Goal: Task Accomplishment & Management: Use online tool/utility

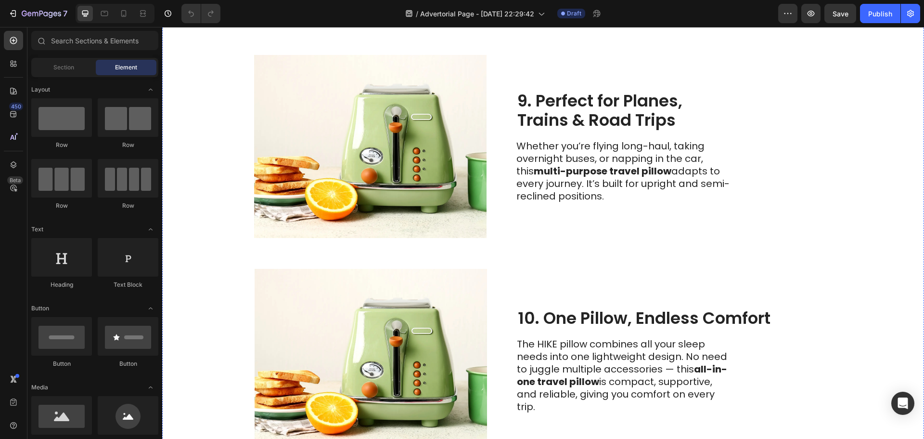
scroll to position [2336, 0]
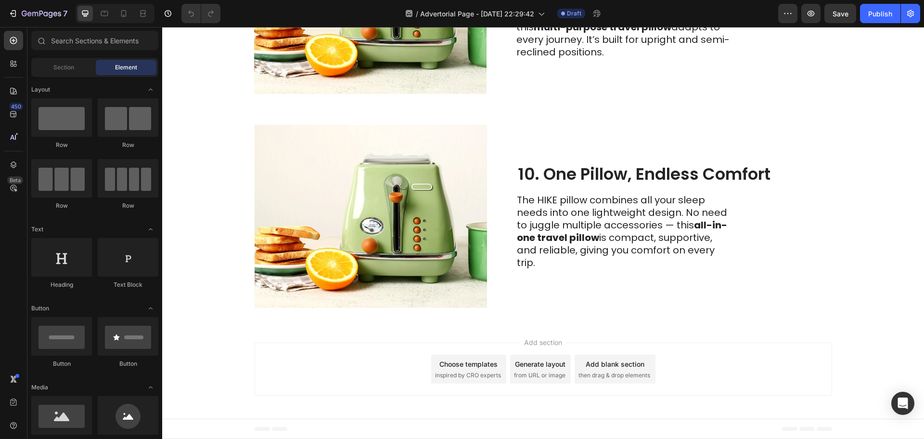
click at [531, 373] on span "from URL or image" at bounding box center [540, 375] width 52 height 9
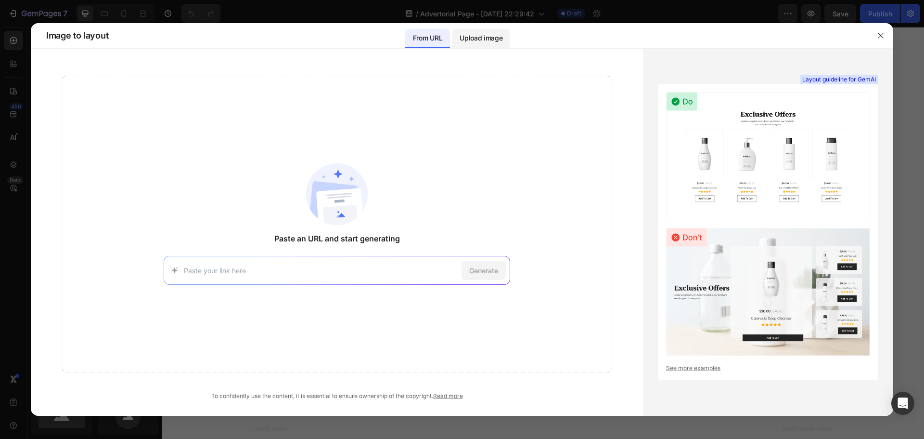
click at [495, 36] on p "Upload image" at bounding box center [481, 38] width 43 height 12
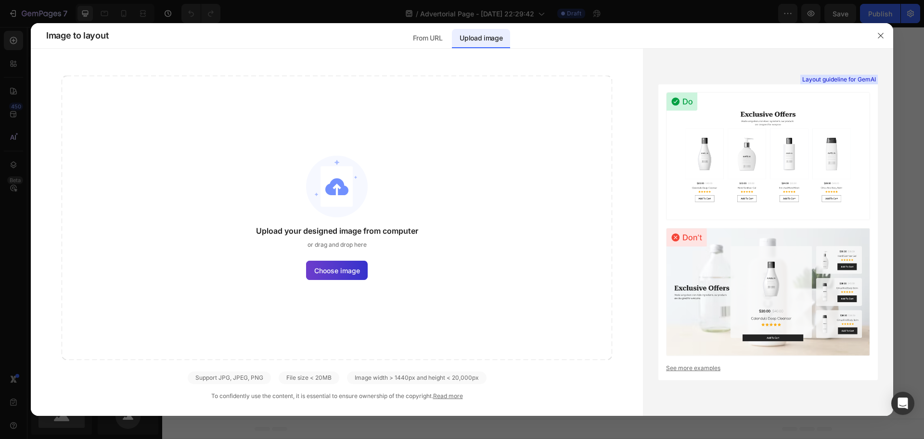
click at [343, 263] on label "Choose image" at bounding box center [337, 269] width 62 height 19
click at [0, 0] on input "Choose image" at bounding box center [0, 0] width 0 height 0
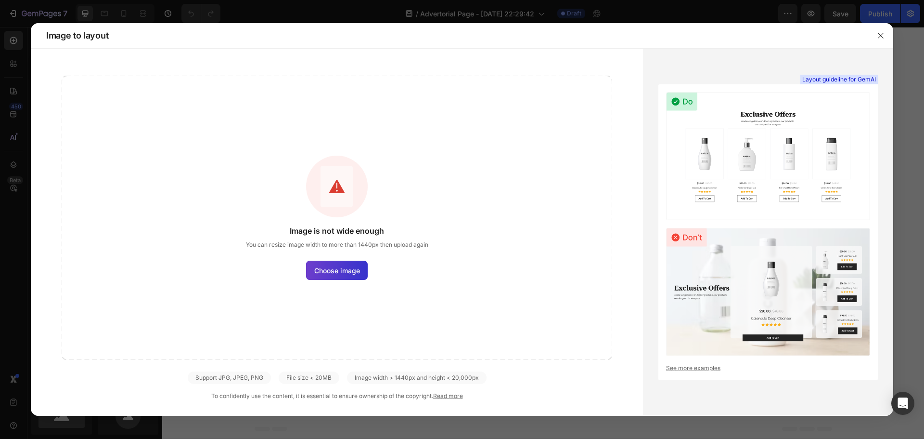
click at [335, 273] on span "Choose image" at bounding box center [337, 270] width 46 height 10
click at [0, 0] on input "Choose image" at bounding box center [0, 0] width 0 height 0
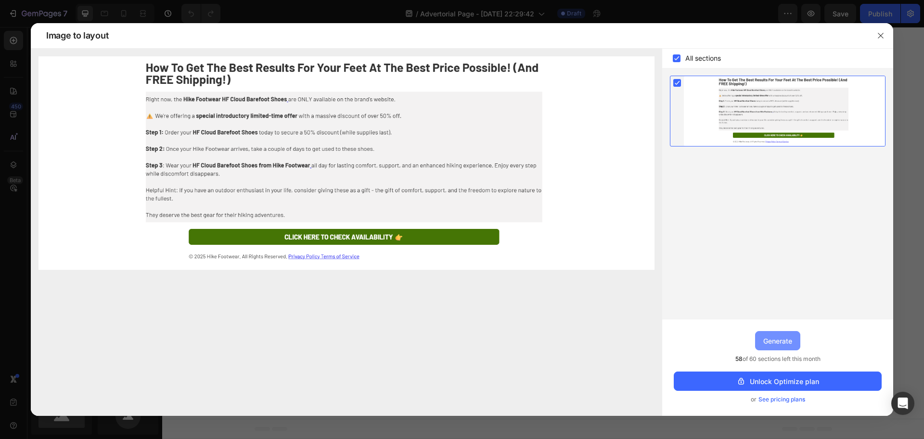
click at [788, 336] on div "Generate" at bounding box center [777, 341] width 29 height 10
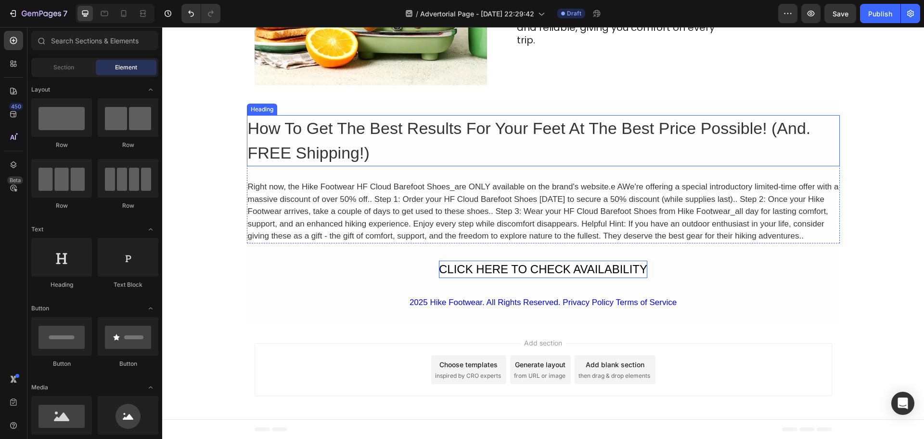
scroll to position [2559, 0]
click at [295, 144] on h2 "How To Get The Best Results For Your Feet At The Best Price Possible! (And. FRE…" at bounding box center [543, 140] width 593 height 51
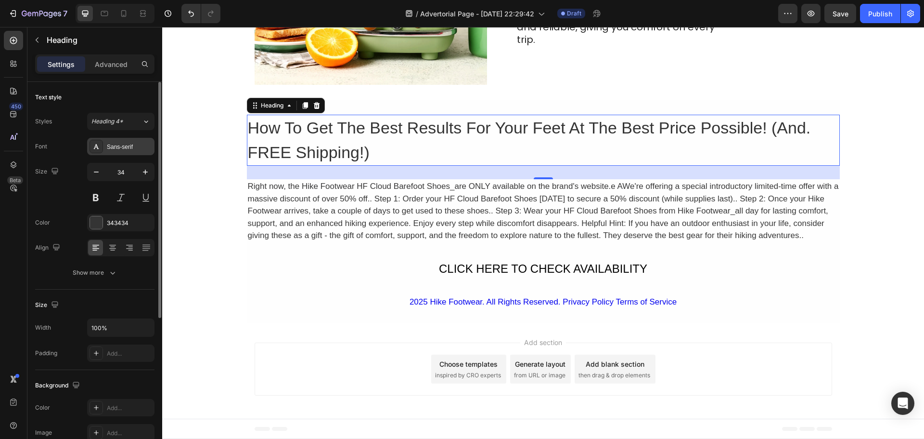
click at [104, 149] on div "Sans-serif" at bounding box center [120, 146] width 67 height 17
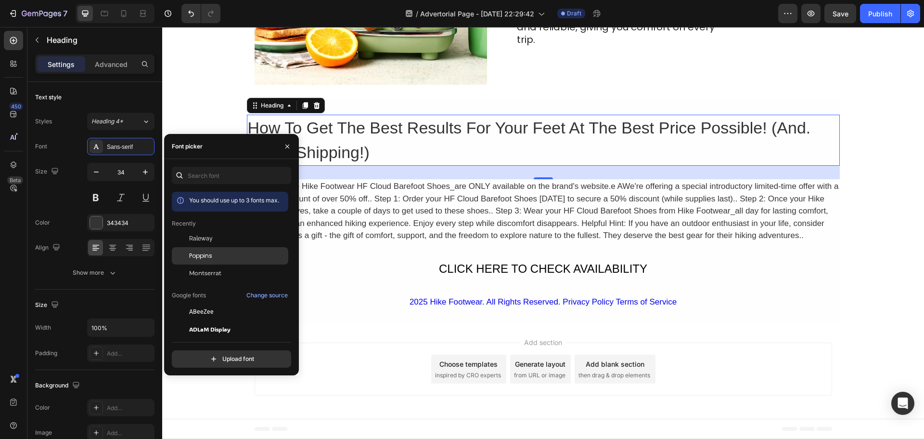
click at [209, 257] on span "Poppins" at bounding box center [200, 255] width 23 height 9
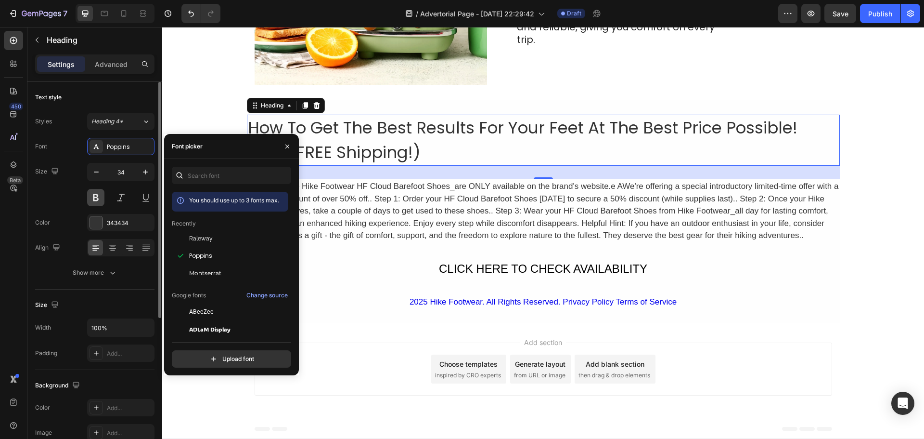
click at [95, 201] on button at bounding box center [95, 197] width 17 height 17
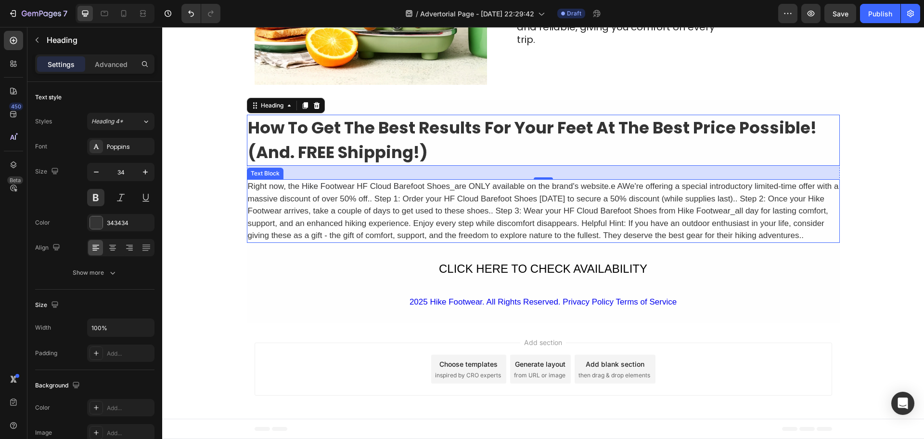
click at [336, 194] on div "Right now, the Hike Footwear HF Cloud Barefoot Shoes_are ONLY available on the …" at bounding box center [543, 211] width 593 height 64
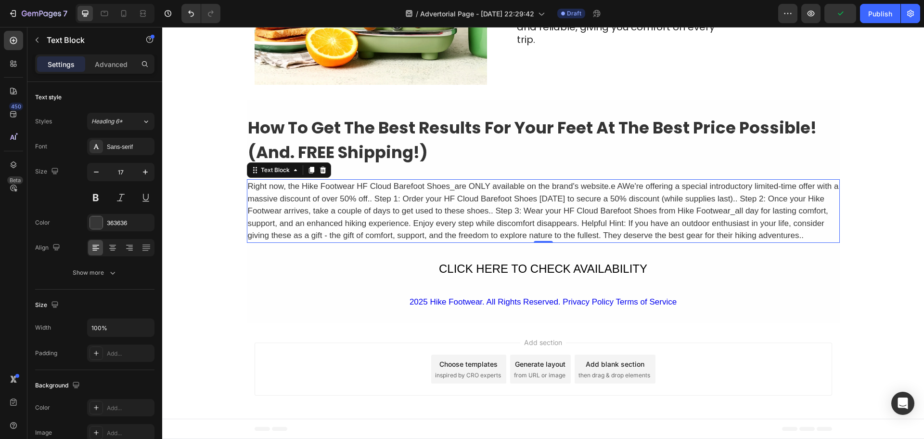
click at [363, 209] on div "Right now, the Hike Footwear HF Cloud Barefoot Shoes_are ONLY available on the …" at bounding box center [543, 211] width 593 height 64
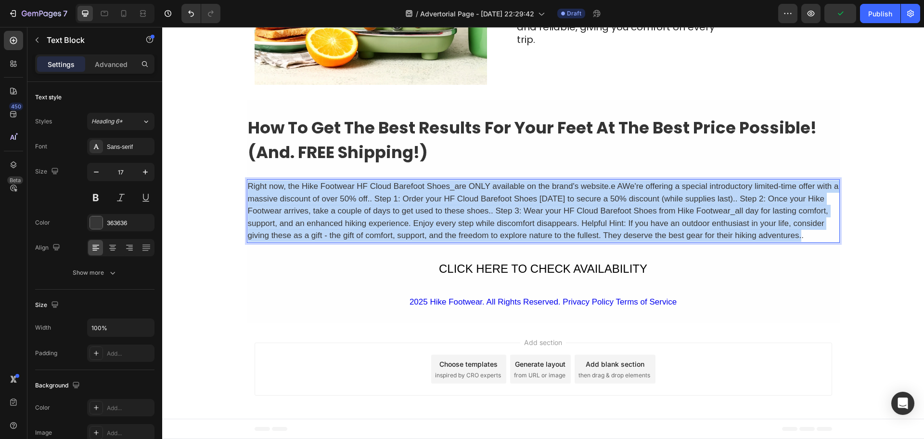
click at [363, 209] on p "Right now, the Hike Footwear HF Cloud Barefoot Shoes_are ONLY available on the …" at bounding box center [543, 211] width 591 height 62
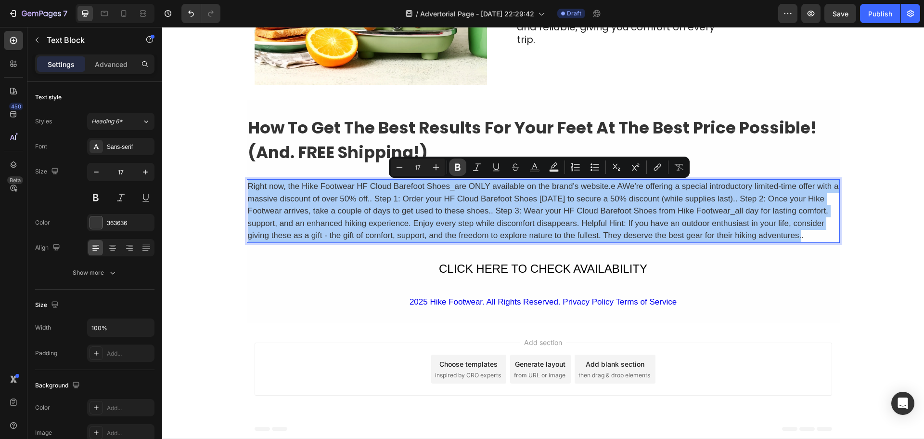
click at [454, 169] on icon "Editor contextual toolbar" at bounding box center [458, 167] width 10 height 10
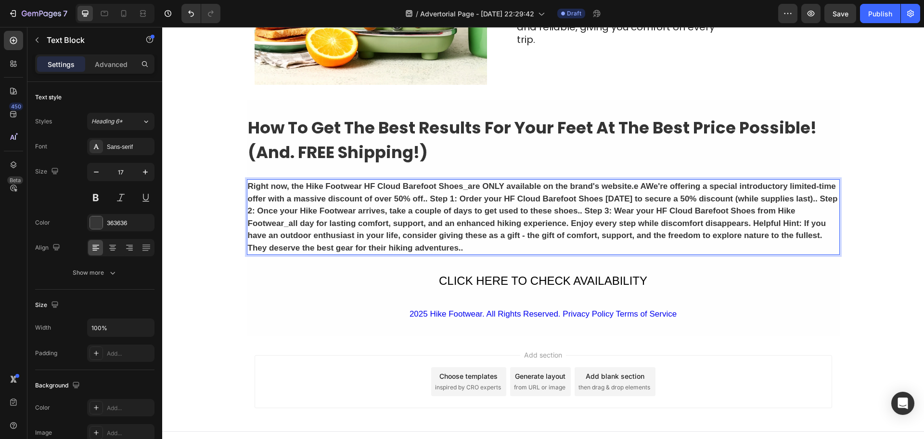
click at [445, 211] on strong "Right now, the Hike Footwear HF Cloud Barefoot Shoes_are ONLY available on the …" at bounding box center [543, 216] width 590 height 71
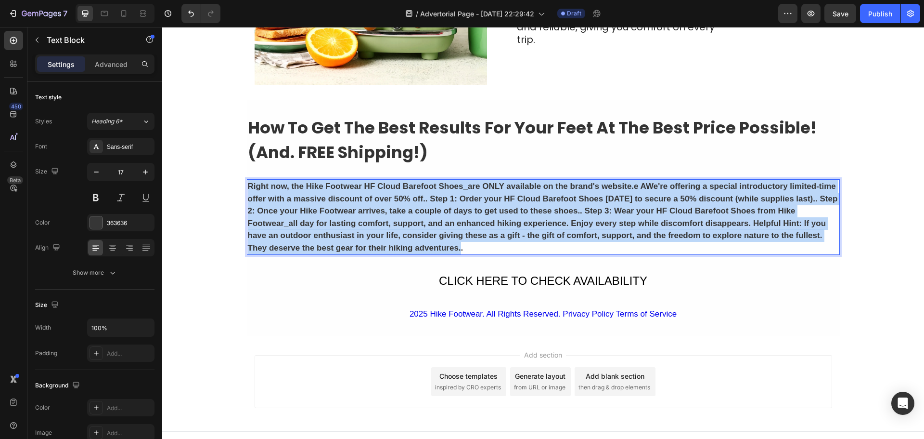
click at [445, 211] on strong "Right now, the Hike Footwear HF Cloud Barefoot Shoes_are ONLY available on the …" at bounding box center [543, 216] width 590 height 71
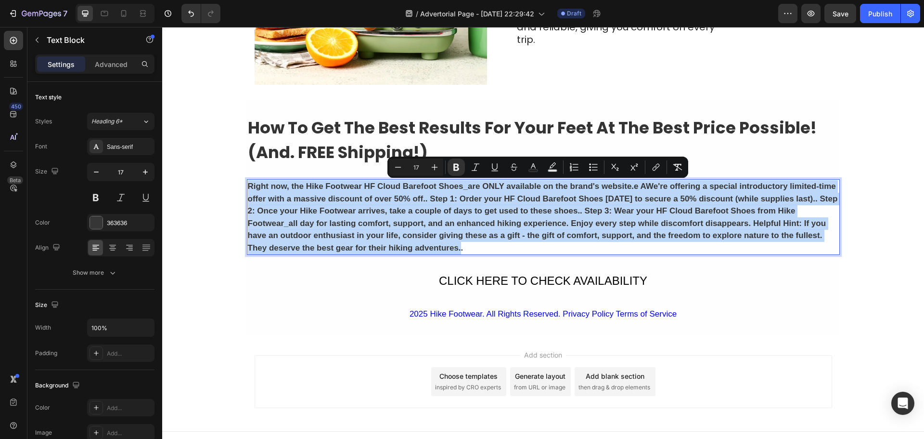
click at [337, 186] on strong "Right now, the Hike Footwear HF Cloud Barefoot Shoes_are ONLY available on the …" at bounding box center [543, 216] width 590 height 71
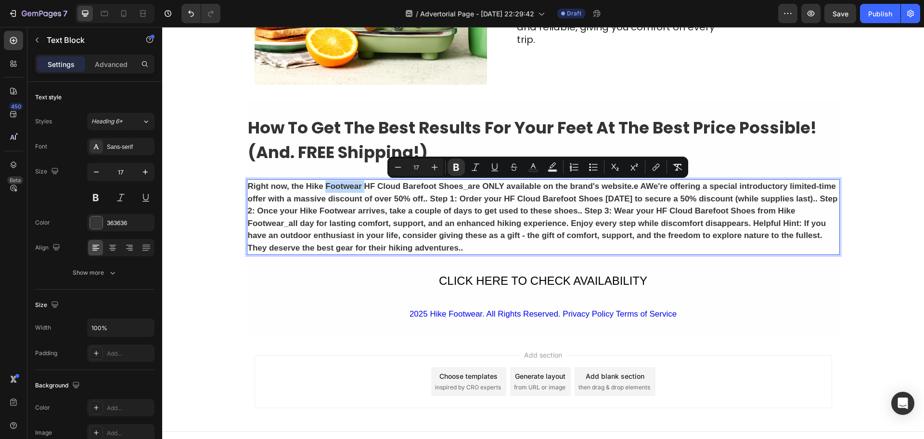
click at [337, 186] on strong "Right now, the Hike Footwear HF Cloud Barefoot Shoes_are ONLY available on the …" at bounding box center [543, 216] width 590 height 71
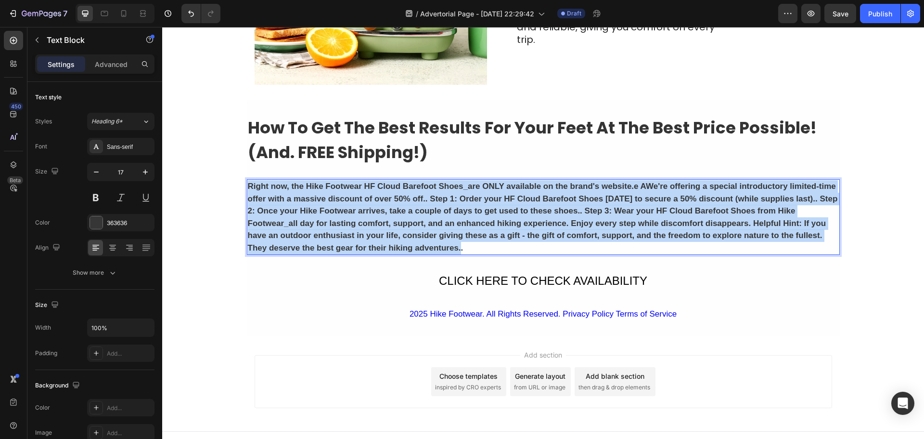
click at [337, 186] on strong "Right now, the Hike Footwear HF Cloud Barefoot Shoes_are ONLY available on the …" at bounding box center [543, 216] width 590 height 71
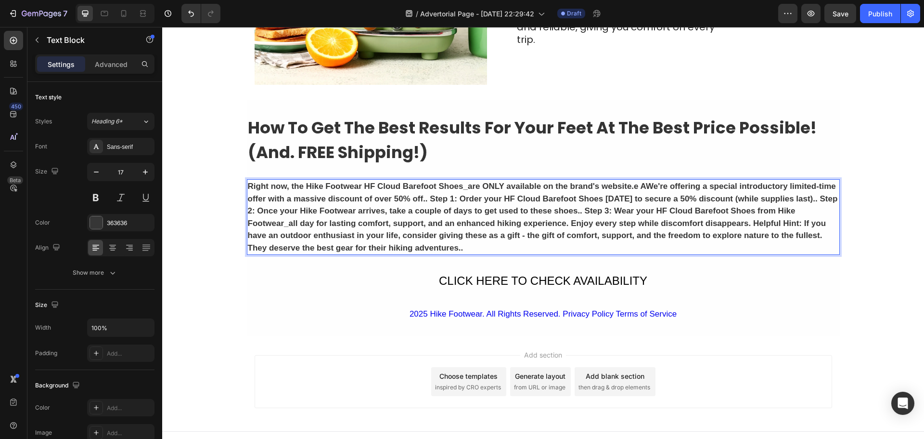
scroll to position [2523, 0]
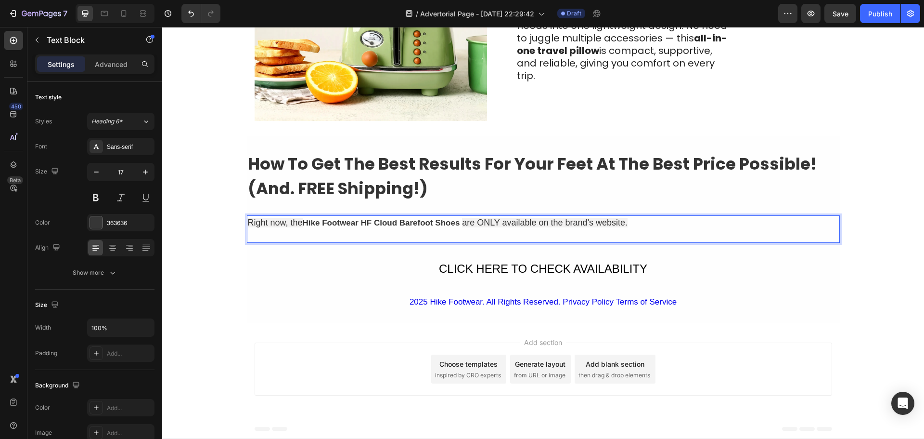
click at [387, 221] on strong "Hike Footwear HF Cloud Barefoot Shoes" at bounding box center [381, 222] width 157 height 9
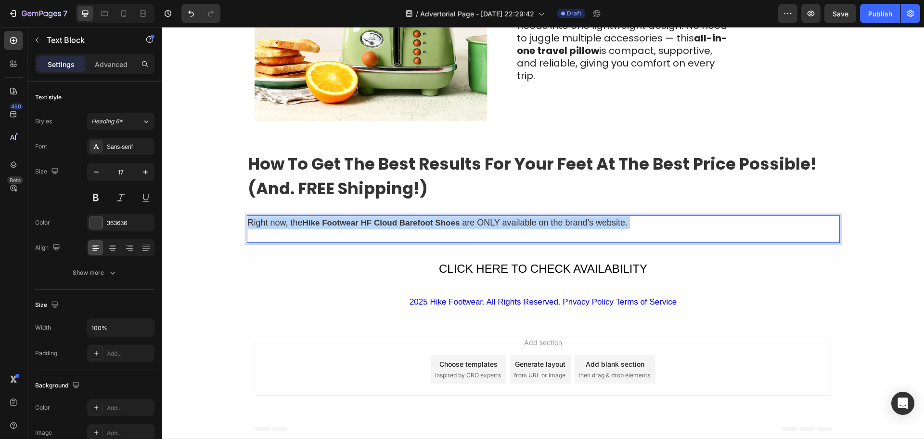
click at [387, 221] on strong "Hike Footwear HF Cloud Barefoot Shoes" at bounding box center [381, 222] width 157 height 9
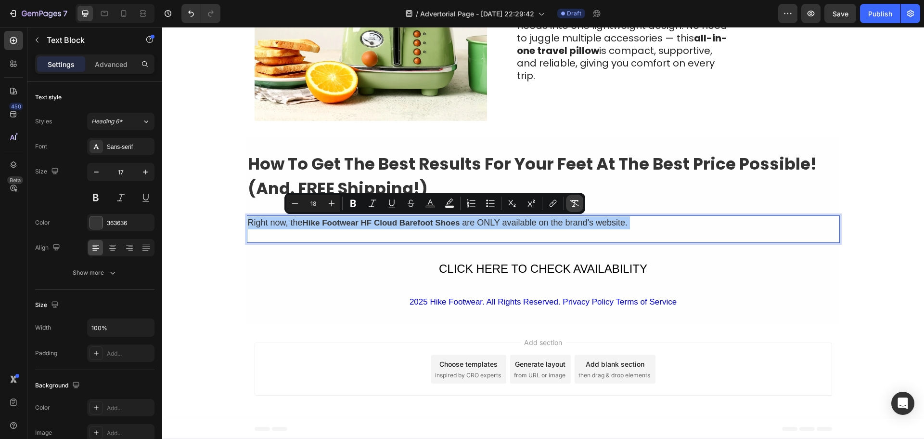
click at [574, 203] on icon "Editor contextual toolbar" at bounding box center [574, 203] width 9 height 7
type input "17"
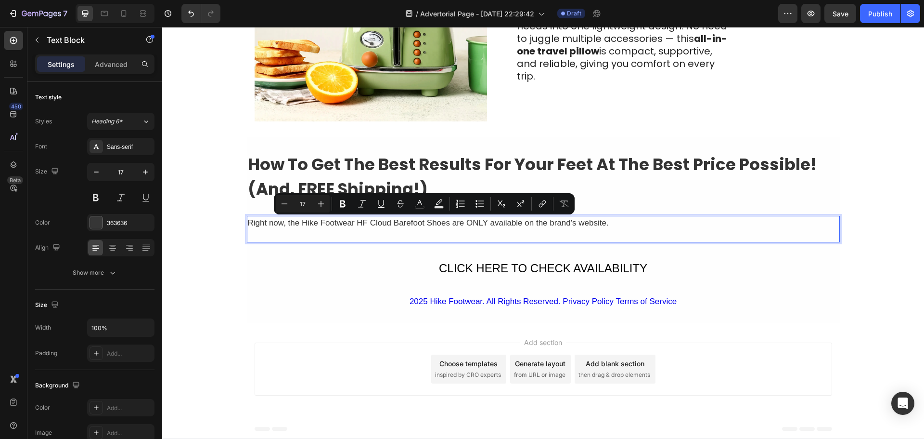
click at [434, 233] on p "Right now, the Hike Footwear HF Cloud Barefoot Shoes are ONLY available on the …" at bounding box center [543, 229] width 591 height 25
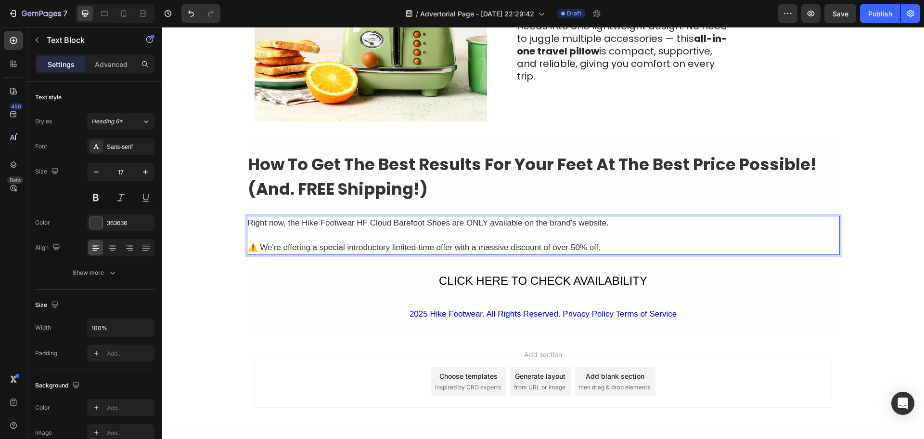
click at [616, 246] on p "⚠️ We're offering a special introductory limited-time offer with a massive disc…" at bounding box center [543, 247] width 591 height 13
click at [376, 229] on p "Right now, the Hike Footwear HF Cloud Barefoot Shoes are ONLY available on the …" at bounding box center [543, 229] width 591 height 25
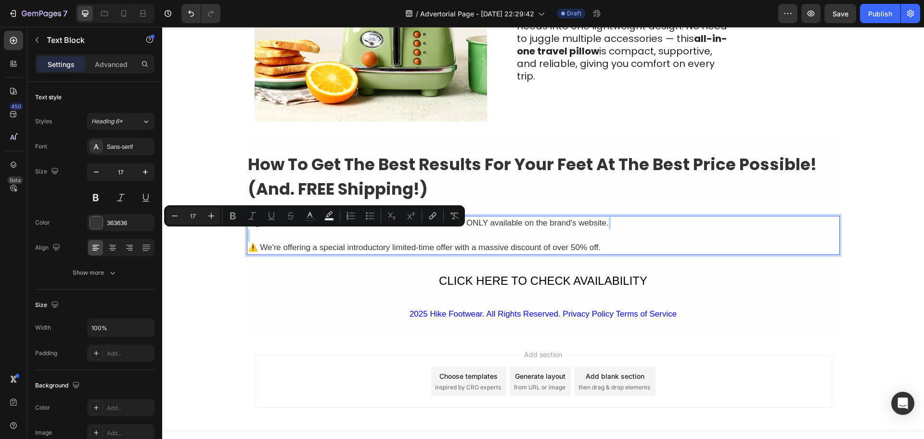
click at [376, 229] on p "Right now, the Hike Footwear HF Cloud Barefoot Shoes are ONLY available on the …" at bounding box center [543, 229] width 591 height 25
click at [526, 225] on p "Right now, the Hike Footwear HF Cloud Barefoot Shoes are ONLY available on the …" at bounding box center [543, 229] width 591 height 25
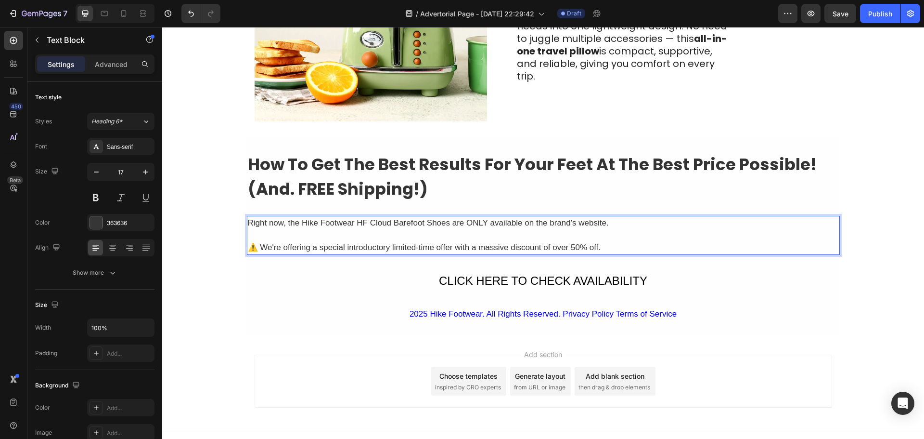
click at [526, 225] on p "Right now, the Hike Footwear HF Cloud Barefoot Shoes are ONLY available on the …" at bounding box center [543, 229] width 591 height 25
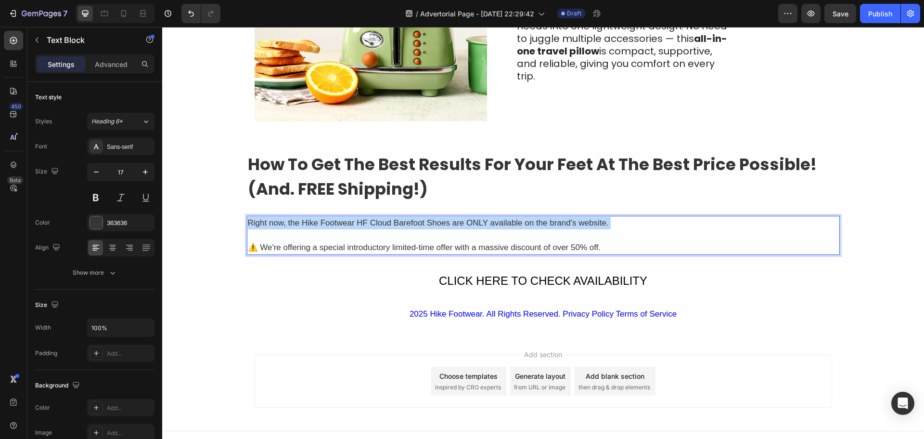
click at [526, 225] on p "Right now, the Hike Footwear HF Cloud Barefoot Shoes are ONLY available on the …" at bounding box center [543, 229] width 591 height 25
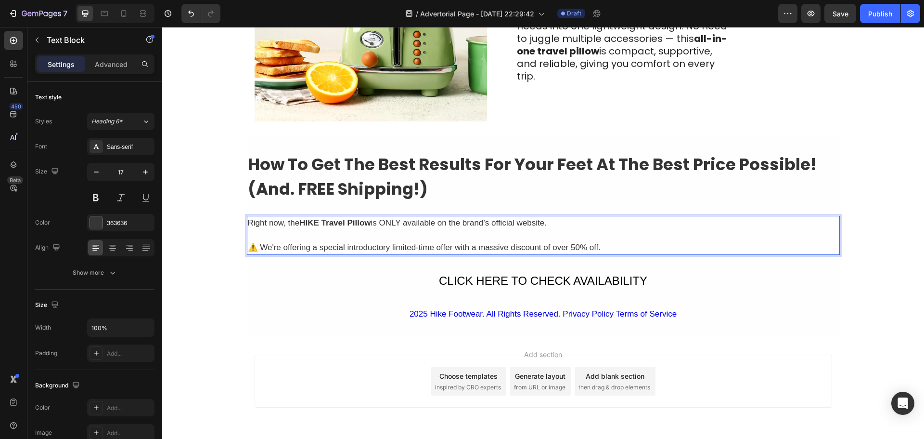
click at [394, 247] on p "⚠️ We're offering a special introductory limited-time offer with a massive disc…" at bounding box center [543, 247] width 591 height 13
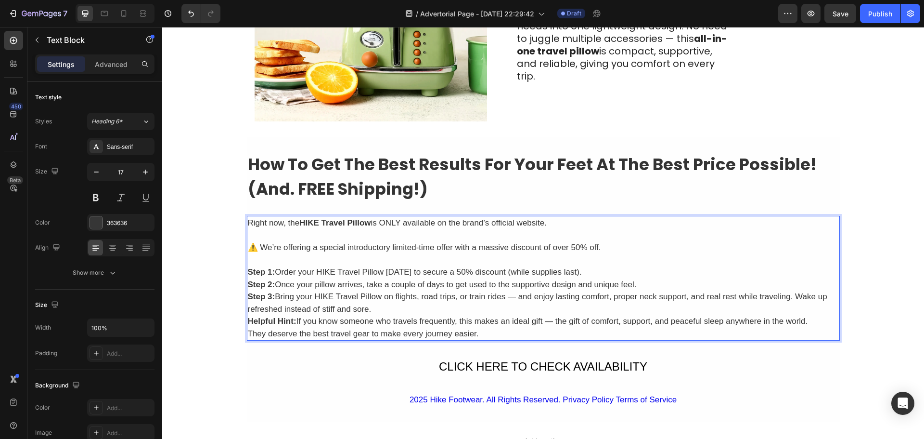
click at [580, 271] on p "Step 1: Order your HIKE Travel Pillow today to secure a 50% discount (while sup…" at bounding box center [543, 272] width 591 height 13
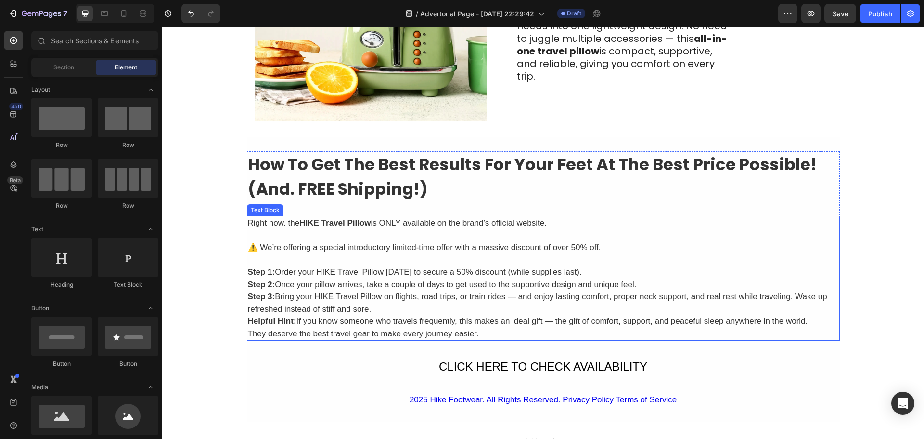
click at [248, 286] on strong "Step 2:" at bounding box center [261, 284] width 27 height 9
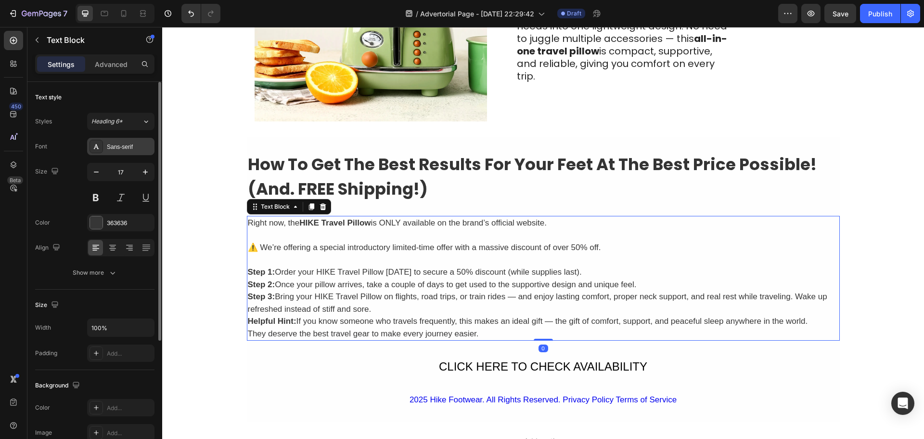
click at [123, 145] on div "Sans-serif" at bounding box center [129, 146] width 45 height 9
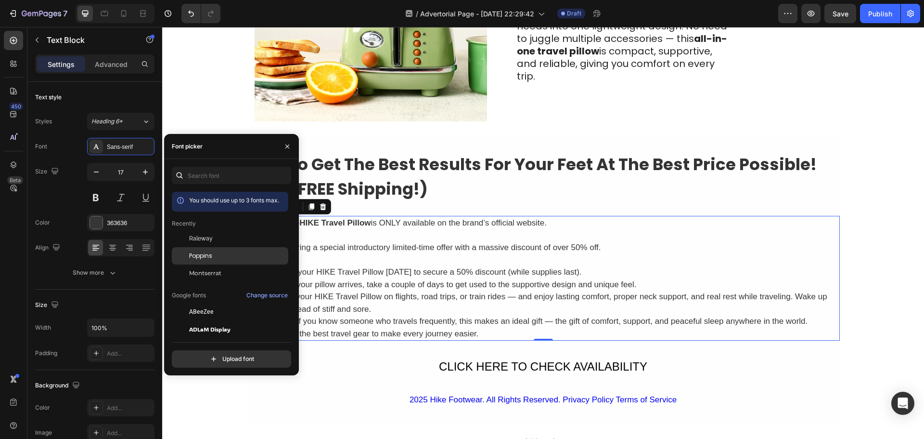
click at [207, 255] on span "Poppins" at bounding box center [200, 255] width 23 height 9
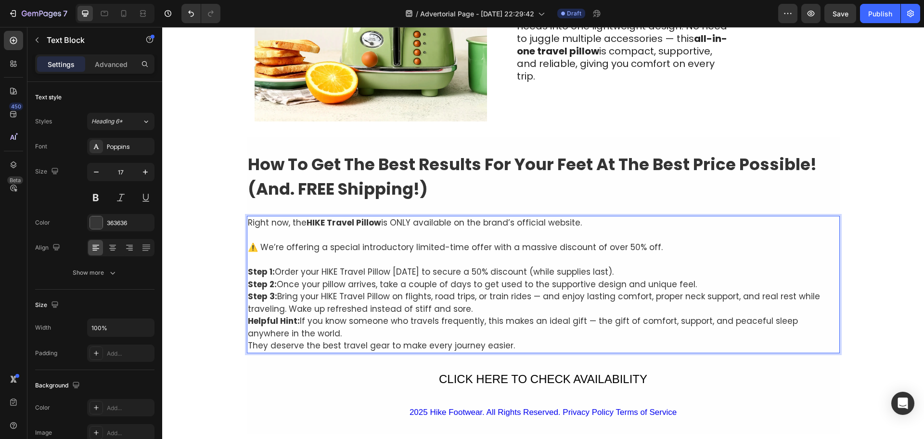
click at [251, 288] on strong "Step 2:" at bounding box center [262, 284] width 29 height 12
click at [248, 286] on strong "Step 2:" at bounding box center [262, 284] width 29 height 12
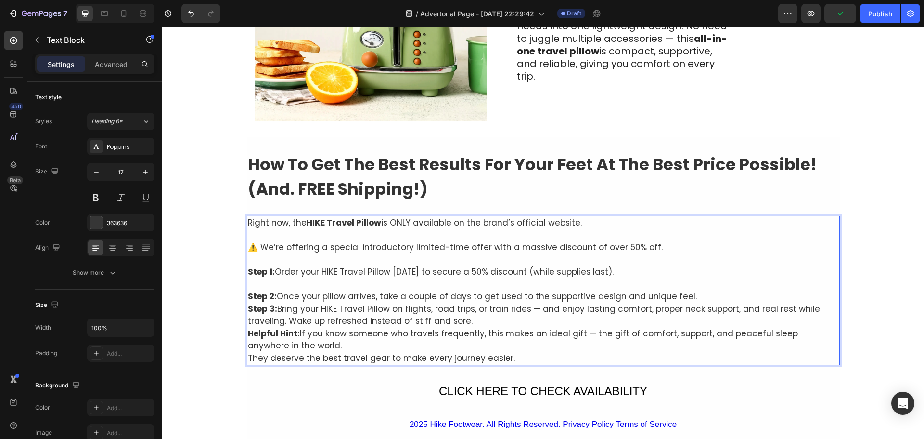
click at [247, 307] on div "Right now, the HIKE Travel Pillow is ONLY available on the brand’s official web…" at bounding box center [543, 290] width 593 height 149
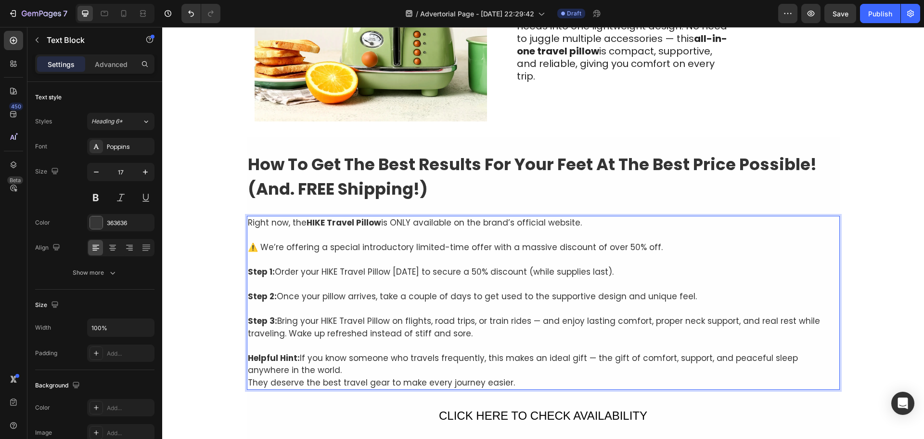
click at [301, 374] on p "Helpful Hint: If you know someone who travels frequently, this makes an ideal g…" at bounding box center [543, 364] width 591 height 25
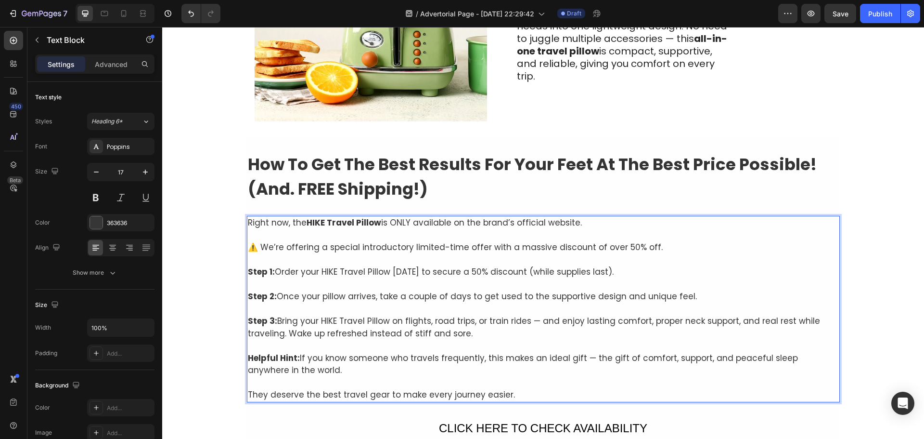
click at [517, 394] on p "They deserve the best travel gear to make every journey easier." at bounding box center [543, 394] width 591 height 13
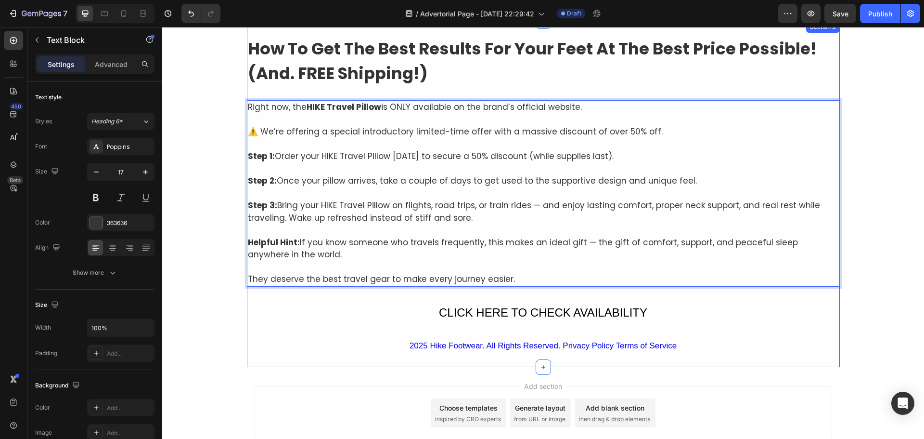
scroll to position [2667, 0]
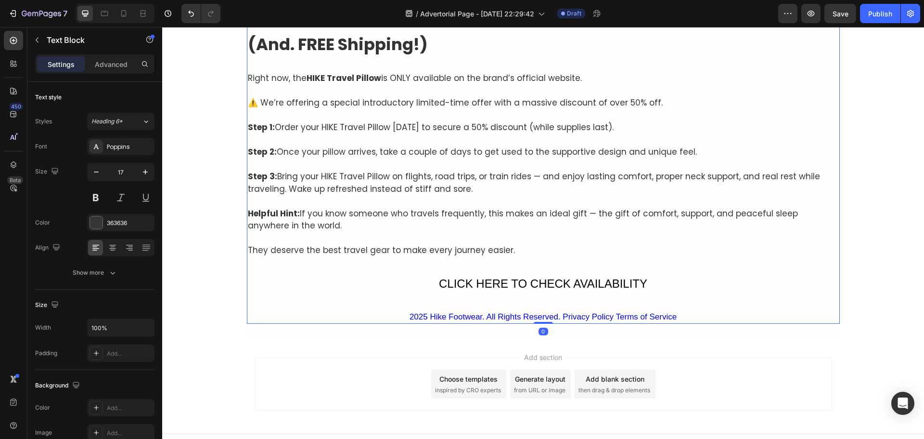
click at [689, 310] on div "How To Get The Best Results For Your Feet At The Best Price Possible! (And. FRE…" at bounding box center [543, 165] width 593 height 317
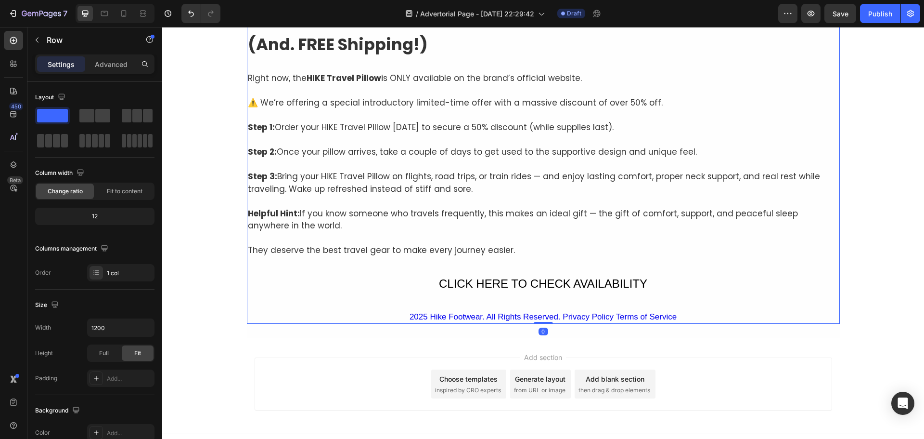
click at [679, 316] on div "How To Get The Best Results For Your Feet At The Best Price Possible! (And. FRE…" at bounding box center [543, 165] width 593 height 317
click at [402, 296] on div "How To Get The Best Results For Your Feet At The Best Price Possible! (And. FRE…" at bounding box center [543, 165] width 593 height 317
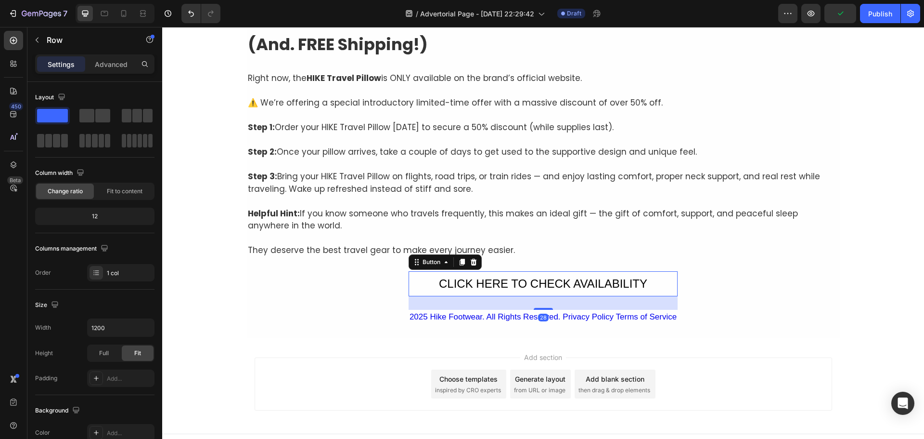
click at [415, 281] on button "CLICK HERE TO CHECK AVAILABILITY" at bounding box center [543, 283] width 269 height 25
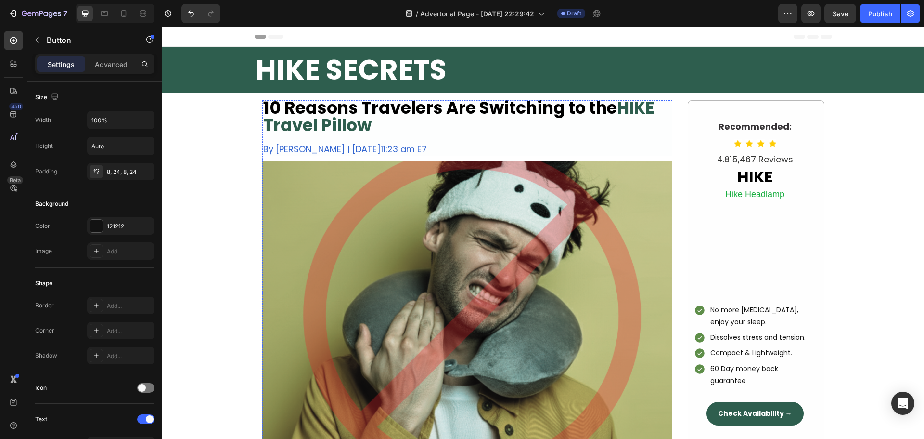
scroll to position [241, 0]
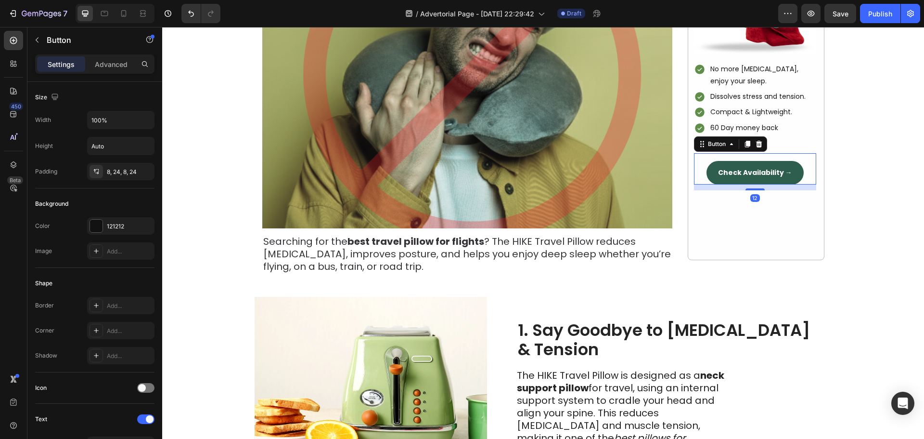
click at [712, 178] on button "Check Availability →" at bounding box center [755, 173] width 97 height 24
click at [745, 145] on icon at bounding box center [747, 144] width 5 height 7
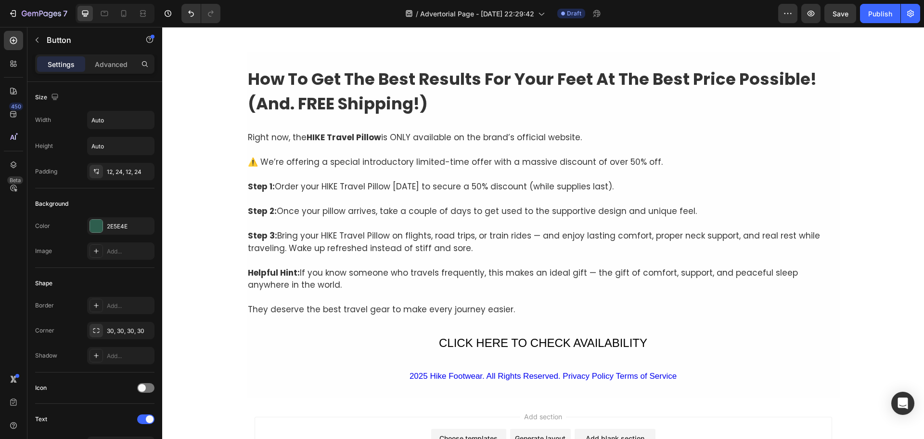
scroll to position [2705, 0]
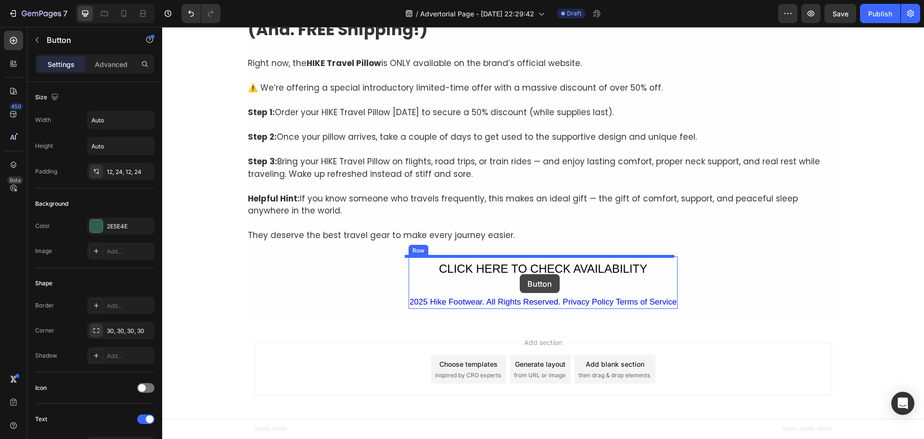
drag, startPoint x: 698, startPoint y: 179, endPoint x: 520, endPoint y: 274, distance: 202.2
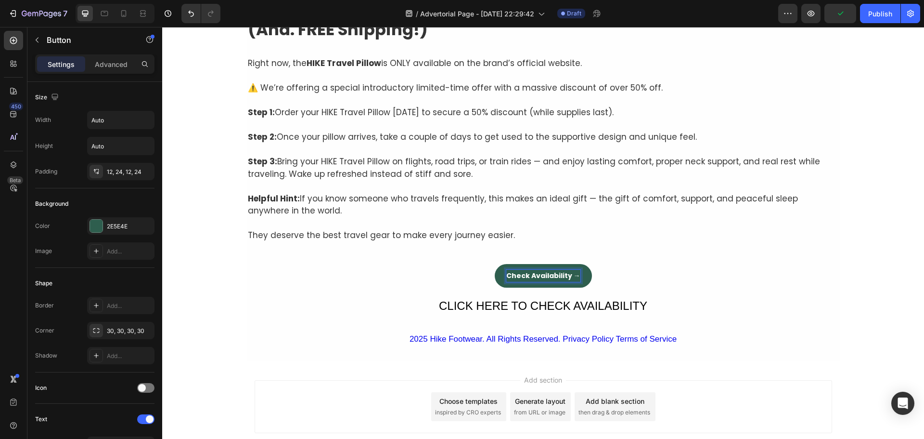
click at [520, 274] on p "Check Availability →" at bounding box center [543, 276] width 74 height 12
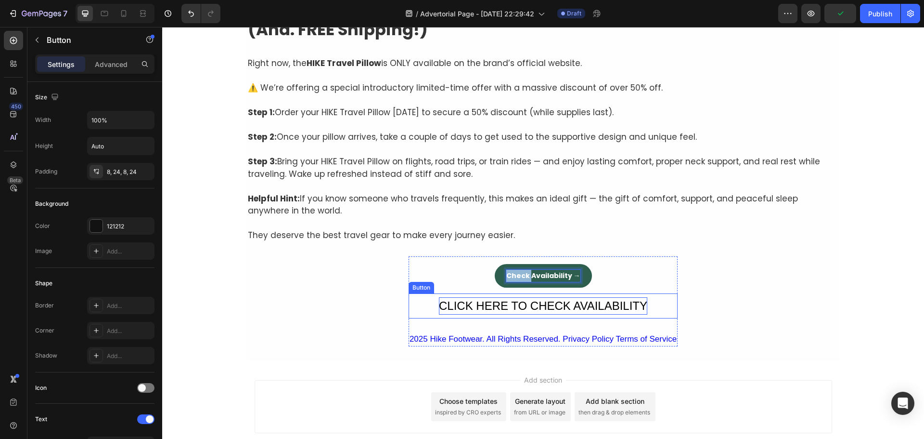
click at [499, 310] on div "CLICK HERE TO CHECK AVAILABILITY" at bounding box center [543, 305] width 208 height 17
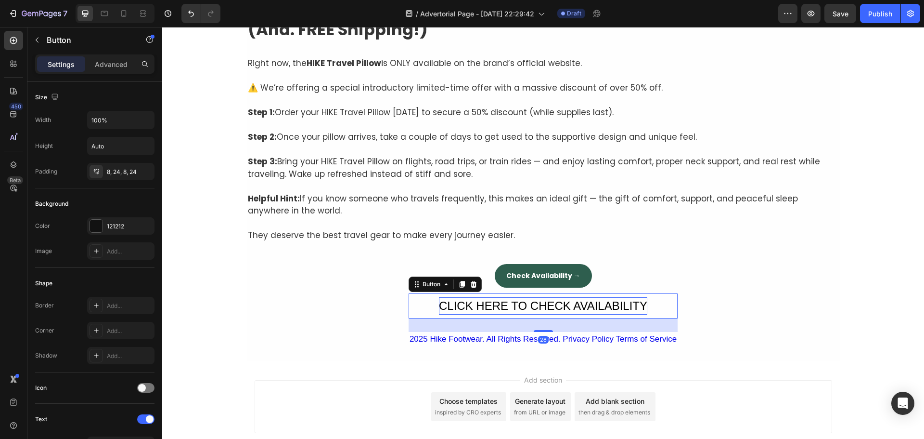
click at [500, 309] on div "CLICK HERE TO CHECK AVAILABILITY" at bounding box center [543, 305] width 208 height 17
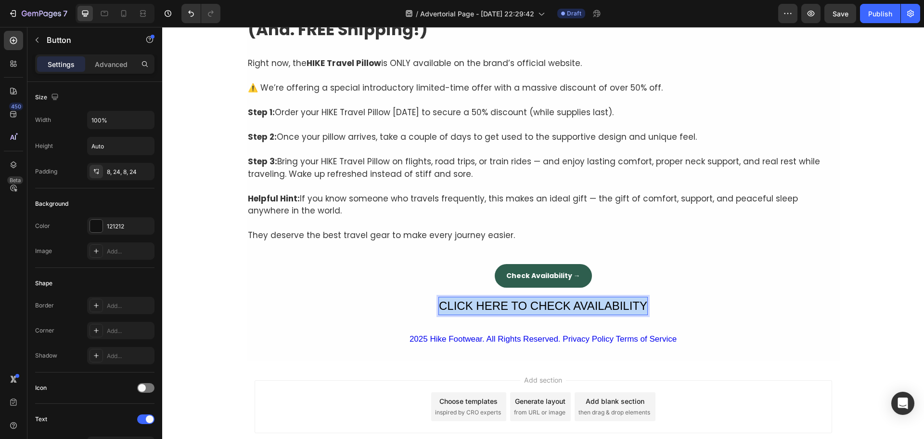
click at [500, 309] on p "CLICK HERE TO CHECK AVAILABILITY" at bounding box center [543, 305] width 208 height 17
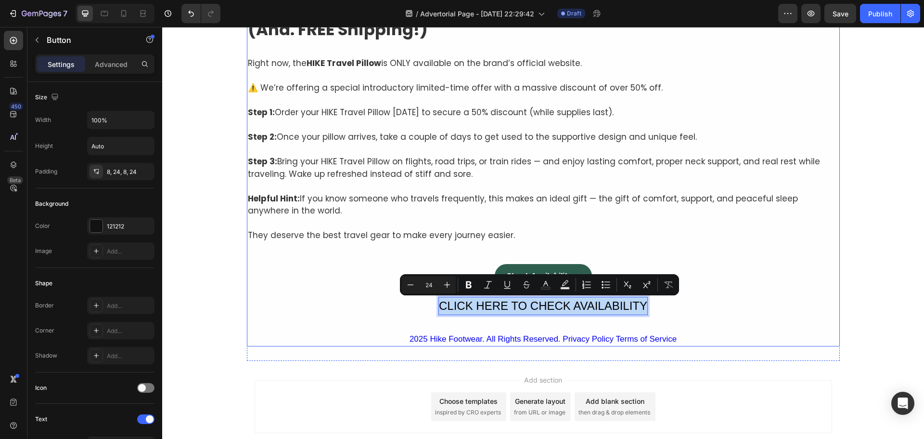
click at [354, 271] on div "How To Get The Best Results For Your Feet At The Best Price Possible! (And. FRE…" at bounding box center [543, 169] width 593 height 354
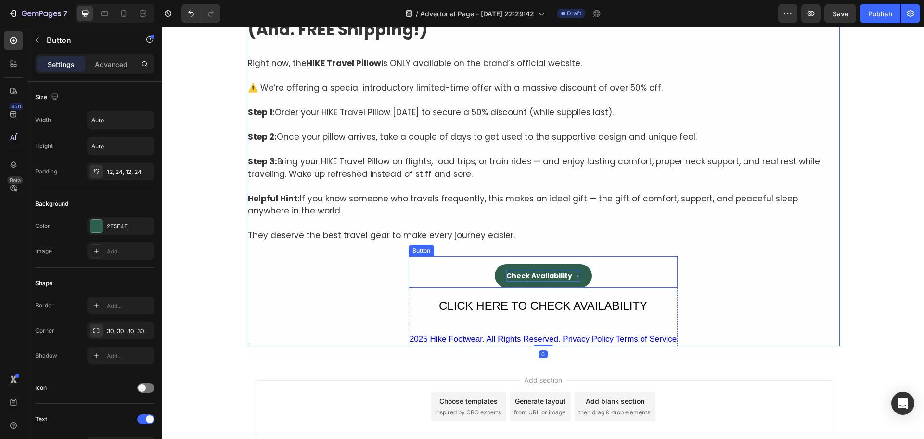
click at [543, 276] on p "Check Availability →" at bounding box center [543, 276] width 74 height 12
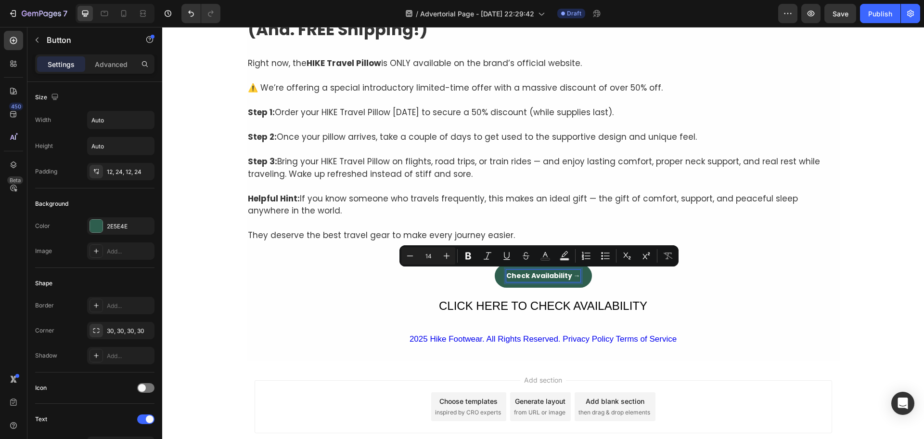
click at [554, 274] on p "Check Availability →" at bounding box center [543, 276] width 74 height 12
click at [569, 276] on p "Check Availability →" at bounding box center [543, 276] width 74 height 12
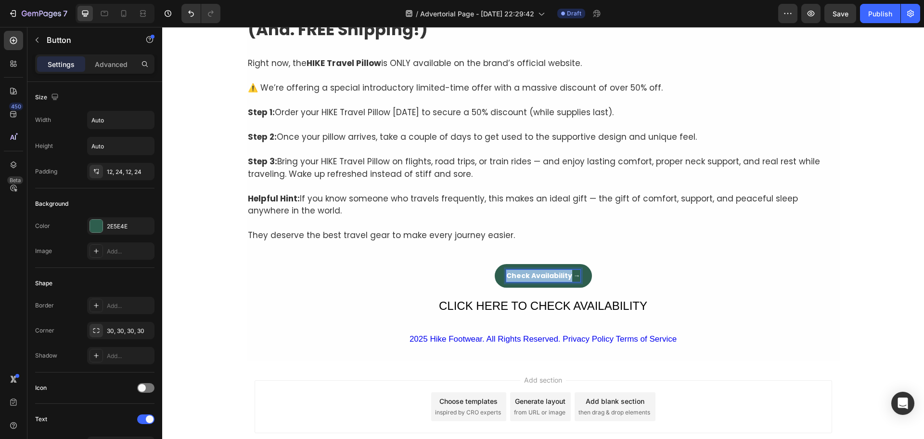
drag, startPoint x: 532, startPoint y: 277, endPoint x: 506, endPoint y: 277, distance: 26.0
click at [506, 277] on p "Check Availability →" at bounding box center [543, 276] width 74 height 12
click at [466, 264] on button "CLICK HERE TO CHECK AVAILABILITY →" at bounding box center [543, 276] width 155 height 24
click at [682, 298] on div "How To Get The Best Results For Your Feet At The Best Price Possible! (And. FRE…" at bounding box center [543, 169] width 593 height 354
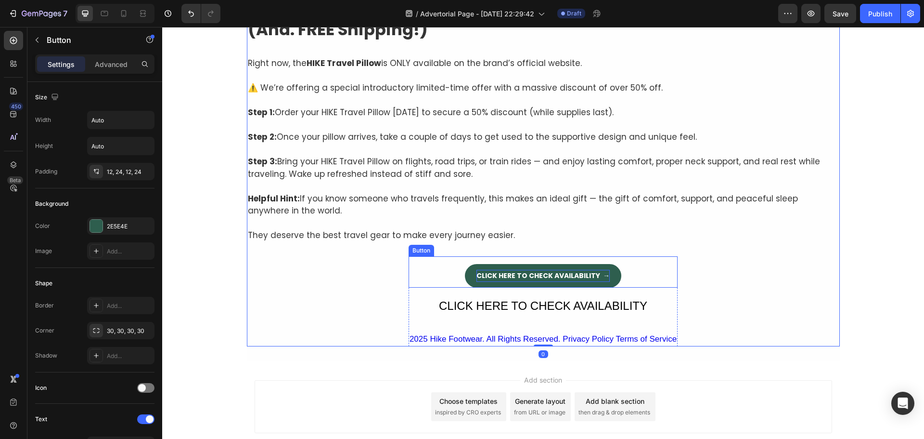
click at [573, 275] on p "CLICK HERE TO CHECK AVAILABILITY →" at bounding box center [543, 276] width 133 height 12
click at [492, 273] on p "CLICK HERE TO CHECK AVAILABILITY →" at bounding box center [543, 276] width 133 height 12
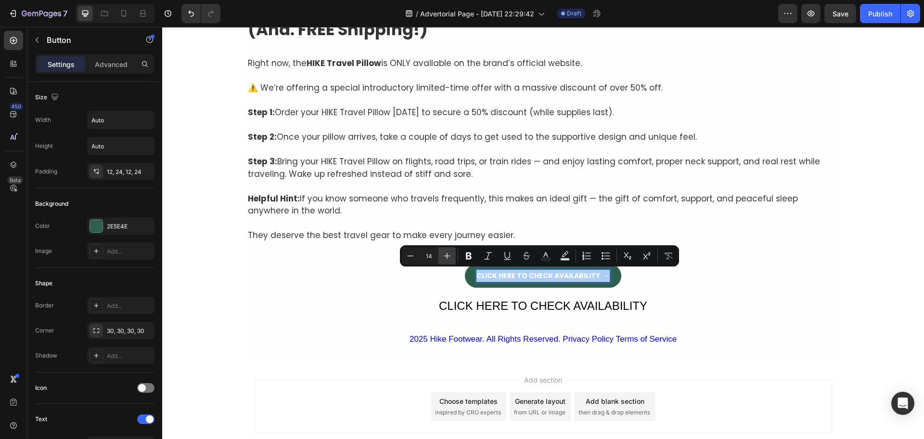
click at [443, 257] on icon "Editor contextual toolbar" at bounding box center [447, 256] width 10 height 10
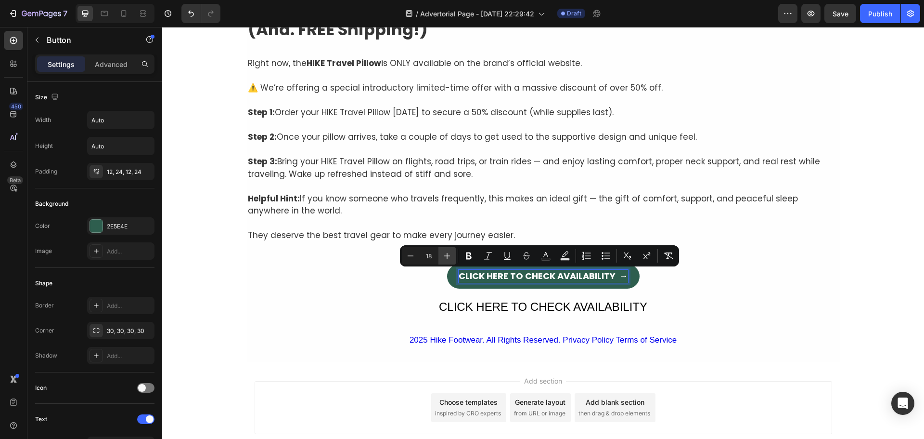
click at [443, 257] on icon "Editor contextual toolbar" at bounding box center [447, 256] width 10 height 10
click at [444, 257] on icon "Editor contextual toolbar" at bounding box center [447, 256] width 10 height 10
click at [445, 255] on icon "Editor contextual toolbar" at bounding box center [447, 256] width 10 height 10
type input "22"
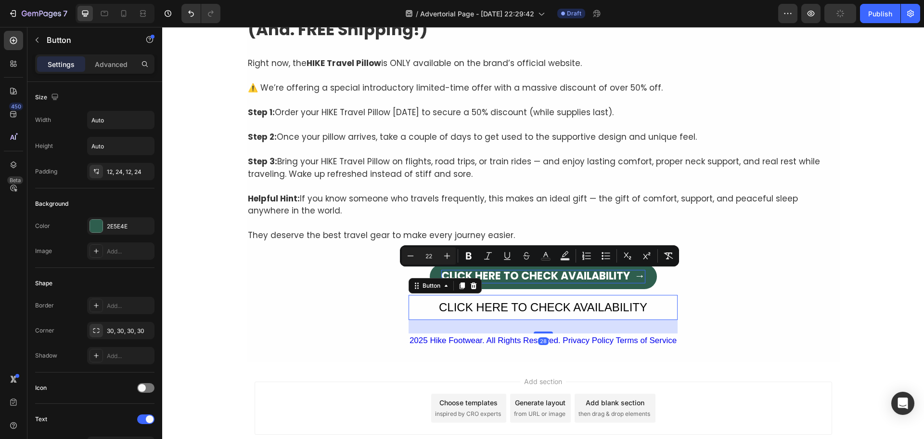
click at [419, 304] on button "CLICK HERE TO CHECK AVAILABILITY" at bounding box center [543, 307] width 269 height 25
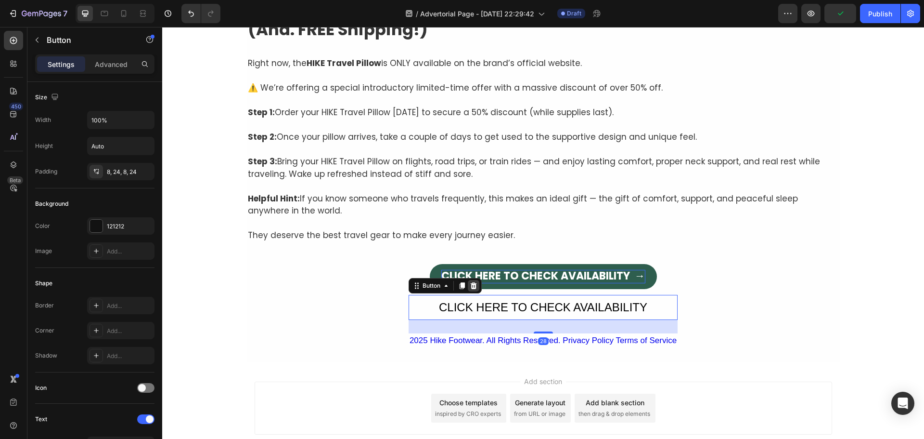
click at [470, 284] on icon at bounding box center [473, 285] width 6 height 7
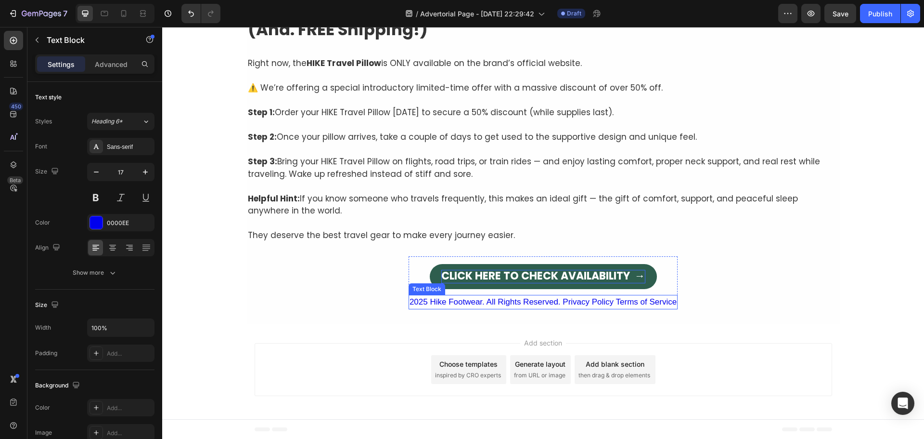
click at [440, 305] on div "2025 Hike Footwear. All Rights Reserved. Privacy Policy Terms of Service" at bounding box center [543, 302] width 269 height 14
click at [441, 301] on div "2025 Hike Footwear. All Rights Reserved. Privacy Policy Terms of Service" at bounding box center [543, 302] width 269 height 14
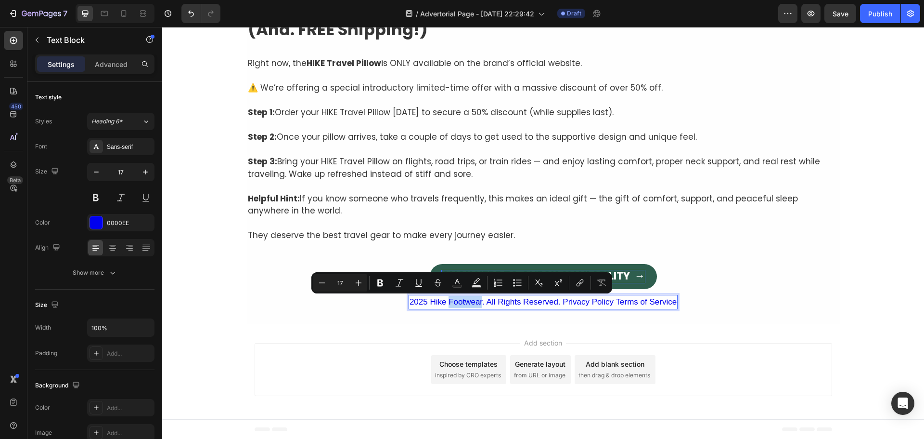
drag, startPoint x: 446, startPoint y: 303, endPoint x: 478, endPoint y: 303, distance: 31.8
click at [478, 303] on p "2025 Hike Footwear. All Rights Reserved. Privacy Policy Terms of Service" at bounding box center [543, 302] width 267 height 13
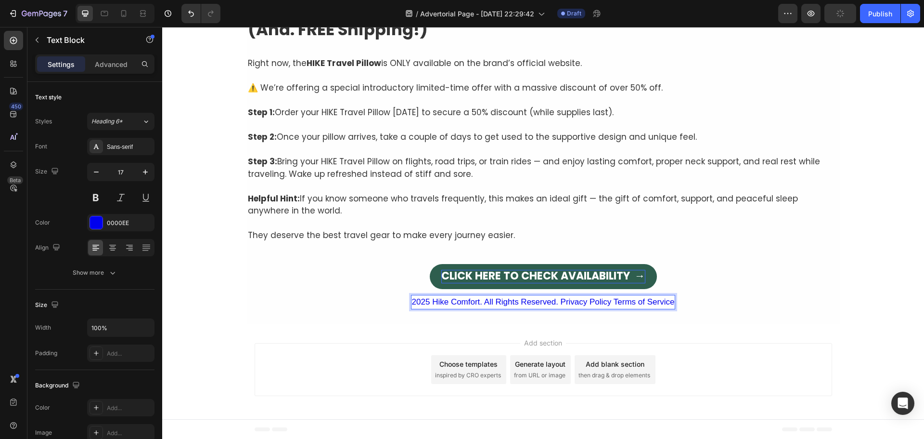
click at [634, 304] on p "2025 Hike Comfort. All Rights Reserved. Privacy Policy Terms of Service" at bounding box center [543, 302] width 263 height 13
click at [634, 302] on p "2025 Hike Comfort. All Rights Reserved. Privacy Policy Terms of Service" at bounding box center [543, 302] width 263 height 13
drag, startPoint x: 505, startPoint y: 305, endPoint x: 479, endPoint y: 303, distance: 25.6
click at [504, 305] on p "2025 Hike Comfort. All Rights Reserved. Privacy Policy Terms of Service" at bounding box center [543, 302] width 263 height 13
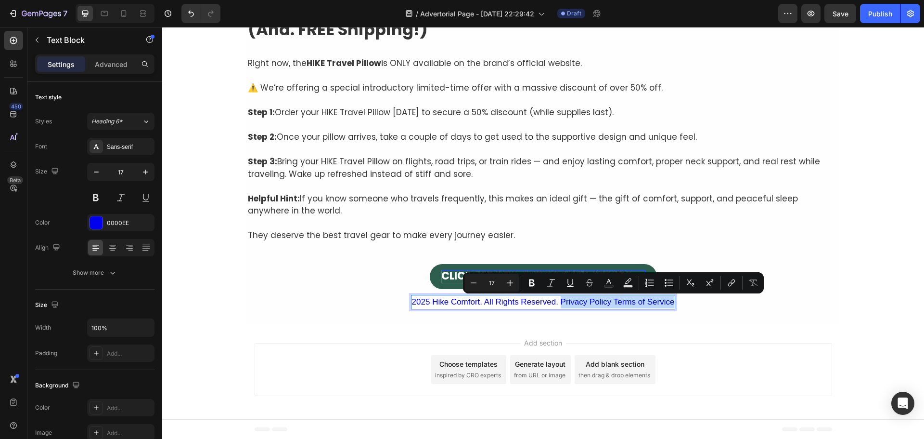
drag, startPoint x: 557, startPoint y: 302, endPoint x: 671, endPoint y: 306, distance: 113.7
click at [671, 306] on div "2025 Hike Comfort. All Rights Reserved. Privacy Policy Terms of Service" at bounding box center [543, 302] width 265 height 14
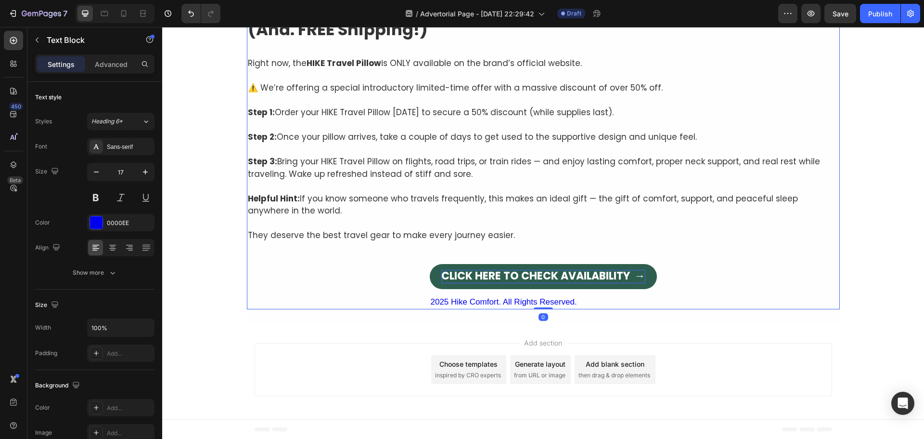
click at [697, 306] on div "How To Get The Best Results For Your Feet At The Best Price Possible! (And. FRE…" at bounding box center [543, 150] width 593 height 317
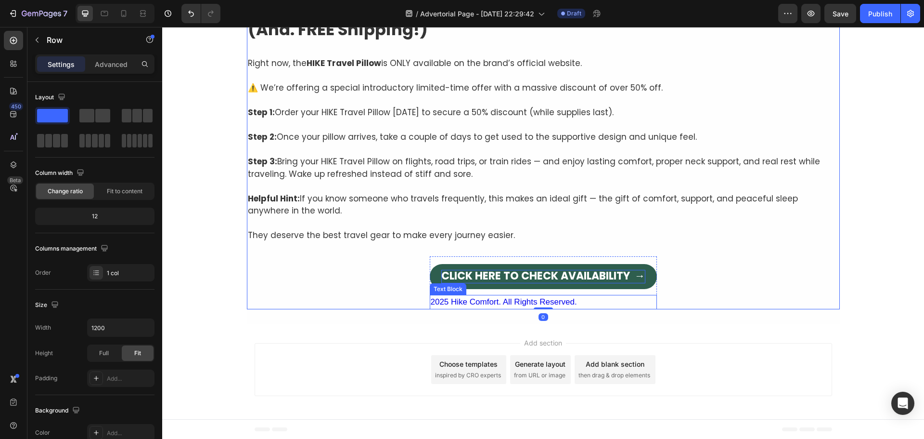
click at [579, 301] on p "2025 Hike Comfort. All Rights Reserved." at bounding box center [543, 302] width 225 height 13
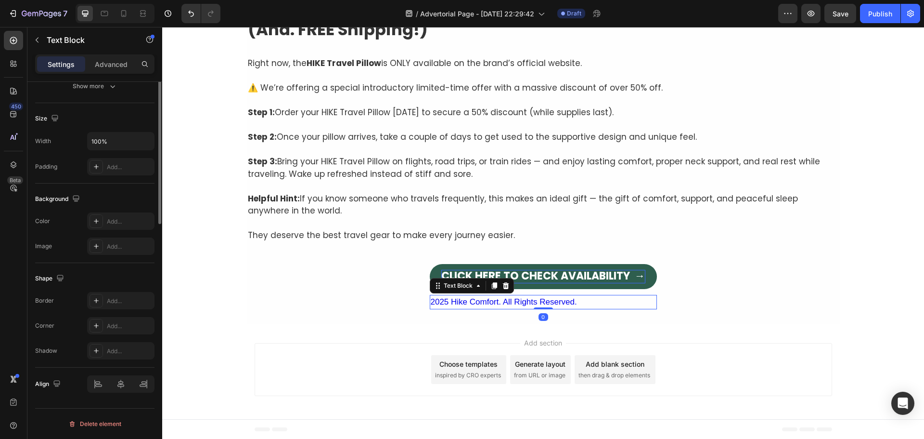
scroll to position [0, 0]
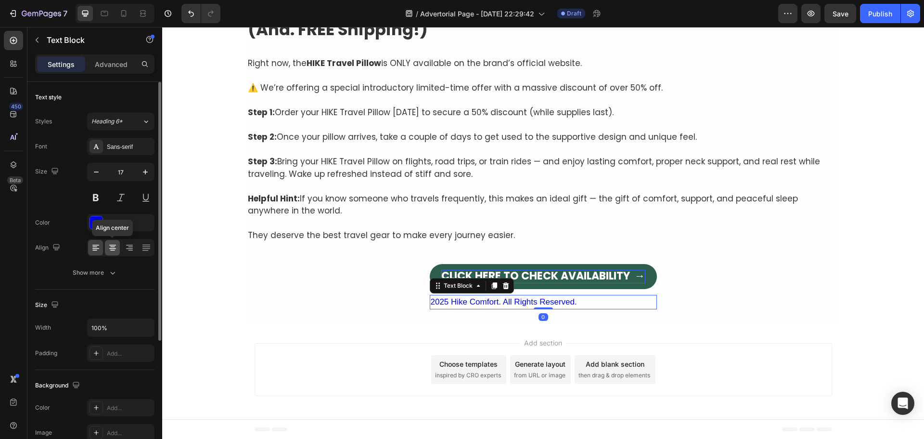
click at [118, 252] on div at bounding box center [112, 247] width 15 height 15
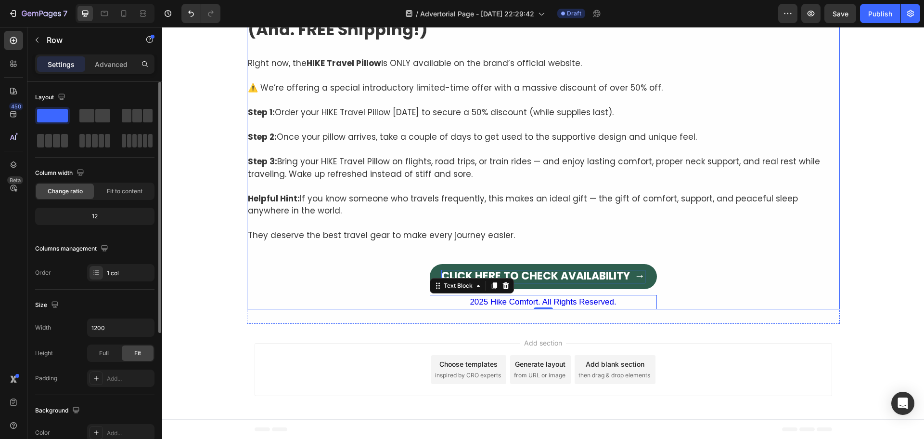
click at [733, 296] on div "How To Get The Best Results For Your Feet At The Best Price Possible! (And. FRE…" at bounding box center [543, 150] width 593 height 317
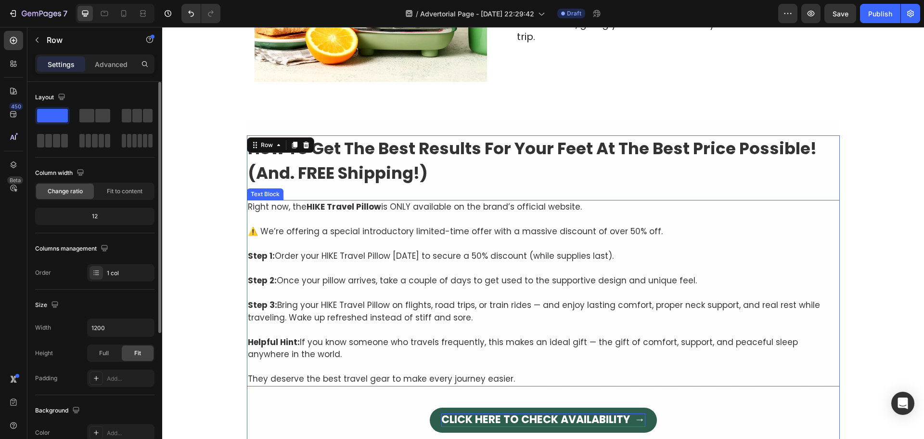
scroll to position [2561, 0]
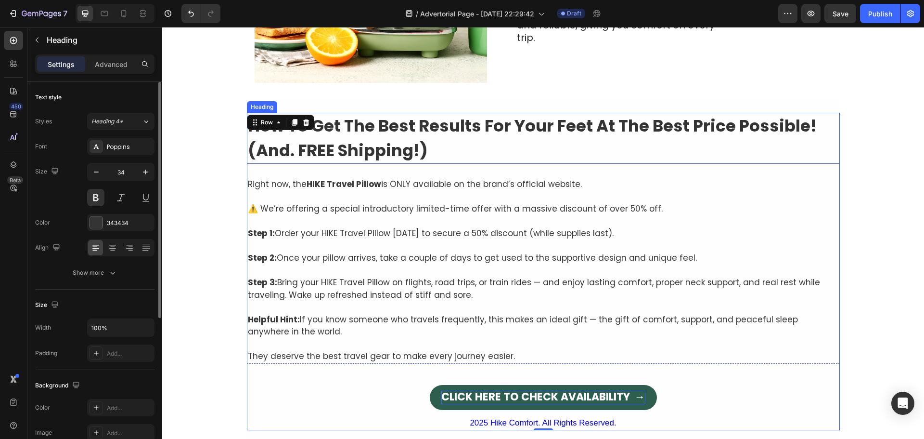
click at [465, 140] on h2 "How To Get The Best Results For Your Feet At The Best Price Possible! (And. FRE…" at bounding box center [543, 138] width 593 height 51
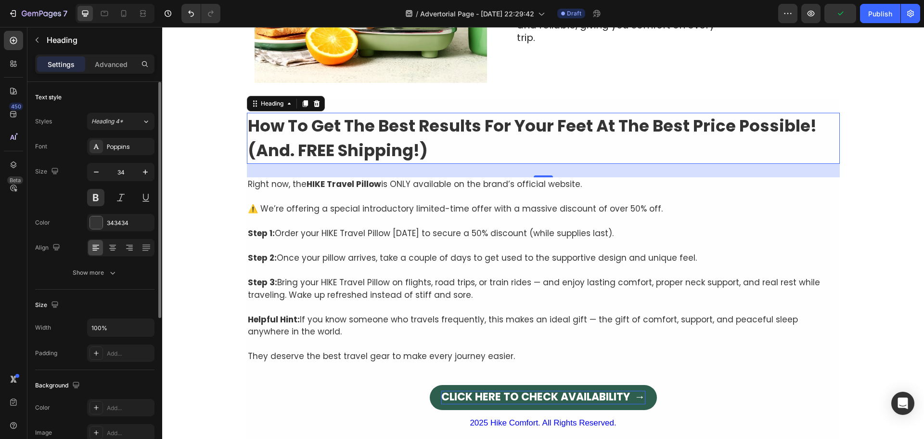
click at [581, 133] on h2 "How To Get The Best Results For Your Feet At The Best Price Possible! (And. FRE…" at bounding box center [543, 138] width 593 height 51
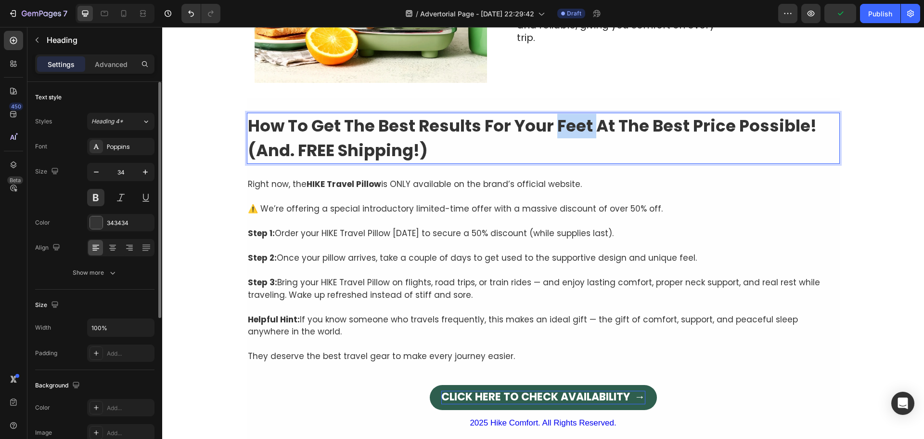
click at [581, 133] on p "How To Get The Best Results For Your Feet At The Best Price Possible! (And. FRE…" at bounding box center [543, 138] width 591 height 49
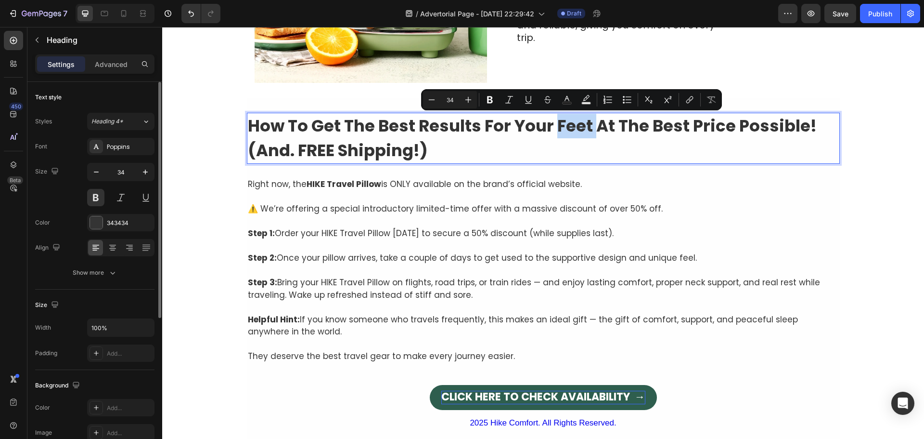
click at [564, 131] on p "How To Get The Best Results For Your Feet At The Best Price Possible! (And. FRE…" at bounding box center [543, 138] width 591 height 49
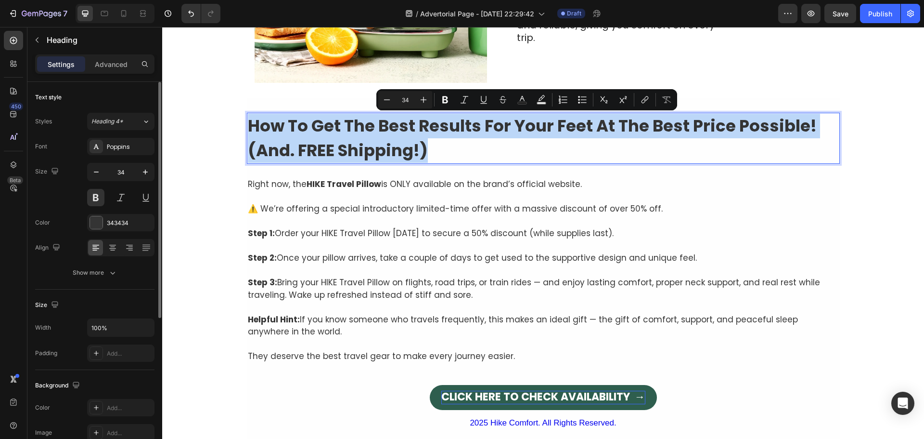
copy p "How To Get The Best Results For Your Feet At The Best Price Possible! (And. FRE…"
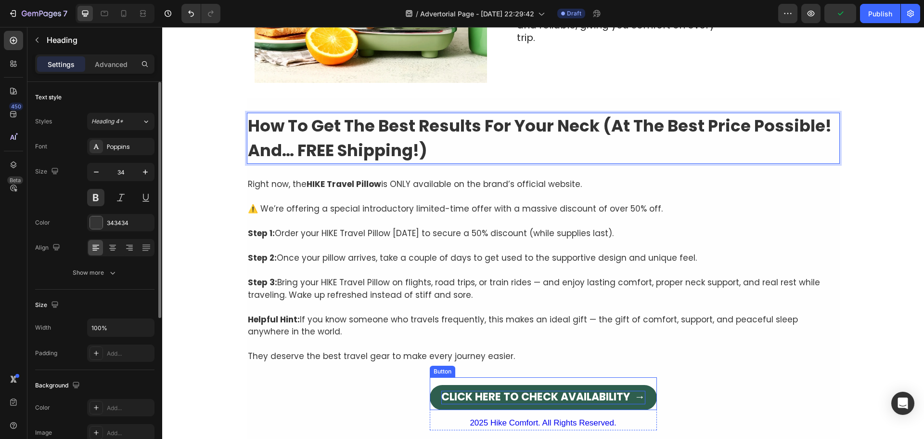
click at [628, 396] on span "CLICK HERE TO CHECK AVAILABILITY →" at bounding box center [543, 396] width 204 height 15
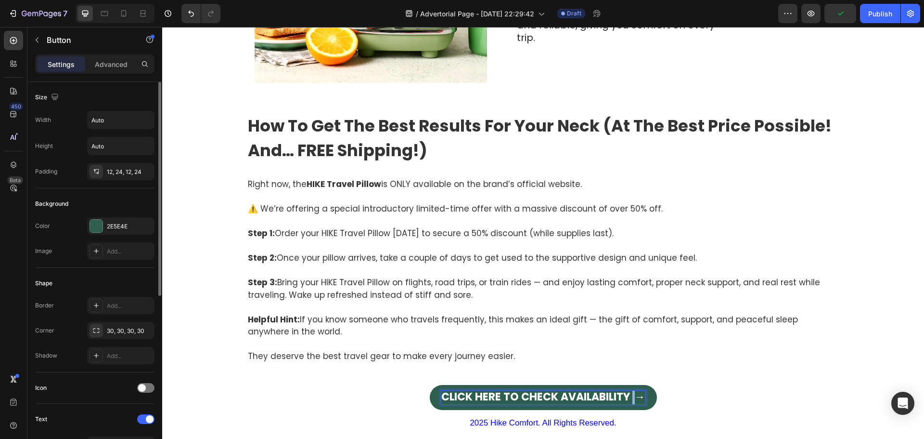
click at [630, 395] on span "CLICK HERE TO CHECK AVAILABILITY →" at bounding box center [543, 396] width 204 height 15
click at [640, 398] on span "CLICK HERE TO CHECK AVAILABILITY →" at bounding box center [543, 396] width 202 height 15
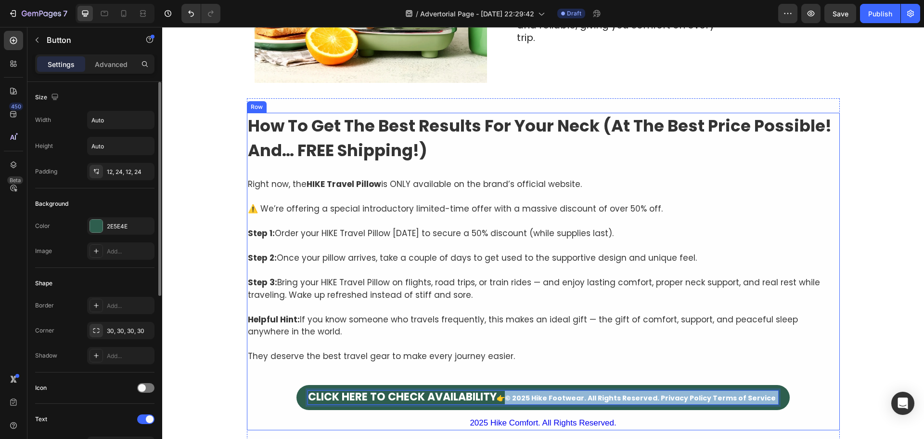
drag, startPoint x: 510, startPoint y: 397, endPoint x: 788, endPoint y: 400, distance: 277.8
click at [788, 400] on div "How To Get The Best Results For Your Neck (At The Best Price Possible! And… FRE…" at bounding box center [543, 271] width 593 height 317
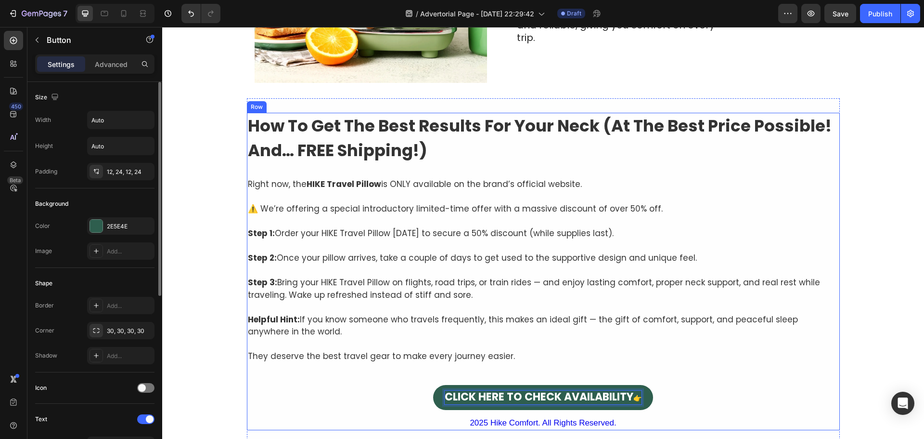
click at [731, 379] on div "How To Get The Best Results For Your Neck (At The Best Price Possible! And… FRE…" at bounding box center [543, 271] width 593 height 317
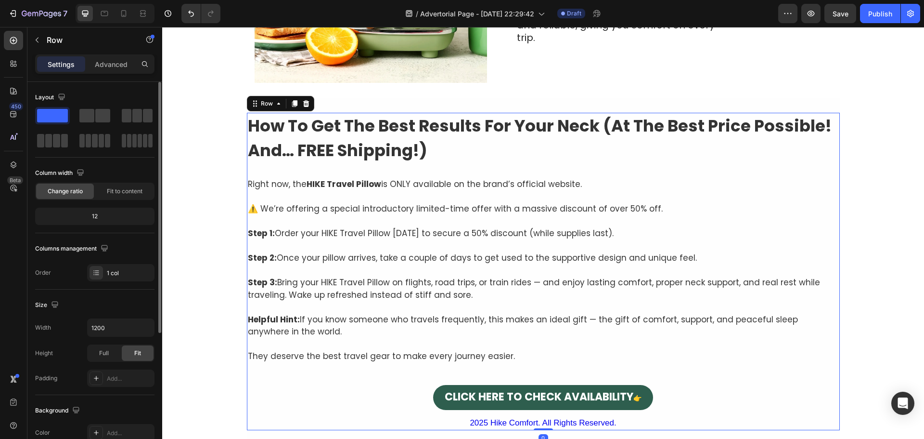
click at [723, 390] on div "How To Get The Best Results For Your Neck (At The Best Price Possible! And… FRE…" at bounding box center [543, 271] width 593 height 317
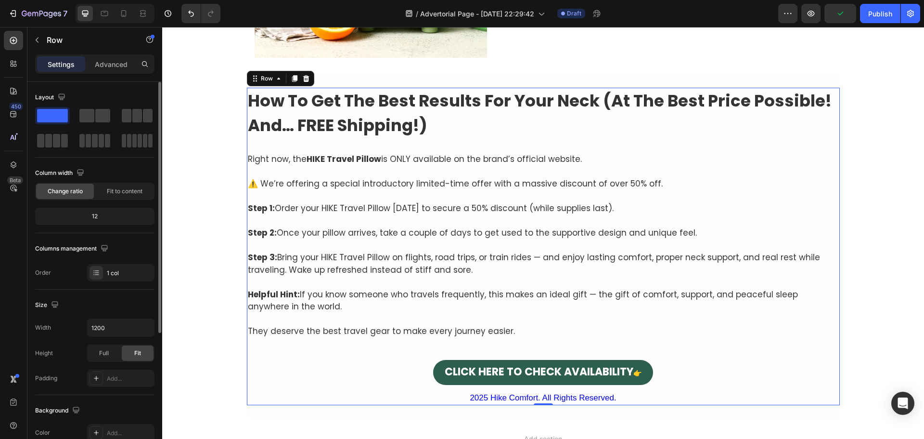
scroll to position [2609, 0]
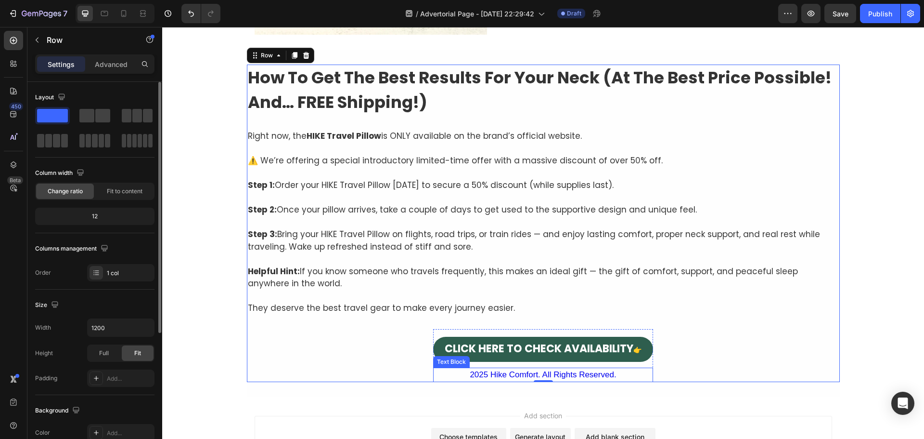
click at [467, 372] on p "2025 Hike Comfort. All Rights Reserved." at bounding box center [543, 374] width 218 height 13
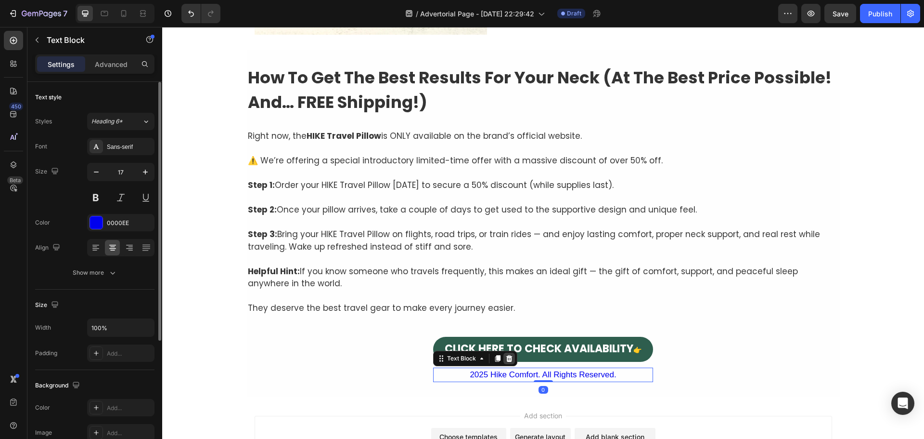
click at [505, 355] on icon at bounding box center [509, 358] width 8 height 8
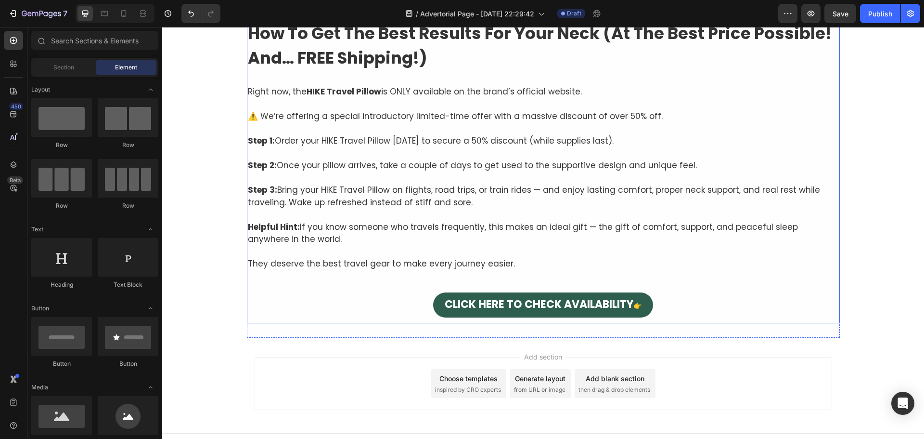
scroll to position [2657, 0]
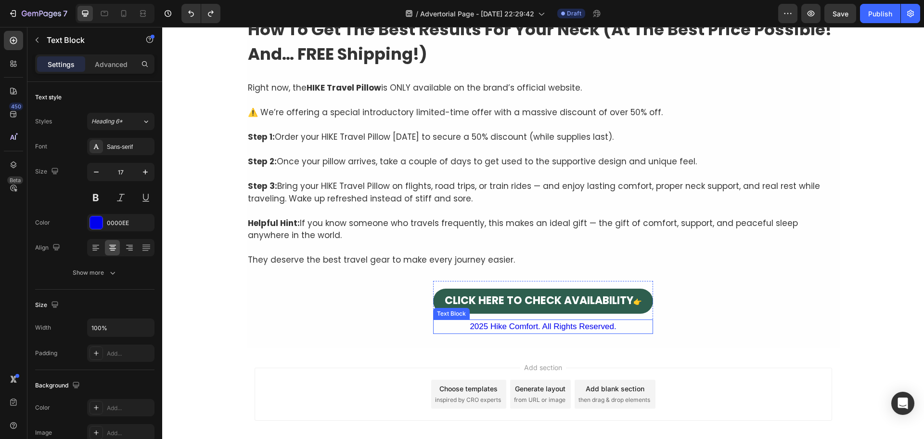
click at [496, 327] on p "2025 Hike Comfort. All Rights Reserved." at bounding box center [543, 326] width 218 height 13
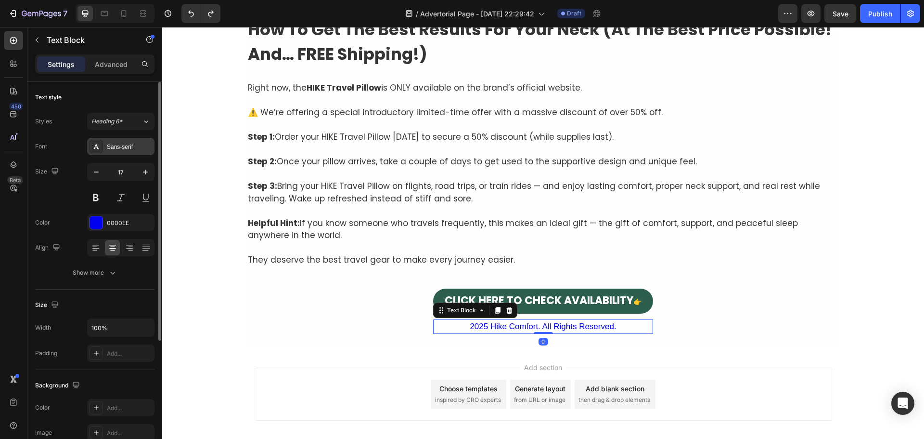
click at [113, 147] on div "Sans-serif" at bounding box center [129, 146] width 45 height 9
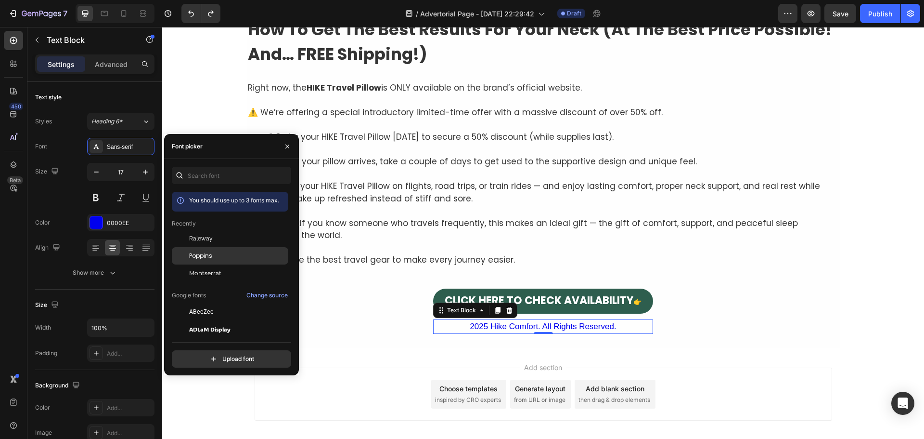
click at [207, 258] on span "Poppins" at bounding box center [200, 255] width 23 height 9
click at [354, 269] on div "How To Get The Best Results For Your Neck (At The Best Price Possible! And… FRE…" at bounding box center [543, 174] width 593 height 317
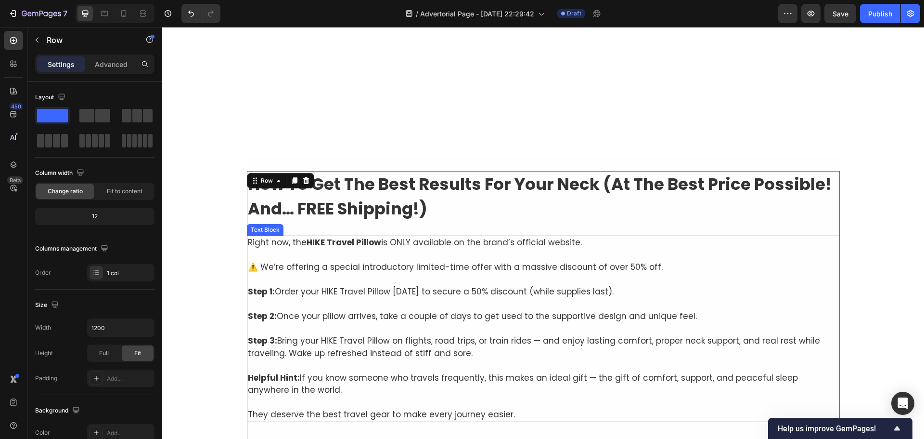
scroll to position [2465, 0]
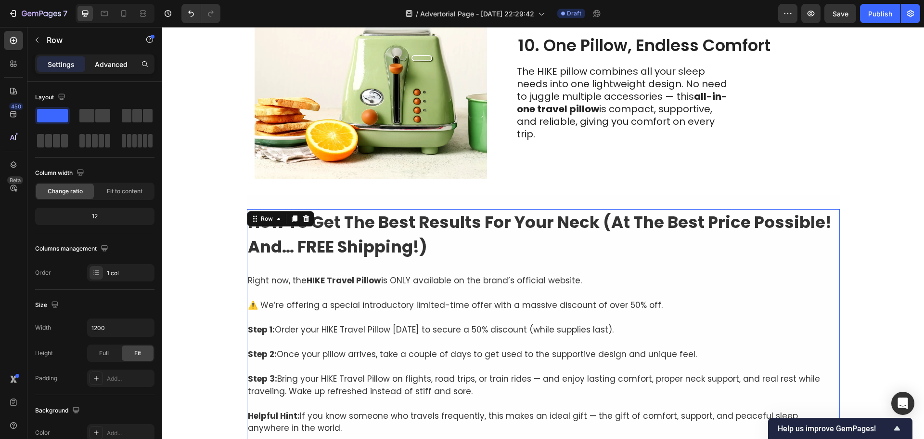
click at [122, 66] on p "Advanced" at bounding box center [111, 64] width 33 height 10
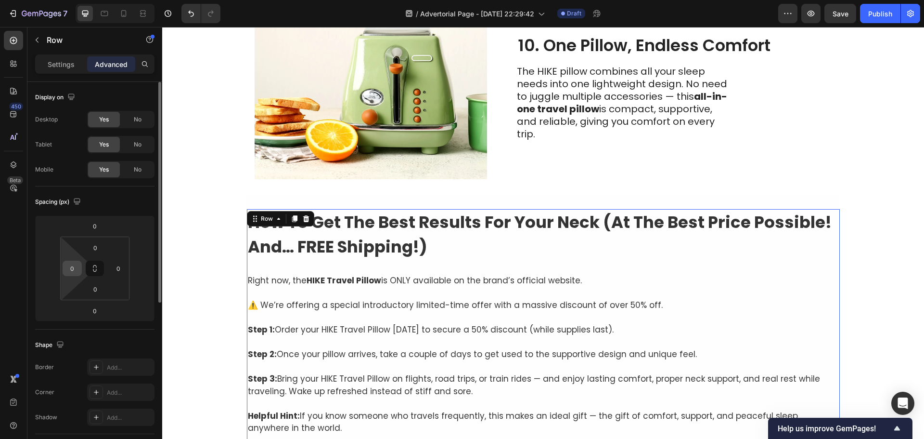
click at [70, 269] on input "0" at bounding box center [72, 268] width 14 height 14
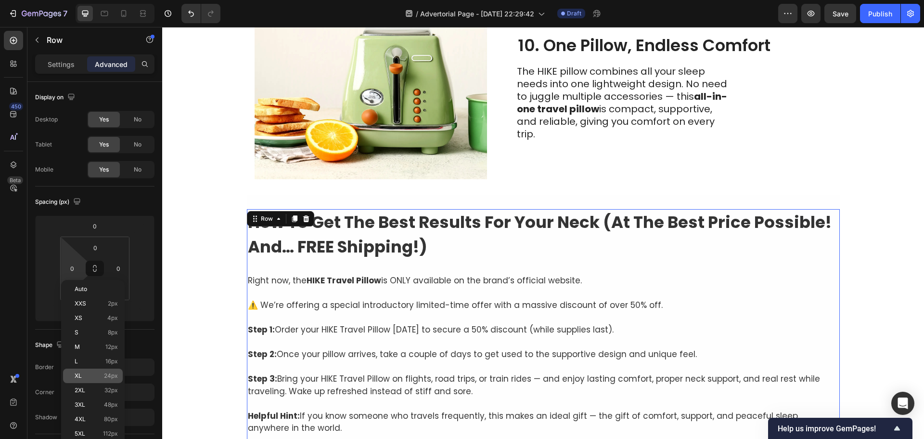
click at [90, 380] on div "XL 24px" at bounding box center [93, 375] width 60 height 14
type input "24"
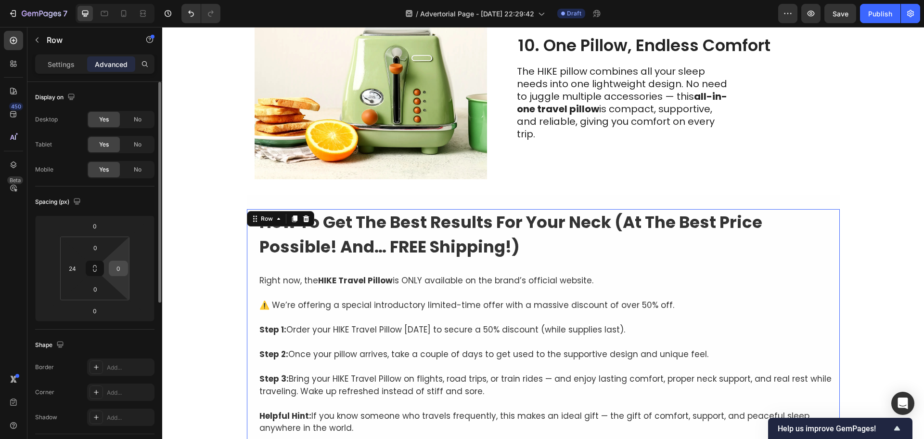
click at [120, 268] on input "0" at bounding box center [118, 268] width 14 height 14
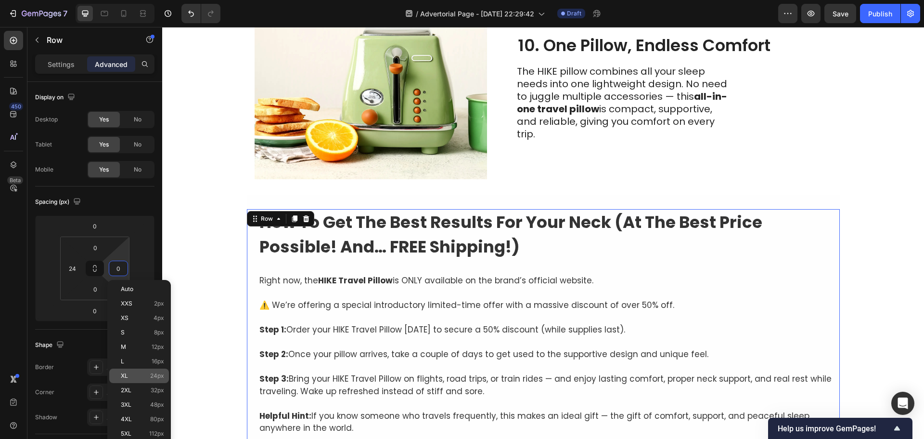
click at [129, 372] on div "XL 24px" at bounding box center [139, 375] width 60 height 14
type input "24"
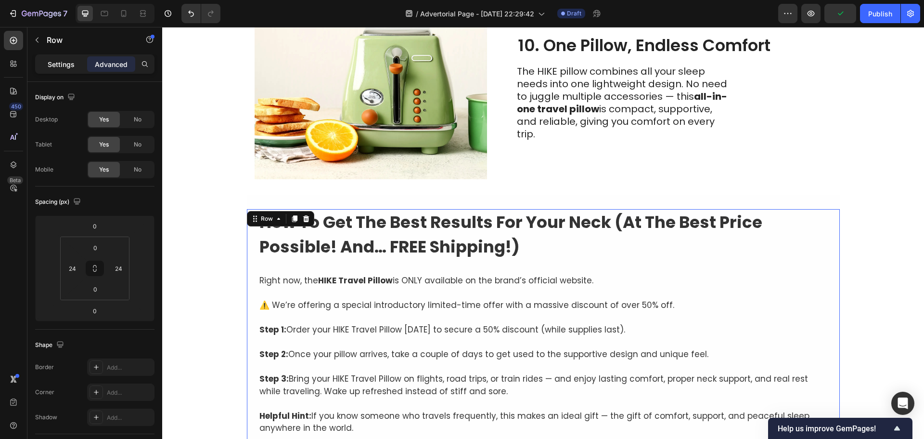
click at [55, 57] on div "Settings" at bounding box center [61, 63] width 48 height 15
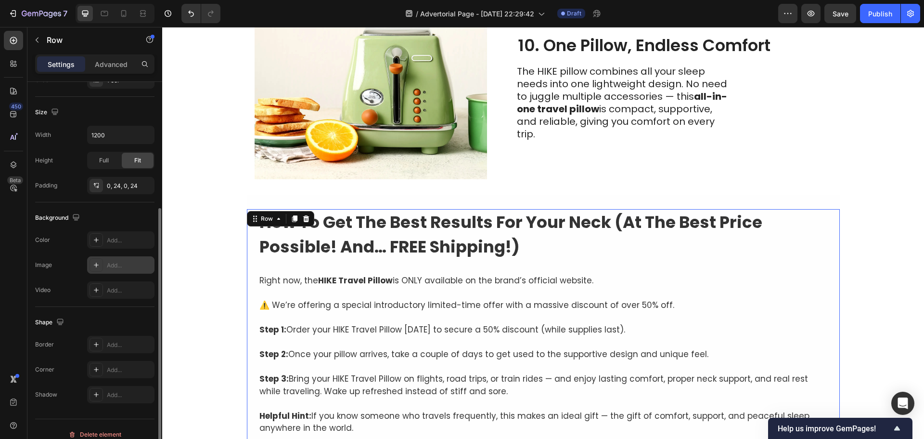
scroll to position [203, 0]
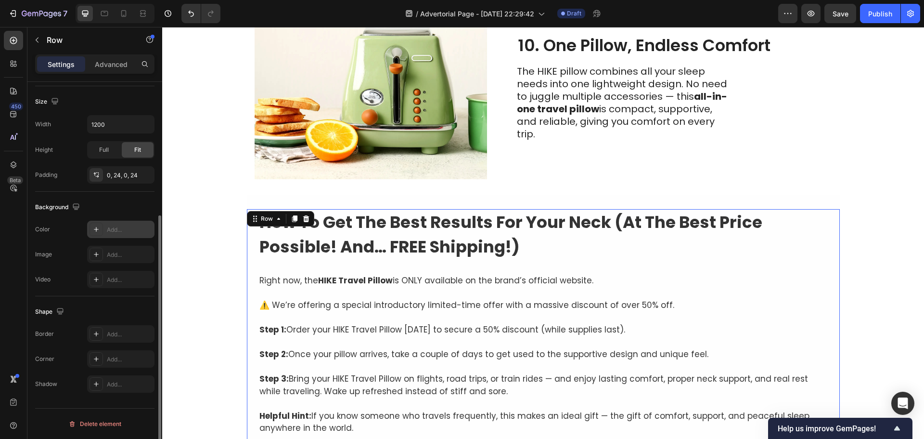
click at [115, 221] on div "Add..." at bounding box center [120, 228] width 67 height 17
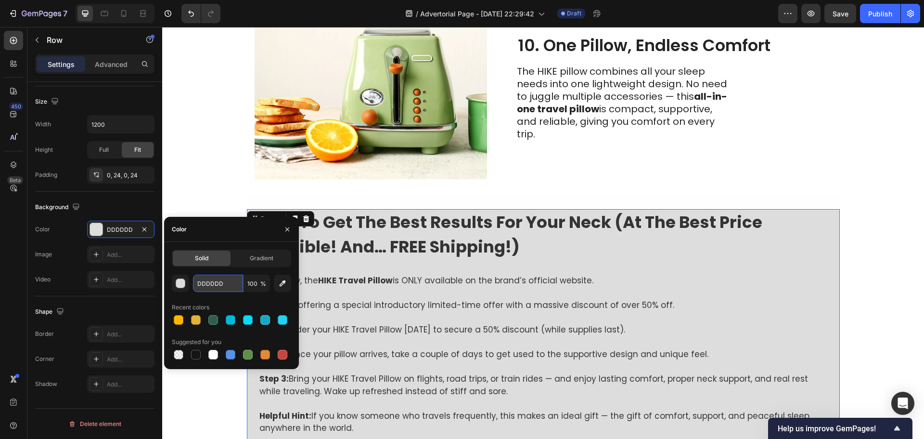
click at [211, 276] on input "DDDDDD" at bounding box center [218, 282] width 50 height 17
paste input "#f2f2f2"
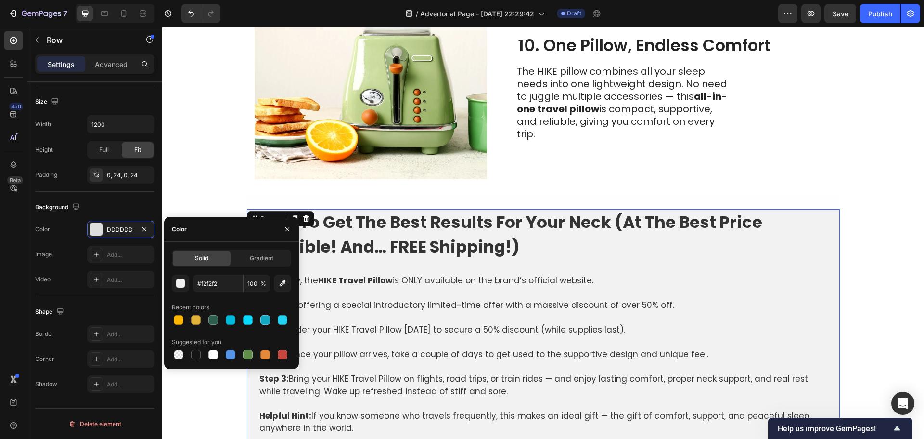
type input "F2F2F2"
click at [215, 295] on div "F2F2F2 100 % Recent colors Suggested for you" at bounding box center [231, 317] width 119 height 87
click at [97, 65] on p "Advanced" at bounding box center [111, 64] width 33 height 10
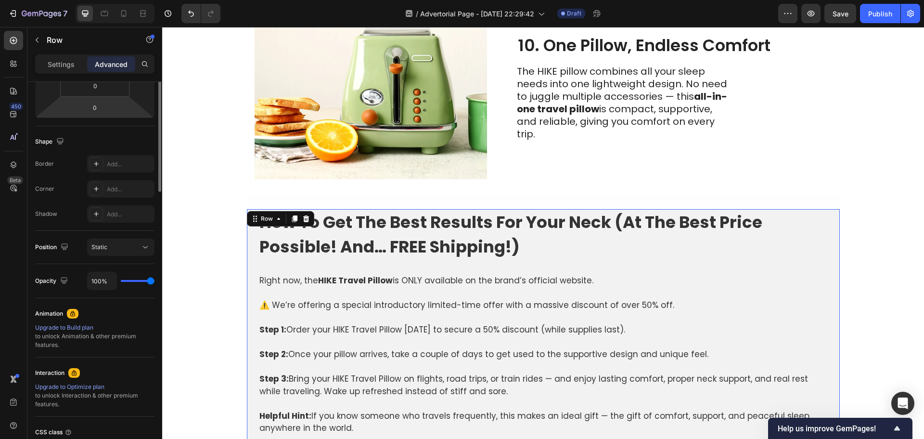
scroll to position [11, 0]
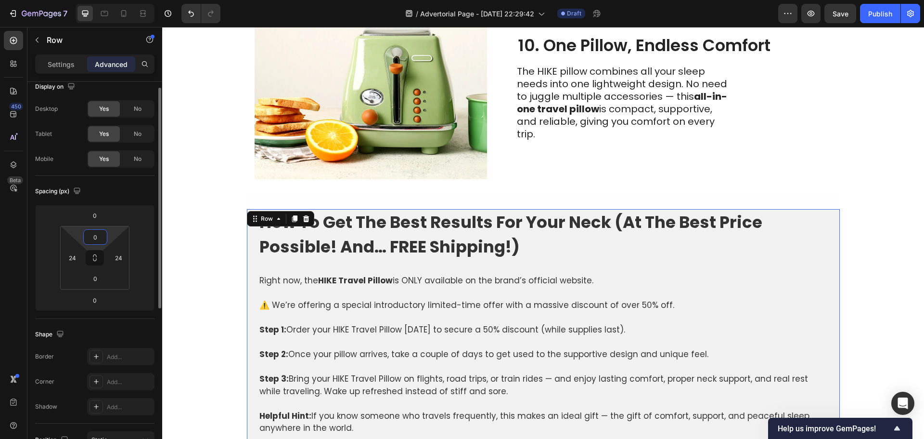
click at [92, 232] on input "0" at bounding box center [95, 237] width 19 height 14
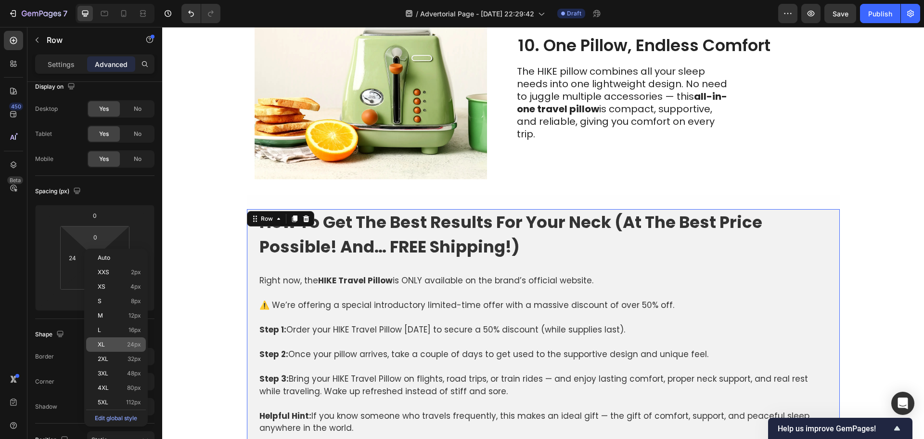
click at [95, 343] on div "XL 24px" at bounding box center [116, 344] width 60 height 14
type input "24"
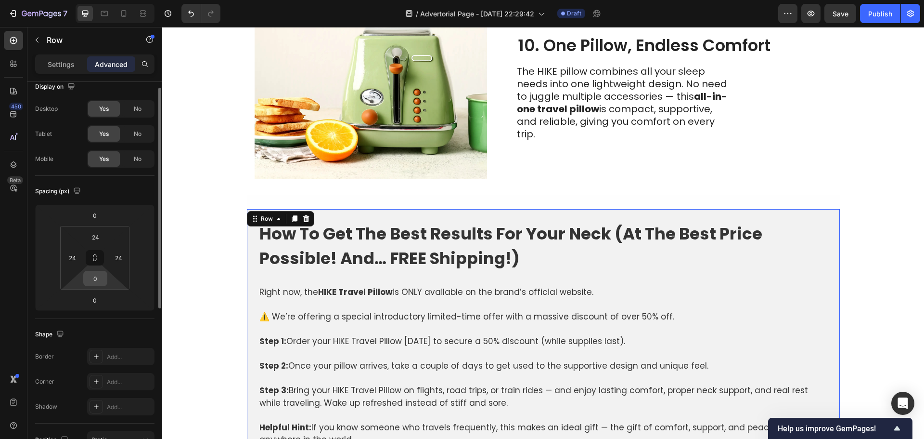
click at [93, 282] on input "0" at bounding box center [95, 278] width 19 height 14
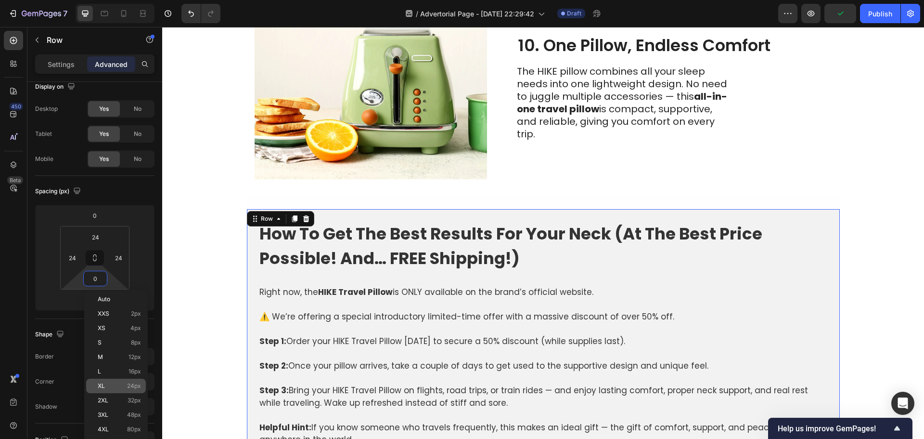
click at [115, 388] on p "XL 24px" at bounding box center [119, 385] width 43 height 7
type input "24"
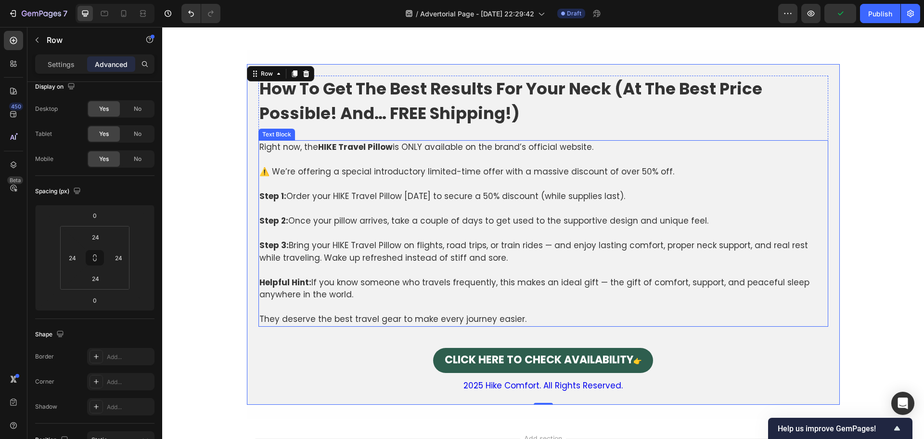
scroll to position [2705, 0]
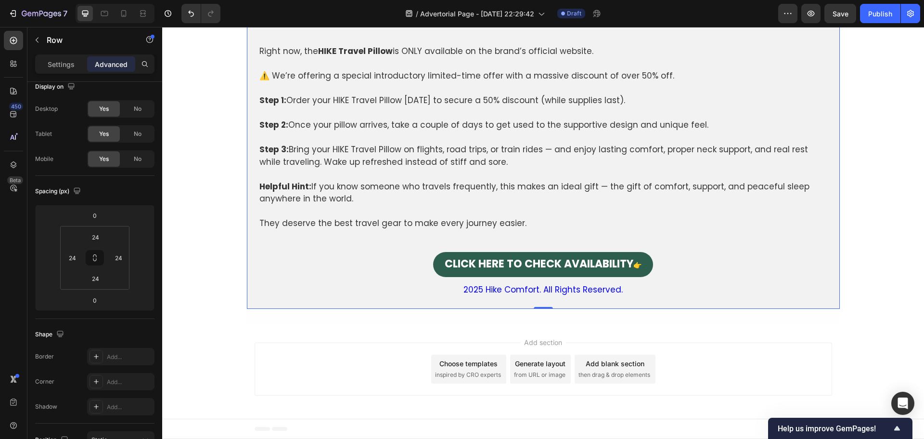
click at [338, 279] on div "How To Get The Best Results For Your Neck (At The Best Price Possible! And… FRE…" at bounding box center [543, 138] width 570 height 317
click at [249, 327] on div "Add section Choose templates inspired by CRO experts Generate layout from URL o…" at bounding box center [543, 370] width 762 height 95
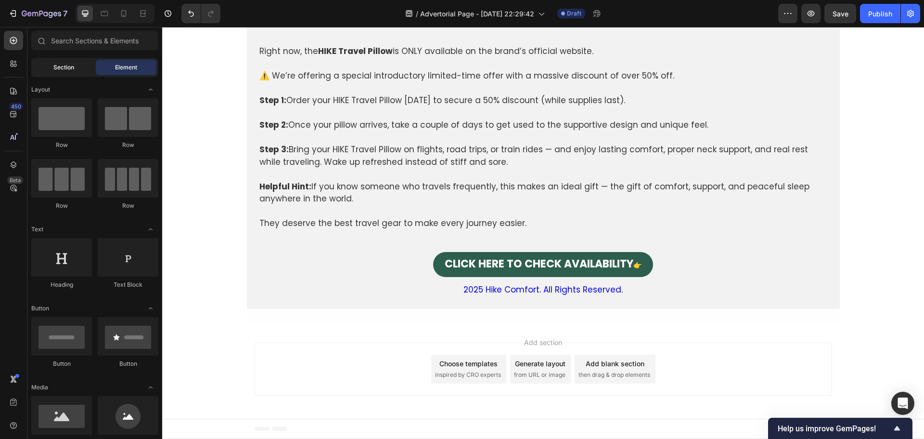
click at [52, 69] on div "Section" at bounding box center [63, 67] width 61 height 15
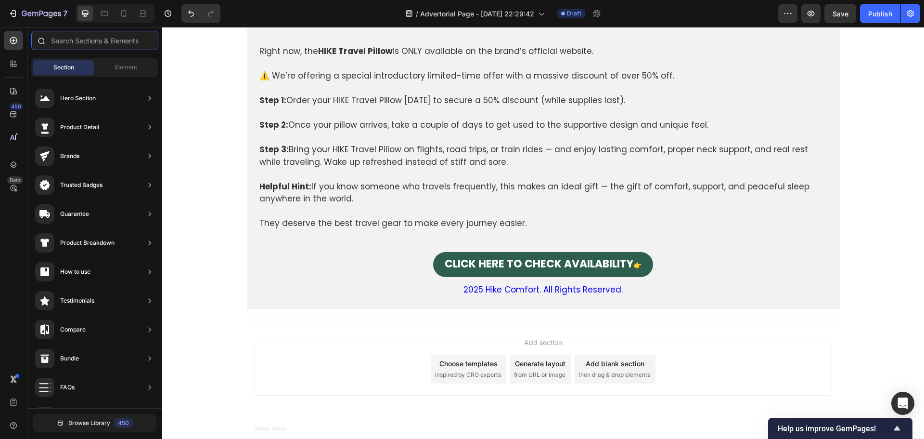
click at [65, 42] on input "text" at bounding box center [94, 40] width 127 height 19
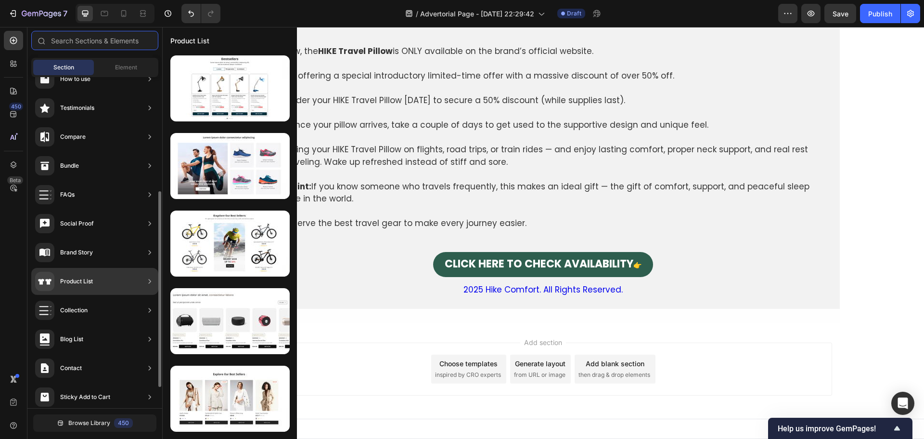
scroll to position [228, 0]
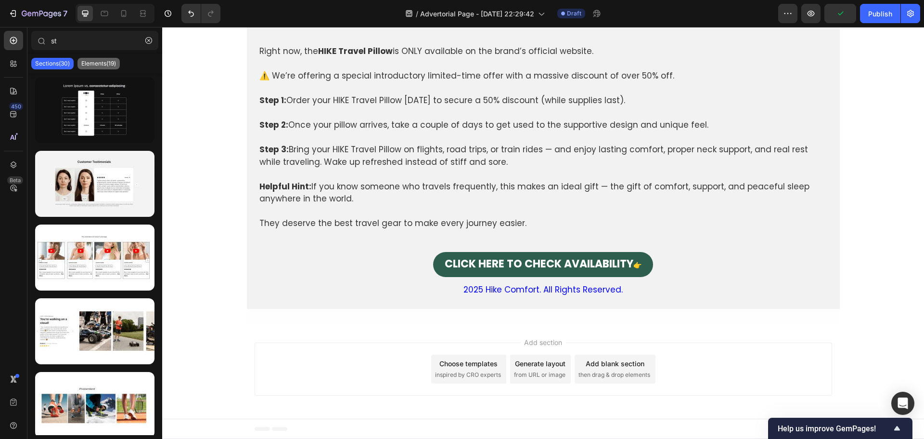
click at [104, 63] on p "Elements(19)" at bounding box center [98, 64] width 35 height 8
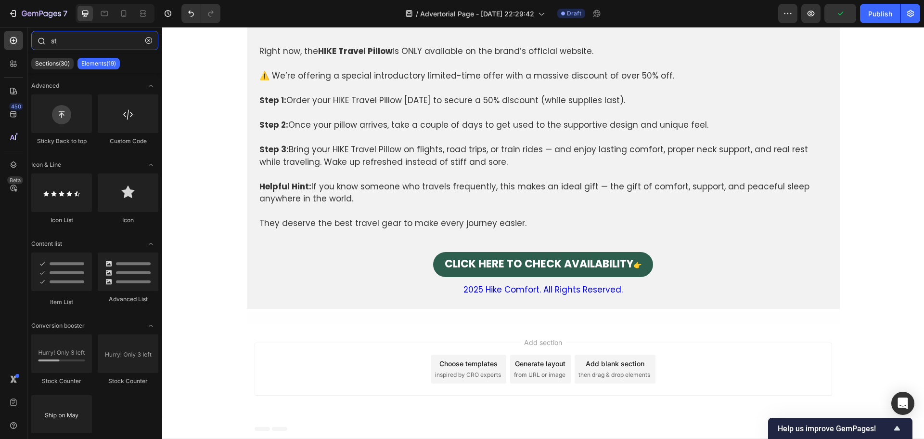
click at [92, 40] on input "st" at bounding box center [94, 40] width 127 height 19
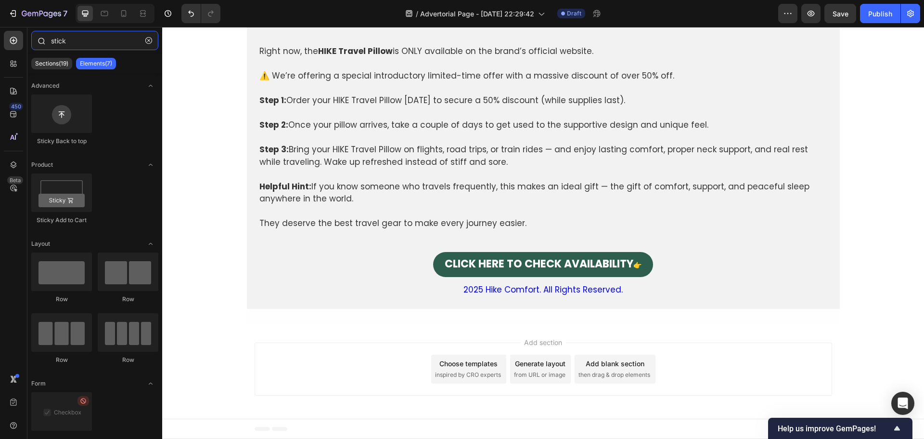
click at [76, 40] on input "stick" at bounding box center [94, 40] width 127 height 19
click at [49, 59] on div "Sections(19)" at bounding box center [51, 64] width 41 height 12
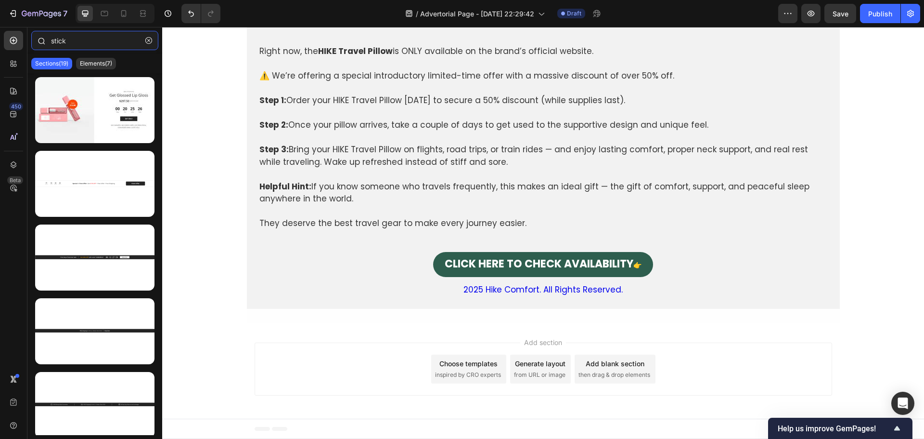
click at [82, 43] on input "stick" at bounding box center [94, 40] width 127 height 19
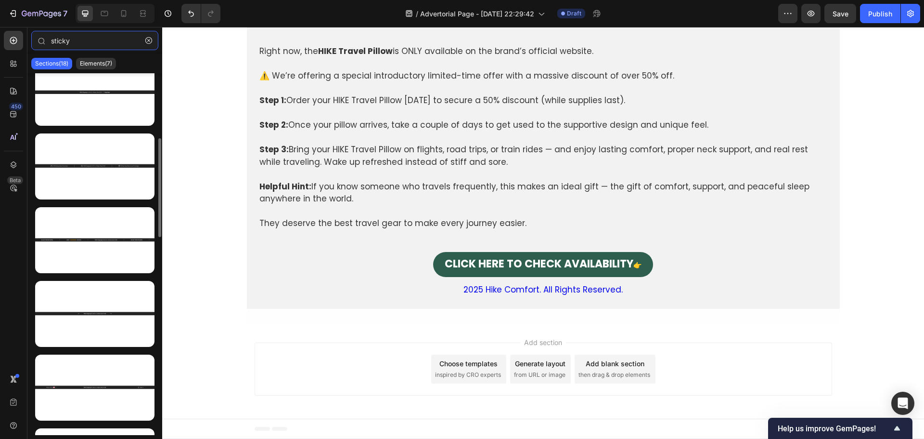
scroll to position [0, 0]
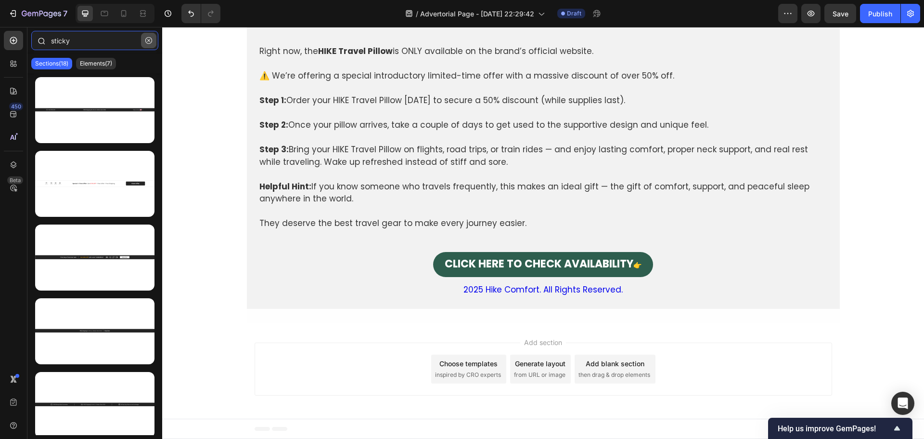
type input "sticky"
click at [149, 41] on icon "button" at bounding box center [148, 40] width 3 height 3
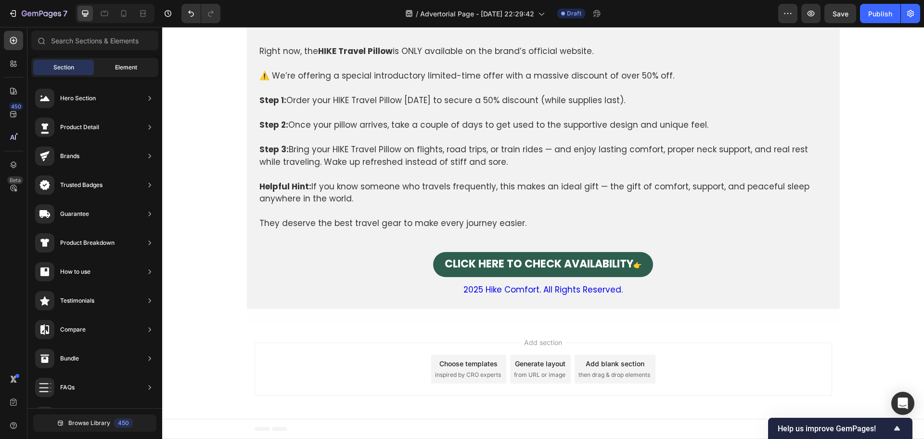
click at [123, 63] on span "Element" at bounding box center [126, 67] width 22 height 9
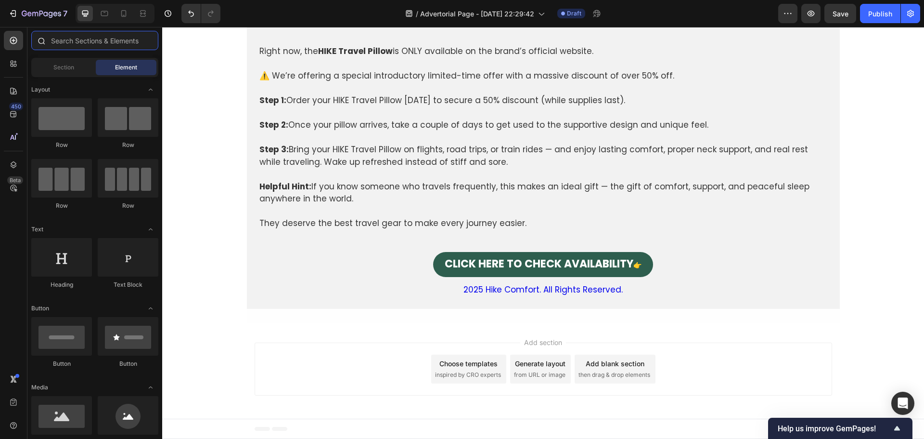
click at [80, 44] on input "text" at bounding box center [94, 40] width 127 height 19
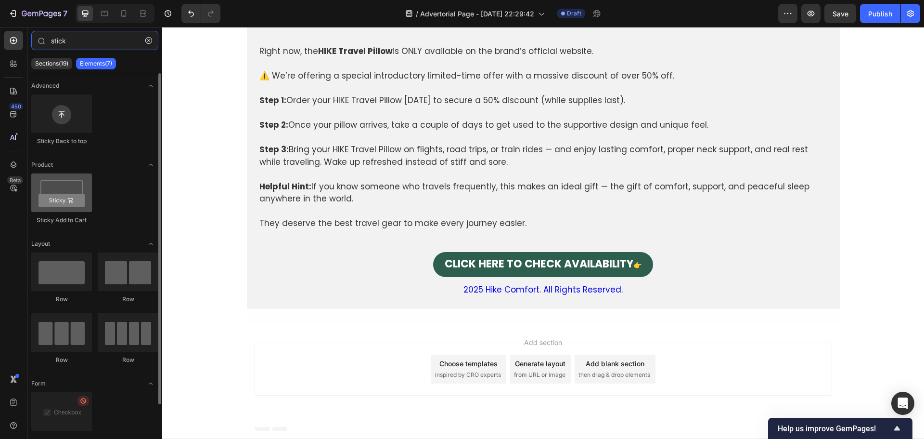
type input "stick"
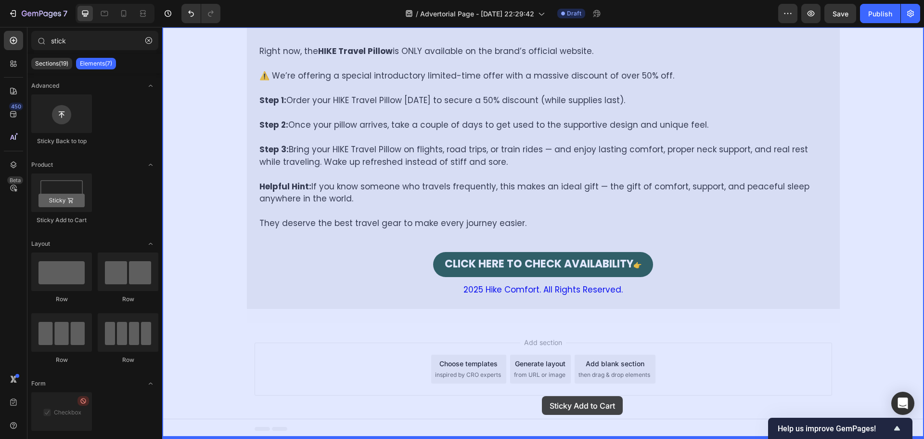
drag, startPoint x: 227, startPoint y: 211, endPoint x: 542, endPoint y: 396, distance: 364.8
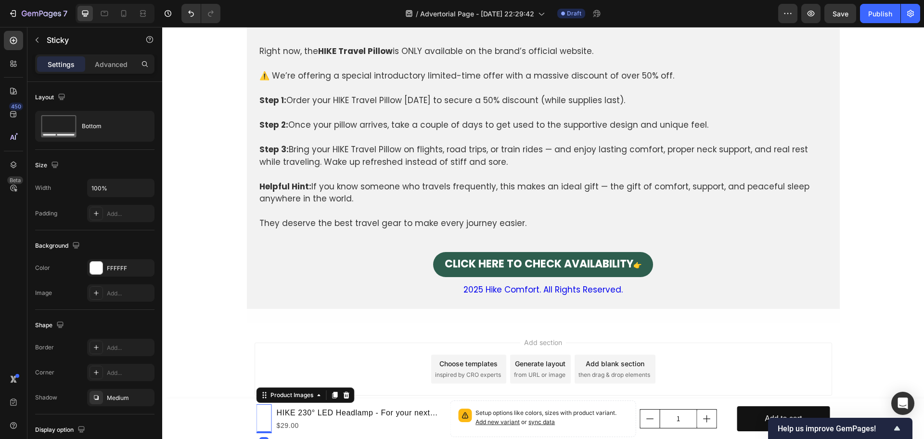
click at [265, 430] on div at bounding box center [264, 418] width 15 height 29
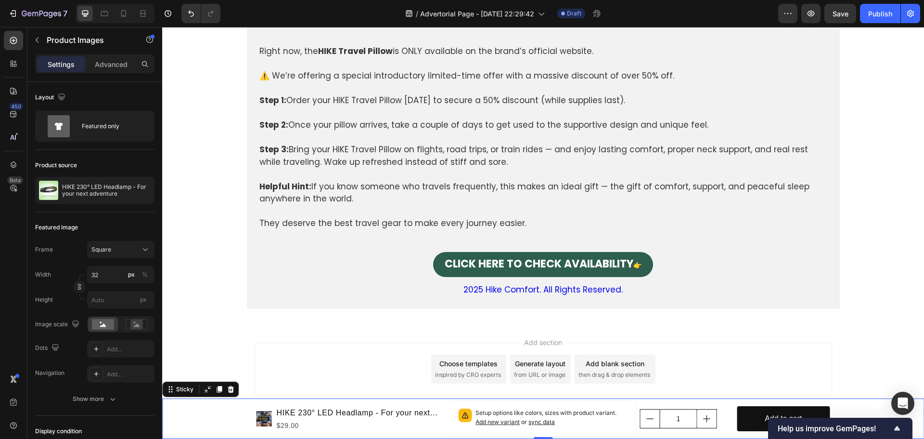
click at [230, 411] on div "Product Images HIKE 230° LED Headlamp - For your next adventure Product Title $…" at bounding box center [543, 418] width 762 height 40
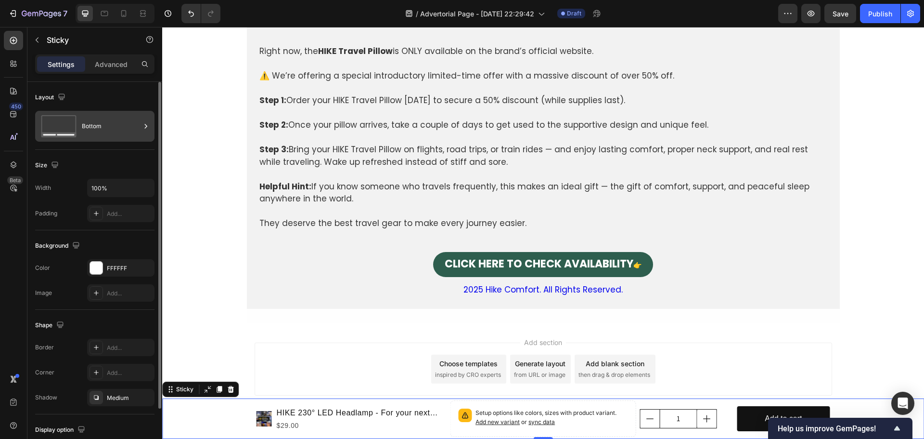
click at [91, 126] on div "Bottom" at bounding box center [111, 126] width 59 height 22
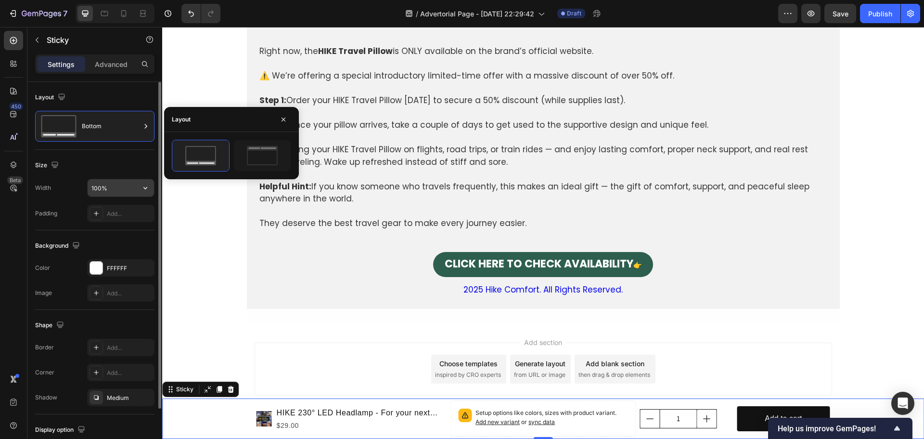
click at [120, 187] on input "100%" at bounding box center [121, 187] width 66 height 17
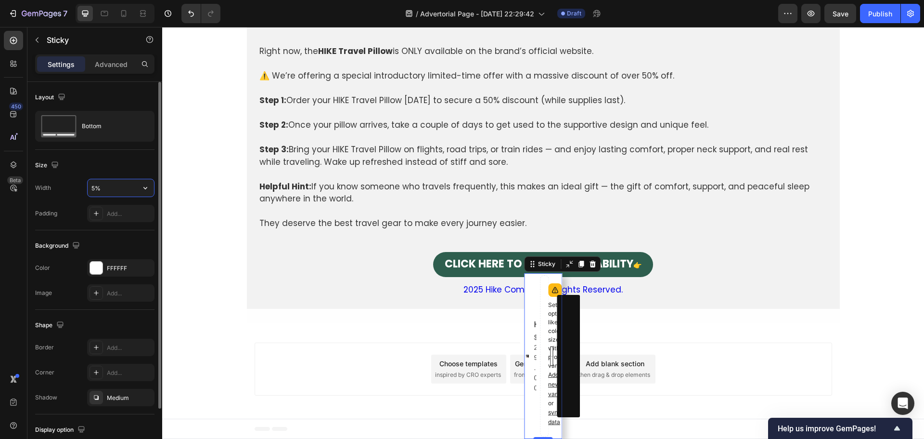
type input "50%"
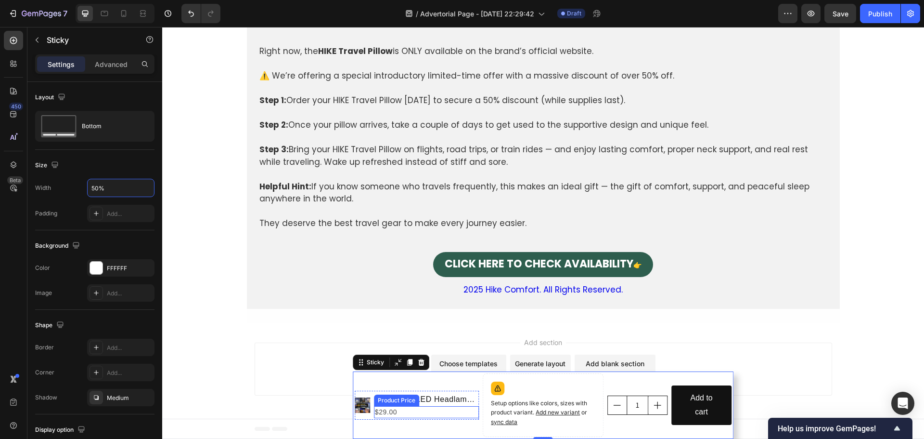
click at [429, 409] on div "$29.00" at bounding box center [426, 412] width 105 height 12
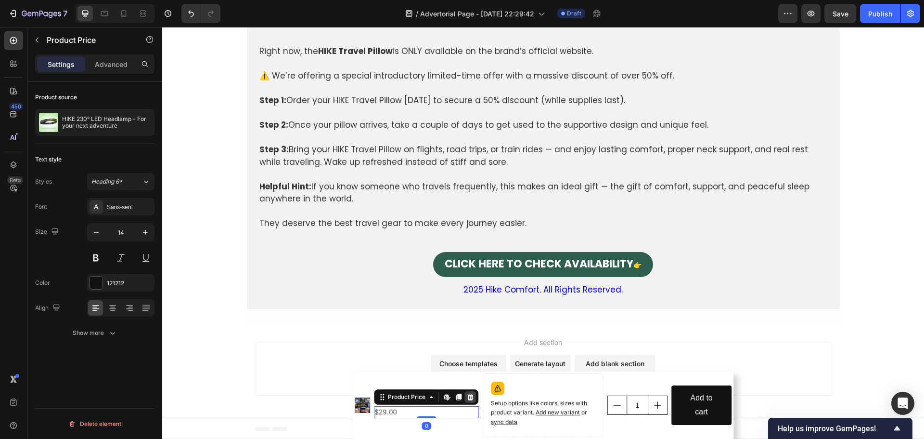
click at [467, 400] on icon at bounding box center [470, 396] width 6 height 7
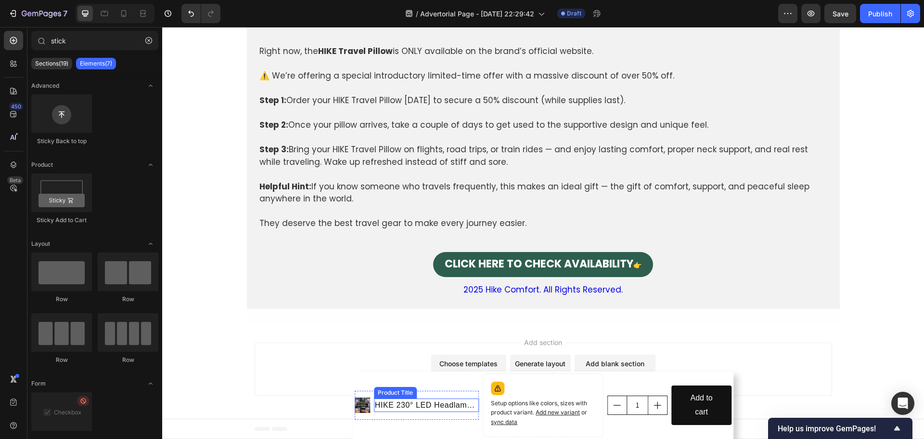
click at [462, 401] on h1 "HIKE 230° LED Headlamp - For your next adventure" at bounding box center [426, 404] width 105 height 13
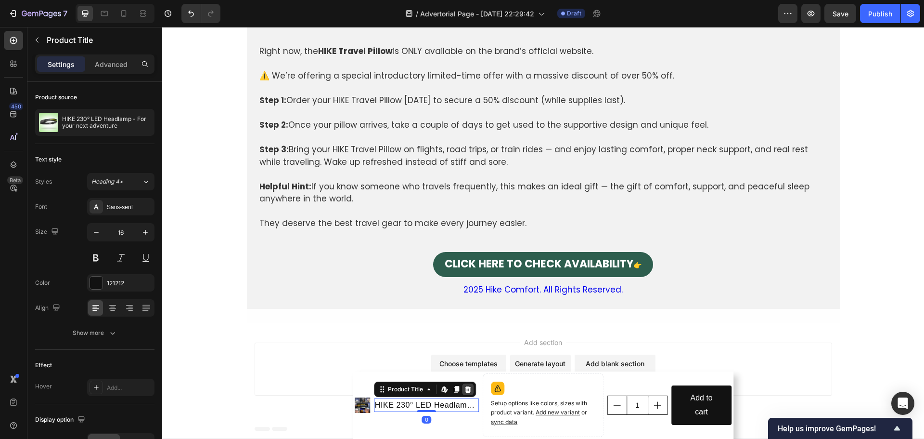
click at [465, 392] on icon at bounding box center [468, 389] width 6 height 7
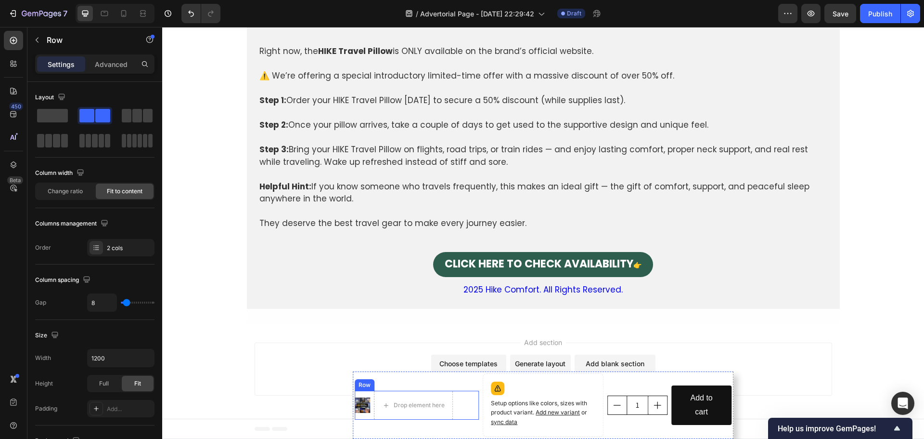
click at [460, 399] on div "Product Images Drop element here Row" at bounding box center [417, 404] width 125 height 29
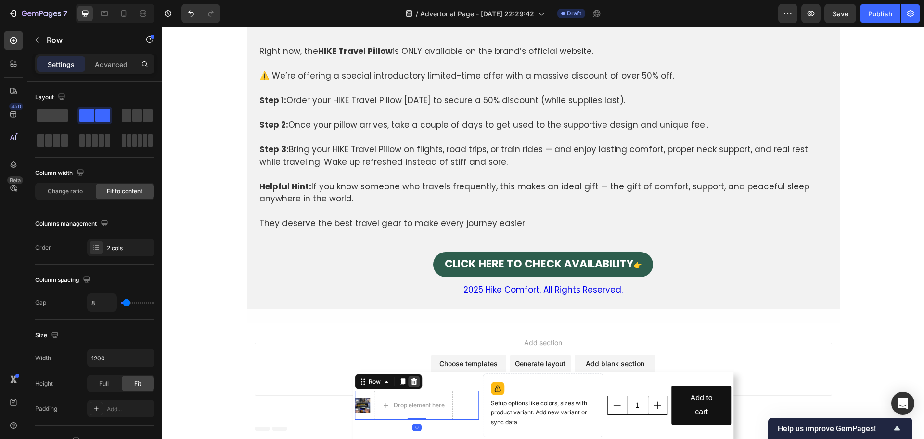
click at [413, 382] on icon at bounding box center [414, 381] width 6 height 7
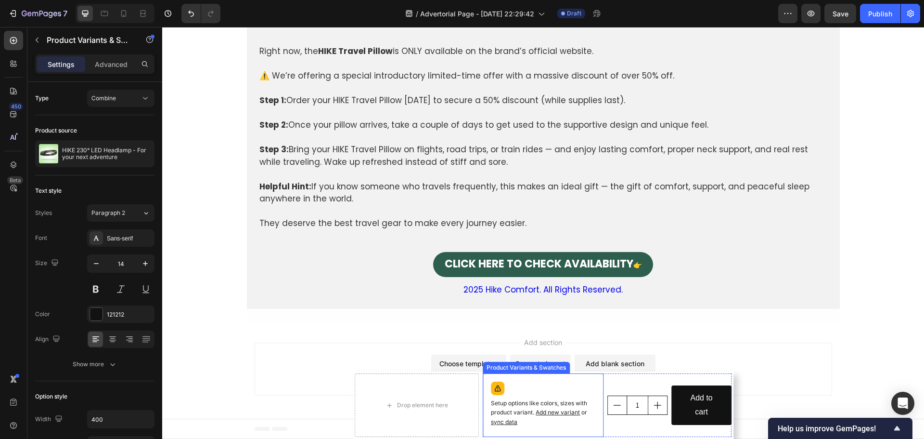
click at [499, 402] on p "Setup options like colors, sizes with product variant. Add new variant or sync …" at bounding box center [543, 413] width 104 height 28
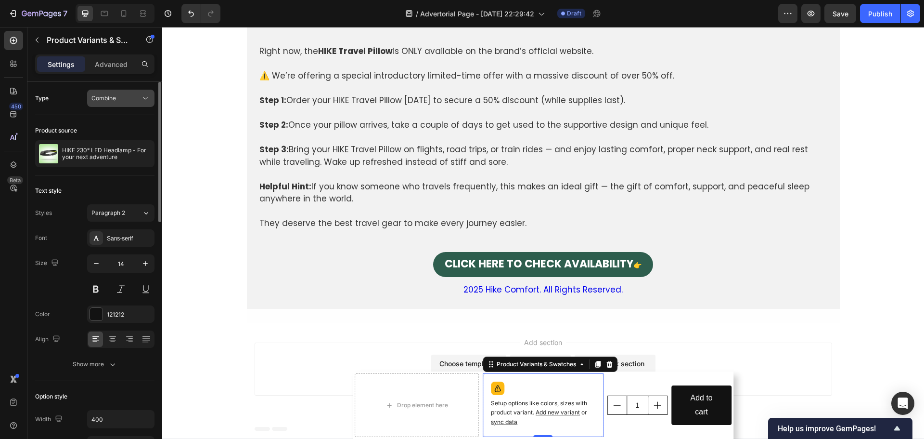
click at [129, 96] on div "Combine" at bounding box center [115, 98] width 49 height 9
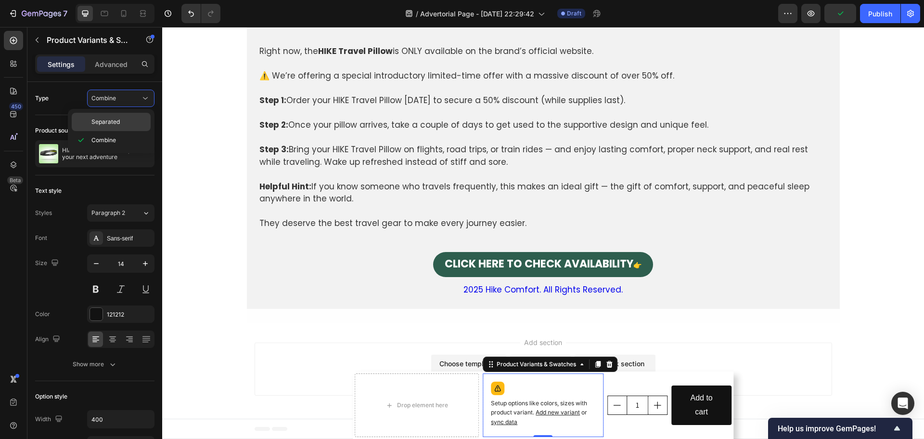
click at [115, 120] on span "Separated" at bounding box center [105, 121] width 28 height 9
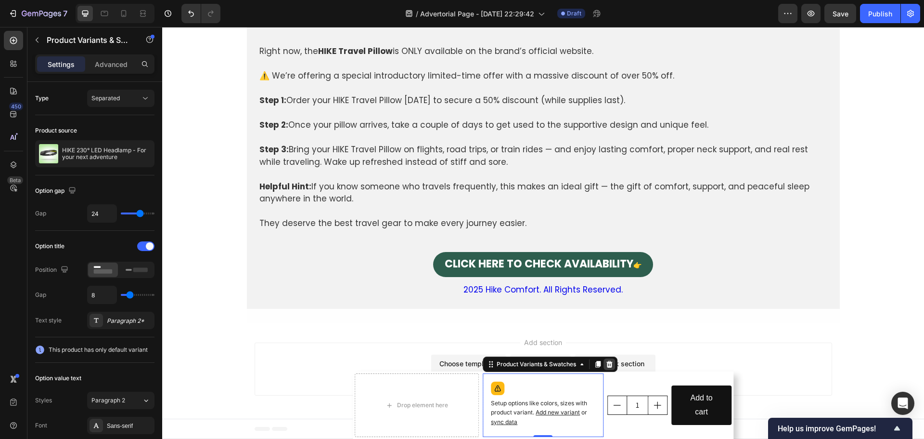
click at [609, 365] on icon at bounding box center [610, 364] width 8 height 8
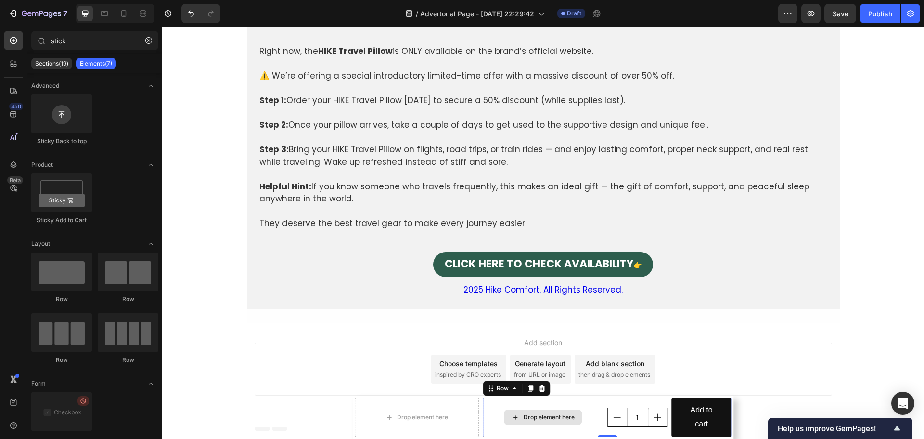
click at [492, 406] on div "Drop element here" at bounding box center [543, 416] width 121 height 39
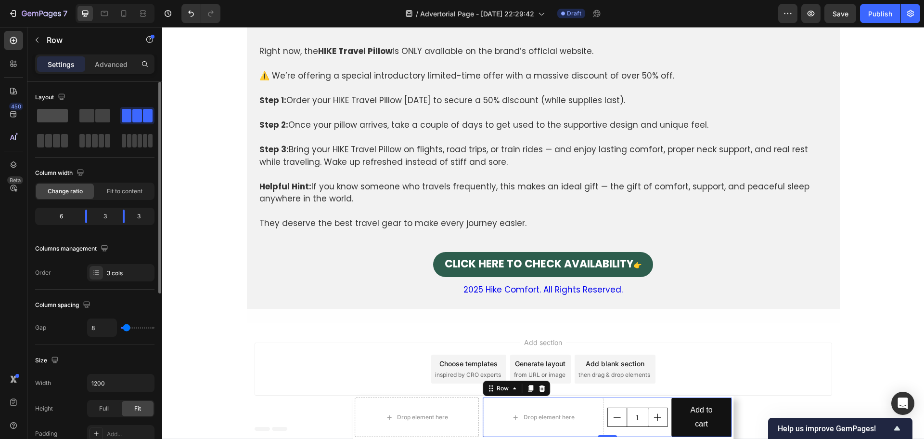
click at [62, 119] on span at bounding box center [52, 115] width 31 height 13
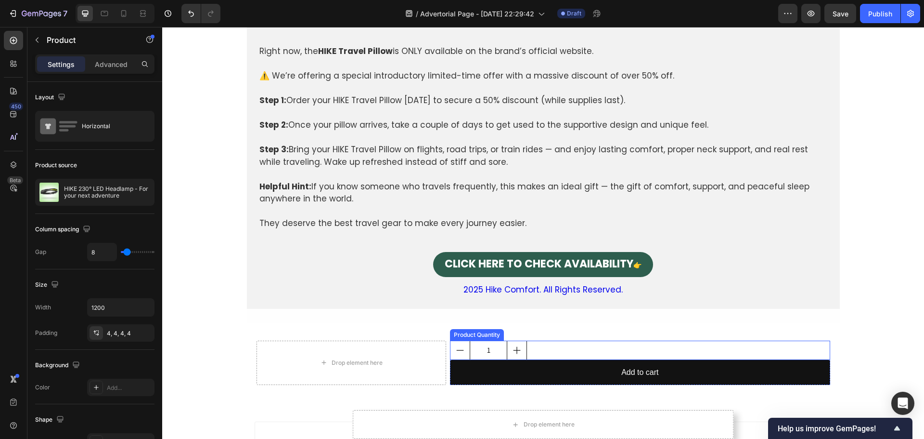
click at [523, 347] on div "1" at bounding box center [488, 349] width 77 height 19
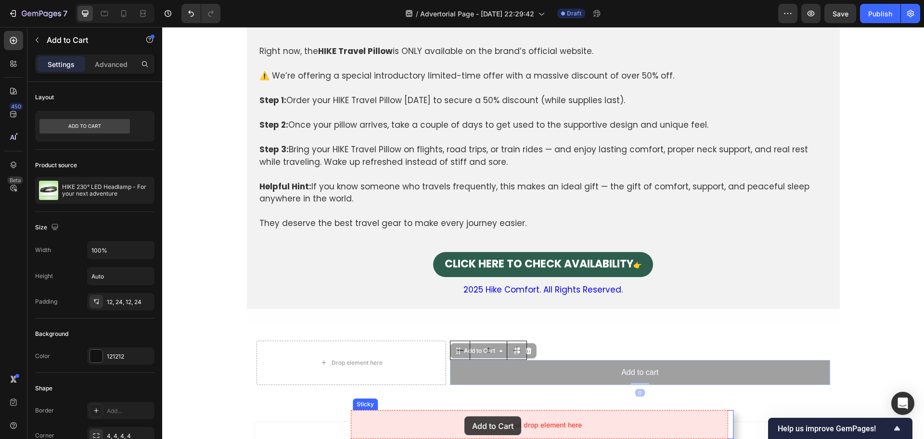
drag, startPoint x: 453, startPoint y: 351, endPoint x: 627, endPoint y: 443, distance: 196.6
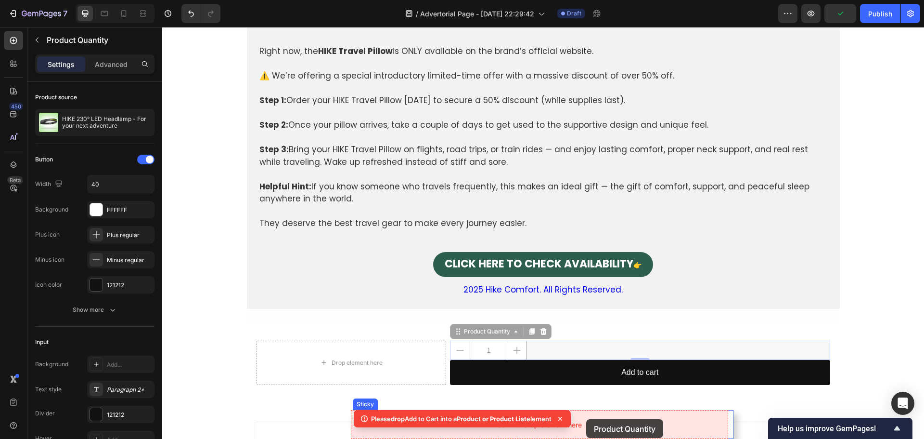
drag, startPoint x: 547, startPoint y: 343, endPoint x: 749, endPoint y: 446, distance: 226.3
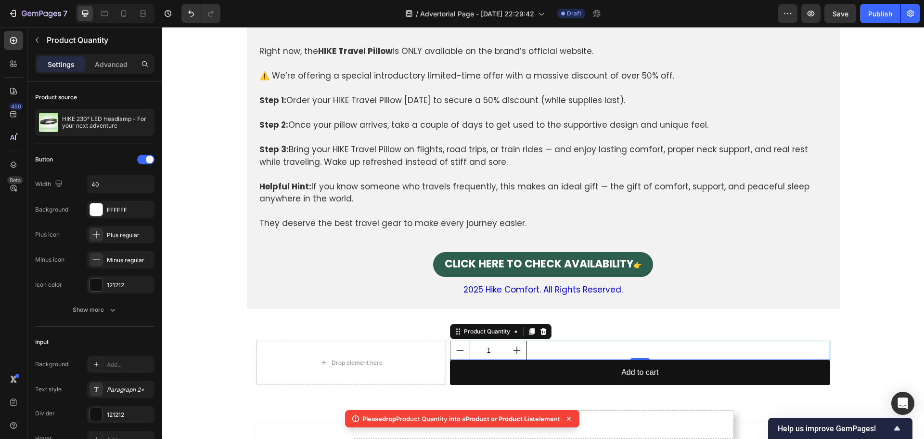
click at [568, 417] on icon at bounding box center [569, 418] width 10 height 10
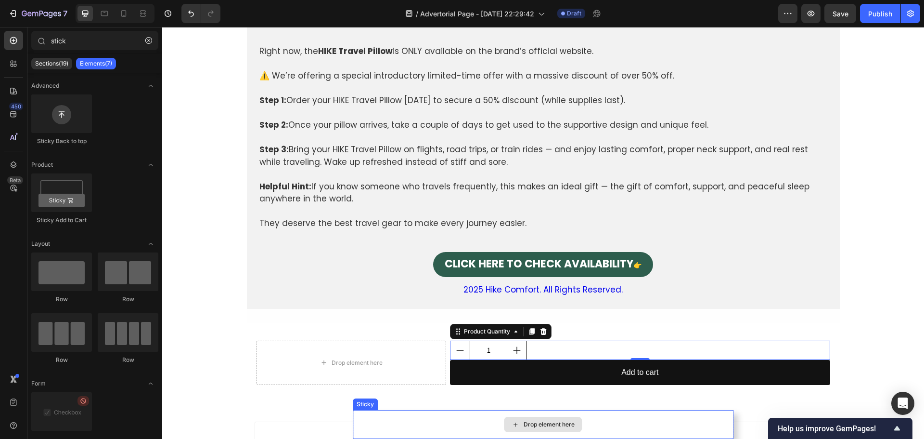
click at [514, 424] on icon at bounding box center [516, 424] width 4 height 4
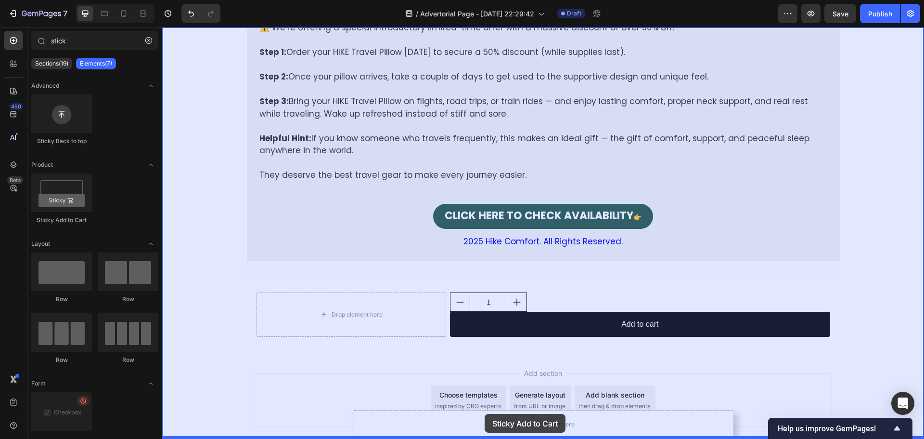
scroll to position [2784, 0]
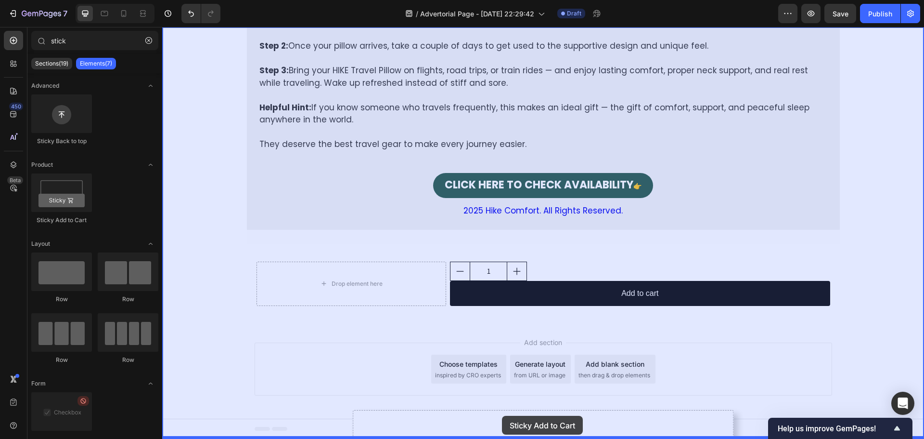
drag, startPoint x: 225, startPoint y: 223, endPoint x: 502, endPoint y: 415, distance: 337.6
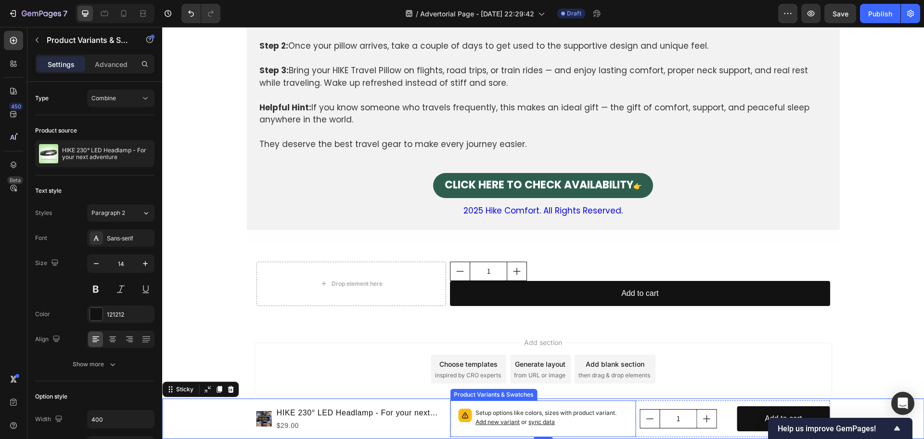
click at [628, 404] on div "Setup options like colors, sizes with product variant. Add new variant or sync …" at bounding box center [543, 418] width 186 height 37
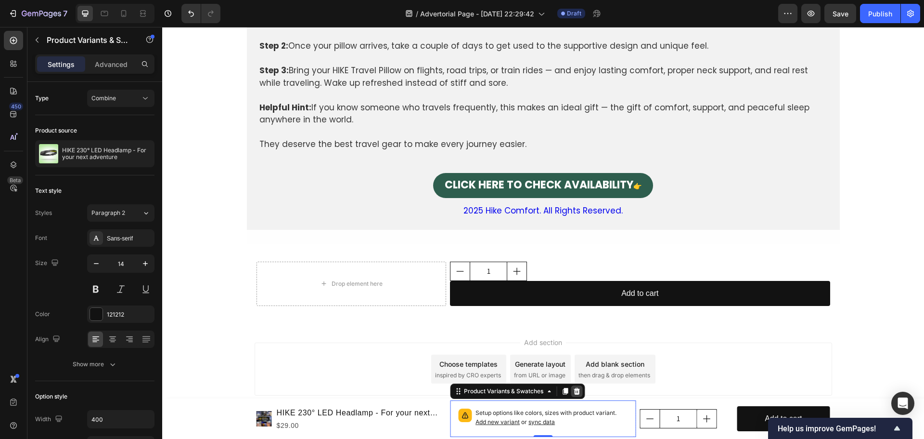
click at [574, 390] on icon at bounding box center [577, 390] width 6 height 7
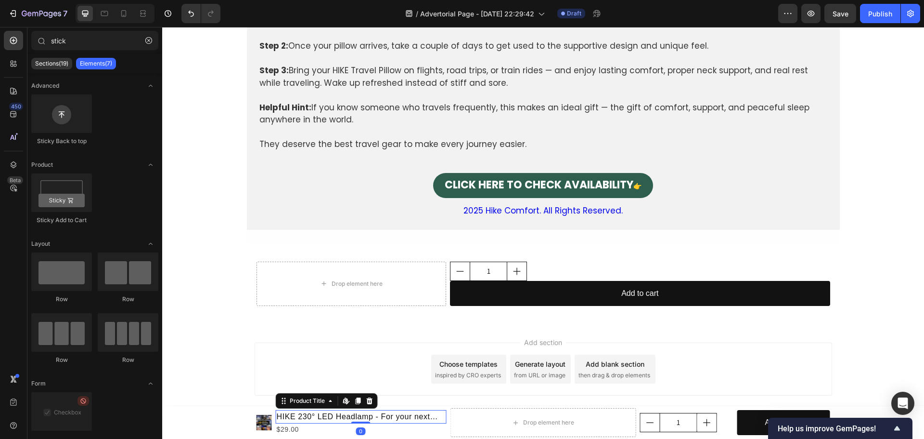
click at [438, 414] on h1 "HIKE 230° LED Headlamp - For your next adventure" at bounding box center [361, 416] width 171 height 13
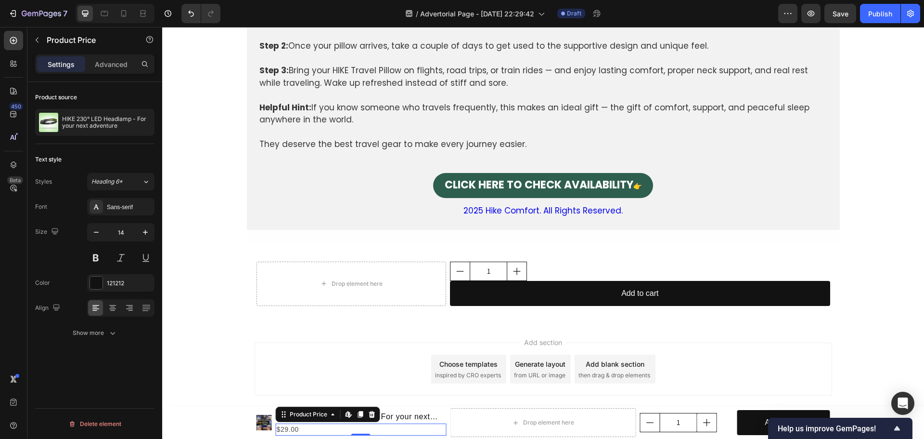
click at [438, 432] on div "$29.00" at bounding box center [361, 429] width 171 height 12
click at [369, 412] on icon at bounding box center [372, 413] width 6 height 7
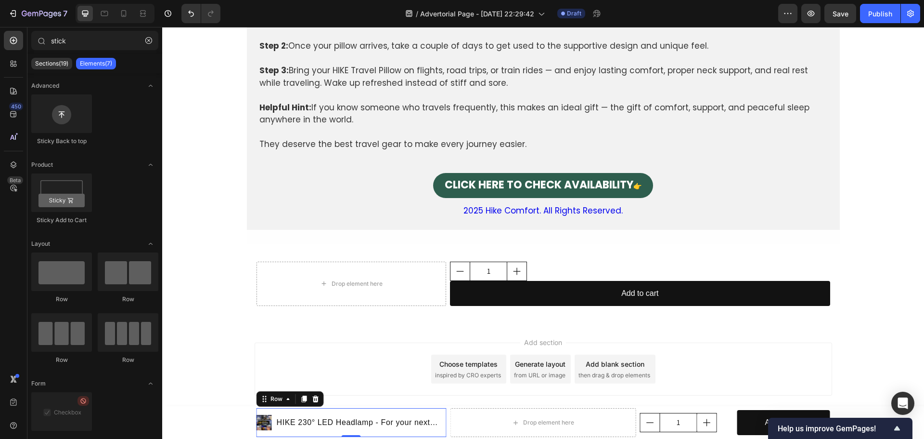
click at [439, 412] on div "HIKE 230° LED Headlamp - For your next adventure Product Title" at bounding box center [361, 422] width 171 height 29
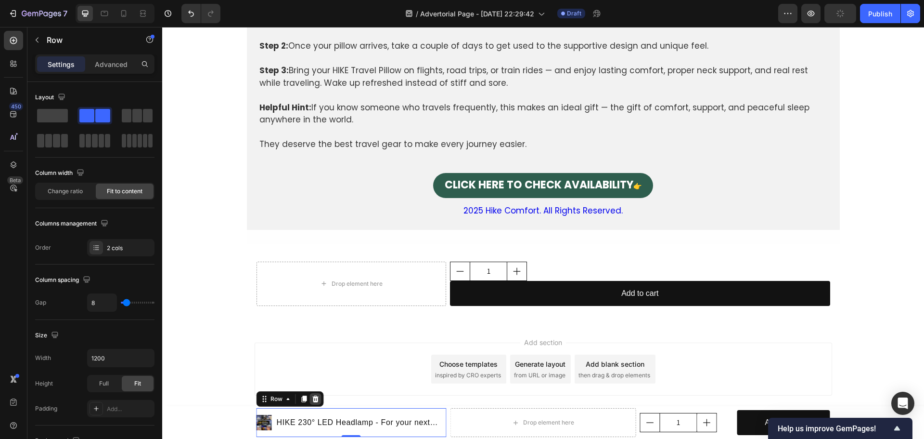
click at [312, 400] on icon at bounding box center [316, 399] width 8 height 8
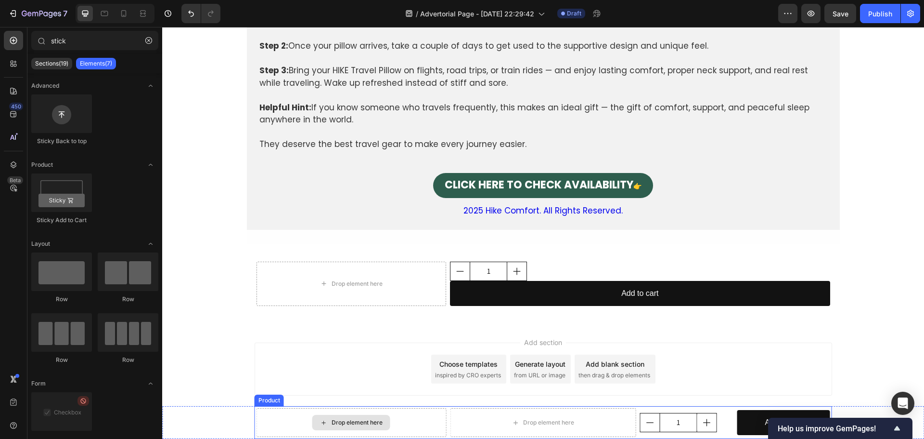
click at [417, 425] on div "Drop element here" at bounding box center [352, 422] width 190 height 29
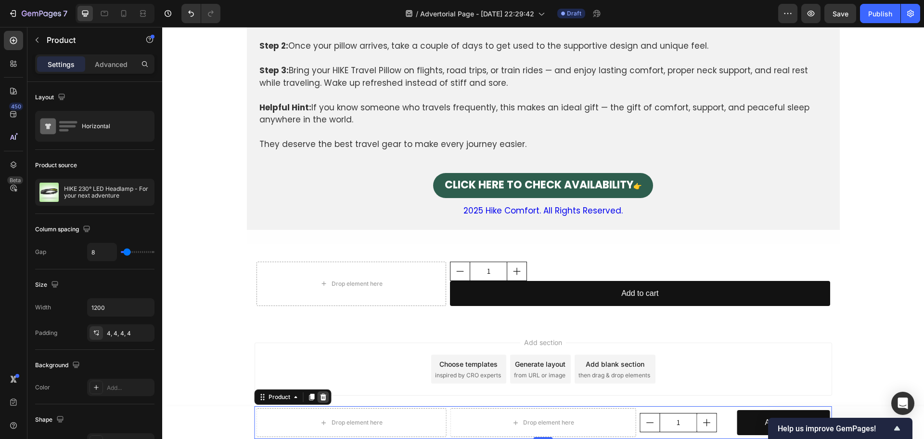
click at [320, 397] on icon at bounding box center [323, 396] width 6 height 7
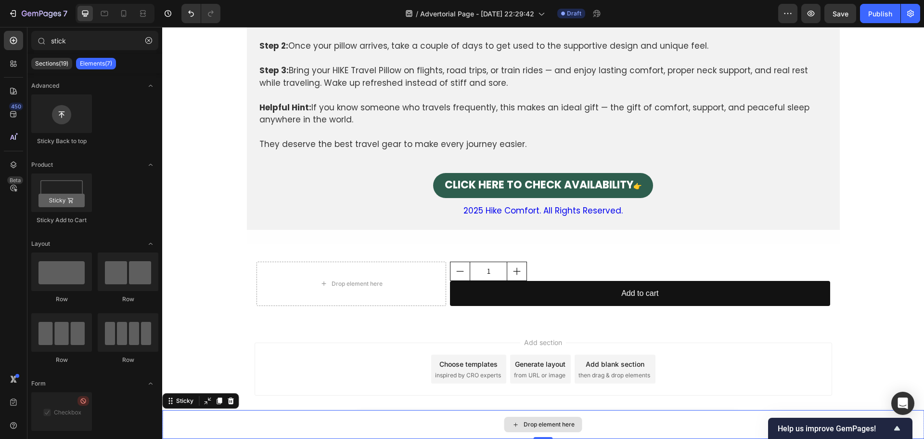
click at [457, 426] on div "Drop element here" at bounding box center [543, 424] width 762 height 29
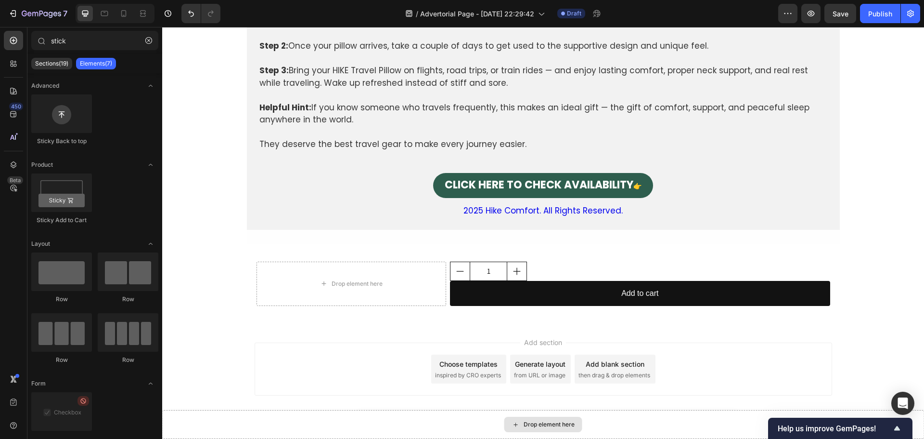
click at [524, 425] on div "Drop element here" at bounding box center [549, 424] width 51 height 8
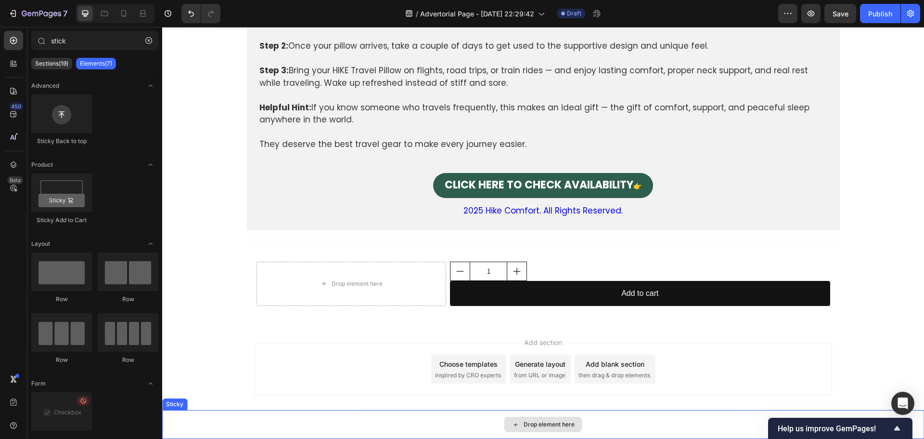
click at [418, 413] on div "Drop element here" at bounding box center [543, 424] width 762 height 29
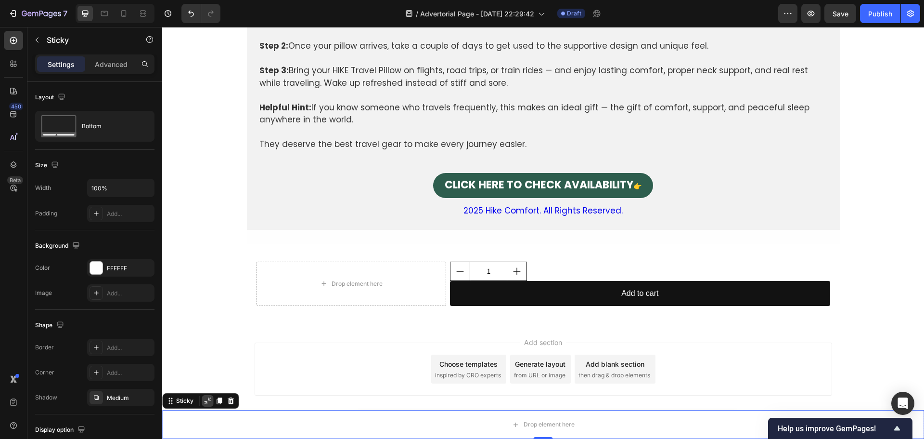
click at [205, 403] on icon at bounding box center [207, 400] width 7 height 7
click at [242, 416] on div "Drop element here" at bounding box center [543, 424] width 762 height 29
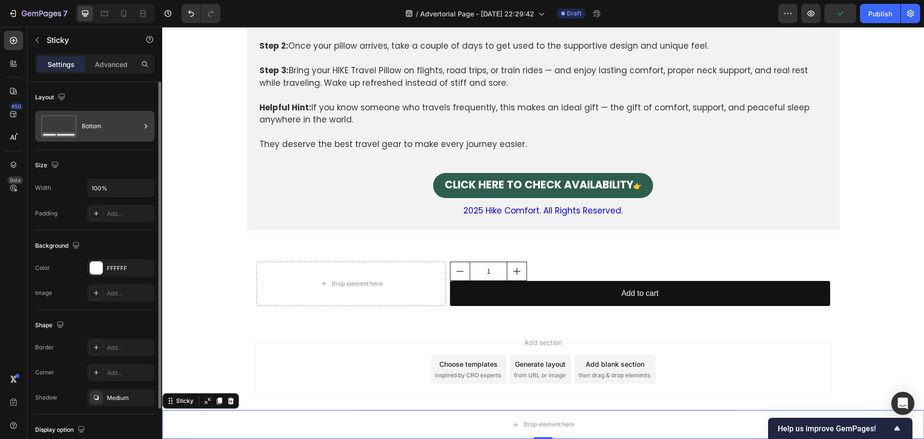
click at [86, 132] on div "Bottom" at bounding box center [111, 126] width 59 height 22
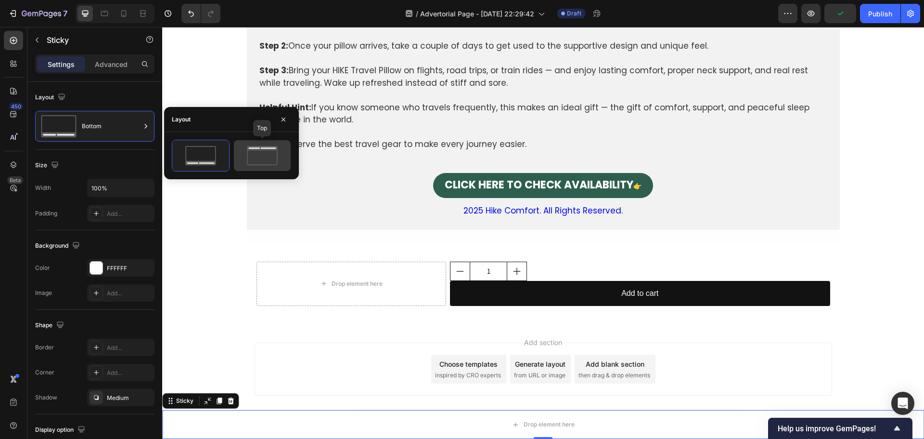
click at [262, 162] on icon at bounding box center [262, 155] width 45 height 19
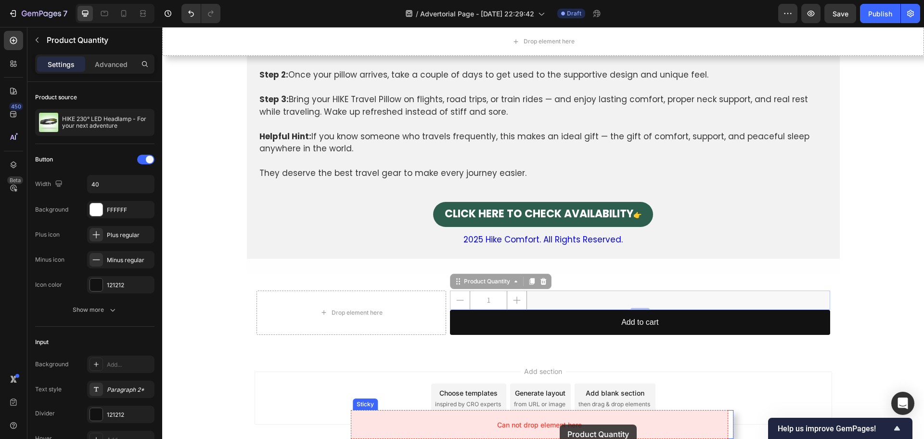
drag, startPoint x: 548, startPoint y: 297, endPoint x: 722, endPoint y: 451, distance: 232.5
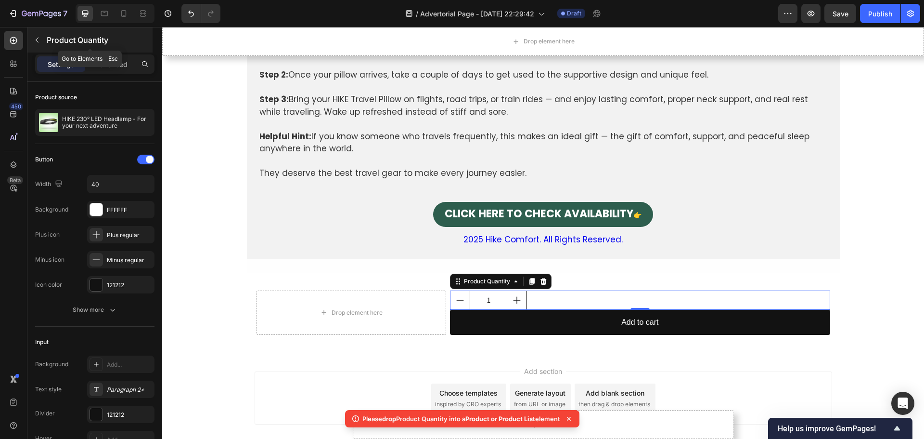
click at [37, 41] on icon "button" at bounding box center [37, 40] width 3 height 5
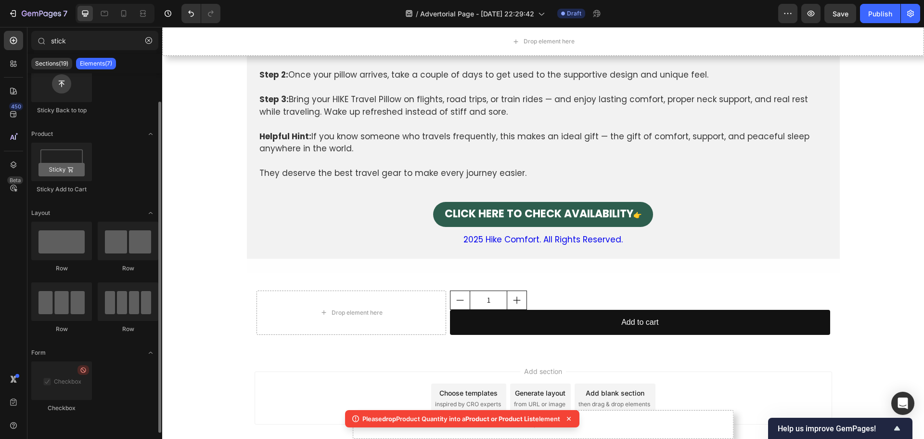
scroll to position [0, 0]
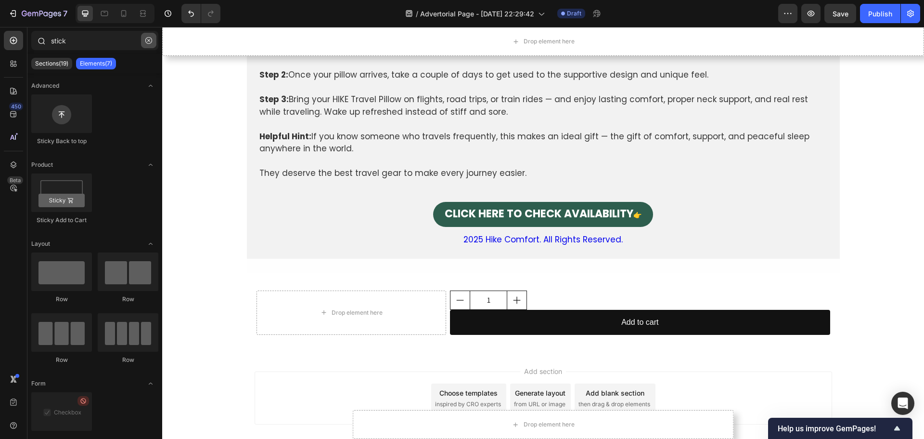
click at [148, 43] on icon "button" at bounding box center [148, 40] width 7 height 7
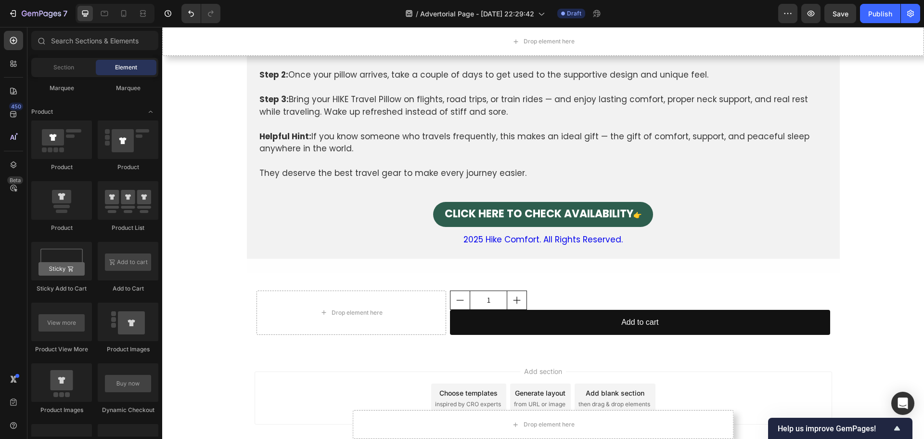
scroll to position [2813, 0]
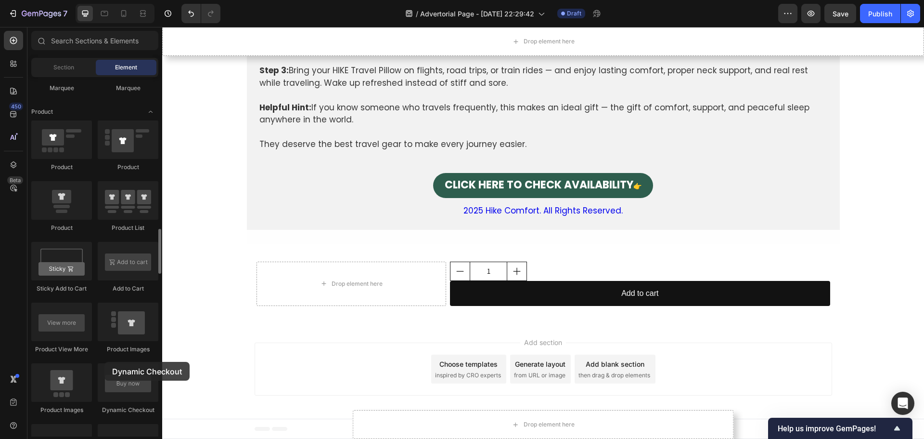
drag, startPoint x: 142, startPoint y: 388, endPoint x: 104, endPoint y: 362, distance: 45.5
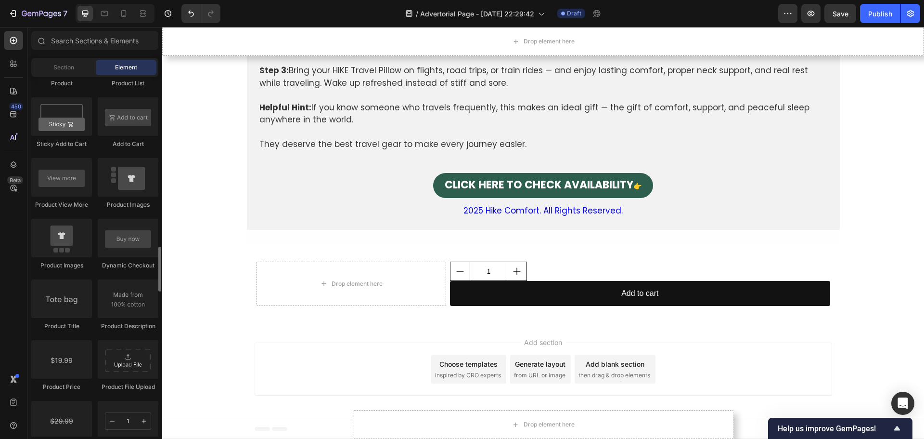
scroll to position [1252, 0]
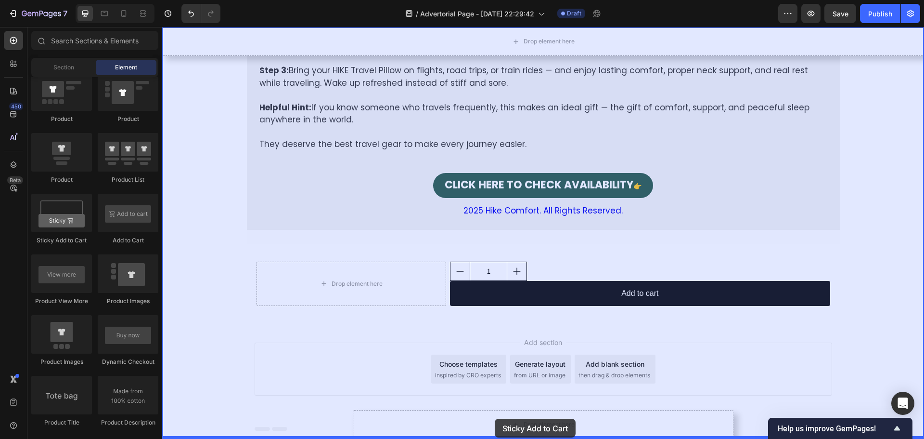
drag, startPoint x: 232, startPoint y: 235, endPoint x: 495, endPoint y: 418, distance: 320.6
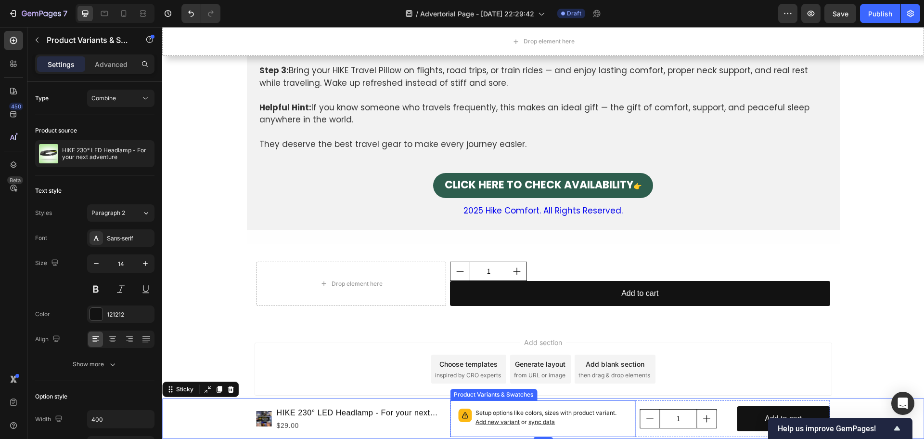
click at [624, 412] on p "Setup options like colors, sizes with product variant. Add new variant or sync …" at bounding box center [552, 417] width 153 height 18
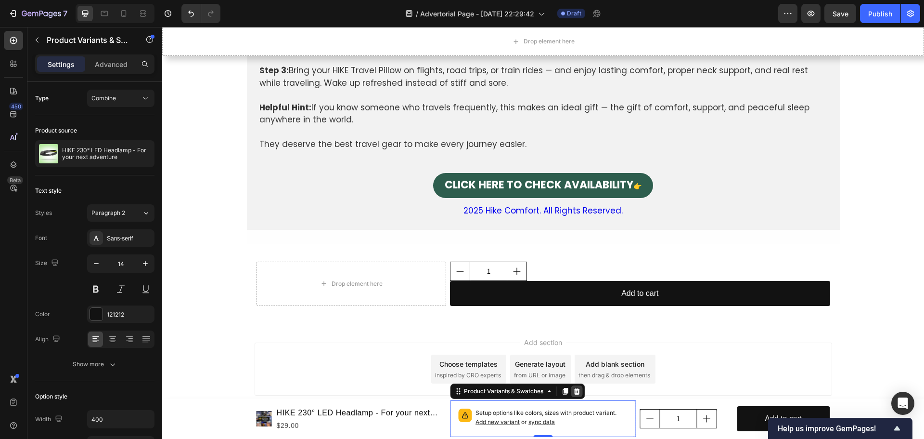
click at [571, 387] on div at bounding box center [577, 391] width 12 height 12
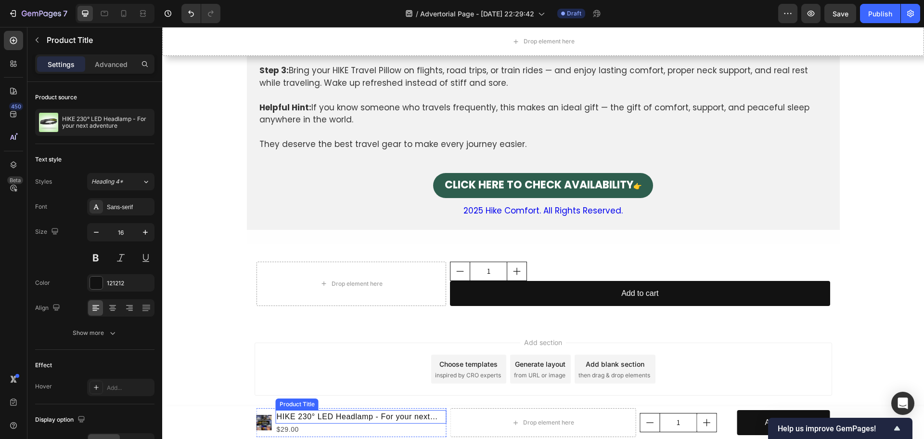
click at [438, 419] on h1 "HIKE 230° LED Headlamp - For your next adventure" at bounding box center [361, 416] width 171 height 13
click at [439, 432] on div "$29.00" at bounding box center [361, 429] width 171 height 12
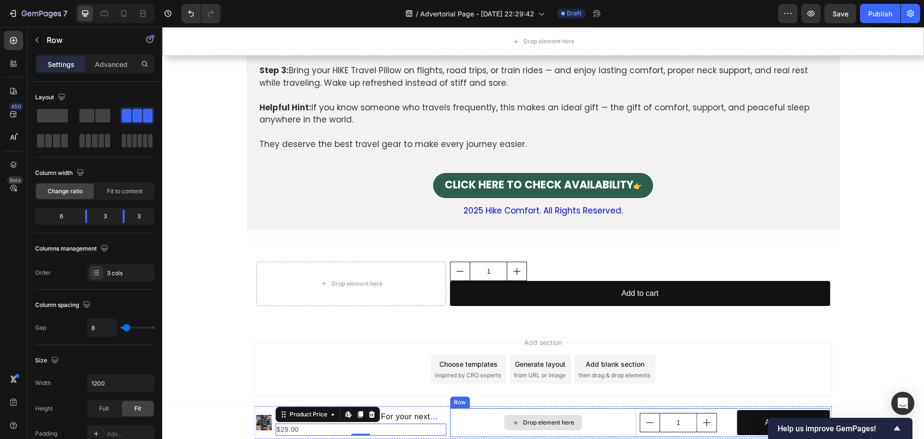
click at [461, 413] on div "Drop element here" at bounding box center [543, 422] width 186 height 29
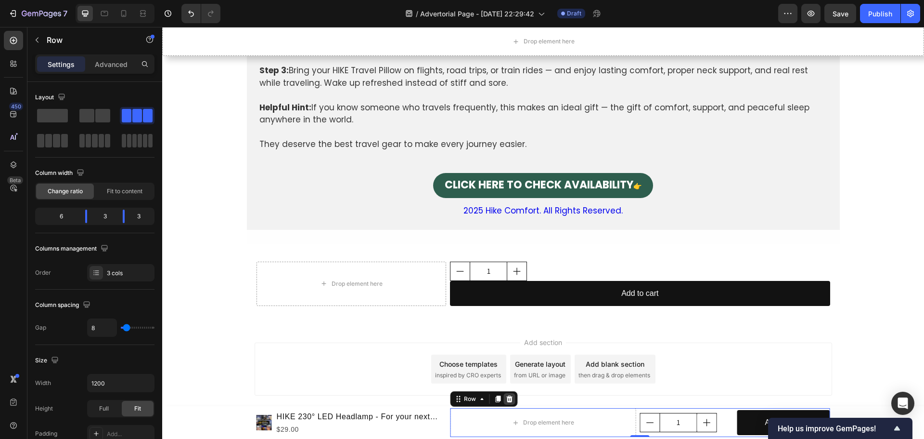
click at [507, 395] on icon at bounding box center [509, 399] width 8 height 8
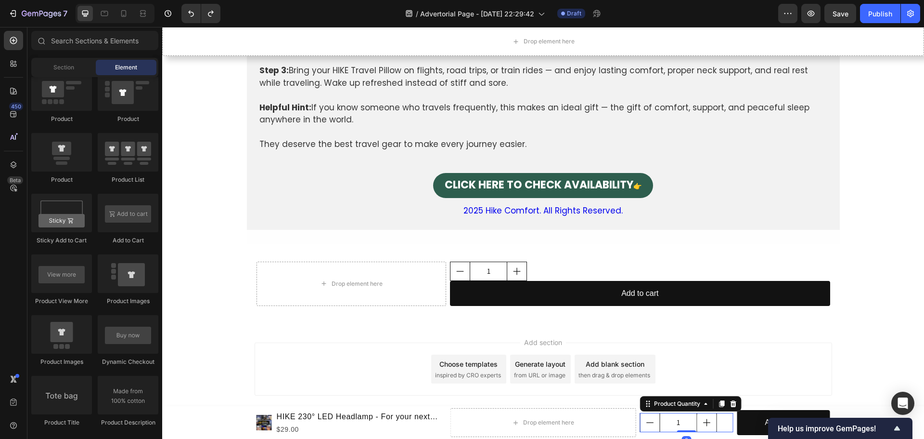
click at [727, 425] on div "1" at bounding box center [686, 422] width 93 height 19
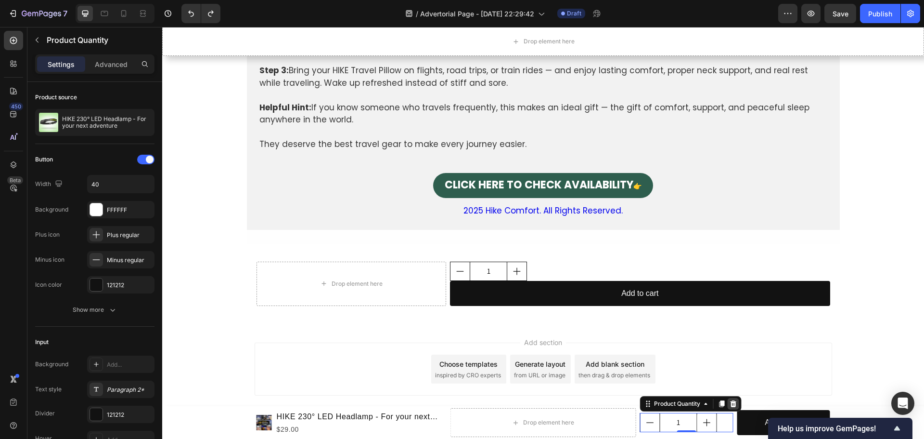
click at [730, 405] on icon at bounding box center [734, 404] width 8 height 8
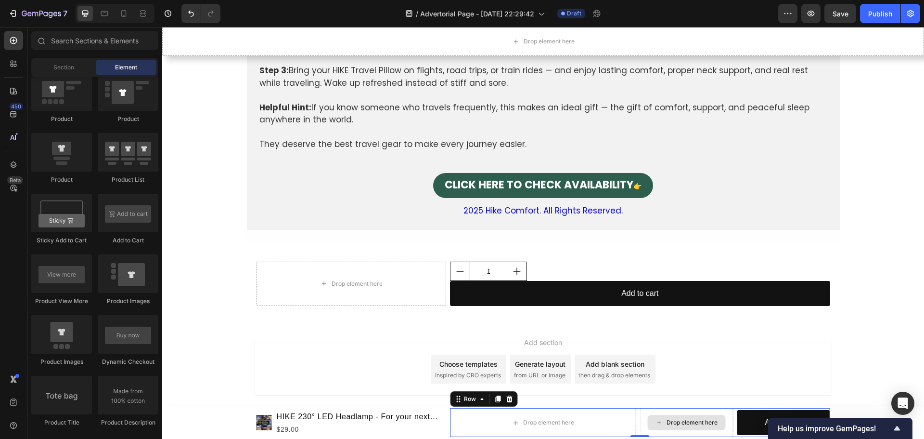
click at [722, 411] on div "Drop element here" at bounding box center [686, 422] width 93 height 29
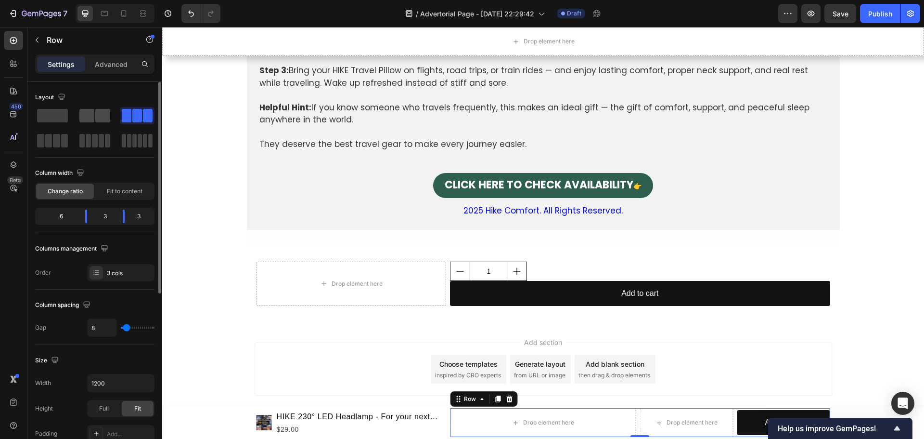
click at [92, 112] on span at bounding box center [86, 115] width 15 height 13
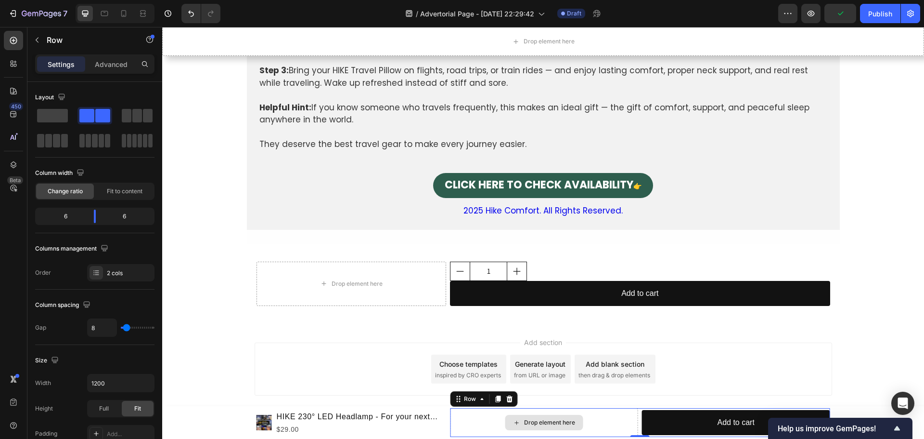
click at [633, 418] on div "Drop element here" at bounding box center [544, 422] width 188 height 29
click at [52, 115] on span at bounding box center [52, 115] width 31 height 13
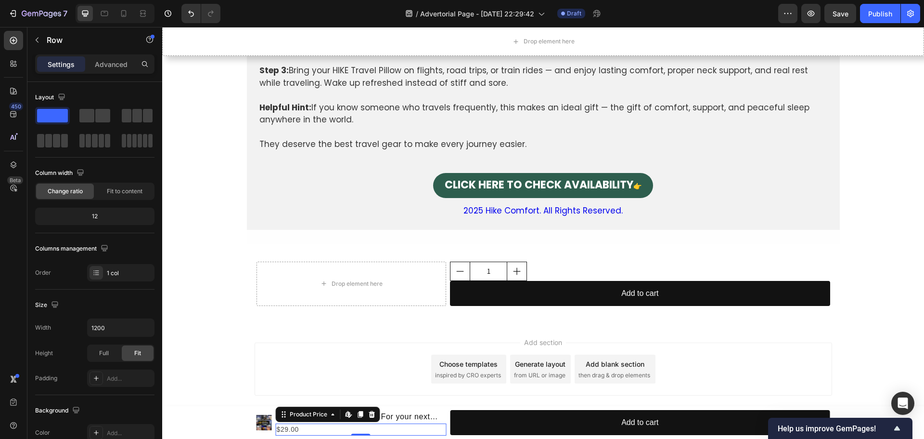
click at [436, 428] on div "$29.00" at bounding box center [361, 429] width 171 height 12
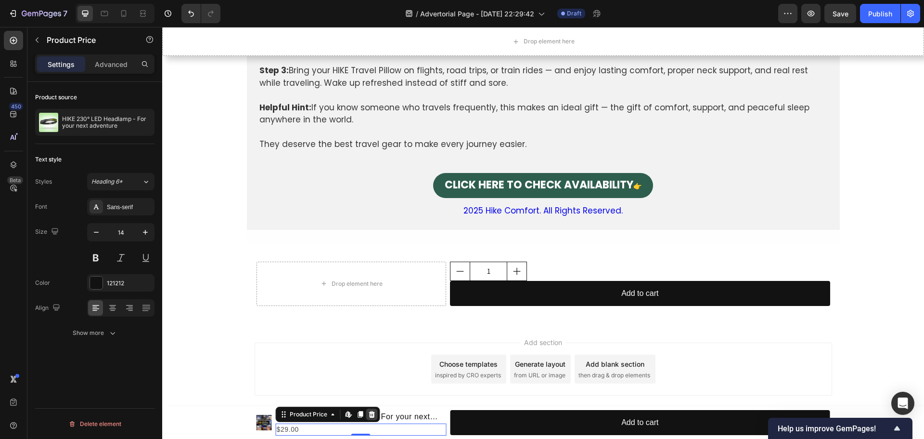
click at [368, 412] on icon at bounding box center [372, 414] width 8 height 8
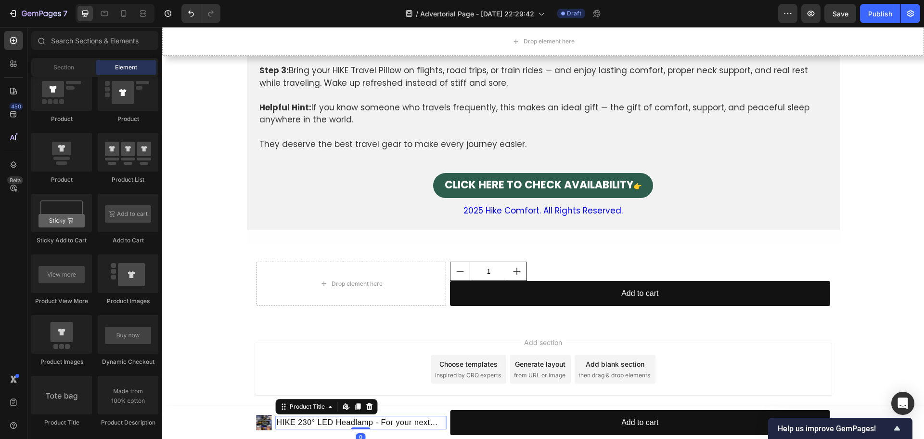
click at [432, 422] on h1 "HIKE 230° LED Headlamp - For your next adventure" at bounding box center [361, 421] width 171 height 13
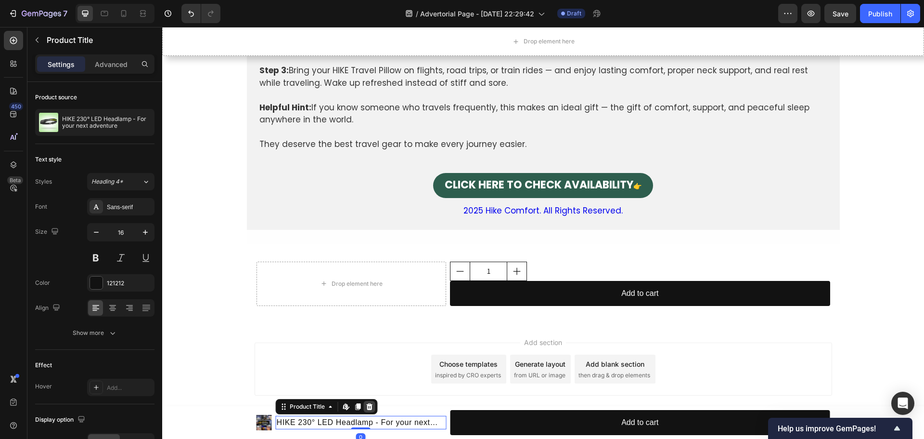
click at [368, 408] on icon at bounding box center [369, 406] width 6 height 7
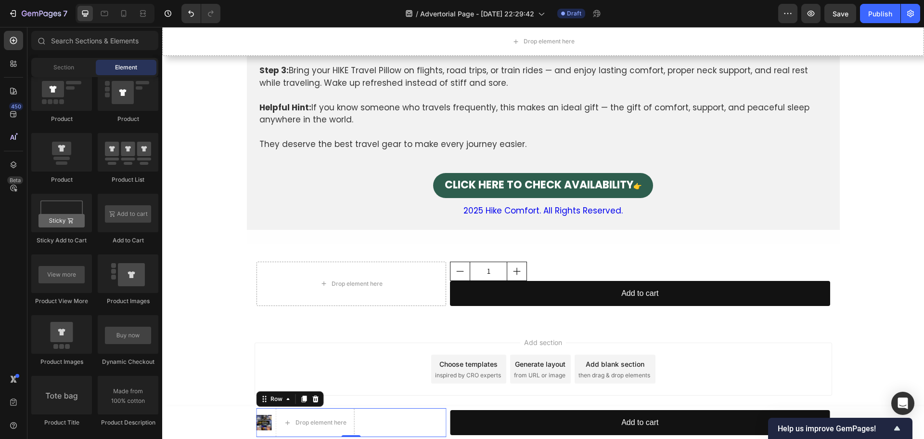
click at [357, 415] on div "Product Images Drop element here Row 0" at bounding box center [352, 422] width 190 height 29
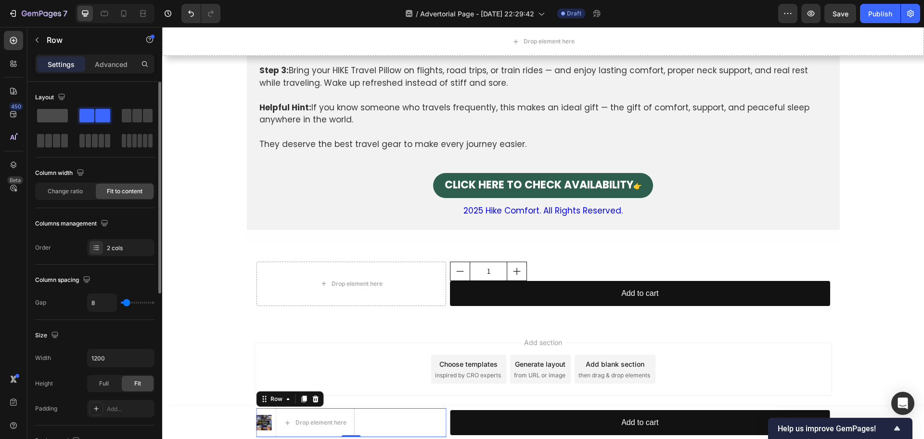
click at [55, 115] on span at bounding box center [52, 115] width 31 height 13
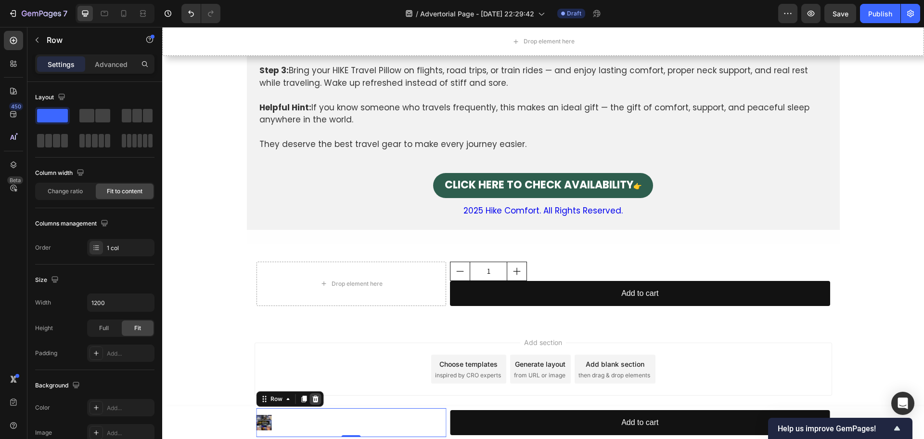
click at [314, 401] on icon at bounding box center [315, 398] width 6 height 7
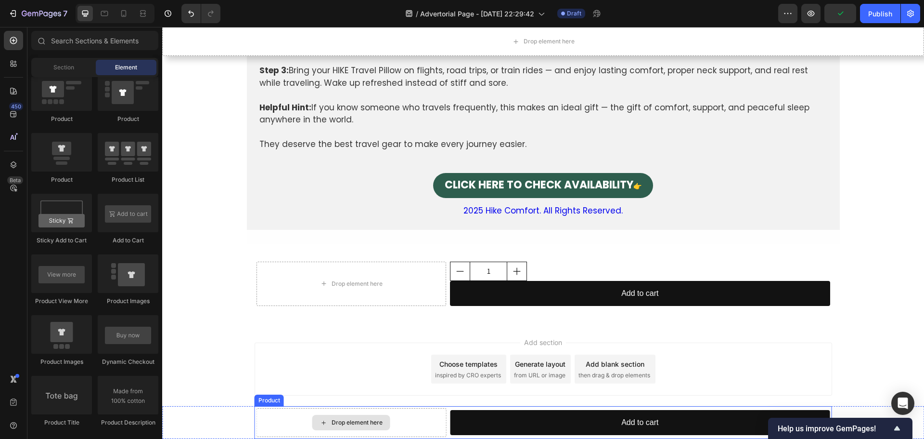
click at [391, 419] on div "Drop element here" at bounding box center [352, 422] width 190 height 29
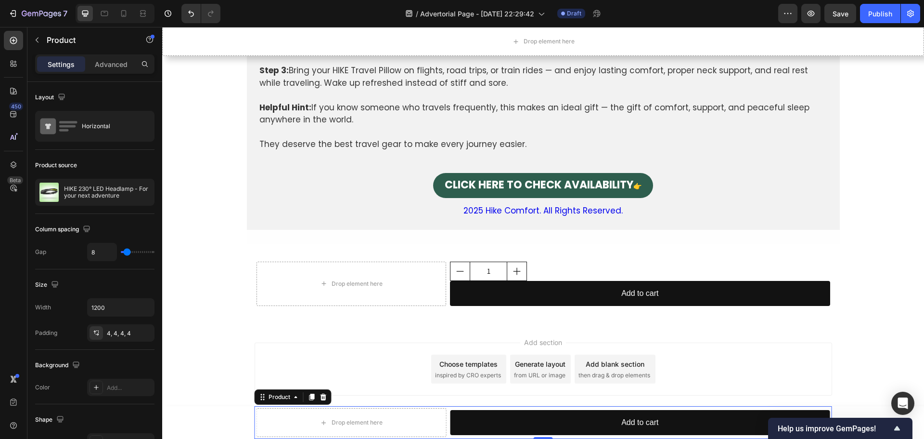
click at [444, 409] on div "Drop element here Add to cart Add to Cart Row Product 0" at bounding box center [544, 422] width 578 height 33
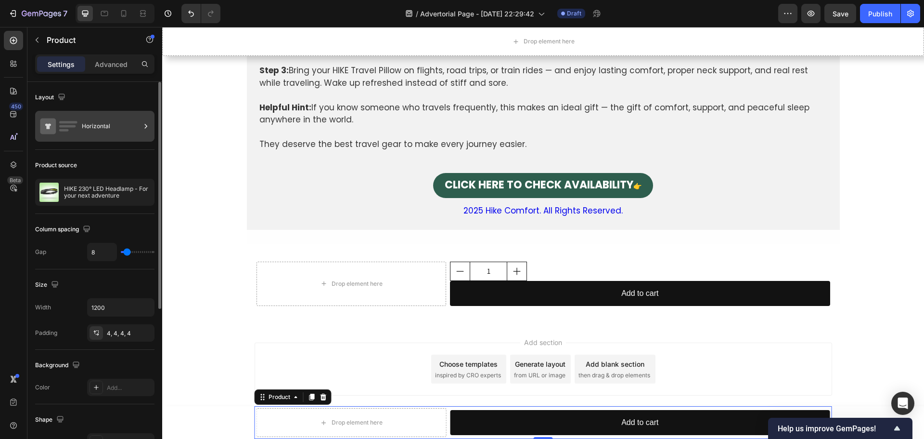
click at [98, 131] on div "Horizontal" at bounding box center [111, 126] width 59 height 22
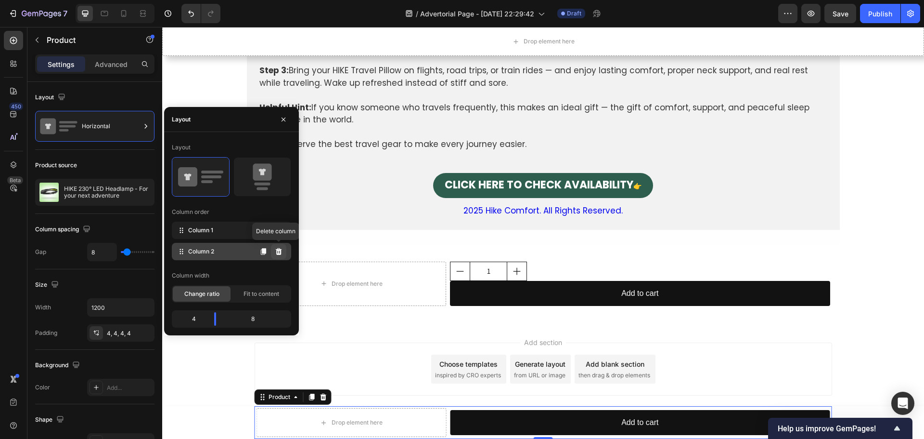
click at [279, 252] on icon at bounding box center [279, 251] width 8 height 8
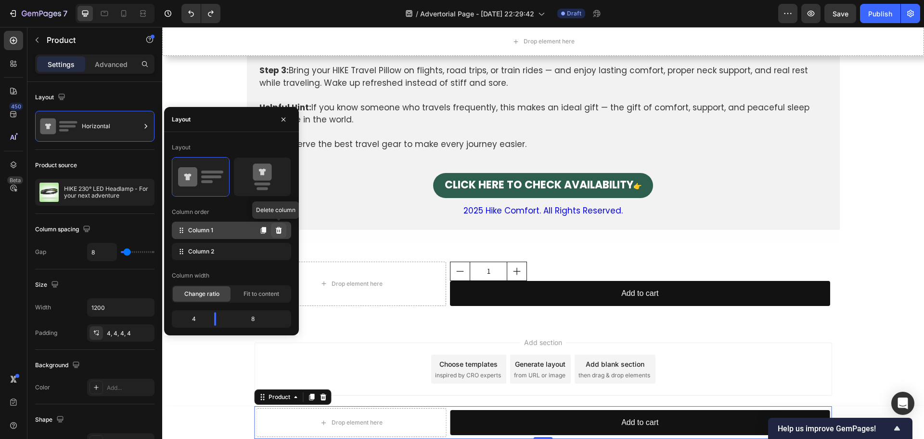
click at [277, 233] on icon at bounding box center [279, 230] width 6 height 7
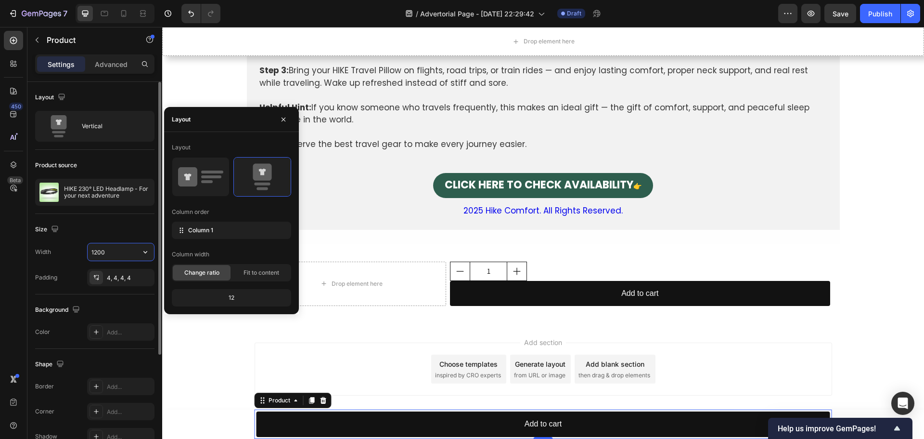
click at [104, 247] on input "1200" at bounding box center [121, 251] width 66 height 17
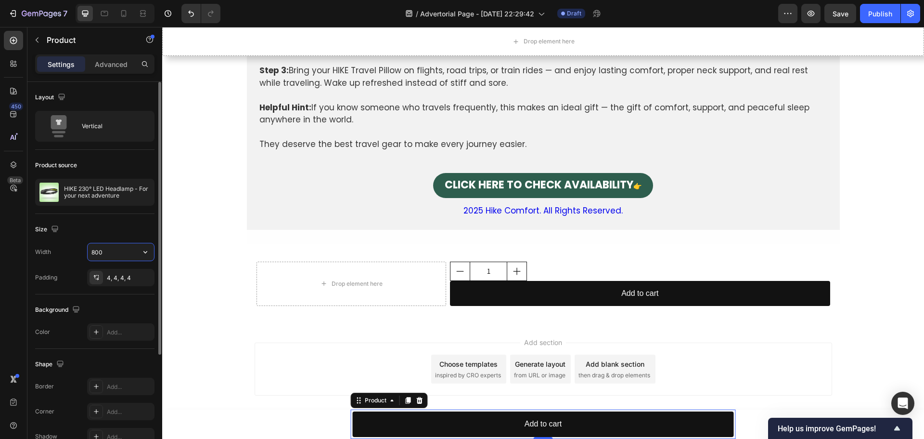
click at [104, 248] on input "800" at bounding box center [121, 251] width 66 height 17
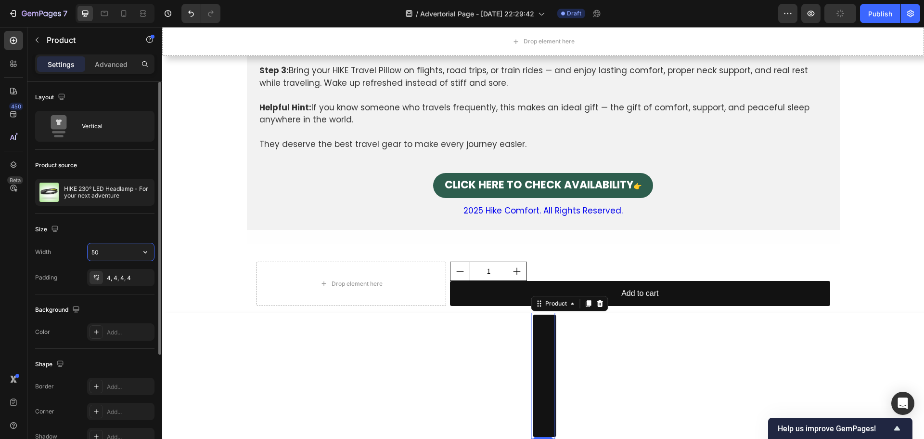
type input "500"
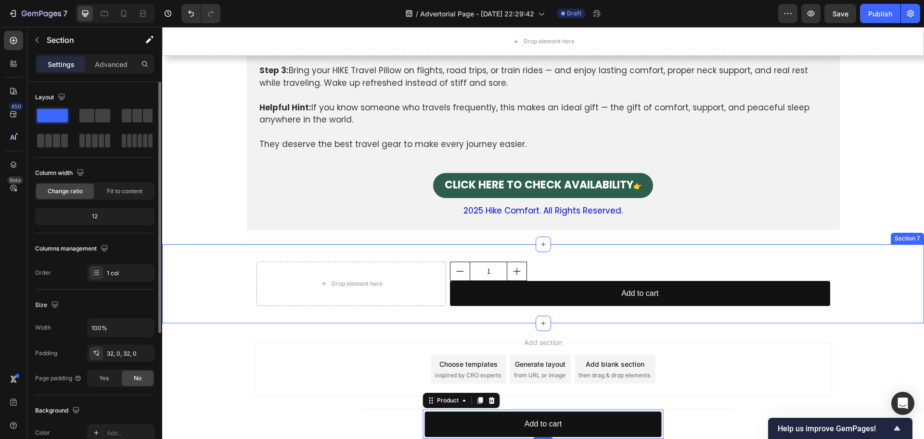
click at [240, 305] on div "Drop element here 1 Product Quantity Add to cart Add to Cart Row Product" at bounding box center [543, 283] width 762 height 49
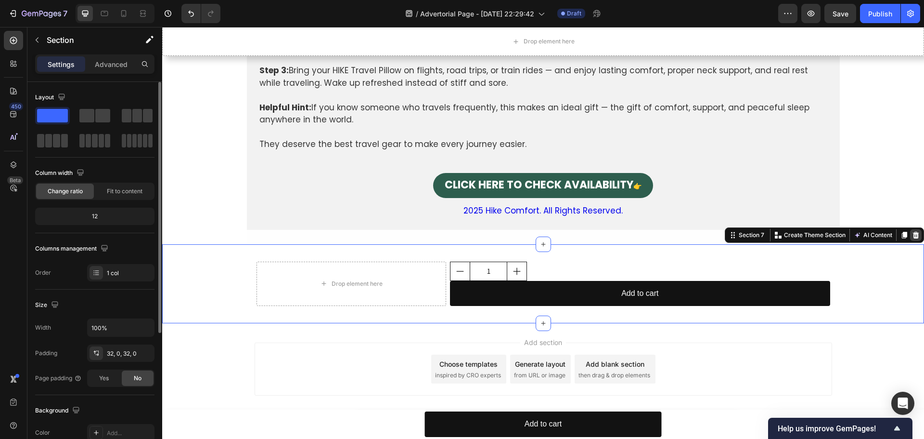
click at [912, 231] on icon at bounding box center [916, 235] width 8 height 8
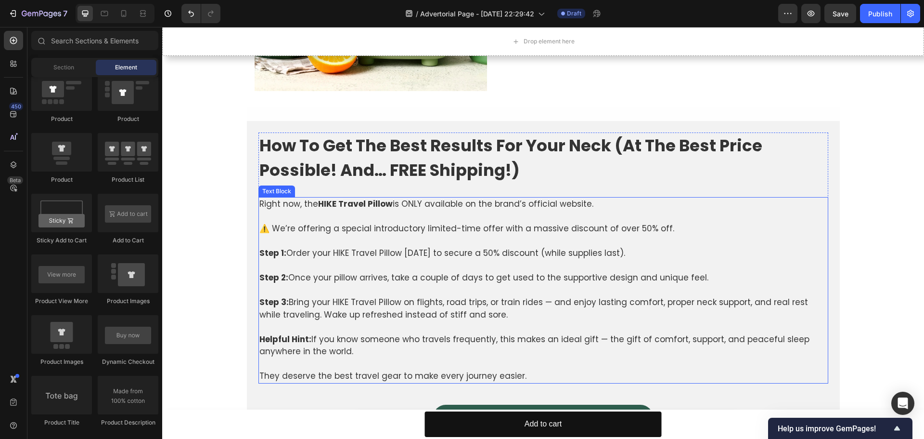
scroll to position [2734, 0]
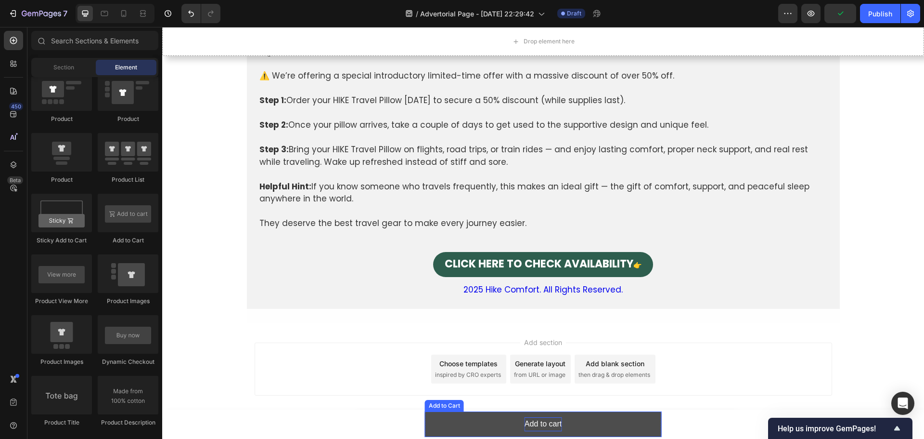
click at [539, 421] on div "Add to cart" at bounding box center [543, 424] width 37 height 14
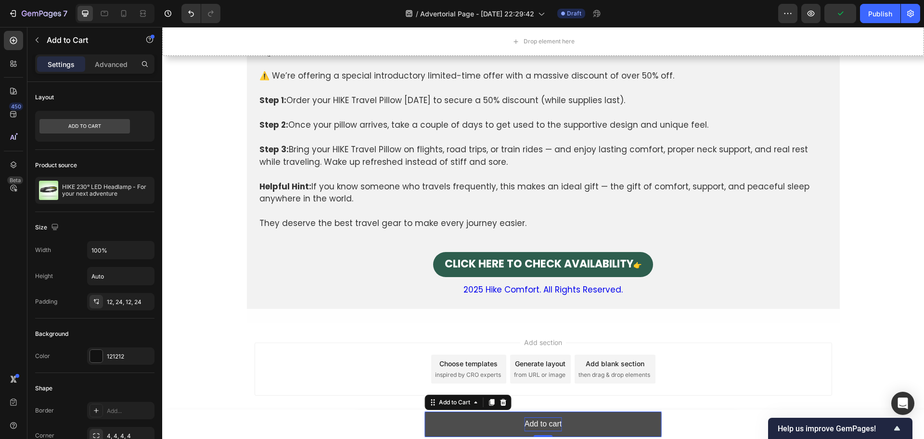
click at [539, 421] on div "Add to cart" at bounding box center [543, 424] width 37 height 14
click at [539, 421] on p "Add to cart" at bounding box center [543, 424] width 37 height 14
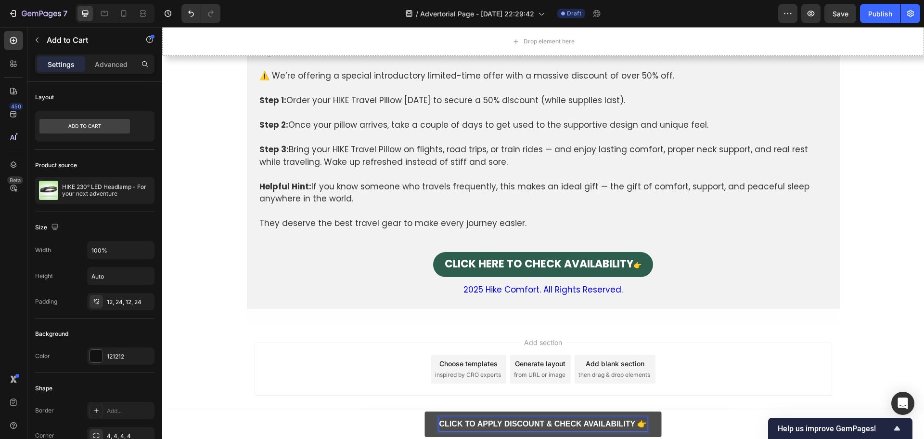
click at [428, 424] on button "CLICK TO APPLY DISCOUNT & CHECK AVAILABILITY 👉" at bounding box center [543, 424] width 237 height 26
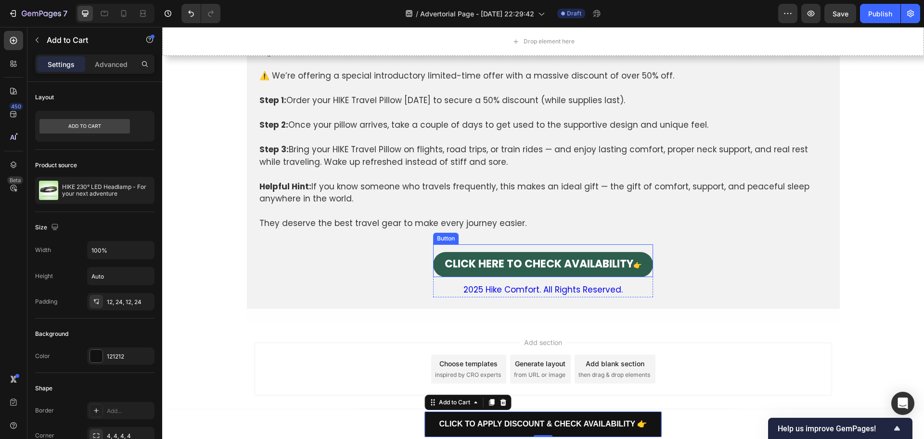
click at [434, 259] on button "CLICK HERE TO CHECK AVAILABILITY 👉" at bounding box center [543, 264] width 220 height 25
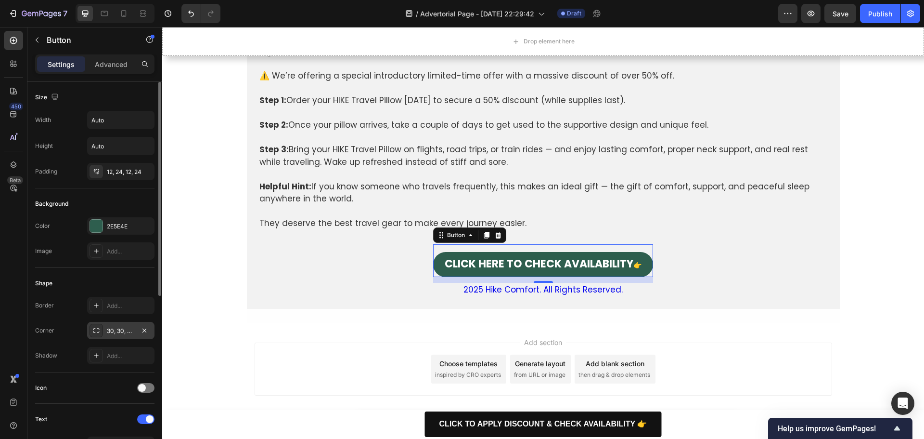
click at [99, 331] on icon at bounding box center [96, 330] width 6 height 5
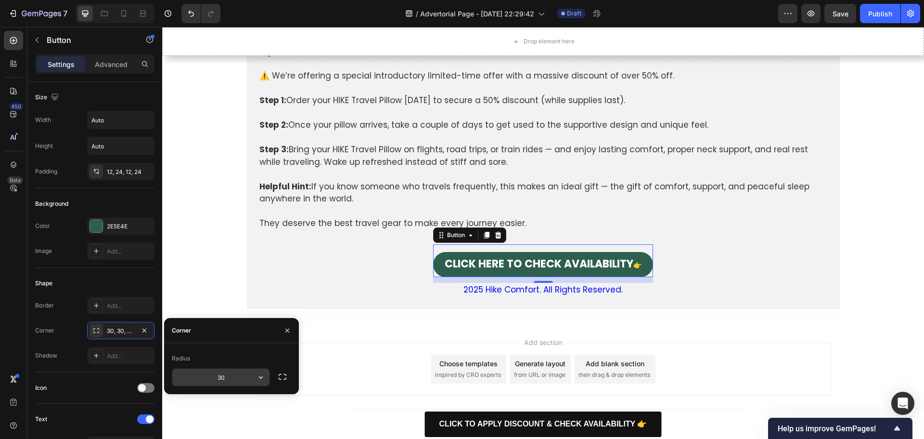
click at [223, 375] on input "30" at bounding box center [220, 376] width 97 height 17
type input "8"
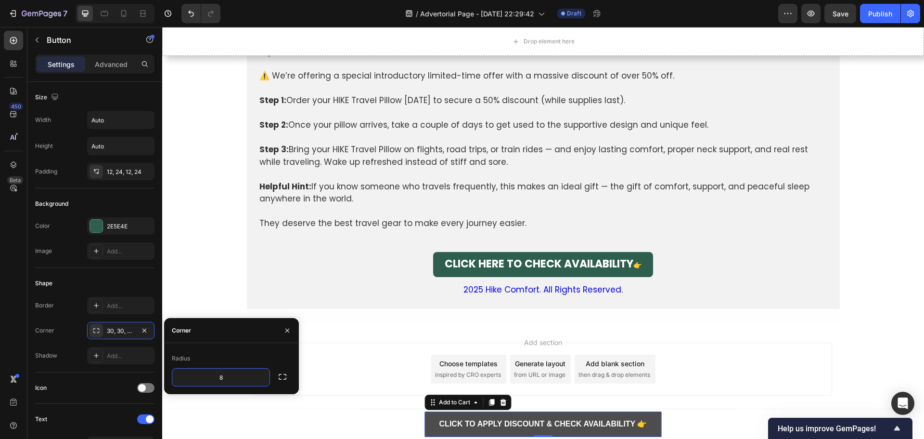
click at [426, 416] on button "CLICK TO APPLY DISCOUNT & CHECK AVAILABILITY 👉" at bounding box center [543, 424] width 237 height 26
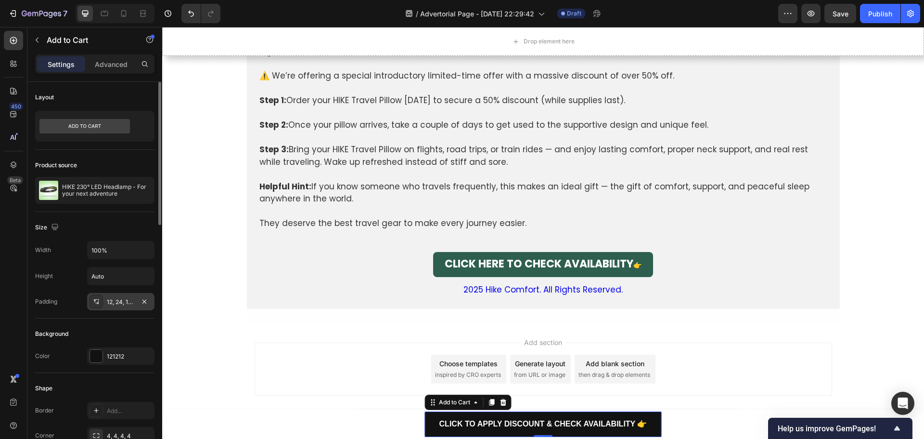
click at [117, 303] on div "12, 24, 12, 24" at bounding box center [121, 301] width 28 height 9
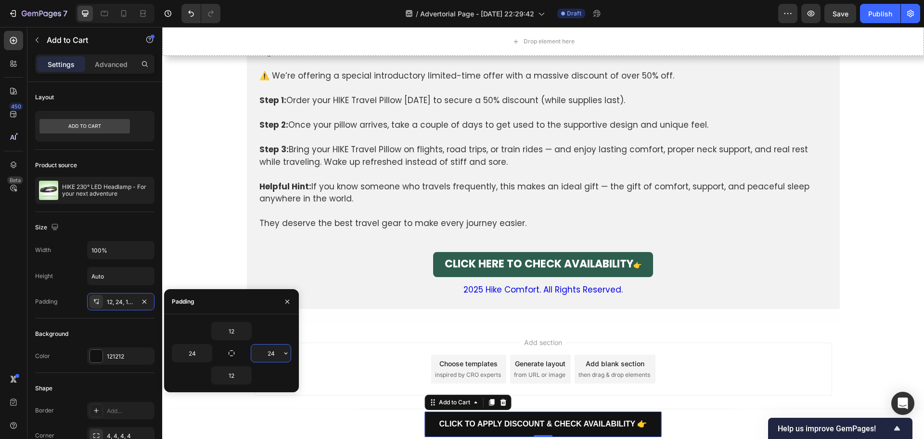
click at [271, 359] on input "24" at bounding box center [270, 352] width 39 height 17
type input "24"
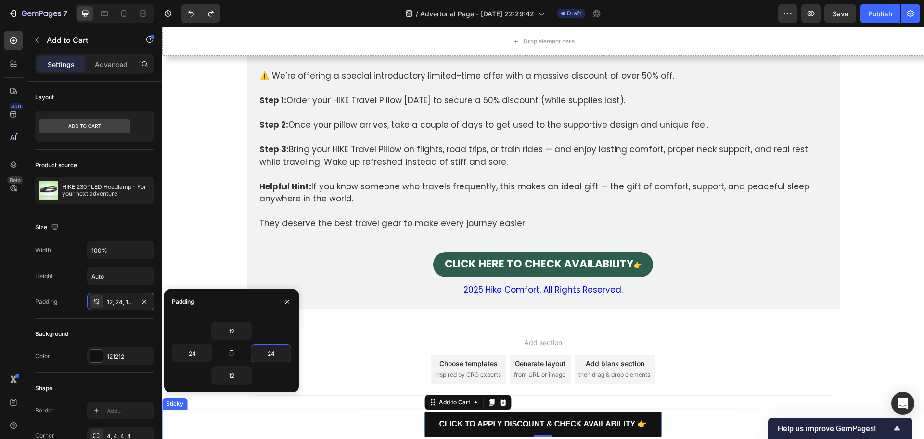
click at [390, 419] on div "CLICK TO APPLY DISCOUNT & CHECK AVAILABILITY 👉 Add to Cart 0 Row Product" at bounding box center [543, 423] width 762 height 29
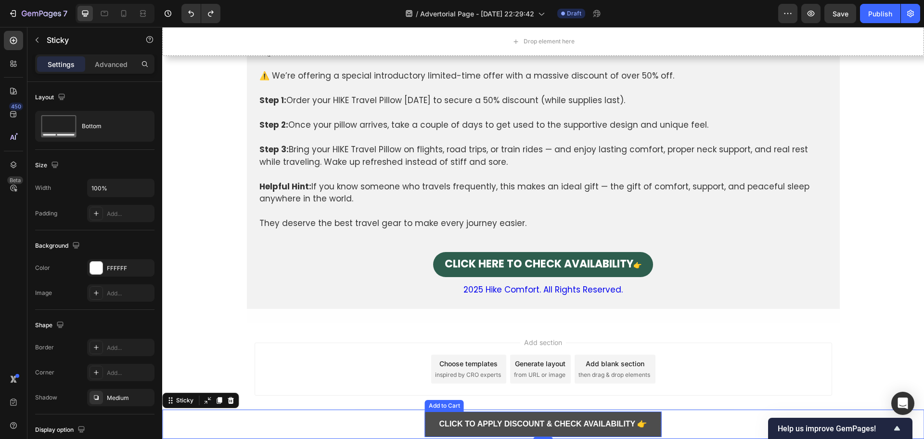
click at [425, 419] on button "CLICK TO APPLY DISCOUNT & CHECK AVAILABILITY 👉" at bounding box center [543, 424] width 237 height 26
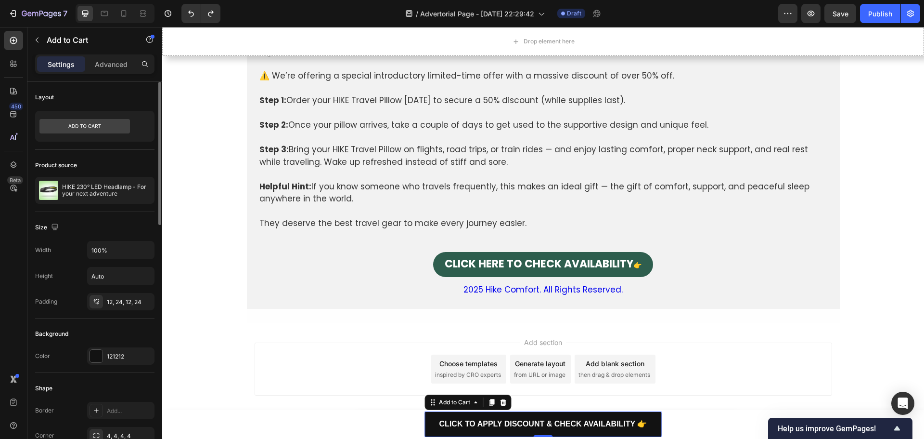
scroll to position [144, 0]
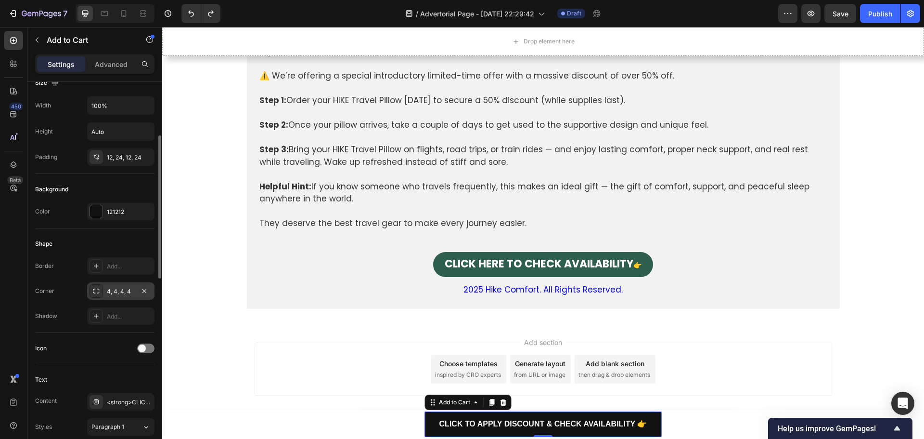
click at [116, 295] on div "4, 4, 4, 4" at bounding box center [121, 291] width 28 height 9
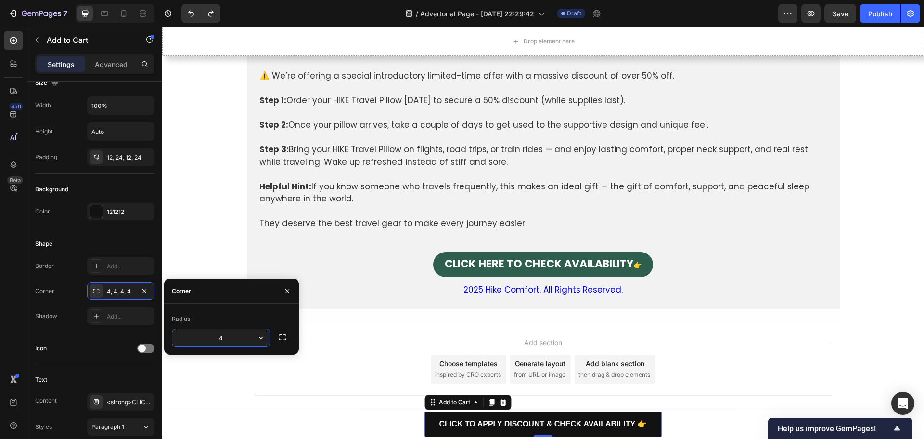
click at [220, 340] on input "4" at bounding box center [220, 337] width 97 height 17
type input "8"
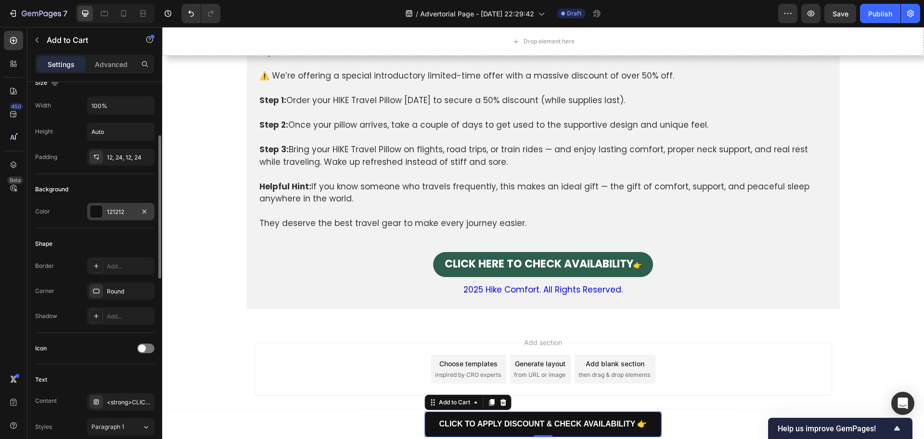
click at [100, 210] on div at bounding box center [96, 211] width 13 height 13
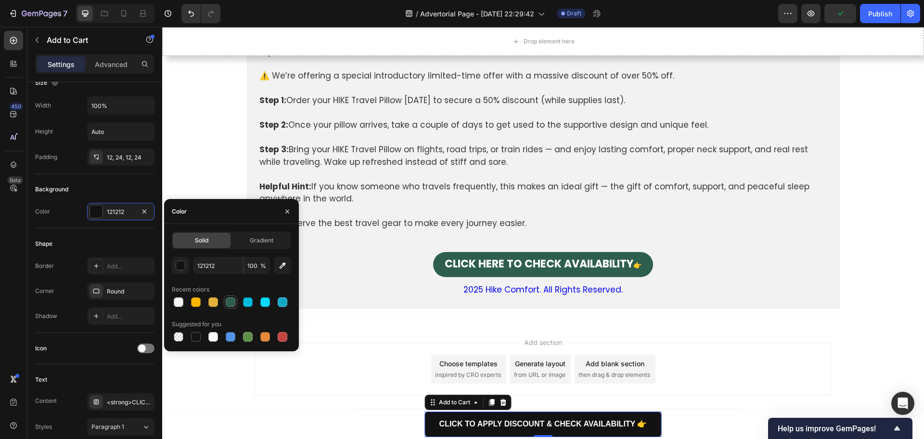
click at [231, 303] on div at bounding box center [231, 302] width 10 height 10
type input "2E5E4E"
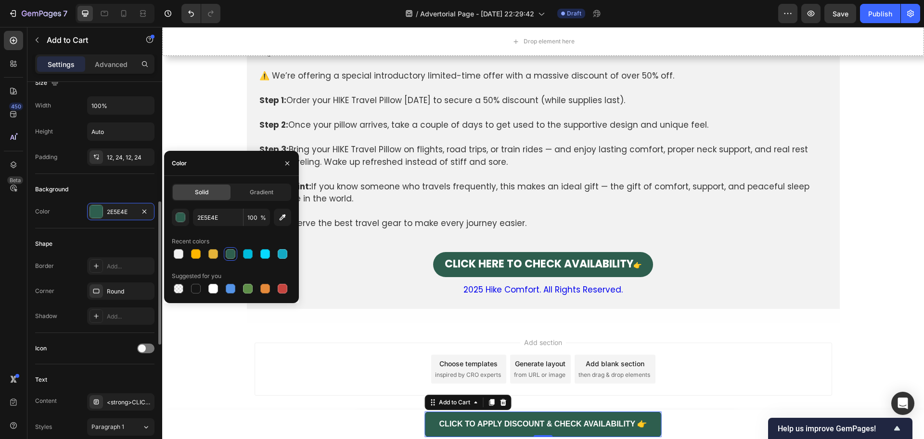
scroll to position [337, 0]
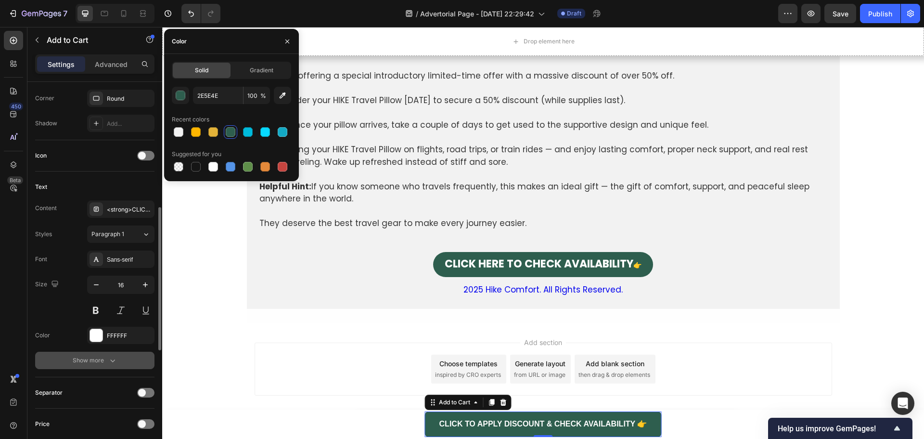
click at [94, 363] on div "Show more" at bounding box center [95, 360] width 45 height 10
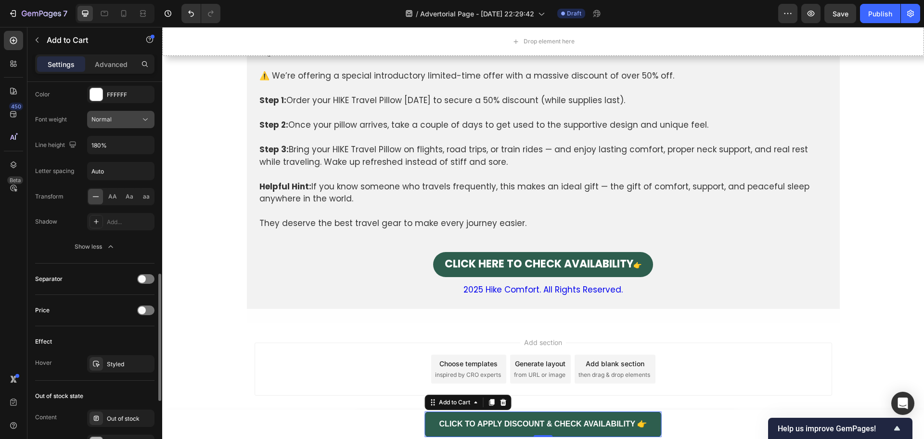
scroll to position [722, 0]
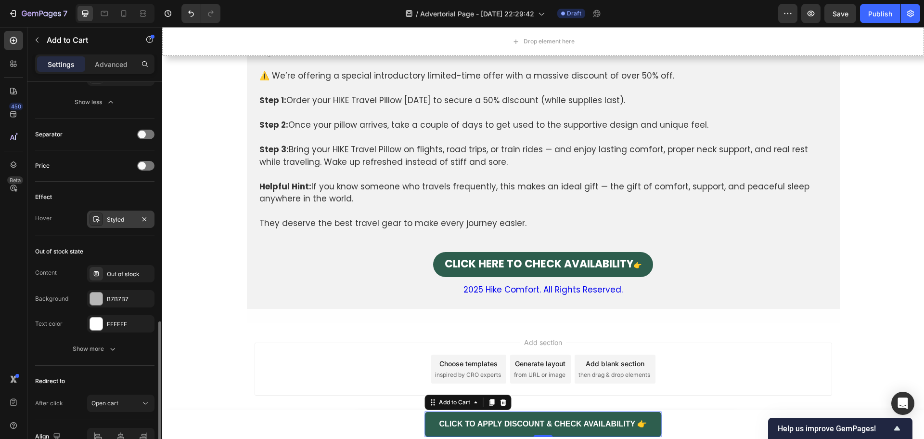
click at [111, 221] on div "Styled" at bounding box center [121, 219] width 28 height 9
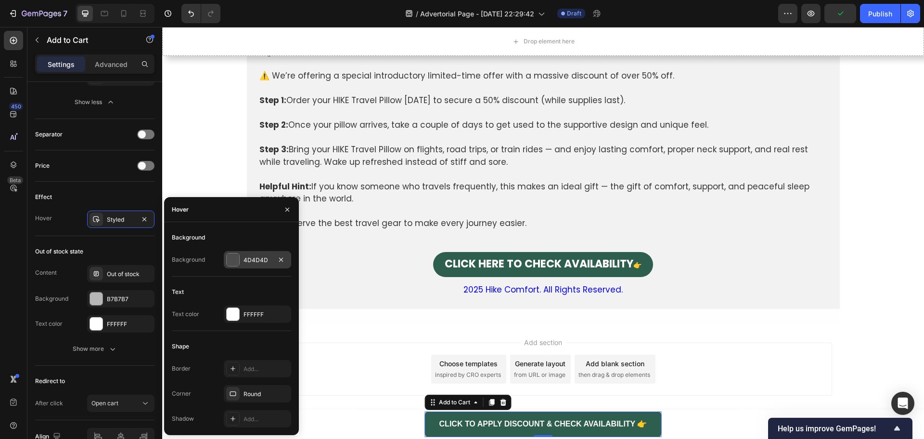
click at [236, 261] on div at bounding box center [233, 259] width 13 height 13
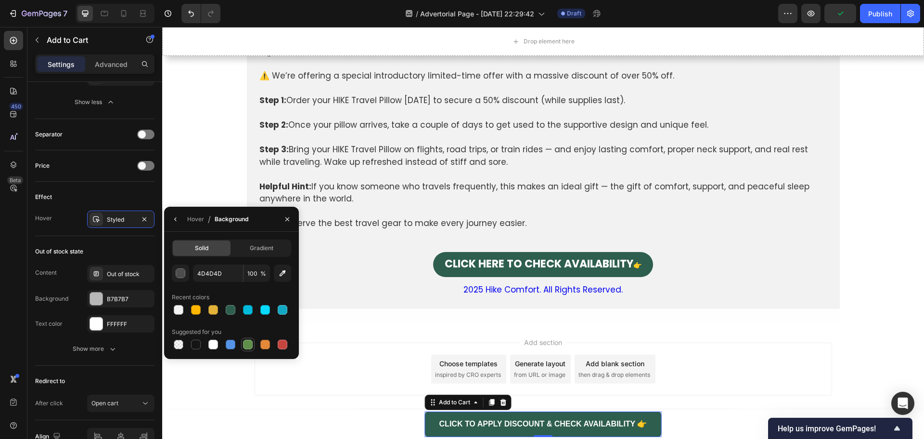
click at [250, 345] on div at bounding box center [248, 344] width 10 height 10
type input "5E8E49"
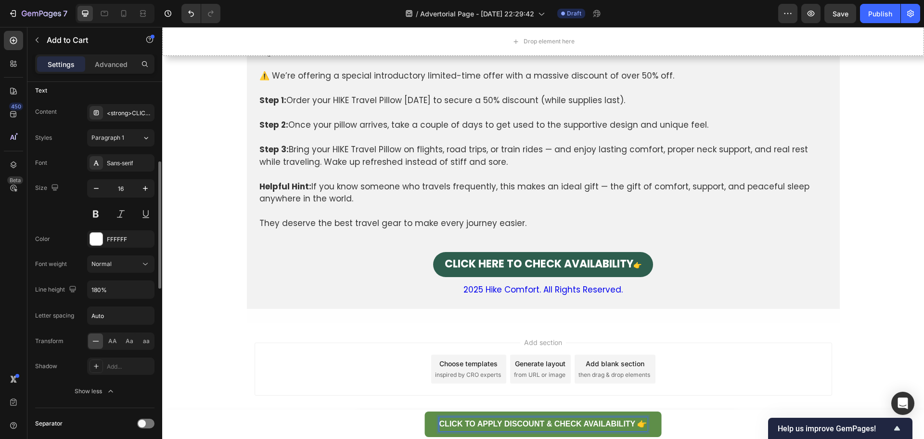
scroll to position [337, 0]
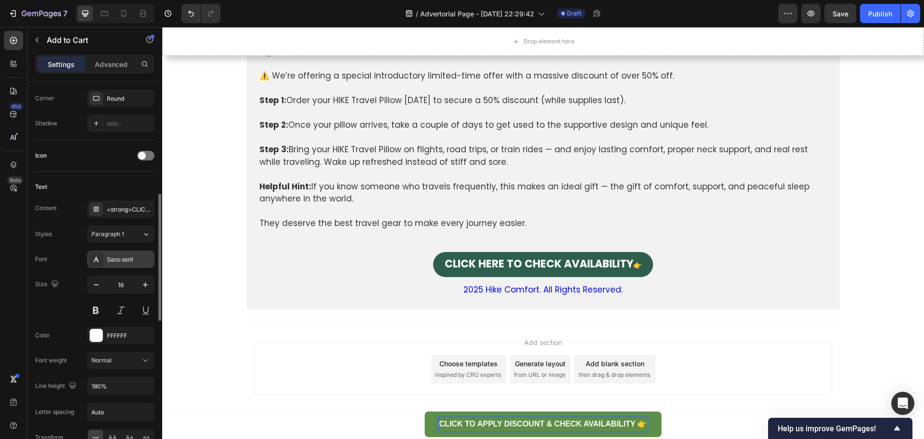
click at [114, 261] on div "Sans-serif" at bounding box center [129, 259] width 45 height 9
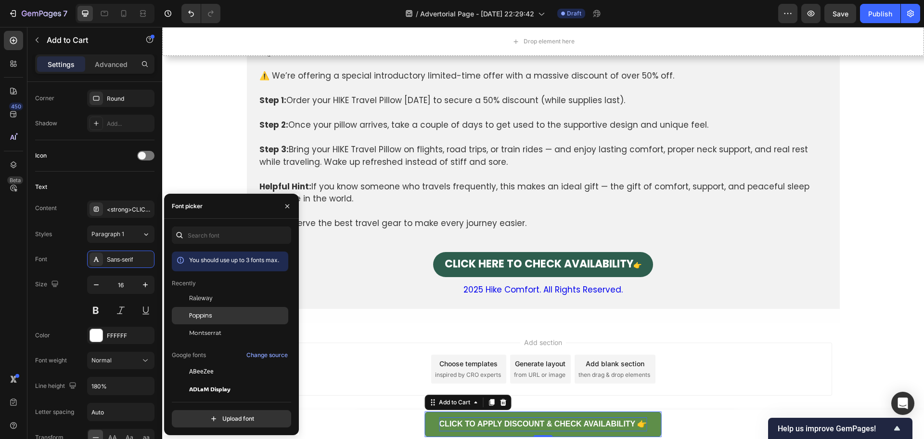
click at [208, 313] on span "Poppins" at bounding box center [200, 315] width 23 height 9
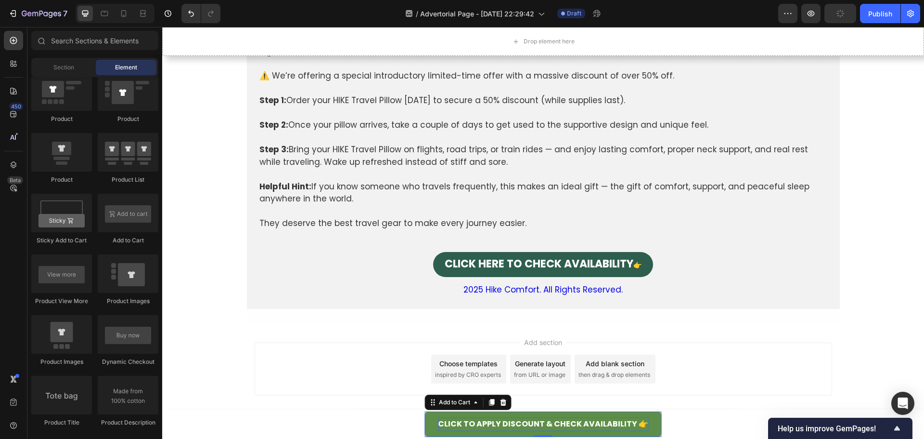
click at [721, 379] on div "Add section Choose templates inspired by CRO experts Generate layout from URL o…" at bounding box center [544, 368] width 578 height 53
click at [433, 266] on button "CLICK HERE TO CHECK AVAILABILITY 👉" at bounding box center [543, 264] width 220 height 25
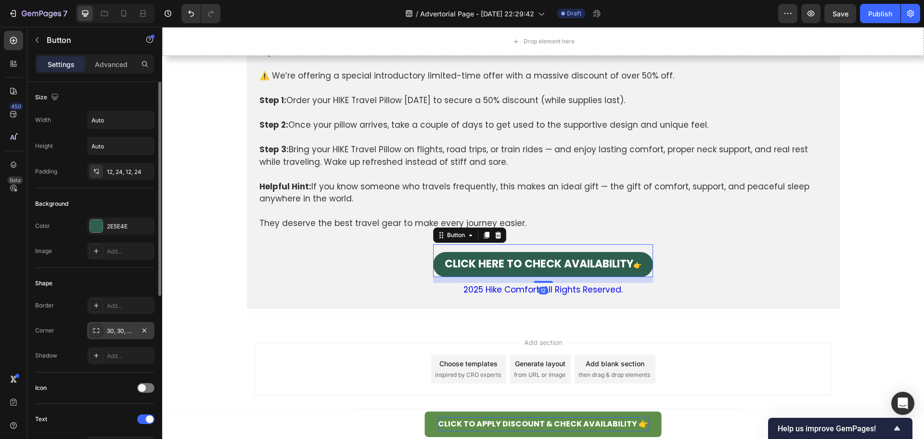
click at [109, 333] on div "30, 30, 30, 30" at bounding box center [121, 330] width 28 height 9
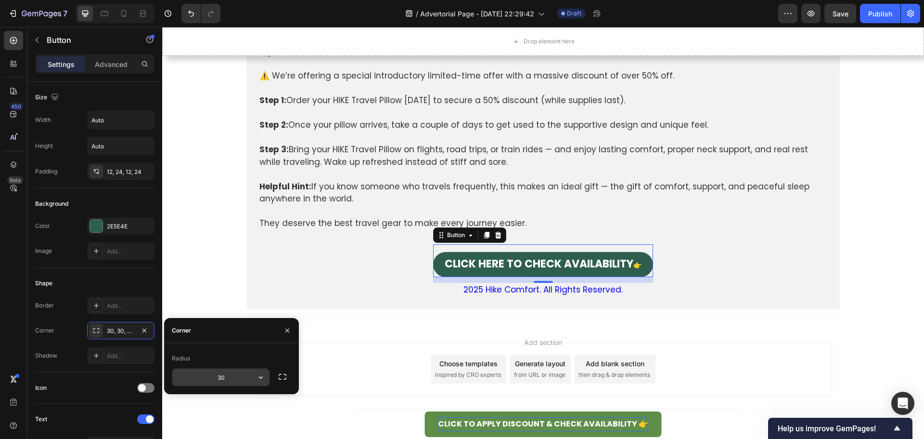
click at [232, 379] on input "30" at bounding box center [220, 376] width 97 height 17
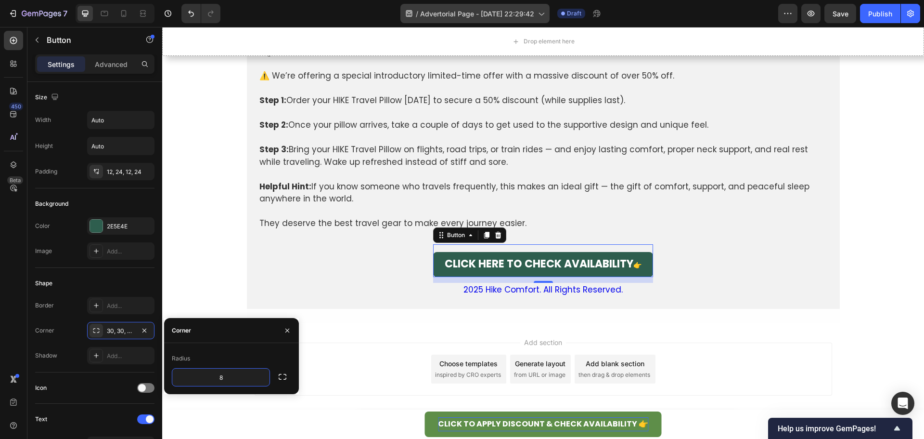
type input "8"
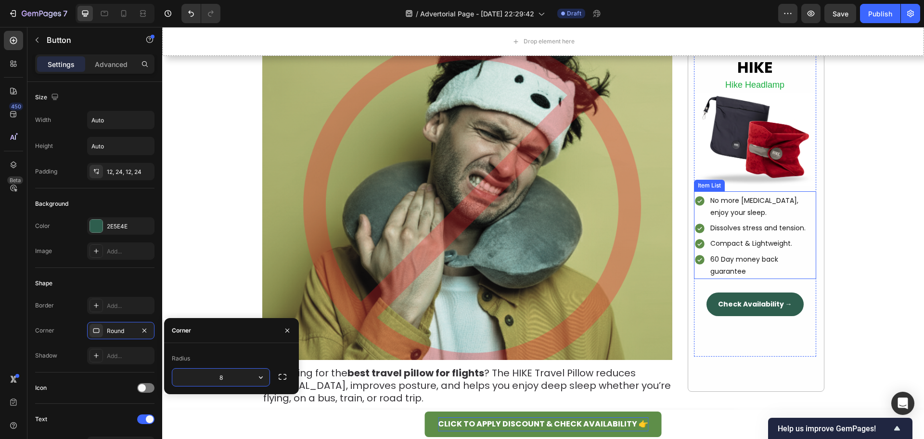
scroll to position [87, 0]
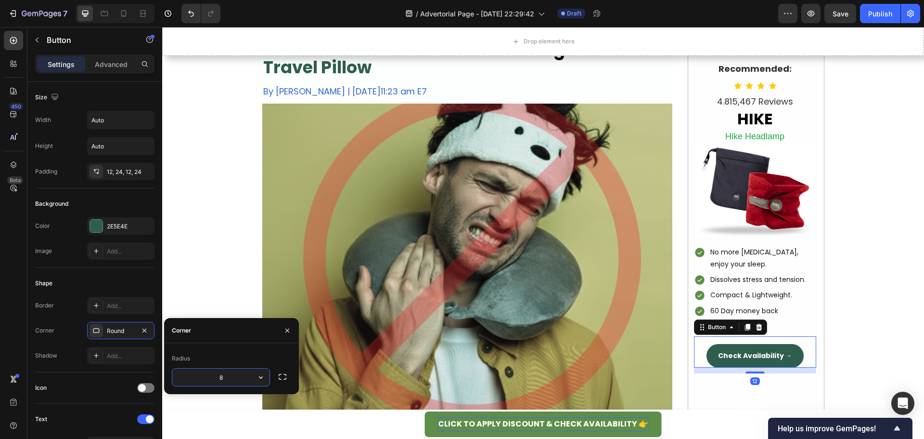
click at [736, 339] on div "Check Availability → Button 12" at bounding box center [755, 351] width 122 height 31
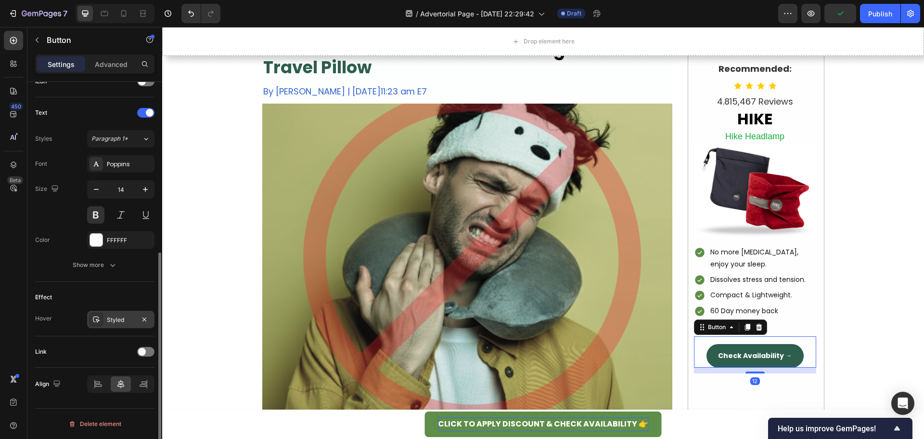
click at [98, 323] on div at bounding box center [96, 318] width 13 height 13
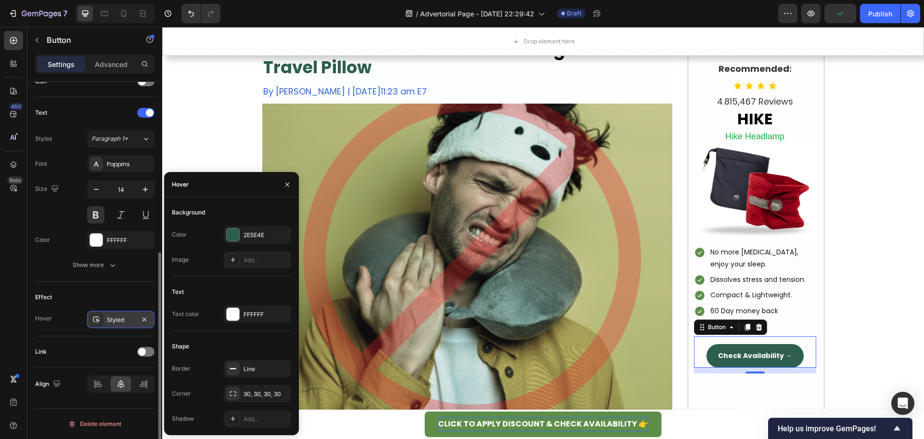
click at [98, 323] on div at bounding box center [96, 318] width 13 height 13
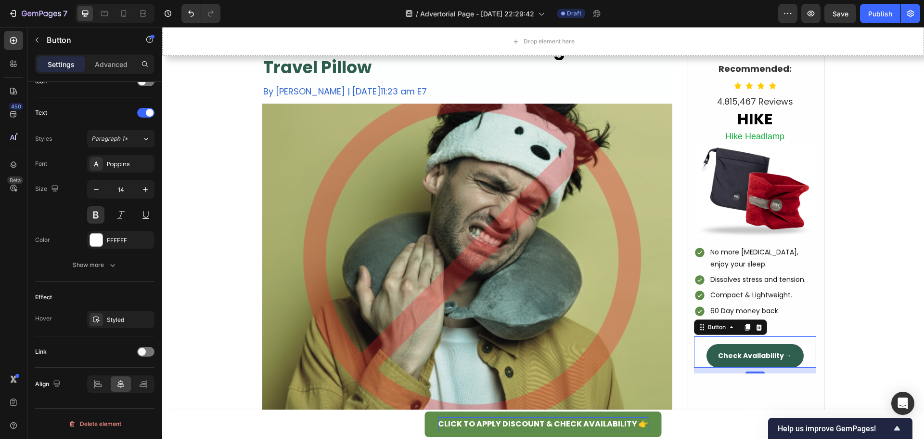
click at [711, 360] on button "Check Availability →" at bounding box center [755, 356] width 97 height 24
click at [743, 352] on p "Check Availability →" at bounding box center [755, 355] width 74 height 12
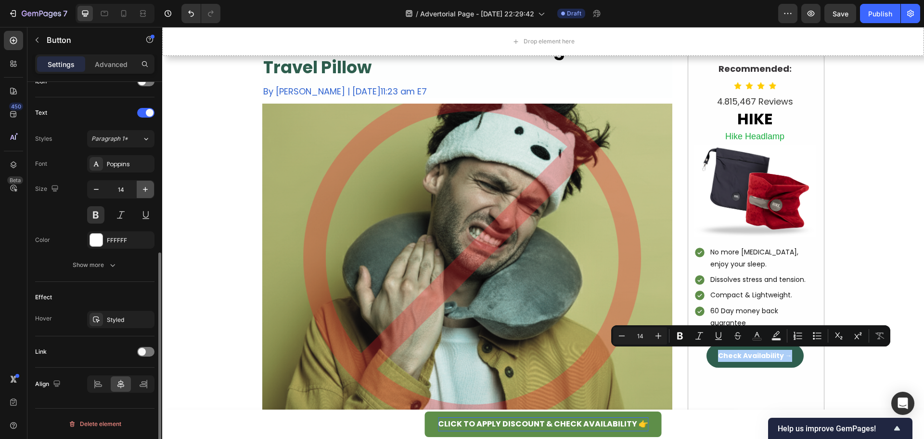
click at [146, 192] on icon "button" at bounding box center [146, 189] width 10 height 10
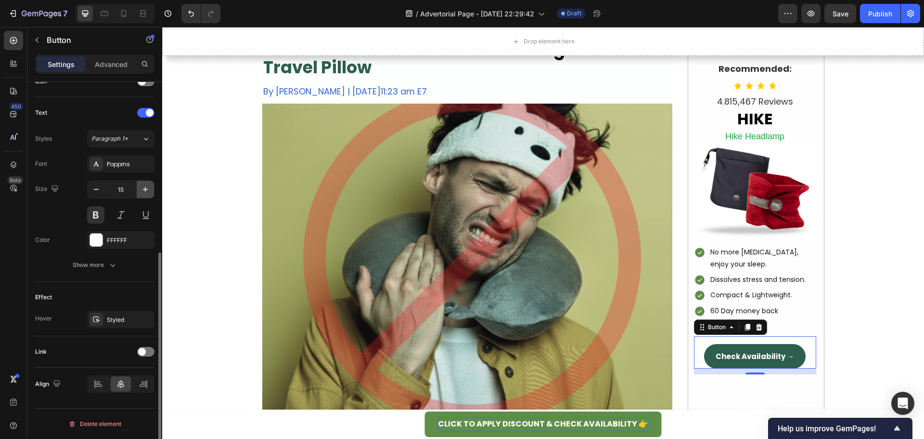
click at [146, 192] on icon "button" at bounding box center [146, 189] width 10 height 10
type input "16"
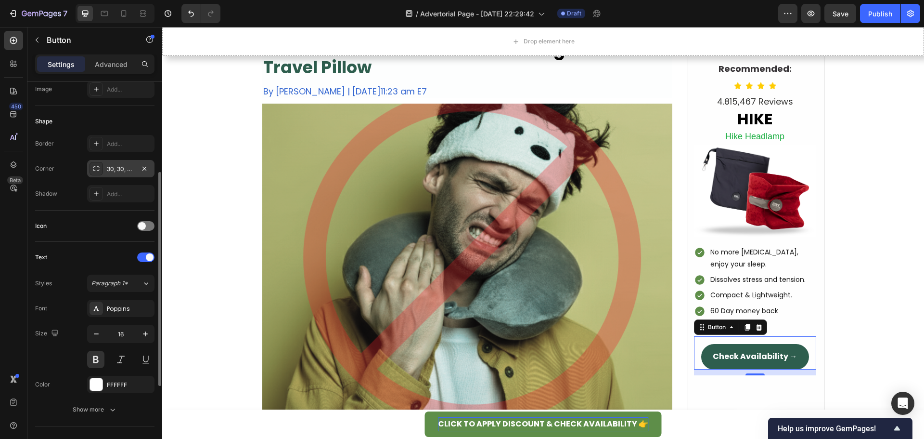
click at [121, 165] on div "30, 30, 30, 30" at bounding box center [121, 169] width 28 height 9
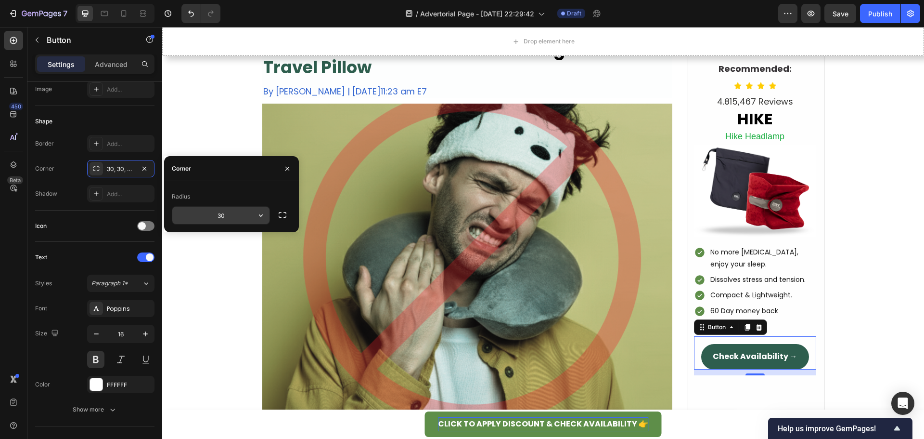
click at [213, 216] on input "30" at bounding box center [220, 215] width 97 height 17
type input "8"
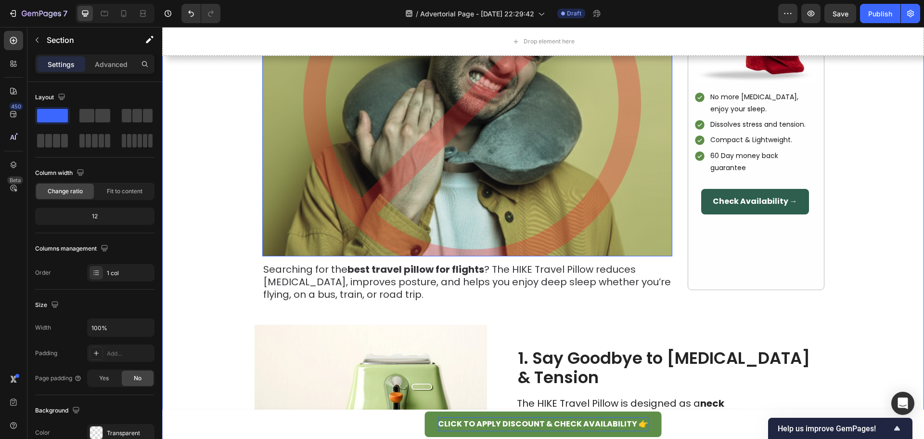
scroll to position [385, 0]
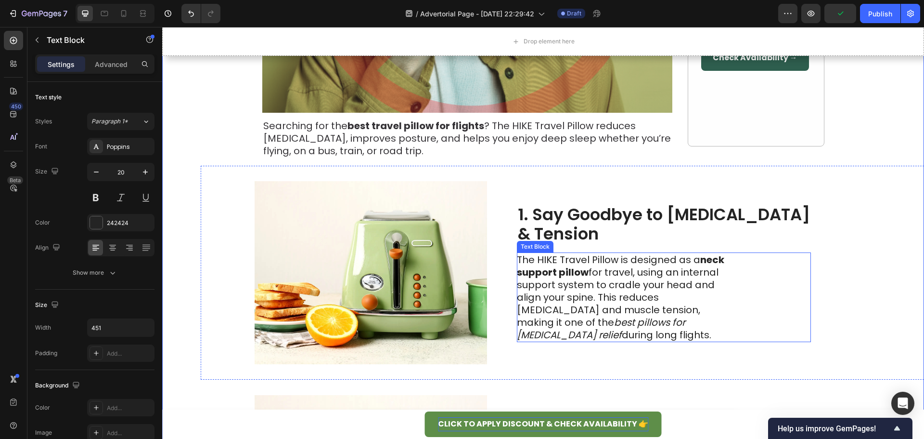
click at [590, 302] on p "The HIKE Travel Pillow is designed as a neck support pillow for travel, using a…" at bounding box center [625, 297] width 216 height 88
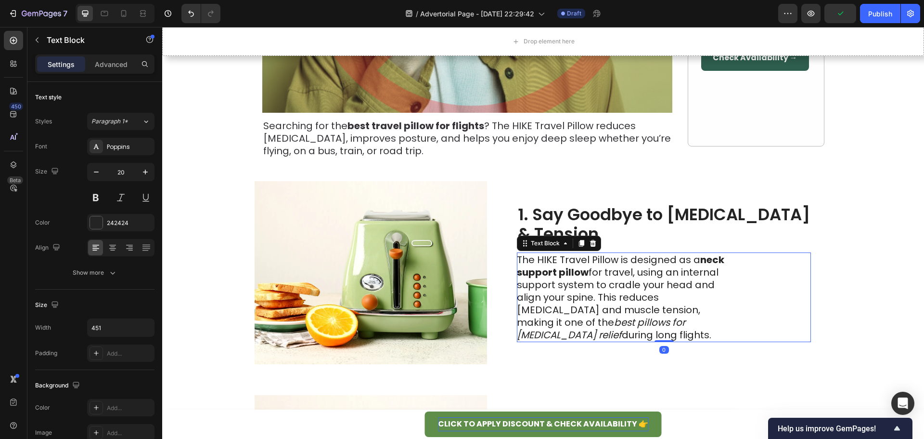
click at [617, 308] on p "The HIKE Travel Pillow is designed as a neck support pillow for travel, using a…" at bounding box center [625, 297] width 216 height 88
click at [602, 307] on p "The HIKE Travel Pillow is designed as a neck support pillow for travel, using a…" at bounding box center [625, 297] width 216 height 88
click at [601, 305] on p "The HIKE Travel Pillow is designed as a neck support pillow for travel, using a…" at bounding box center [625, 297] width 216 height 88
click at [599, 300] on p "The HIKE Travel Pillow is designed as a neck support pillow for travel, using a…" at bounding box center [625, 297] width 216 height 88
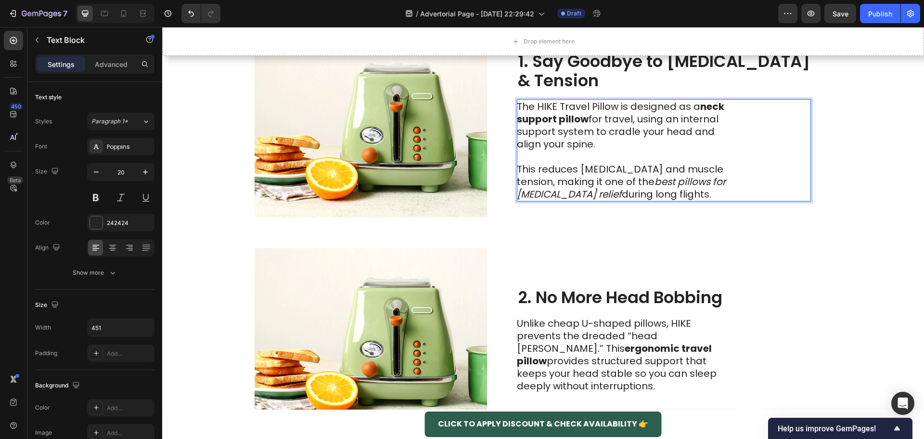
scroll to position [565, 0]
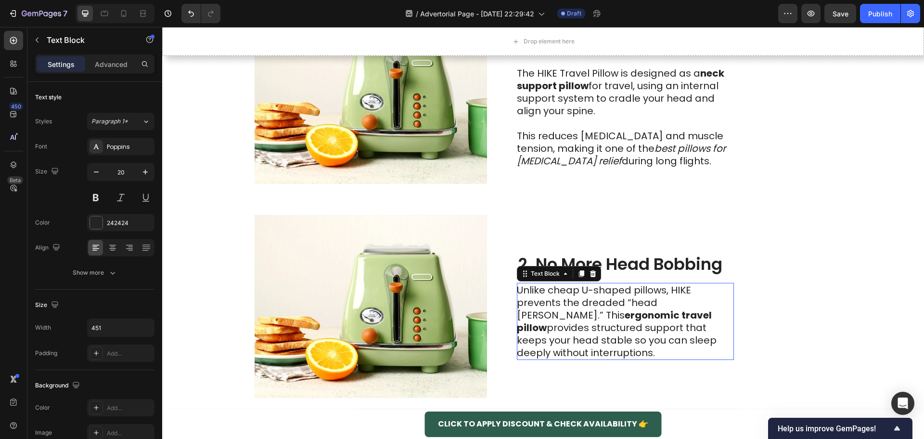
click at [580, 324] on strong "ergonomic travel pillow" at bounding box center [614, 321] width 195 height 26
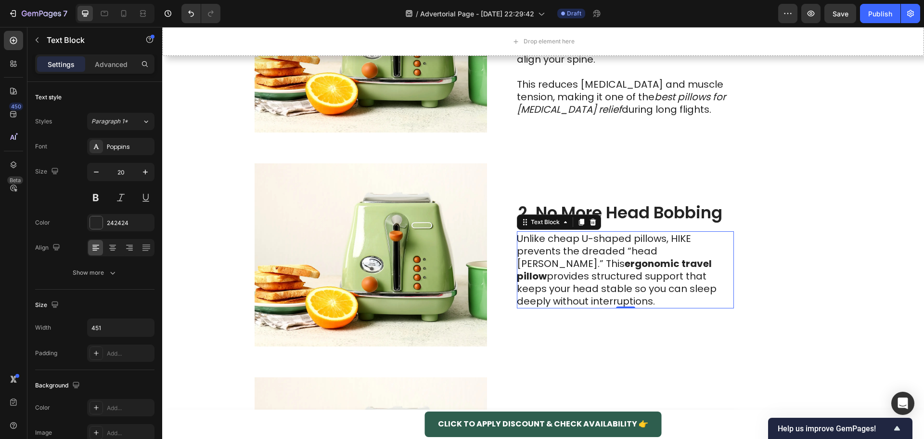
scroll to position [758, 0]
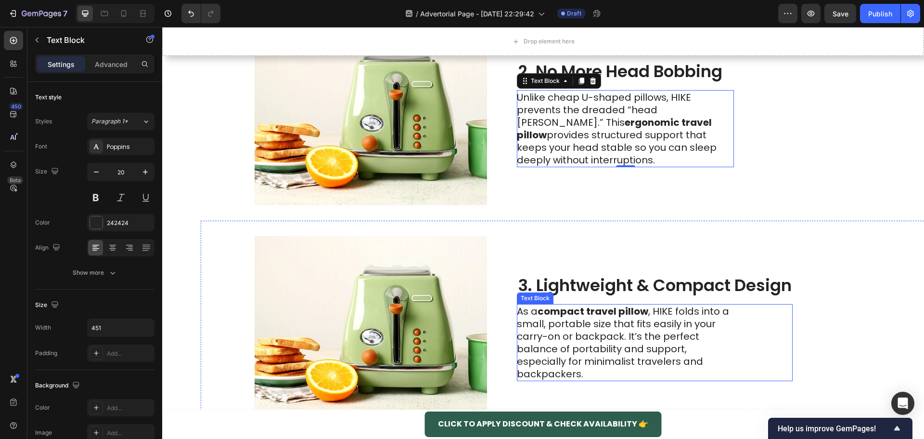
click at [656, 344] on p "As a compact travel pillow , HIKE folds into a small, portable size that fits e…" at bounding box center [625, 342] width 216 height 75
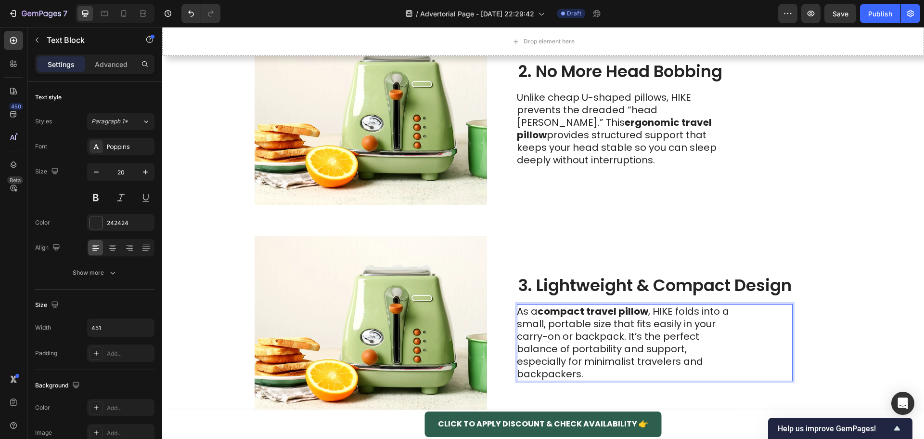
click at [629, 338] on p "As a compact travel pillow , HIKE folds into a small, portable size that fits e…" at bounding box center [625, 342] width 216 height 75
click at [628, 336] on p "As a compact travel pillow , HIKE folds into a small, portable size that fits e…" at bounding box center [625, 342] width 216 height 75
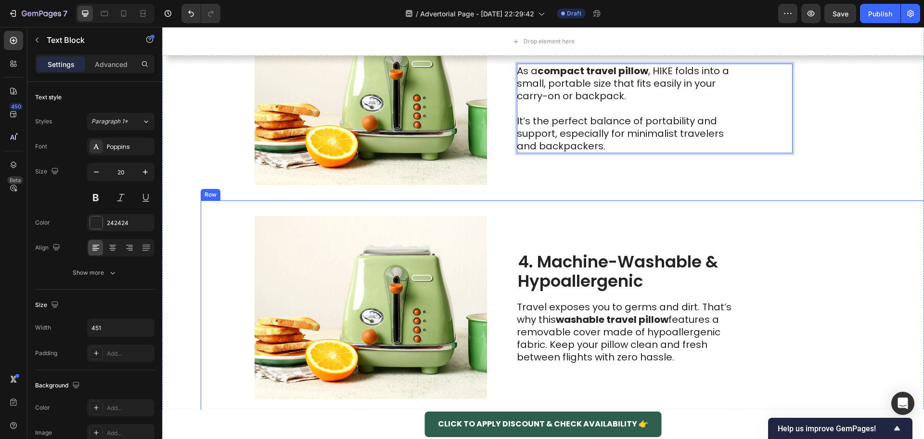
scroll to position [992, 0]
click at [640, 323] on strong "washable travel pillow" at bounding box center [612, 318] width 113 height 13
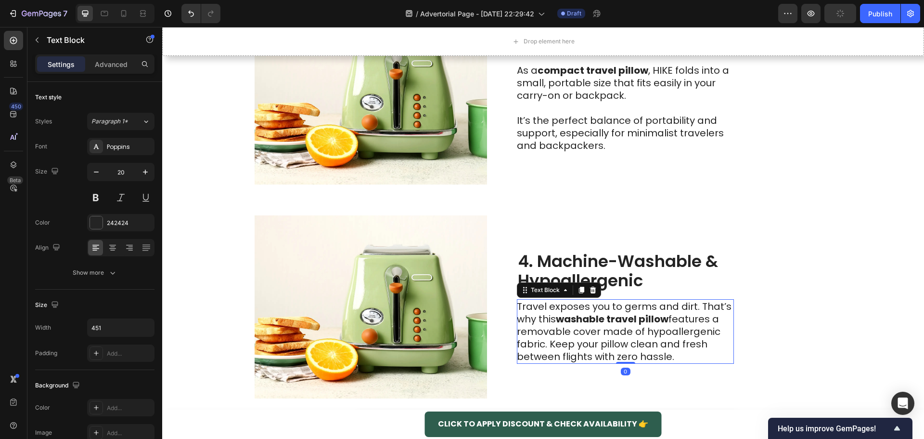
click at [552, 343] on p "Travel exposes you to germs and dirt. That’s why this washable travel pillow fe…" at bounding box center [625, 331] width 216 height 63
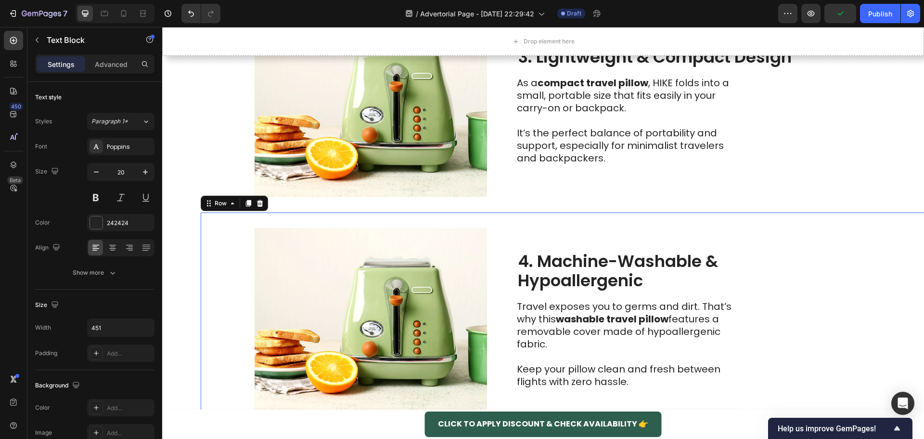
click at [791, 338] on div "Image 4. Machine-Washable & Hypoallergenic Heading Travel exposes you to germs …" at bounding box center [582, 319] width 762 height 214
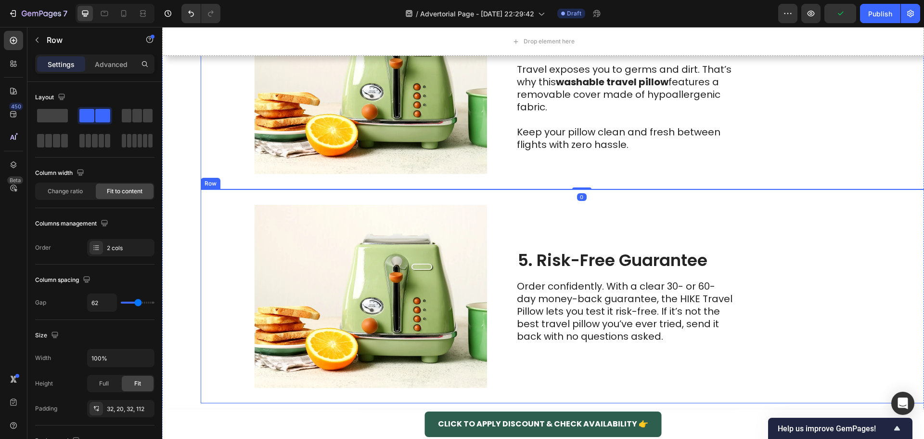
scroll to position [1220, 0]
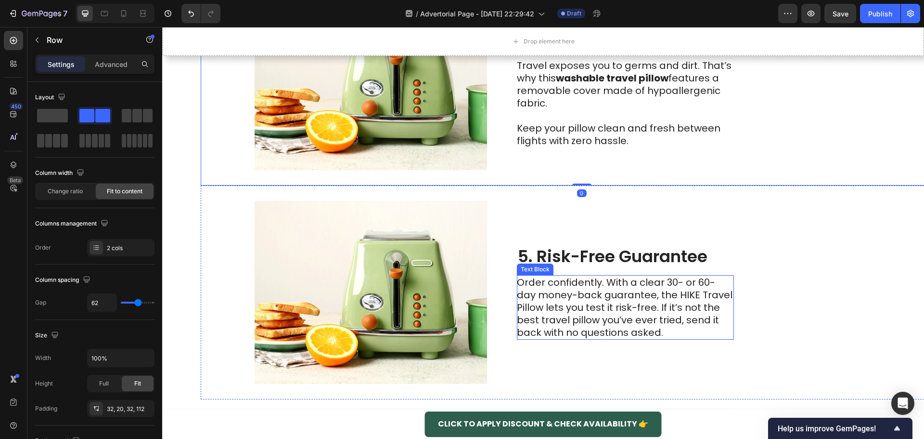
click at [635, 315] on p "Order confidently. With a clear 30- or 60-day money-back guarantee, the HIKE Tr…" at bounding box center [625, 307] width 216 height 63
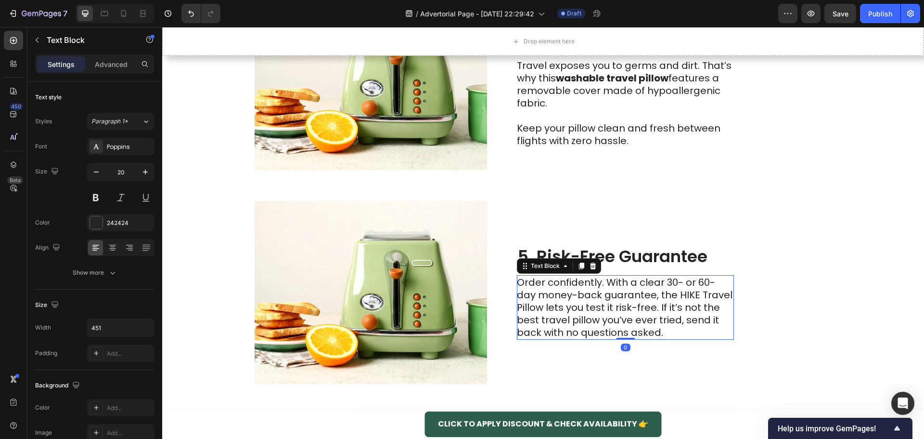
click at [658, 308] on p "Order confidently. With a clear 30- or 60-day money-back guarantee, the HIKE Tr…" at bounding box center [625, 307] width 216 height 63
click at [660, 310] on p "Order confidently. With a clear 30- or 60-day money-back guarantee, the HIKE Tr…" at bounding box center [625, 307] width 216 height 63
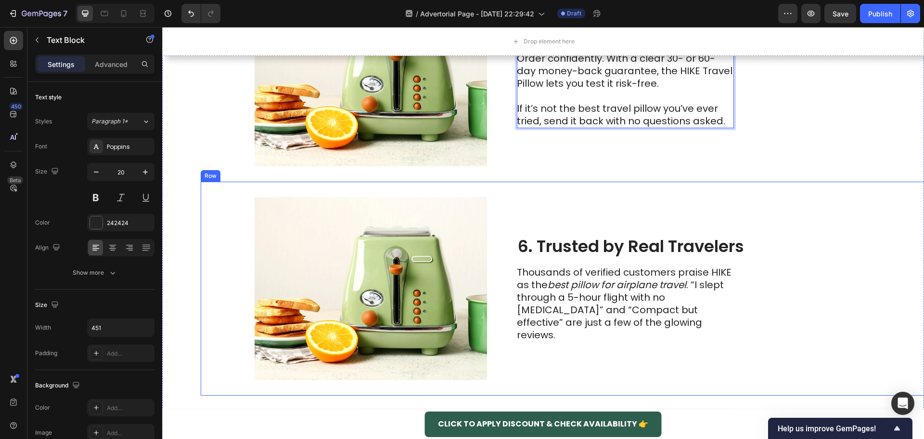
scroll to position [1455, 0]
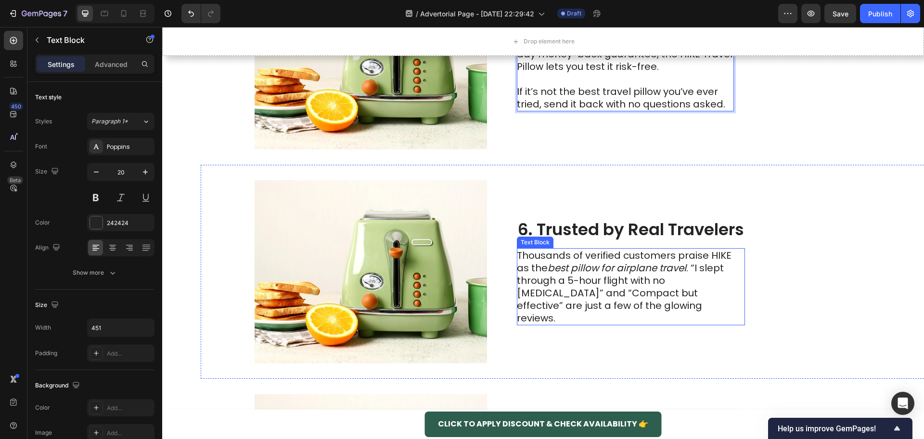
click at [669, 289] on p "Thousands of verified customers praise HIKE as the best pillow for airplane tra…" at bounding box center [625, 286] width 216 height 75
click at [697, 276] on p "Thousands of verified customers praise HIKE as the best pillow for airplane tra…" at bounding box center [625, 286] width 216 height 75
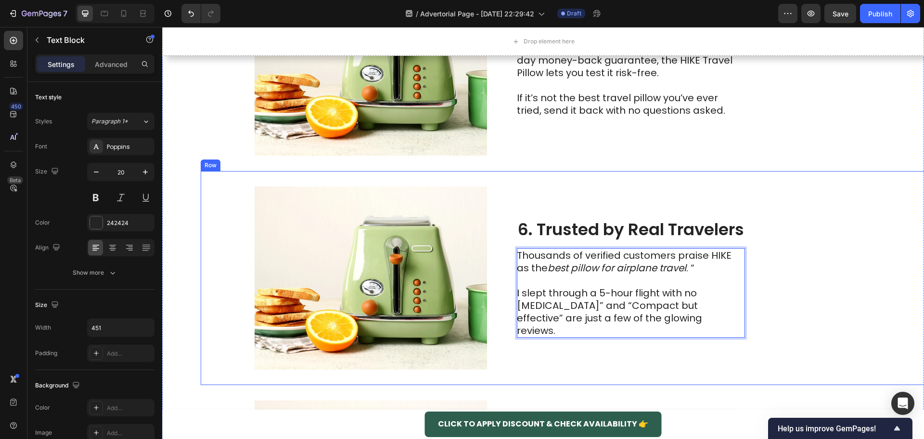
click at [782, 295] on div "Image 6. Trusted by Real Travelers Heading Thousands of verified customers prai…" at bounding box center [582, 278] width 762 height 214
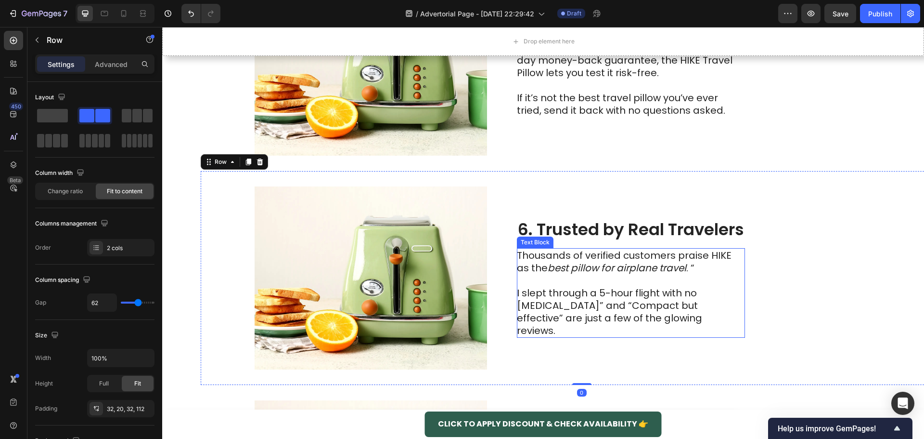
scroll to position [1689, 0]
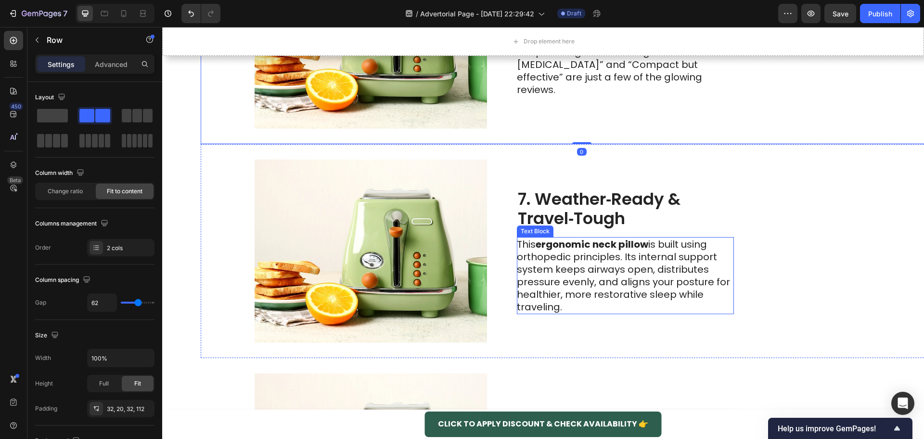
click at [659, 286] on p "This ergonomic neck pillow is built using orthopedic principles. Its internal s…" at bounding box center [625, 275] width 216 height 75
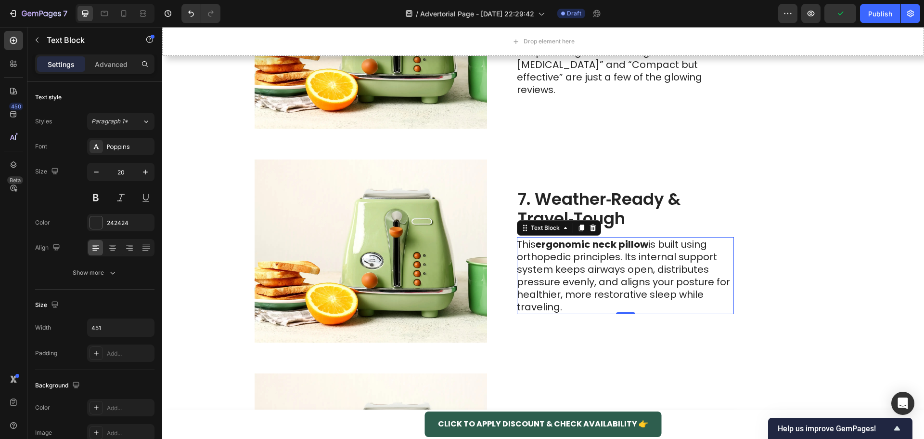
click at [624, 258] on p "This ergonomic neck pillow is built using orthopedic principles. Its internal s…" at bounding box center [625, 275] width 216 height 75
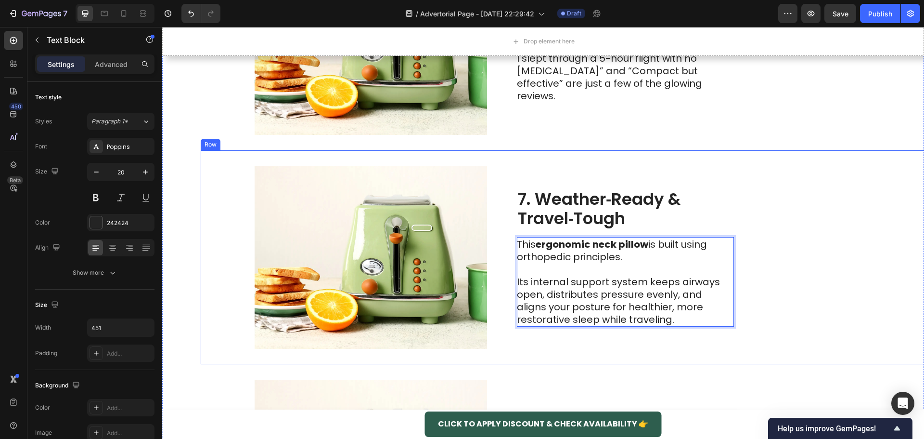
click at [795, 284] on div "Image 7. Weather‑Ready & Travel‑Tough Heading This ergonomic neck pillow is bui…" at bounding box center [582, 257] width 762 height 214
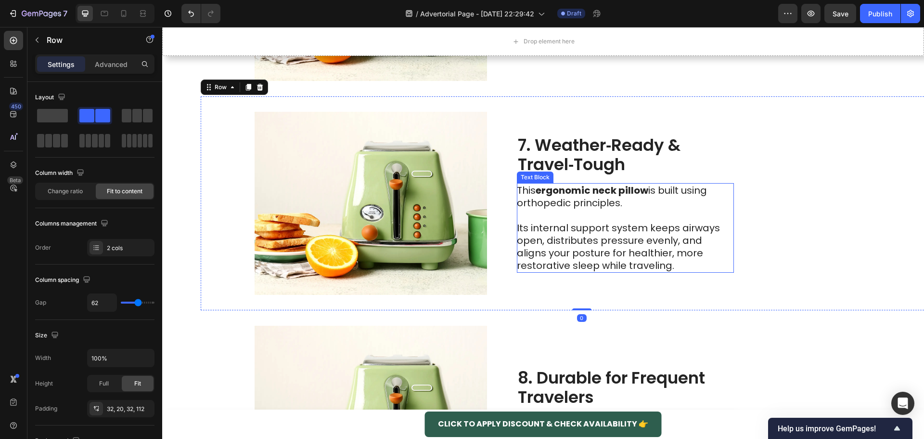
scroll to position [1924, 0]
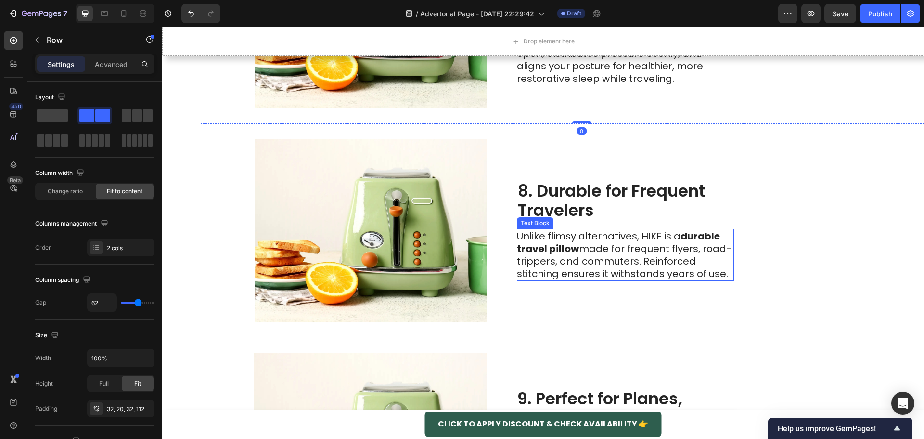
click at [647, 258] on p "Unlike flimsy alternatives, HIKE is a durable travel pillow made for frequent f…" at bounding box center [625, 255] width 216 height 50
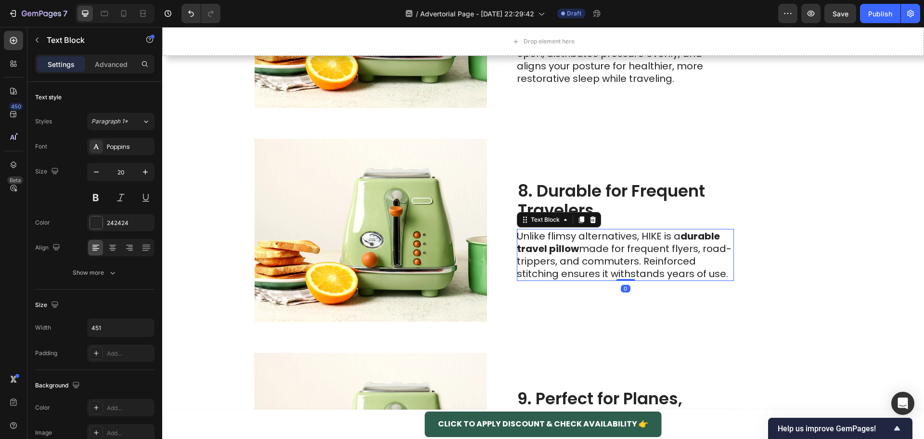
click at [641, 261] on p "Unlike flimsy alternatives, HIKE is a durable travel pillow made for frequent f…" at bounding box center [625, 255] width 216 height 50
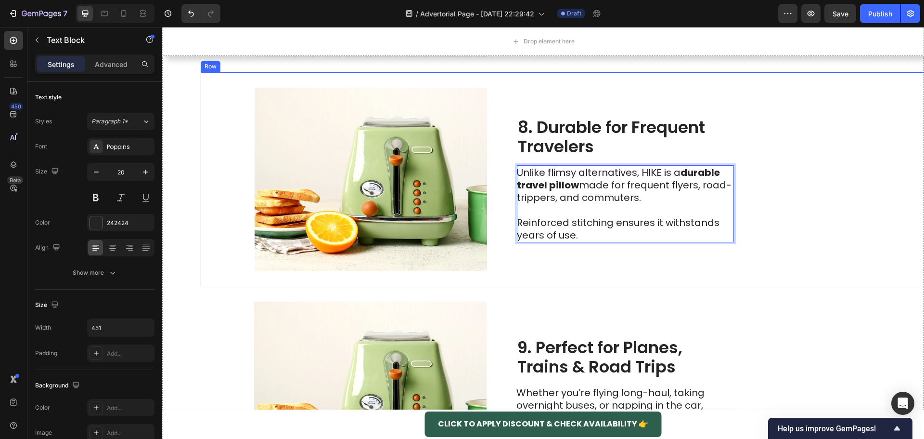
scroll to position [2104, 0]
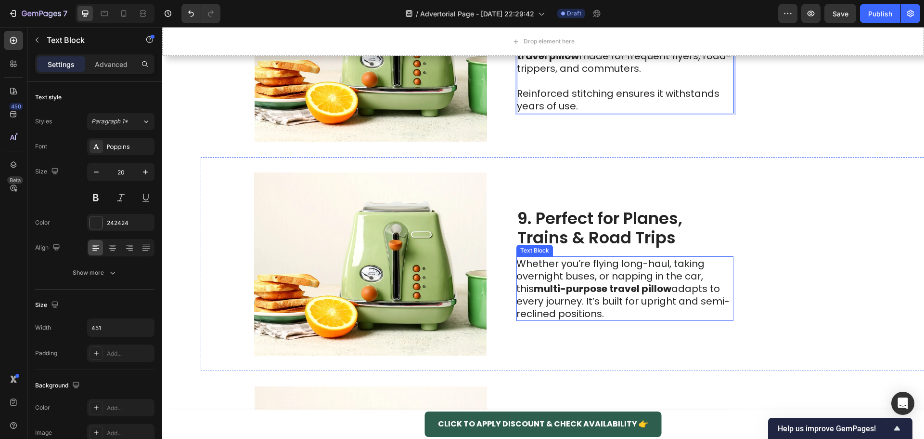
click at [654, 284] on p "Whether you’re flying long-haul, taking overnight buses, or napping in the car,…" at bounding box center [625, 288] width 216 height 63
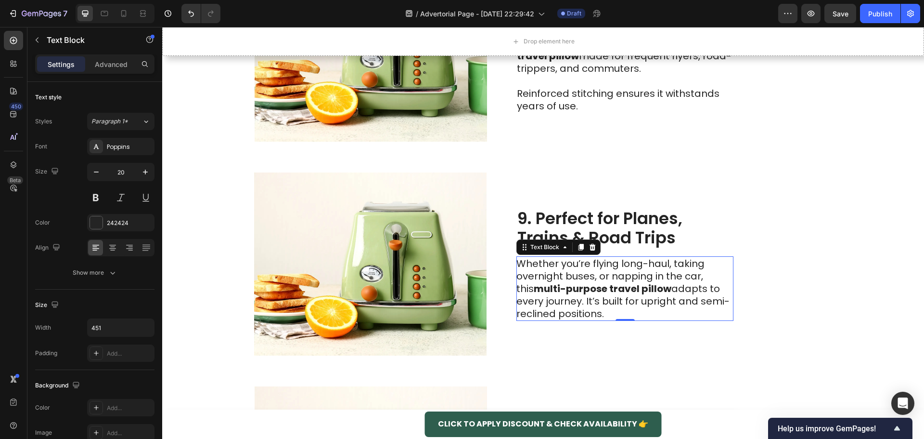
click at [556, 304] on p "Whether you’re flying long-haul, taking overnight buses, or napping in the car,…" at bounding box center [625, 288] width 216 height 63
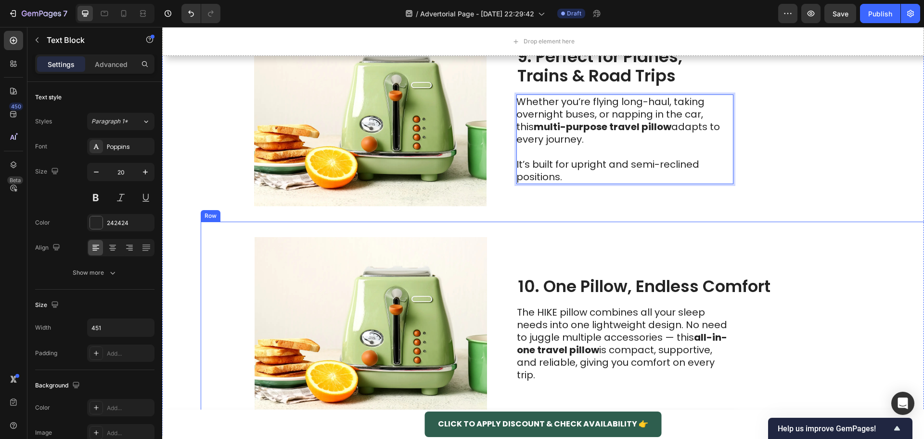
scroll to position [2284, 0]
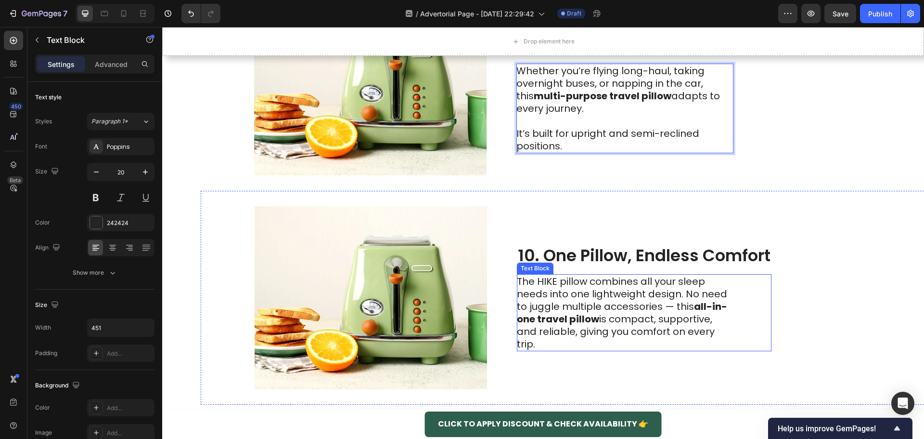
click at [663, 305] on p "The HIKE pillow combines all your sleep needs into one lightweight design. No n…" at bounding box center [625, 312] width 216 height 75
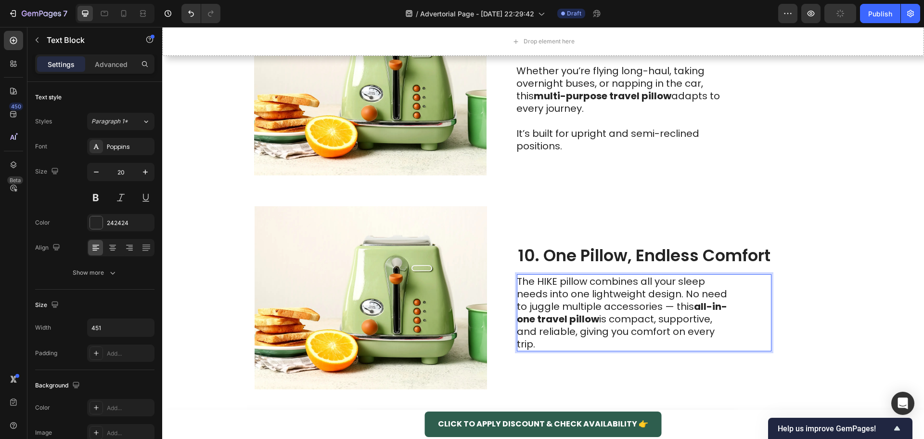
click at [687, 291] on p "The HIKE pillow combines all your sleep needs into one lightweight design. No n…" at bounding box center [625, 312] width 216 height 75
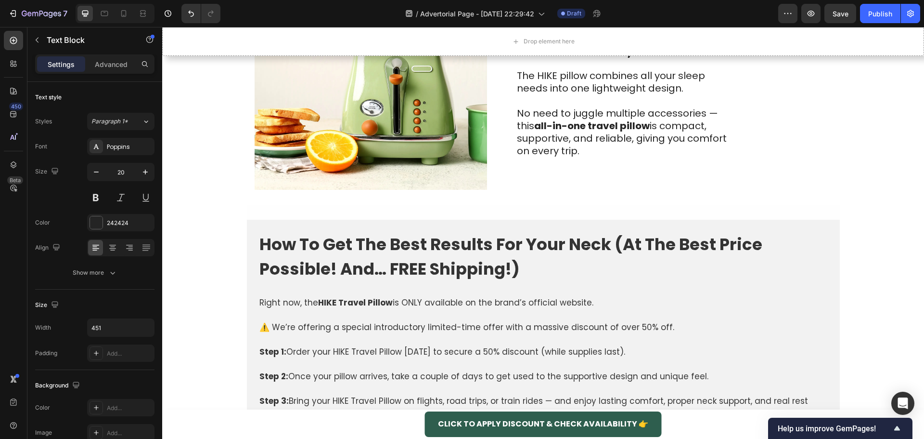
scroll to position [2470, 0]
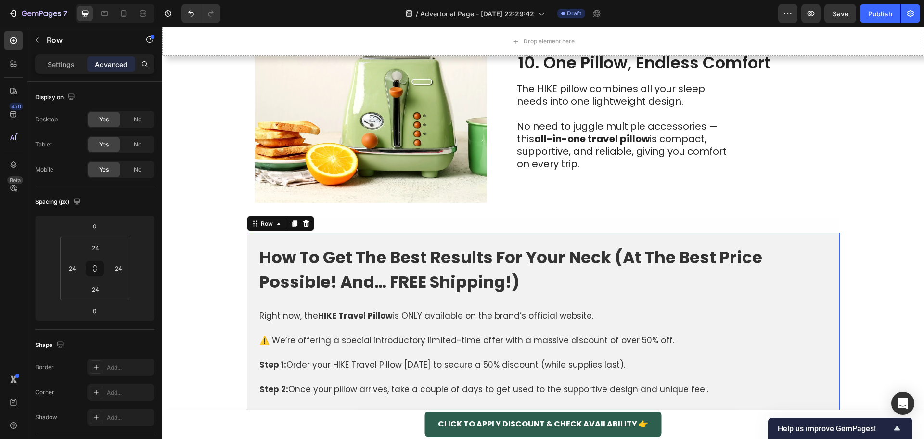
click at [255, 241] on div "How To Get The Best Results For Your Neck (At The Best Price Possible! And… FRE…" at bounding box center [543, 402] width 593 height 340
click at [69, 267] on input "24" at bounding box center [72, 268] width 14 height 14
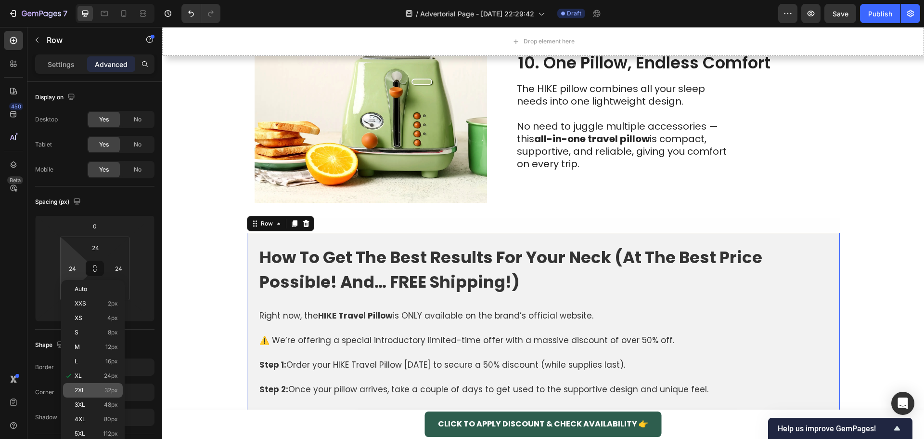
click at [91, 394] on div "2XL 32px" at bounding box center [93, 390] width 60 height 14
type input "32"
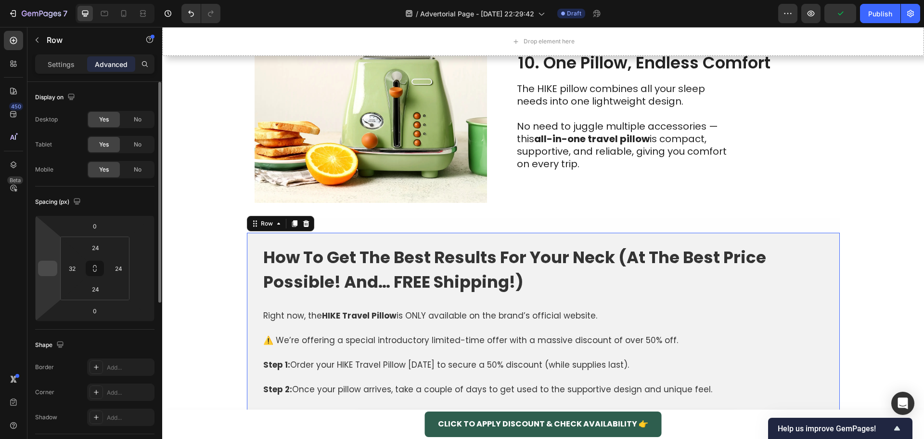
click at [48, 266] on input "number" at bounding box center [47, 268] width 14 height 14
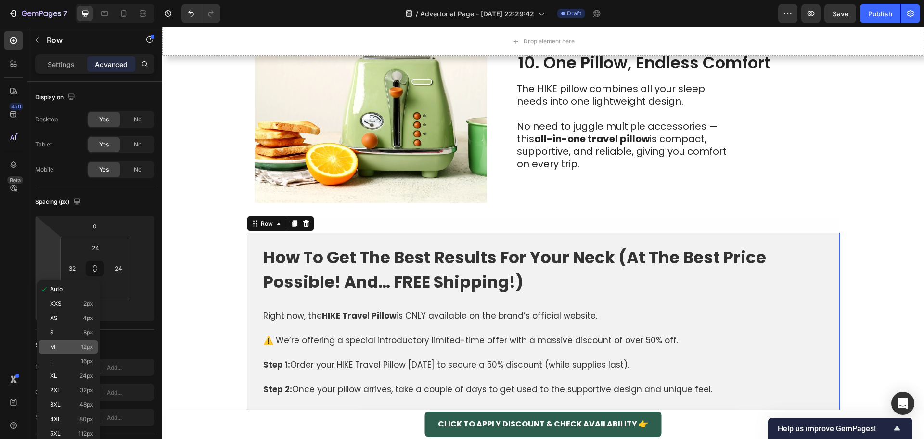
click at [77, 342] on div "M 12px" at bounding box center [69, 346] width 60 height 14
type input "12"
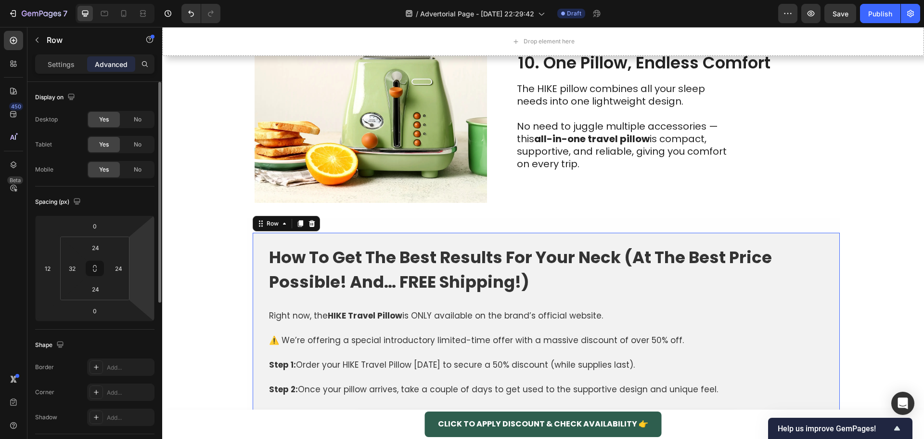
click at [150, 275] on div at bounding box center [141, 267] width 19 height 15
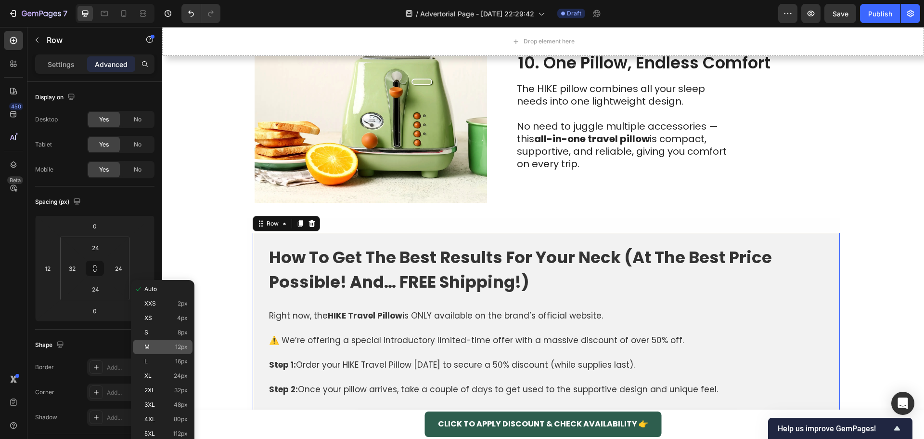
click at [170, 345] on p "M 12px" at bounding box center [165, 346] width 43 height 7
type input "12"
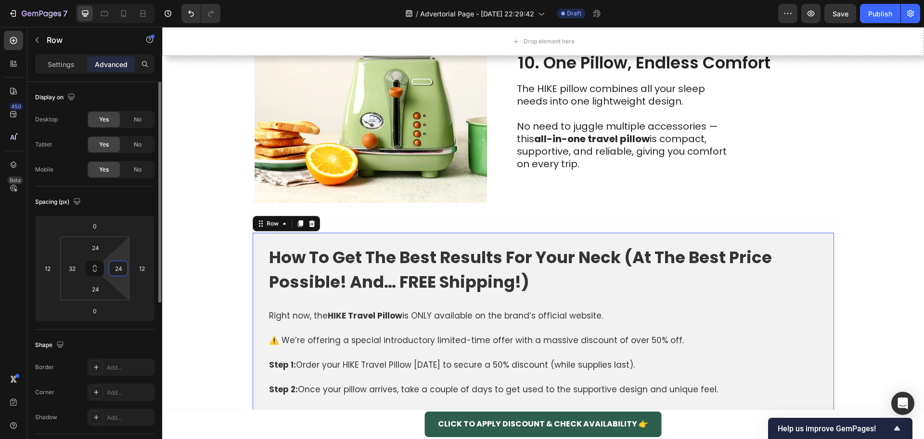
click at [121, 268] on input "24" at bounding box center [118, 268] width 14 height 14
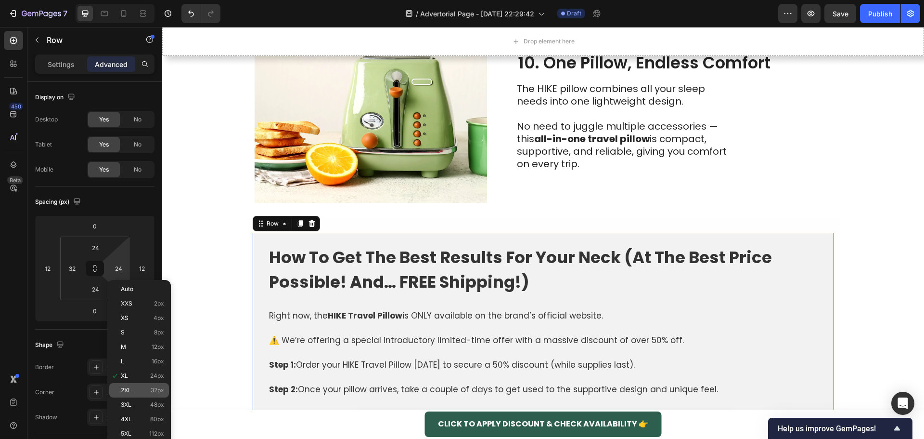
drag, startPoint x: 132, startPoint y: 394, endPoint x: 142, endPoint y: 395, distance: 10.6
click at [132, 395] on div "2XL 32px" at bounding box center [139, 390] width 60 height 14
type input "32"
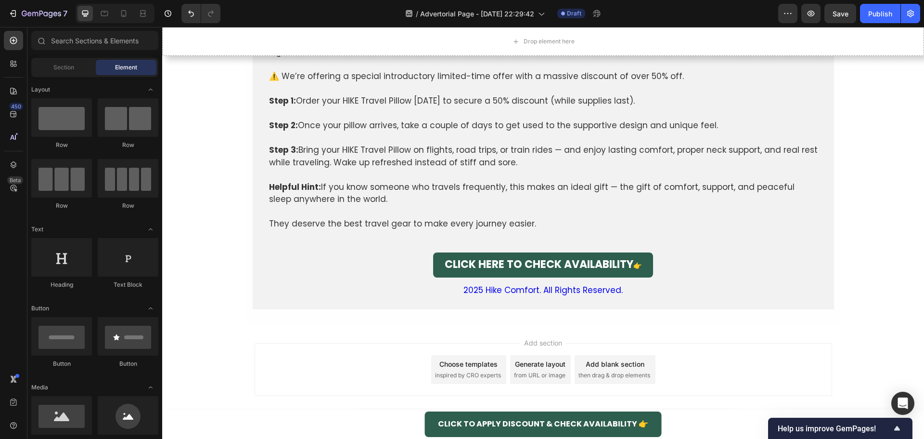
scroll to position [2734, 0]
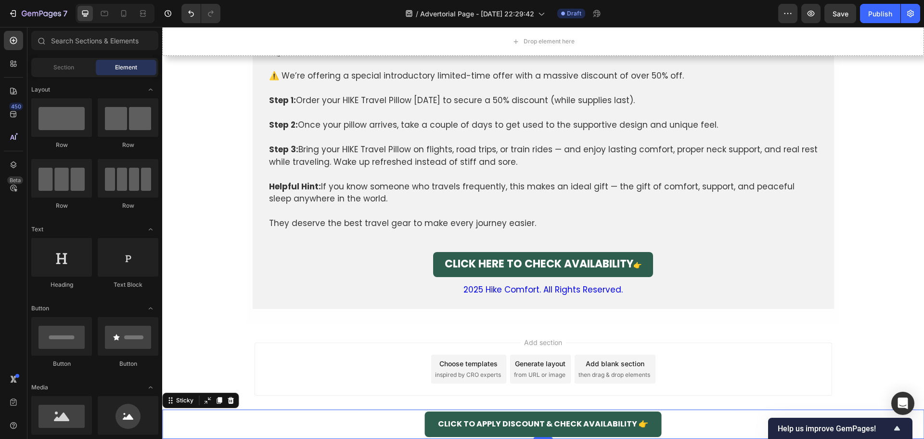
click at [322, 420] on div "CLICK TO APPLY DISCOUNT & CHECK AVAILABILITY 👉 Add to Cart Row Product" at bounding box center [543, 423] width 762 height 29
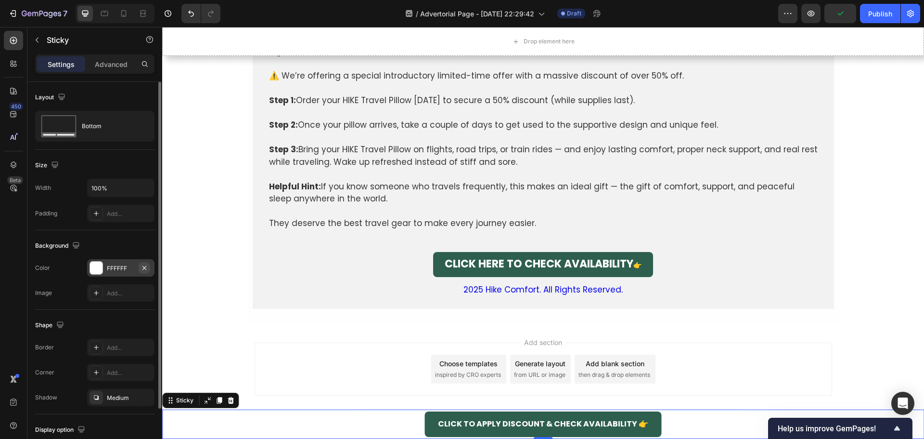
click at [146, 267] on icon "button" at bounding box center [145, 268] width 8 height 8
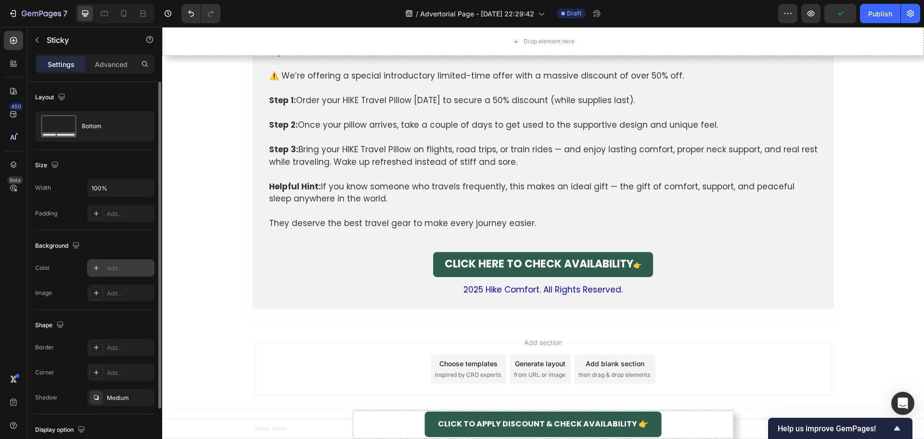
click at [203, 354] on div "Add section Choose templates inspired by CRO experts Generate layout from URL o…" at bounding box center [543, 370] width 762 height 95
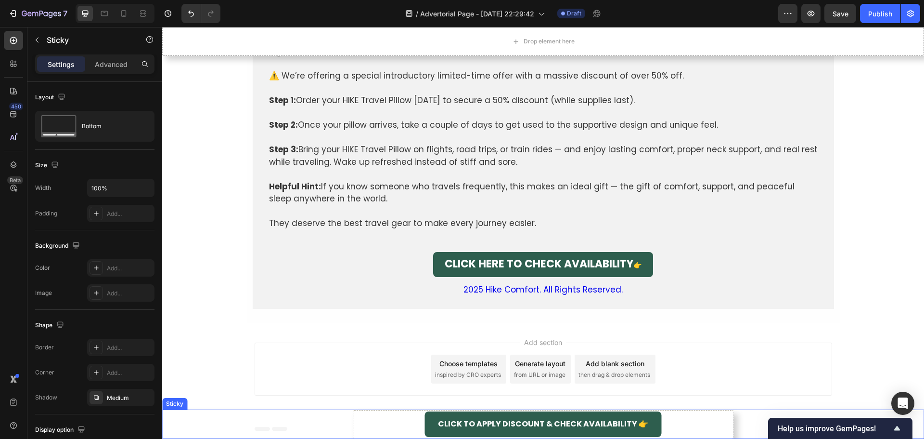
click at [380, 420] on div "CLICK TO APPLY DISCOUNT & CHECK AVAILABILITY 👉 Add to Cart Row Product" at bounding box center [543, 423] width 762 height 29
click at [118, 64] on p "Advanced" at bounding box center [111, 64] width 33 height 10
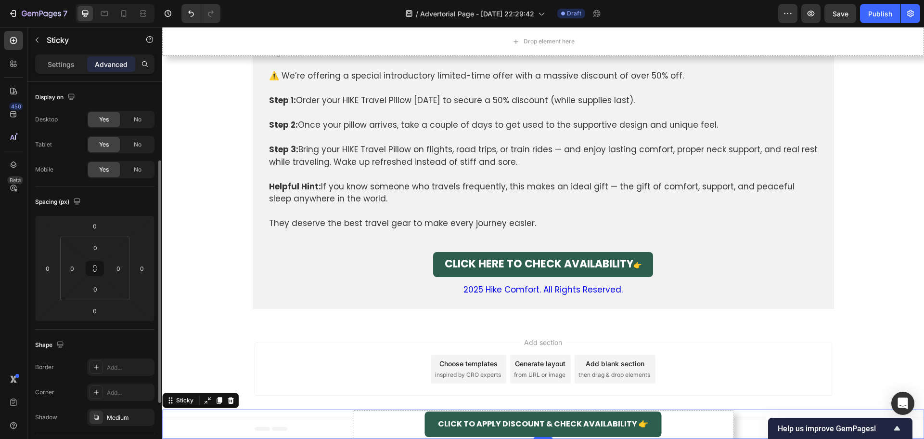
scroll to position [144, 0]
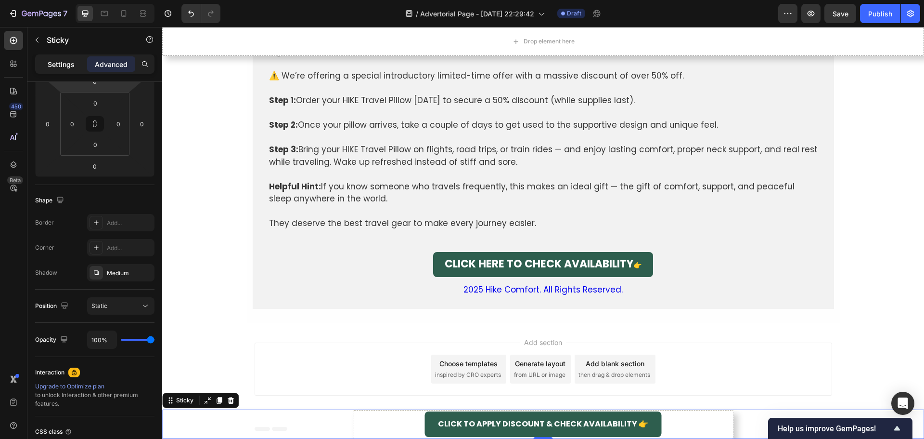
click at [60, 62] on p "Settings" at bounding box center [61, 64] width 27 height 10
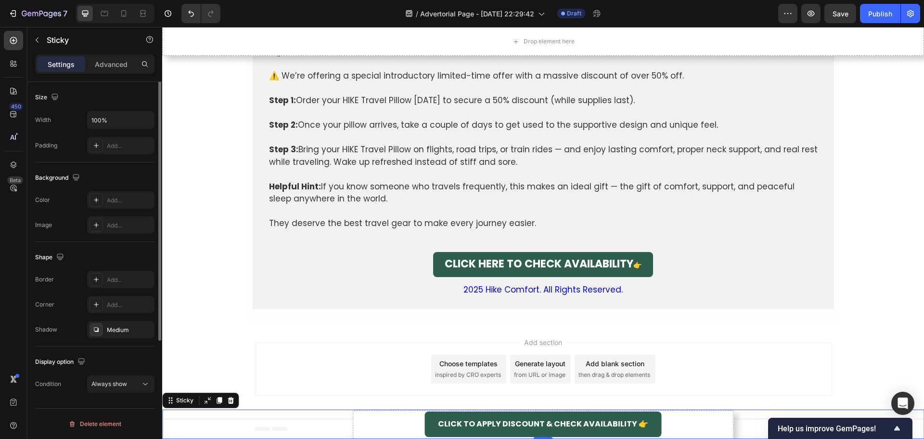
scroll to position [0, 0]
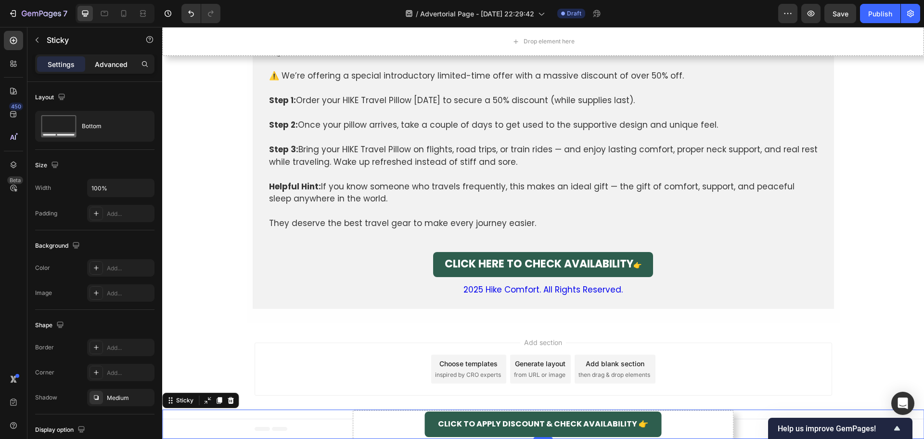
click at [99, 63] on p "Advanced" at bounding box center [111, 64] width 33 height 10
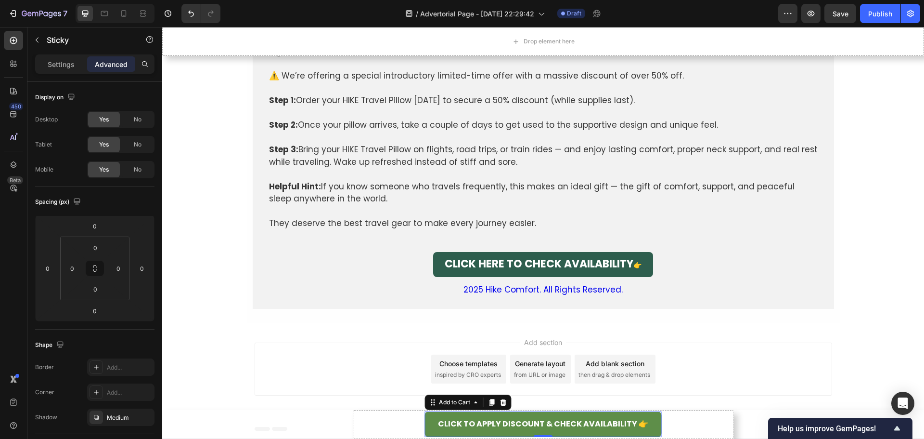
click at [426, 424] on button "CLICK TO APPLY DISCOUNT & CHECK AVAILABILITY 👉" at bounding box center [543, 424] width 237 height 26
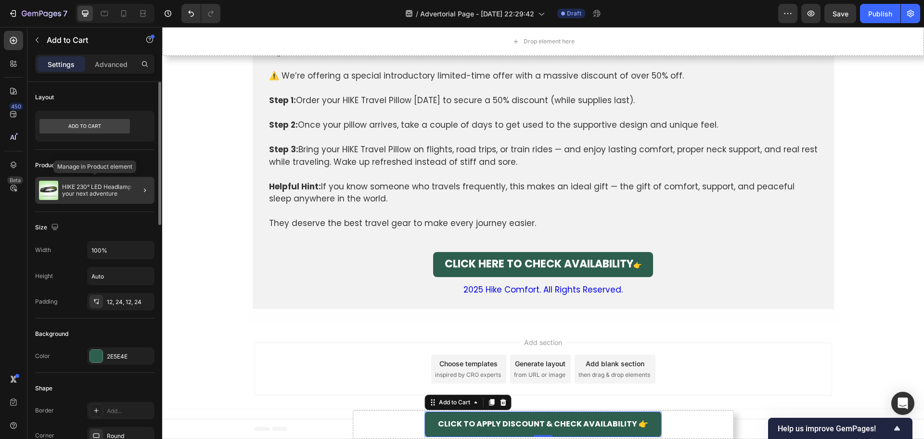
click at [115, 186] on p "HIKE 230° LED Headlamp - For your next adventure" at bounding box center [106, 189] width 89 height 13
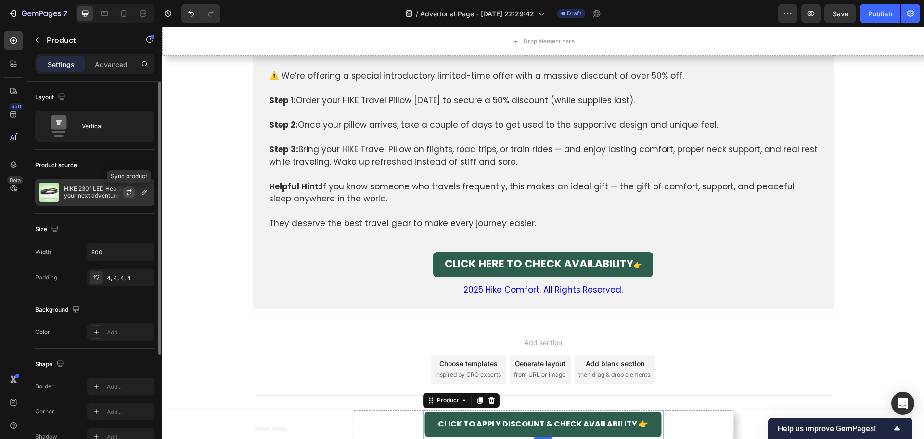
click at [128, 193] on icon "button" at bounding box center [128, 193] width 5 height 3
click at [141, 193] on icon "button" at bounding box center [145, 192] width 8 height 8
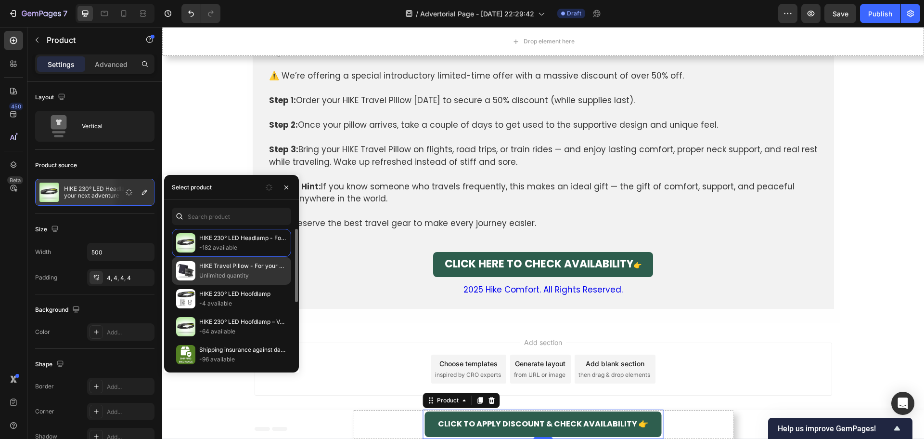
click at [245, 274] on p "Unlimited quantity" at bounding box center [243, 276] width 88 height 10
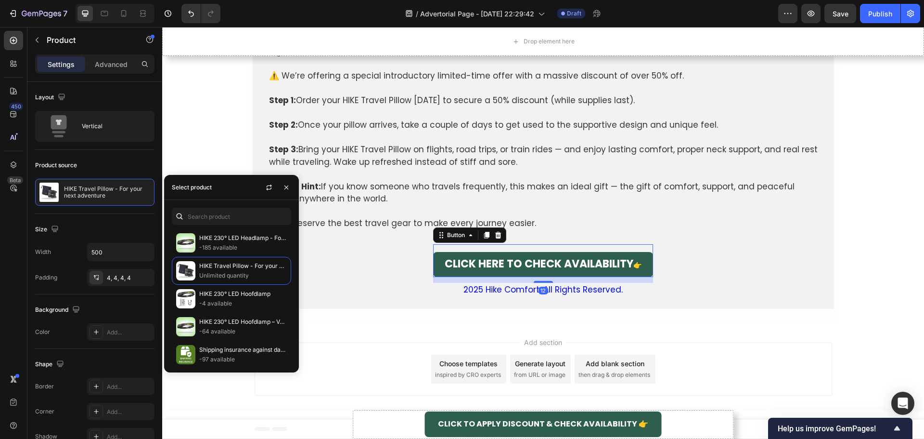
click at [433, 266] on button "CLICK HERE TO CHECK AVAILABILITY 👉" at bounding box center [543, 264] width 220 height 25
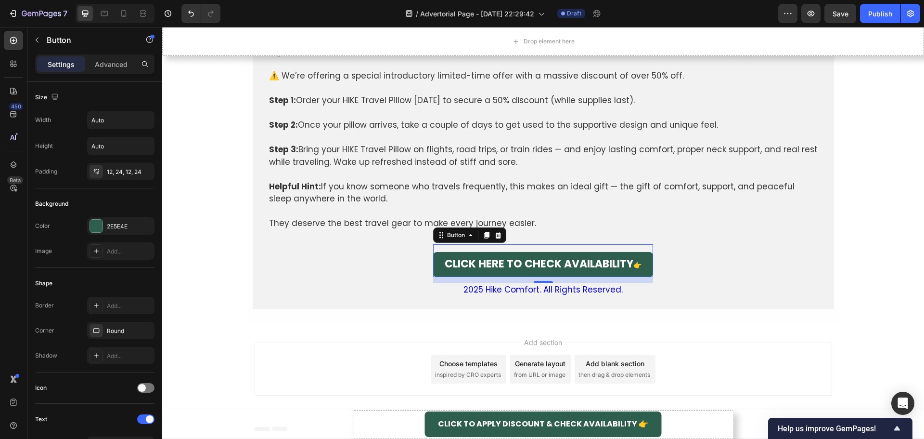
click at [442, 274] on button "CLICK HERE TO CHECK AVAILABILITY 👉" at bounding box center [543, 264] width 220 height 25
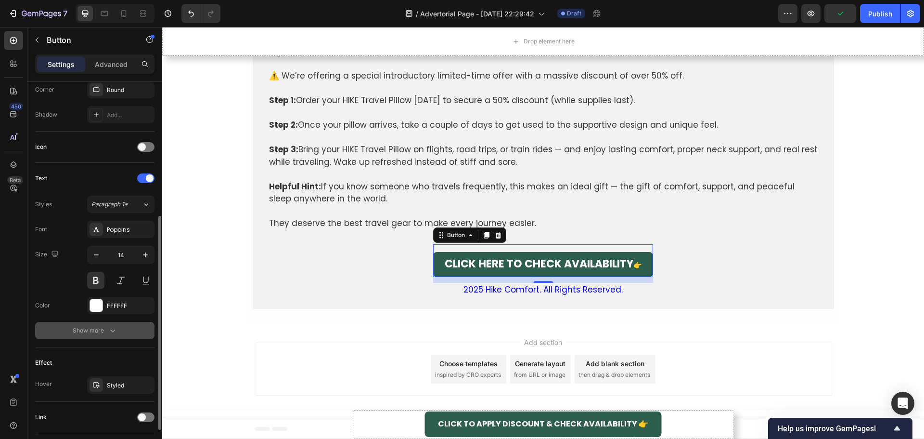
click at [106, 331] on div "Show more" at bounding box center [95, 330] width 45 height 10
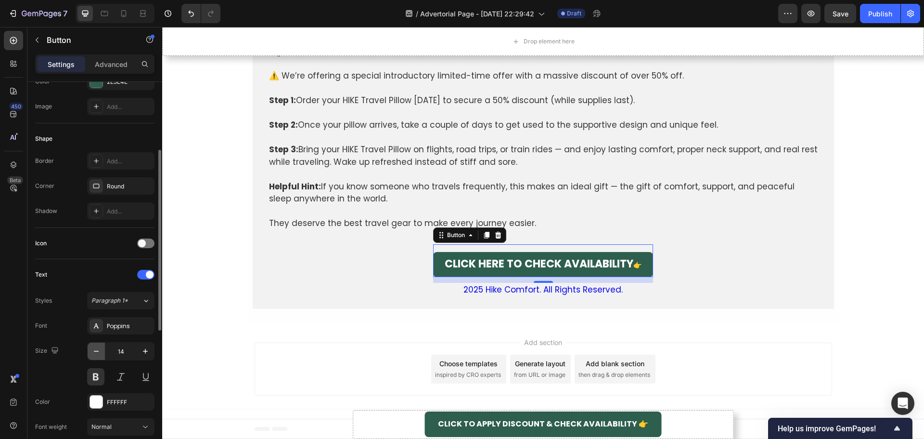
scroll to position [0, 0]
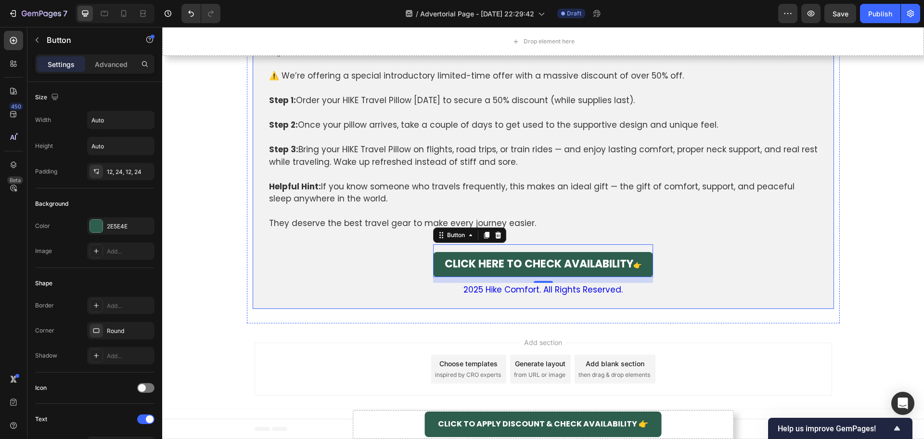
click at [387, 270] on div "How To Get The Best Results For Your Neck (At The Best Price Possible! And… FRE…" at bounding box center [543, 138] width 551 height 317
click at [647, 262] on button "CLICK HERE TO CHECK AVAILABILITY 👉" at bounding box center [543, 264] width 220 height 25
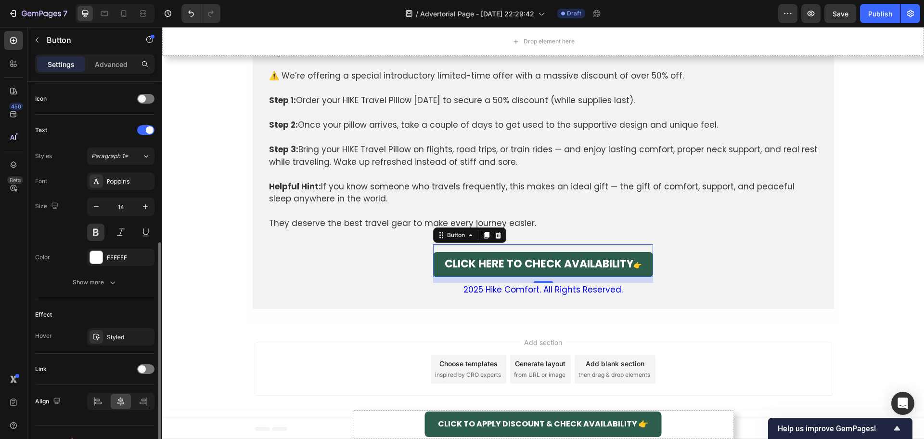
scroll to position [306, 0]
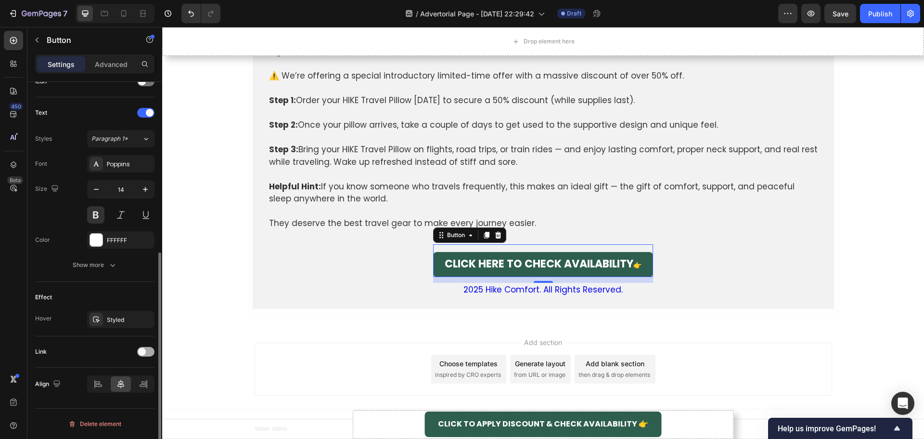
click at [150, 353] on div at bounding box center [145, 352] width 17 height 10
click at [106, 401] on div "Add..." at bounding box center [120, 400] width 67 height 17
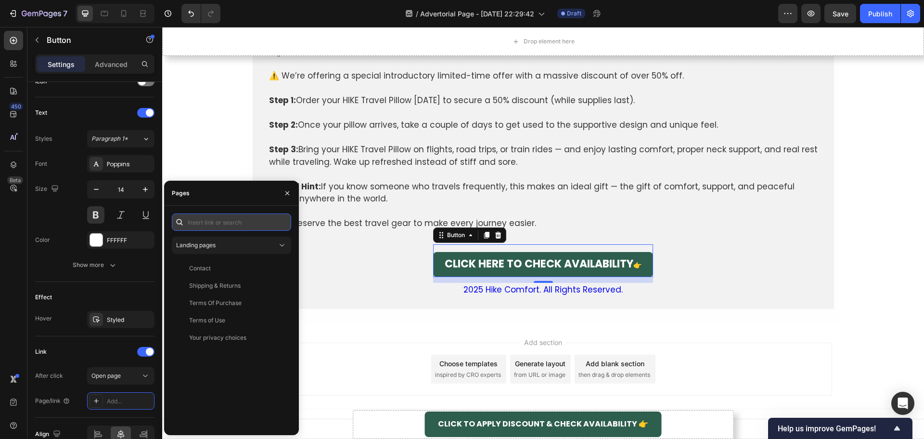
click at [236, 223] on input "text" at bounding box center [231, 221] width 119 height 17
paste input "[URL][DOMAIN_NAME]"
type input "[URL][DOMAIN_NAME]"
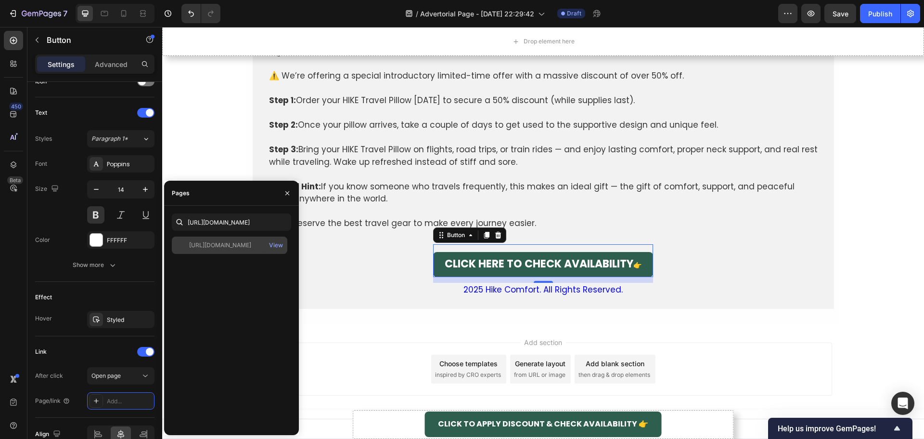
scroll to position [0, 0]
click at [233, 249] on div "[URL][DOMAIN_NAME]" at bounding box center [220, 245] width 62 height 9
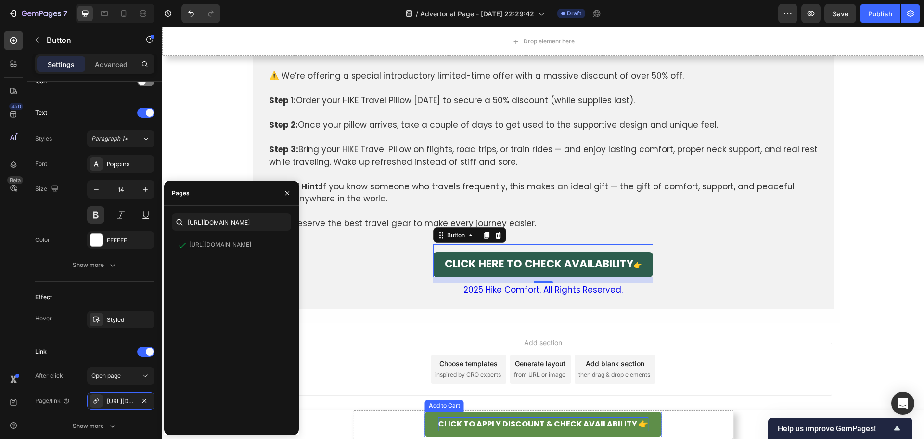
click at [569, 426] on strong "CLICK TO APPLY DISCOUNT & CHECK AVAILABILITY 👉" at bounding box center [543, 424] width 210 height 14
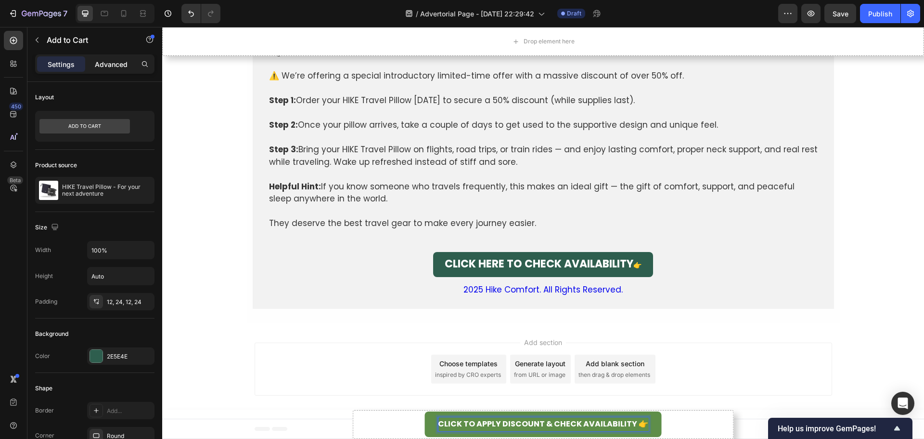
click at [111, 62] on p "Advanced" at bounding box center [111, 64] width 33 height 10
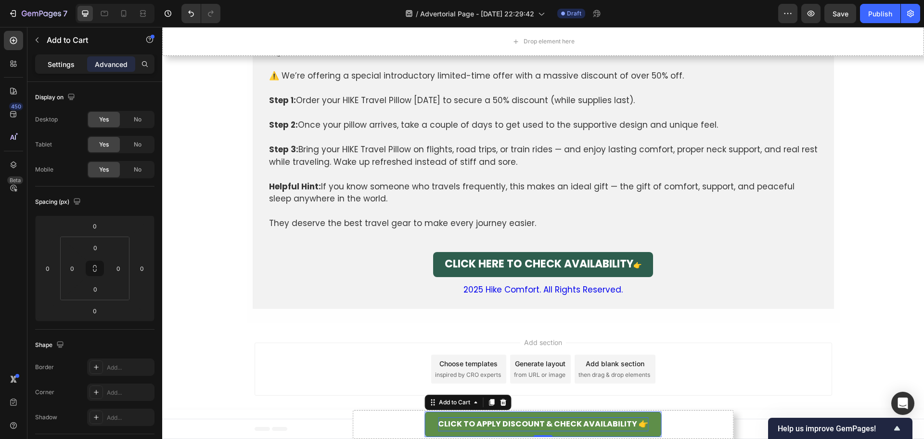
click at [54, 68] on p "Settings" at bounding box center [61, 64] width 27 height 10
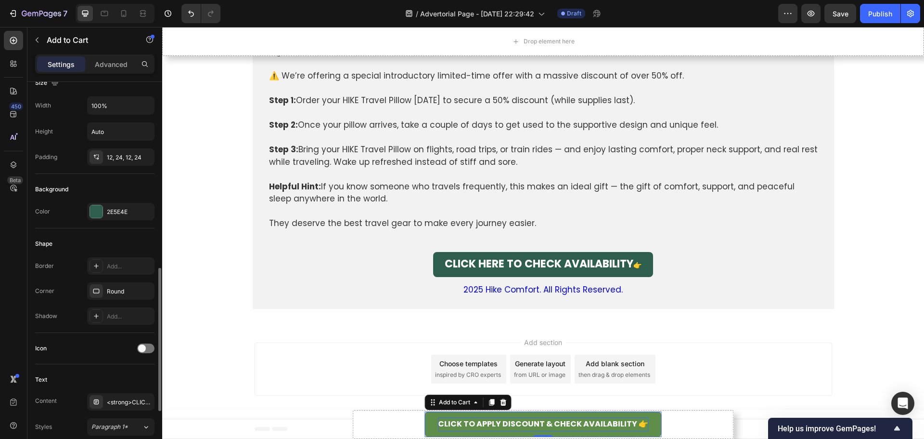
scroll to position [241, 0]
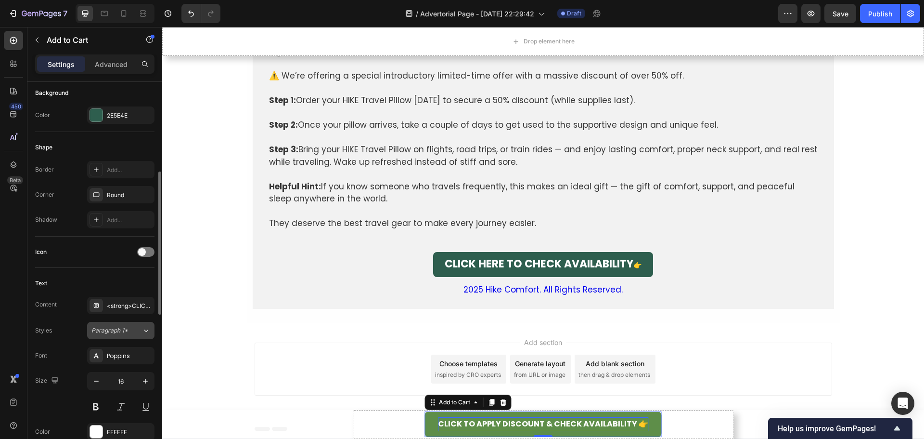
click at [114, 327] on span "Paragraph 1*" at bounding box center [109, 330] width 37 height 9
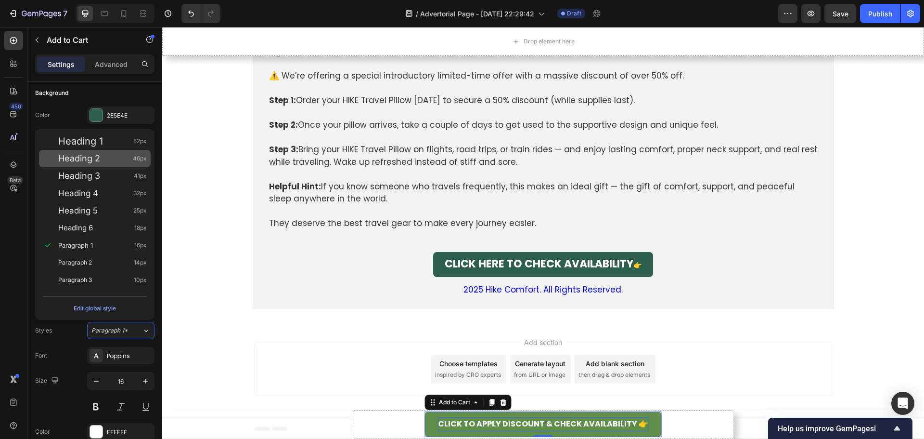
click at [103, 159] on div "Heading 2 46px" at bounding box center [102, 159] width 89 height 10
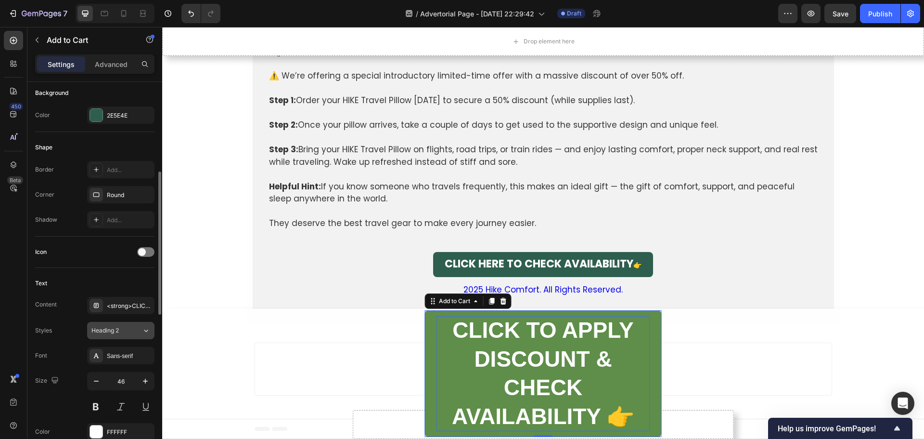
click at [107, 335] on button "Heading 2" at bounding box center [120, 330] width 67 height 17
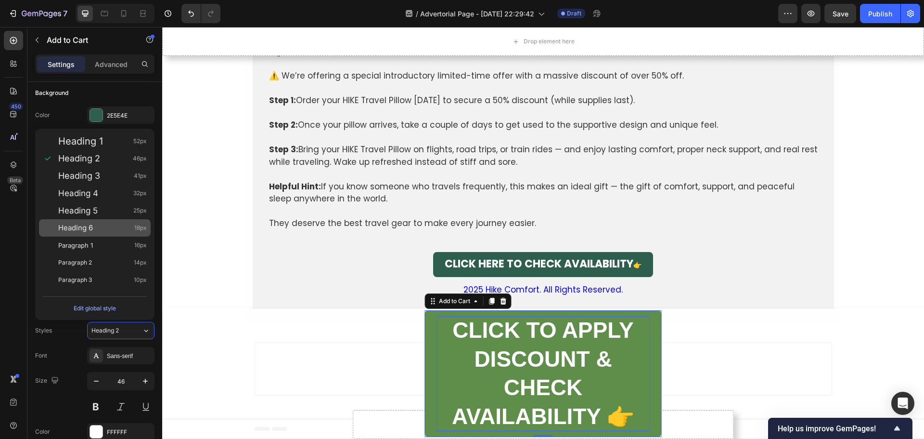
click at [102, 229] on div "Heading 6 18px" at bounding box center [102, 228] width 89 height 10
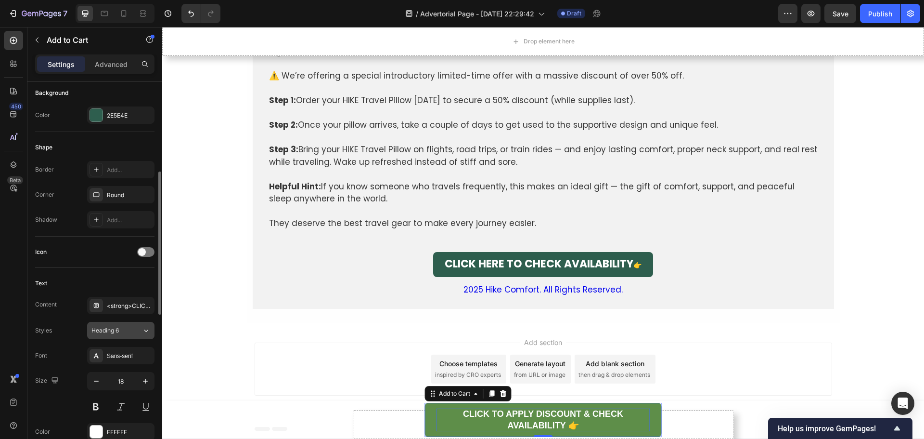
click at [106, 332] on span "Heading 6" at bounding box center [104, 330] width 27 height 9
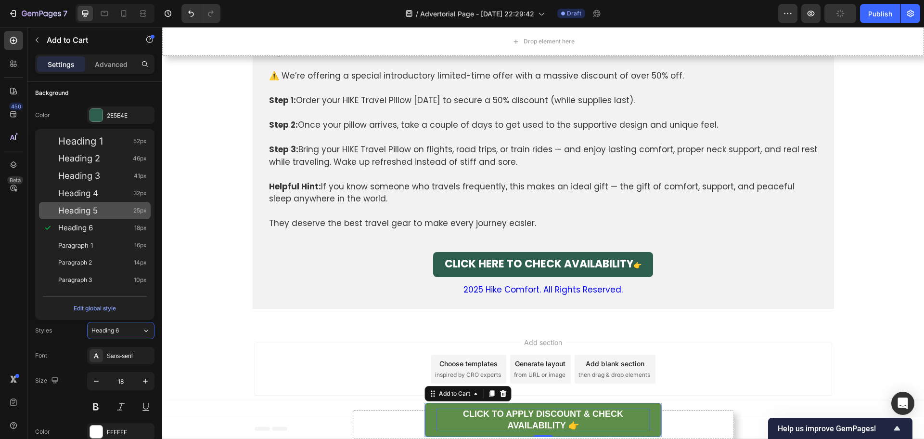
click at [94, 211] on span "Heading 5" at bounding box center [77, 211] width 39 height 10
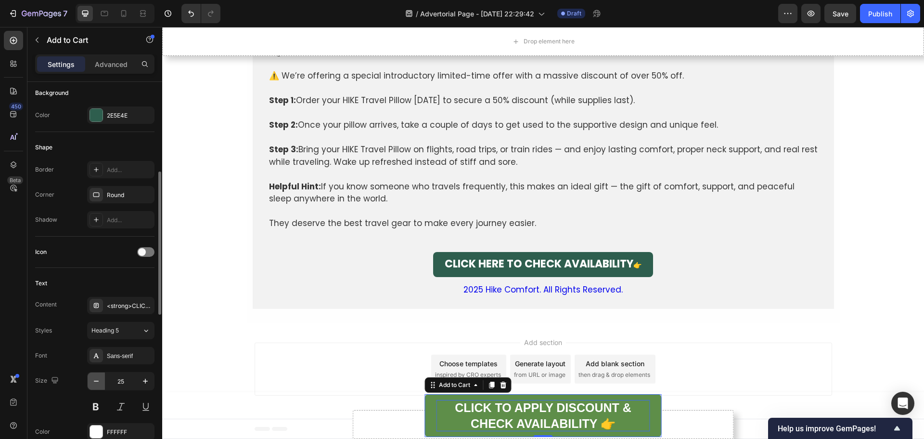
click at [101, 385] on button "button" at bounding box center [96, 380] width 17 height 17
click at [98, 384] on icon "button" at bounding box center [96, 381] width 10 height 10
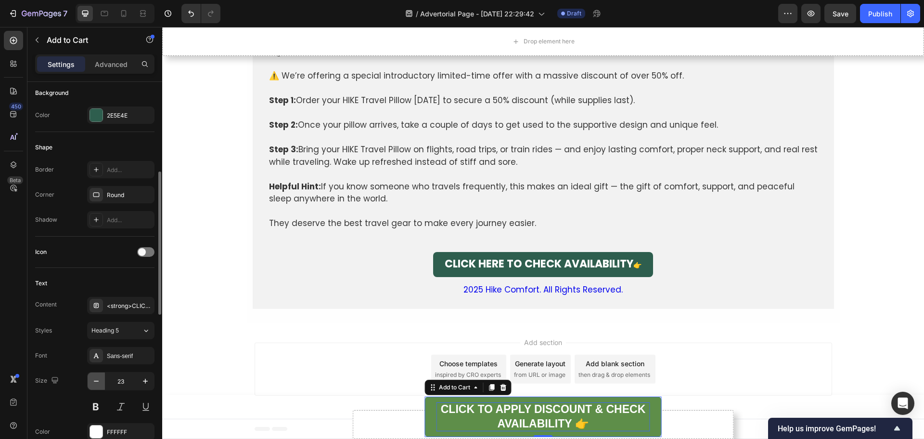
click at [98, 384] on icon "button" at bounding box center [96, 381] width 10 height 10
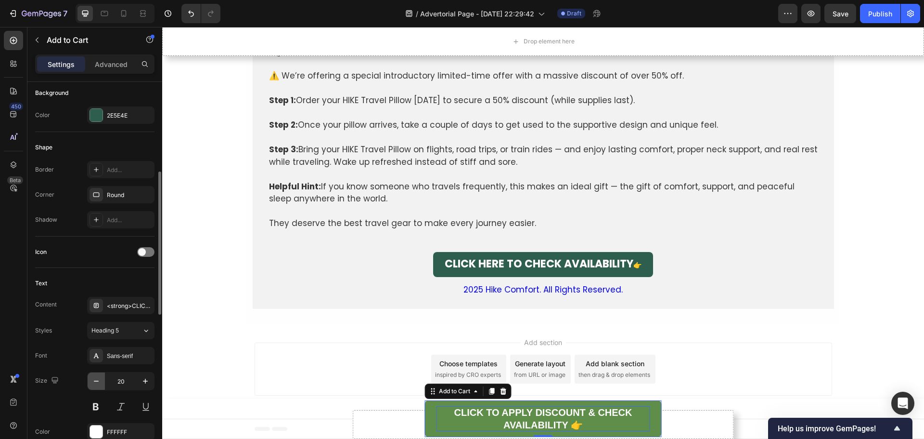
click at [98, 384] on icon "button" at bounding box center [96, 381] width 10 height 10
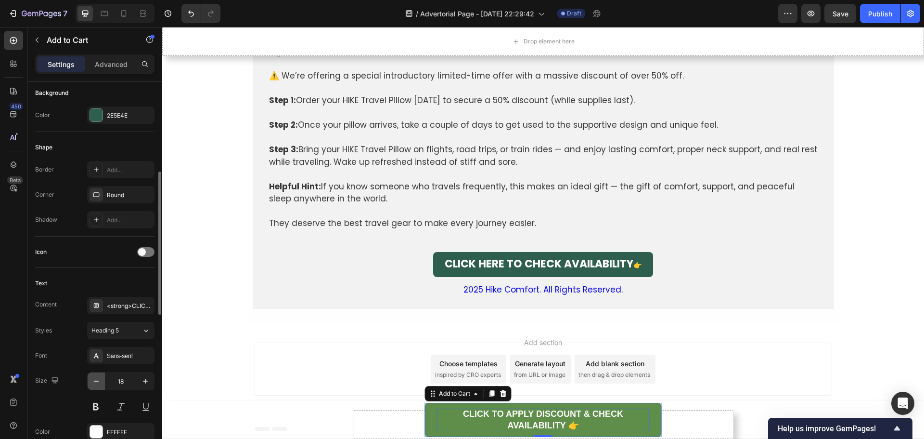
click at [98, 384] on icon "button" at bounding box center [96, 381] width 10 height 10
type input "16"
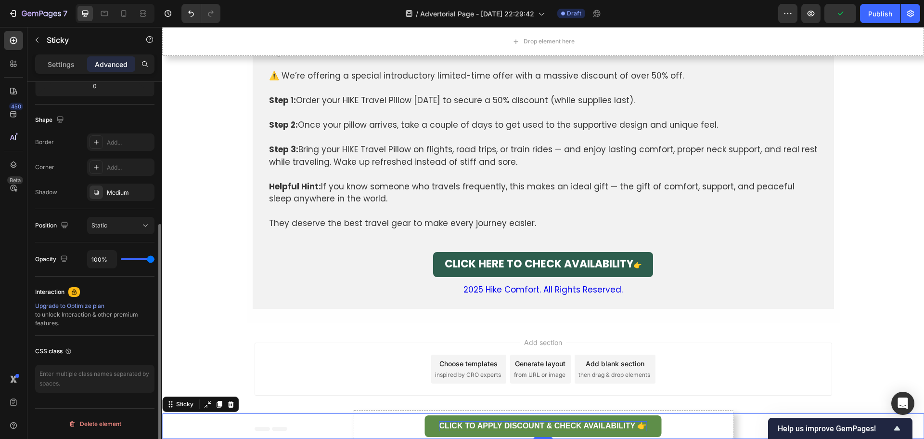
click at [361, 419] on div "CLICK TO APPLY DISCOUNT & CHECK AVAILABILITY 👉 Add to Cart Row Product" at bounding box center [543, 426] width 762 height 26
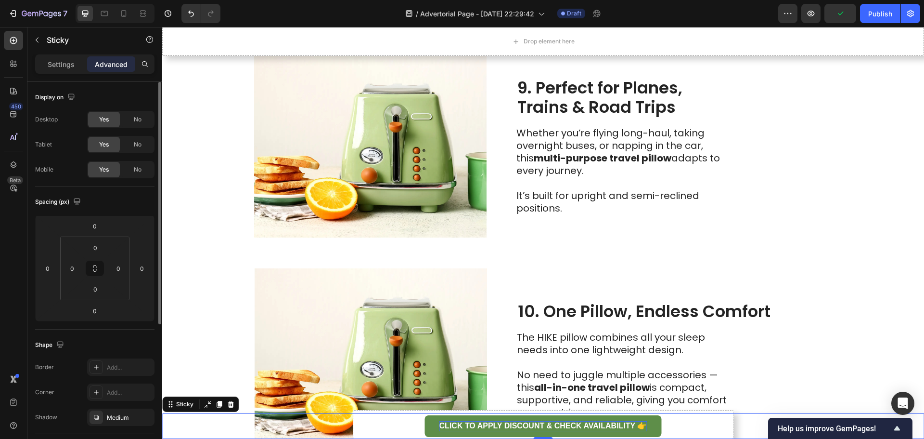
scroll to position [2205, 0]
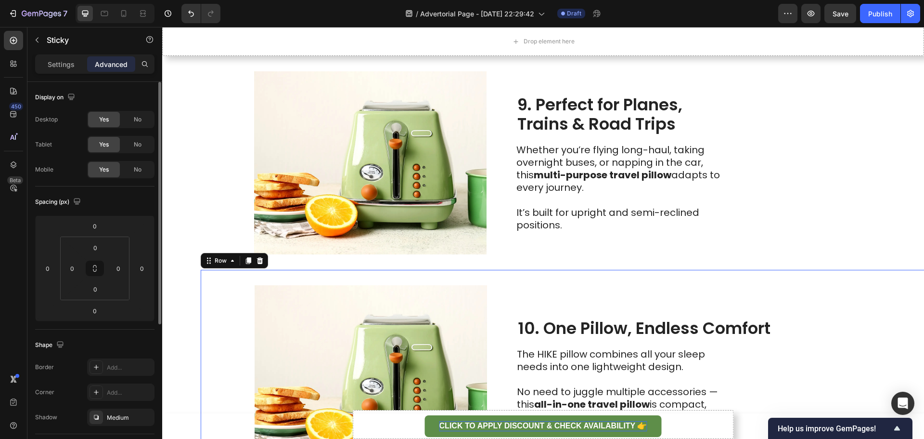
click at [216, 318] on div "Image 10. One Pillow, Endless Comfort Heading The HIKE pillow combines all your…" at bounding box center [582, 377] width 762 height 214
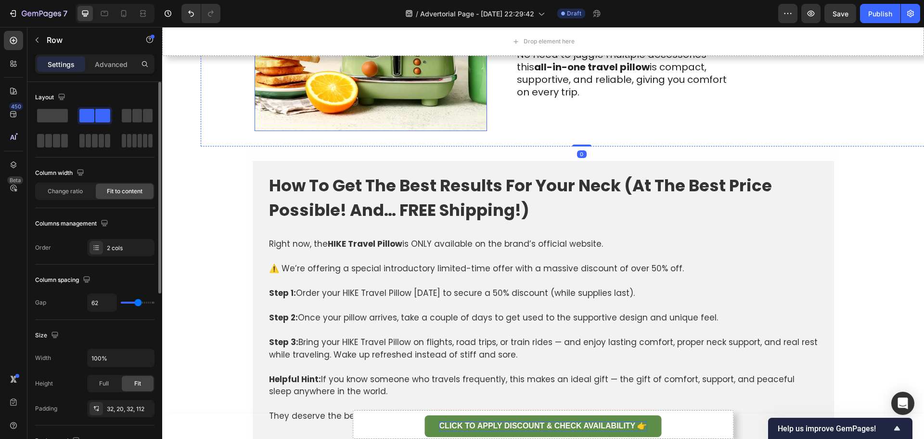
scroll to position [2734, 0]
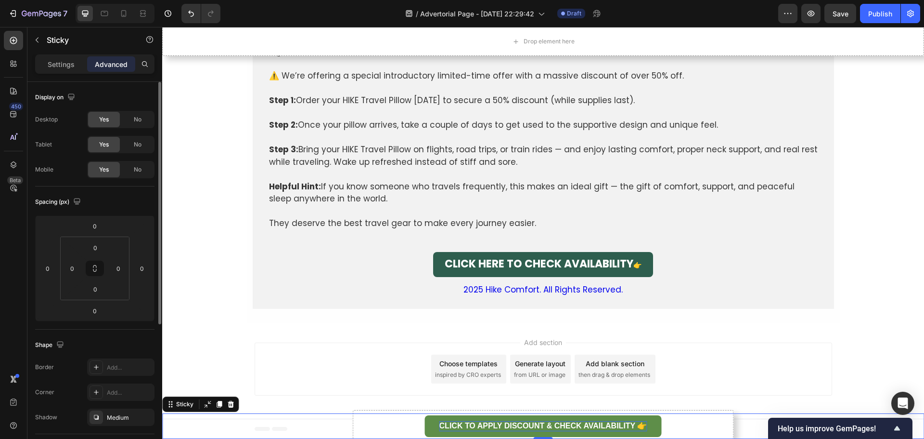
click at [374, 419] on div "CLICK TO APPLY DISCOUNT & CHECK AVAILABILITY 👉 Add to Cart Row Product" at bounding box center [543, 426] width 762 height 26
click at [104, 413] on div "Medium" at bounding box center [120, 416] width 67 height 17
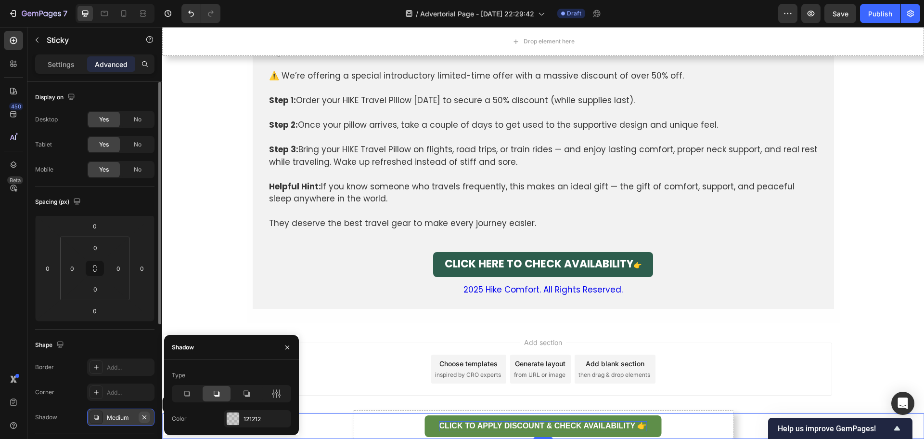
click at [143, 413] on icon "button" at bounding box center [145, 417] width 8 height 8
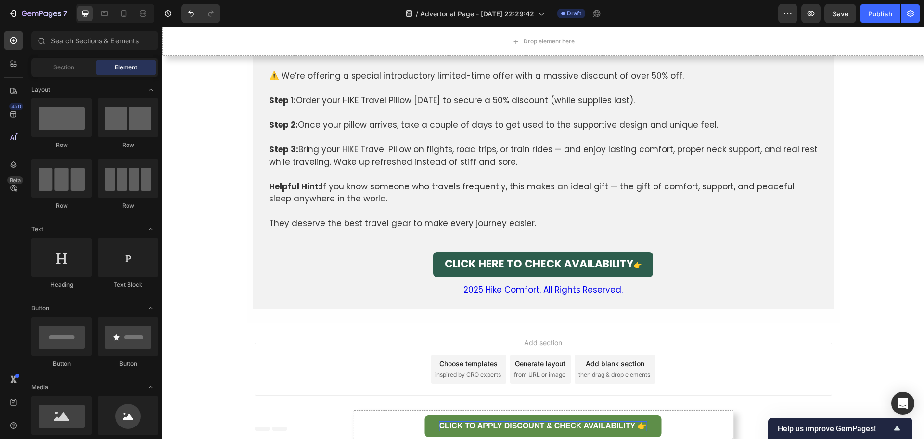
click at [217, 368] on div "Add section Choose templates inspired by CRO experts Generate layout from URL o…" at bounding box center [543, 370] width 762 height 95
click at [425, 420] on button "CLICK TO APPLY DISCOUNT & CHECK AVAILABILITY 👉" at bounding box center [543, 426] width 237 height 22
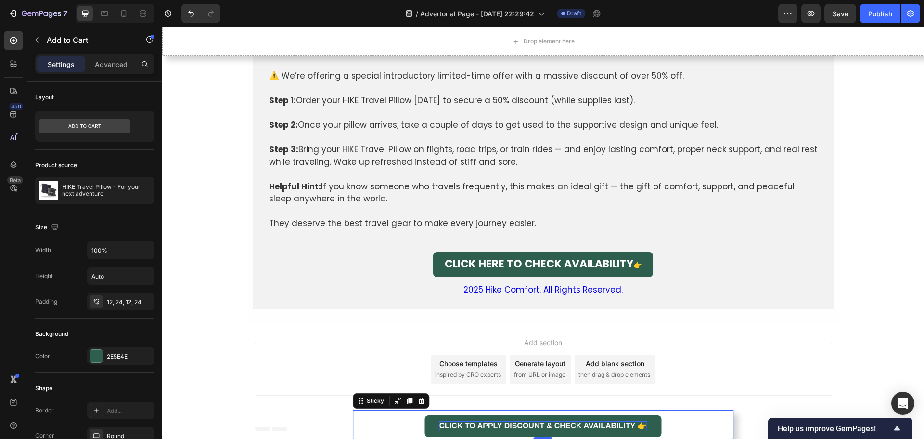
click at [724, 410] on div "Drop element here" at bounding box center [543, 424] width 381 height 29
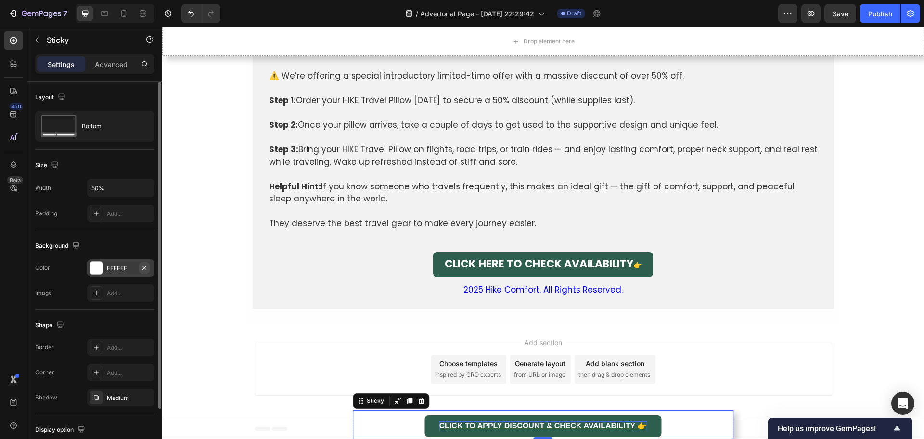
click at [147, 266] on icon "button" at bounding box center [145, 268] width 8 height 8
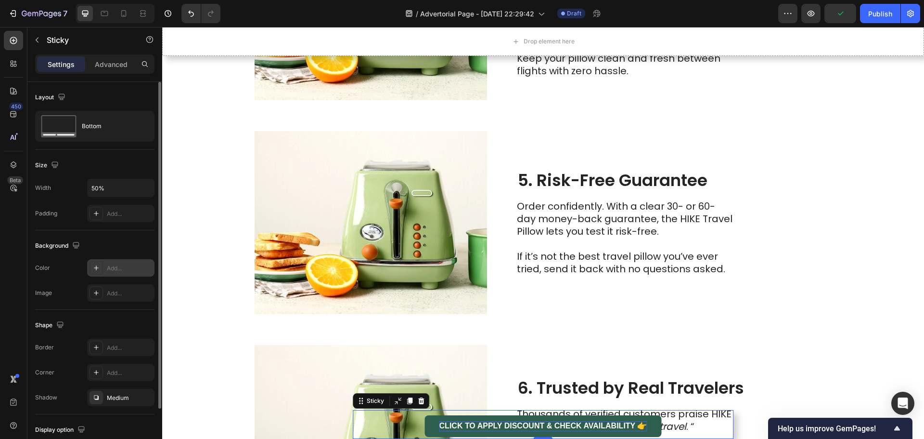
scroll to position [1049, 0]
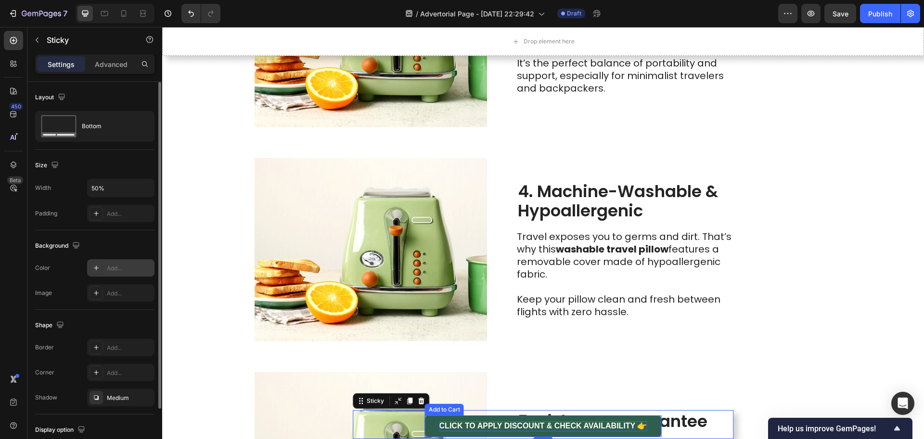
click at [490, 426] on strong "CLICK TO APPLY DISCOUNT & CHECK AVAILABILITY 👉" at bounding box center [543, 425] width 208 height 8
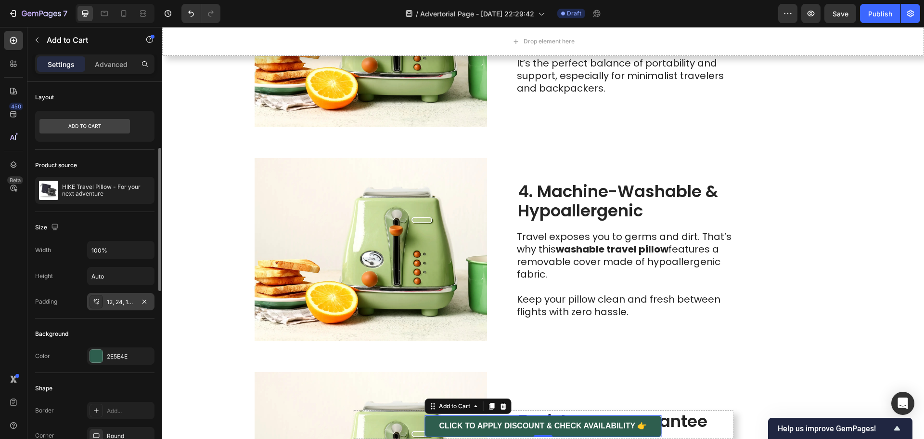
scroll to position [241, 0]
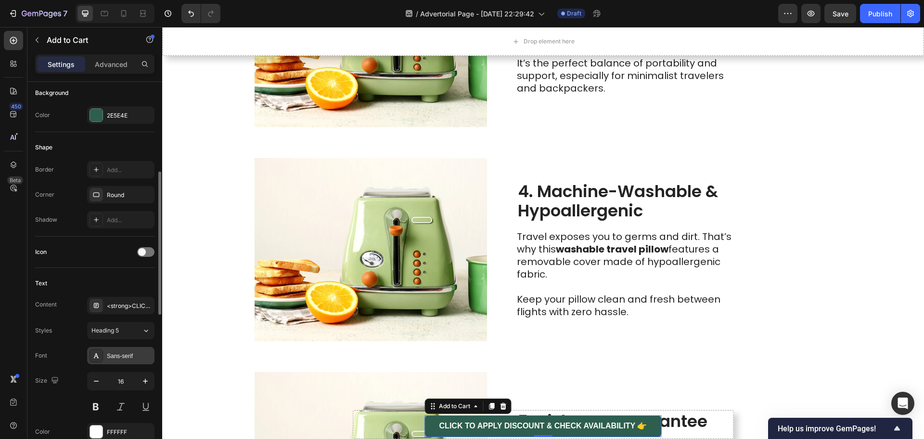
click at [114, 354] on div "Sans-serif" at bounding box center [129, 355] width 45 height 9
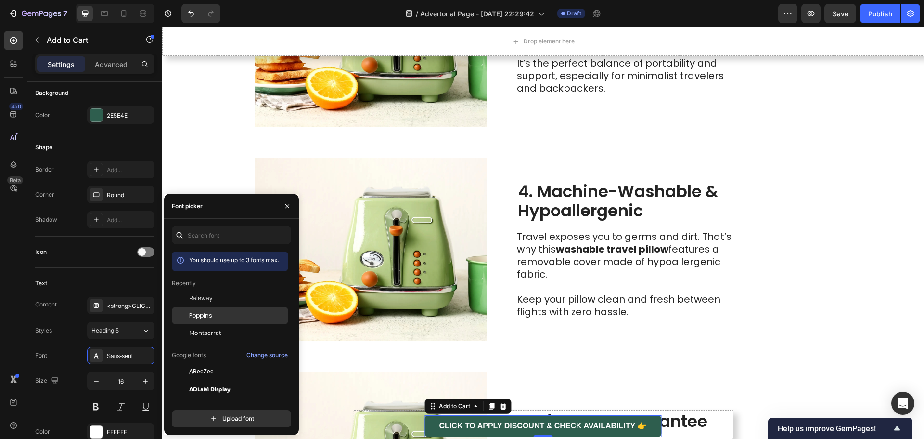
click at [216, 317] on div "Poppins" at bounding box center [237, 315] width 97 height 9
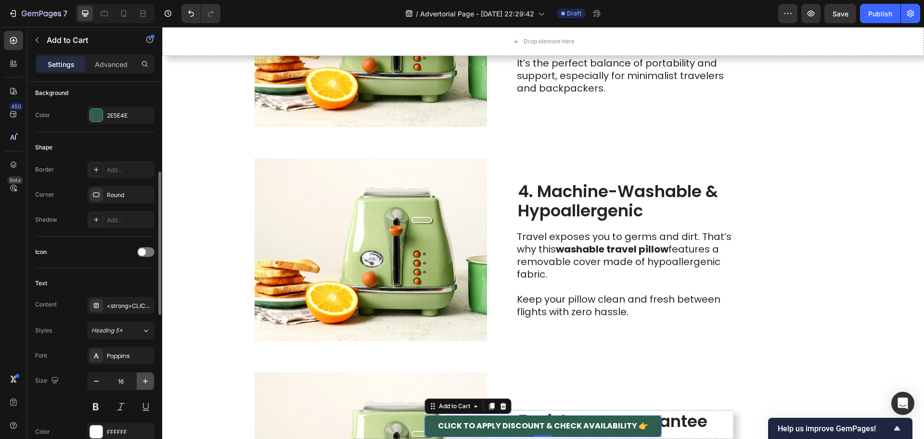
click at [140, 384] on button "button" at bounding box center [145, 380] width 17 height 17
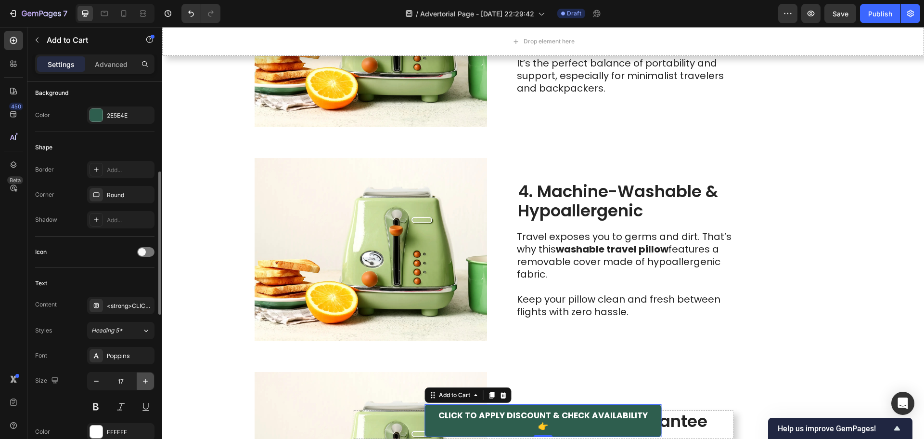
click at [140, 384] on button "button" at bounding box center [145, 380] width 17 height 17
click at [91, 384] on icon "button" at bounding box center [96, 381] width 10 height 10
click at [92, 383] on icon "button" at bounding box center [96, 381] width 10 height 10
type input "16"
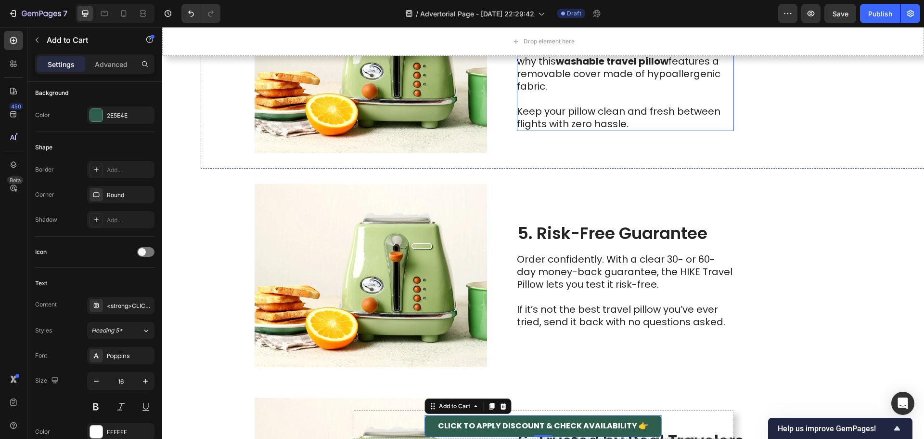
scroll to position [1242, 0]
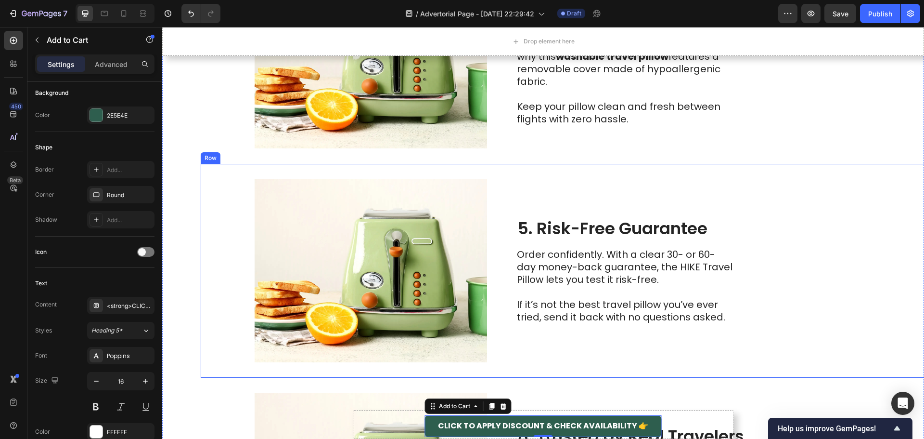
click at [771, 322] on div "Image 5. Risk-Free Guarantee Heading Order confidently. With a clear 30- or 60-…" at bounding box center [582, 271] width 762 height 214
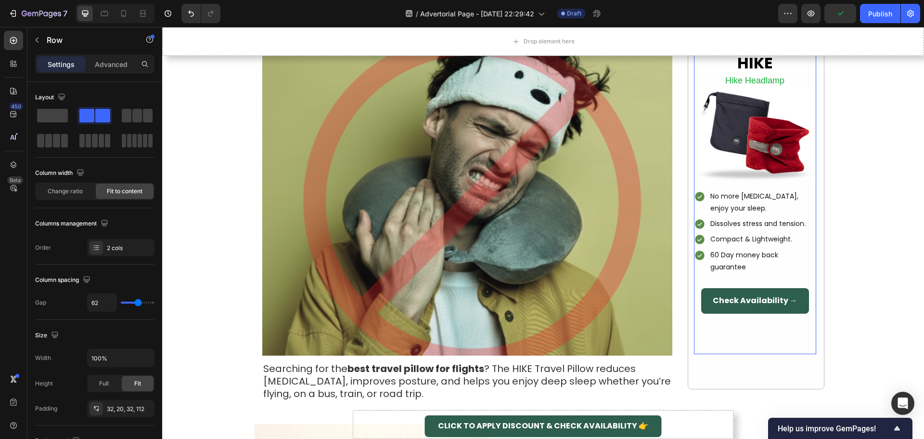
scroll to position [144, 0]
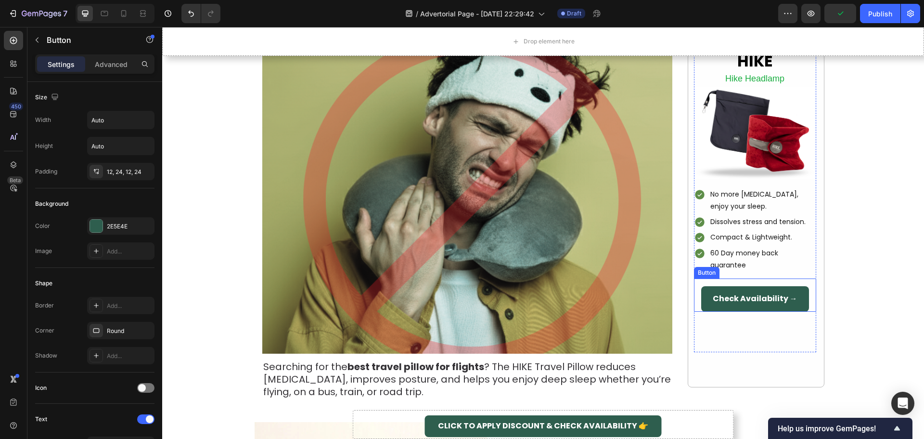
click at [800, 292] on button "Check Availability →" at bounding box center [755, 299] width 108 height 26
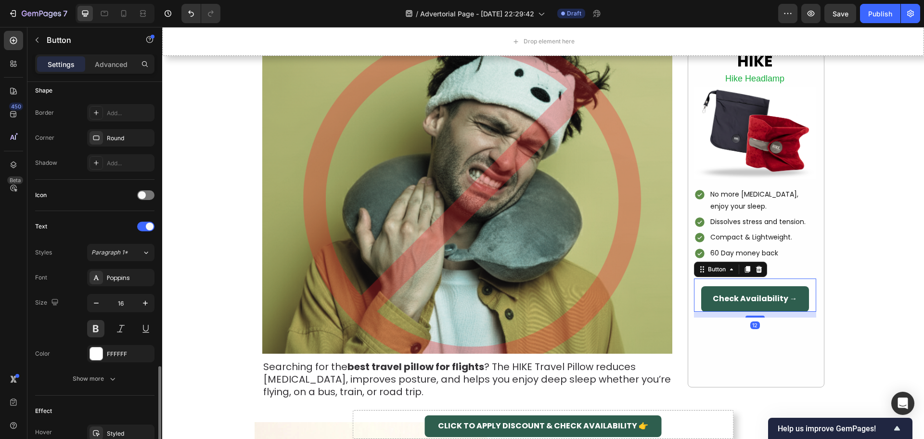
scroll to position [306, 0]
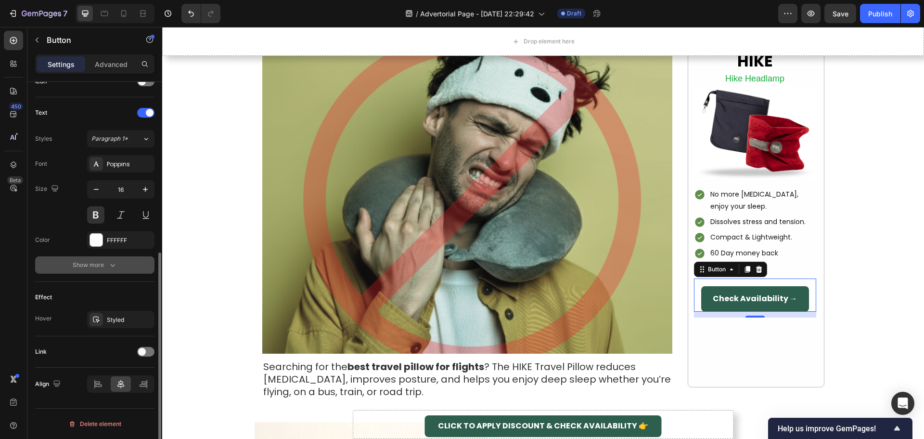
click at [109, 265] on icon "button" at bounding box center [113, 265] width 10 height 10
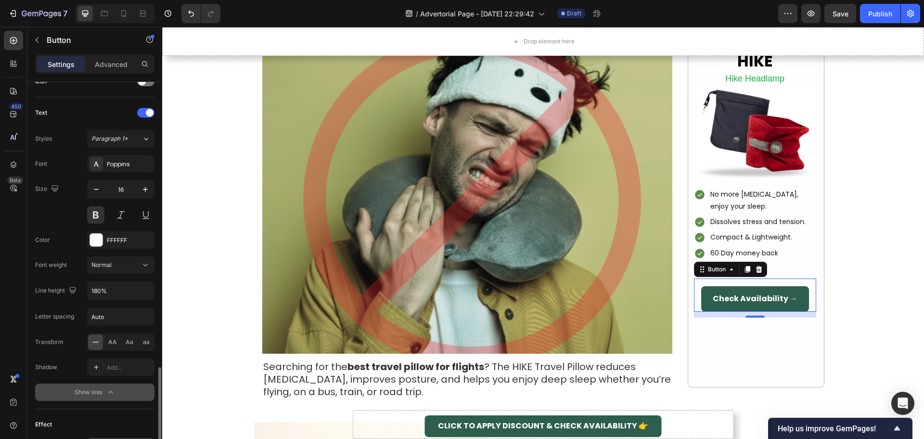
scroll to position [433, 0]
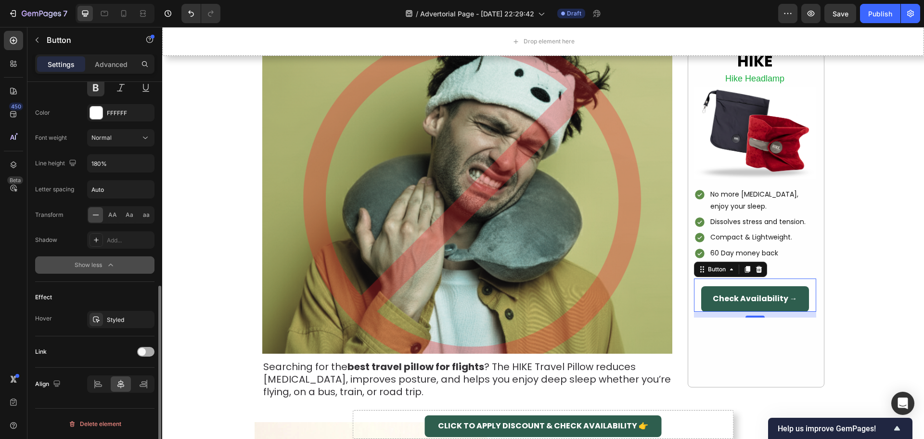
click at [150, 355] on div at bounding box center [145, 352] width 17 height 10
click at [118, 400] on div "Add..." at bounding box center [129, 401] width 45 height 9
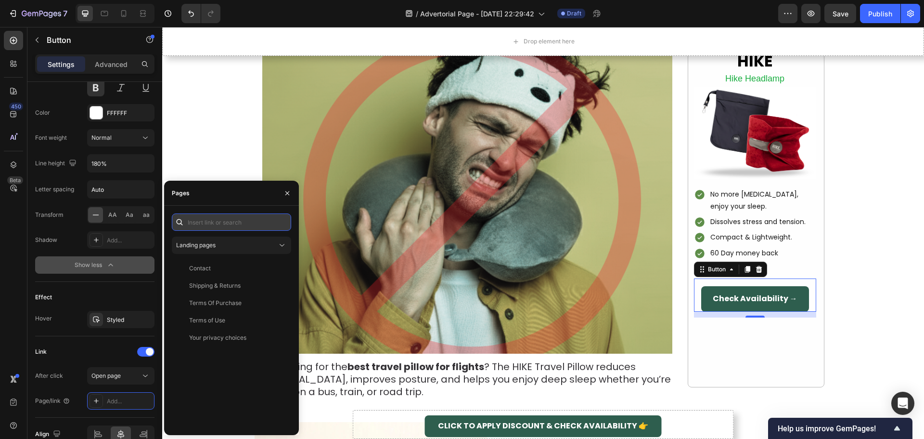
click at [218, 223] on input "text" at bounding box center [231, 221] width 119 height 17
paste input "[URL][DOMAIN_NAME]"
type input "[URL][DOMAIN_NAME]"
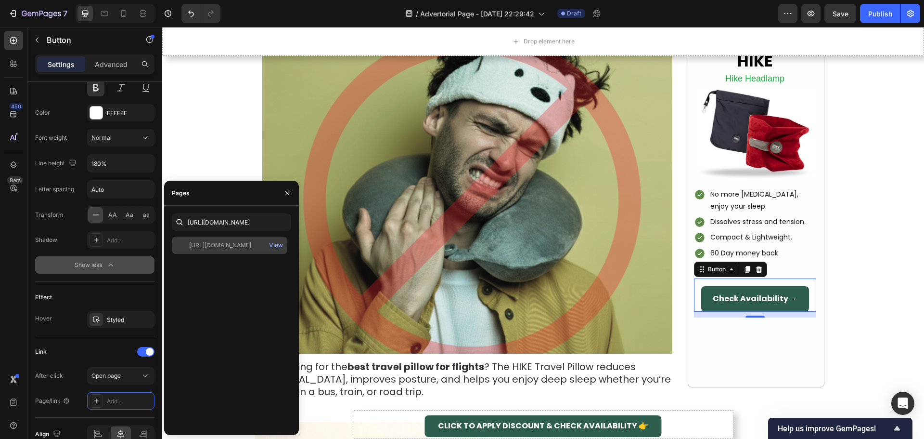
click at [227, 245] on div "[URL][DOMAIN_NAME]" at bounding box center [220, 245] width 62 height 9
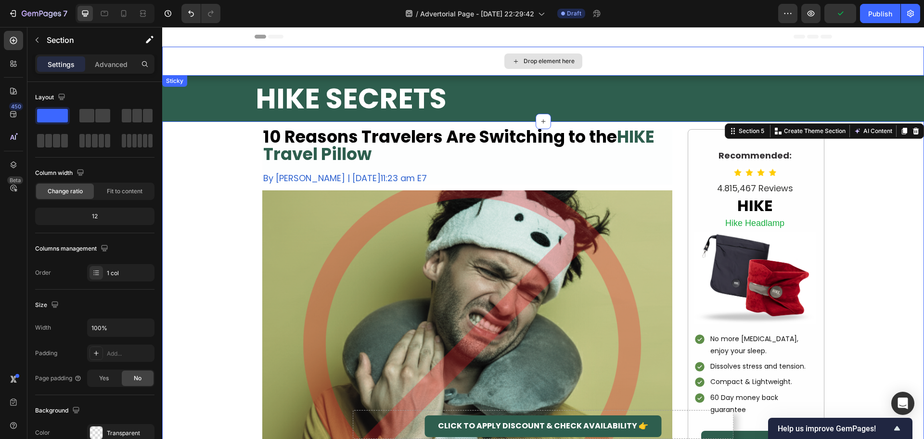
click at [410, 58] on div "Drop element here" at bounding box center [543, 61] width 762 height 29
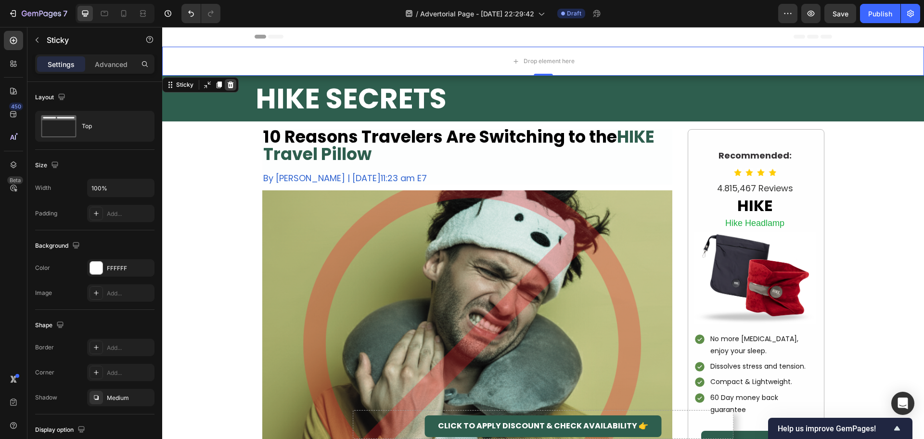
click at [232, 86] on icon at bounding box center [231, 84] width 6 height 7
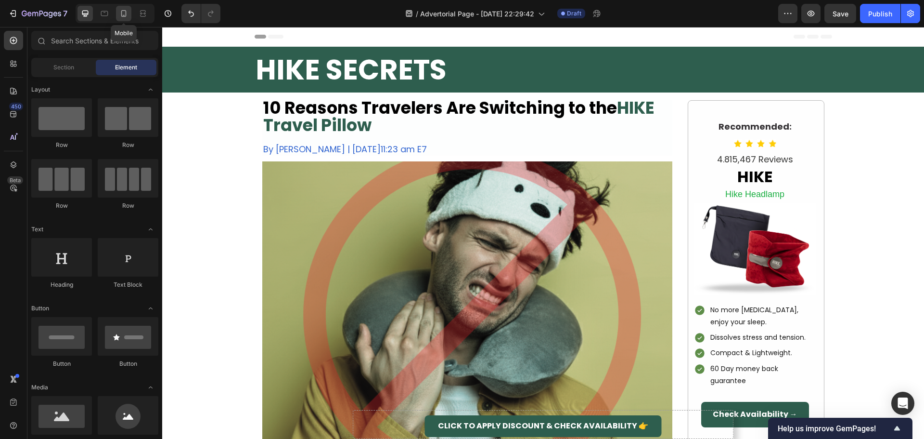
click at [124, 19] on div at bounding box center [123, 13] width 15 height 15
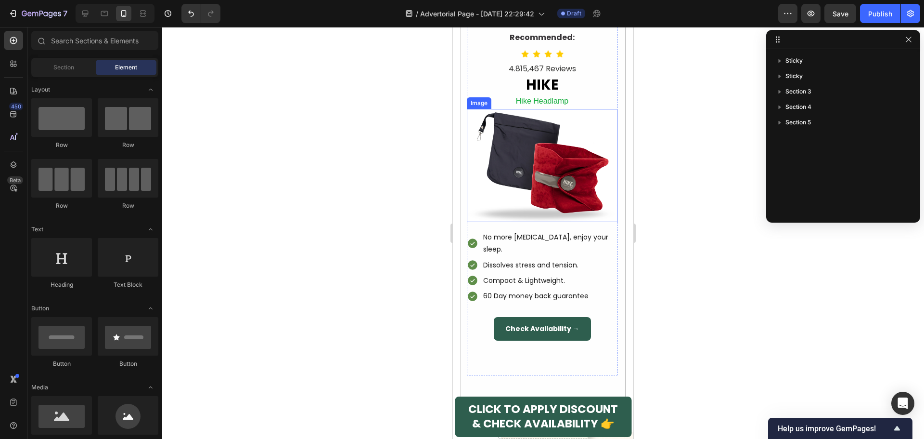
scroll to position [578, 0]
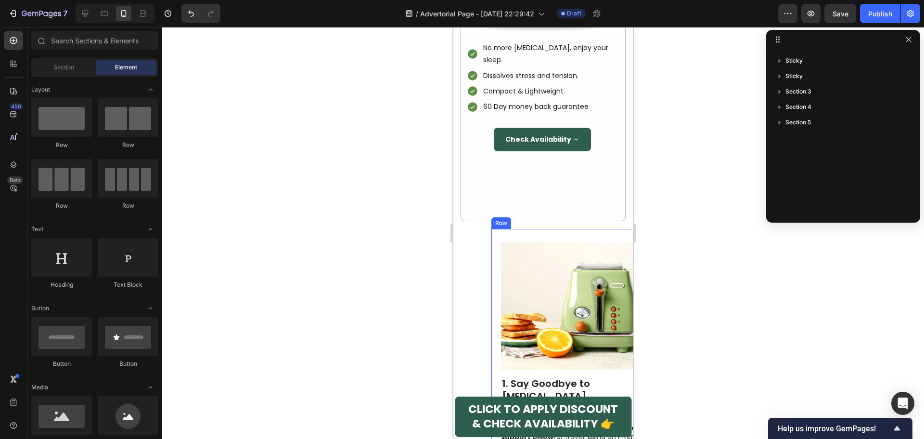
click at [496, 229] on div "Image 1. Say Goodbye to [MEDICAL_DATA] & Tension Heading The HIKE Travel Pillow…" at bounding box center [581, 368] width 181 height 279
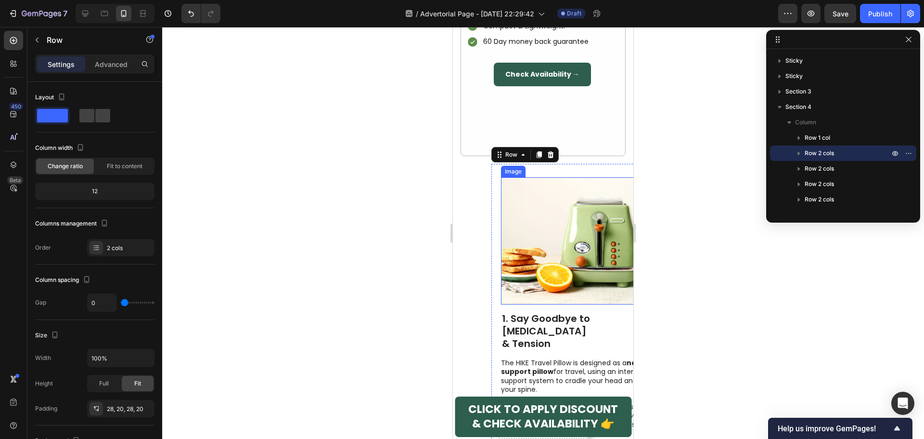
scroll to position [770, 0]
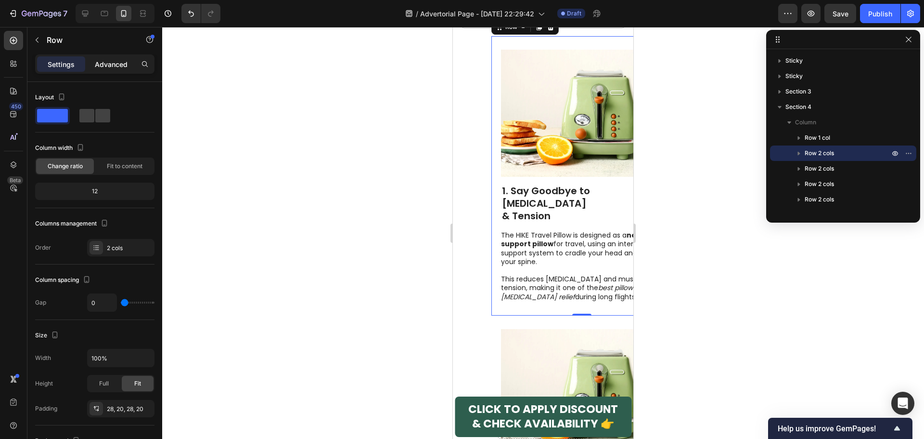
click at [110, 62] on p "Advanced" at bounding box center [111, 64] width 33 height 10
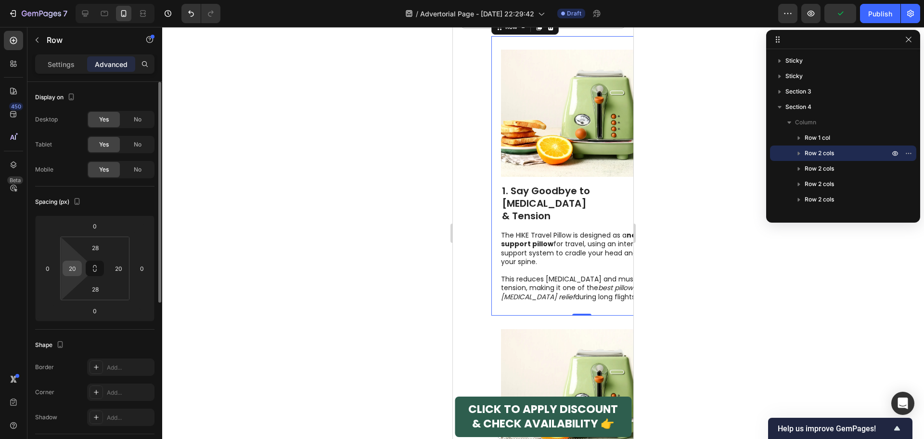
click at [73, 272] on input "20" at bounding box center [72, 268] width 14 height 14
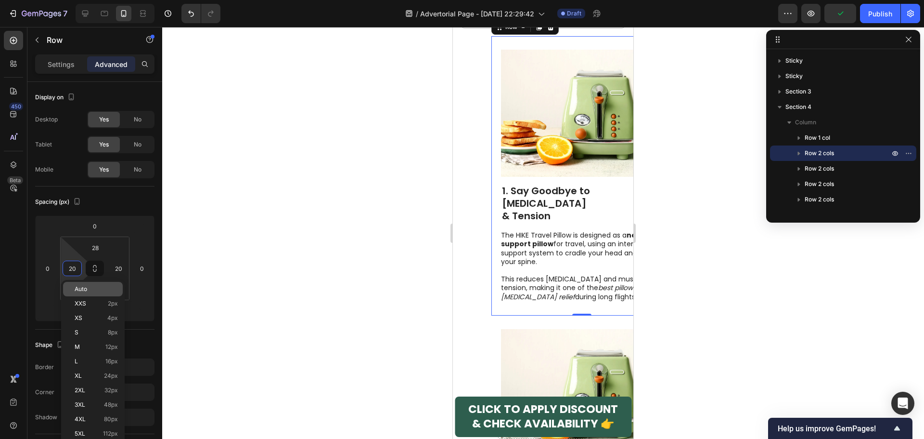
click at [93, 291] on p "Auto" at bounding box center [96, 288] width 43 height 7
type input "Auto"
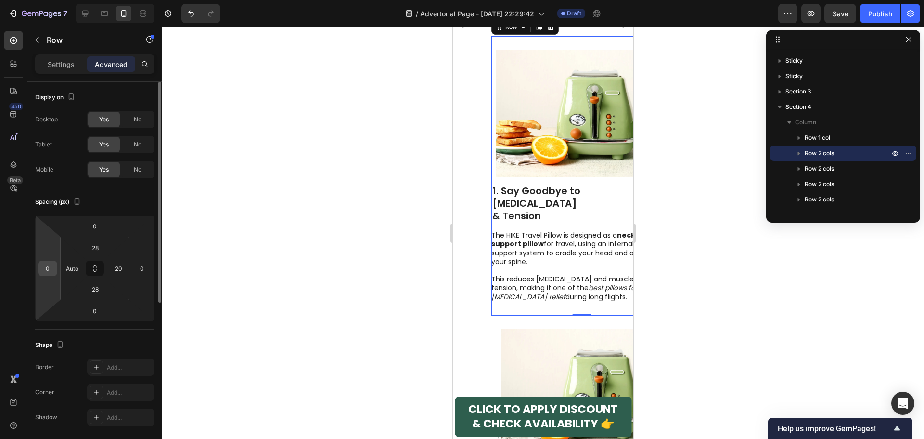
click at [44, 268] on input "0" at bounding box center [47, 268] width 14 height 14
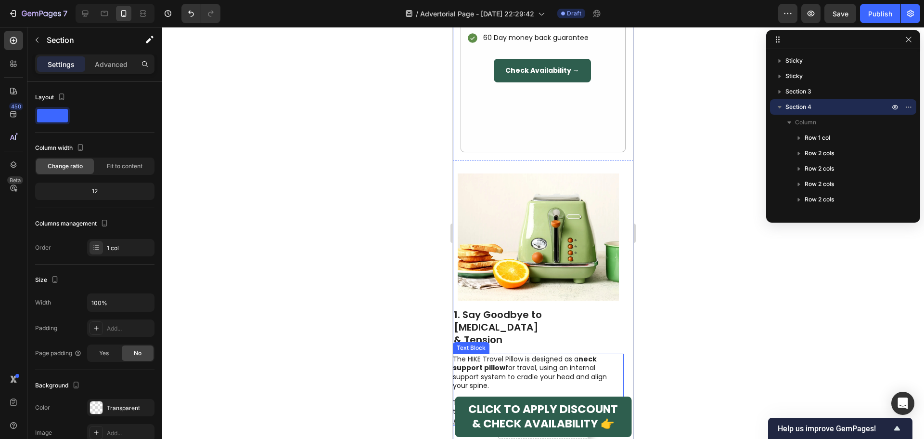
scroll to position [626, 0]
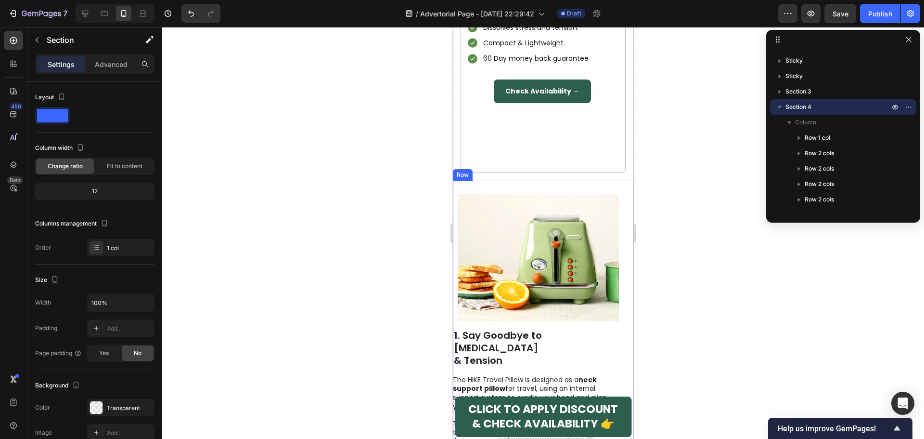
click at [496, 181] on div "Image 1. Say Goodbye to [MEDICAL_DATA] & Tension Heading The HIKE Travel Pillow…" at bounding box center [543, 320] width 181 height 279
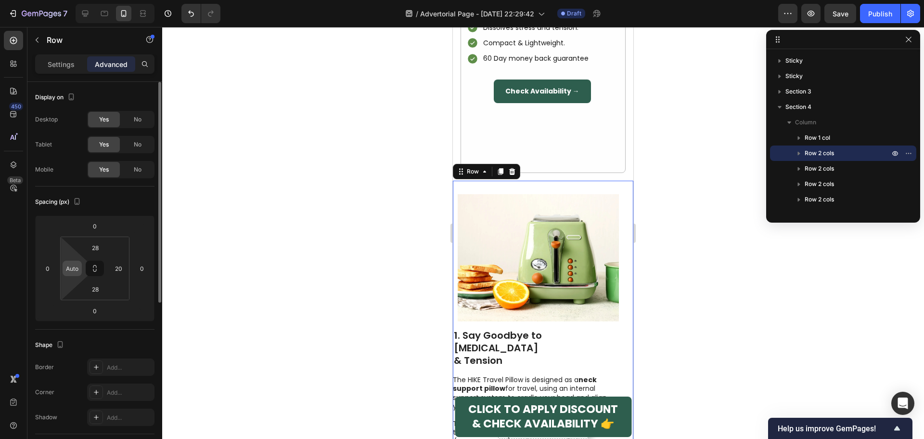
click at [73, 272] on input "Auto" at bounding box center [72, 268] width 14 height 14
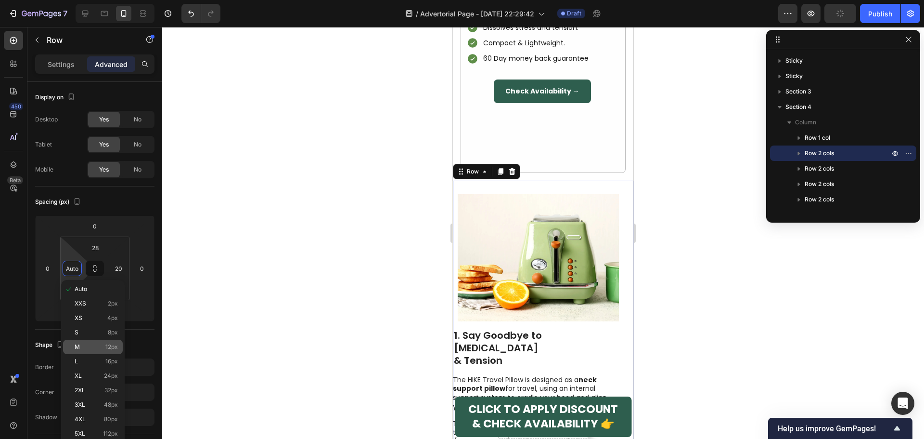
click at [98, 347] on p "M 12px" at bounding box center [96, 346] width 43 height 7
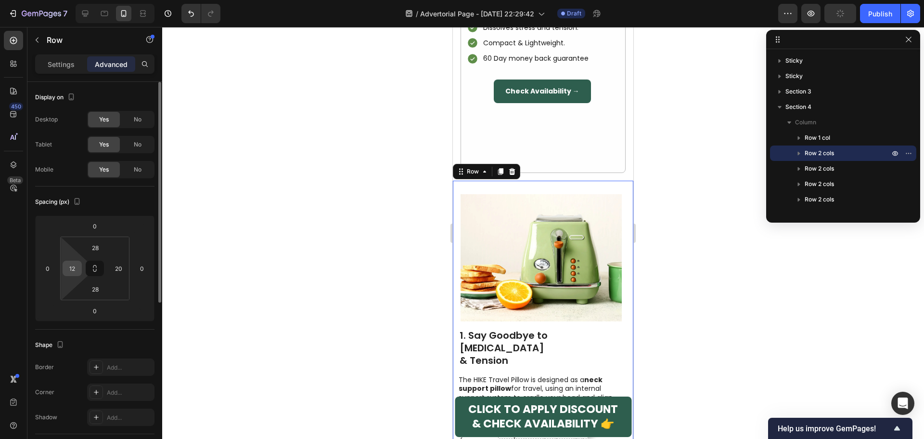
click at [64, 267] on div "12" at bounding box center [72, 267] width 19 height 15
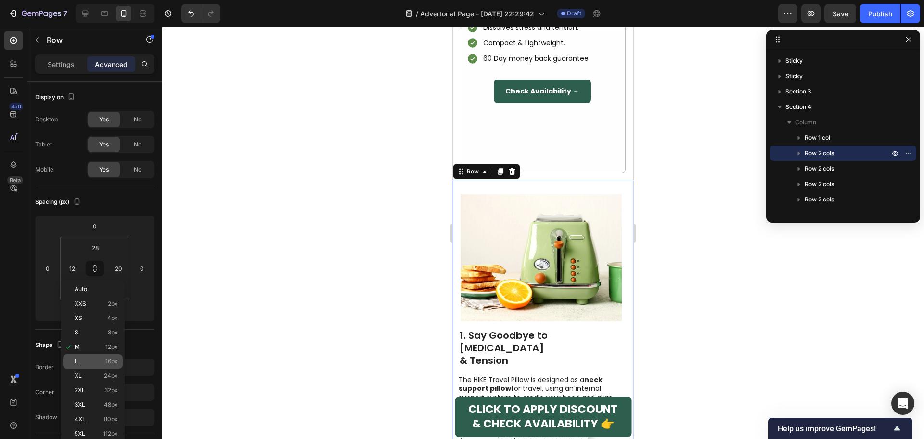
click at [81, 365] on div "L 16px" at bounding box center [93, 361] width 60 height 14
type input "16"
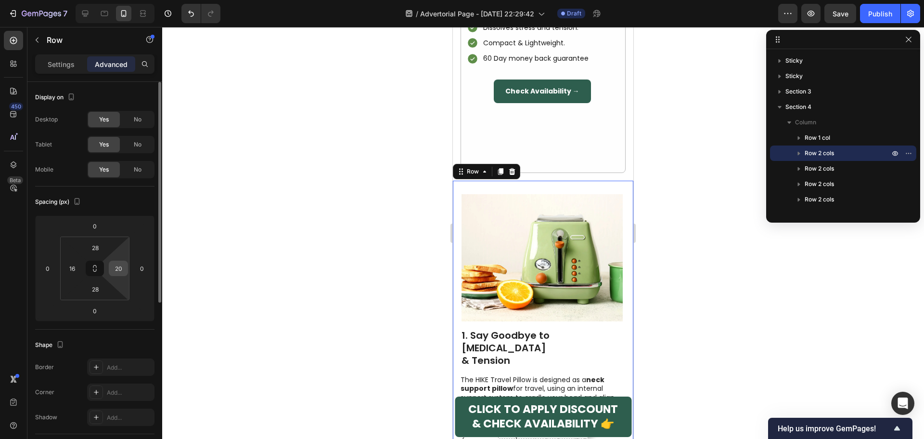
click at [113, 272] on input "20" at bounding box center [118, 268] width 14 height 14
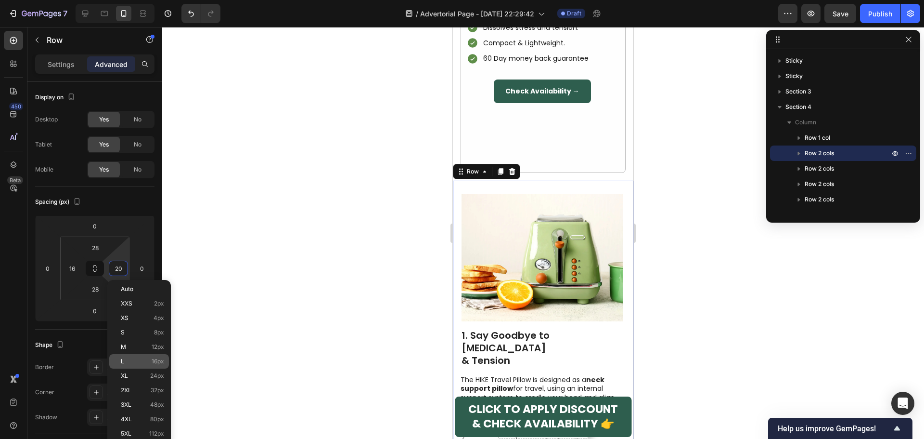
click at [129, 358] on p "L 16px" at bounding box center [142, 361] width 43 height 7
type input "16"
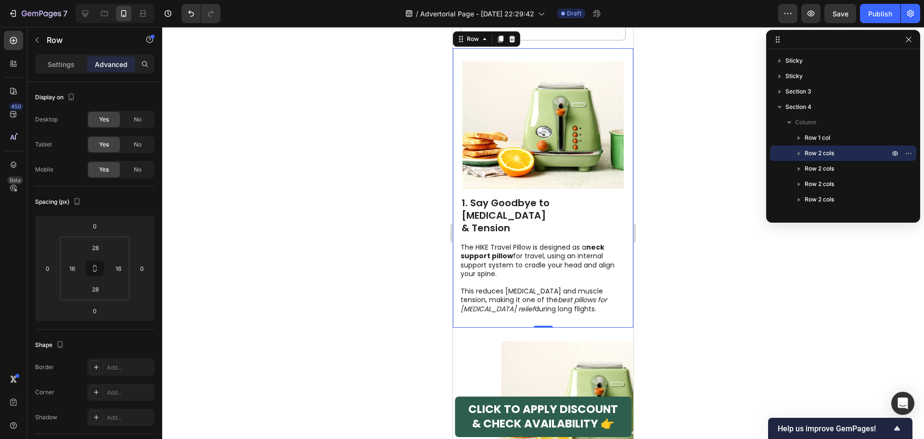
scroll to position [770, 0]
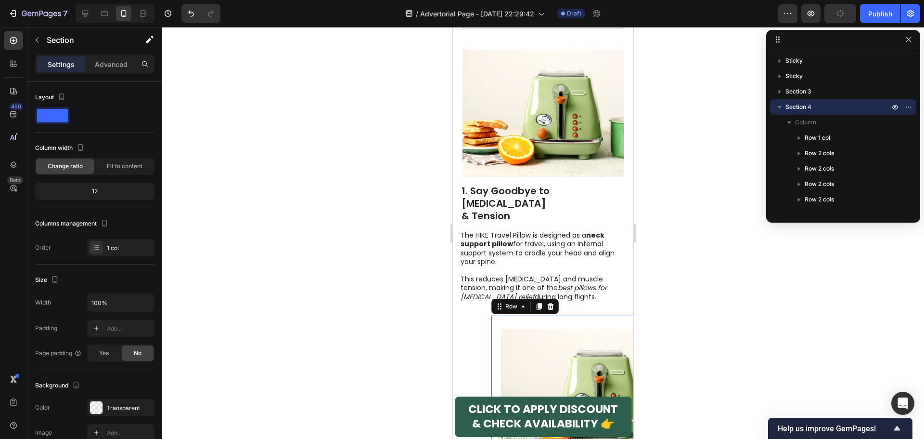
click at [508, 315] on div "Image 2. No More Head Bobbing Heading Unlike cheap U-shaped pillows, HIKE preve…" at bounding box center [581, 429] width 181 height 228
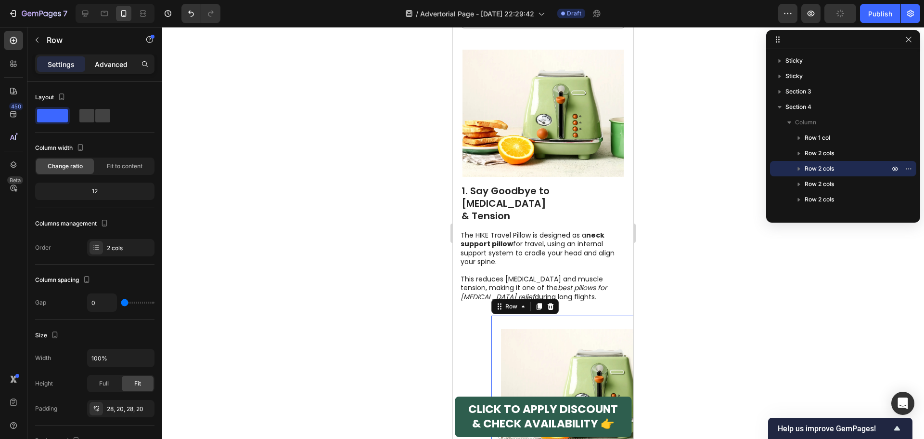
click at [119, 65] on p "Advanced" at bounding box center [111, 64] width 33 height 10
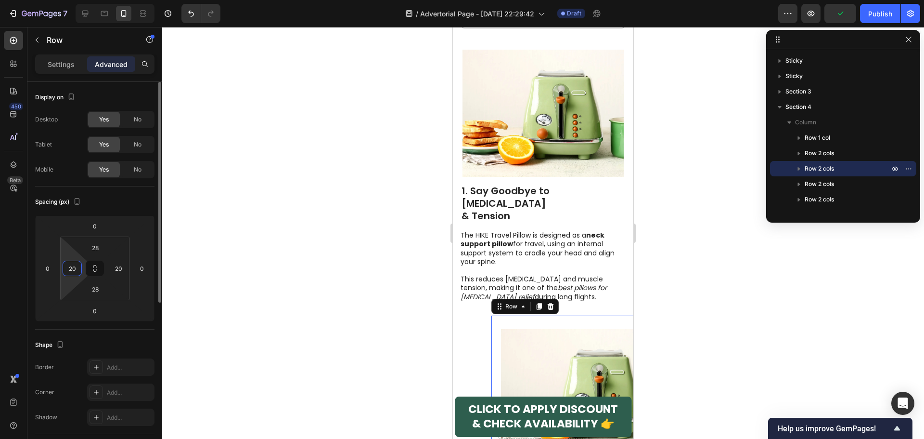
click at [75, 272] on input "20" at bounding box center [72, 268] width 14 height 14
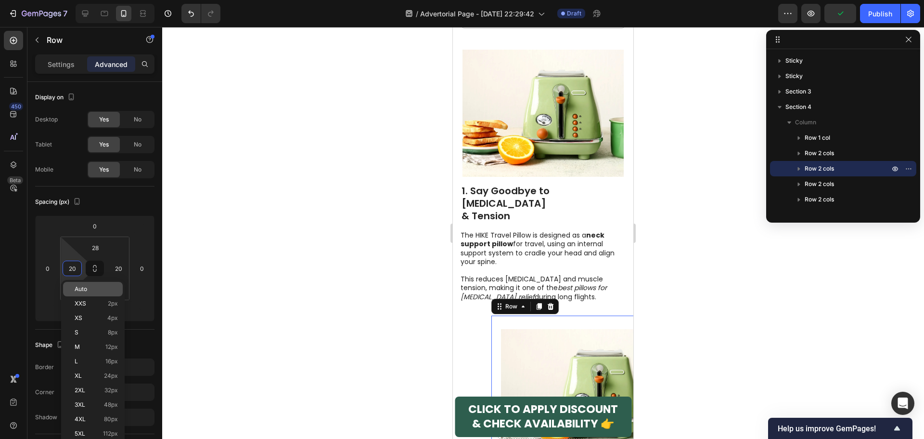
drag, startPoint x: 87, startPoint y: 286, endPoint x: 91, endPoint y: 284, distance: 5.4
click at [87, 285] on span "Auto" at bounding box center [81, 288] width 13 height 7
type input "Auto"
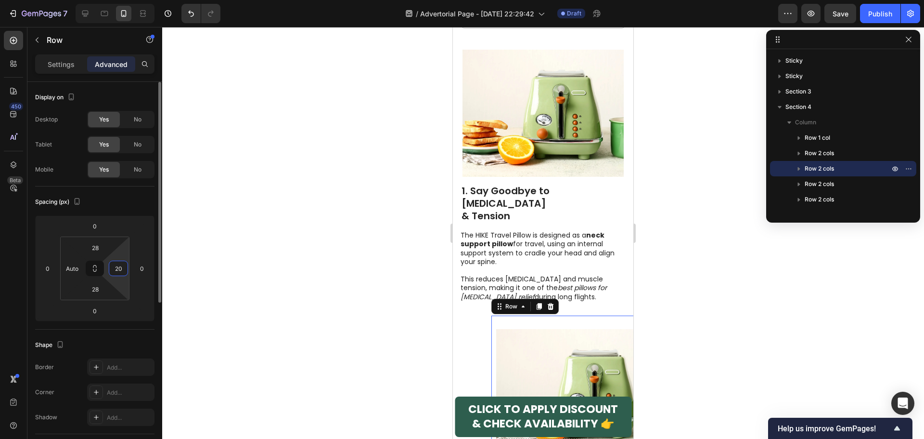
click at [116, 265] on input "20" at bounding box center [118, 268] width 14 height 14
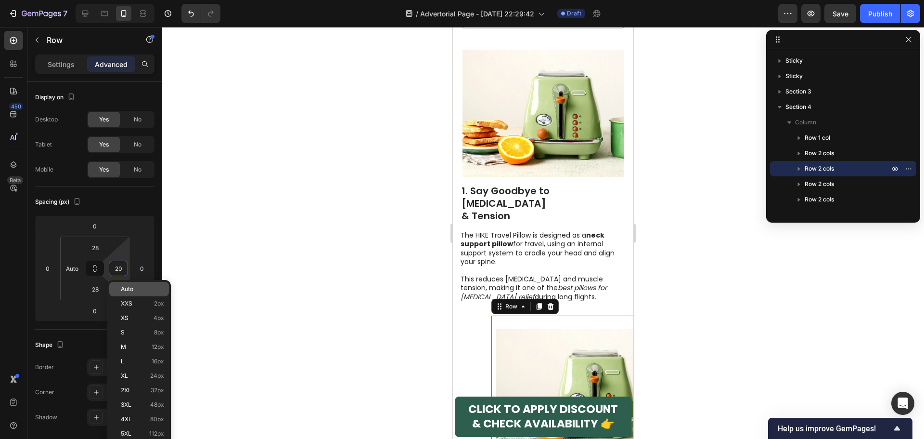
click at [135, 288] on p "Auto" at bounding box center [142, 288] width 43 height 7
type input "Auto"
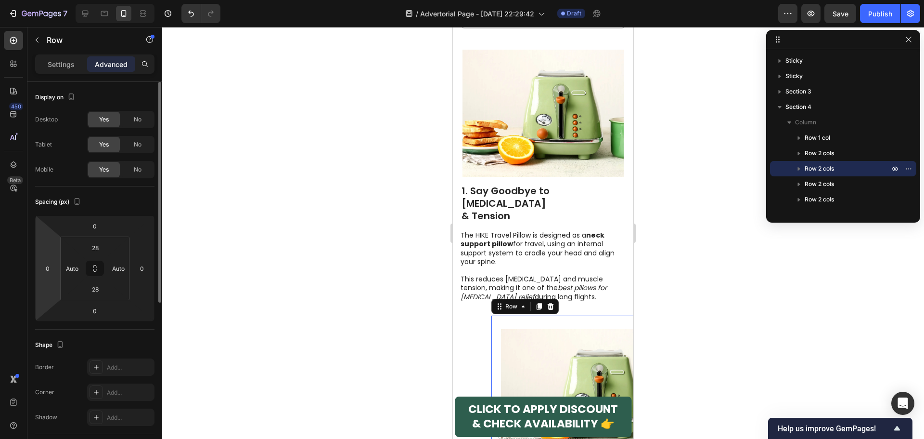
click at [37, 0] on html "7 / Advertorial Page - [DATE] 22:29:42 Draft Preview Save Publish 450 Beta Sect…" at bounding box center [462, 0] width 924 height 0
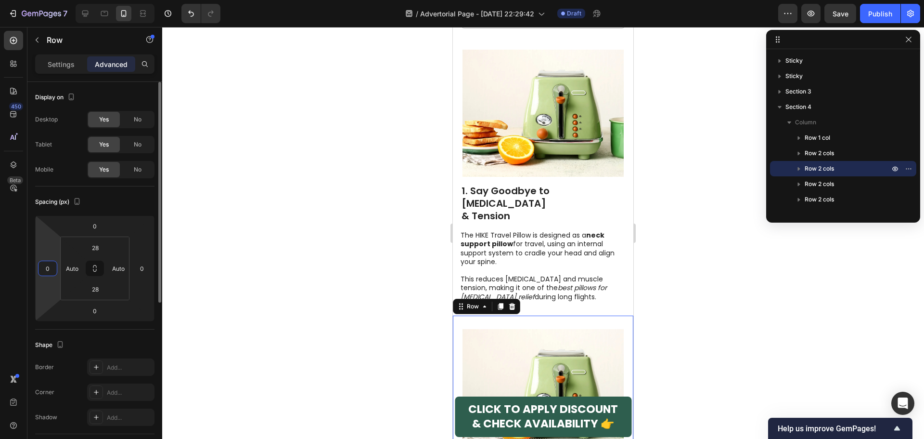
click at [153, 203] on div "Spacing (px)" at bounding box center [94, 201] width 119 height 15
click at [457, 329] on div at bounding box center [543, 392] width 181 height 127
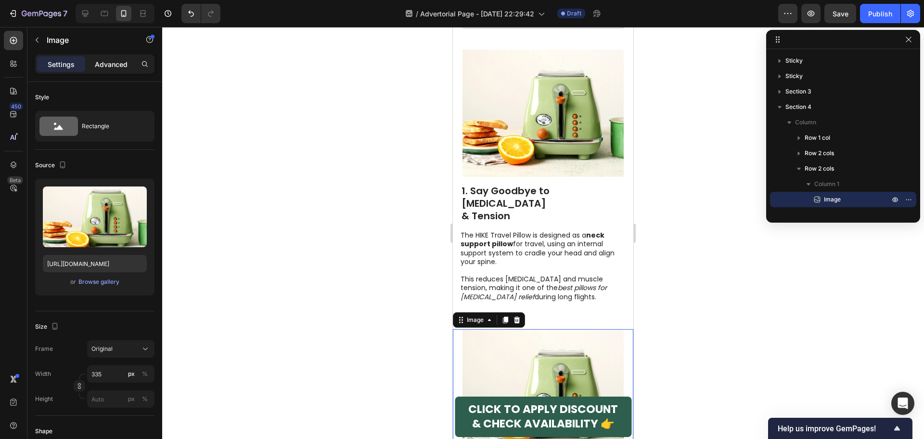
click at [122, 68] on p "Advanced" at bounding box center [111, 64] width 33 height 10
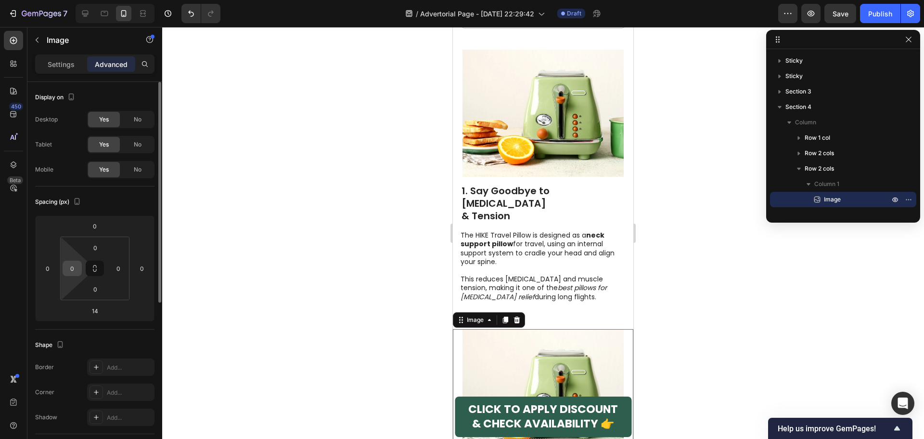
click at [70, 271] on input "0" at bounding box center [72, 268] width 14 height 14
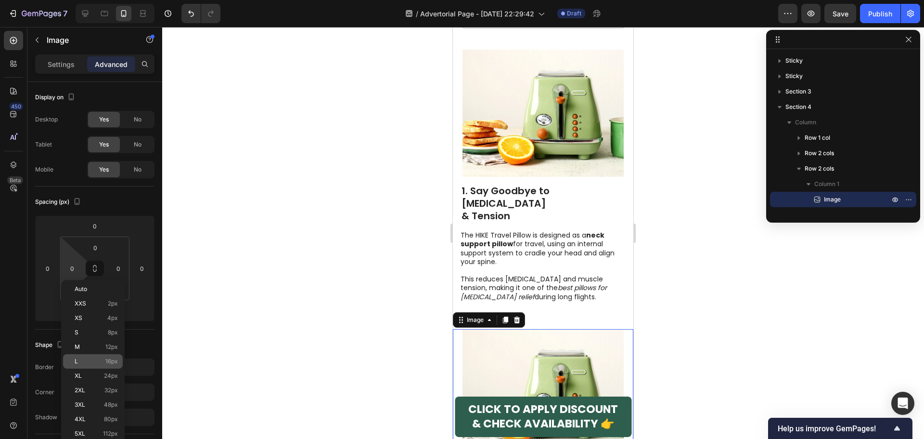
click at [87, 363] on p "L 16px" at bounding box center [96, 361] width 43 height 7
type input "16"
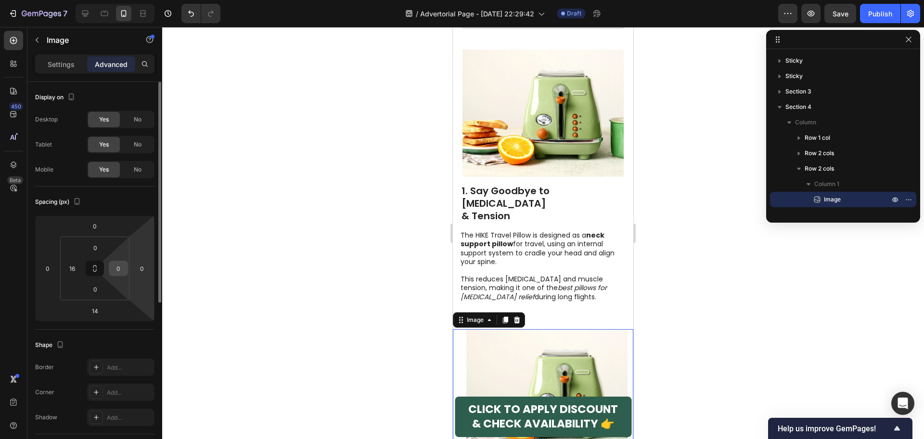
click at [118, 270] on input "0" at bounding box center [118, 268] width 14 height 14
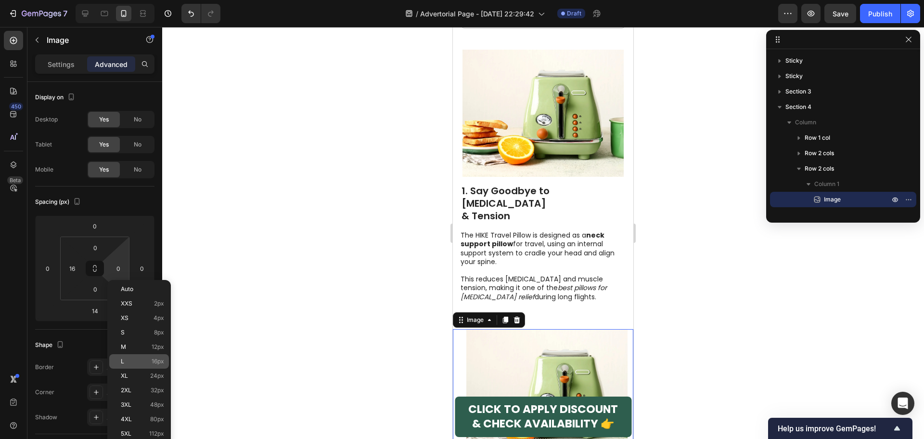
click at [128, 358] on p "L 16px" at bounding box center [142, 361] width 43 height 7
type input "16"
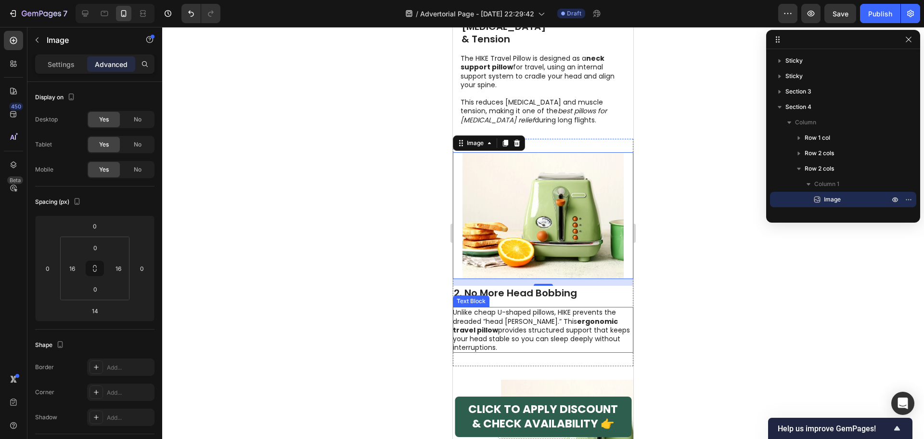
scroll to position [963, 0]
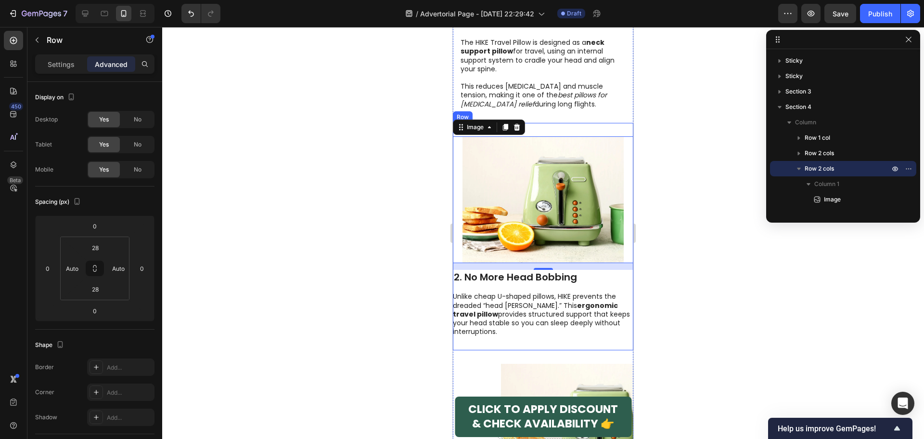
click at [466, 295] on div "Image 14 2. No More Head Bobbing Heading Unlike cheap U-shaped pillows, HIKE pr…" at bounding box center [543, 237] width 181 height 228
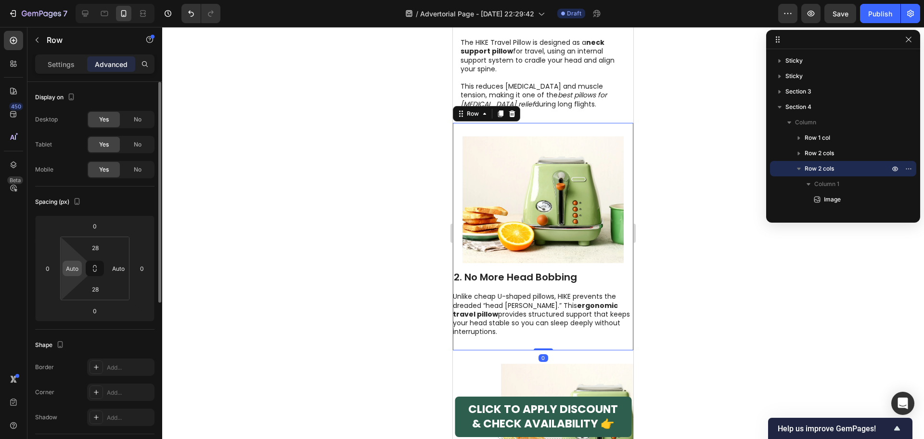
click at [68, 266] on input "Auto" at bounding box center [72, 268] width 14 height 14
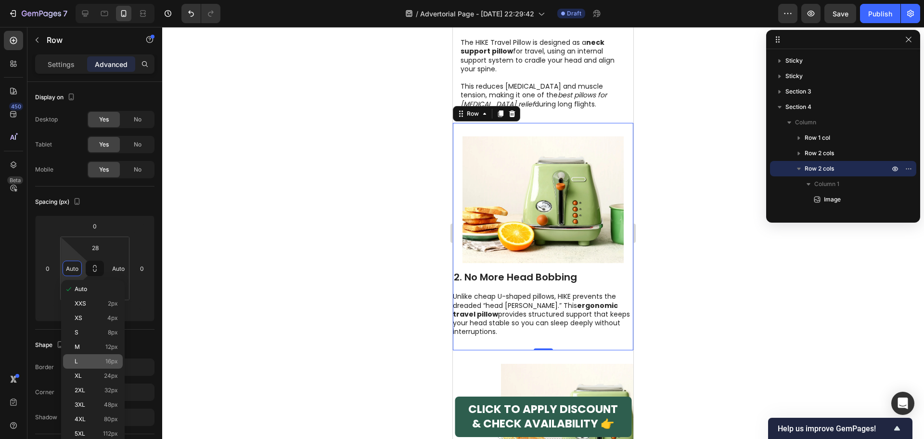
click at [91, 357] on div "L 16px" at bounding box center [93, 361] width 60 height 14
type input "16"
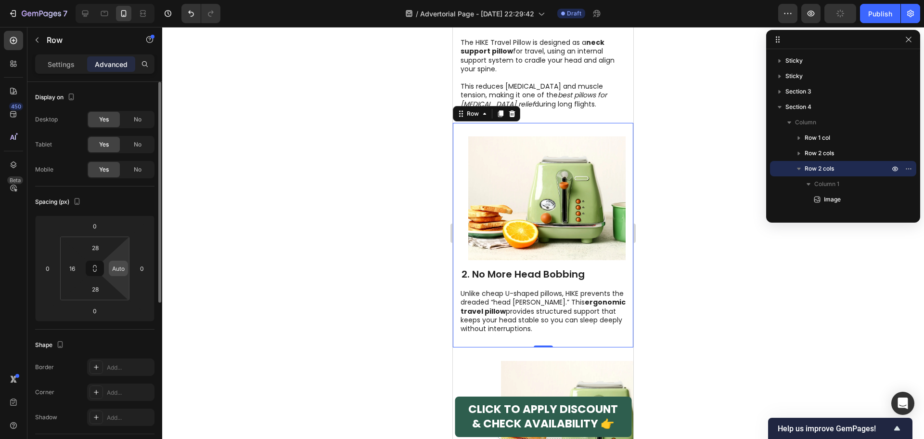
click at [120, 271] on input "Auto" at bounding box center [118, 268] width 14 height 14
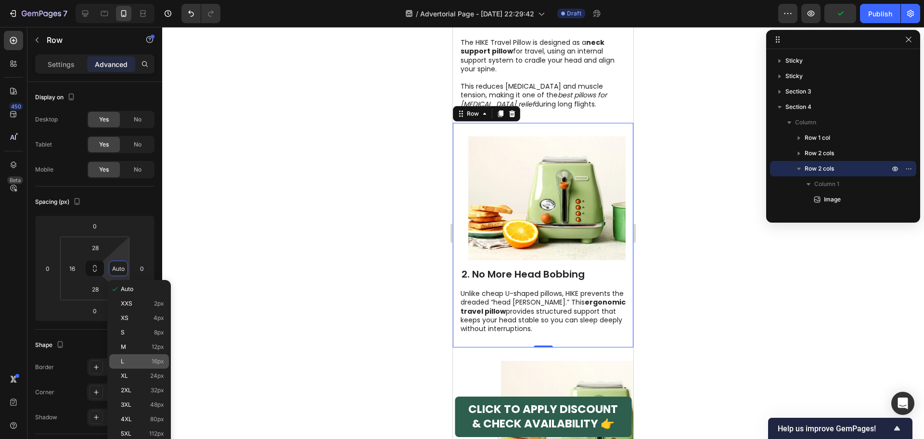
click at [135, 357] on div "L 16px" at bounding box center [139, 361] width 60 height 14
type input "16"
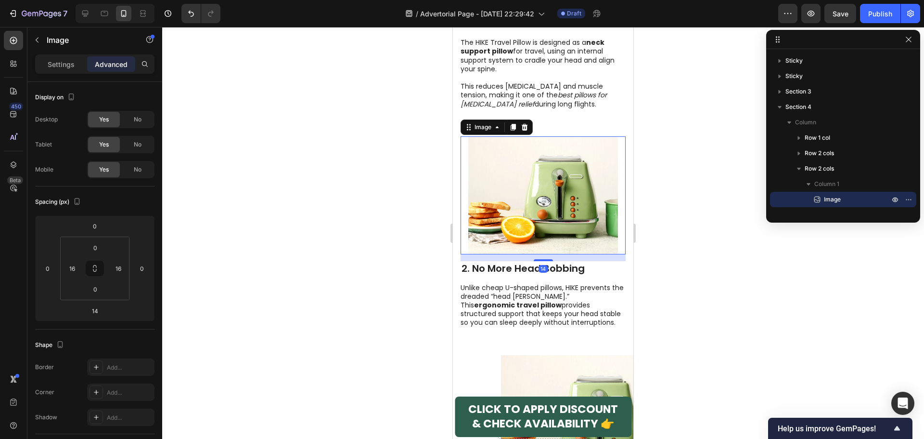
drag, startPoint x: 465, startPoint y: 165, endPoint x: 869, endPoint y: 210, distance: 407.3
click at [465, 165] on div "Image 14" at bounding box center [543, 195] width 165 height 118
click at [70, 270] on input "16" at bounding box center [72, 268] width 14 height 14
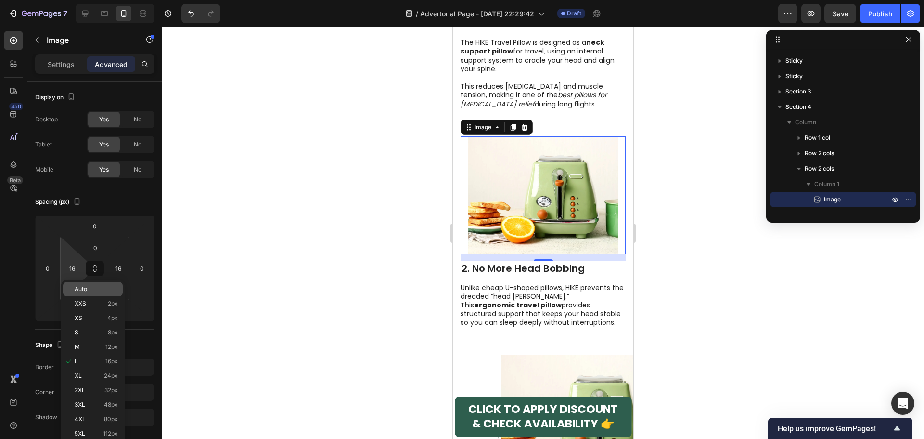
click at [86, 294] on div "Auto" at bounding box center [93, 289] width 60 height 14
type input "Auto"
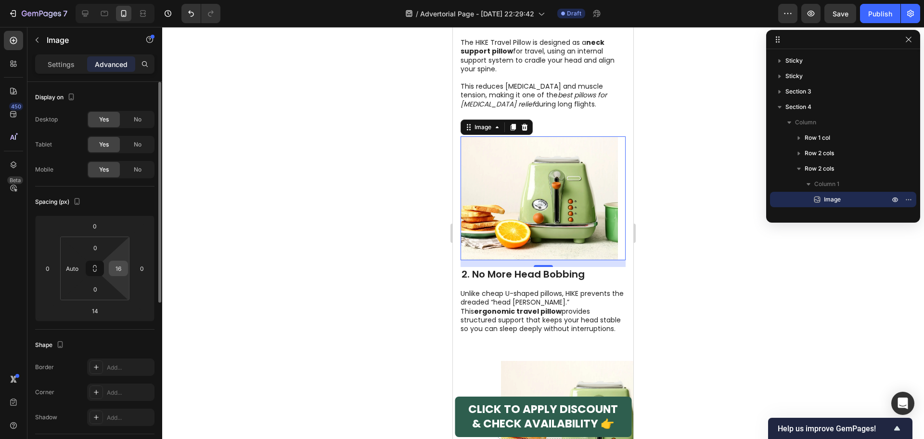
click at [119, 269] on input "16" at bounding box center [118, 268] width 14 height 14
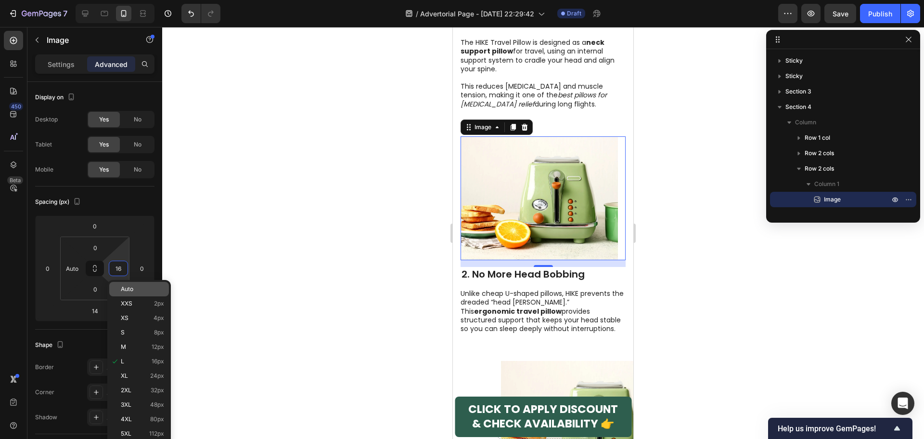
click at [141, 296] on div "Auto" at bounding box center [139, 289] width 60 height 14
type input "Auto"
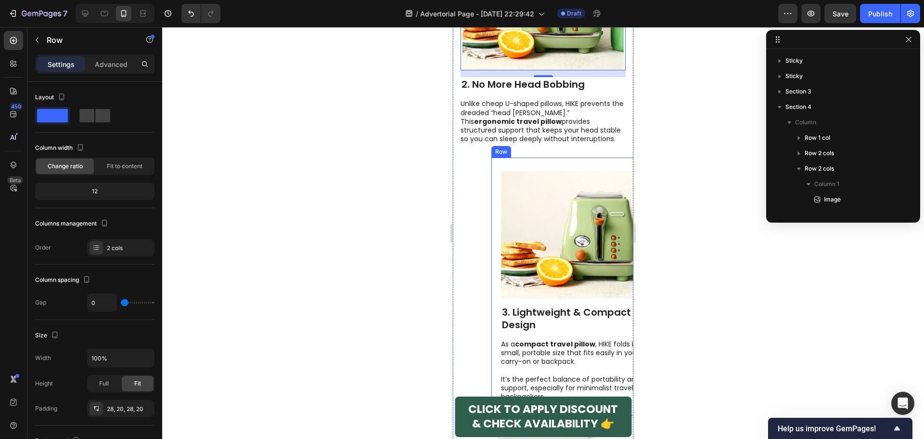
scroll to position [136, 0]
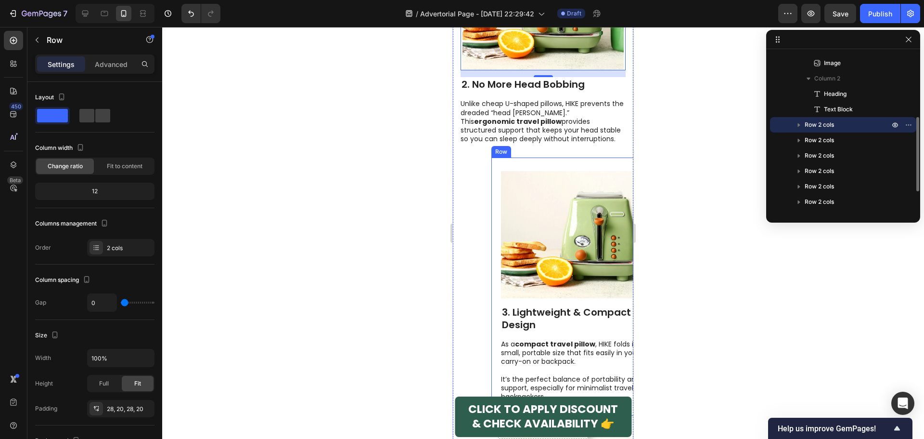
click at [550, 157] on div "Image 3. Lightweight & Compact Design Heading As a compact travel pillow , HIKE…" at bounding box center [581, 286] width 181 height 258
click at [120, 66] on p "Advanced" at bounding box center [111, 64] width 33 height 10
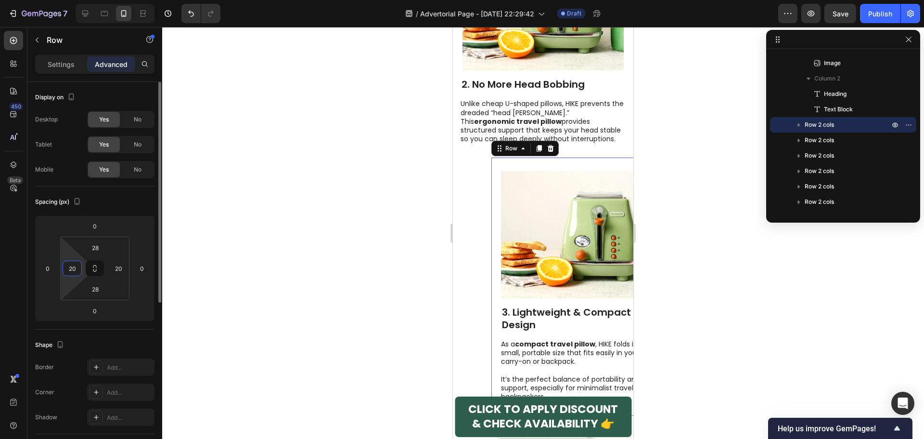
click at [72, 272] on input "20" at bounding box center [72, 268] width 14 height 14
type input "0"
click at [127, 273] on div "20" at bounding box center [118, 267] width 19 height 15
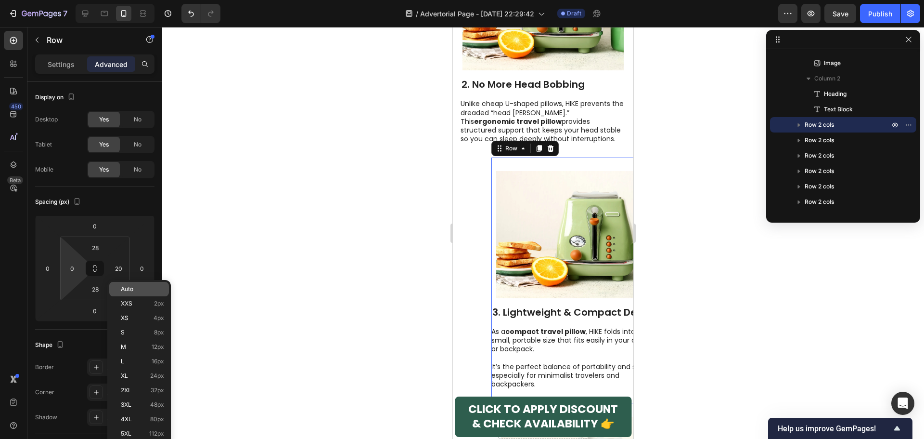
click at [124, 291] on span "Auto" at bounding box center [127, 288] width 13 height 7
type input "Auto"
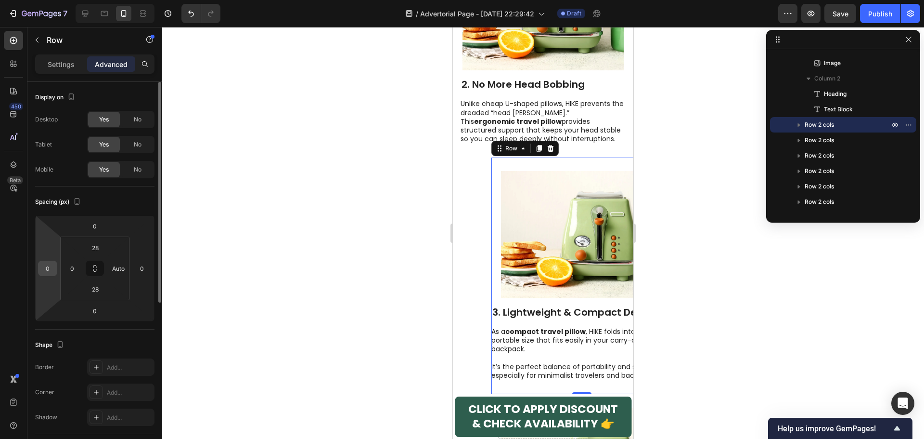
click at [49, 269] on input "0" at bounding box center [47, 268] width 14 height 14
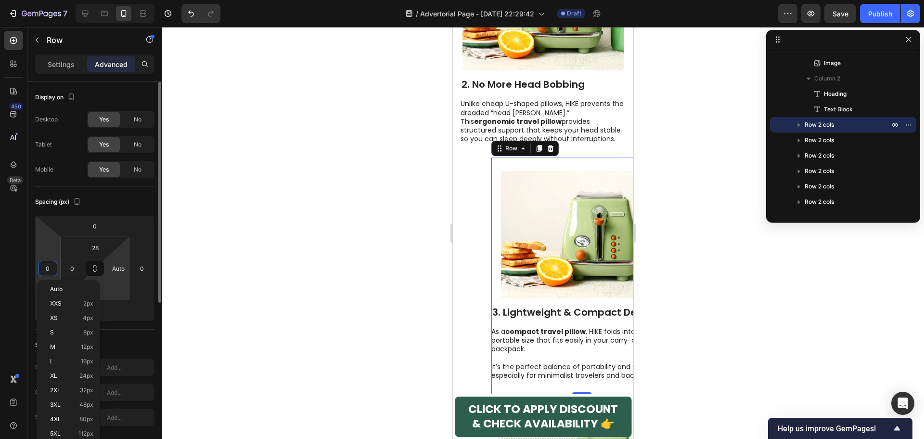
click at [116, 0] on html "7 / Advertorial Page - [DATE] 22:29:42 Draft Preview Save Publish 450 Beta Sect…" at bounding box center [462, 0] width 924 height 0
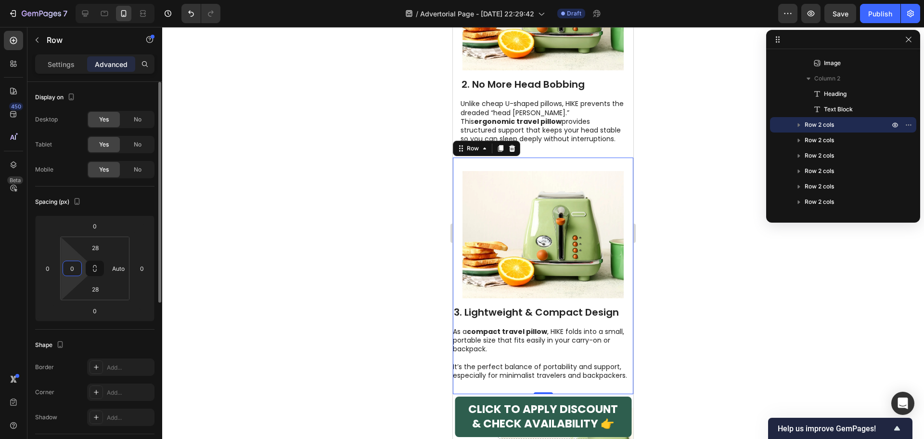
click at [72, 268] on input "0" at bounding box center [72, 268] width 14 height 14
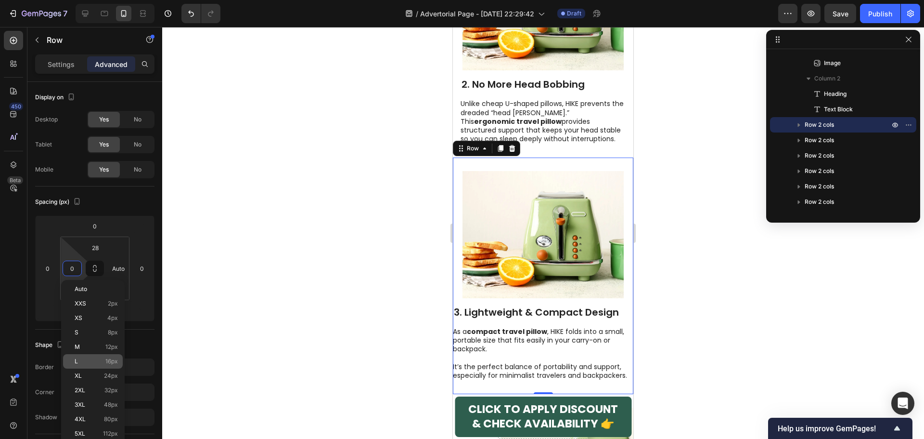
click at [100, 361] on p "L 16px" at bounding box center [96, 361] width 43 height 7
type input "16"
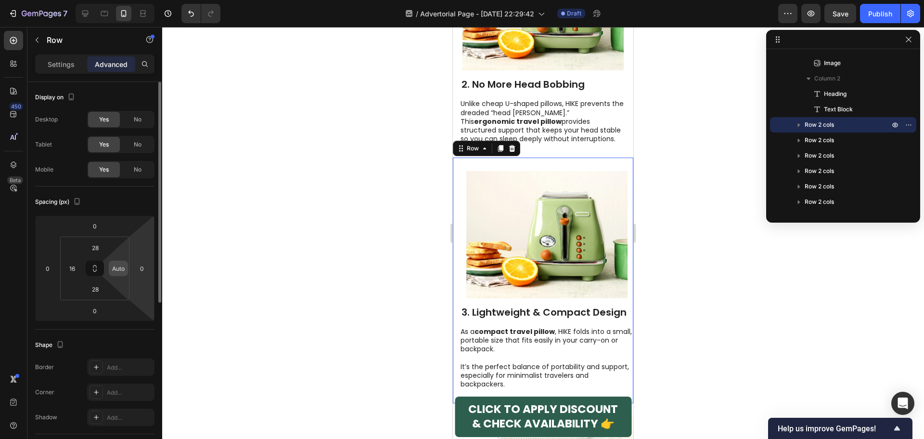
click at [115, 273] on input "Auto" at bounding box center [118, 268] width 14 height 14
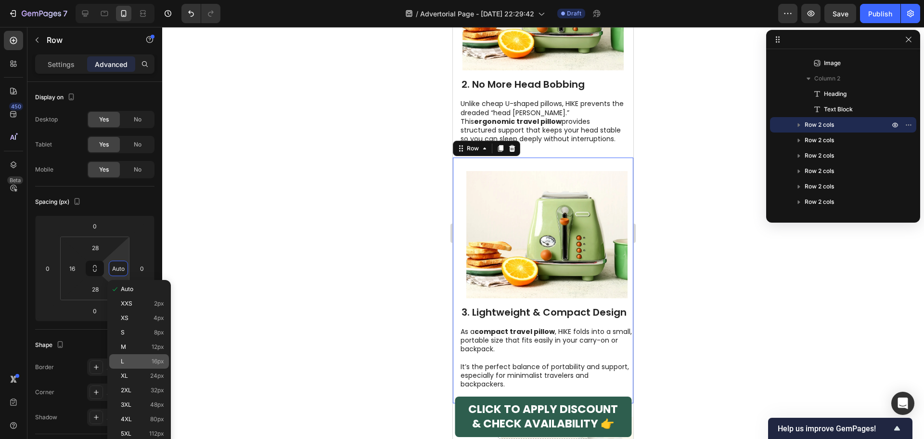
click at [125, 355] on div "L 16px" at bounding box center [139, 361] width 60 height 14
type input "16"
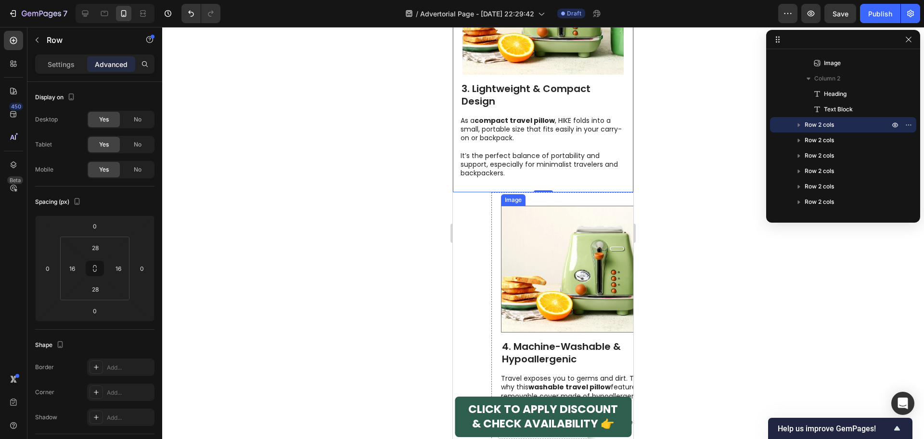
scroll to position [1396, 0]
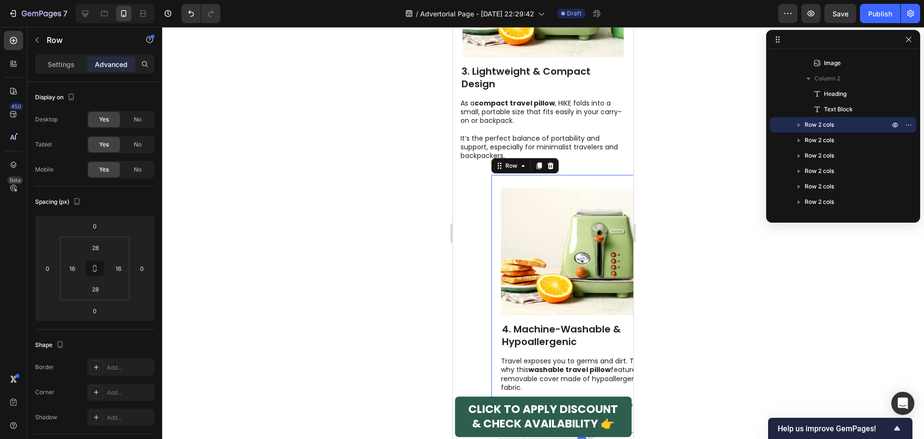
drag, startPoint x: 497, startPoint y: 138, endPoint x: 882, endPoint y: 188, distance: 388.3
click at [497, 175] on div "Image 4. Machine-Washable & Hypoallergenic Heading Travel exposes you to germs …" at bounding box center [581, 304] width 181 height 258
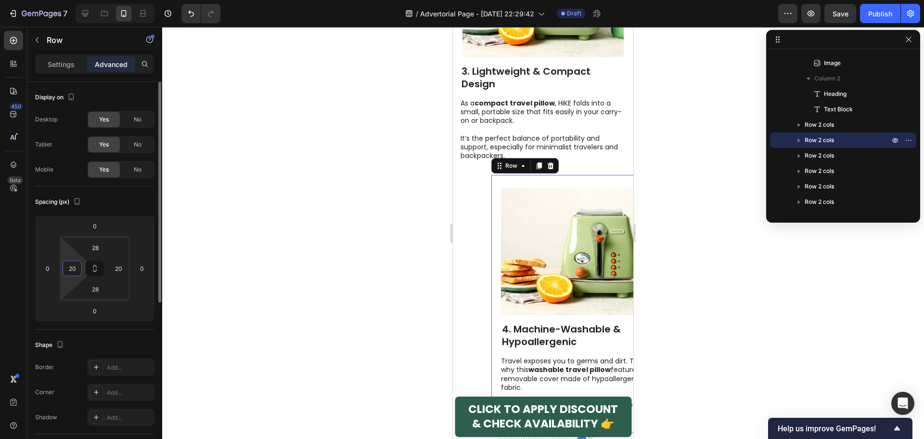
click at [76, 269] on input "20" at bounding box center [72, 268] width 14 height 14
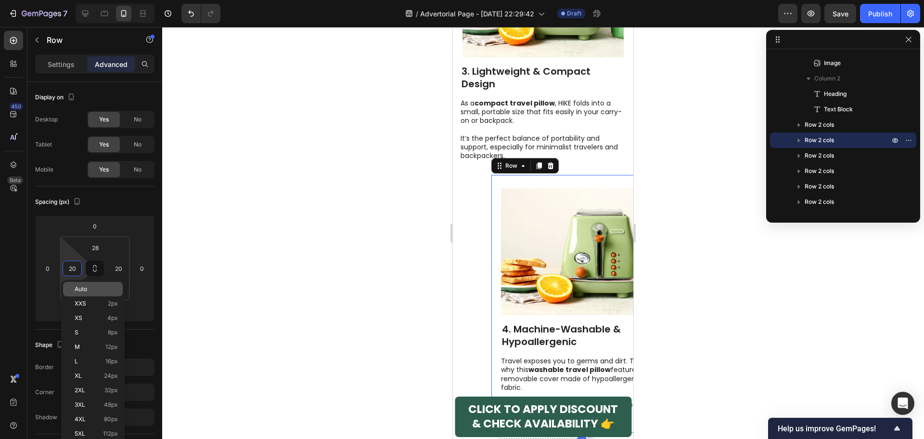
click at [98, 293] on div "Auto" at bounding box center [93, 289] width 60 height 14
type input "Auto"
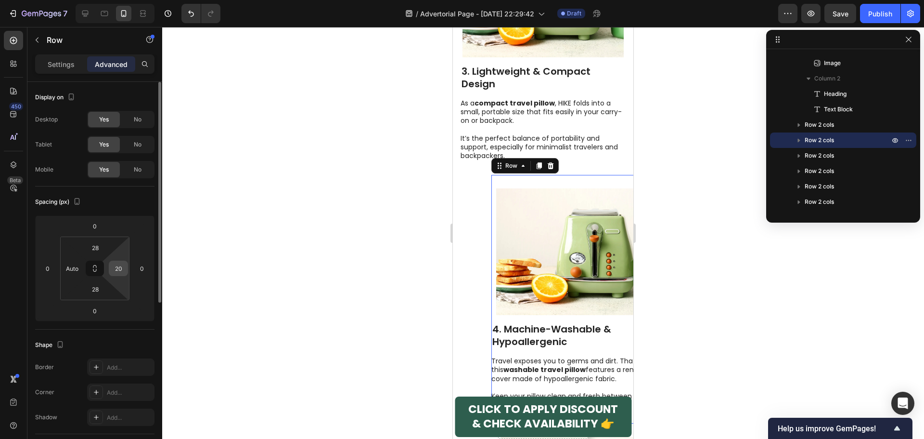
click at [113, 267] on input "20" at bounding box center [118, 268] width 14 height 14
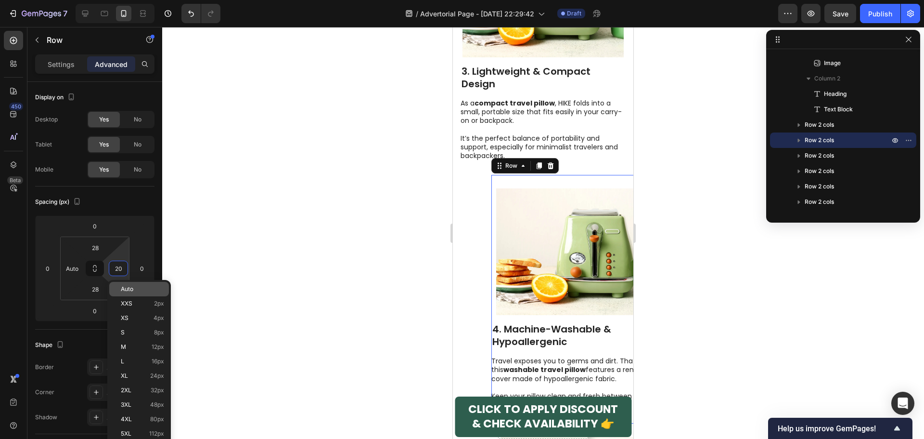
click at [132, 287] on span "Auto" at bounding box center [127, 288] width 13 height 7
type input "Auto"
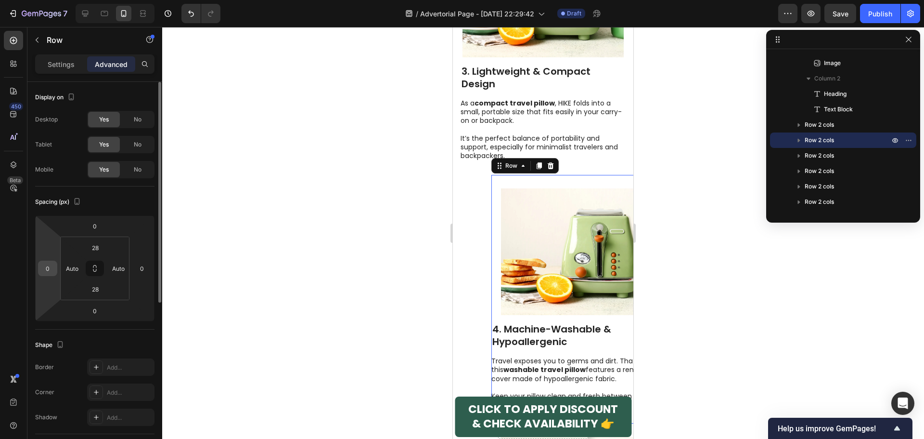
click at [50, 265] on input "0" at bounding box center [47, 268] width 14 height 14
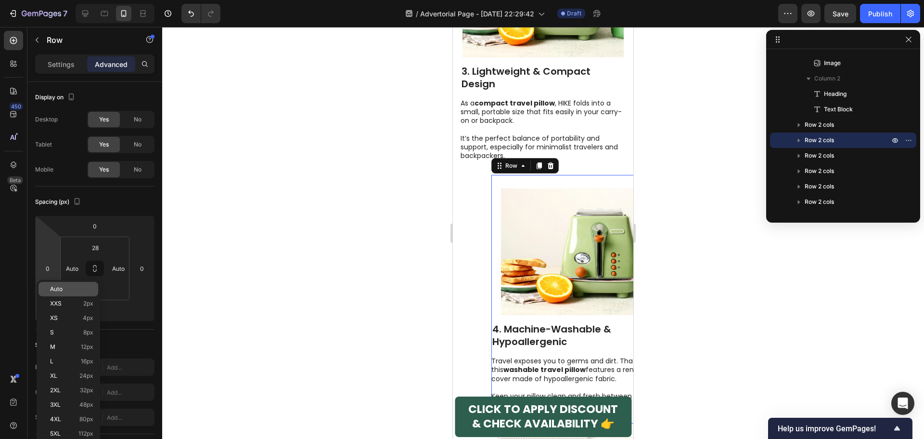
click at [85, 285] on p "Auto" at bounding box center [71, 288] width 43 height 7
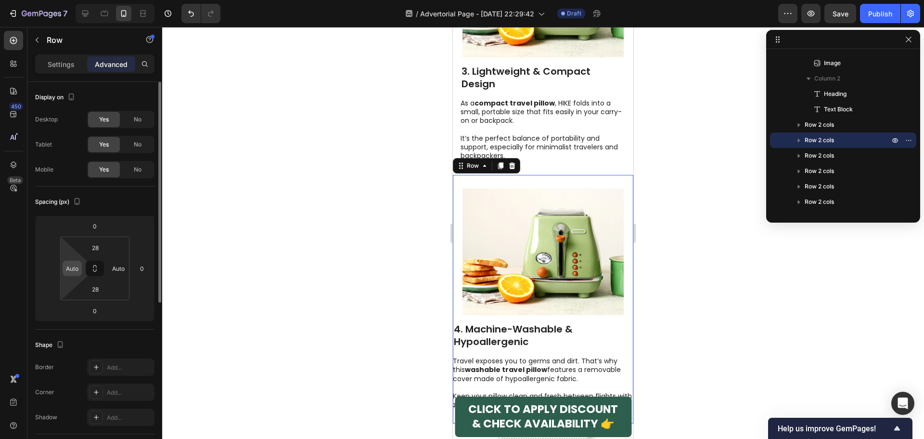
click at [73, 265] on input "Auto" at bounding box center [72, 268] width 14 height 14
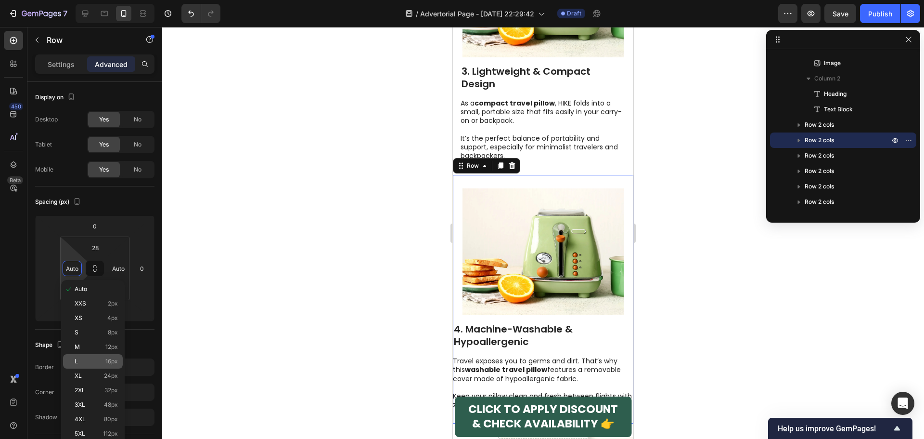
click at [104, 363] on p "L 16px" at bounding box center [96, 361] width 43 height 7
type input "16"
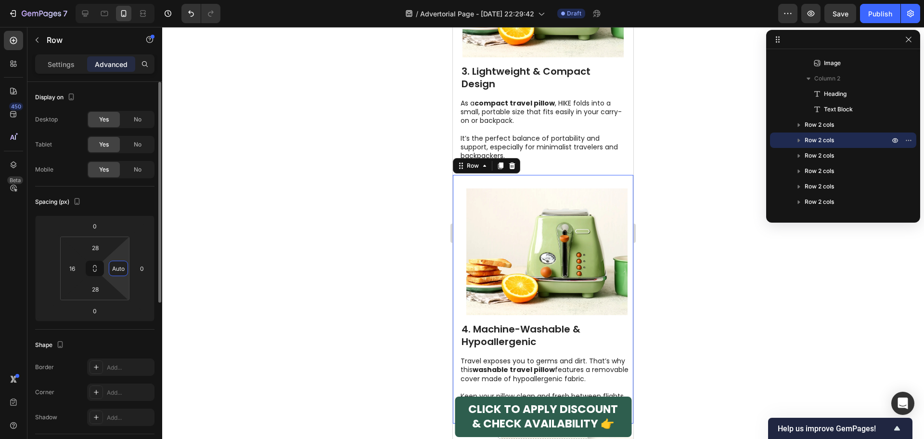
click at [120, 272] on input "Auto" at bounding box center [118, 268] width 14 height 14
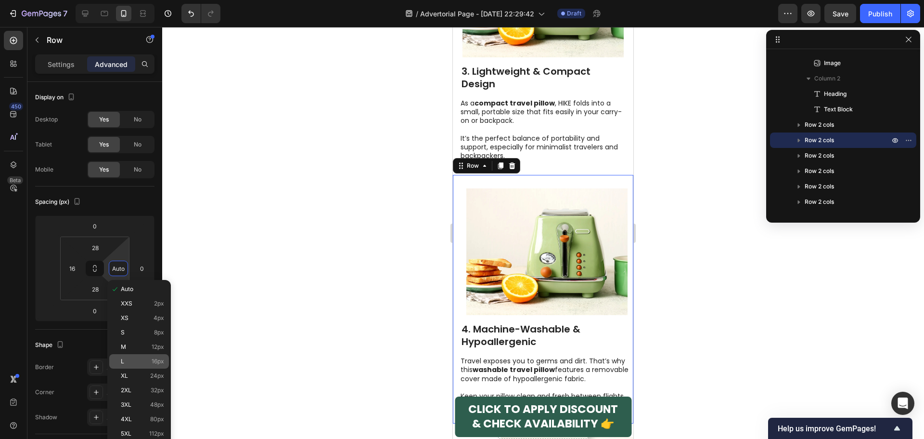
click at [129, 362] on p "L 16px" at bounding box center [142, 361] width 43 height 7
type input "16"
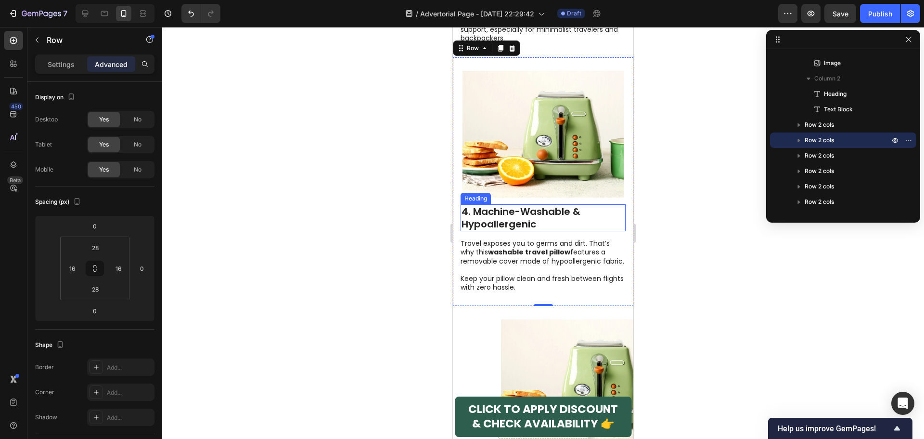
scroll to position [1540, 0]
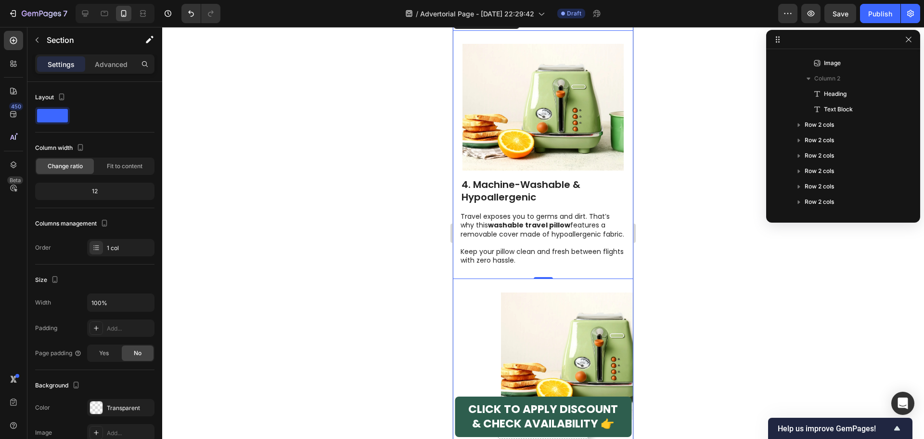
click at [477, 248] on div "10 Reasons Travelers Are Switching to the HIKE Travel Pillow Heading By [PERSON…" at bounding box center [543, 146] width 181 height 3210
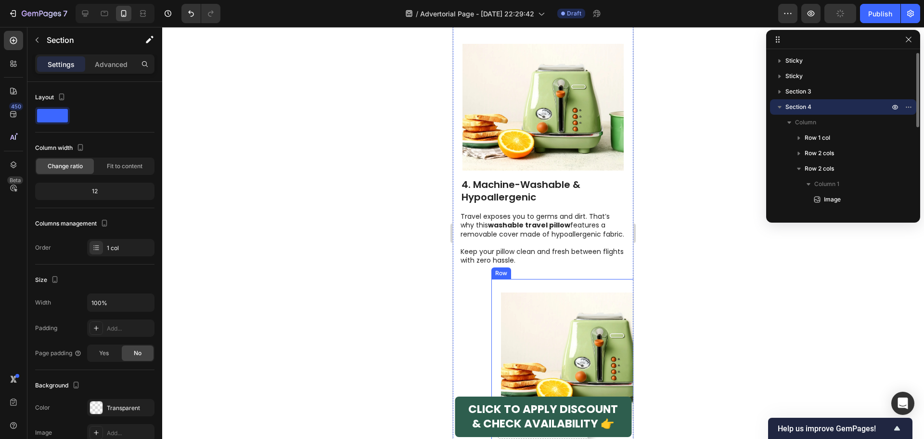
click at [511, 279] on div "Image 5. Risk-Free Guarantee Heading Order confidently. With a clear 30- or 60-…" at bounding box center [581, 397] width 181 height 236
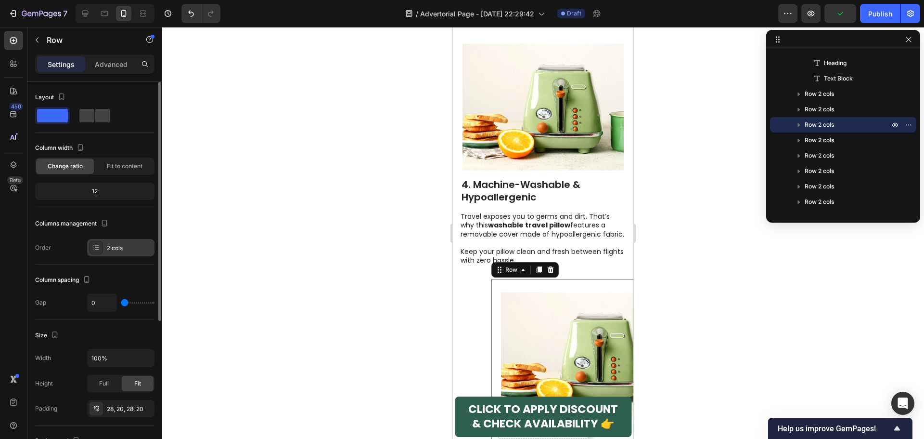
click at [100, 246] on div at bounding box center [96, 247] width 13 height 13
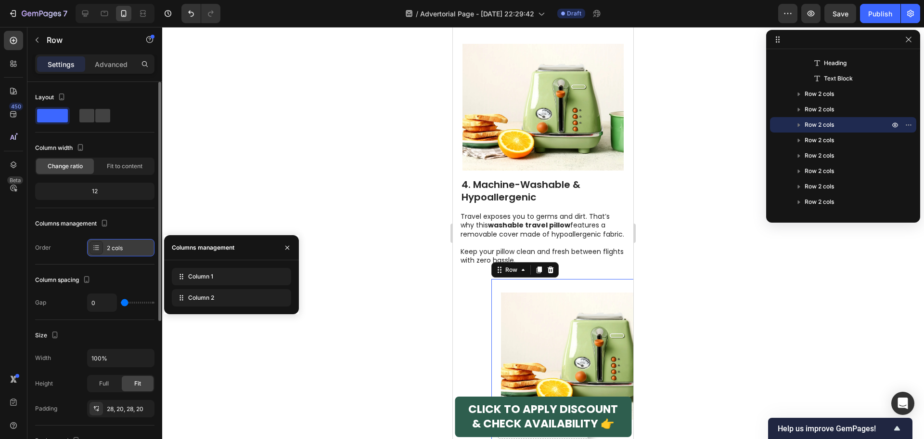
click at [100, 246] on div at bounding box center [96, 247] width 13 height 13
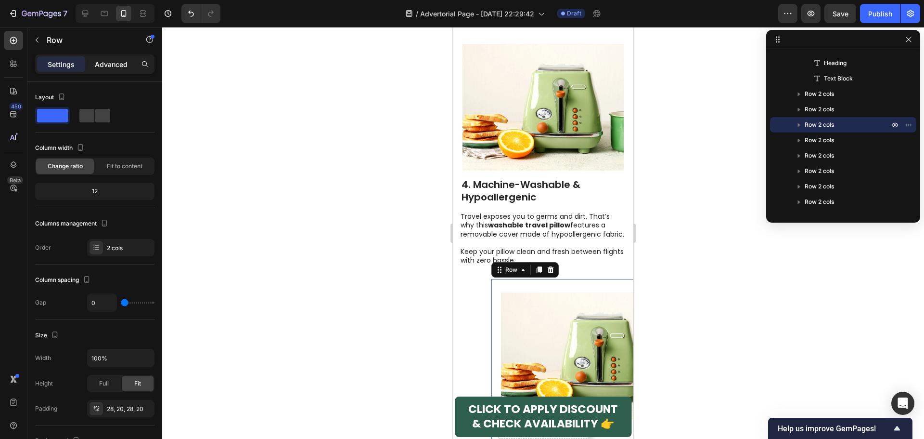
click at [112, 59] on p "Advanced" at bounding box center [111, 64] width 33 height 10
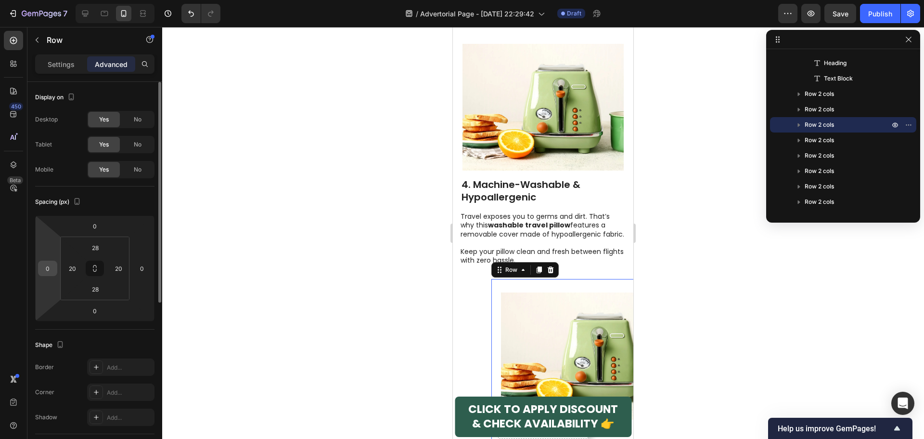
click at [52, 269] on input "0" at bounding box center [47, 268] width 14 height 14
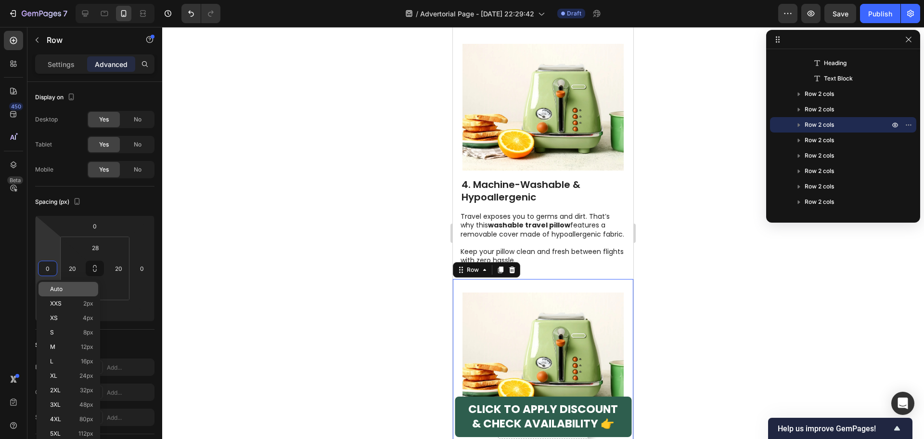
click at [61, 292] on span "Auto" at bounding box center [56, 288] width 13 height 7
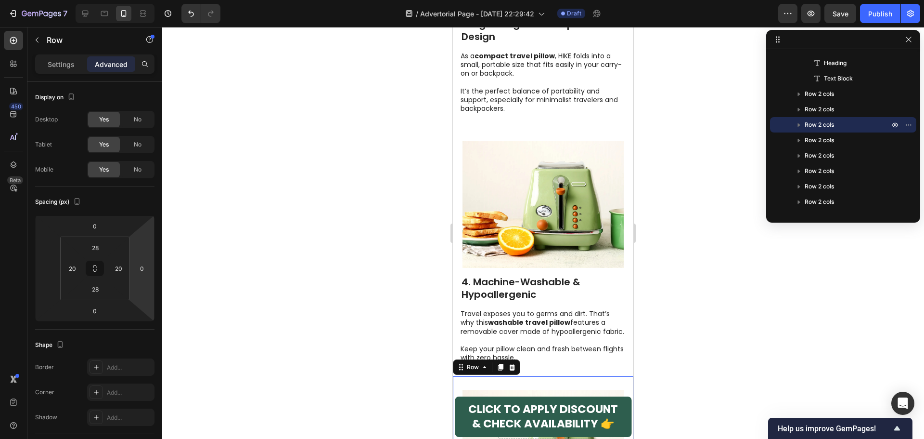
scroll to position [1300, 0]
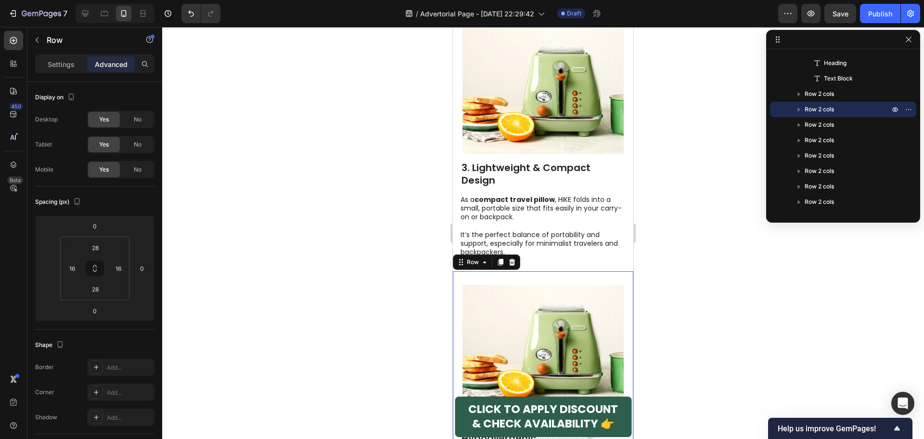
click at [458, 271] on div "Image 4. Machine-Washable & Hypoallergenic Heading Travel exposes you to germs …" at bounding box center [543, 395] width 181 height 249
click at [73, 268] on input "16" at bounding box center [72, 268] width 14 height 14
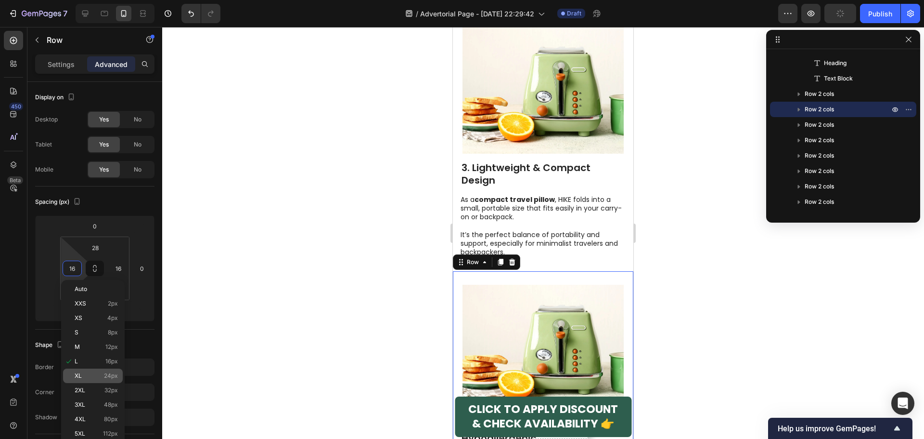
click at [84, 369] on div "XL 24px" at bounding box center [93, 375] width 60 height 14
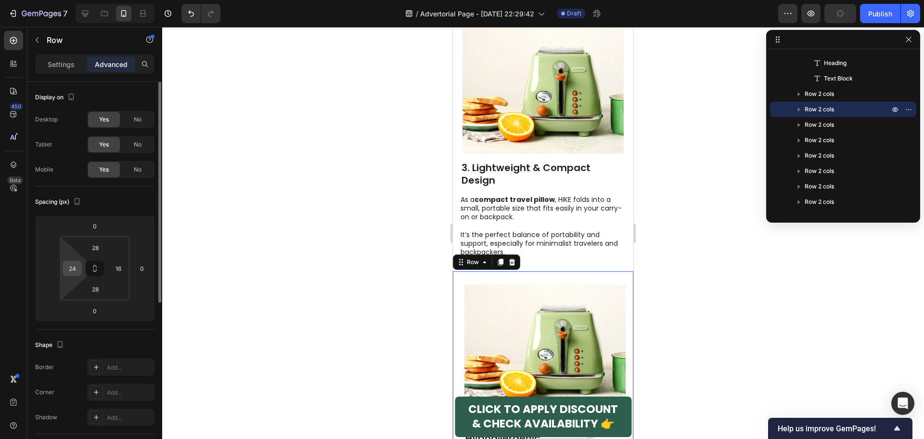
click at [69, 271] on input "24" at bounding box center [72, 268] width 14 height 14
type input "20"
click at [122, 272] on input "16" at bounding box center [118, 268] width 14 height 14
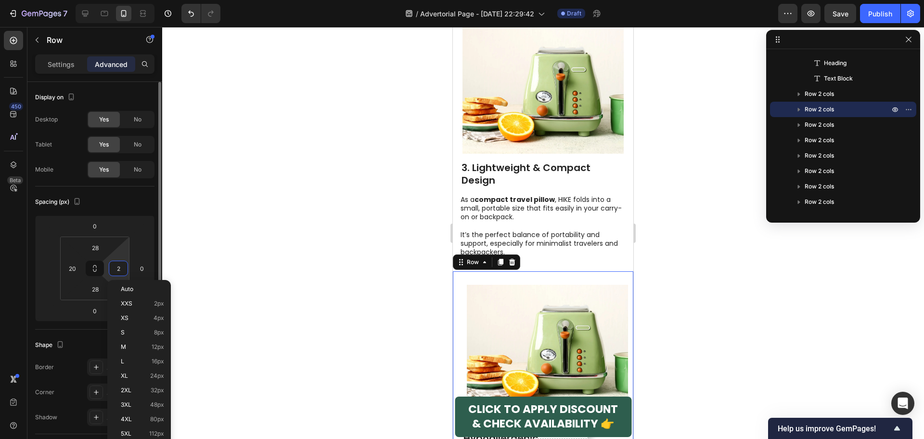
type input "20"
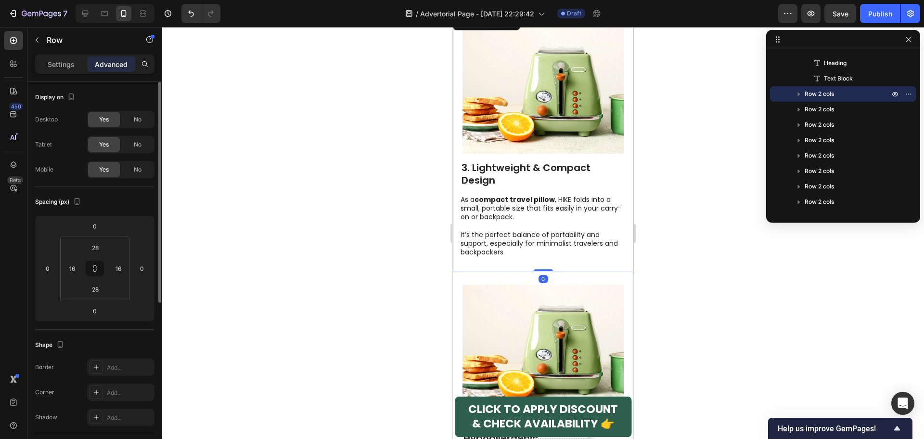
click at [459, 98] on div "Image 3. Lightweight & Compact Design Heading As a compact travel pillow , HIKE…" at bounding box center [543, 142] width 181 height 258
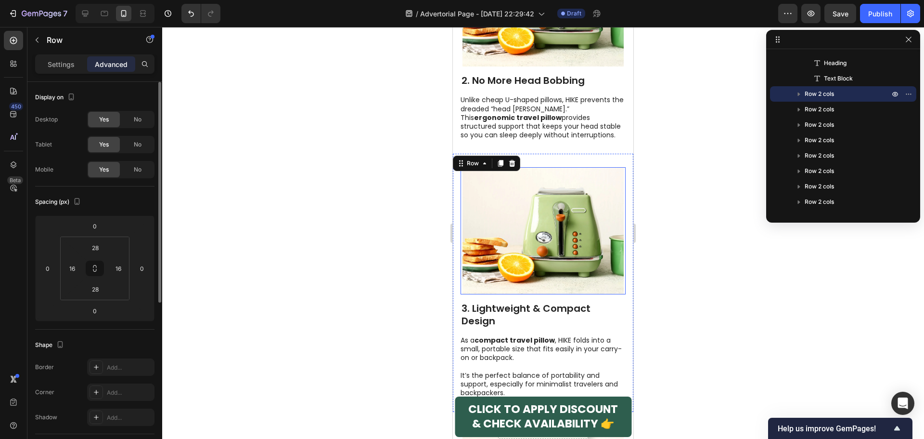
scroll to position [1107, 0]
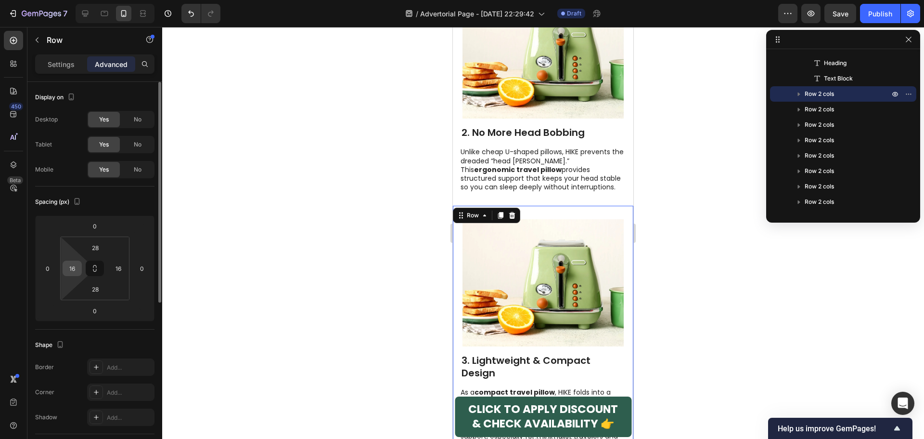
click at [80, 273] on div "16" at bounding box center [72, 267] width 19 height 15
click at [77, 271] on input "16" at bounding box center [72, 268] width 14 height 14
type input "20"
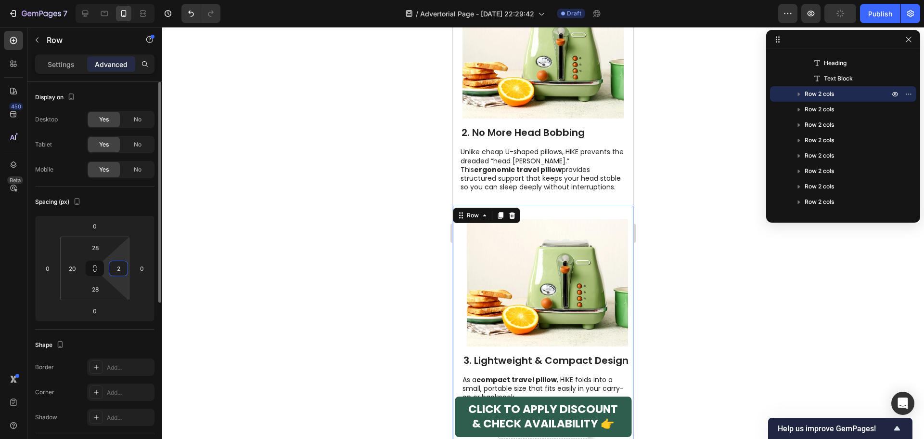
type input "20"
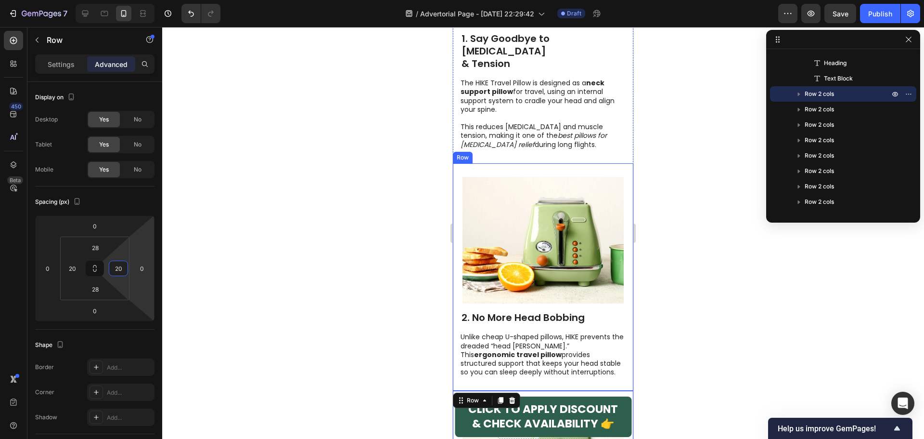
scroll to position [915, 0]
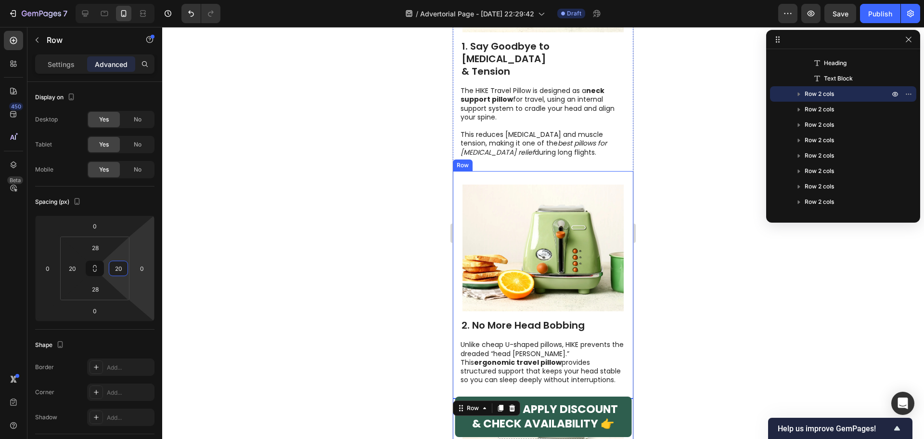
click at [458, 171] on div "Image 2. No More Head Bobbing Heading Unlike cheap U-shaped pillows, HIKE preve…" at bounding box center [543, 285] width 181 height 228
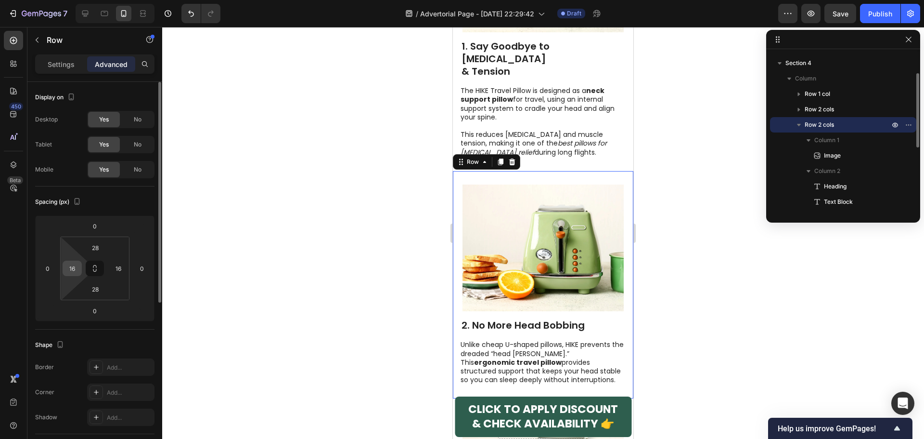
click at [70, 272] on input "16" at bounding box center [72, 268] width 14 height 14
type input "20"
click at [119, 270] on input "16" at bounding box center [118, 268] width 14 height 14
type input "20"
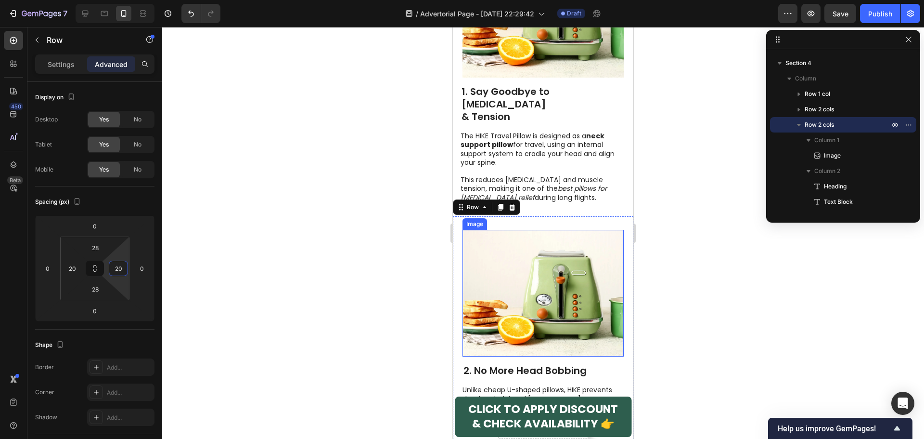
scroll to position [674, 0]
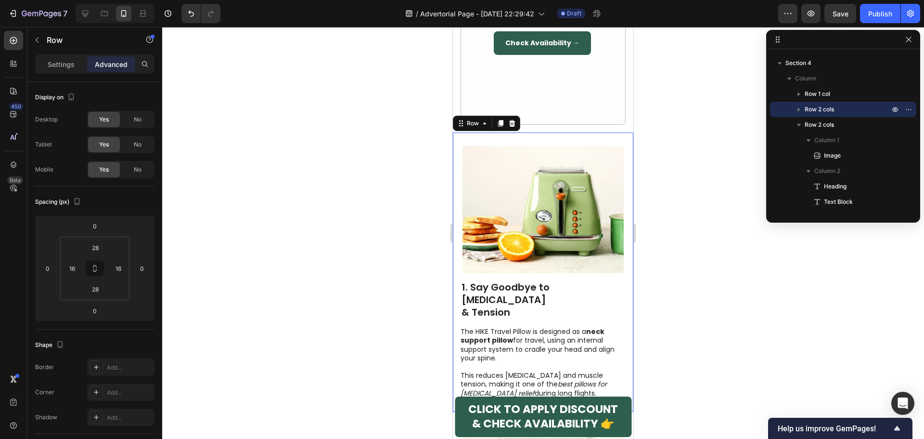
drag, startPoint x: 457, startPoint y: 155, endPoint x: 789, endPoint y: 232, distance: 340.7
click at [457, 155] on div "Image 1. Say Goodbye to [MEDICAL_DATA] & Tension Heading The HIKE Travel Pillow…" at bounding box center [543, 271] width 181 height 279
click at [71, 270] on input "16" at bounding box center [72, 268] width 14 height 14
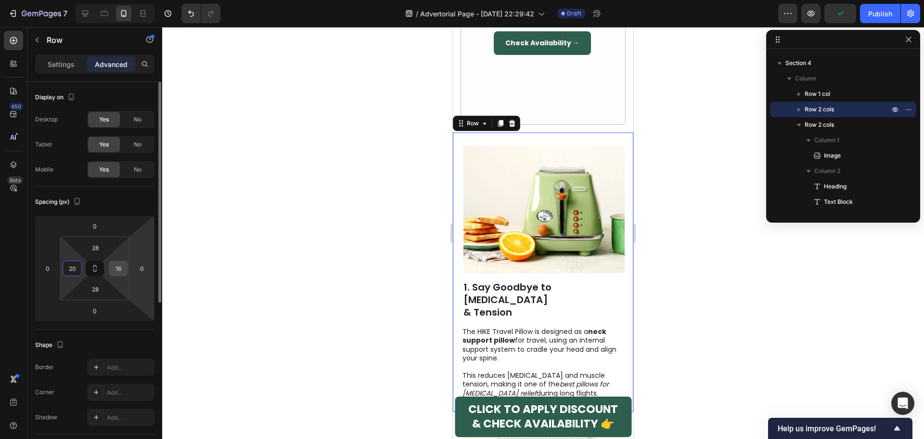
type input "20"
click at [115, 270] on input "16" at bounding box center [118, 268] width 14 height 14
type input "20"
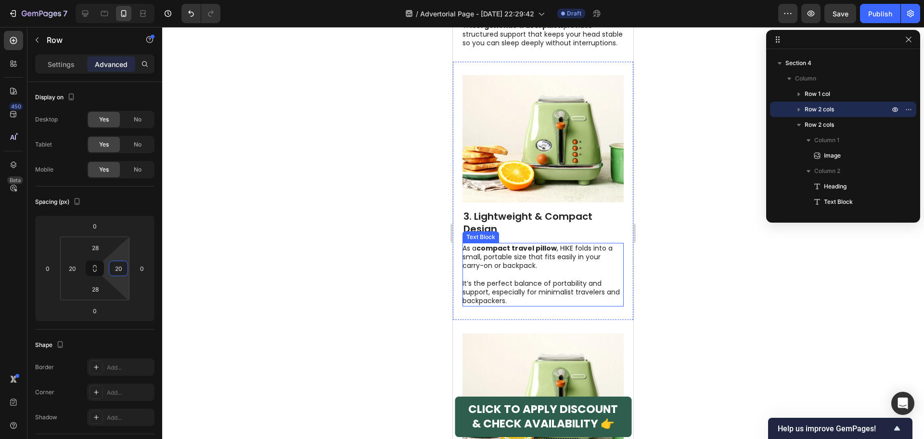
scroll to position [1252, 0]
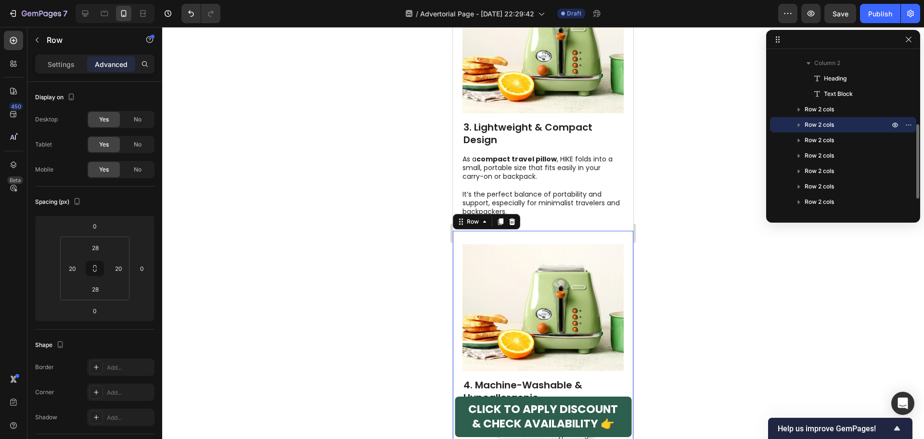
scroll to position [1492, 0]
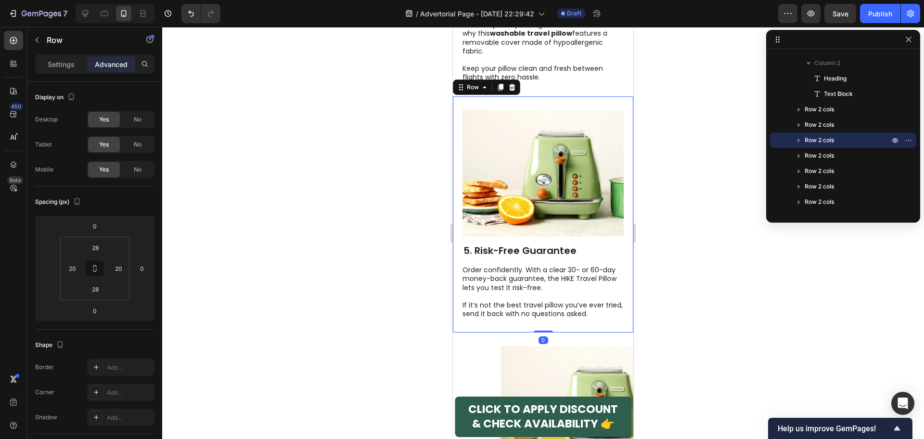
scroll to position [1733, 0]
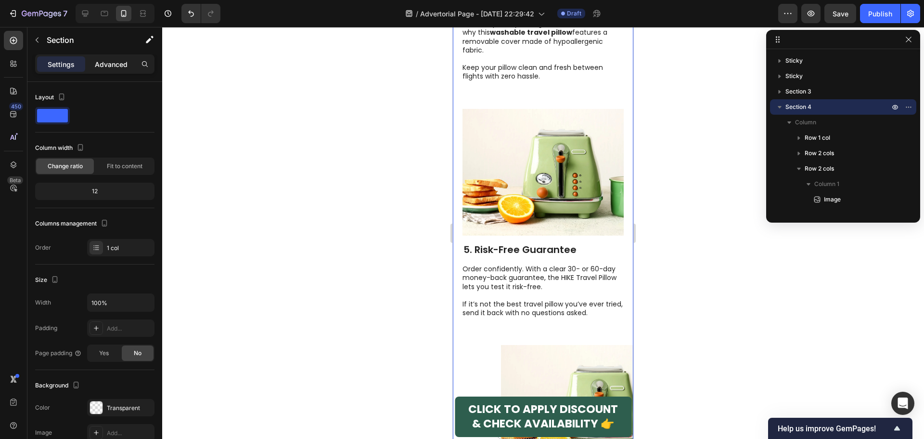
click at [113, 70] on div "Advanced" at bounding box center [111, 63] width 48 height 15
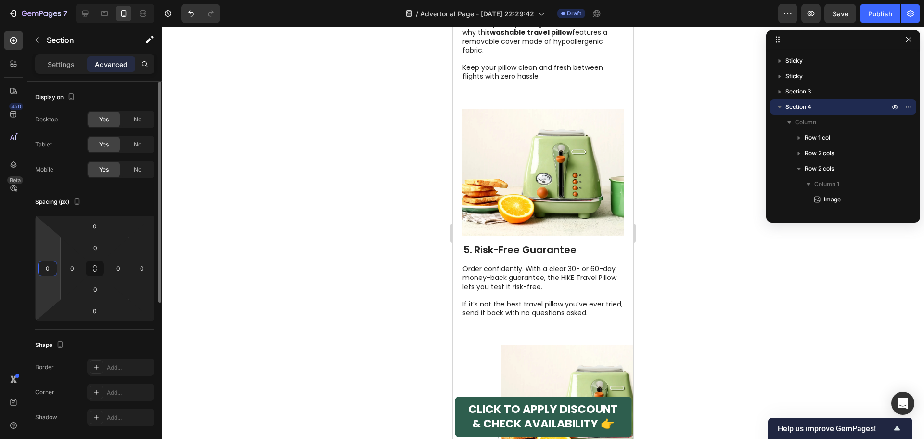
click at [48, 271] on input "0" at bounding box center [47, 268] width 14 height 14
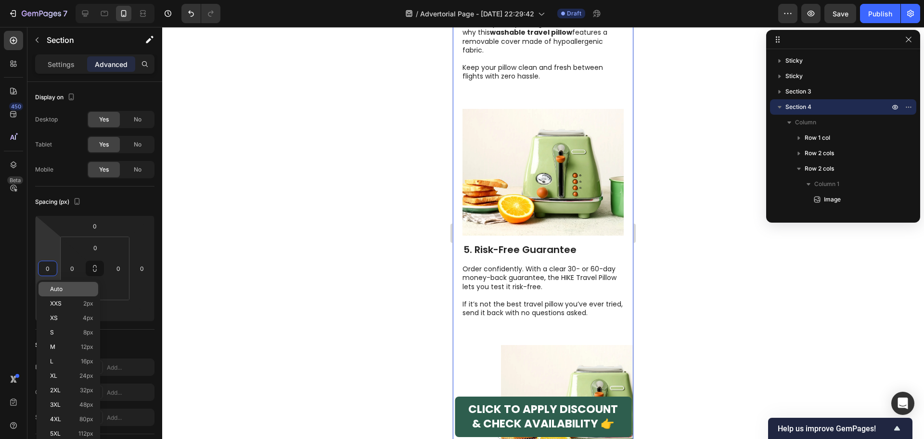
click at [52, 287] on span "Auto" at bounding box center [56, 288] width 13 height 7
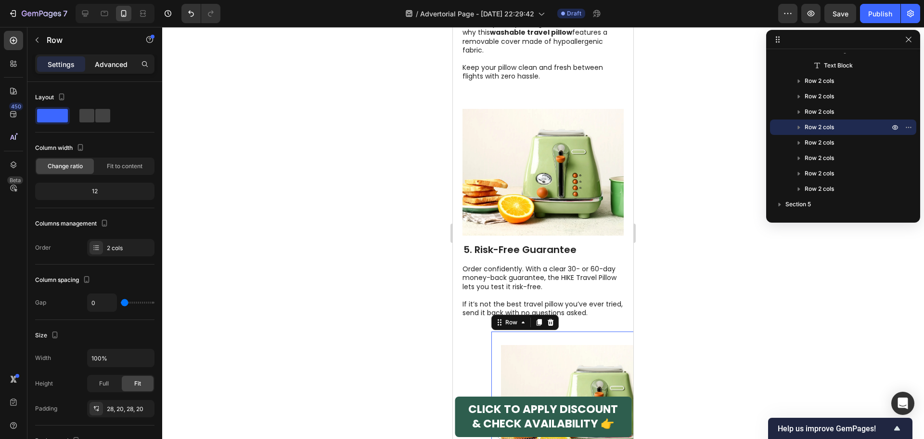
click at [116, 62] on p "Advanced" at bounding box center [111, 64] width 33 height 10
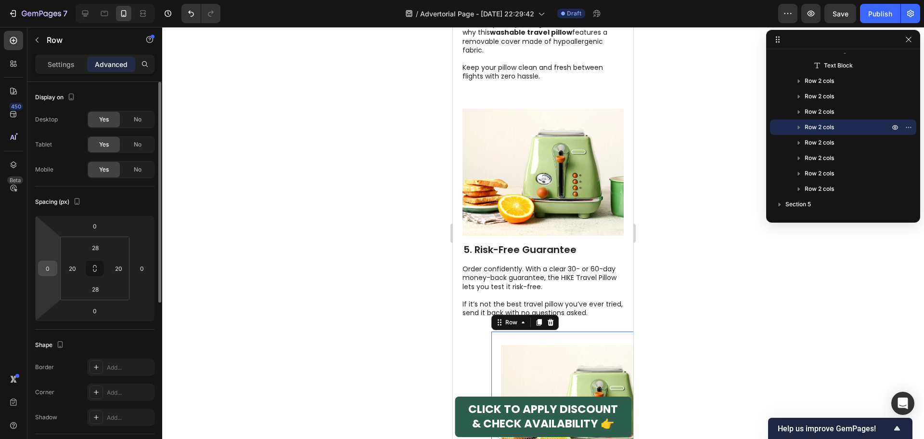
click at [51, 270] on input "0" at bounding box center [47, 268] width 14 height 14
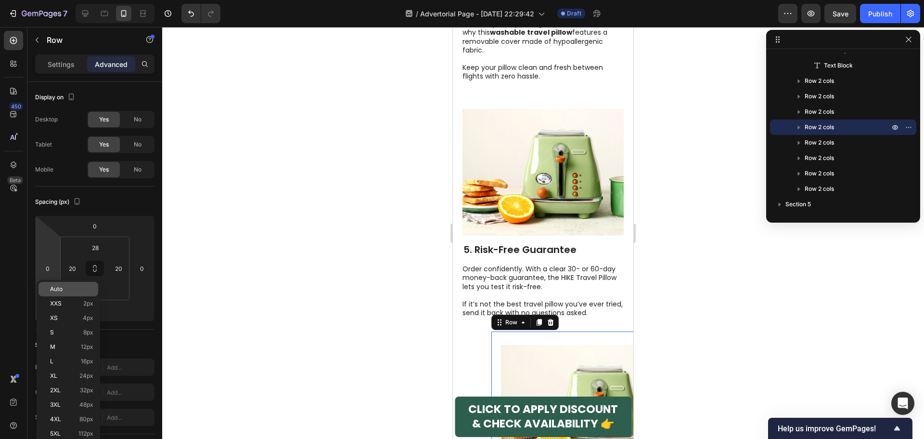
click at [69, 289] on p "Auto" at bounding box center [71, 288] width 43 height 7
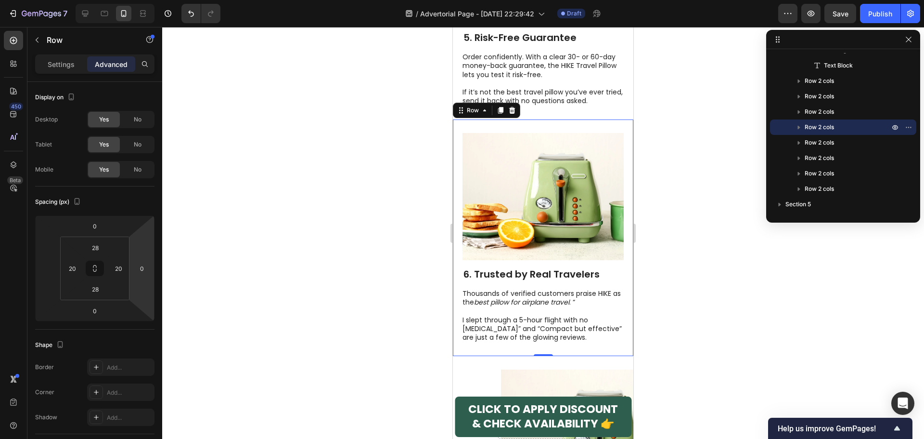
scroll to position [2022, 0]
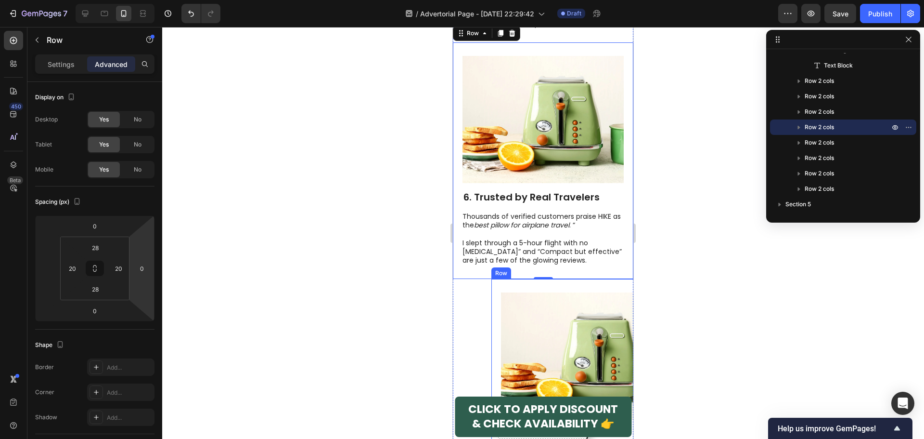
click at [515, 279] on div "Image 7. Weather‑Ready & Travel‑Tough Heading This ergonomic neck pillow is bui…" at bounding box center [581, 408] width 181 height 258
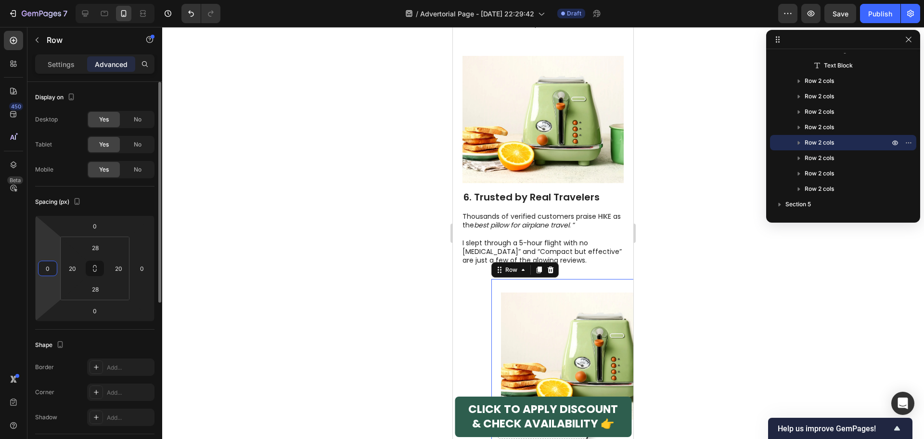
click at [48, 266] on input "0" at bounding box center [47, 268] width 14 height 14
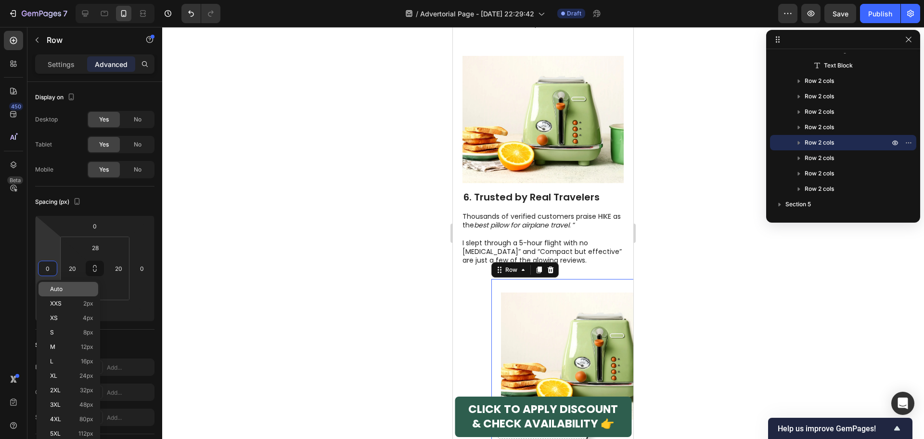
click at [58, 290] on span "Auto" at bounding box center [56, 288] width 13 height 7
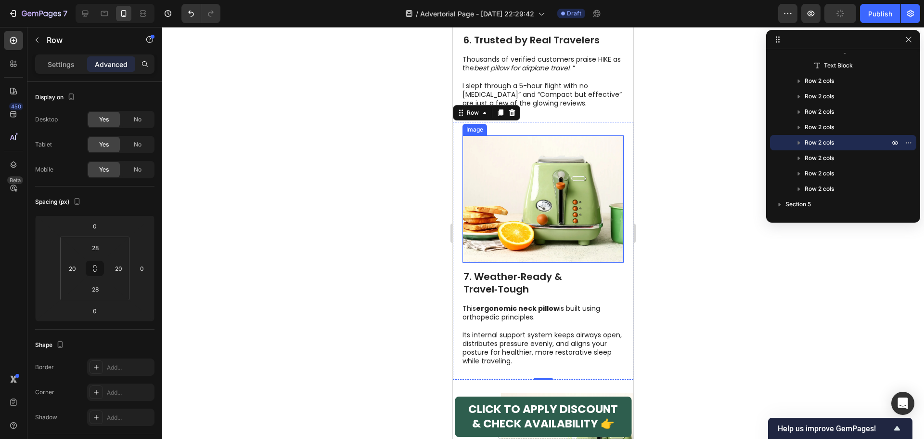
scroll to position [2214, 0]
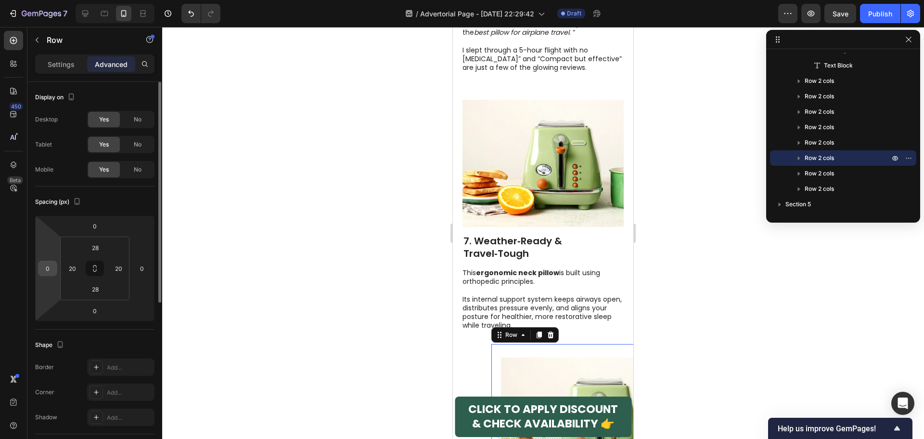
click at [45, 267] on input "0" at bounding box center [47, 268] width 14 height 14
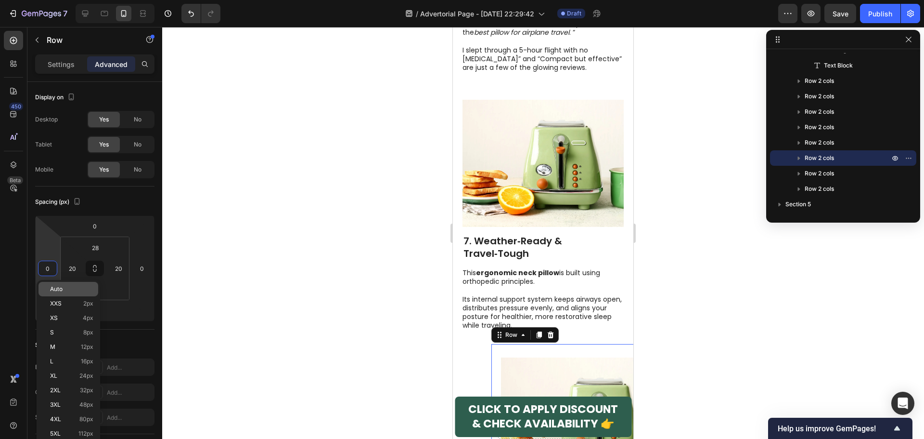
click at [72, 290] on p "Auto" at bounding box center [71, 288] width 43 height 7
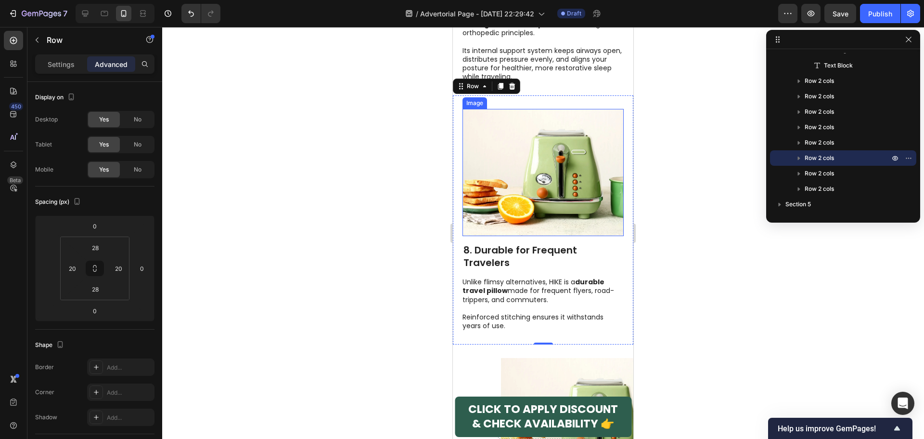
scroll to position [2503, 0]
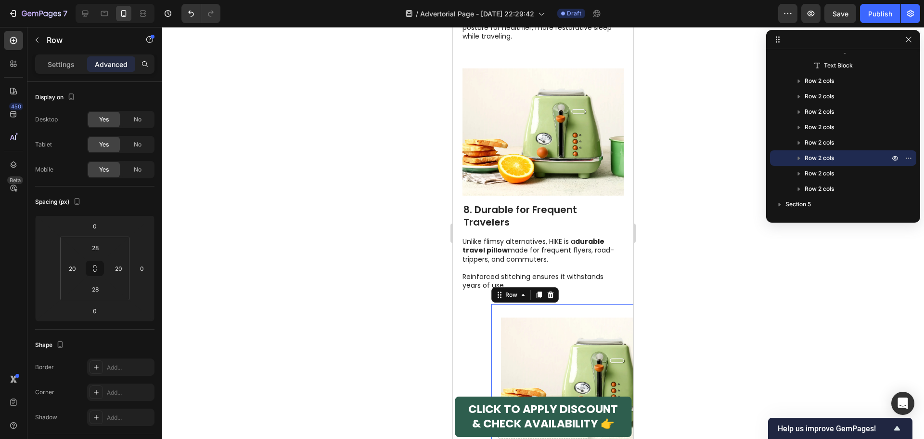
click at [491, 304] on div "Image 9. Perfect for Planes, Trains & Road Trips Heading Whether you’re flying …" at bounding box center [581, 428] width 181 height 249
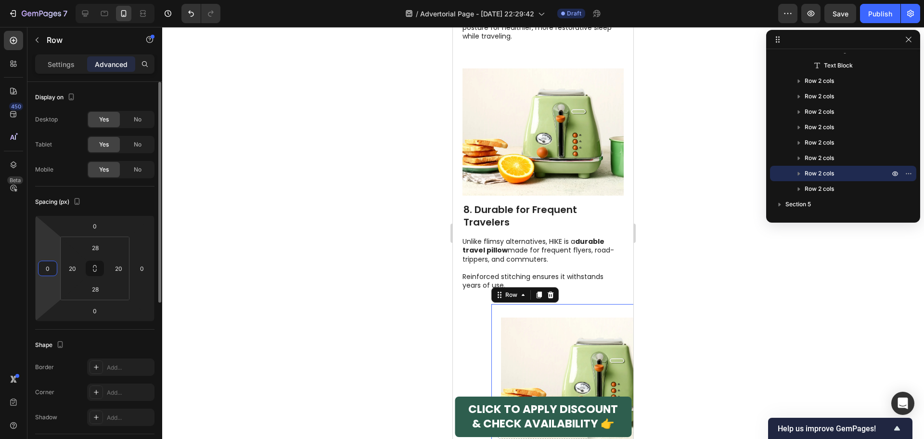
click at [58, 0] on html "7 / Advertorial Page - [DATE] 22:29:42 Draft Preview Save Publish 450 Beta Sect…" at bounding box center [462, 0] width 924 height 0
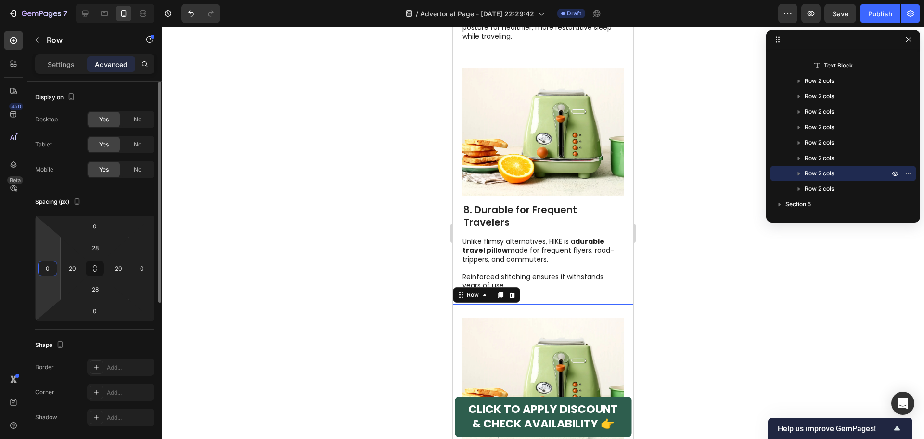
click at [48, 267] on input "0" at bounding box center [47, 268] width 14 height 14
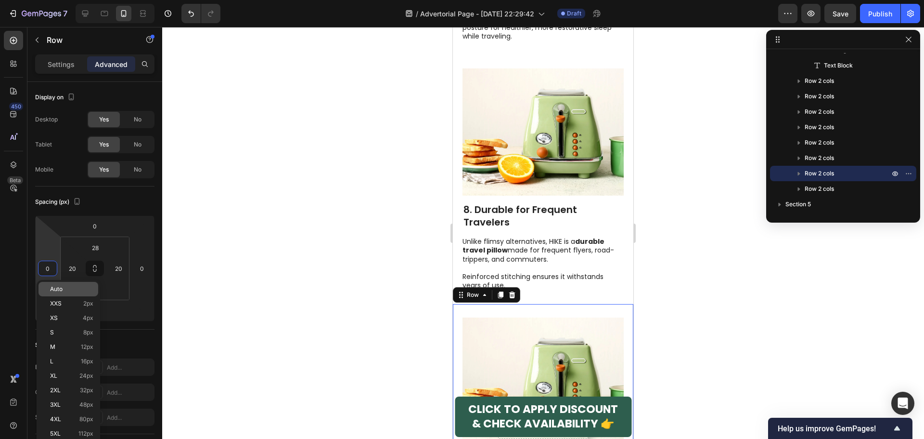
click at [58, 289] on span "Auto" at bounding box center [56, 288] width 13 height 7
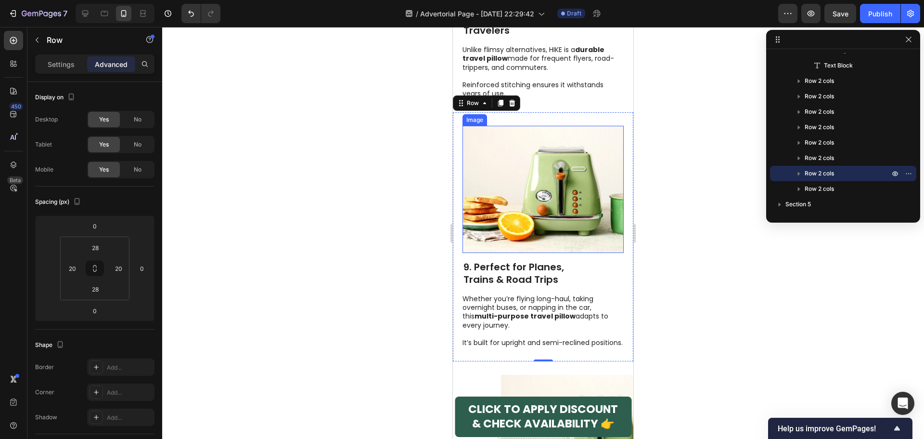
scroll to position [2696, 0]
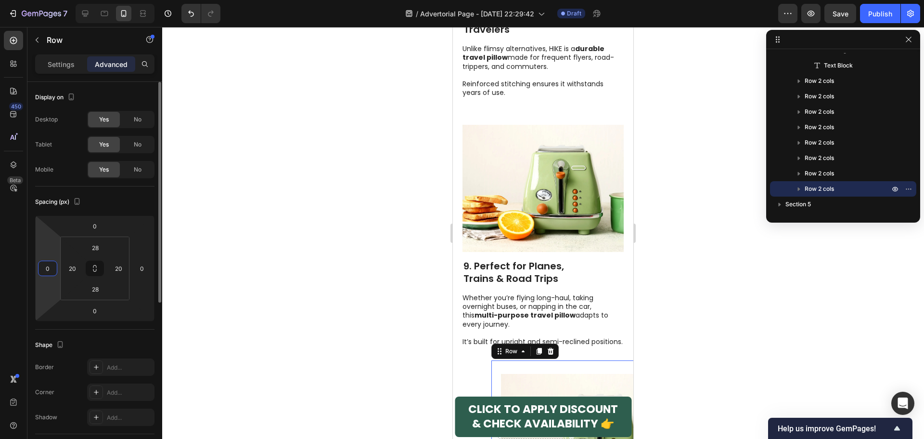
click at [47, 265] on input "0" at bounding box center [47, 268] width 14 height 14
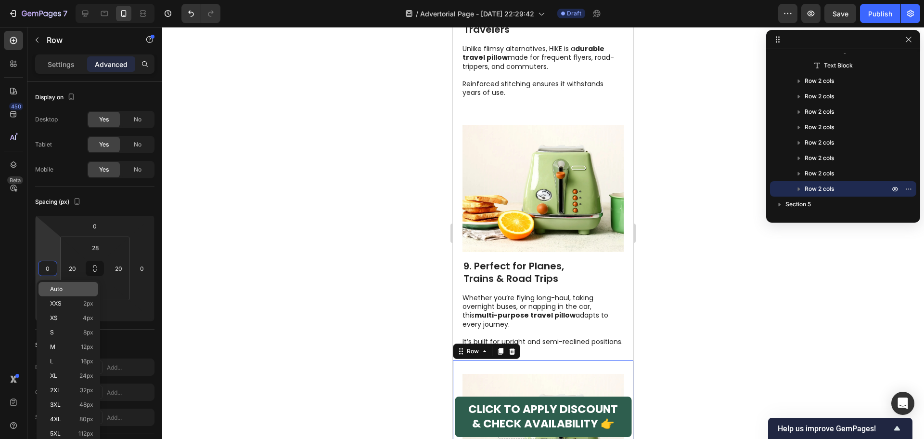
click at [62, 294] on div "Auto" at bounding box center [69, 289] width 60 height 14
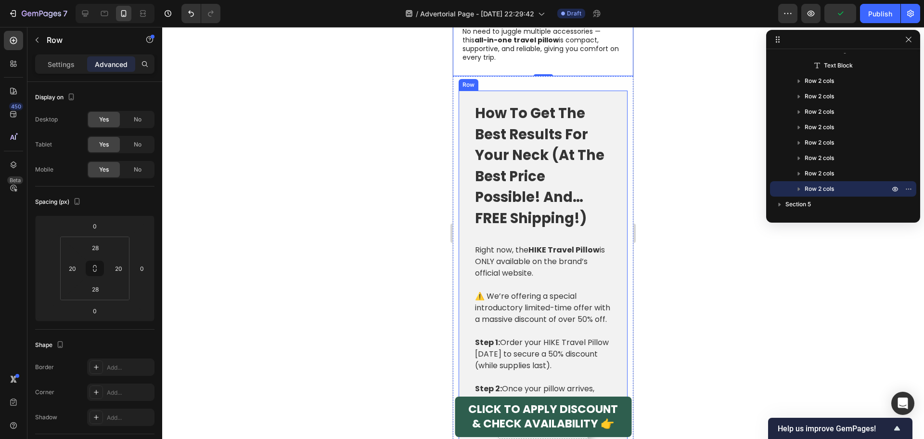
scroll to position [3225, 0]
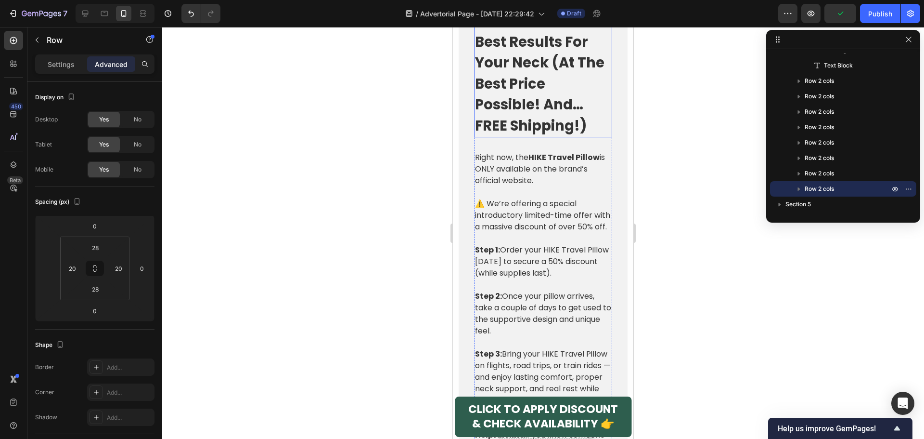
click at [554, 115] on h2 "How To Get The Best Results For Your Neck (At The Best Price Possible! And… FRE…" at bounding box center [543, 74] width 138 height 128
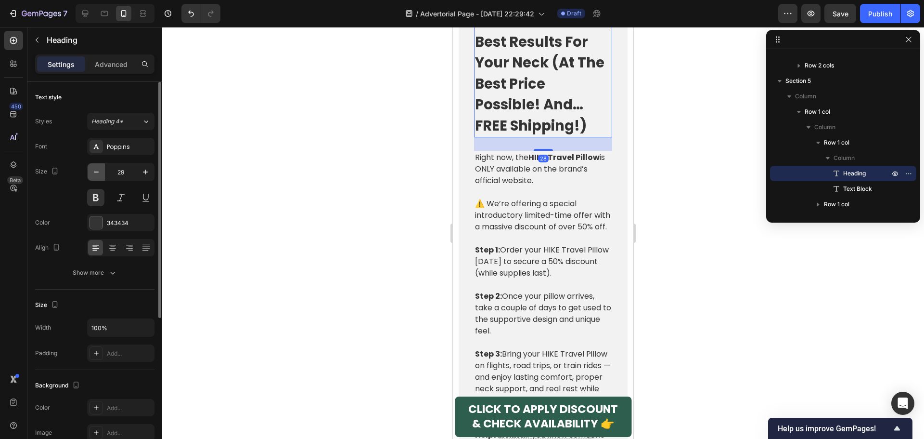
click at [98, 171] on icon "button" at bounding box center [96, 172] width 10 height 10
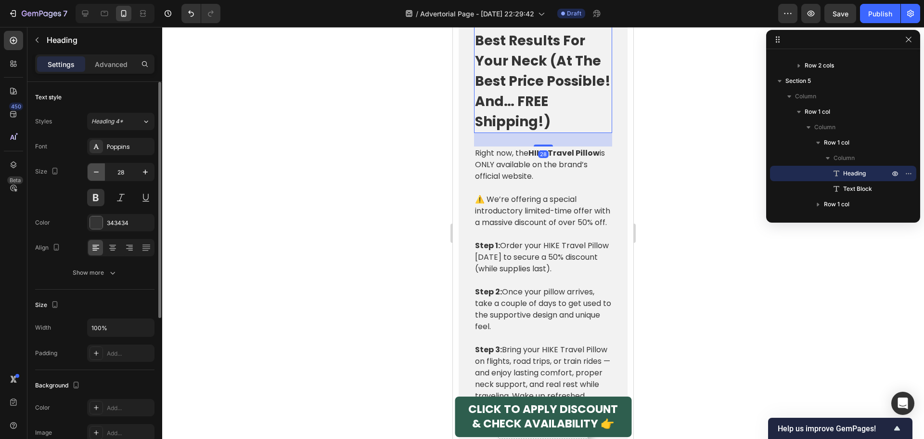
click at [98, 171] on icon "button" at bounding box center [96, 172] width 10 height 10
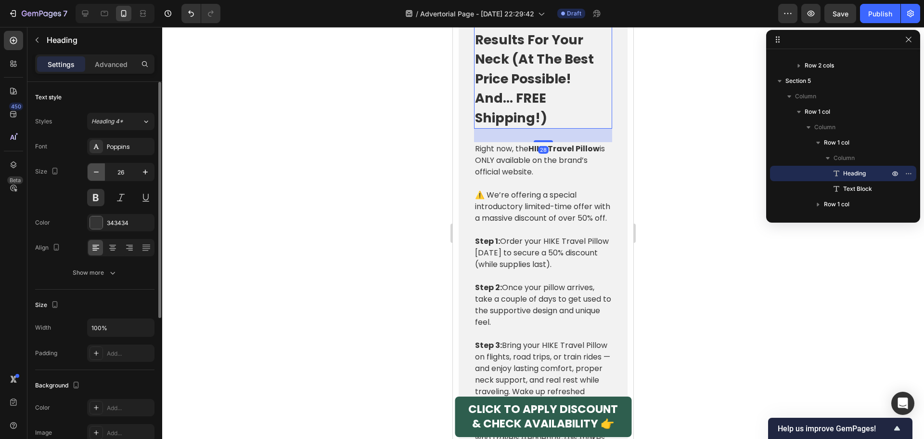
click at [98, 171] on icon "button" at bounding box center [96, 172] width 10 height 10
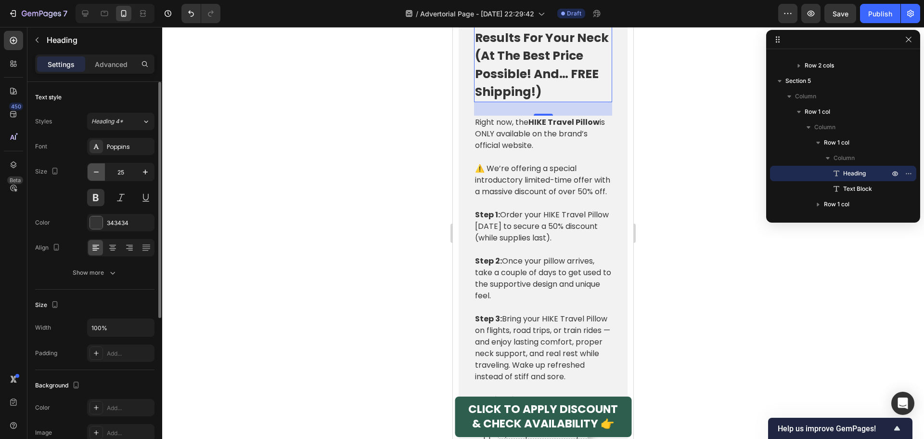
click at [98, 171] on icon "button" at bounding box center [96, 172] width 10 height 10
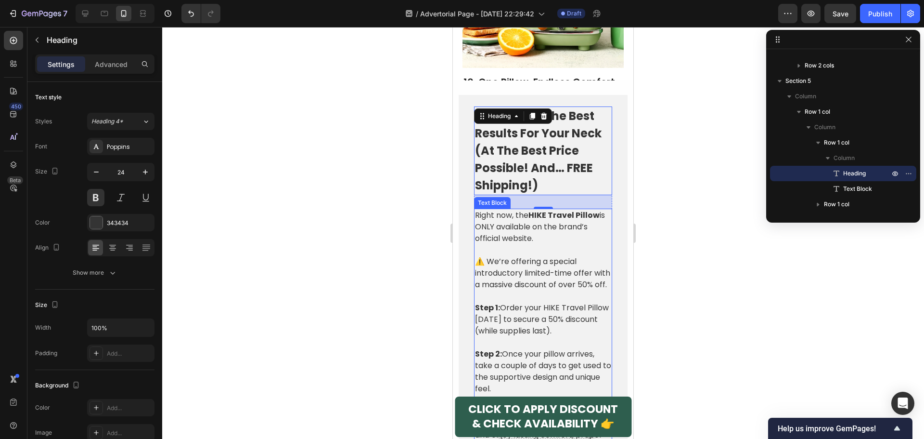
scroll to position [3033, 0]
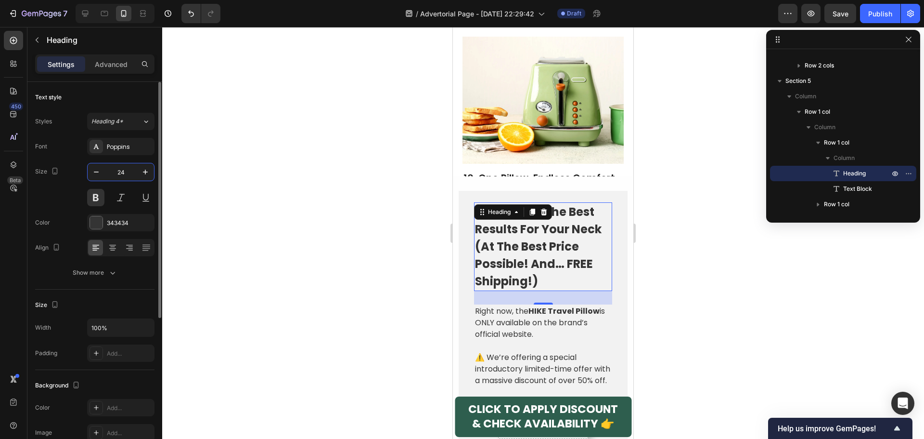
click at [122, 175] on input "24" at bounding box center [121, 171] width 32 height 17
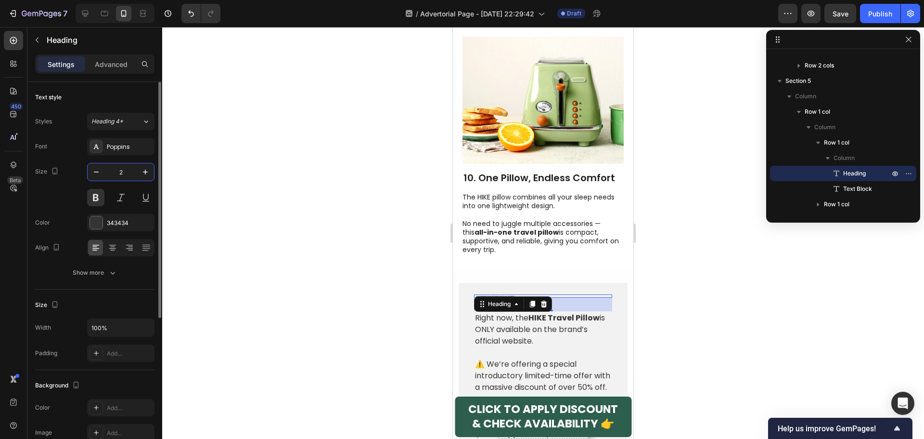
type input "22"
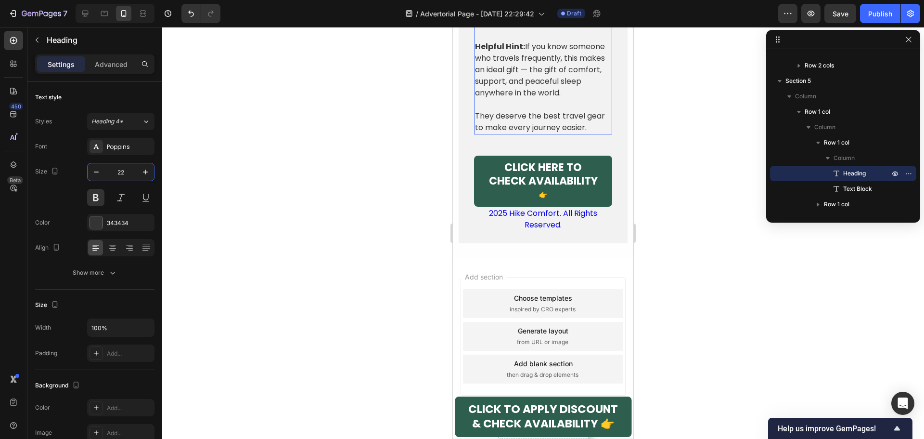
scroll to position [3562, 0]
drag, startPoint x: 550, startPoint y: 208, endPoint x: 542, endPoint y: 210, distance: 8.4
click at [550, 188] on span "CLICK HERE TO CHECK AVAILABILITY" at bounding box center [543, 174] width 109 height 28
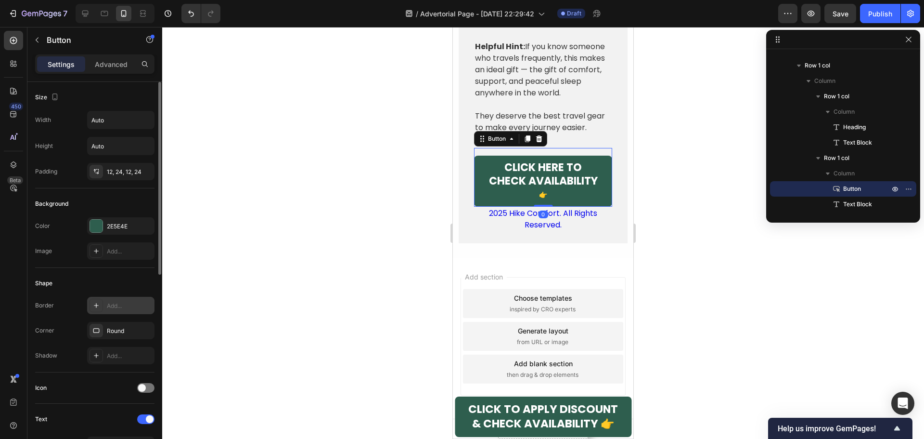
scroll to position [144, 0]
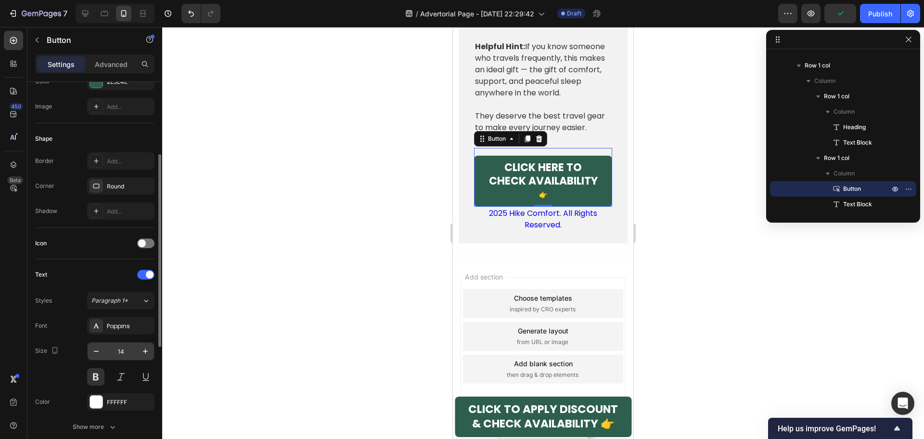
click at [114, 347] on input "14" at bounding box center [121, 350] width 32 height 17
click at [93, 352] on icon "button" at bounding box center [96, 351] width 10 height 10
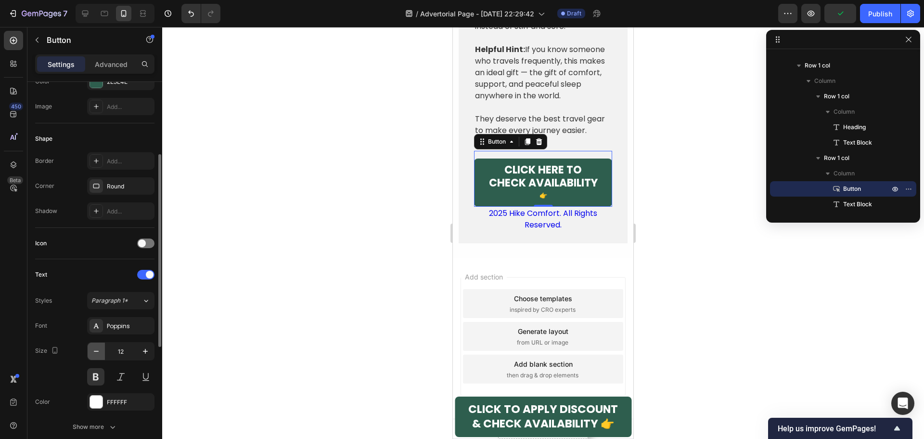
click at [93, 352] on icon "button" at bounding box center [96, 351] width 10 height 10
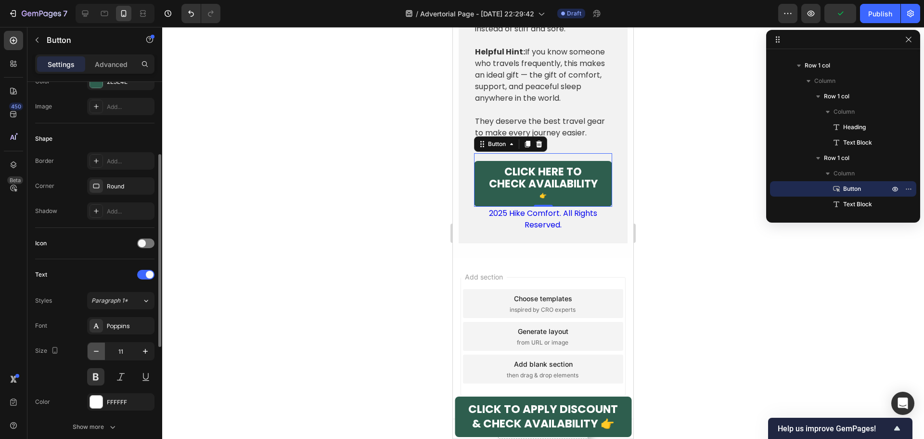
click at [93, 352] on icon "button" at bounding box center [96, 351] width 10 height 10
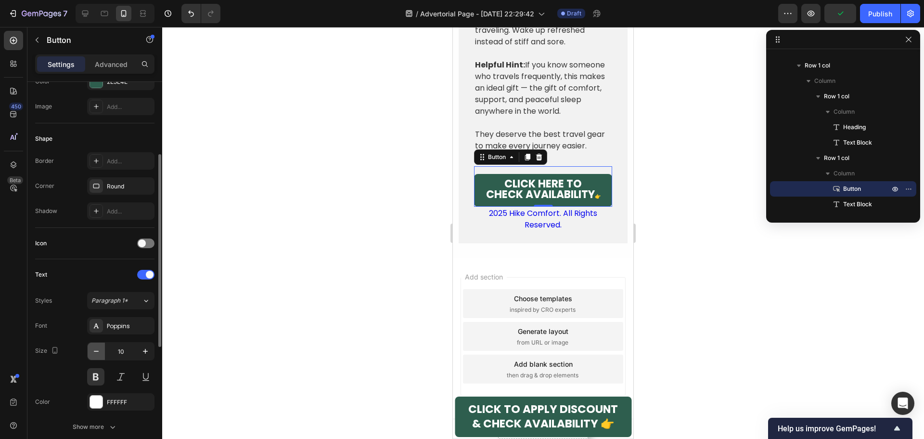
click at [93, 352] on icon "button" at bounding box center [96, 351] width 10 height 10
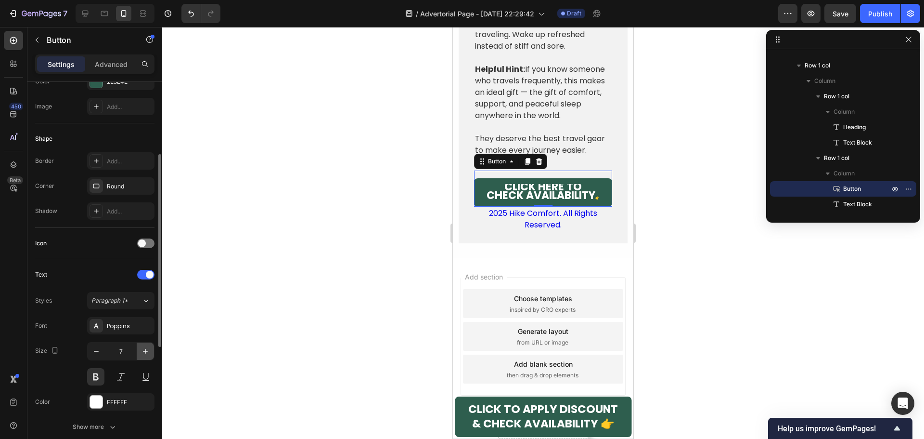
click at [138, 349] on button "button" at bounding box center [145, 350] width 17 height 17
click at [139, 349] on button "button" at bounding box center [145, 350] width 17 height 17
click at [140, 349] on button "button" at bounding box center [145, 350] width 17 height 17
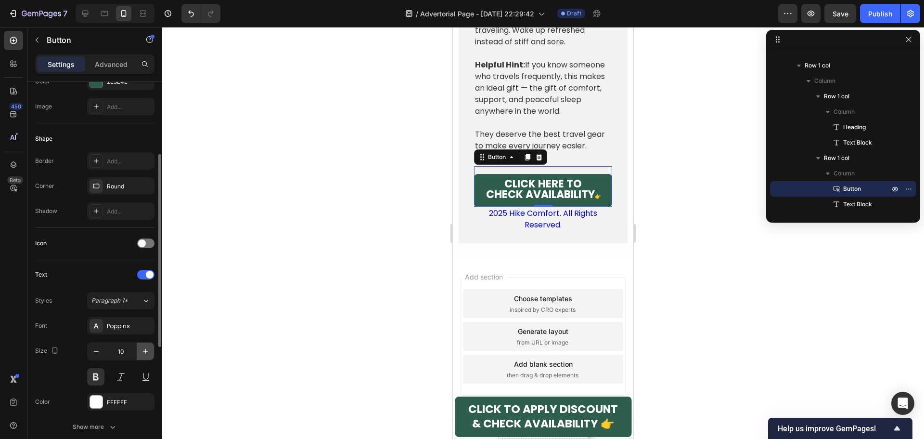
click at [140, 349] on button "button" at bounding box center [145, 350] width 17 height 17
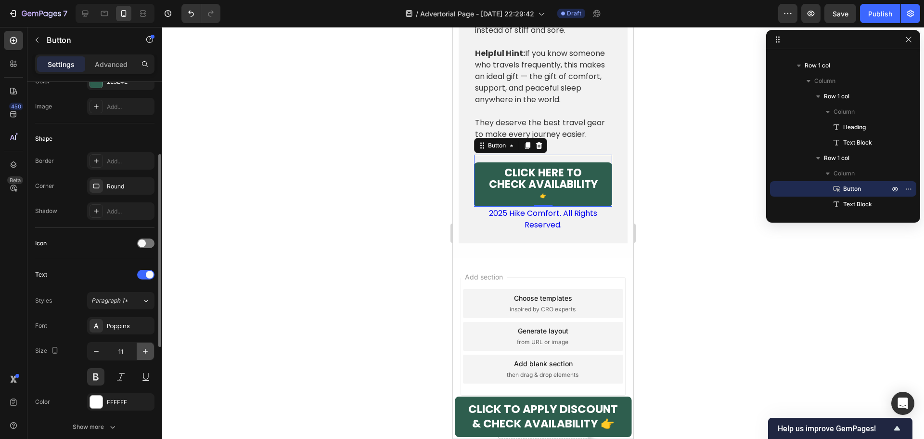
click at [140, 349] on button "button" at bounding box center [145, 350] width 17 height 17
type input "12"
click at [519, 191] on span "CLICK HERE TO CHECK AVAILABILITY" at bounding box center [543, 177] width 109 height 27
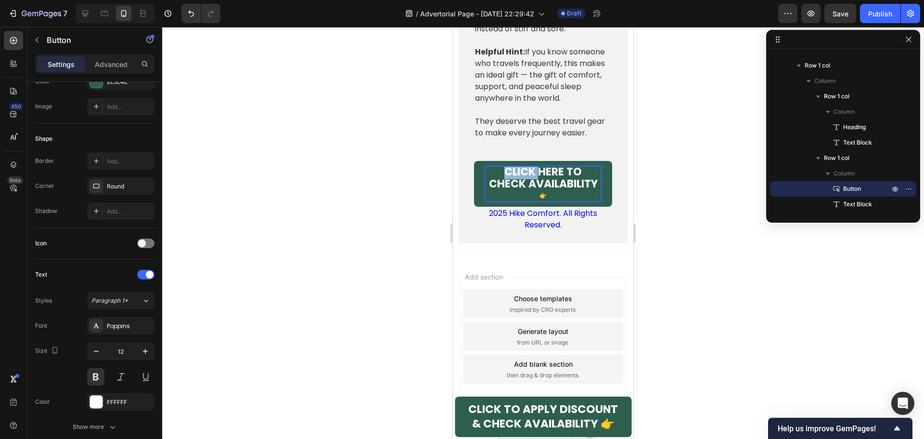
click at [519, 191] on span "CLICK HERE TO CHECK AVAILABILITY" at bounding box center [543, 177] width 109 height 27
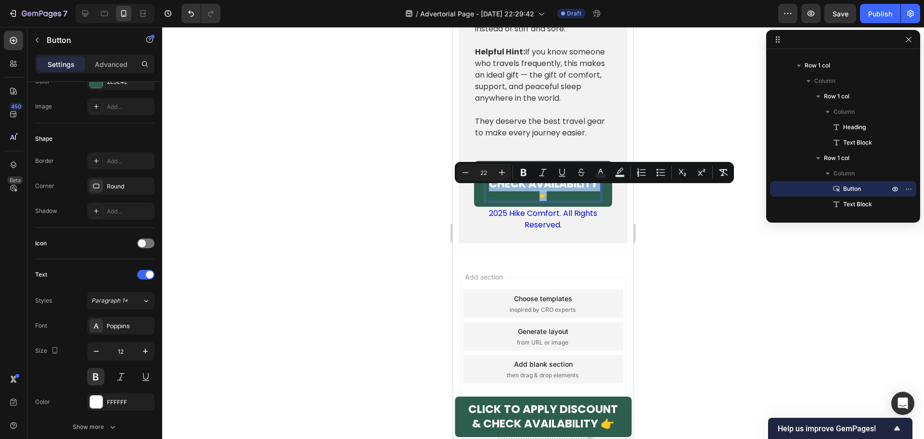
click at [519, 191] on span "CLICK HERE TO CHECK AVAILABILITY" at bounding box center [543, 177] width 109 height 27
click at [471, 173] on button "Minus" at bounding box center [465, 172] width 17 height 17
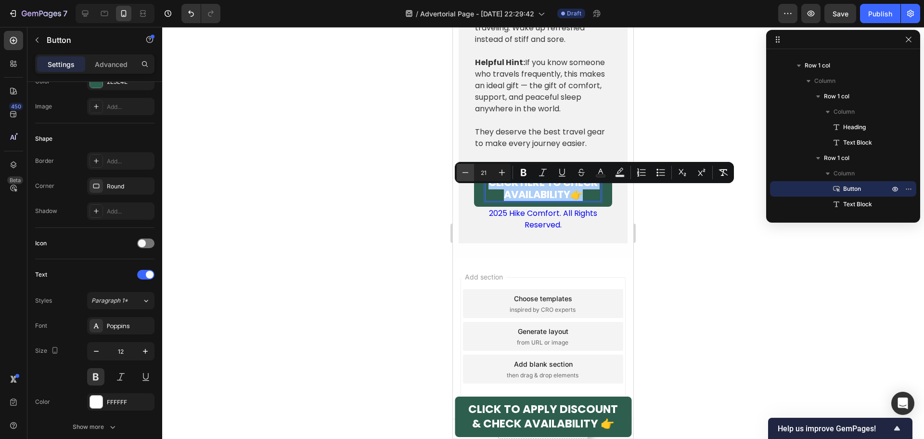
click at [471, 173] on button "Minus" at bounding box center [465, 172] width 17 height 17
click at [465, 174] on icon "Editor contextual toolbar" at bounding box center [466, 173] width 10 height 10
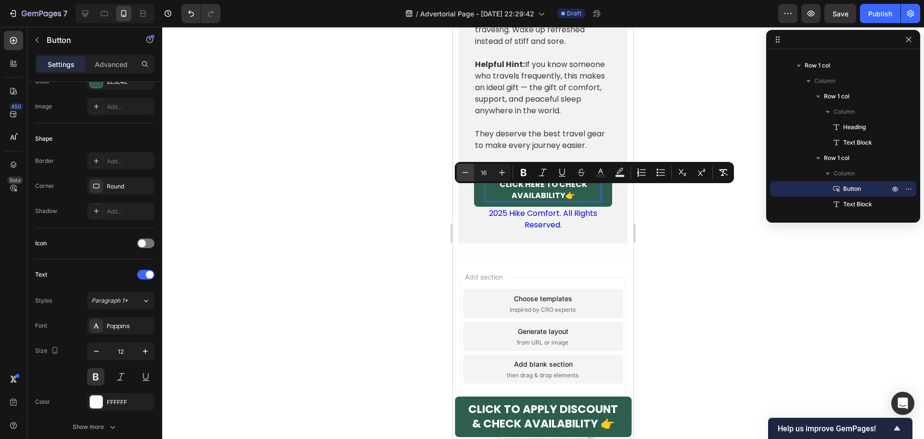
click at [465, 174] on icon "Editor contextual toolbar" at bounding box center [466, 173] width 10 height 10
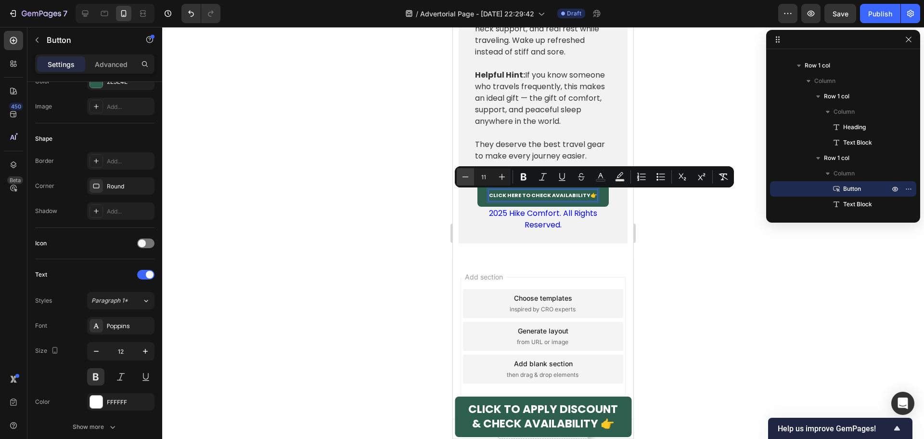
scroll to position [3562, 0]
click at [498, 173] on icon "Editor contextual toolbar" at bounding box center [502, 177] width 10 height 10
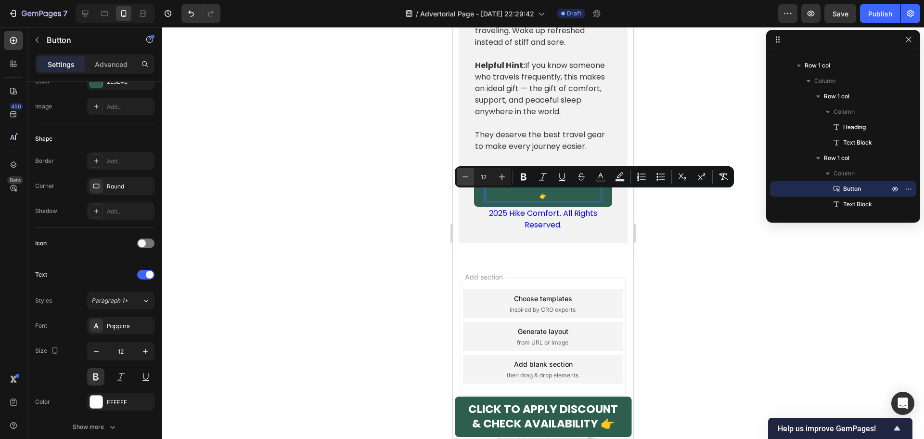
click at [465, 176] on icon "Editor contextual toolbar" at bounding box center [466, 177] width 10 height 10
type input "11"
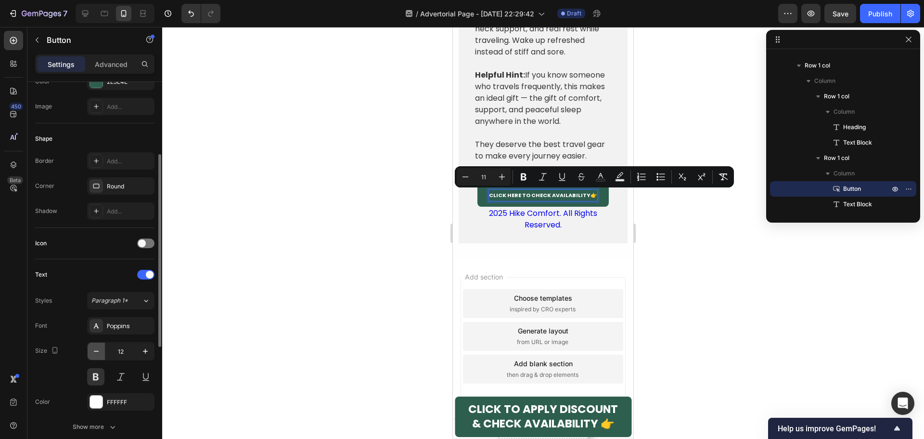
click at [95, 354] on icon "button" at bounding box center [96, 351] width 10 height 10
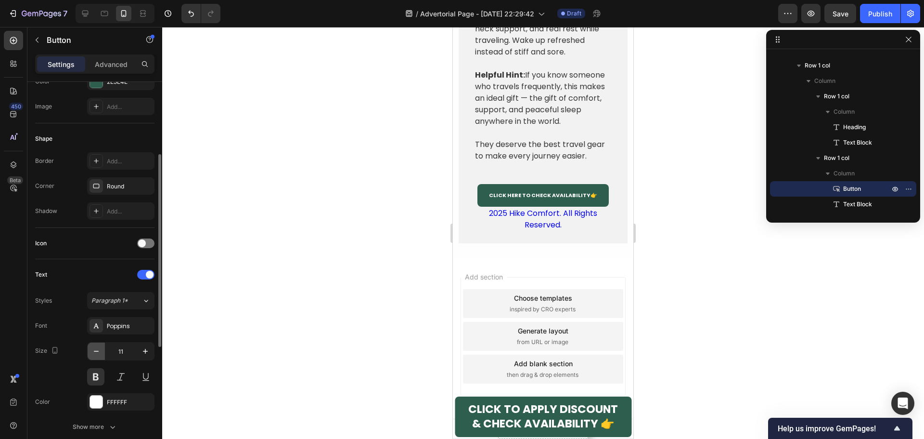
scroll to position [3560, 0]
click at [95, 354] on icon "button" at bounding box center [96, 351] width 10 height 10
type input "10"
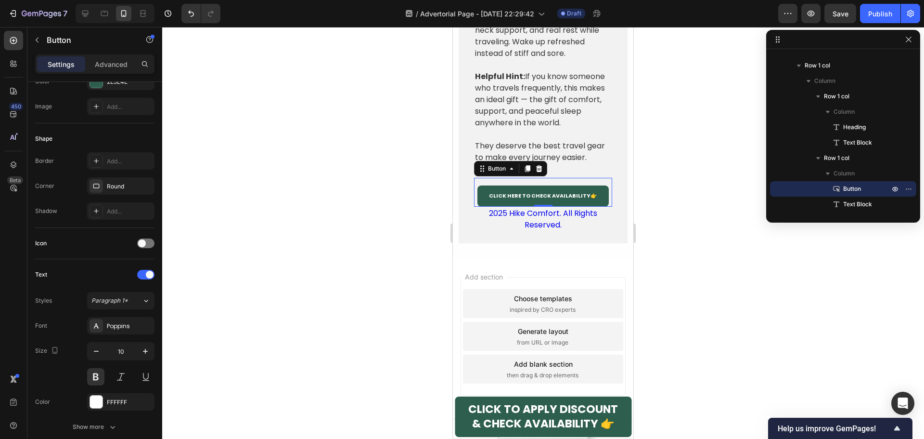
scroll to position [3560, 0]
click at [528, 194] on span "CLICK HERE TO CHECK AVAILABILITY 👉" at bounding box center [543, 196] width 108 height 8
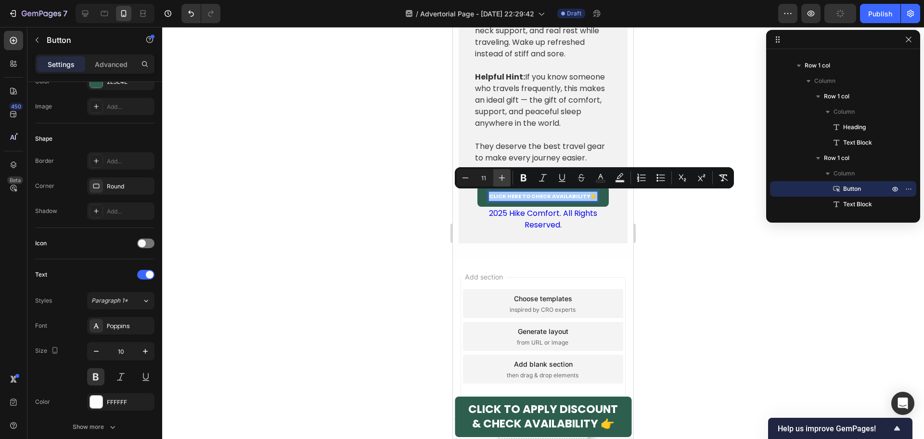
click at [505, 178] on icon "Editor contextual toolbar" at bounding box center [502, 178] width 6 height 6
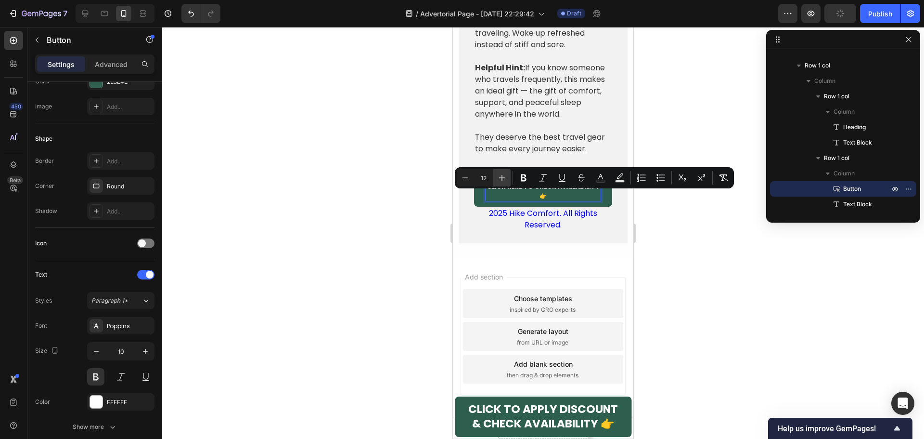
click at [505, 178] on icon "Editor contextual toolbar" at bounding box center [502, 178] width 6 height 6
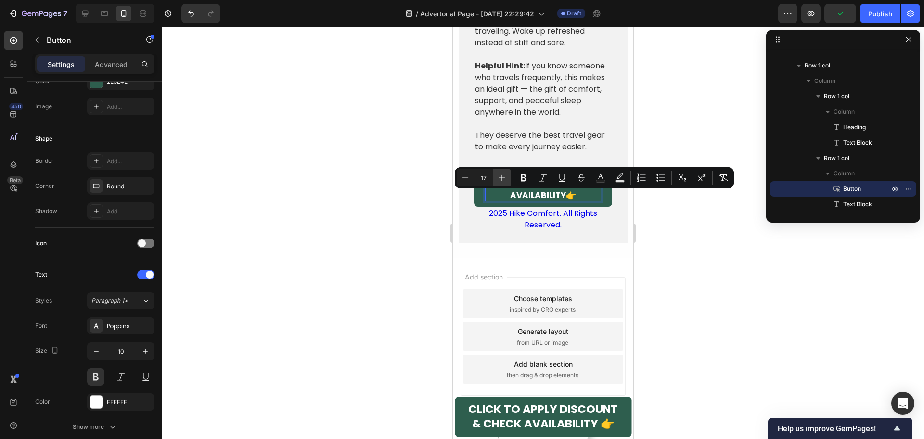
click at [505, 178] on icon "Editor contextual toolbar" at bounding box center [502, 178] width 6 height 6
type input "19"
click at [679, 280] on div at bounding box center [543, 233] width 762 height 412
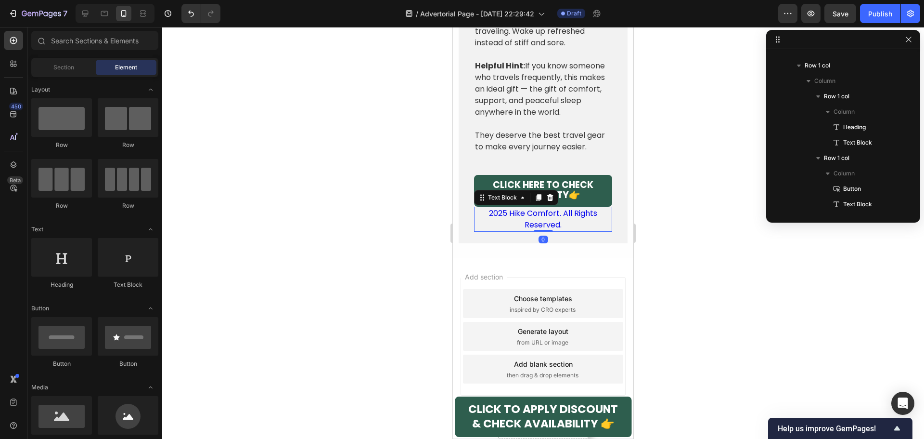
click at [555, 228] on p "2025 Hike Comfort. All Rights Reserved." at bounding box center [543, 218] width 136 height 23
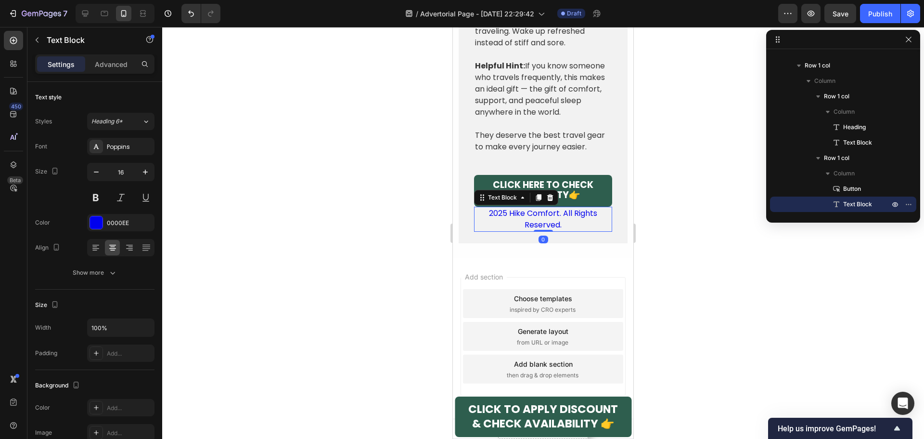
scroll to position [3571, 0]
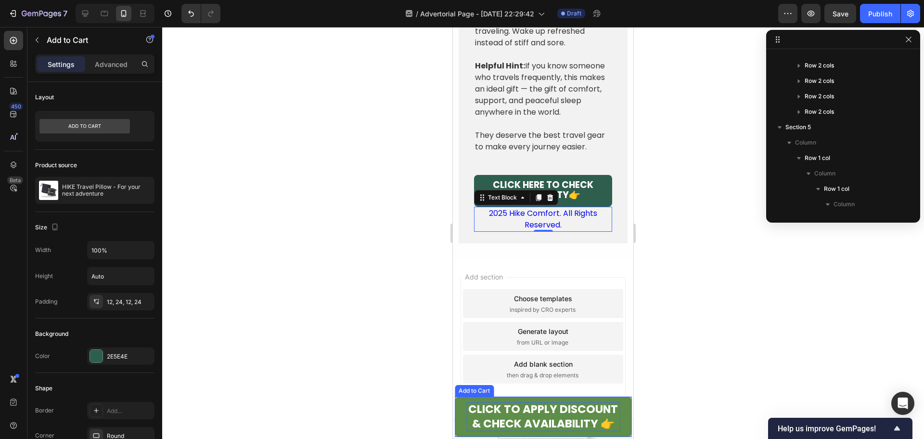
click at [569, 401] on strong "CLICK TO APPLY DISCOUNT & CHECK AVAILABILITY 👉" at bounding box center [543, 416] width 150 height 30
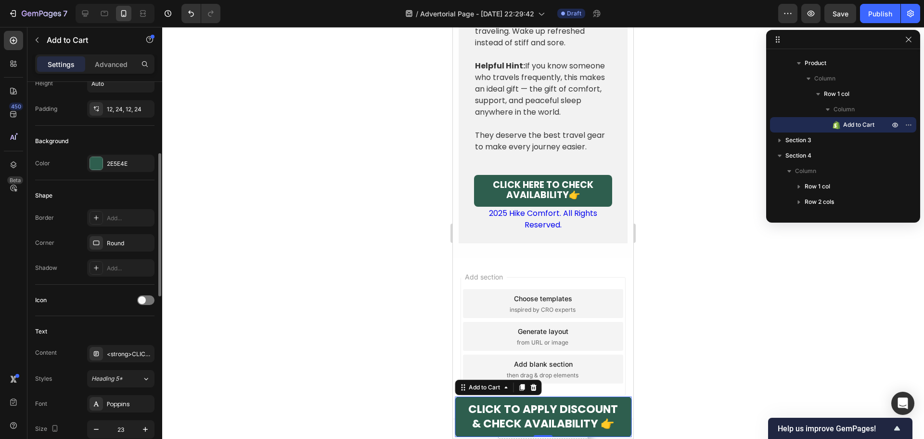
scroll to position [289, 0]
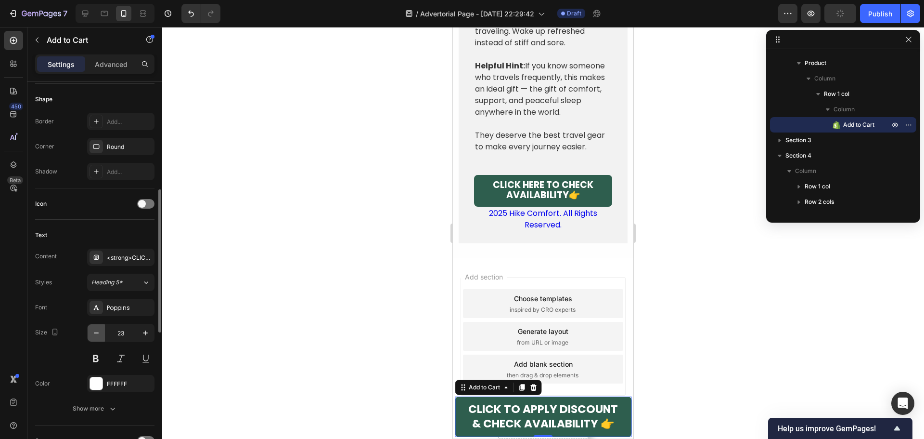
click at [92, 335] on icon "button" at bounding box center [96, 333] width 10 height 10
type input "22"
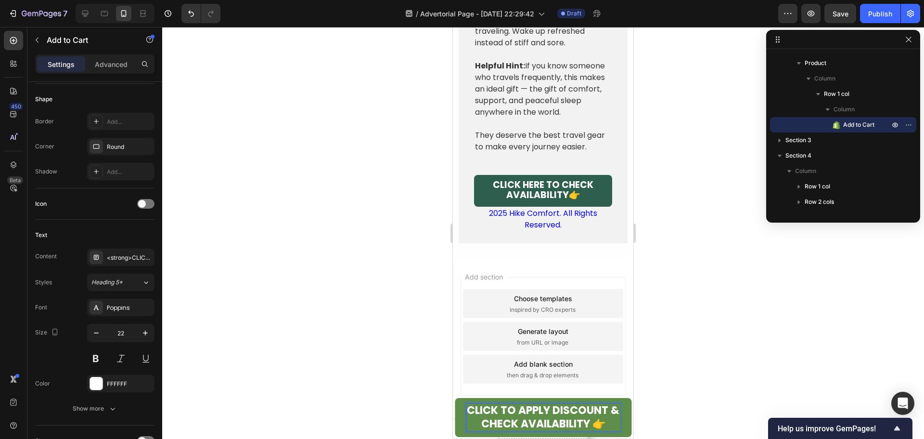
click at [505, 416] on strong "CLICK TO APPLY DISCOUNT & CHECK AVAILABILITY 👉" at bounding box center [543, 416] width 153 height 29
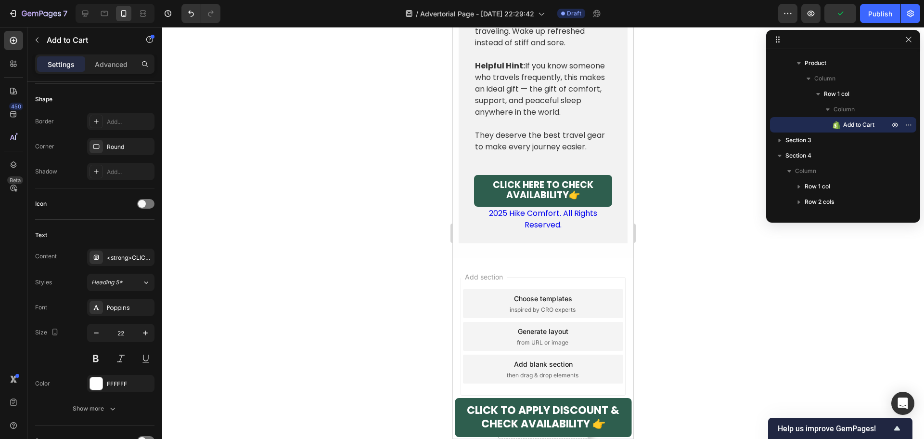
click at [625, 317] on div "Add section Choose templates inspired by CRO experts Generate layout from URL o…" at bounding box center [543, 338] width 181 height 161
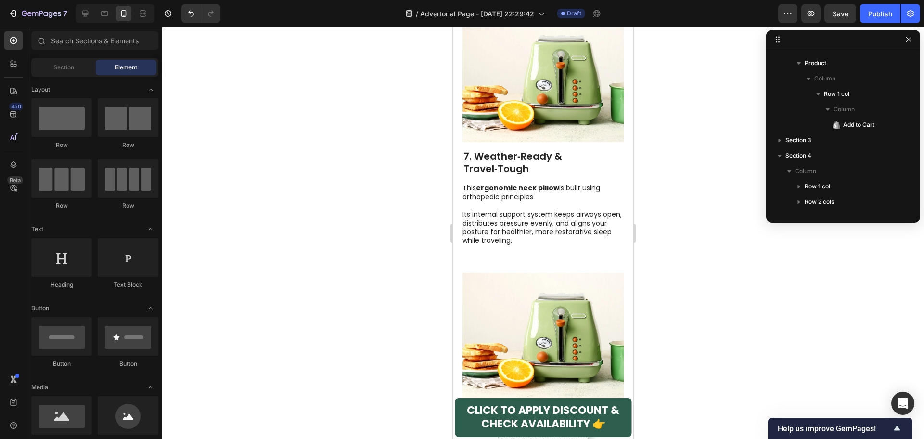
scroll to position [2223, 0]
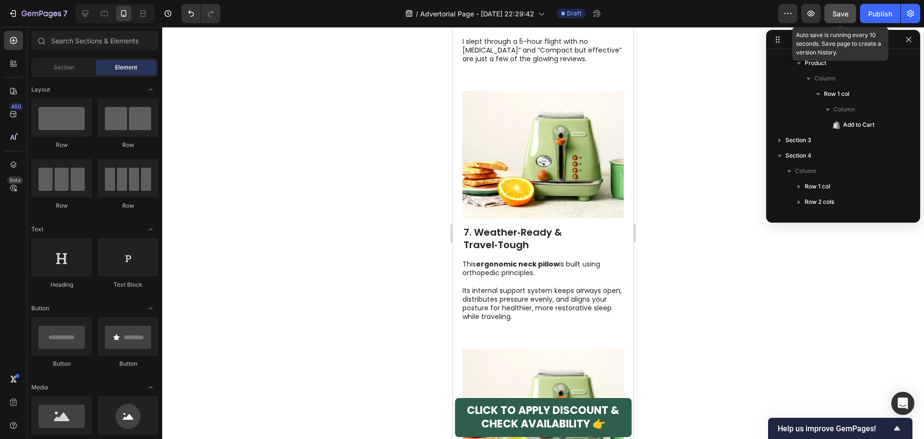
click at [844, 13] on span "Save" at bounding box center [841, 14] width 16 height 8
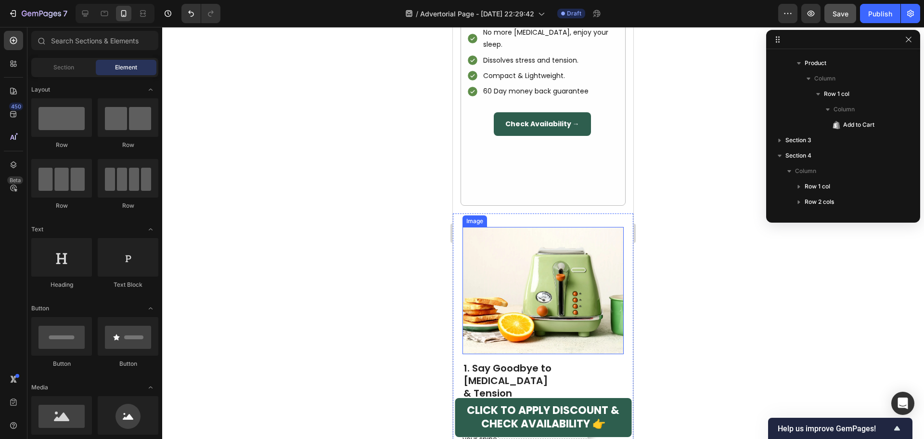
scroll to position [683, 0]
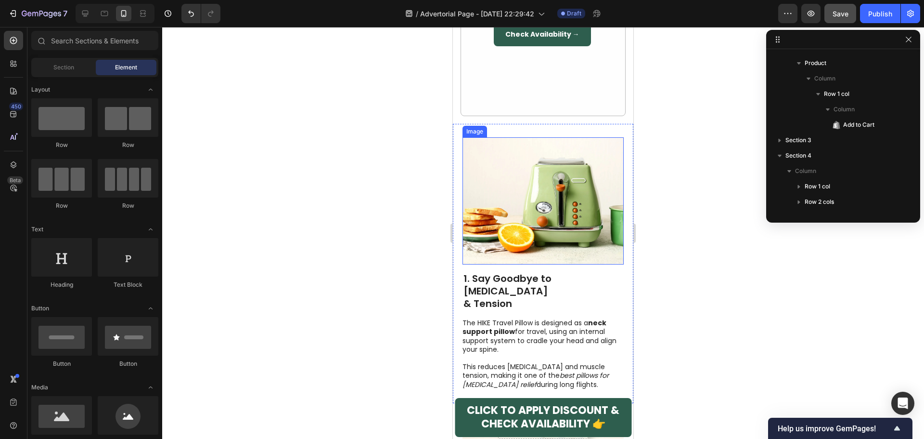
click at [528, 151] on img at bounding box center [543, 200] width 161 height 127
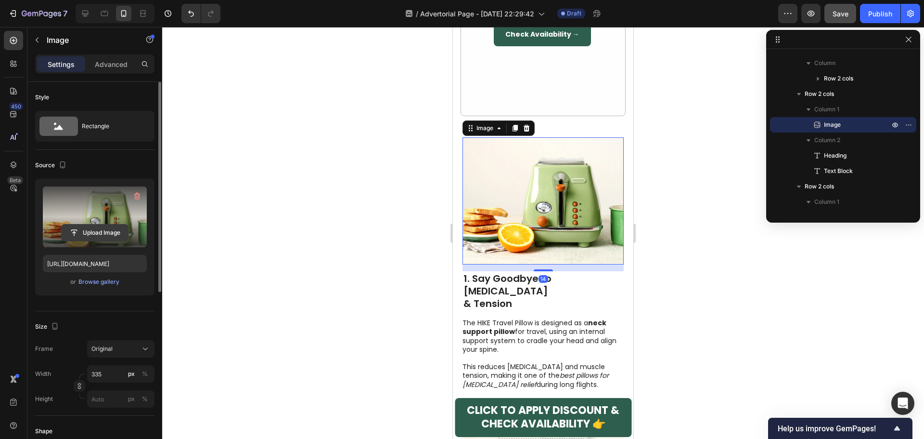
click at [96, 232] on input "file" at bounding box center [95, 232] width 66 height 16
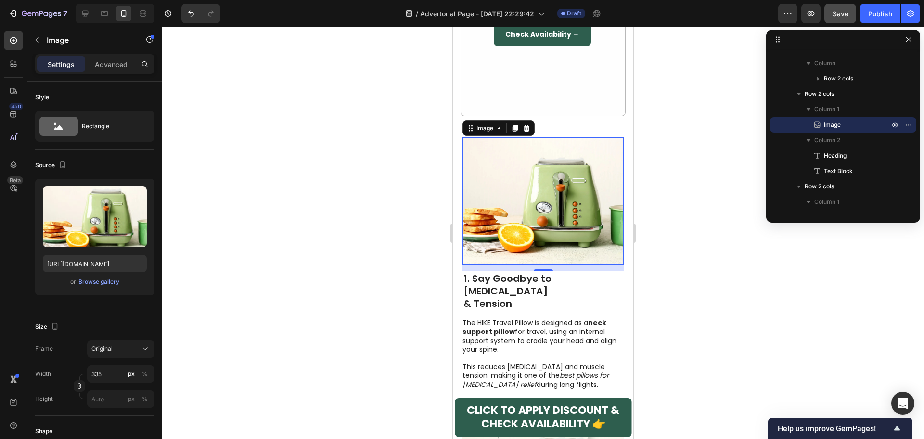
click at [77, 15] on div at bounding box center [115, 13] width 79 height 19
click at [86, 14] on icon at bounding box center [85, 14] width 6 height 6
type input "483"
type input "380"
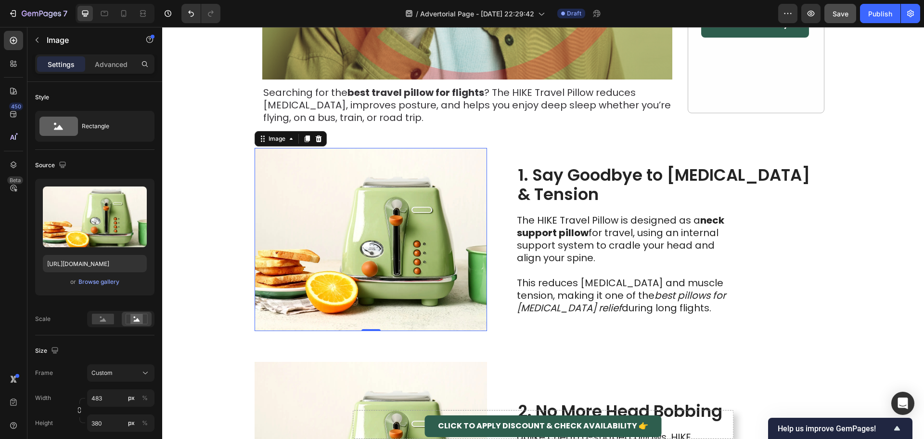
scroll to position [370, 0]
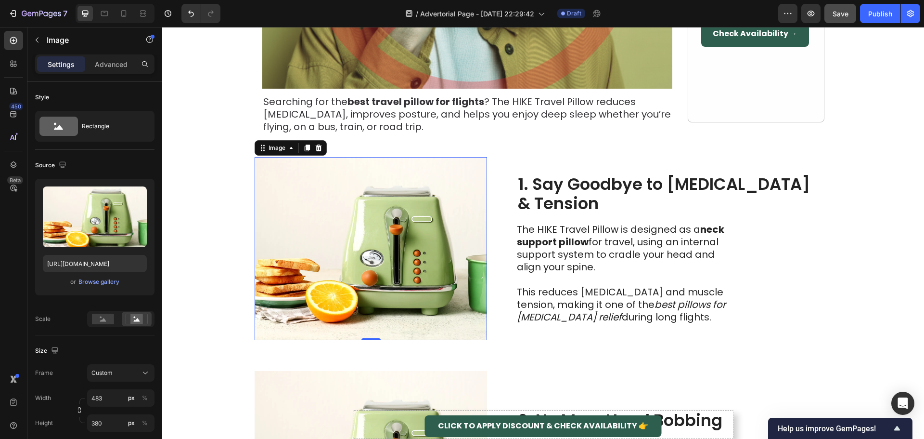
click at [386, 245] on img at bounding box center [371, 248] width 232 height 183
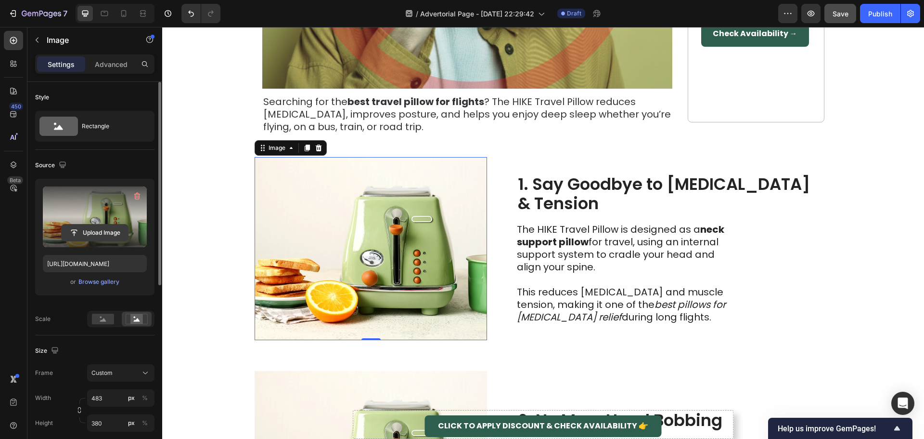
click at [93, 233] on input "file" at bounding box center [95, 232] width 66 height 16
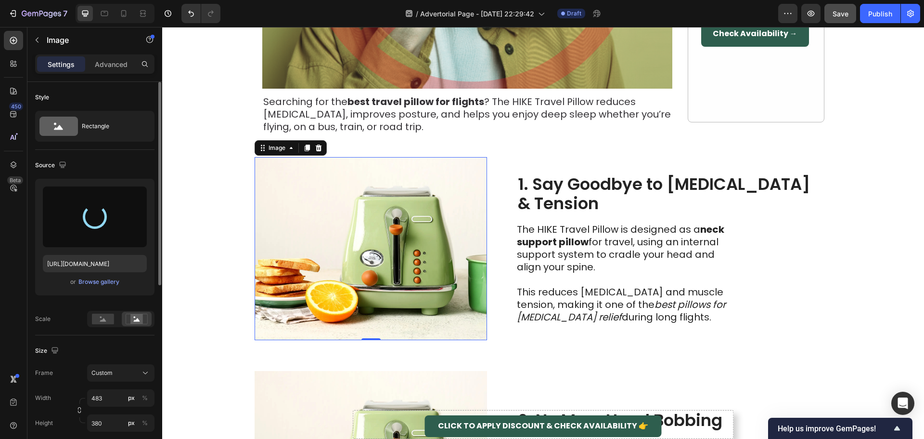
type input "[URL][DOMAIN_NAME]"
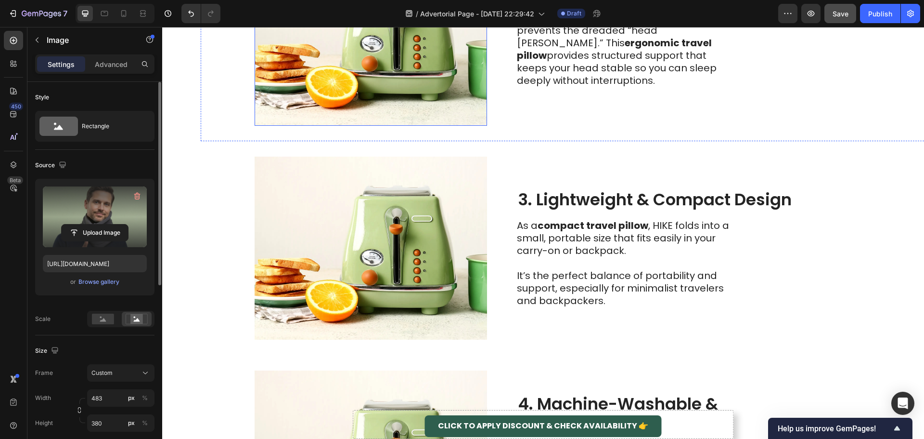
scroll to position [803, 0]
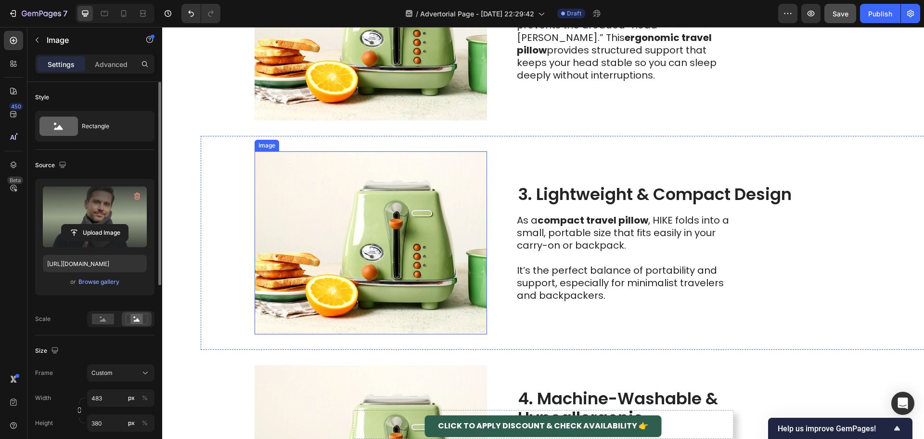
click at [413, 258] on img at bounding box center [371, 242] width 232 height 183
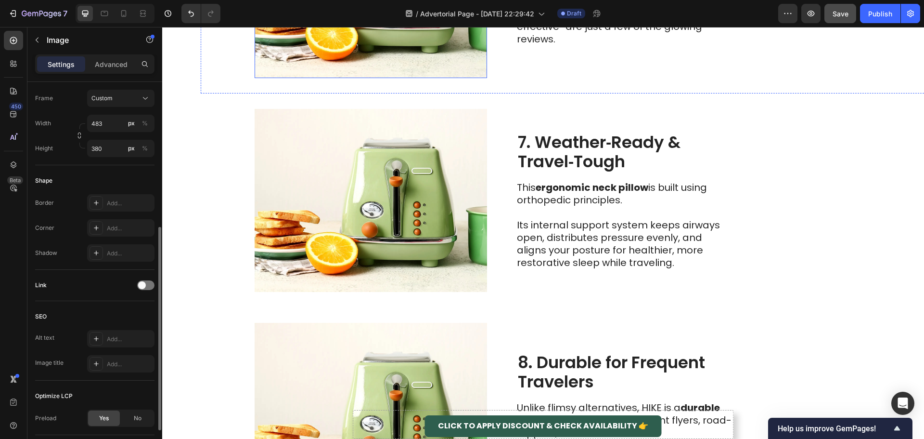
scroll to position [1717, 0]
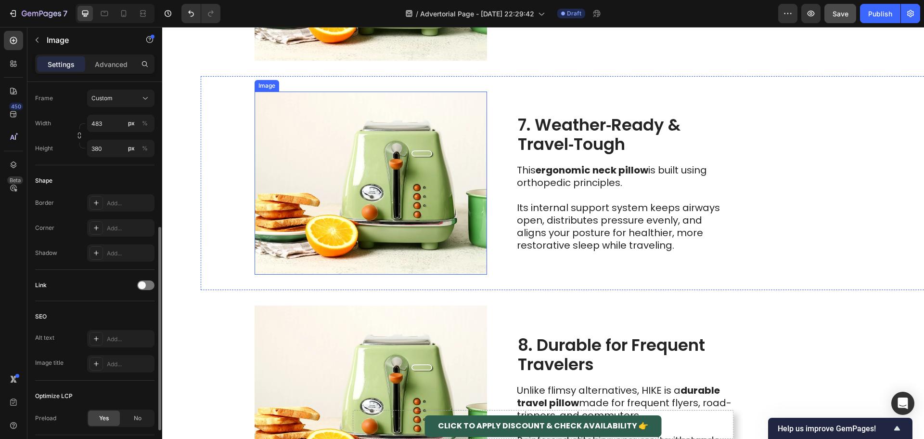
click at [454, 187] on img at bounding box center [371, 182] width 232 height 183
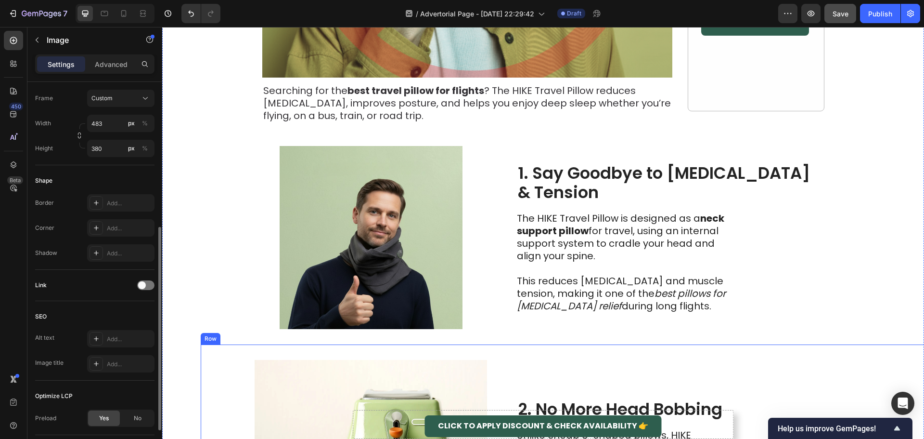
scroll to position [370, 0]
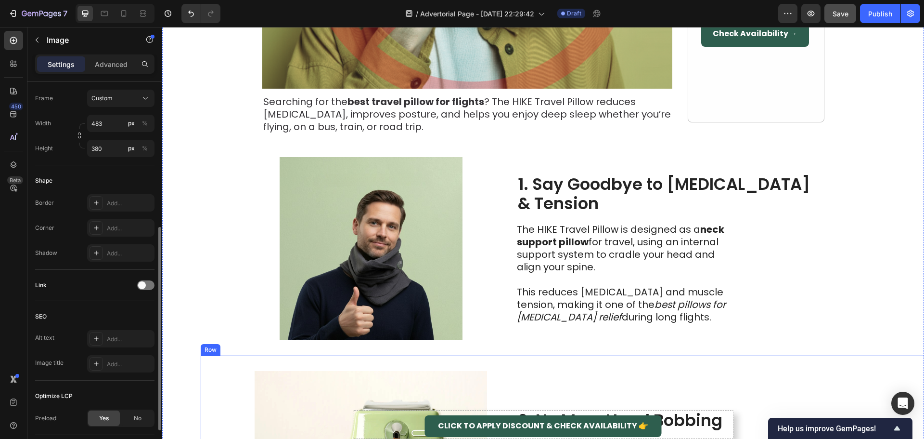
click at [372, 225] on img at bounding box center [371, 248] width 232 height 183
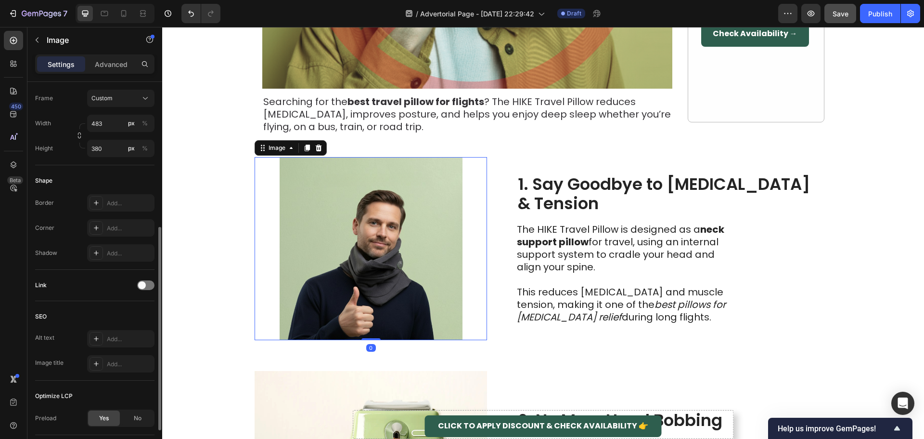
scroll to position [130, 0]
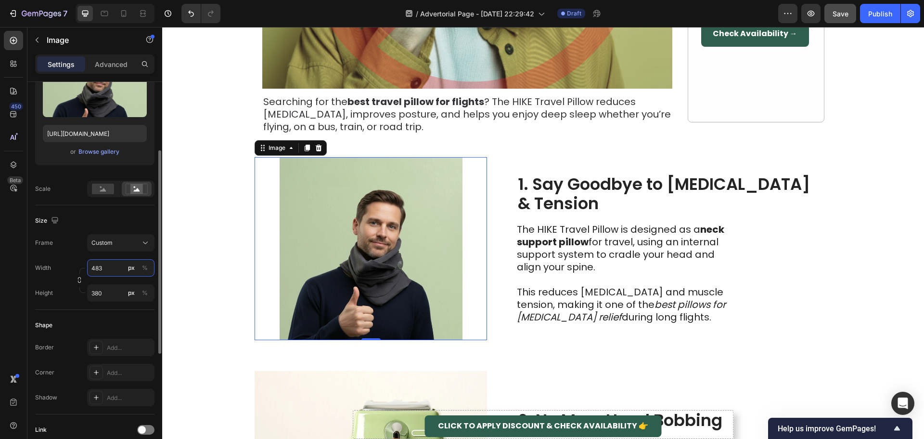
click at [103, 264] on input "483" at bounding box center [120, 267] width 67 height 17
click at [104, 287] on p "Full 100%" at bounding box center [119, 290] width 56 height 9
type input "100"
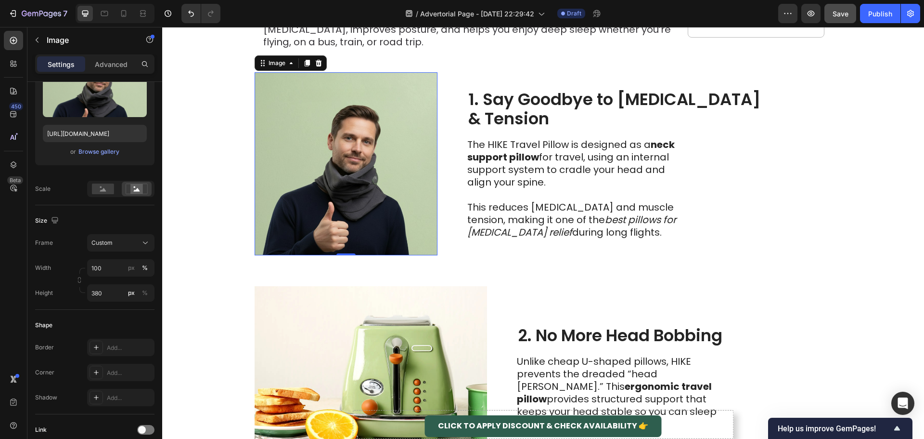
scroll to position [466, 0]
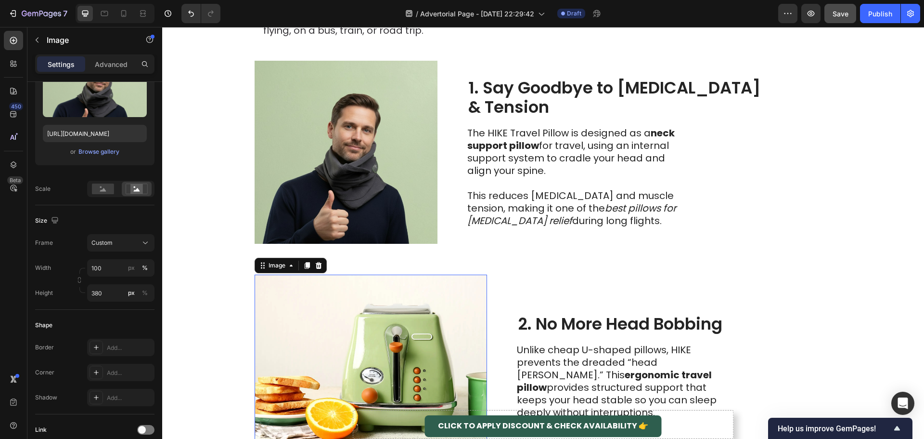
click at [354, 302] on img at bounding box center [371, 365] width 232 height 183
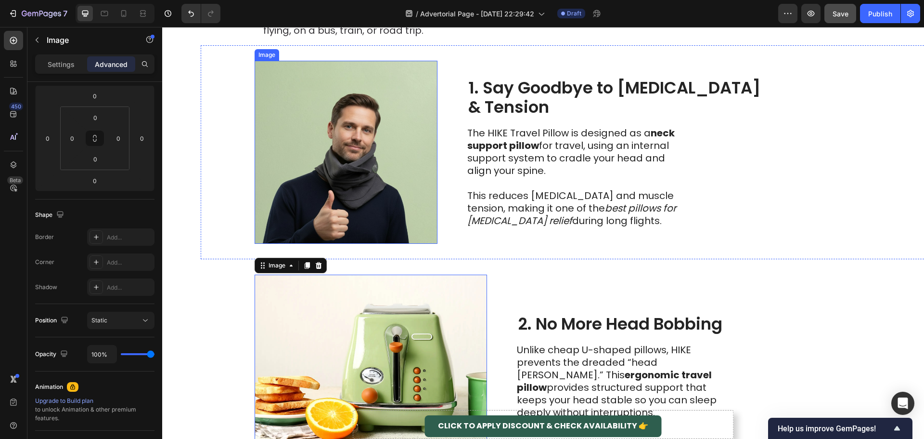
click at [367, 154] on img at bounding box center [346, 152] width 183 height 183
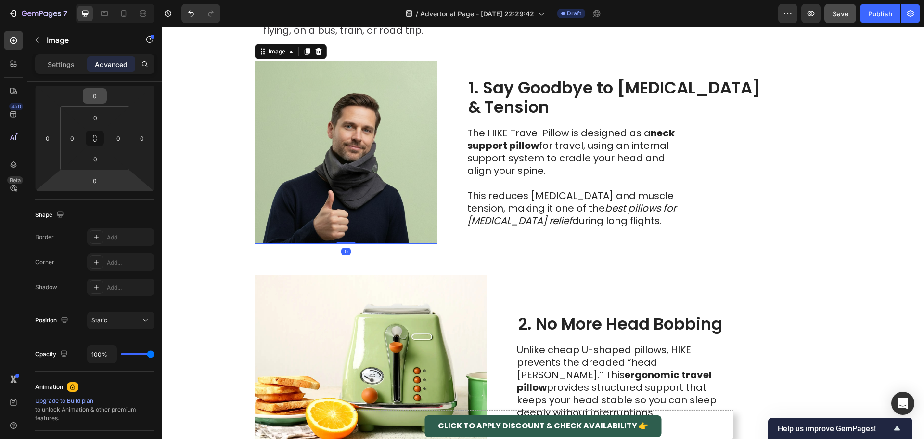
scroll to position [0, 0]
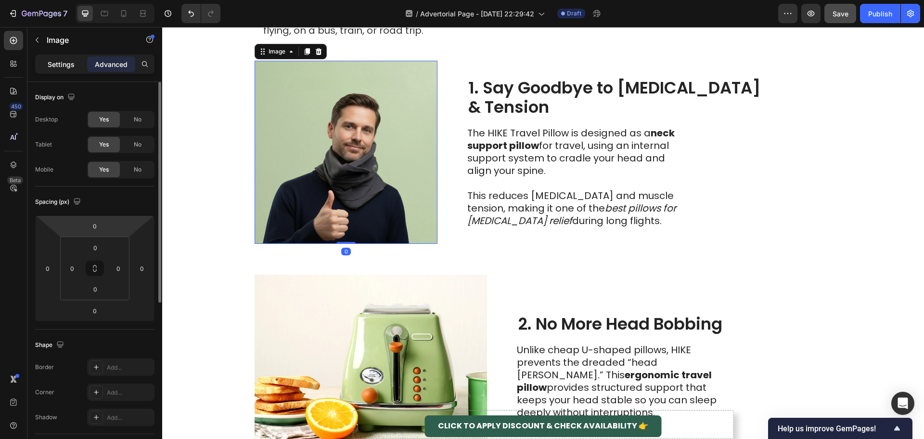
click at [62, 68] on p "Settings" at bounding box center [61, 64] width 27 height 10
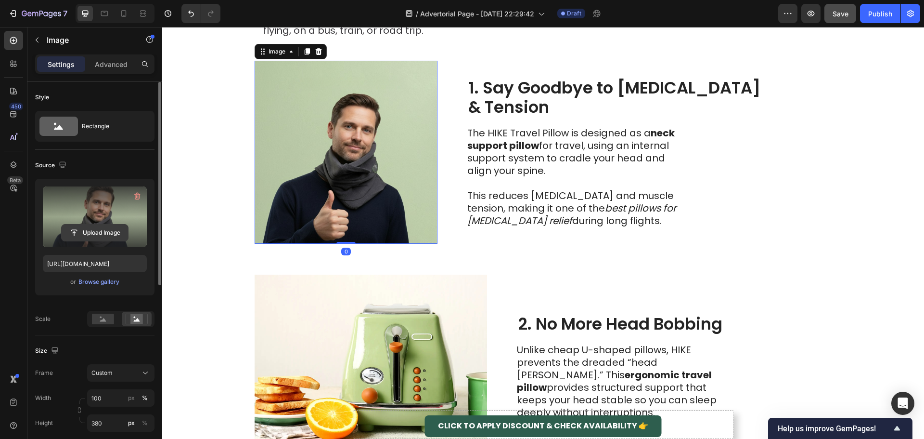
click at [100, 231] on input "file" at bounding box center [95, 232] width 66 height 16
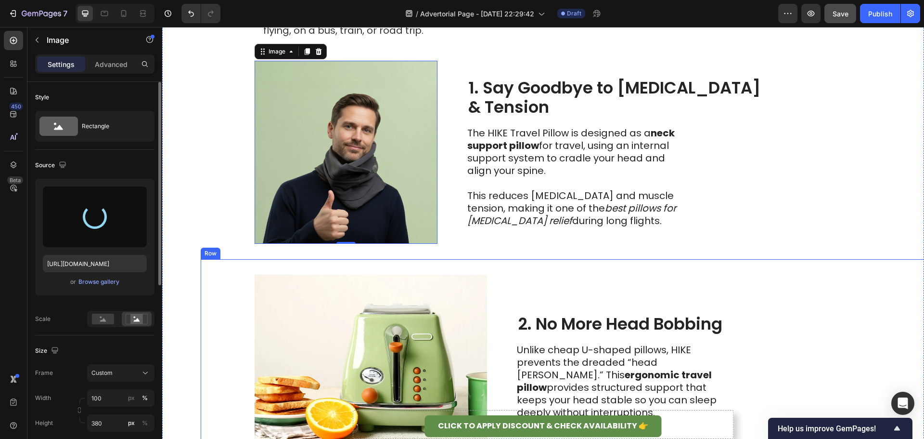
type input "[URL][DOMAIN_NAME]"
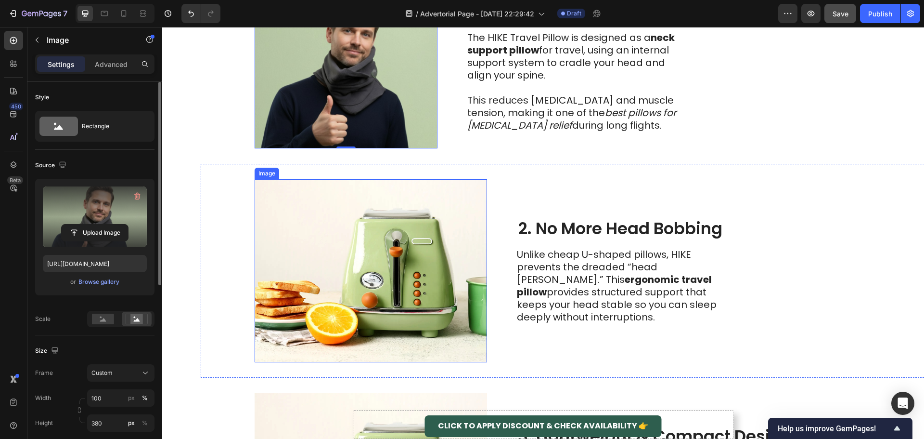
scroll to position [562, 0]
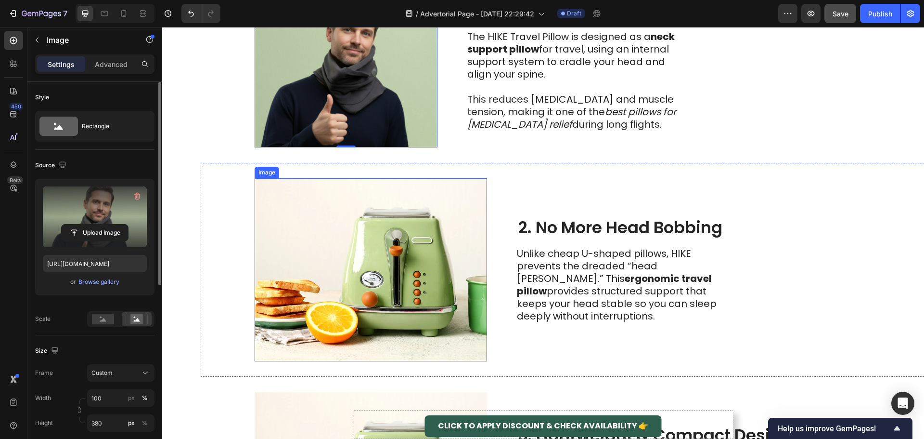
click at [408, 256] on img at bounding box center [371, 269] width 232 height 183
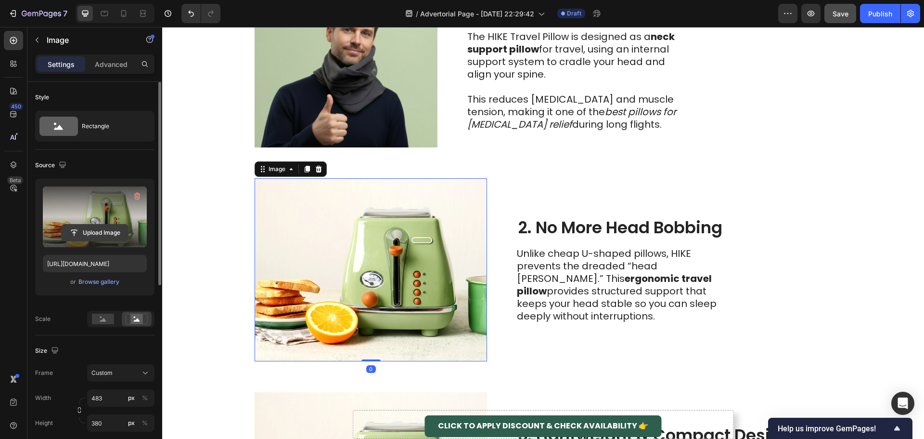
click at [107, 230] on input "file" at bounding box center [95, 232] width 66 height 16
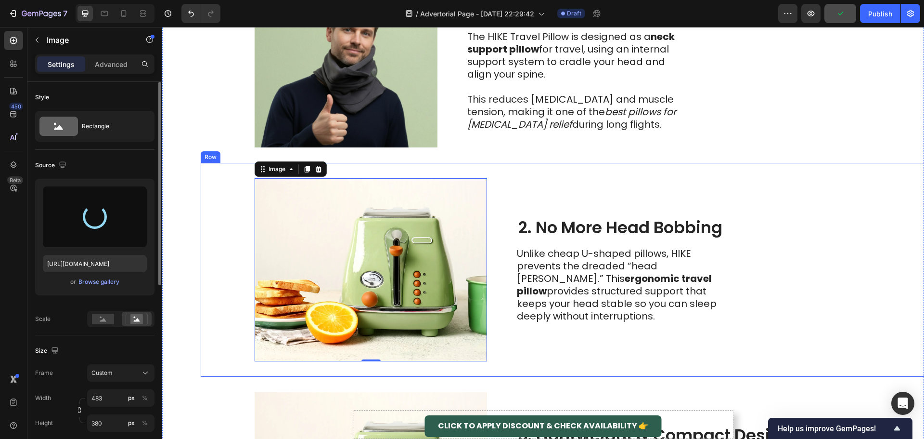
type input "[URL][DOMAIN_NAME]"
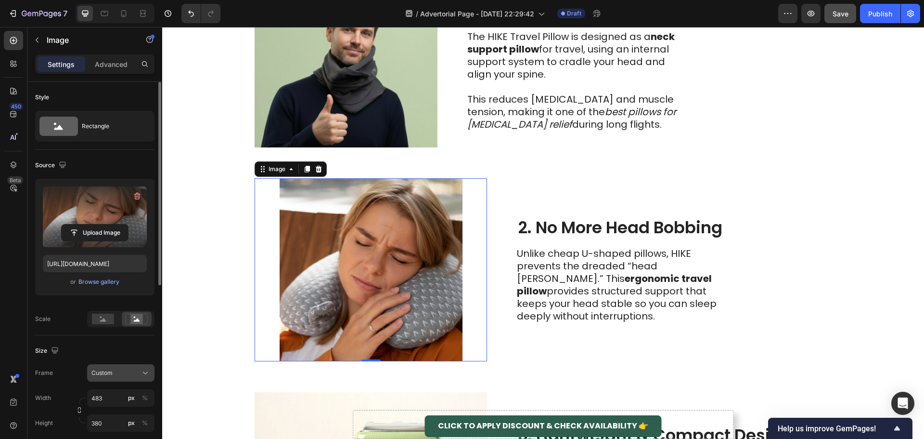
click at [119, 377] on div "Custom" at bounding box center [120, 373] width 59 height 10
click at [114, 401] on input "483" at bounding box center [120, 397] width 67 height 17
click at [94, 424] on span "Full" at bounding box center [96, 420] width 10 height 9
type input "100"
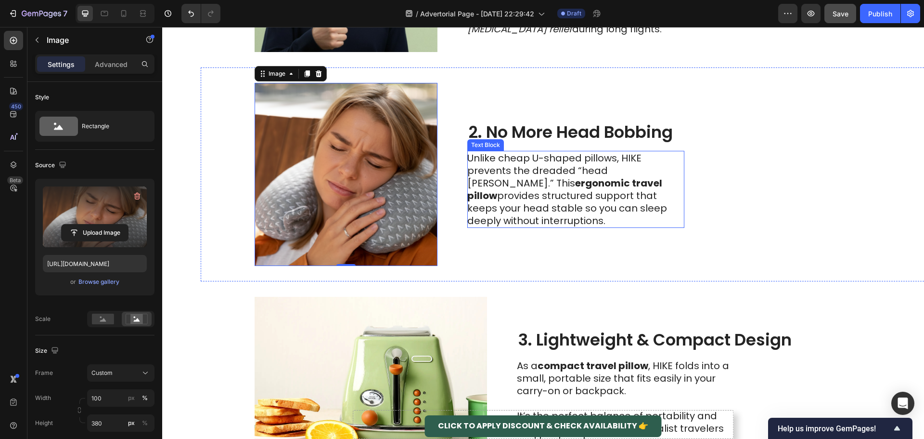
scroll to position [659, 0]
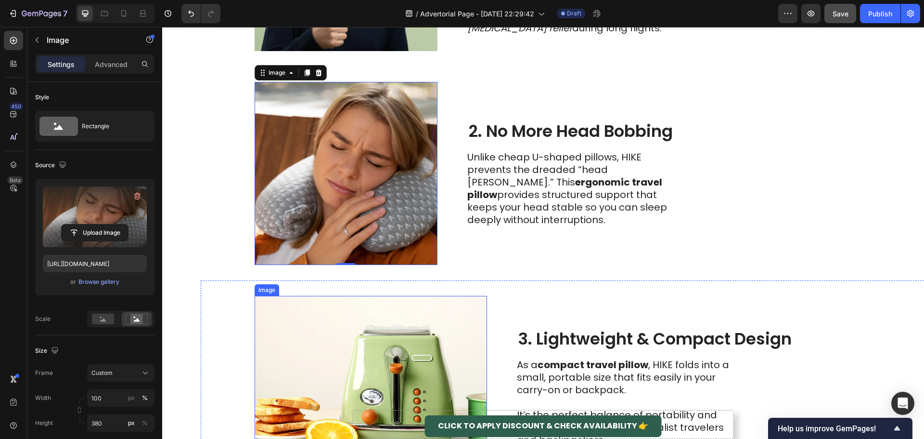
click at [402, 360] on img at bounding box center [371, 387] width 232 height 183
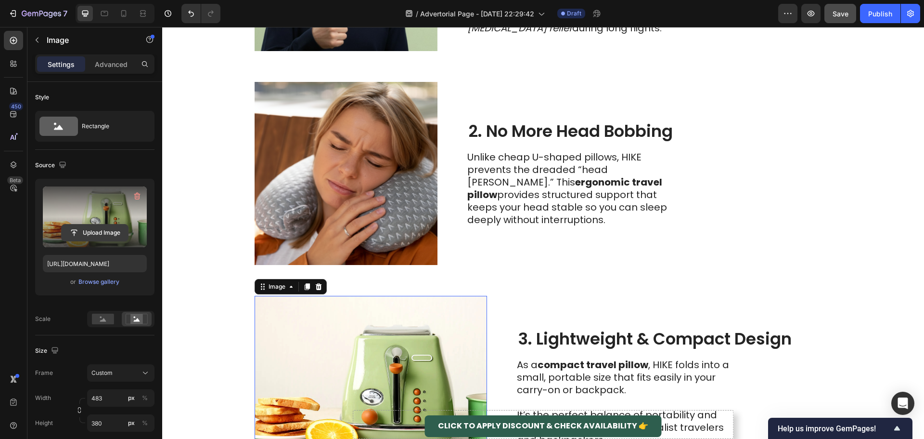
click at [115, 232] on input "file" at bounding box center [95, 232] width 66 height 16
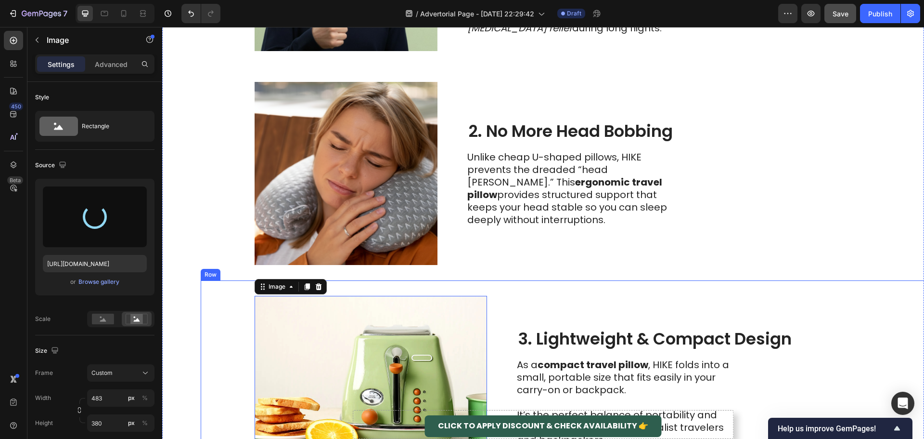
type input "[URL][DOMAIN_NAME]"
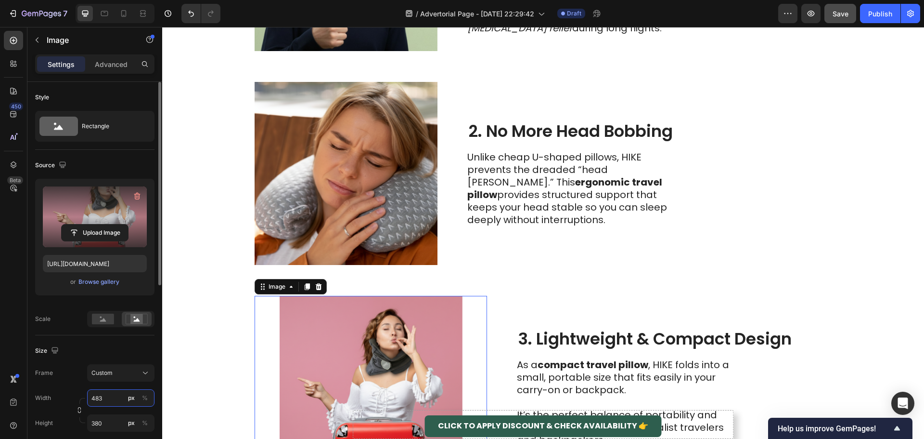
click at [107, 398] on input "483" at bounding box center [120, 397] width 67 height 17
click at [97, 424] on span "Full" at bounding box center [96, 420] width 10 height 9
type input "100"
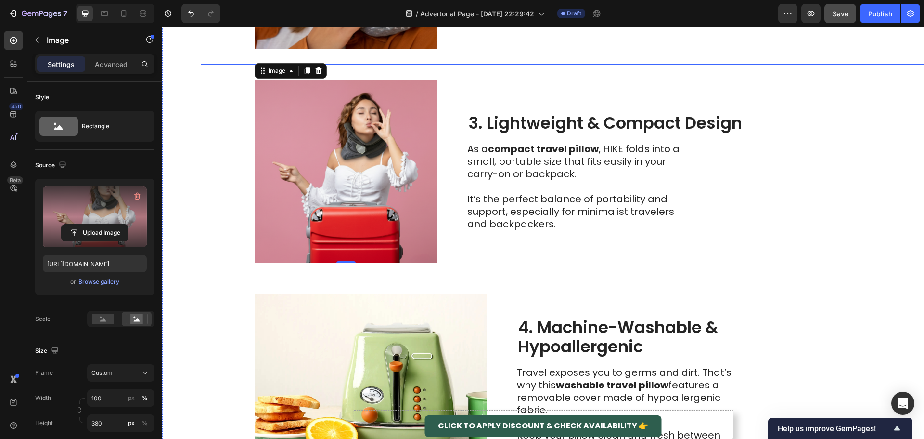
scroll to position [899, 0]
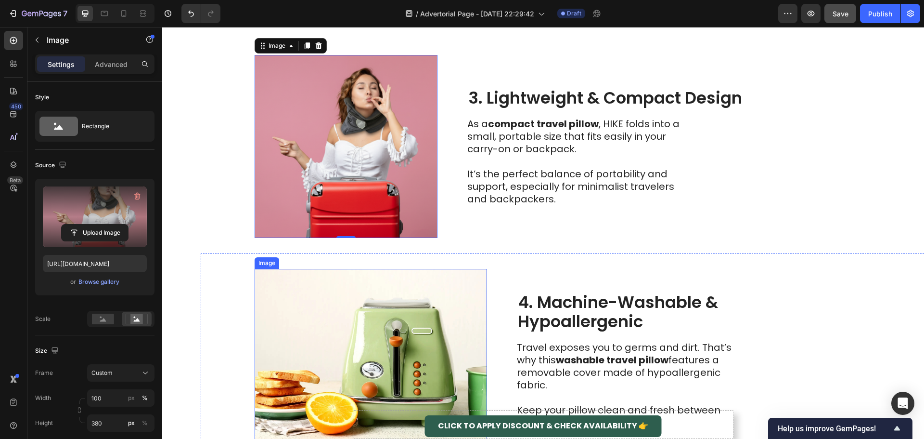
click at [385, 308] on img at bounding box center [371, 360] width 232 height 183
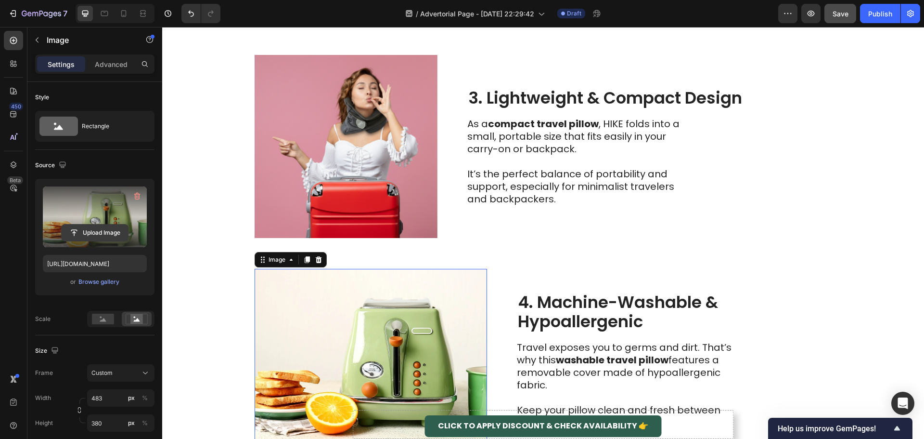
click at [73, 231] on input "file" at bounding box center [95, 232] width 66 height 16
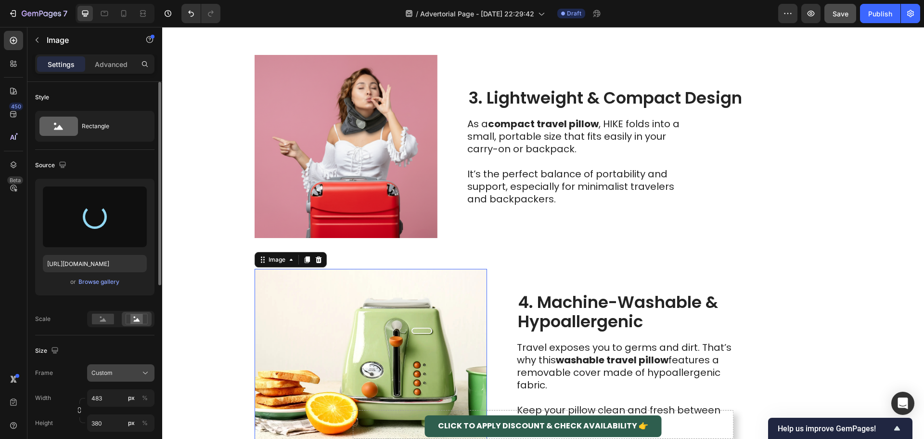
type input "[URL][DOMAIN_NAME]"
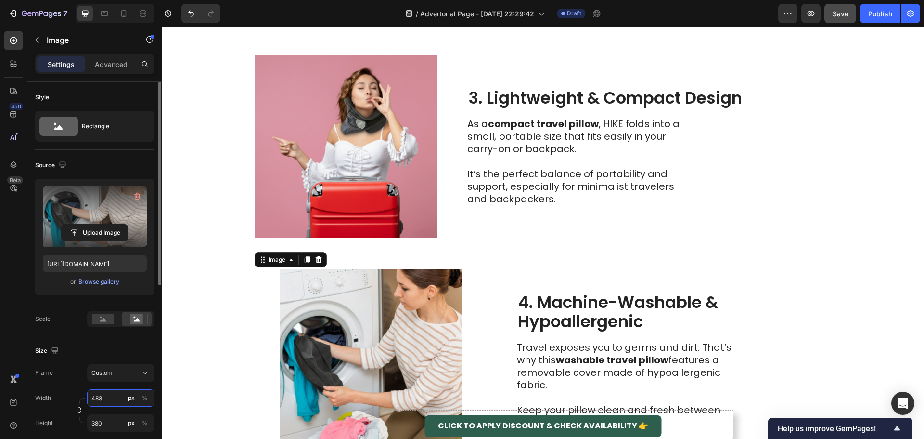
click at [105, 398] on input "483" at bounding box center [120, 397] width 67 height 17
click at [91, 418] on span "Full" at bounding box center [96, 420] width 10 height 9
type input "100"
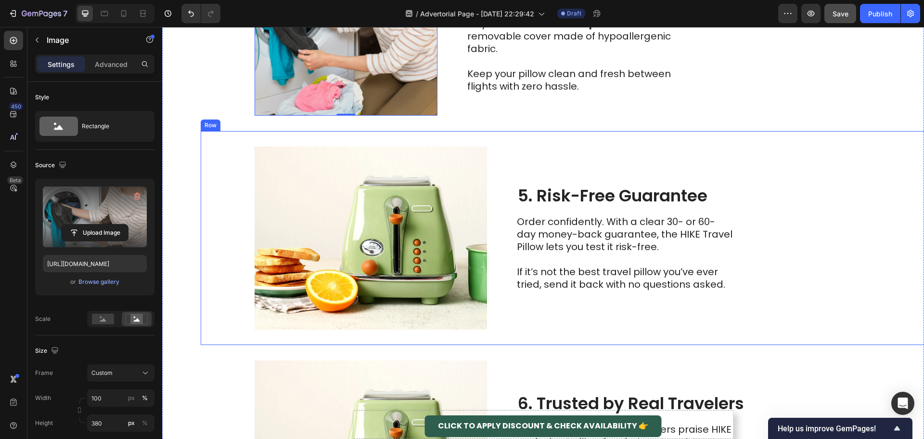
scroll to position [1236, 0]
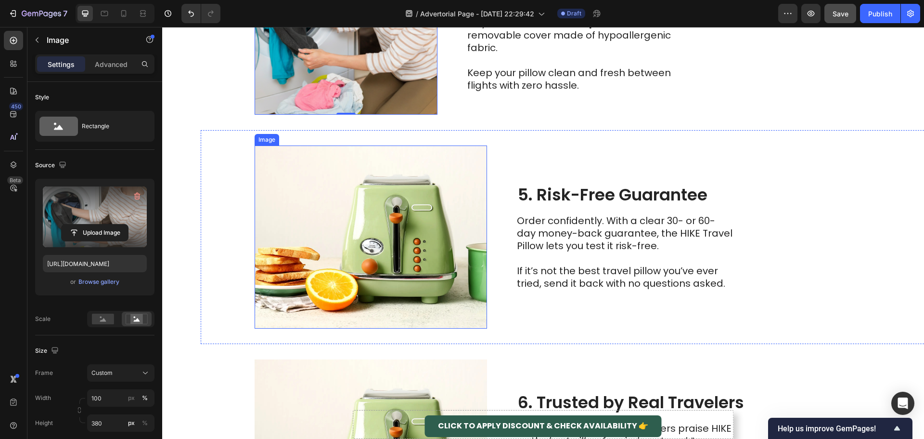
click at [363, 217] on img at bounding box center [371, 236] width 232 height 183
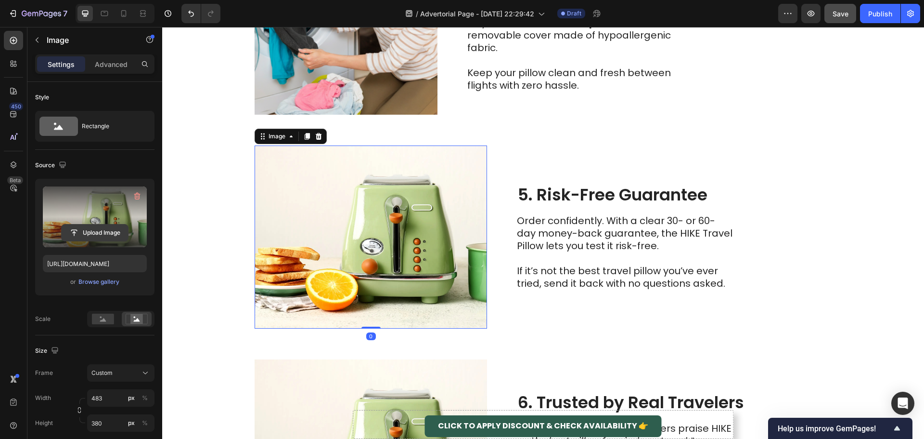
click at [102, 224] on input "file" at bounding box center [95, 232] width 66 height 16
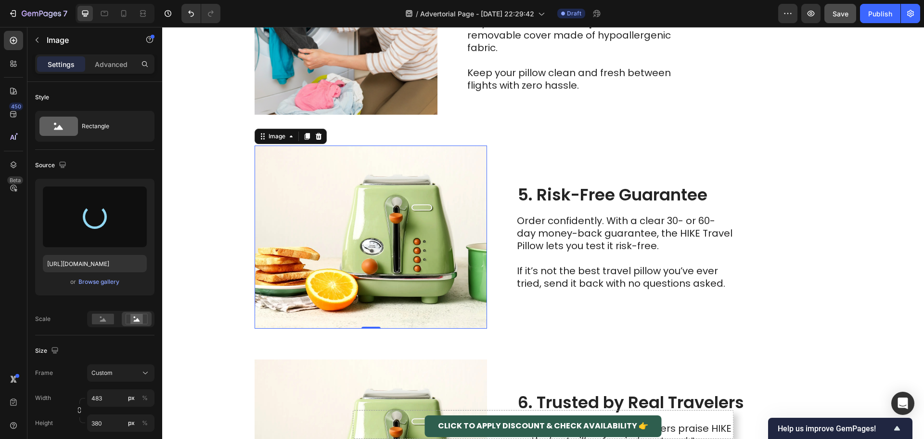
type input "[URL][DOMAIN_NAME]"
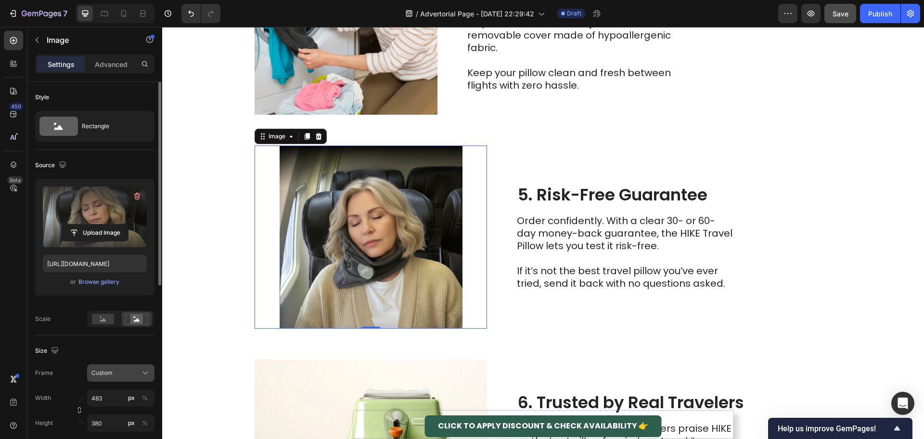
click at [106, 375] on span "Custom" at bounding box center [101, 372] width 21 height 9
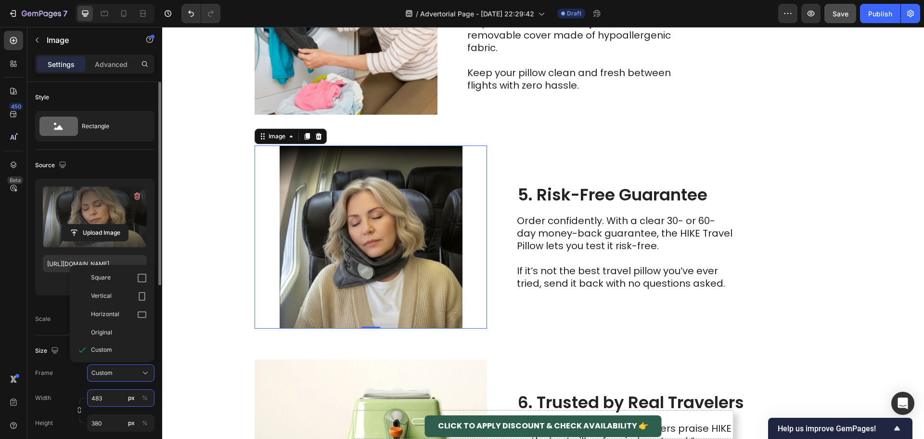
click at [102, 403] on input "483" at bounding box center [120, 397] width 67 height 17
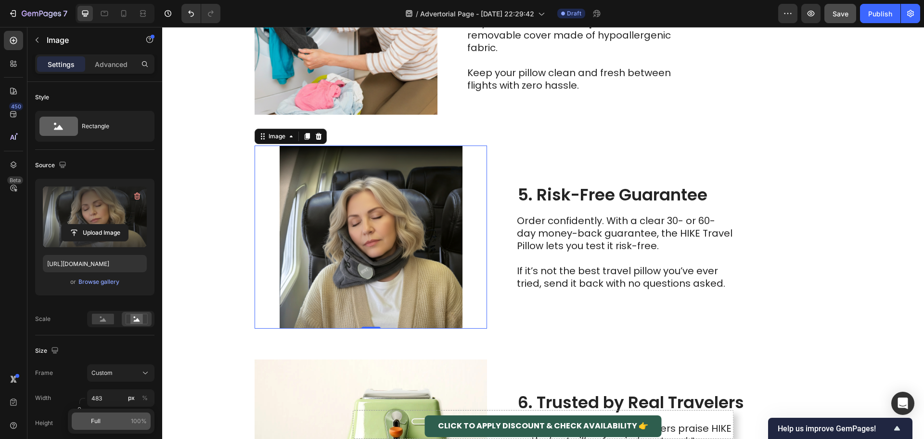
click at [93, 423] on span "Full" at bounding box center [96, 420] width 10 height 9
type input "100"
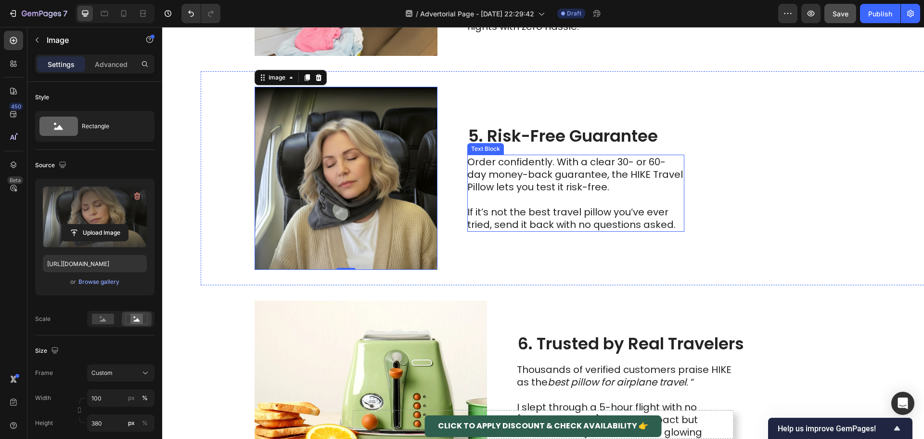
scroll to position [1429, 0]
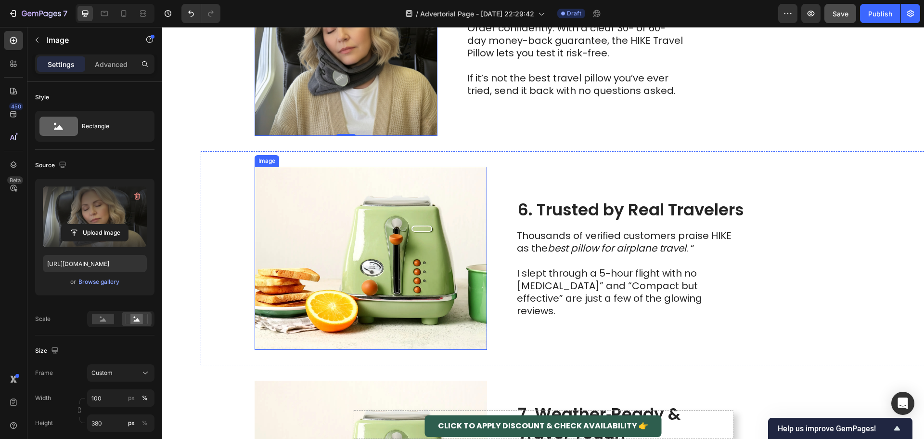
click at [345, 225] on img at bounding box center [371, 258] width 232 height 183
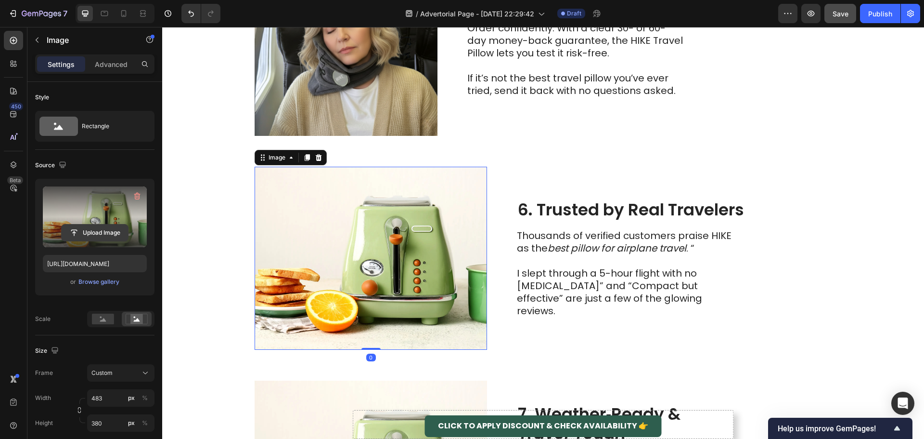
click at [88, 235] on input "file" at bounding box center [95, 232] width 66 height 16
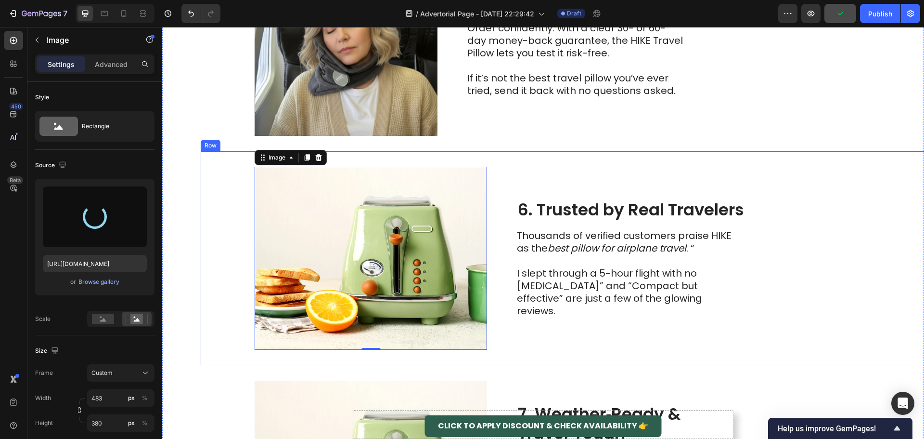
type input "[URL][DOMAIN_NAME]"
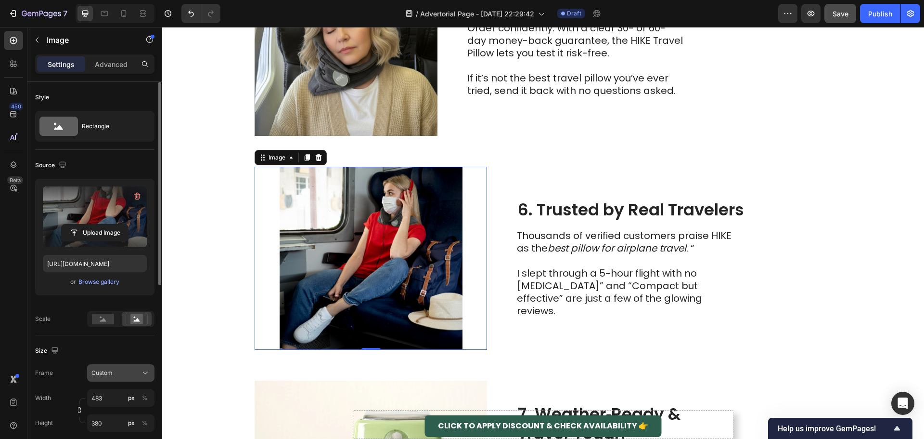
click at [110, 377] on div "Custom" at bounding box center [120, 373] width 59 height 10
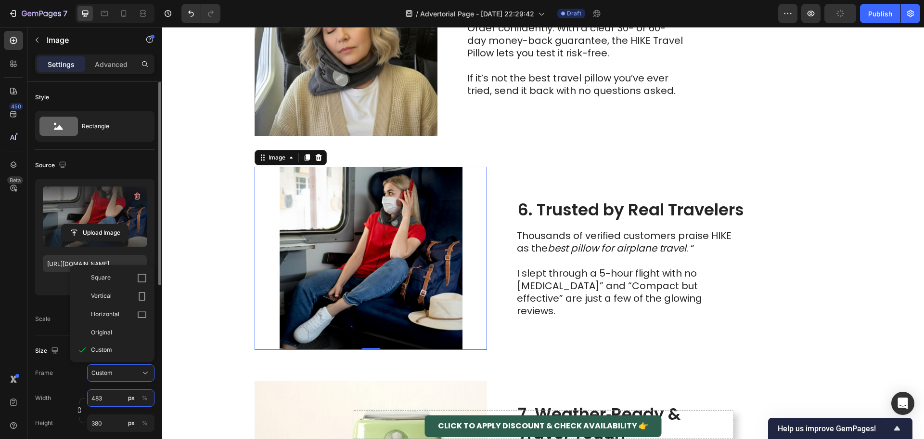
click at [107, 407] on div "Width 483 px % Height 380 px %" at bounding box center [94, 410] width 119 height 42
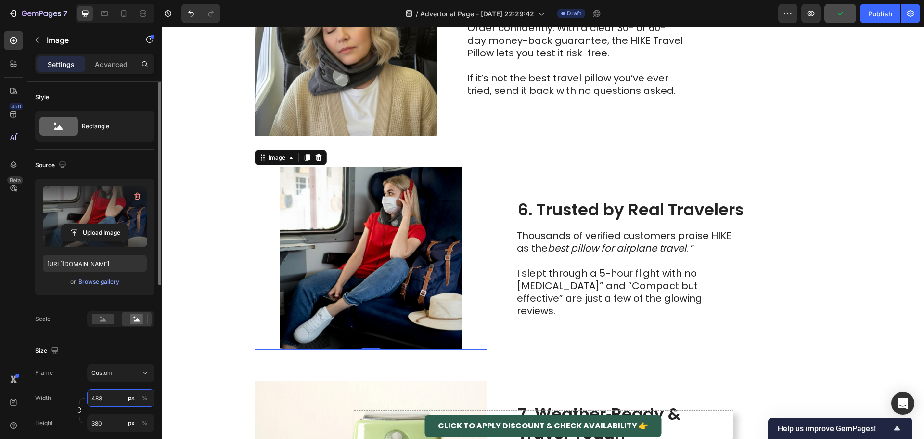
click at [100, 396] on input "483" at bounding box center [120, 397] width 67 height 17
click at [95, 416] on div "Full 100%" at bounding box center [111, 420] width 79 height 17
type input "100"
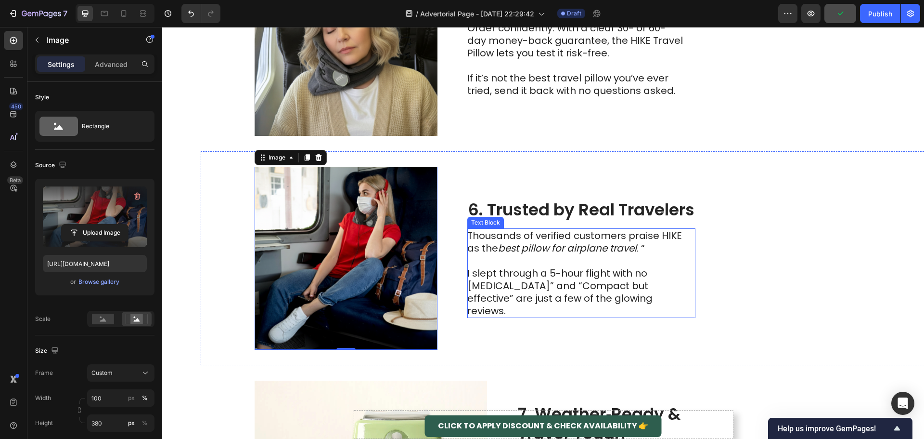
click at [640, 247] on p "Thousands of verified customers praise HIKE as the best pillow for airplane tra…" at bounding box center [575, 241] width 216 height 25
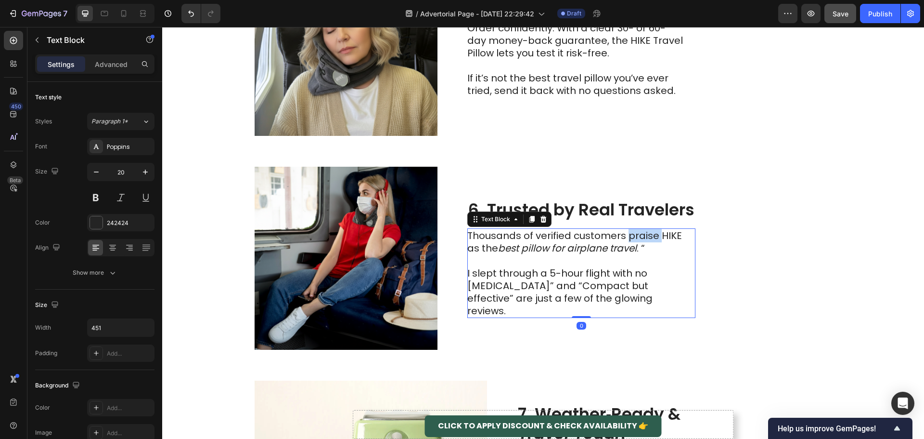
click at [640, 247] on p "Thousands of verified customers praise HIKE as the best pillow for airplane tra…" at bounding box center [575, 241] width 216 height 25
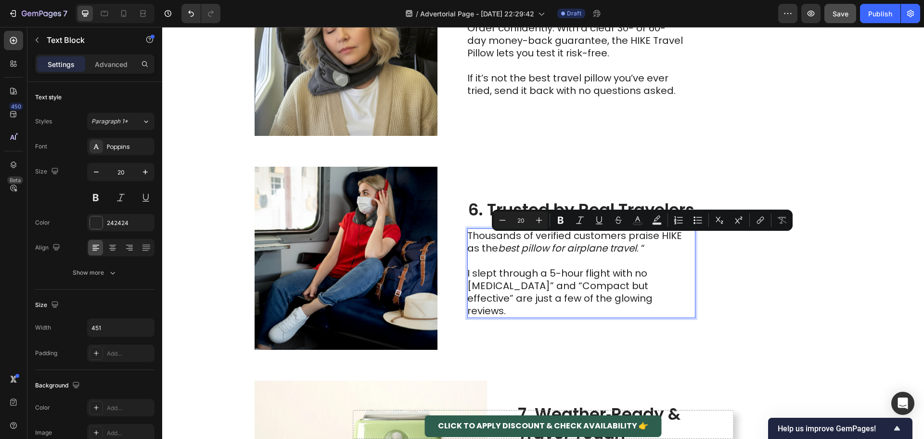
click at [644, 254] on p "Thousands of verified customers praise HIKE as the best pillow for airplane tra…" at bounding box center [575, 241] width 216 height 25
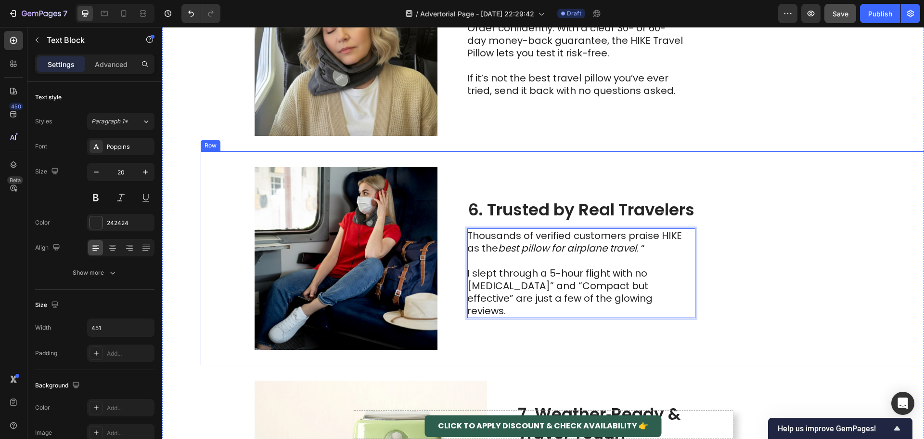
click at [466, 281] on div "Image 6. Trusted by Real Travelers Heading Thousands of verified customers prai…" at bounding box center [582, 258] width 762 height 214
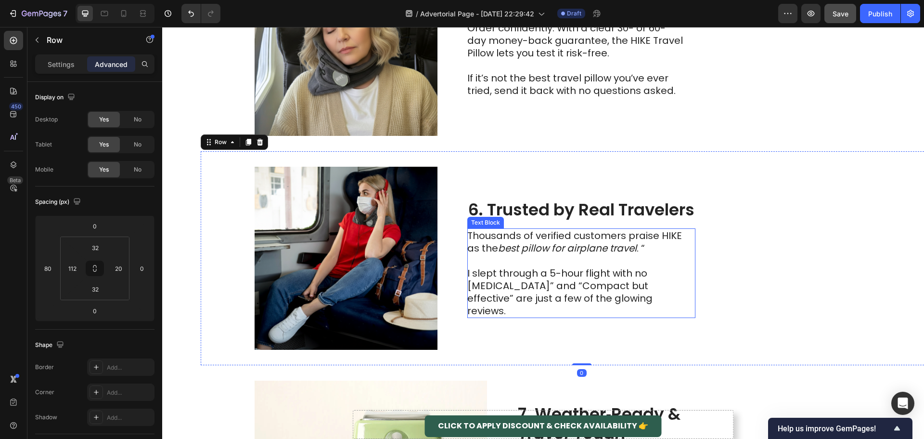
click at [469, 282] on p "I slept through a 5-hour flight with no [MEDICAL_DATA]” and “Compact but effect…" at bounding box center [575, 292] width 216 height 50
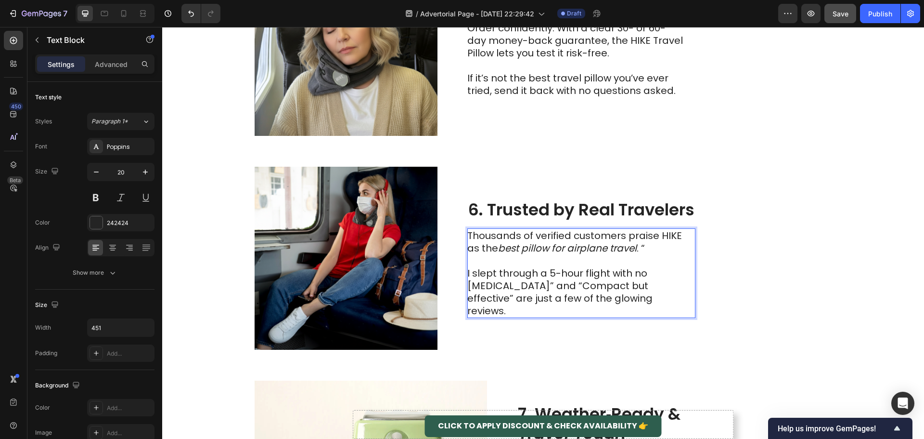
click at [478, 279] on p "I slept through a 5-hour flight with no [MEDICAL_DATA]” and “Compact but effect…" at bounding box center [575, 292] width 216 height 50
click at [474, 282] on p "I slept through a 5-hour flight with no [MEDICAL_DATA]” and “Compact but effect…" at bounding box center [575, 292] width 216 height 50
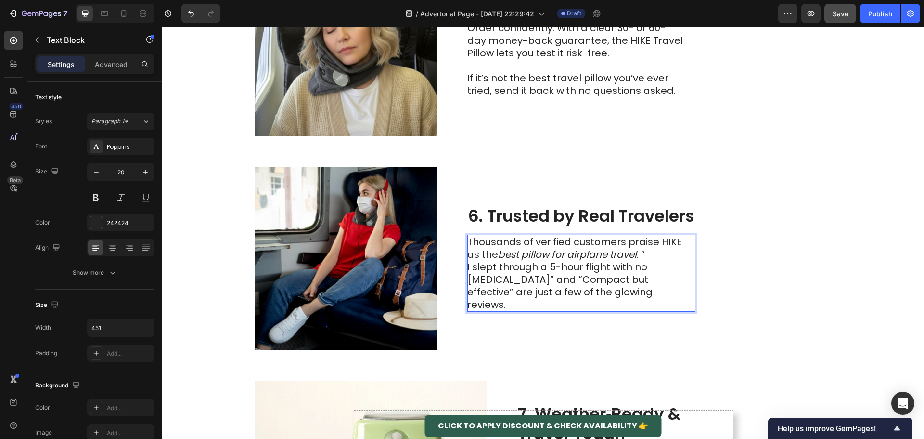
scroll to position [1435, 0]
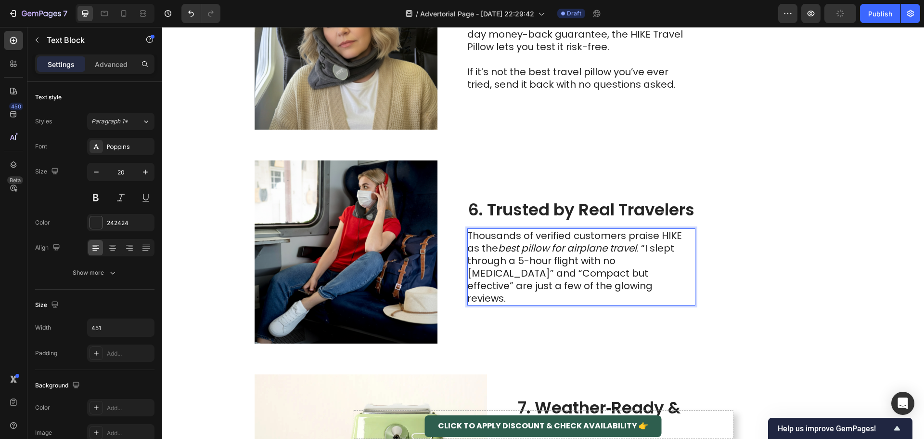
click at [643, 252] on p "Thousands of verified customers praise HIKE as the best pillow for airplane tra…" at bounding box center [575, 266] width 216 height 75
click at [646, 253] on p "Thousands of verified customers praise HIKE as the best pillow for airplane tra…" at bounding box center [575, 266] width 216 height 75
click at [645, 253] on p "Thousands of verified customers praise HIKE as the best pillow for airplane tra…" at bounding box center [575, 266] width 216 height 75
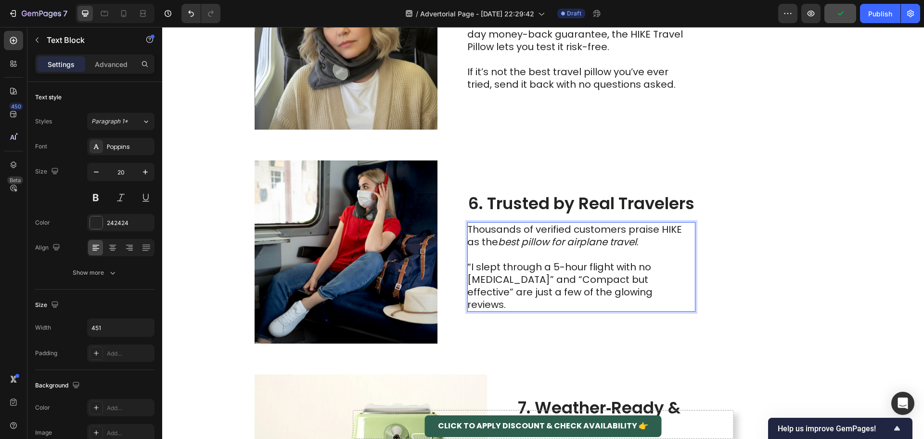
scroll to position [1429, 0]
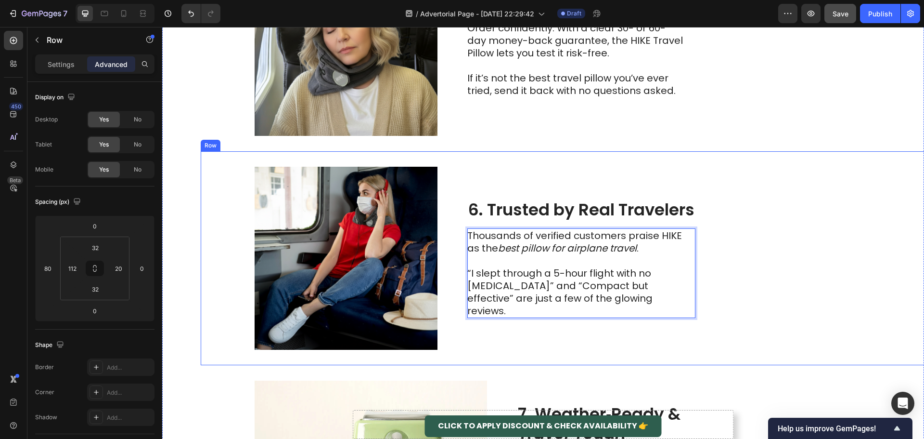
click at [764, 272] on div "Image 6. Trusted by Real Travelers Heading Thousands of verified customers prai…" at bounding box center [582, 258] width 762 height 214
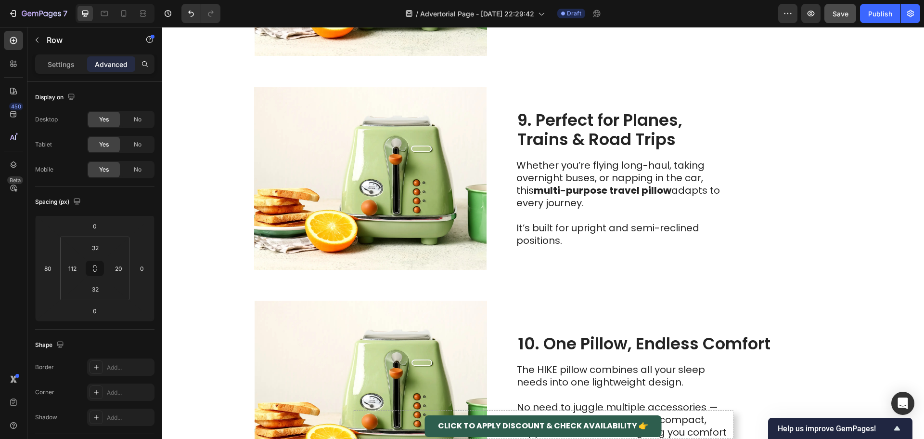
scroll to position [2151, 0]
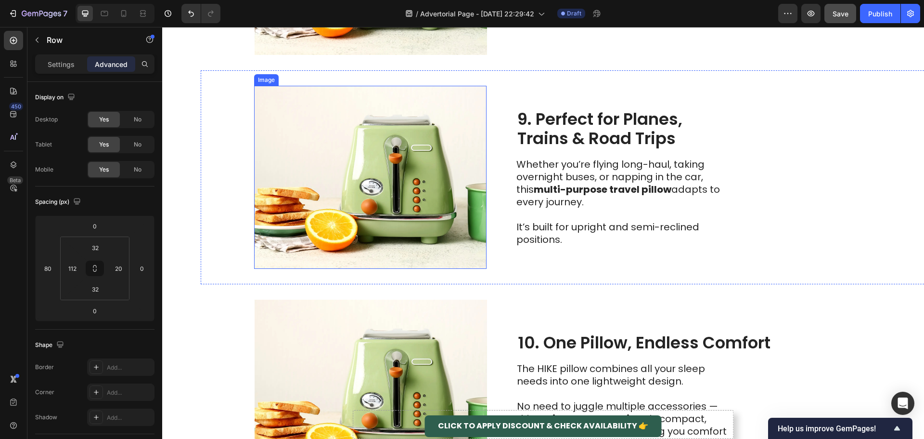
click at [387, 169] on img at bounding box center [370, 177] width 232 height 183
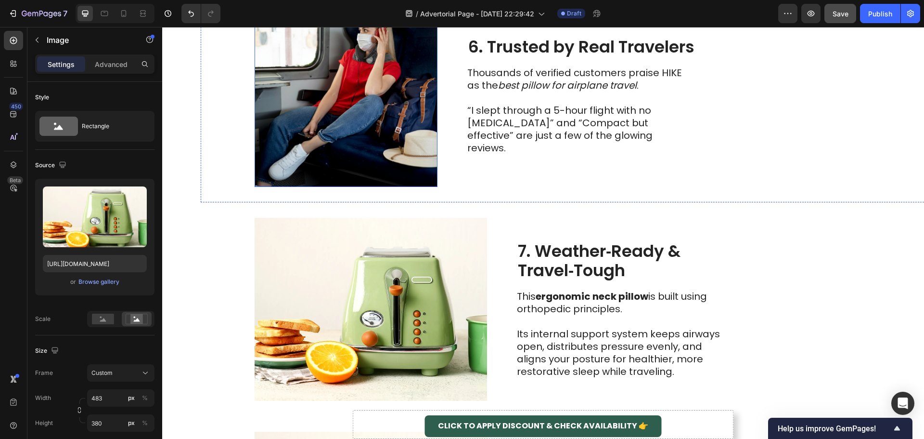
scroll to position [1717, 0]
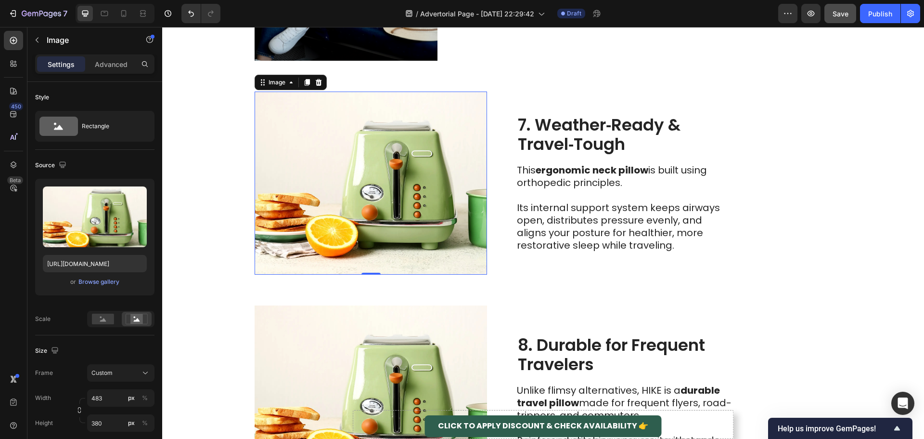
click at [417, 207] on img at bounding box center [371, 182] width 232 height 183
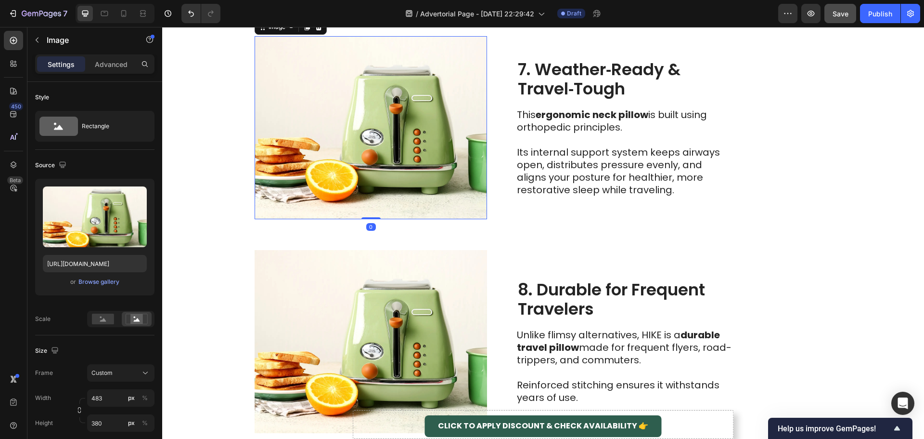
scroll to position [1862, 0]
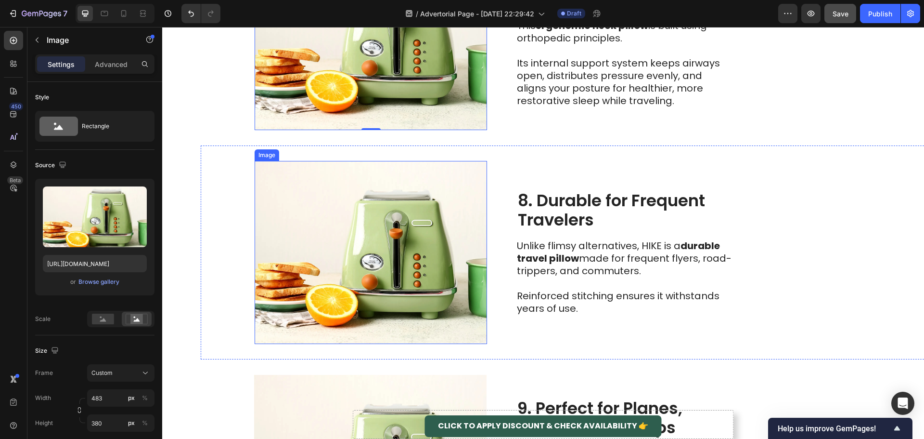
click at [331, 238] on img at bounding box center [371, 252] width 232 height 183
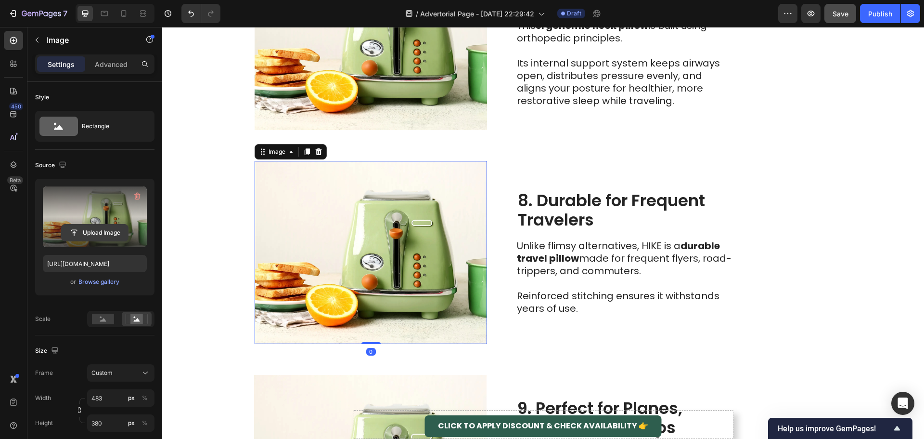
click at [95, 231] on input "file" at bounding box center [95, 232] width 66 height 16
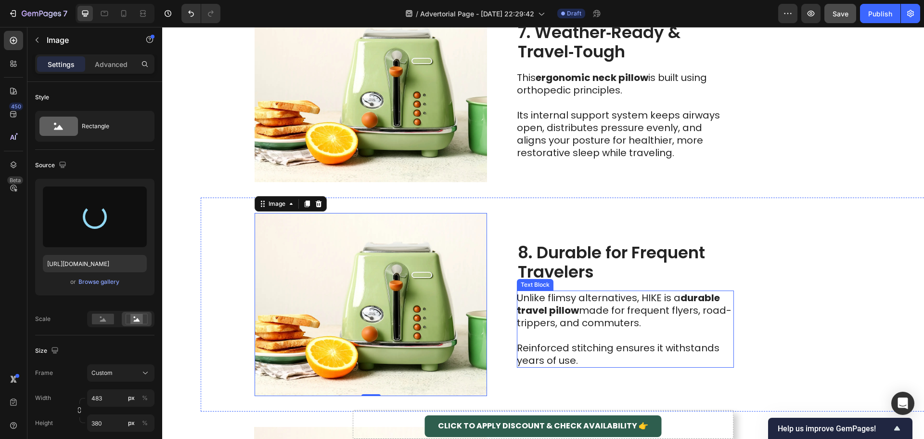
scroll to position [1669, 0]
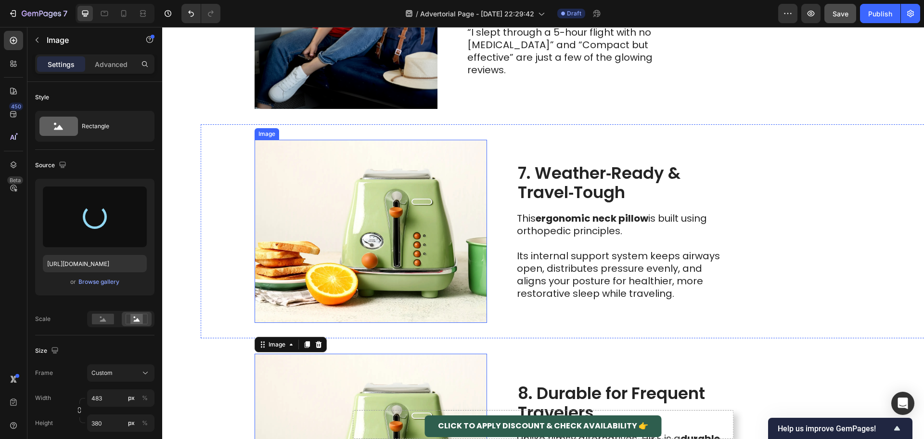
type input "[URL][DOMAIN_NAME]"
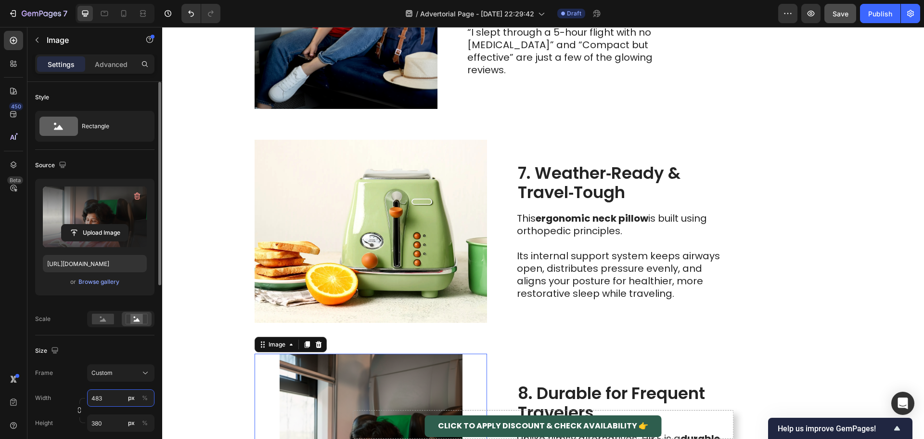
click at [99, 398] on input "483" at bounding box center [120, 397] width 67 height 17
drag, startPoint x: 104, startPoint y: 426, endPoint x: 113, endPoint y: 422, distance: 9.5
click at [105, 426] on div "Full 100%" at bounding box center [111, 420] width 79 height 17
type input "100"
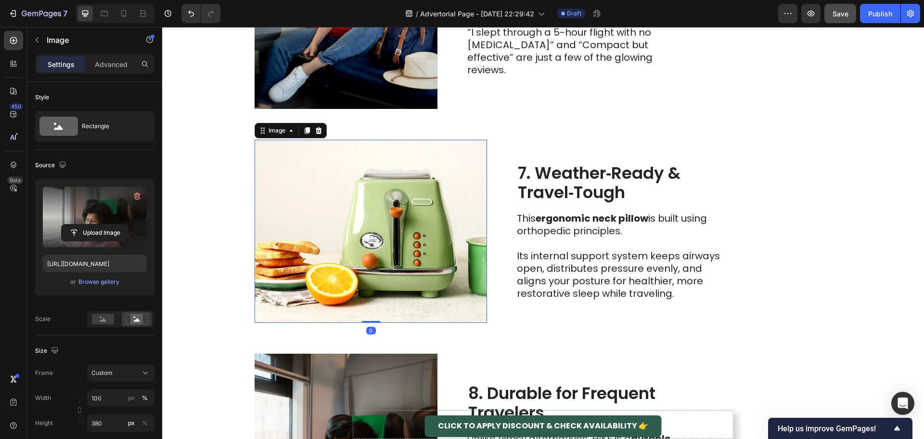
click at [386, 251] on img at bounding box center [371, 231] width 232 height 183
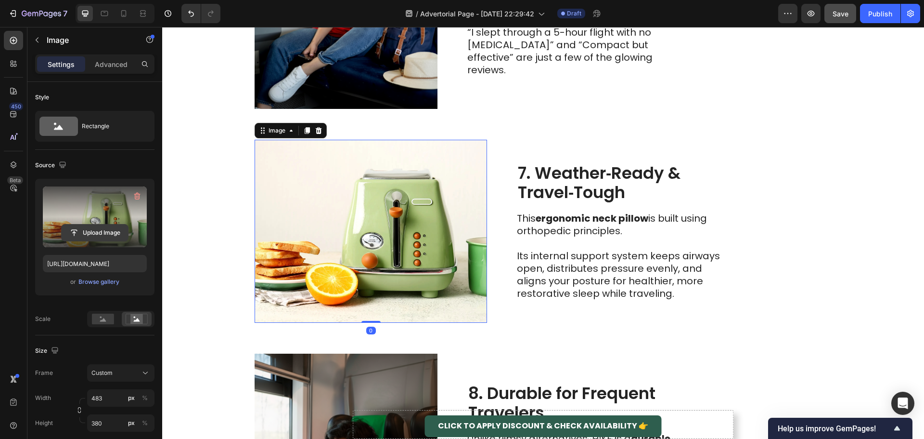
click at [87, 233] on input "file" at bounding box center [95, 232] width 66 height 16
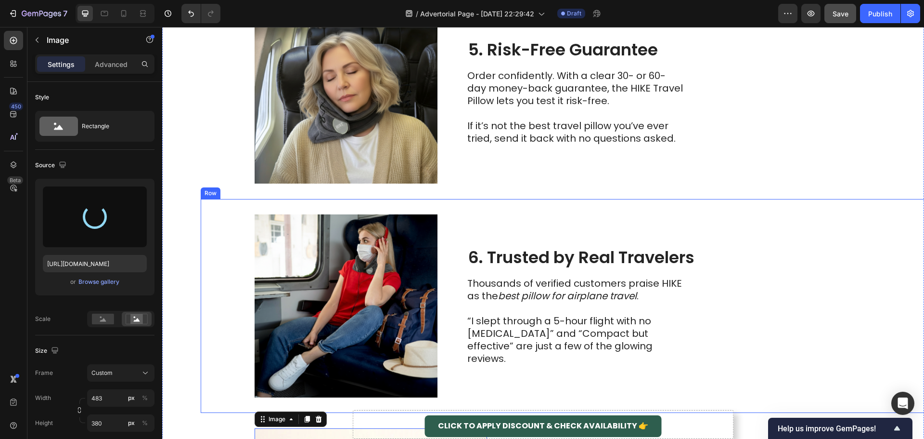
scroll to position [1381, 0]
type input "[URL][DOMAIN_NAME]"
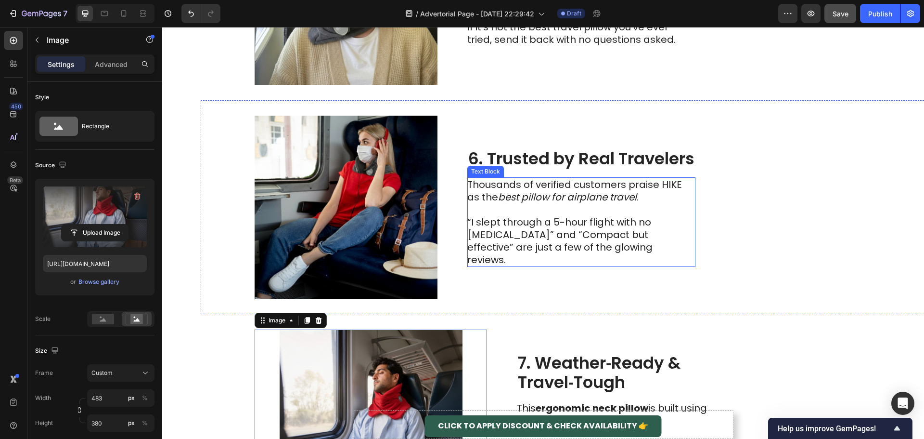
scroll to position [1621, 0]
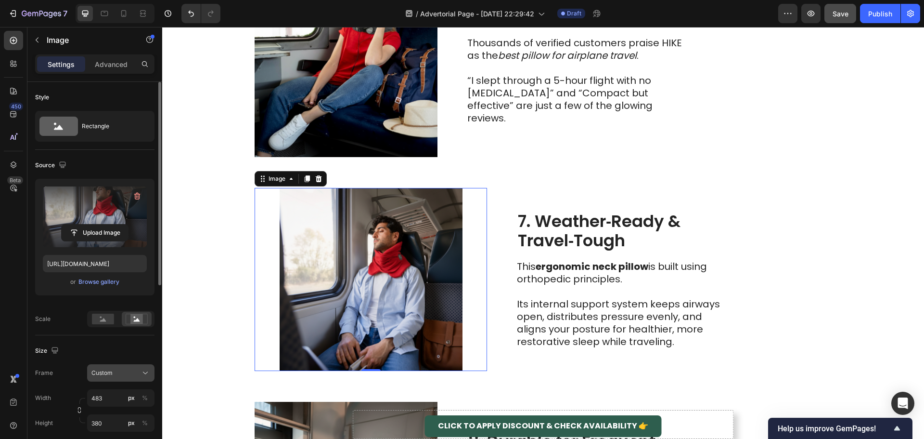
click at [111, 371] on span "Custom" at bounding box center [101, 372] width 21 height 9
click at [108, 393] on input "483" at bounding box center [120, 397] width 67 height 17
drag, startPoint x: 107, startPoint y: 419, endPoint x: 123, endPoint y: 399, distance: 26.0
click at [107, 419] on p "Full 100%" at bounding box center [119, 420] width 56 height 9
type input "100"
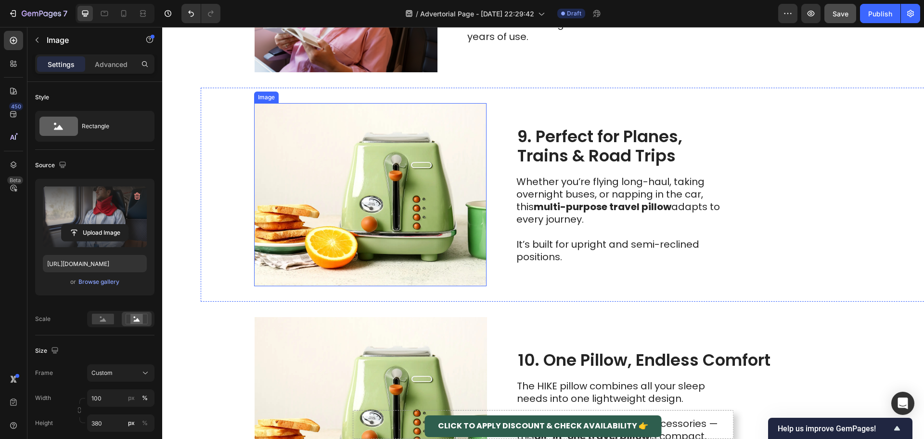
scroll to position [2151, 0]
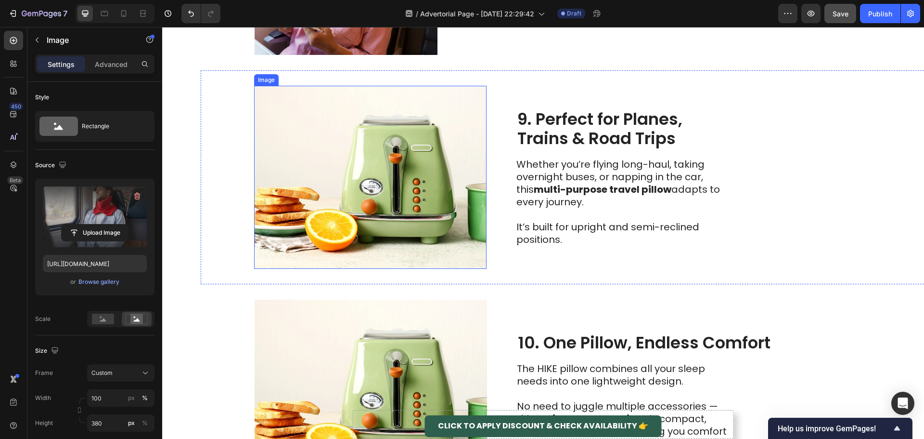
click at [393, 187] on img at bounding box center [370, 177] width 232 height 183
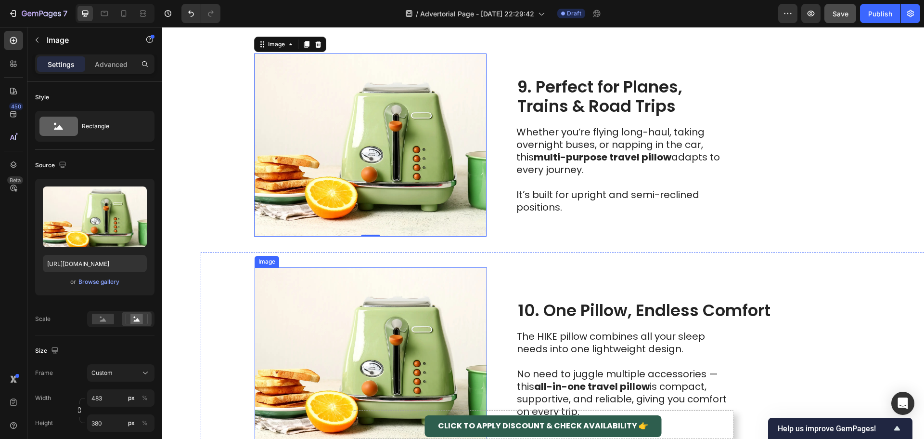
scroll to position [2295, 0]
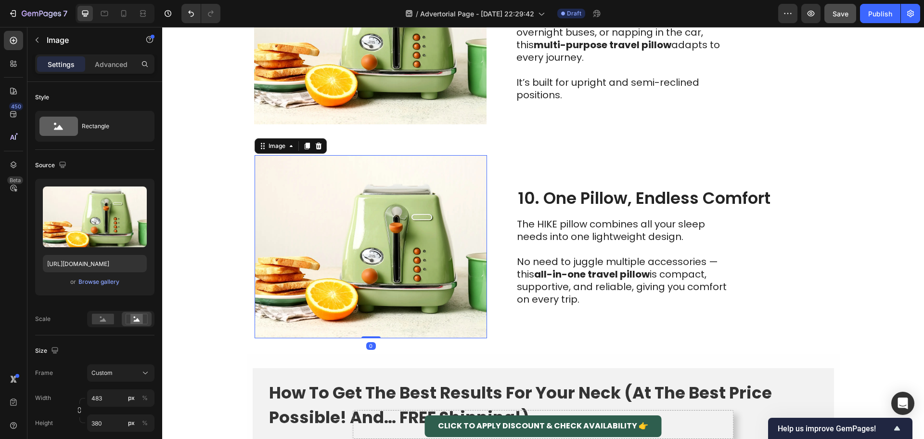
click at [373, 209] on img at bounding box center [371, 246] width 232 height 183
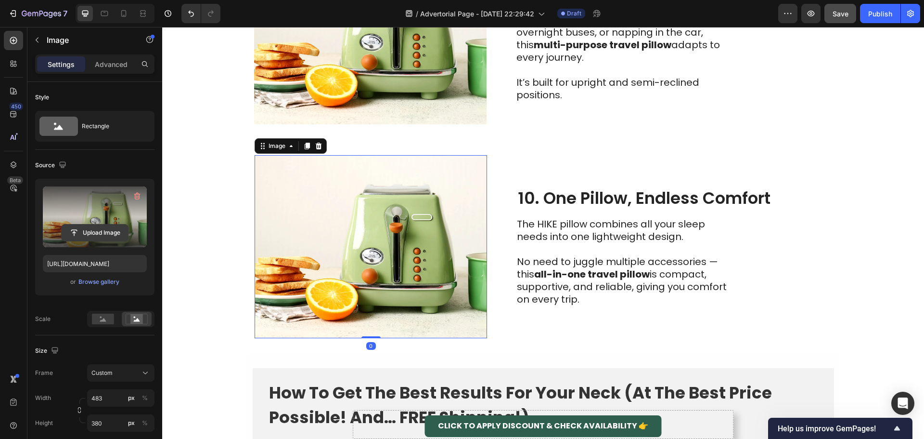
click at [88, 234] on input "file" at bounding box center [95, 232] width 66 height 16
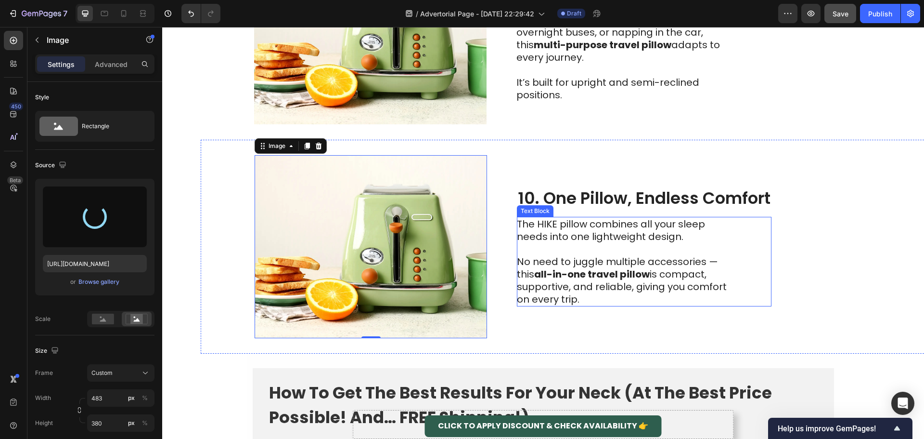
type input "[URL][DOMAIN_NAME]"
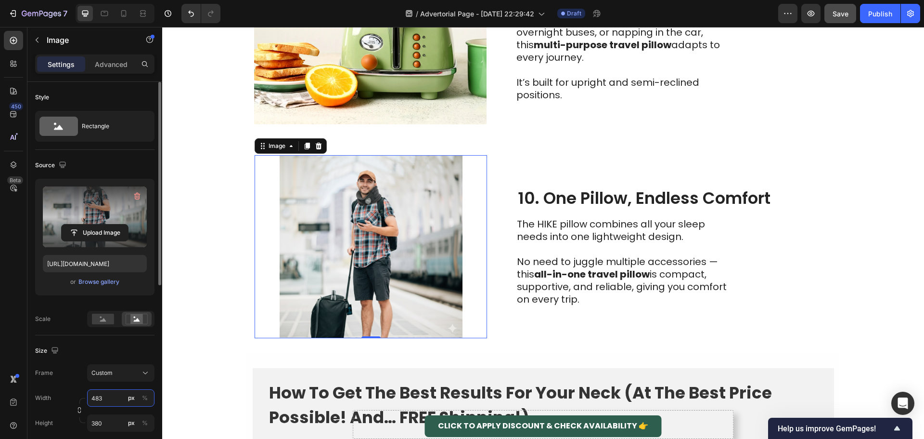
click at [100, 398] on input "483" at bounding box center [120, 397] width 67 height 17
click at [96, 422] on span "Full" at bounding box center [96, 420] width 10 height 9
type input "100"
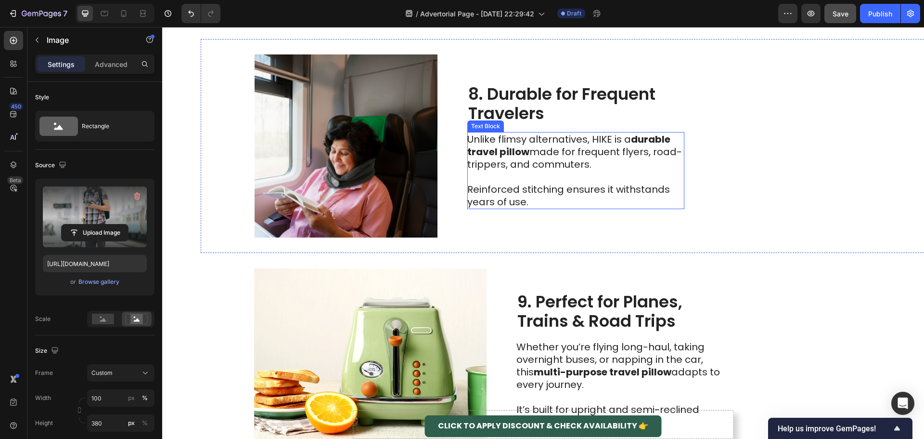
scroll to position [2103, 0]
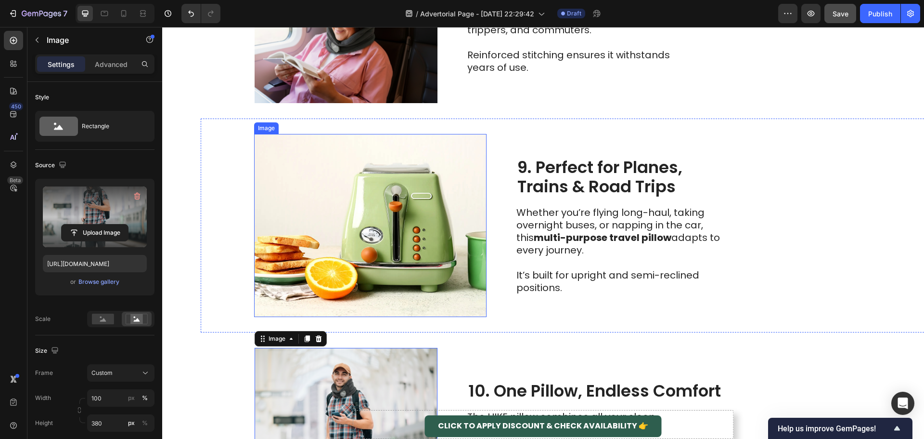
click at [438, 218] on img at bounding box center [370, 225] width 232 height 183
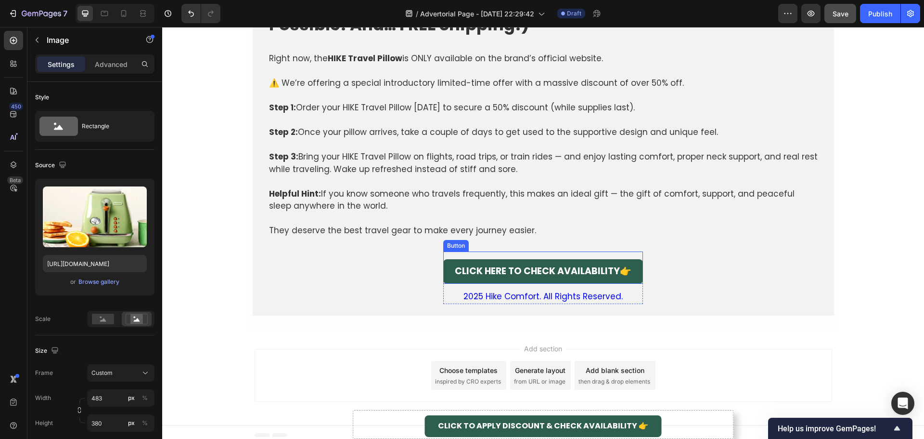
scroll to position [2694, 0]
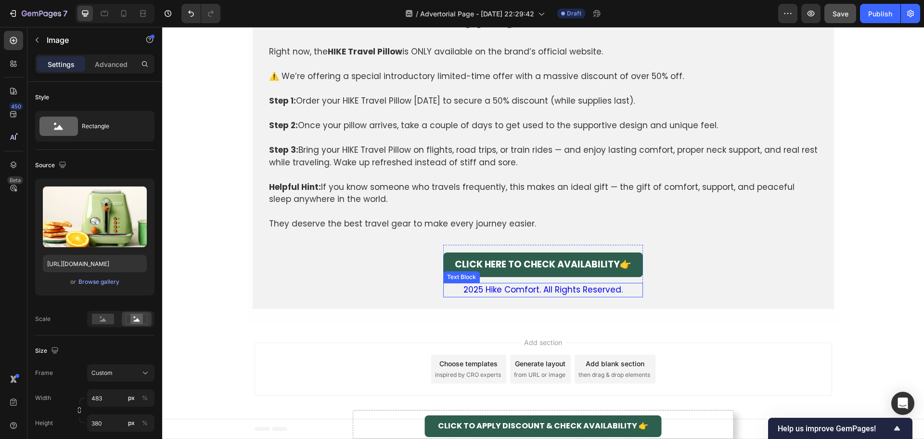
click at [577, 288] on p "2025 Hike Comfort. All Rights Reserved." at bounding box center [543, 290] width 198 height 13
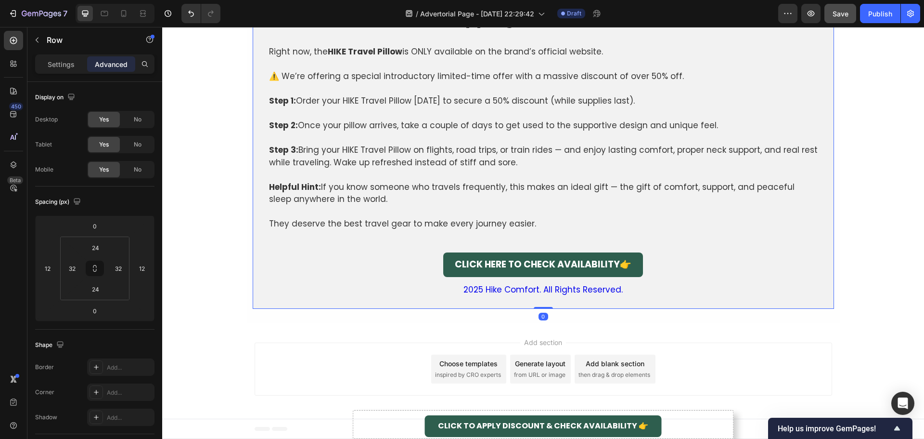
click at [748, 250] on div "How To Get The Best Results For Your Neck (At The Best Price Possible! And… FRE…" at bounding box center [543, 138] width 551 height 316
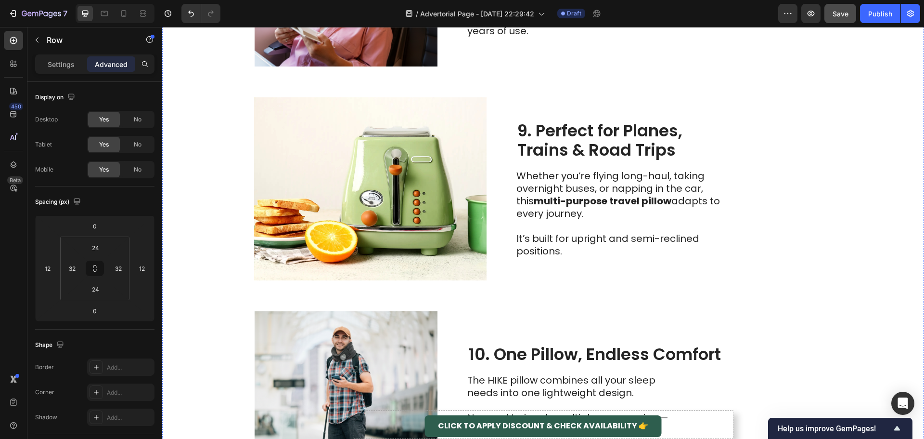
scroll to position [2165, 0]
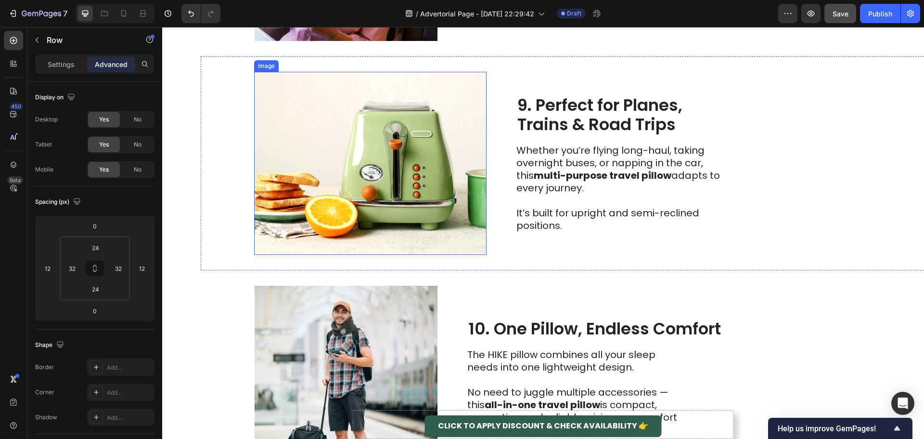
click at [379, 186] on img at bounding box center [370, 163] width 232 height 183
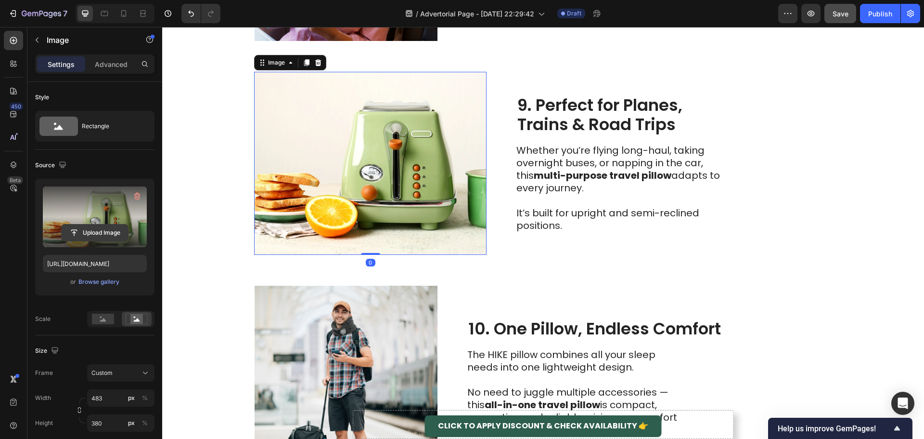
click at [92, 227] on input "file" at bounding box center [95, 232] width 66 height 16
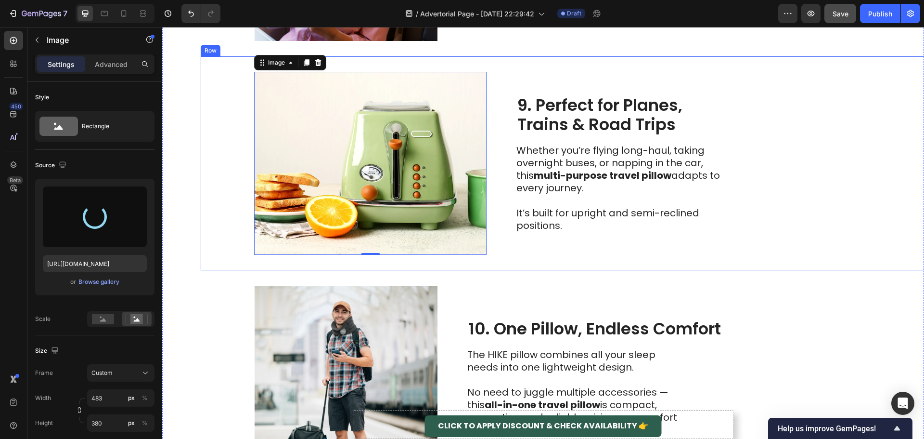
type input "[URL][DOMAIN_NAME]"
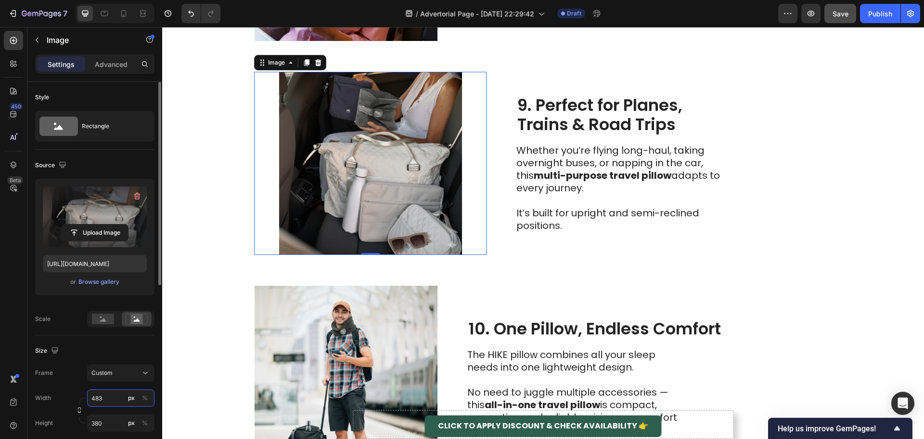
click at [107, 402] on input "483" at bounding box center [120, 397] width 67 height 17
click at [99, 419] on span "Full" at bounding box center [96, 420] width 10 height 9
type input "100"
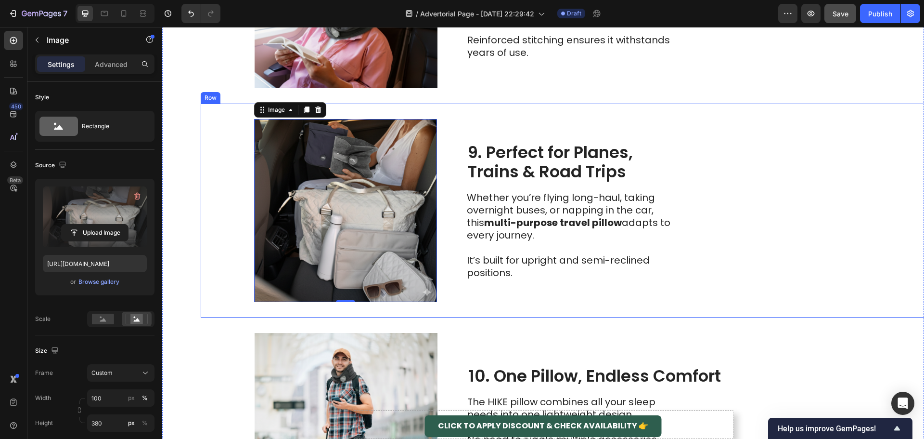
scroll to position [2117, 0]
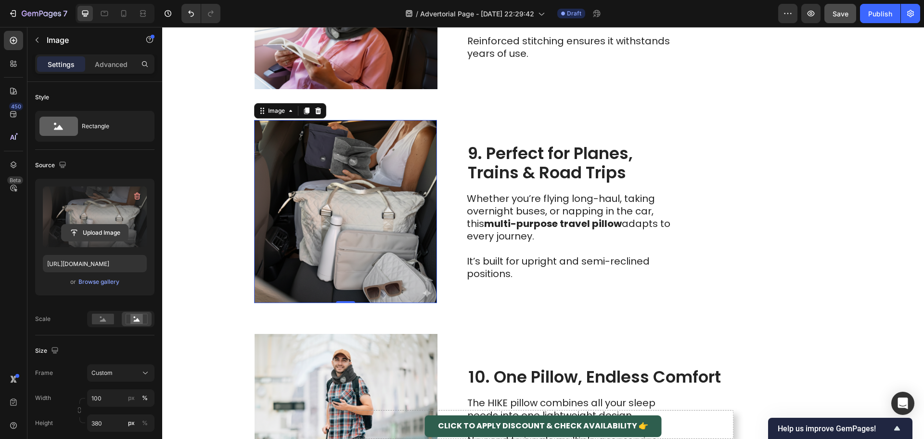
click at [103, 230] on input "file" at bounding box center [95, 232] width 66 height 16
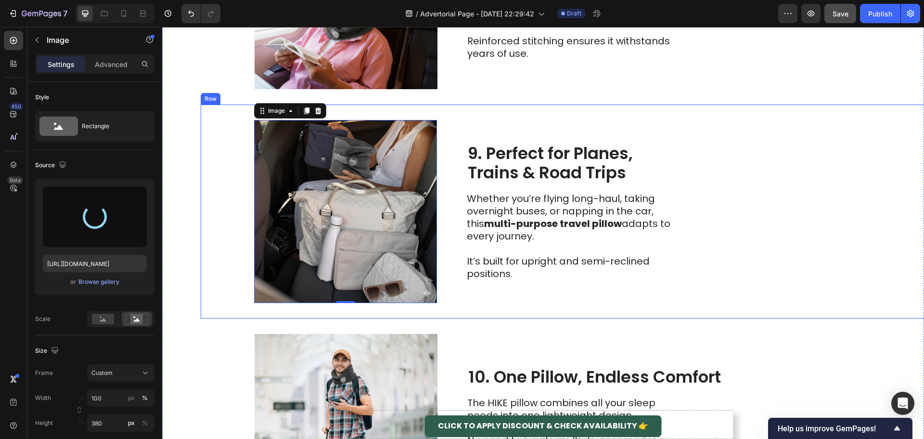
type input "[URL][DOMAIN_NAME]"
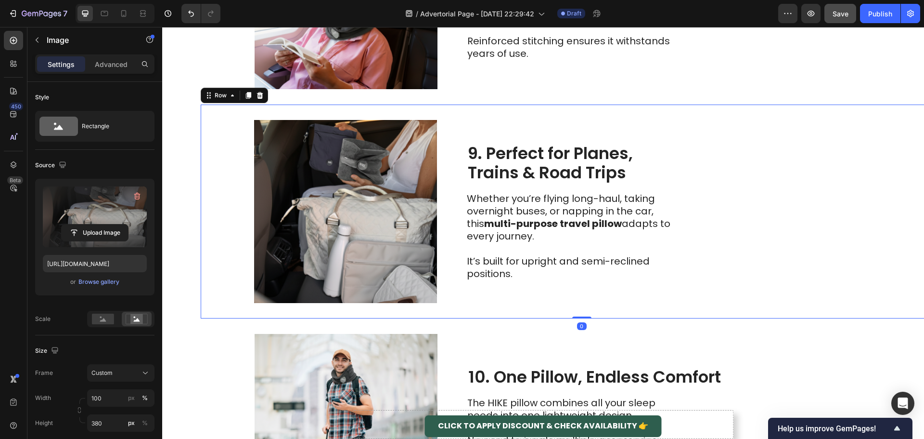
click at [774, 230] on div "Image 9. Perfect for Planes, Trains & Road Trips Heading Whether you’re flying …" at bounding box center [582, 211] width 762 height 214
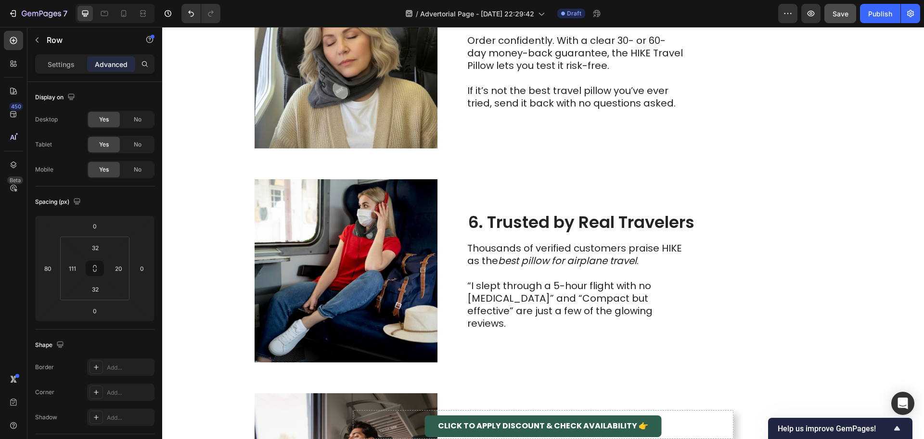
scroll to position [1202, 0]
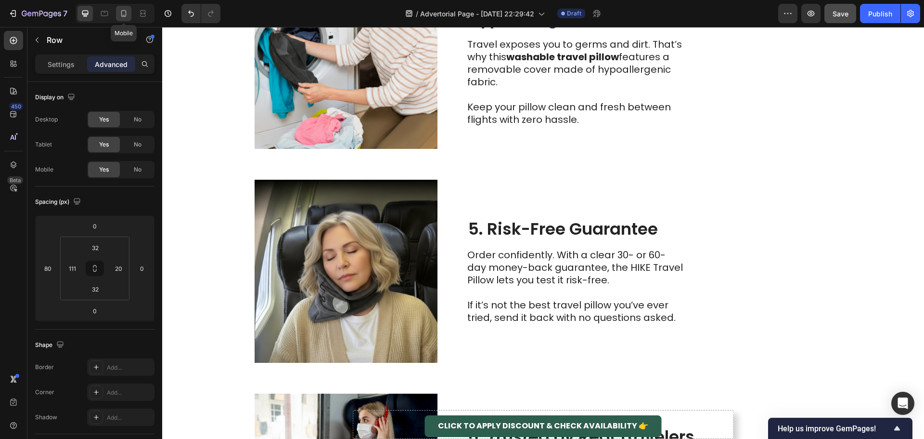
click at [128, 16] on icon at bounding box center [124, 14] width 10 height 10
type input "28"
type input "20"
type input "28"
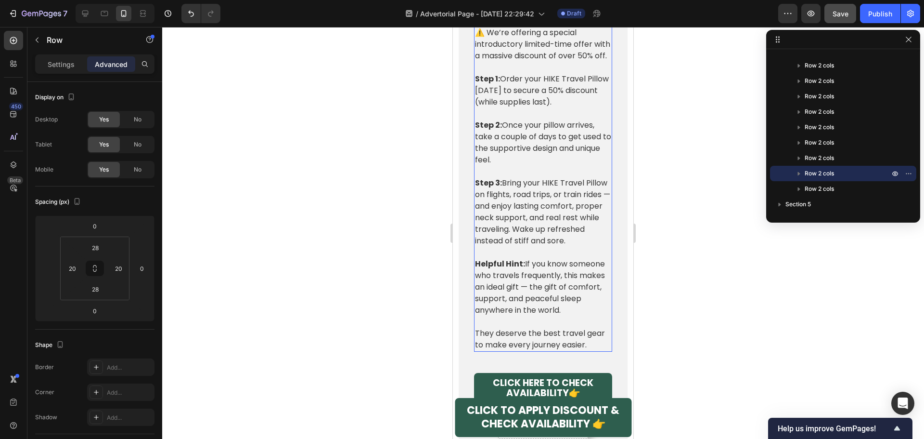
scroll to position [3882, 0]
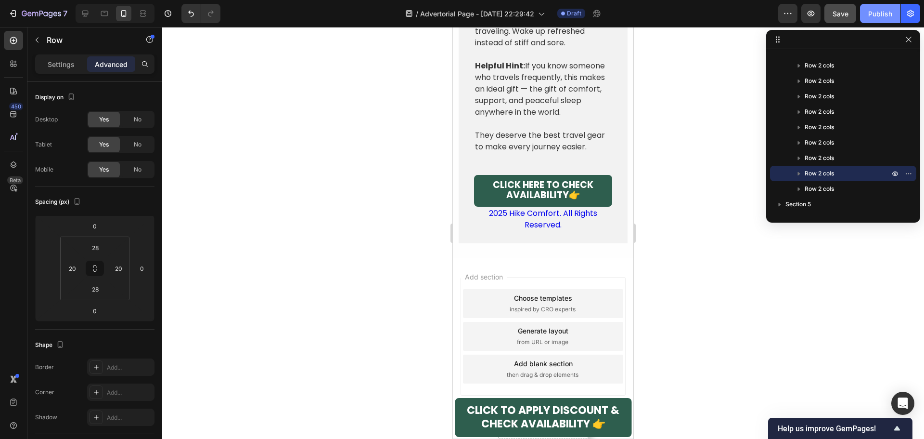
click at [883, 14] on div "Publish" at bounding box center [880, 14] width 24 height 10
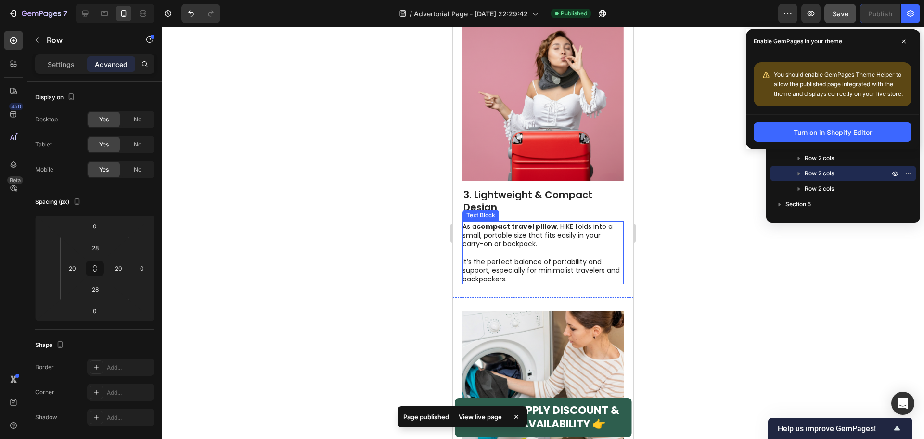
scroll to position [1283, 0]
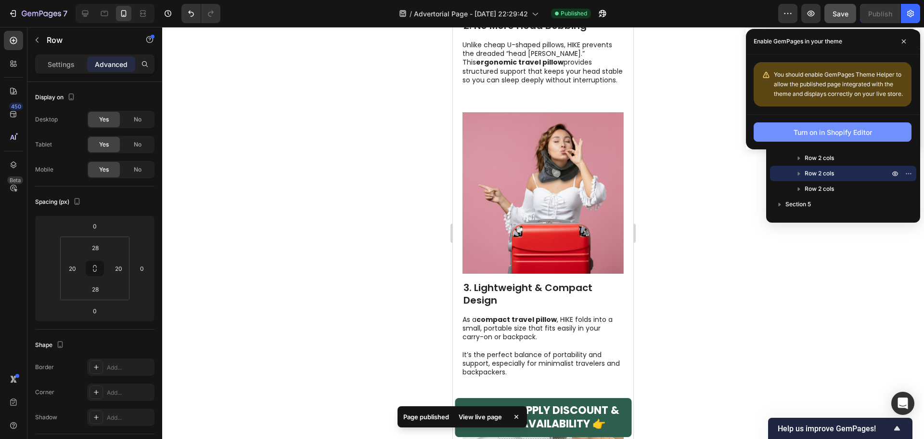
click at [814, 130] on div "Turn on in Shopify Editor" at bounding box center [833, 132] width 78 height 10
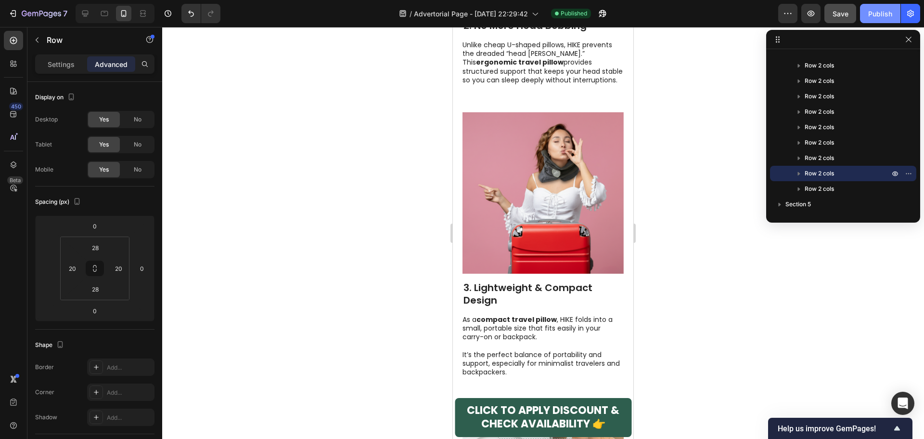
click at [869, 13] on div "Publish" at bounding box center [880, 14] width 24 height 10
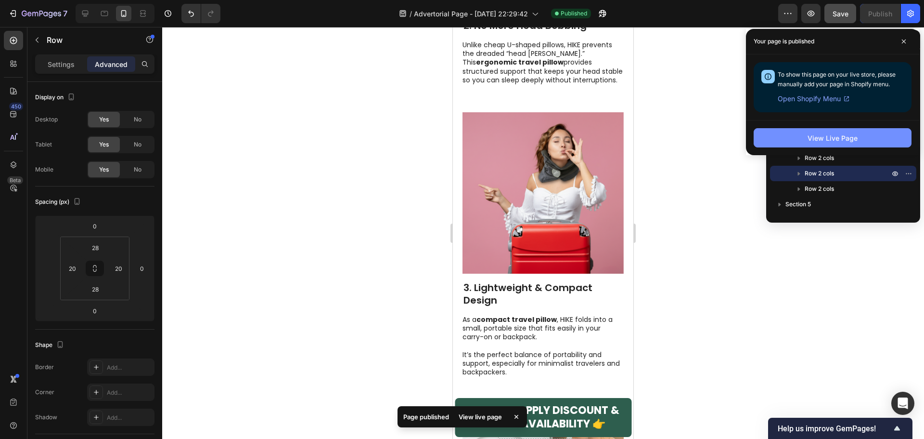
click at [794, 137] on button "View Live Page" at bounding box center [833, 137] width 158 height 19
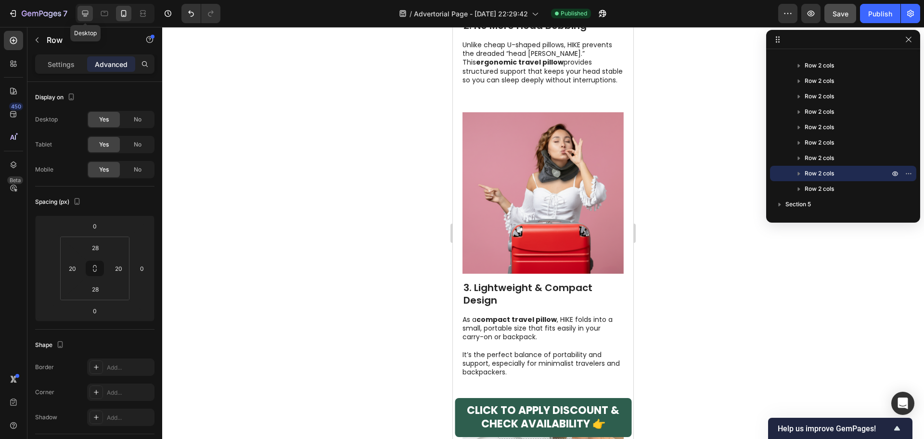
click at [83, 15] on icon at bounding box center [85, 14] width 10 height 10
type input "80"
type input "32"
type input "111"
type input "32"
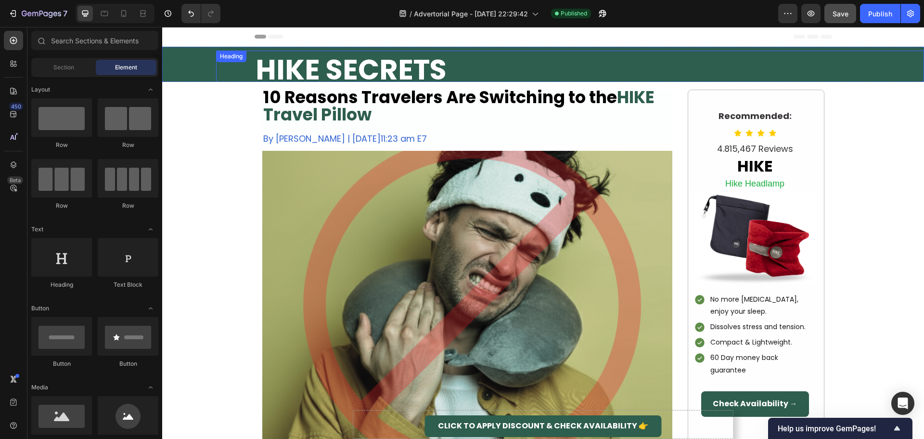
click at [228, 71] on div "HIKE SECRETS Heading" at bounding box center [570, 70] width 708 height 38
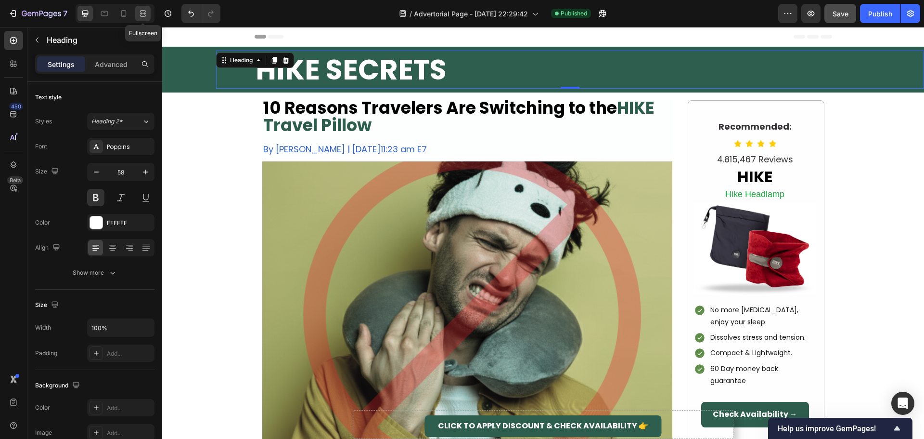
click at [141, 14] on icon at bounding box center [141, 13] width 3 height 2
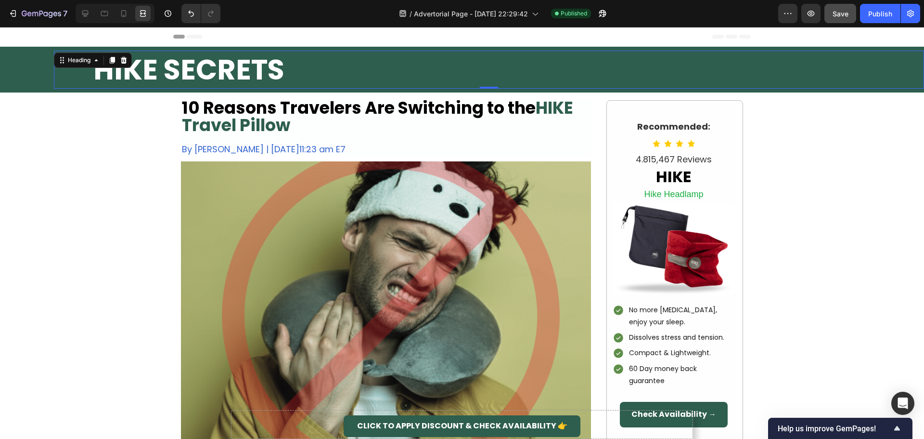
click at [83, 74] on div "HIKE SECRETS Heading 0" at bounding box center [489, 70] width 870 height 38
click at [86, 16] on icon at bounding box center [85, 14] width 6 height 6
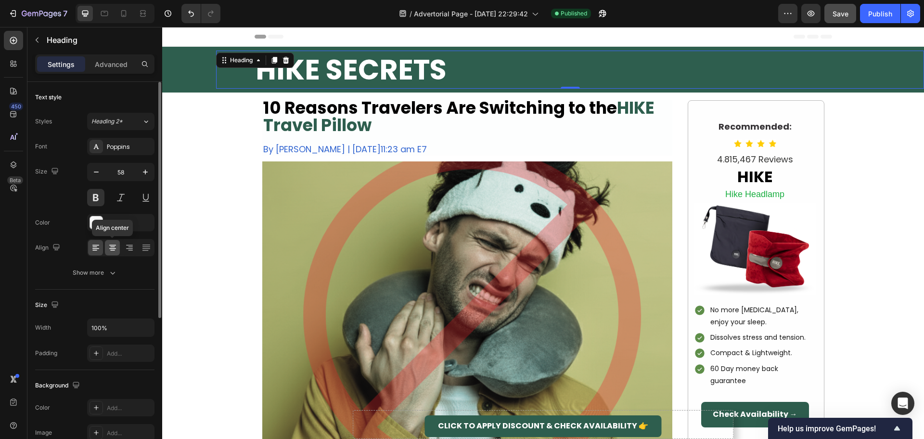
click at [109, 247] on icon at bounding box center [113, 248] width 10 height 10
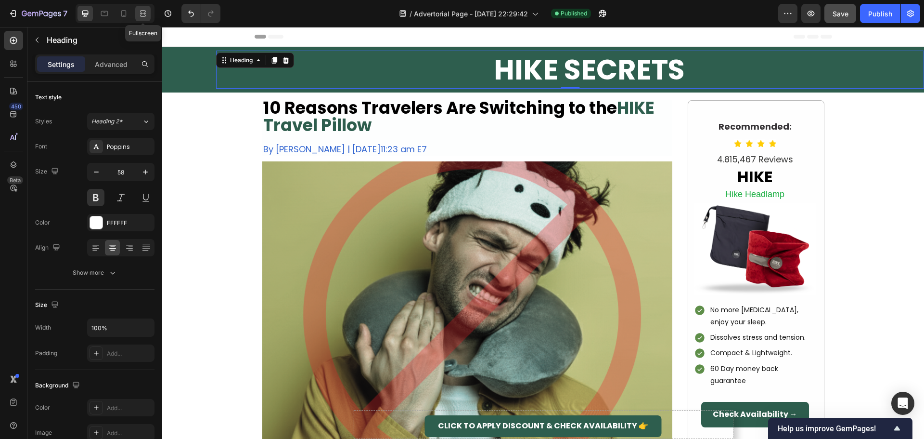
click at [144, 13] on icon at bounding box center [144, 13] width 3 height 2
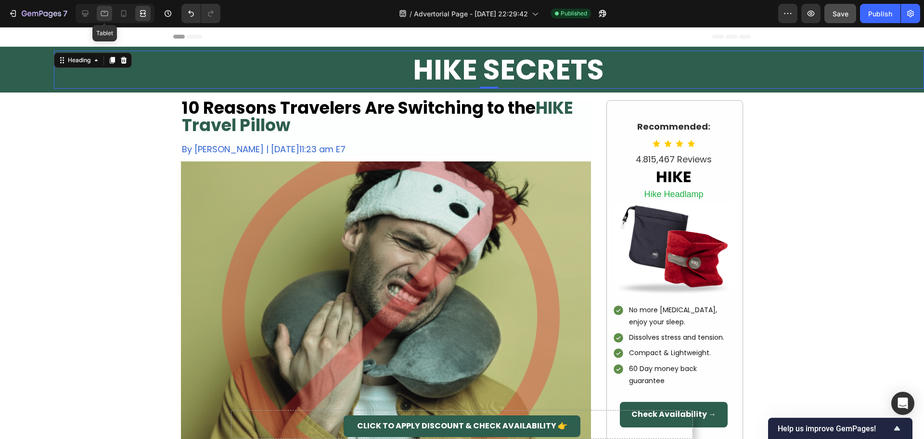
click at [101, 14] on icon at bounding box center [105, 14] width 10 height 10
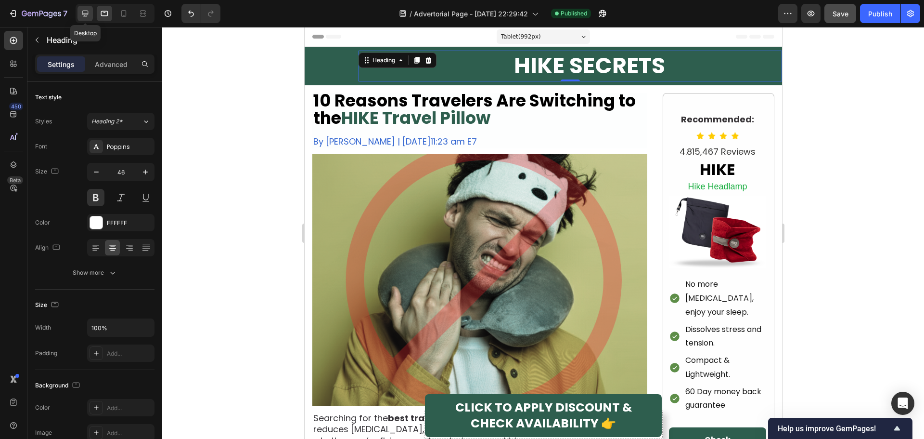
click at [86, 14] on icon at bounding box center [85, 14] width 6 height 6
type input "58"
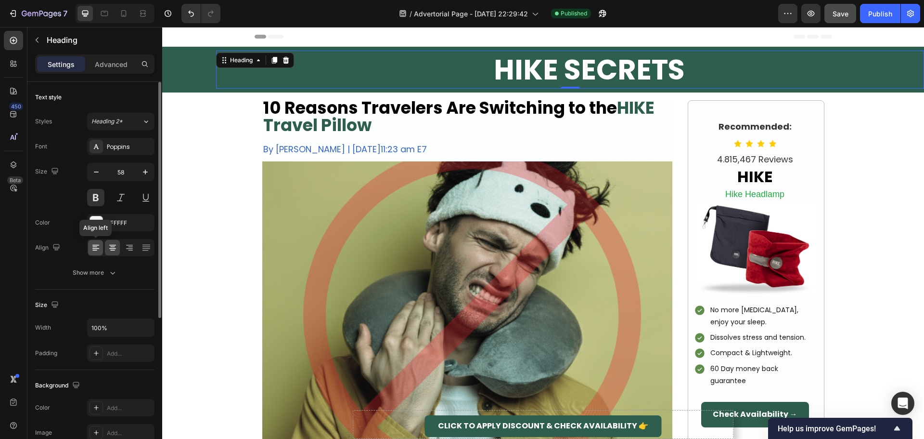
click at [101, 248] on div at bounding box center [95, 247] width 15 height 15
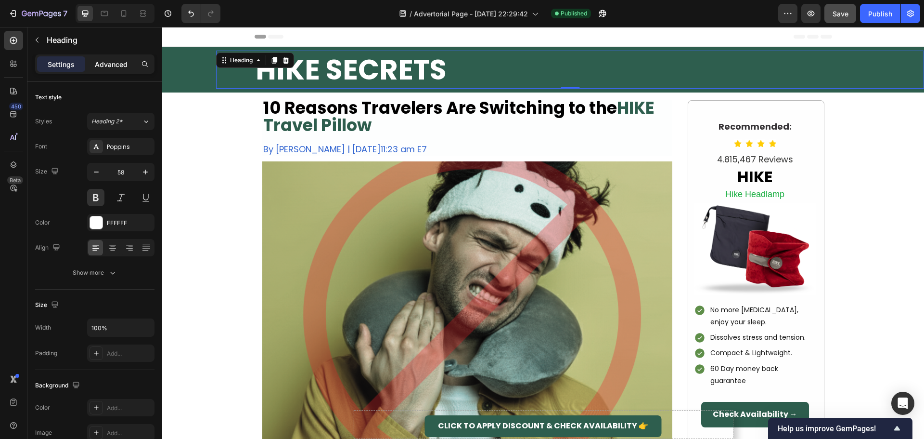
click at [112, 67] on p "Advanced" at bounding box center [111, 64] width 33 height 10
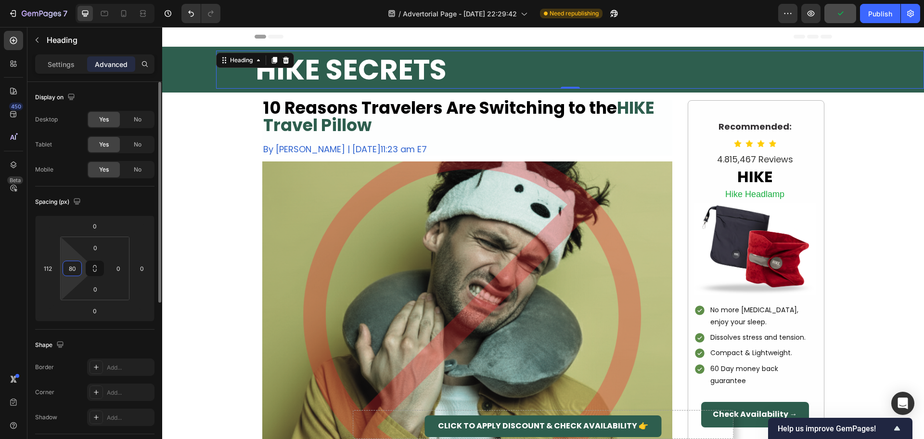
click at [73, 271] on input "80" at bounding box center [72, 268] width 14 height 14
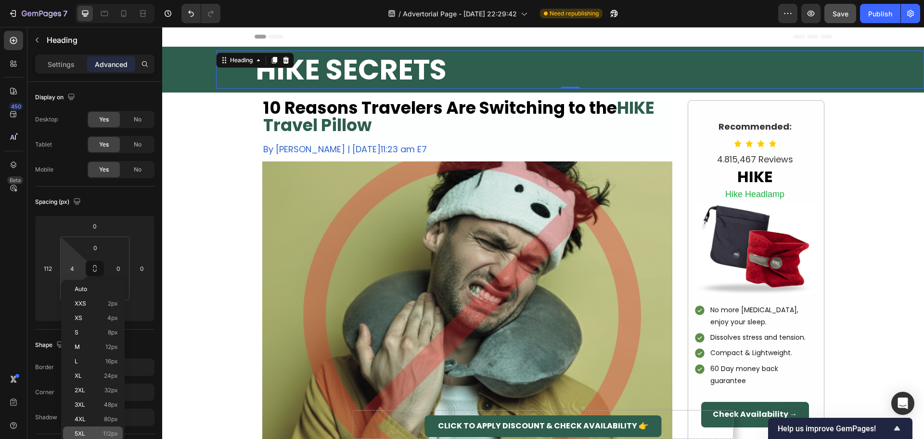
click at [96, 431] on p "5XL 112px" at bounding box center [96, 433] width 43 height 7
type input "112"
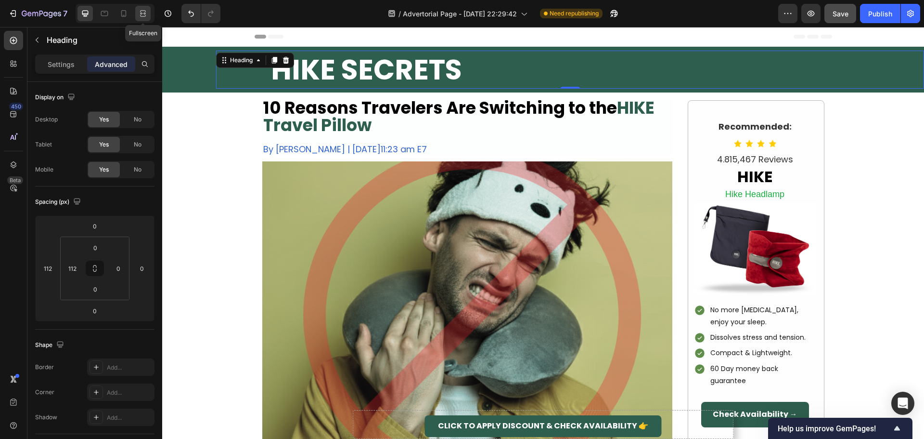
click at [148, 15] on icon at bounding box center [143, 14] width 10 height 10
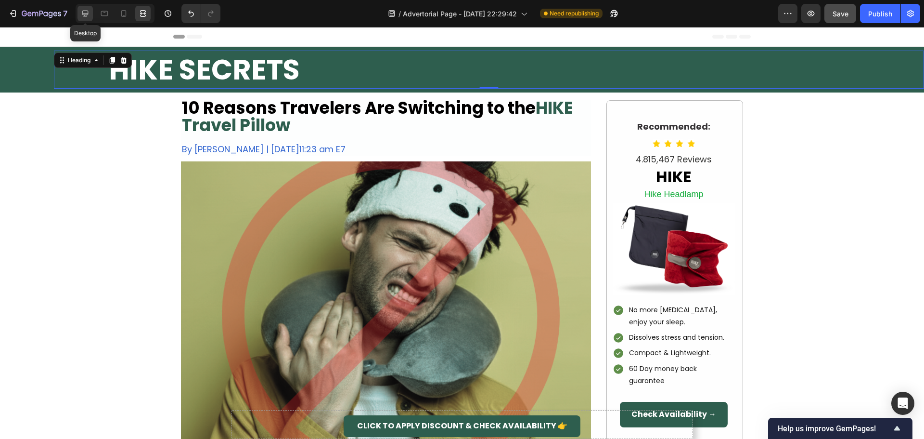
click at [87, 14] on icon at bounding box center [85, 14] width 6 height 6
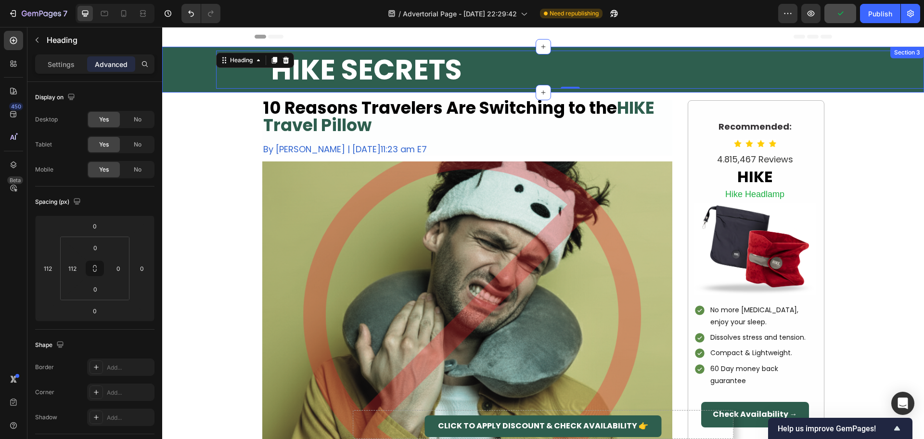
click at [187, 70] on div "HIKE SECRETS Heading 0" at bounding box center [543, 70] width 762 height 38
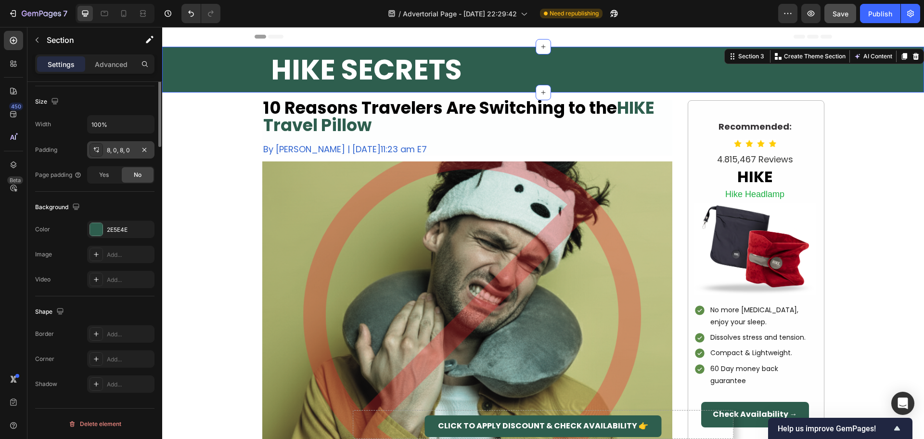
scroll to position [11, 0]
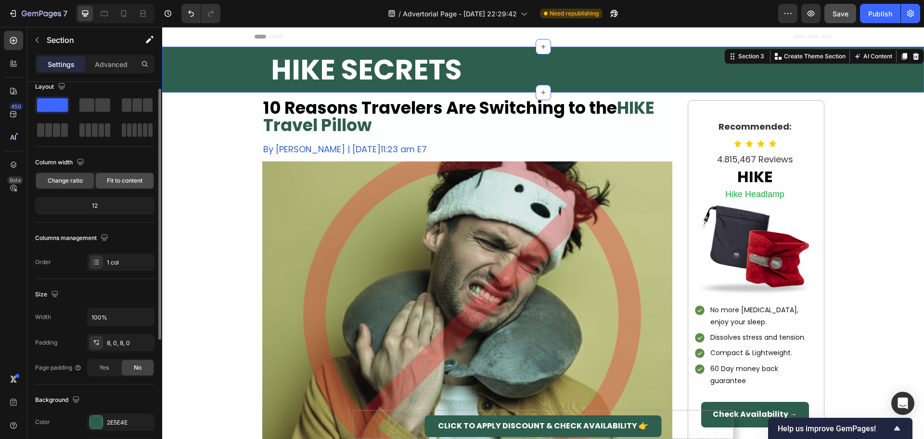
click at [120, 182] on span "Fit to content" at bounding box center [125, 180] width 36 height 9
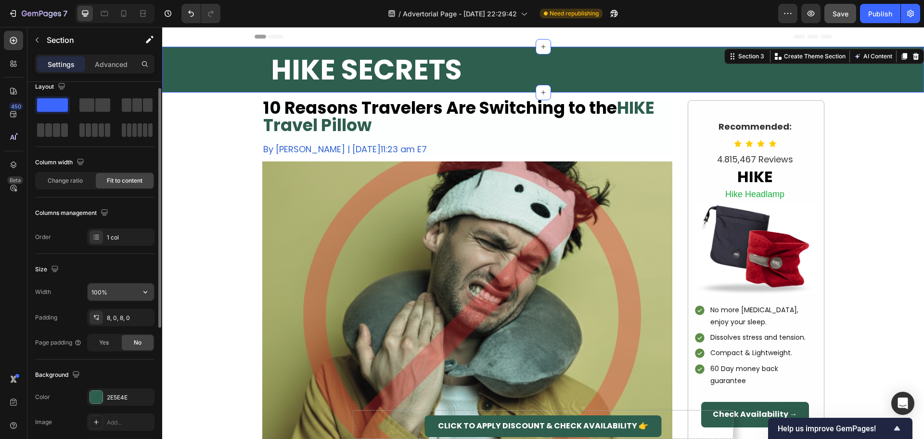
click at [105, 289] on input "100%" at bounding box center [121, 291] width 66 height 17
click at [144, 290] on icon "button" at bounding box center [146, 292] width 10 height 10
click at [106, 292] on input "100%" at bounding box center [121, 291] width 66 height 17
drag, startPoint x: 99, startPoint y: 294, endPoint x: 91, endPoint y: 295, distance: 7.8
click at [91, 295] on input "100%" at bounding box center [121, 291] width 66 height 17
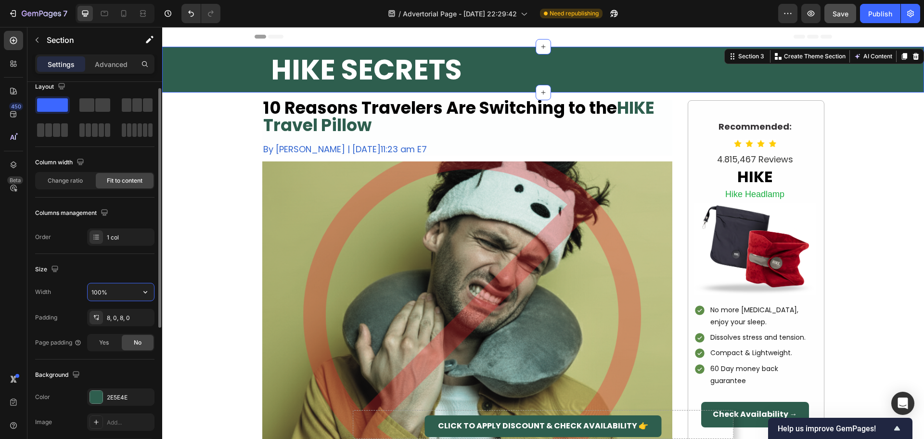
drag, startPoint x: 100, startPoint y: 293, endPoint x: 90, endPoint y: 294, distance: 10.6
click at [90, 294] on input "100%" at bounding box center [121, 291] width 66 height 17
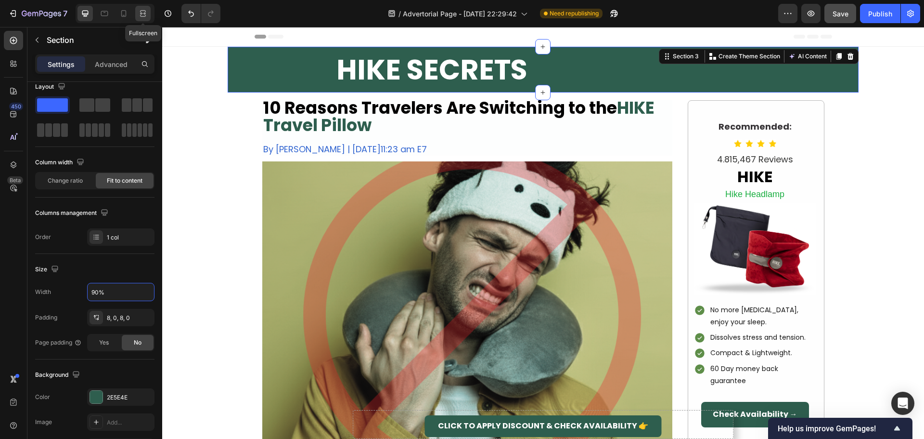
click at [146, 17] on icon at bounding box center [143, 14] width 10 height 10
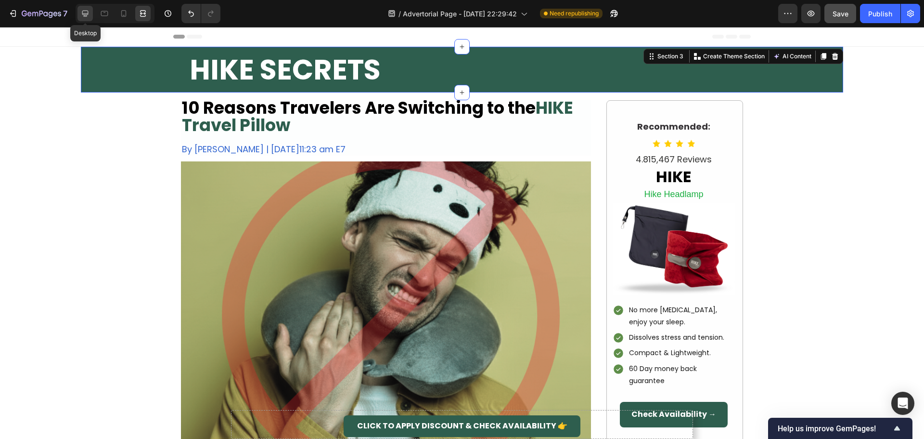
click at [90, 16] on div at bounding box center [84, 13] width 15 height 15
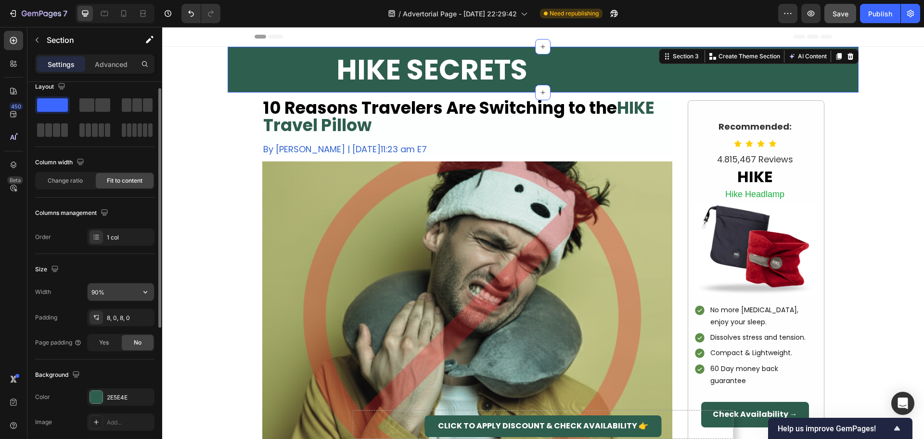
click at [115, 293] on input "90%" at bounding box center [121, 291] width 66 height 17
click at [141, 291] on icon "button" at bounding box center [146, 292] width 10 height 10
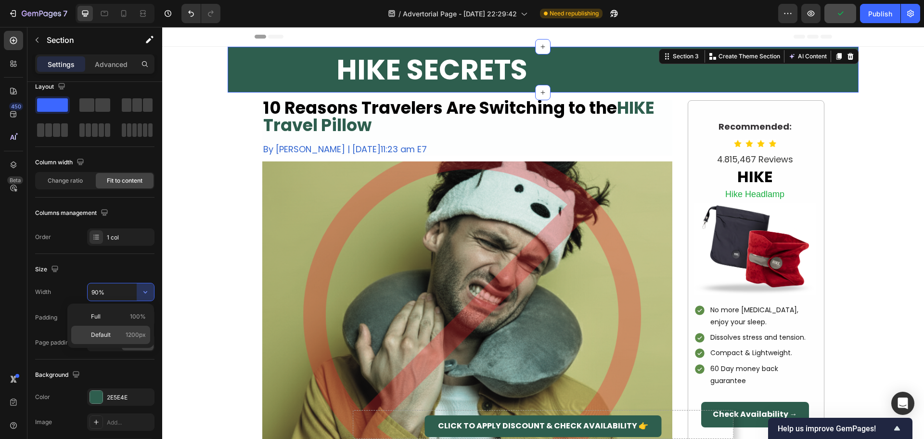
click at [110, 332] on span "Default" at bounding box center [101, 334] width 20 height 9
type input "1200"
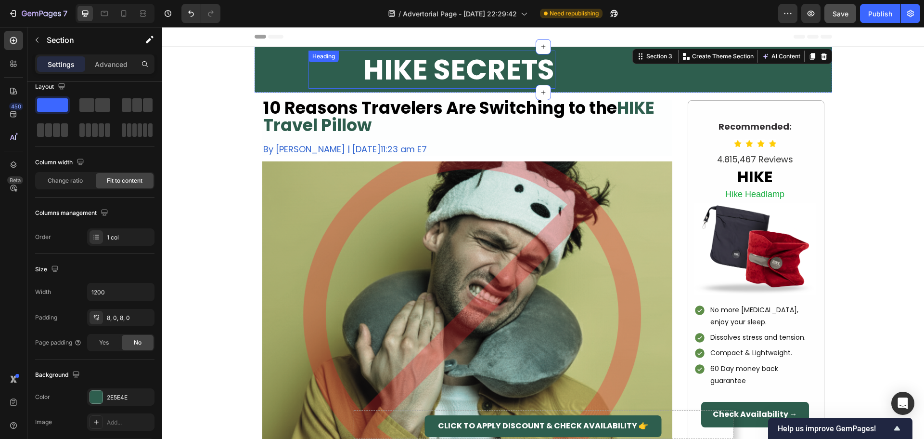
click at [377, 63] on div "HIKE SECRETS Heading" at bounding box center [432, 70] width 247 height 38
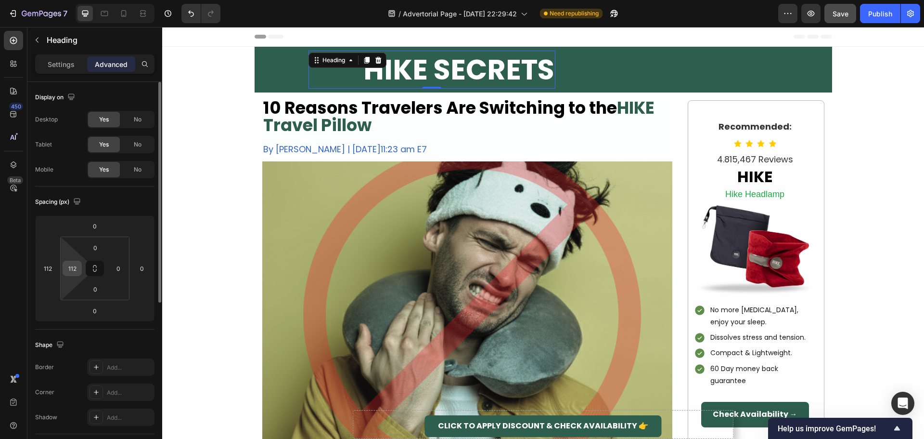
click at [74, 267] on input "112" at bounding box center [72, 268] width 14 height 14
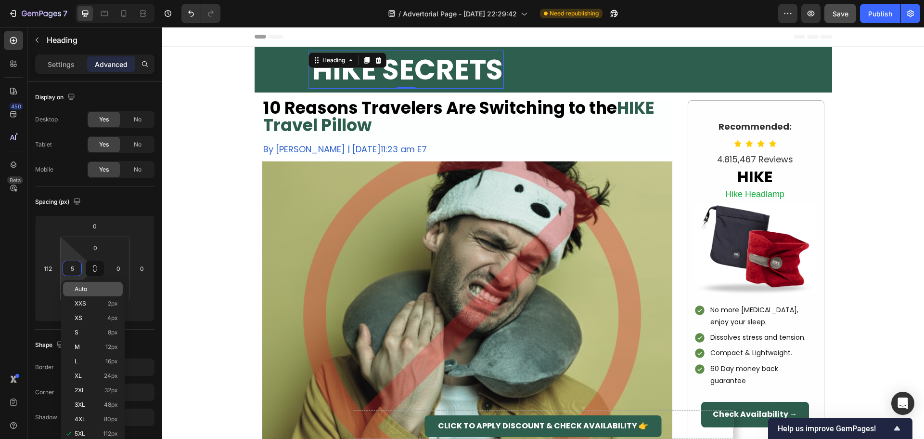
click at [87, 289] on span "Auto" at bounding box center [81, 288] width 13 height 7
type input "Auto"
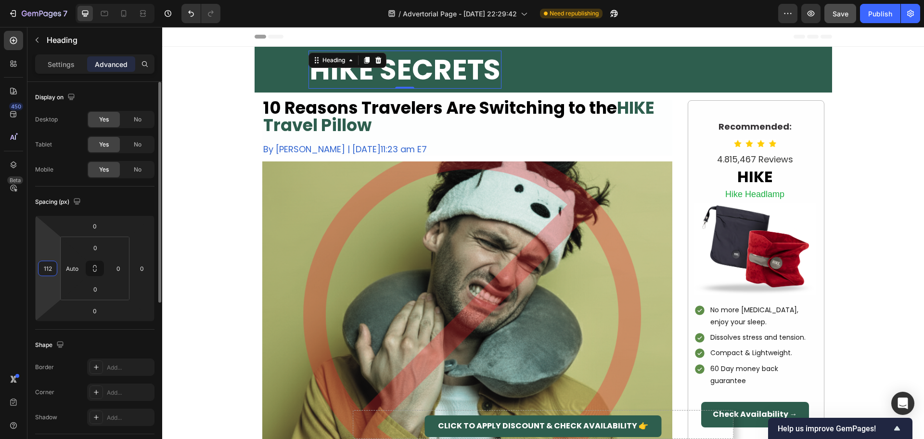
click at [45, 270] on input "112" at bounding box center [47, 268] width 14 height 14
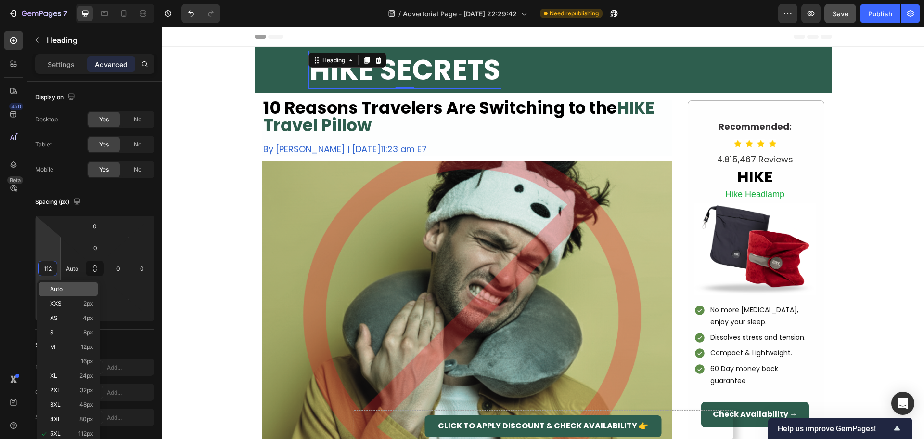
type input "5"
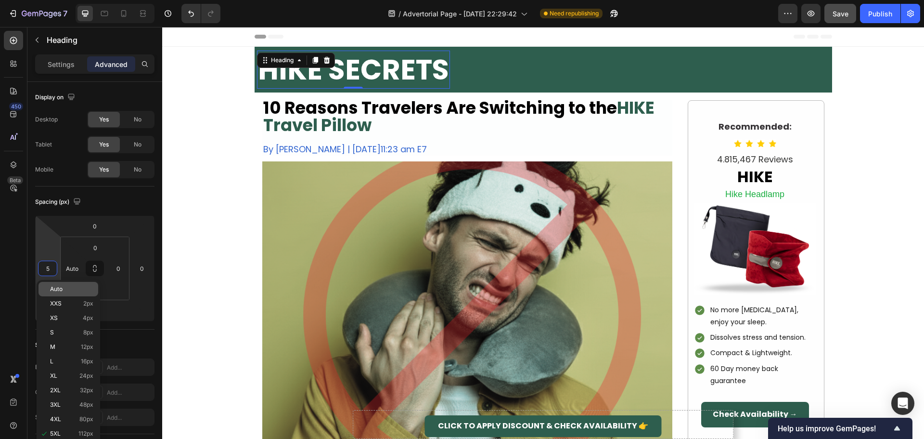
click at [71, 286] on p "Auto" at bounding box center [71, 288] width 43 height 7
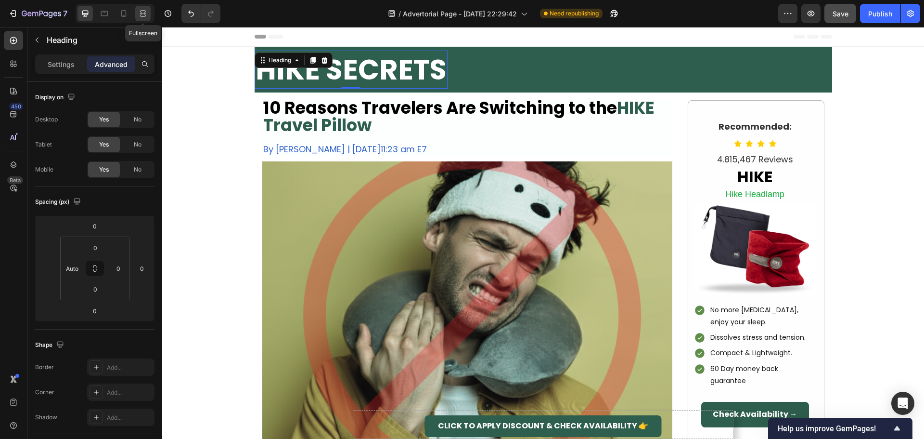
click at [142, 15] on icon at bounding box center [143, 14] width 10 height 10
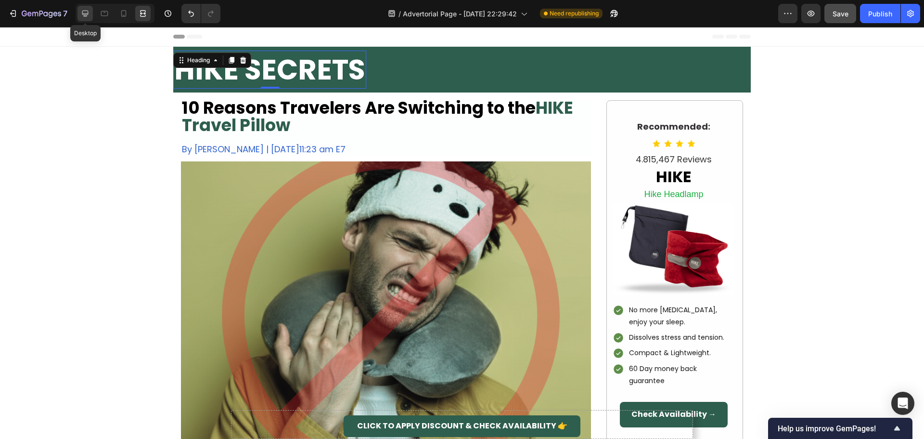
click at [87, 15] on icon at bounding box center [85, 14] width 10 height 10
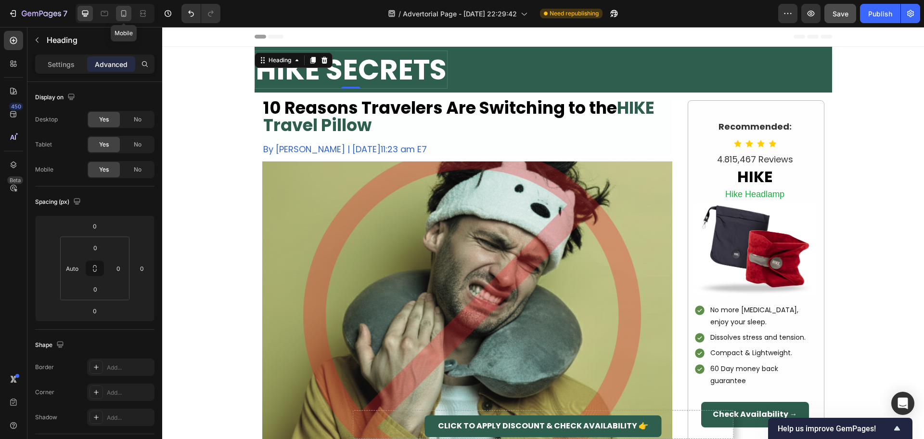
click at [127, 17] on icon at bounding box center [124, 14] width 10 height 10
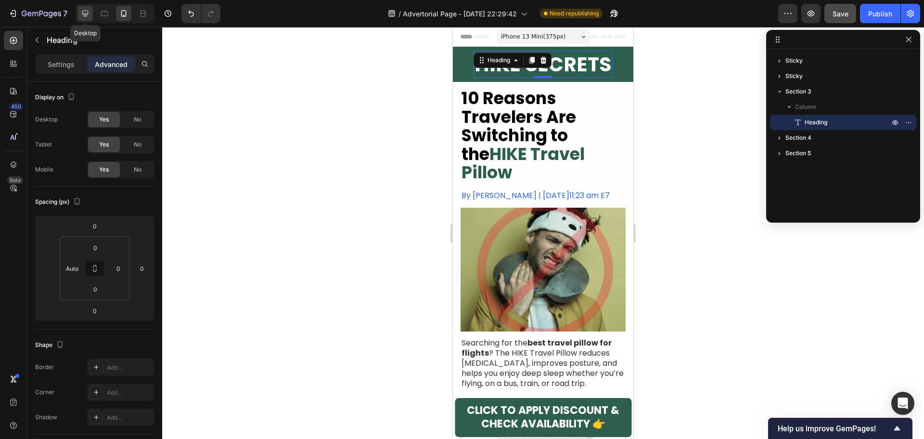
click at [85, 16] on icon at bounding box center [85, 14] width 6 height 6
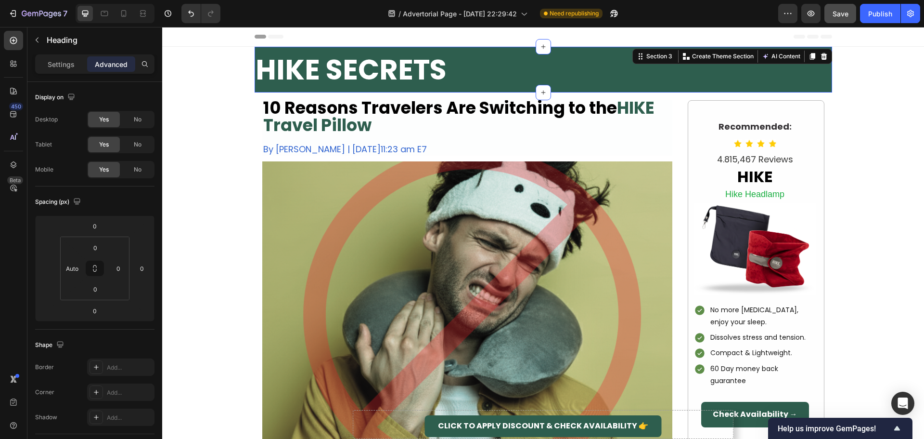
click at [515, 64] on div "HIKE SECRETS Heading Section 3 You can create reusable sections Create Theme Se…" at bounding box center [544, 70] width 578 height 46
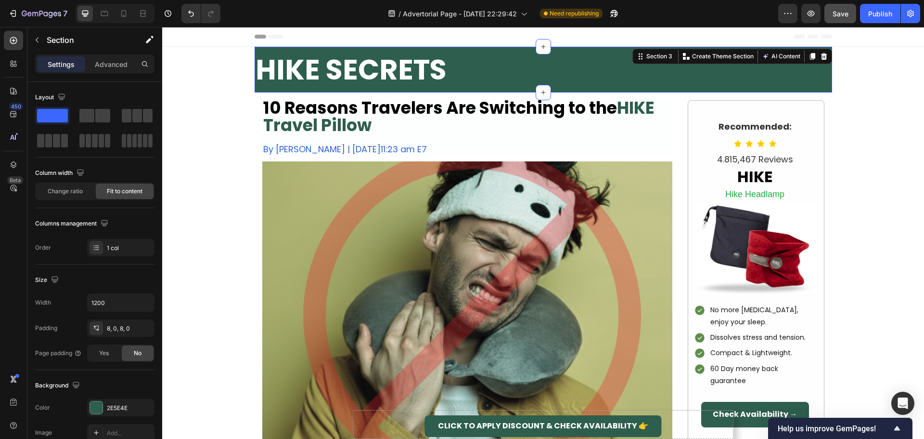
click at [520, 75] on div "HIKE SECRETS Heading Section 3 You can create reusable sections Create Theme Se…" at bounding box center [544, 70] width 578 height 46
click at [67, 190] on span "Change ratio" at bounding box center [65, 191] width 35 height 9
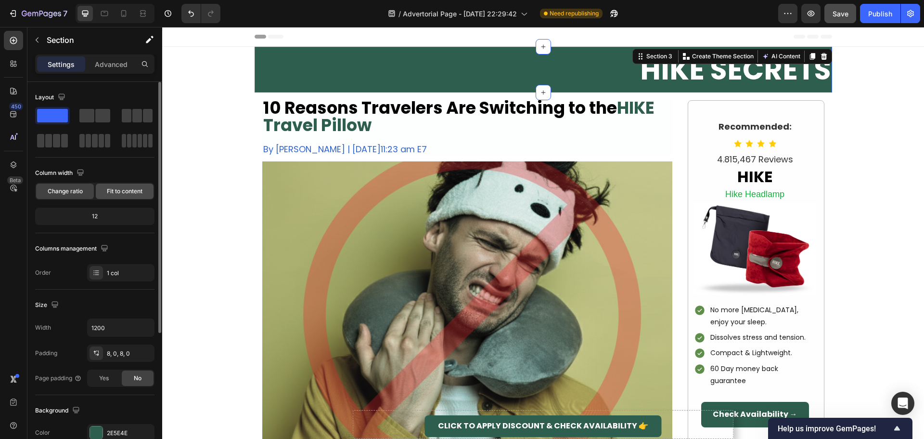
click at [116, 194] on span "Fit to content" at bounding box center [125, 191] width 36 height 9
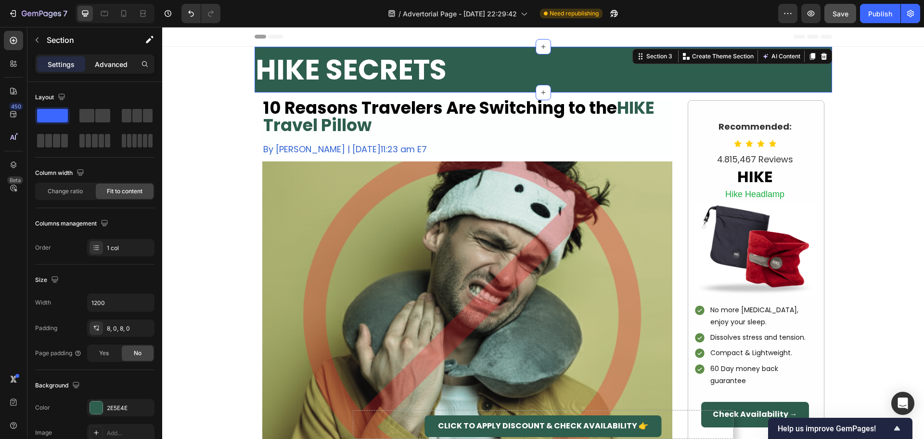
click at [123, 58] on div "Advanced" at bounding box center [111, 63] width 48 height 15
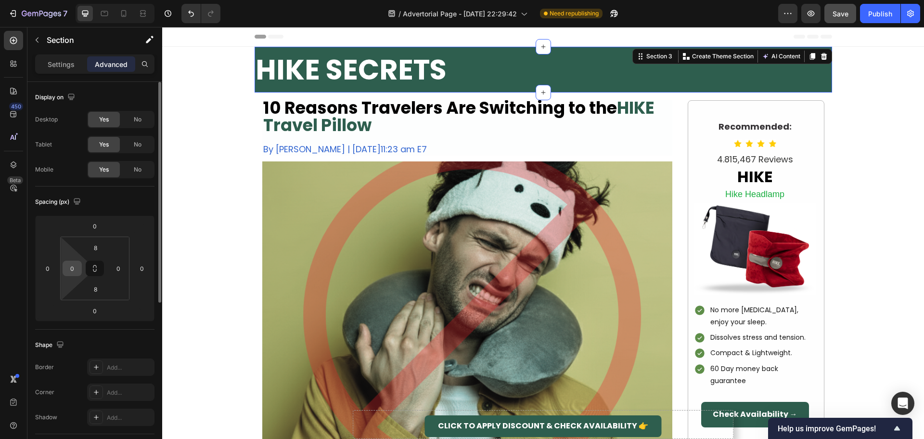
click at [69, 269] on input "0" at bounding box center [72, 268] width 14 height 14
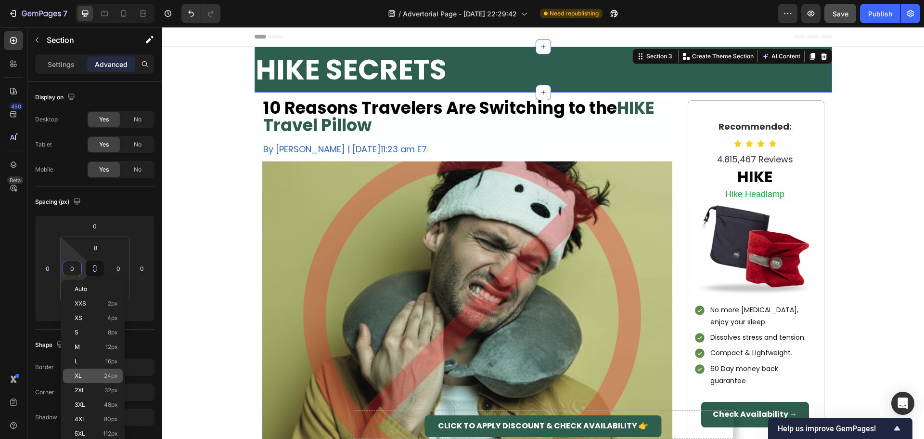
click at [99, 376] on p "XL 24px" at bounding box center [96, 375] width 43 height 7
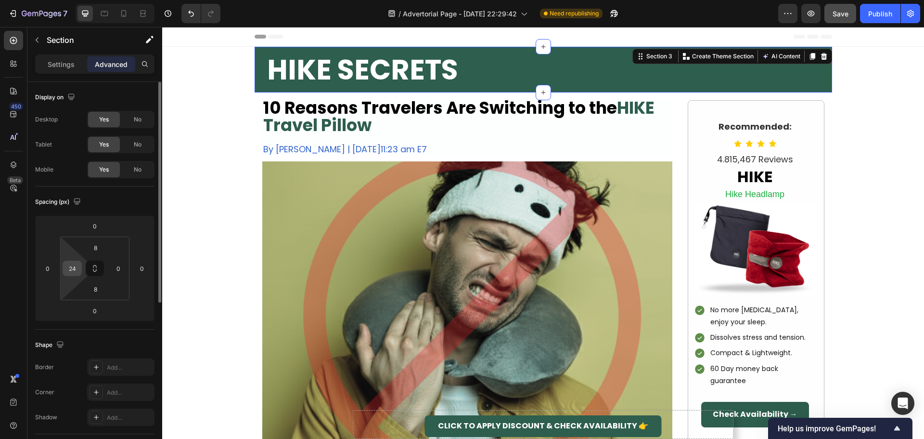
click at [72, 272] on input "24" at bounding box center [72, 268] width 14 height 14
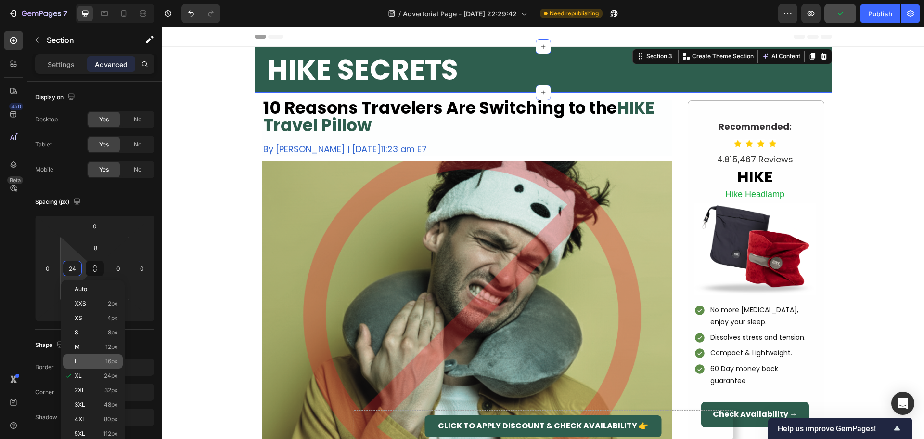
click at [82, 360] on p "L 16px" at bounding box center [96, 361] width 43 height 7
type input "16"
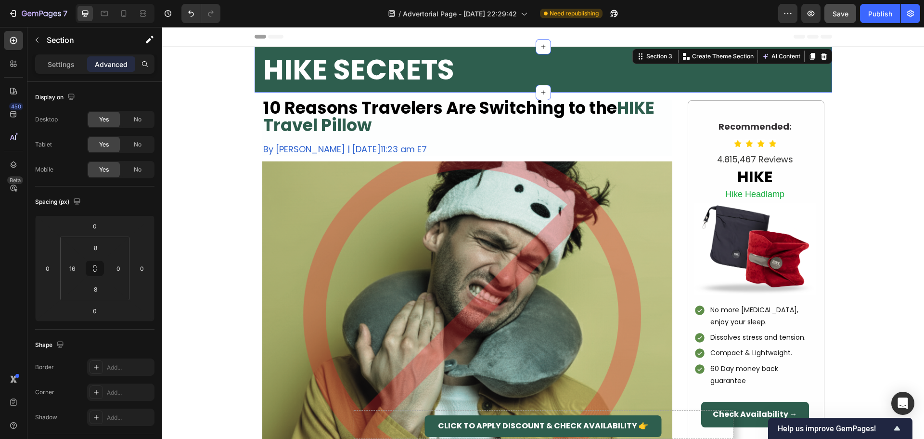
click at [258, 74] on div "HIKE SECRETS Heading Section 3 You can create reusable sections Create Theme Se…" at bounding box center [544, 70] width 578 height 46
click at [59, 63] on p "Settings" at bounding box center [61, 64] width 27 height 10
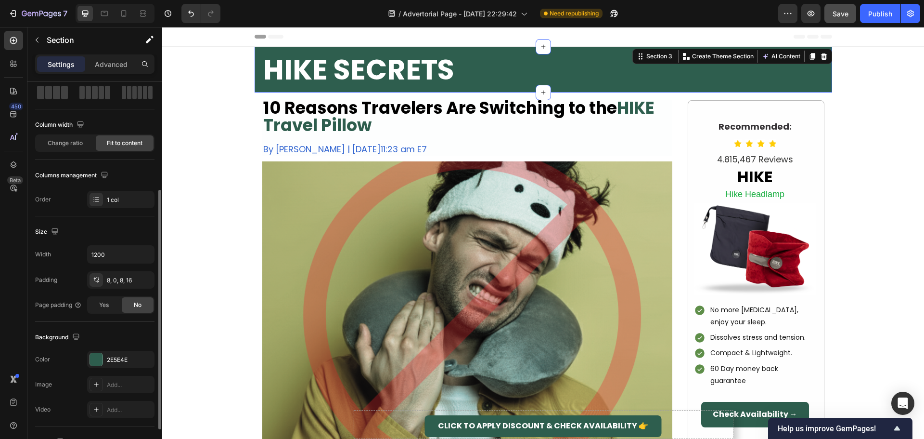
scroll to position [96, 0]
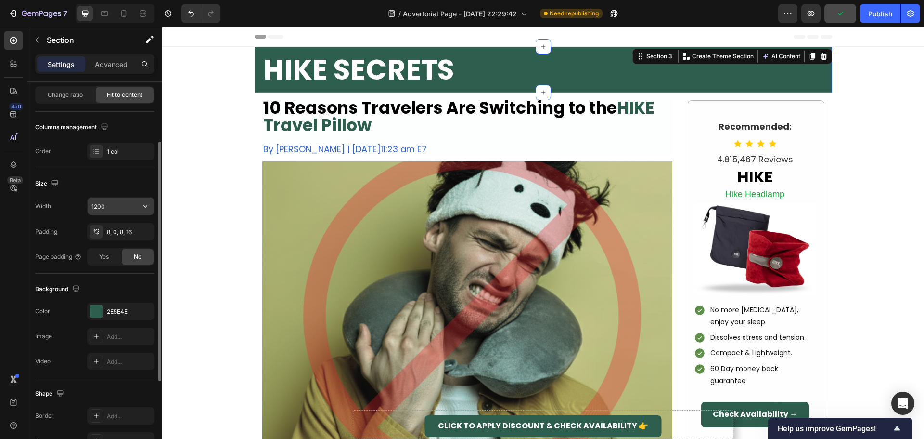
click at [112, 206] on input "1200" at bounding box center [121, 205] width 66 height 17
click at [143, 207] on icon "button" at bounding box center [146, 206] width 10 height 10
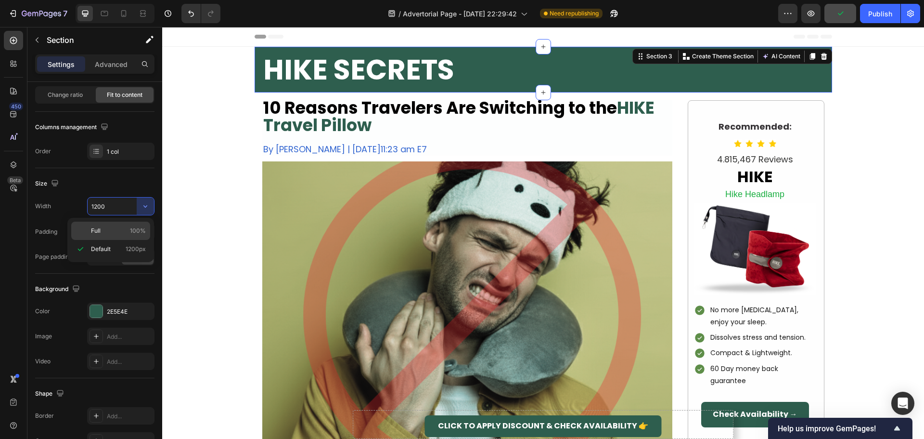
click at [114, 225] on div "Full 100%" at bounding box center [110, 230] width 79 height 18
type input "100%"
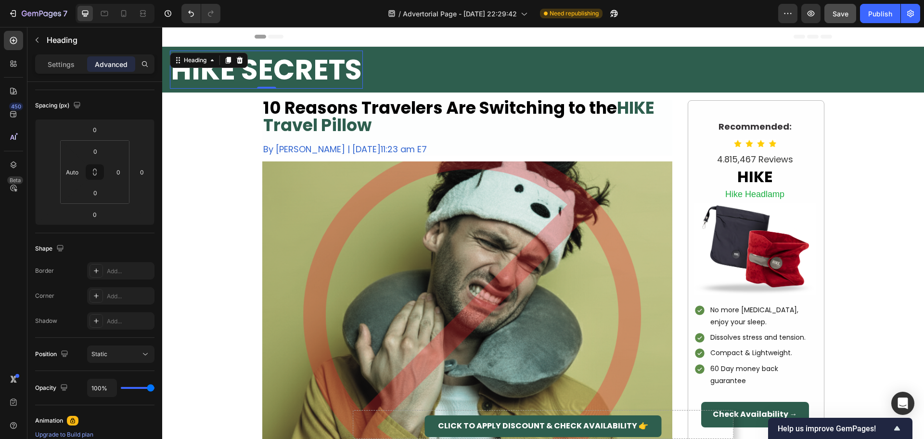
click at [270, 62] on h2 "HIKE SECRETS" at bounding box center [266, 70] width 193 height 38
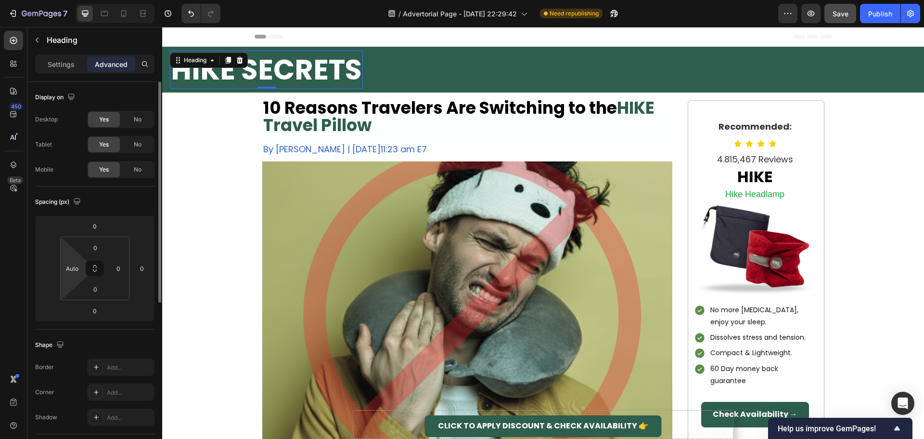
click at [77, 0] on html "7 / Advertorial Page - [DATE] 22:29:42 Need republishing Preview Save Publish 4…" at bounding box center [462, 0] width 924 height 0
click at [77, 272] on input "Auto" at bounding box center [72, 268] width 14 height 14
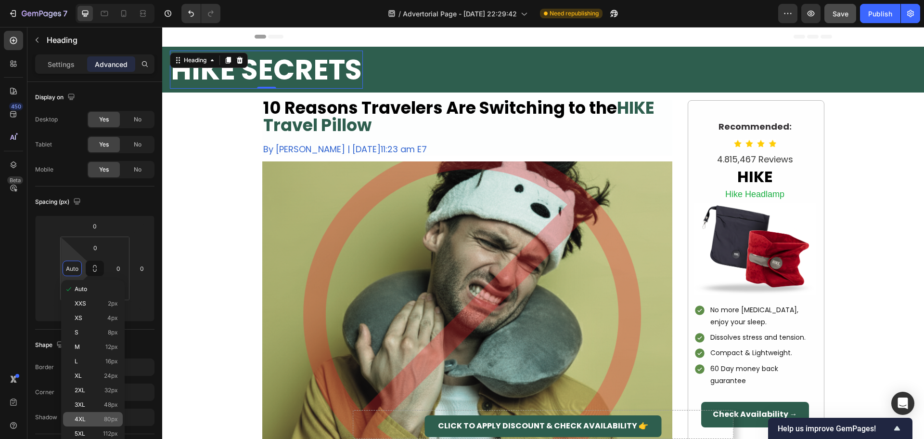
click at [103, 412] on div "4XL 80px" at bounding box center [93, 419] width 60 height 14
type input "80"
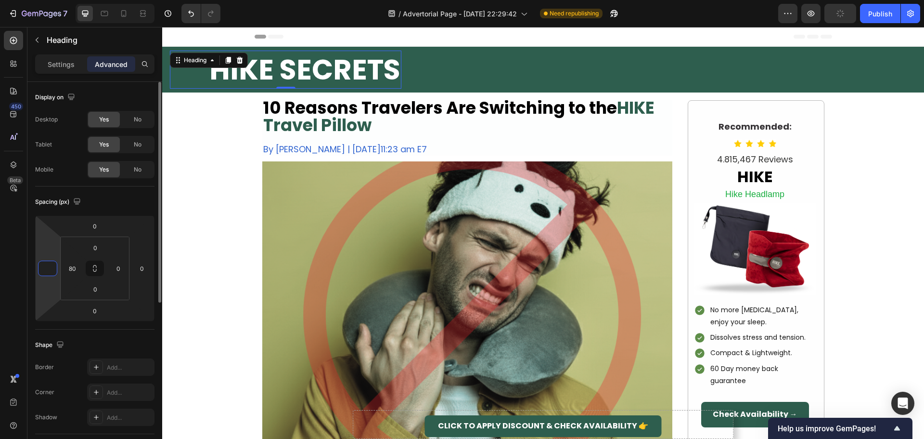
click at [52, 270] on input "number" at bounding box center [47, 268] width 14 height 14
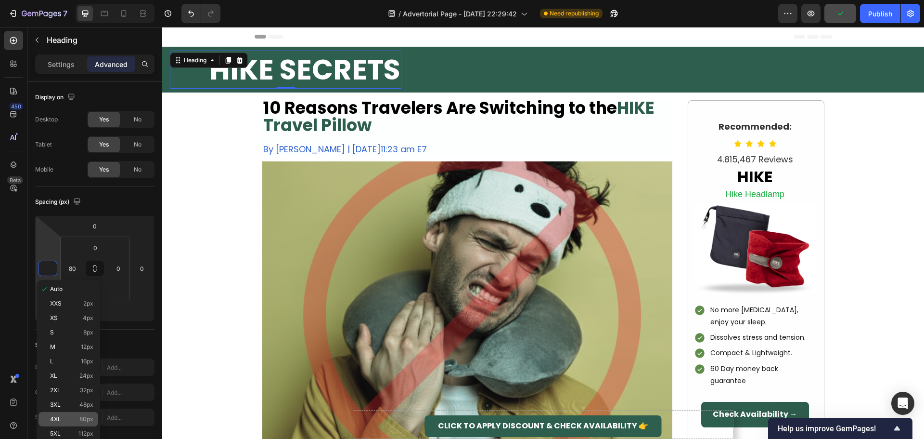
click at [75, 414] on div "4XL 80px" at bounding box center [69, 419] width 60 height 14
type input "80"
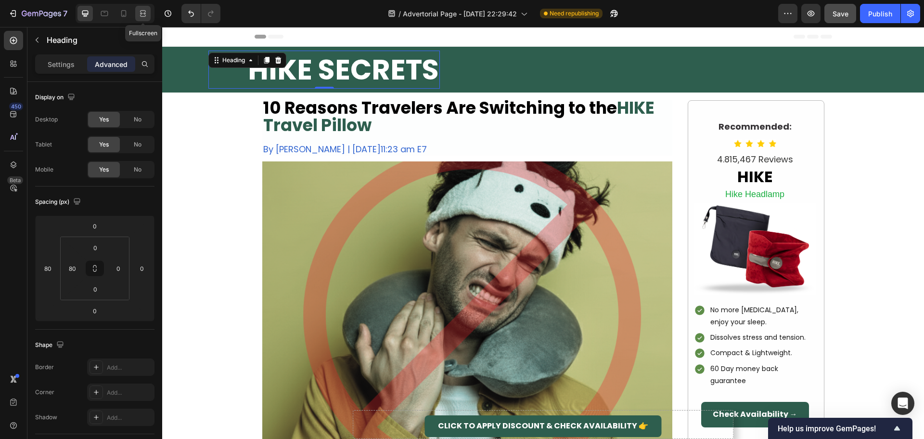
click at [143, 15] on icon at bounding box center [143, 14] width 10 height 10
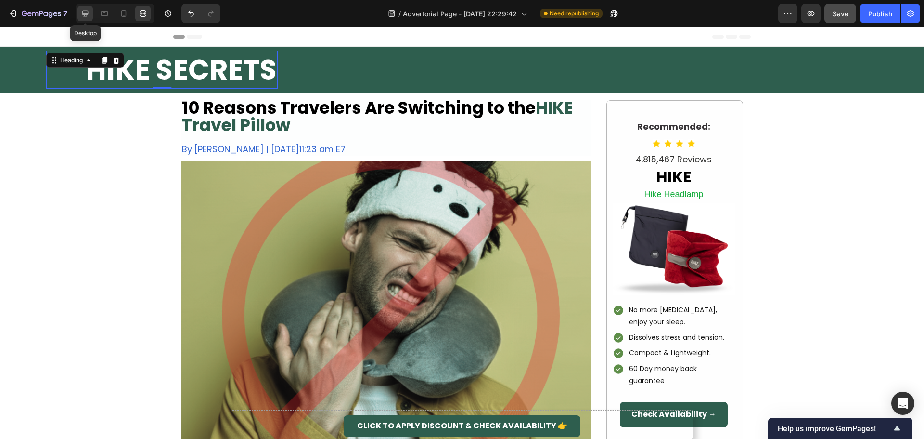
click at [84, 10] on icon at bounding box center [85, 14] width 10 height 10
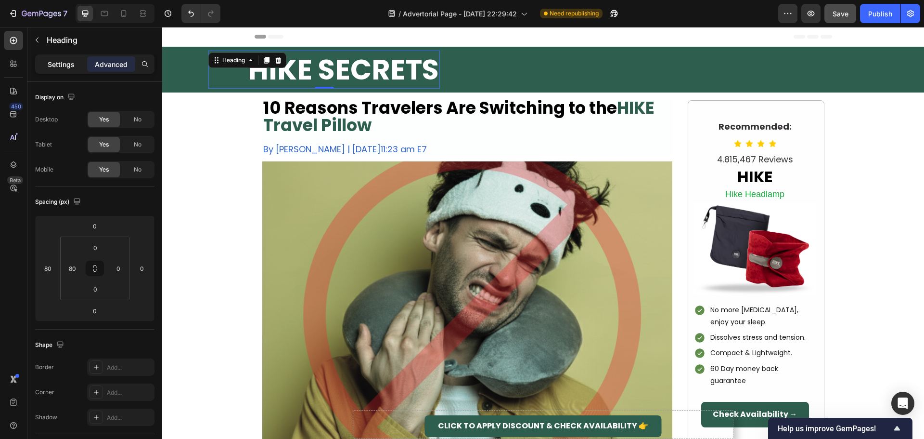
click at [65, 66] on p "Settings" at bounding box center [61, 64] width 27 height 10
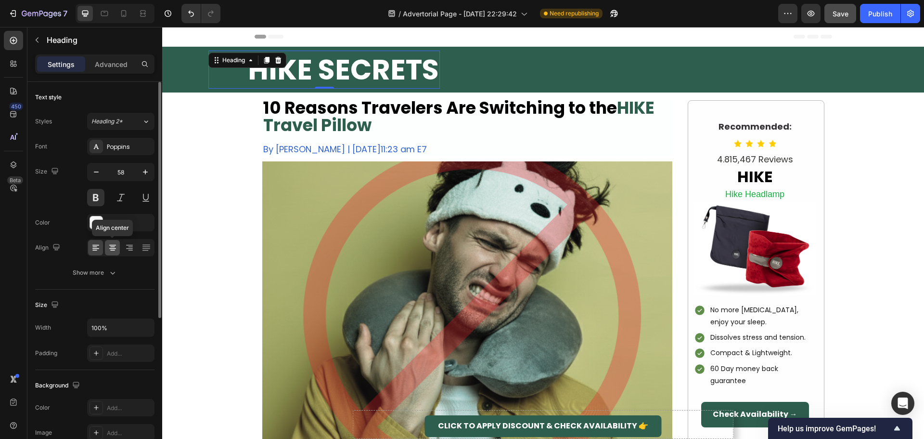
click at [114, 246] on icon at bounding box center [113, 248] width 10 height 10
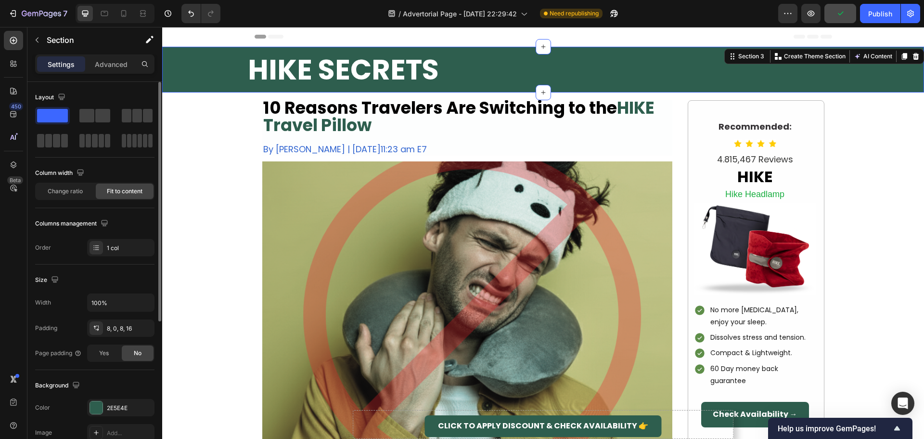
click at [202, 72] on div "HIKE SECRETS Heading" at bounding box center [305, 70] width 270 height 38
click at [74, 191] on span "Change ratio" at bounding box center [65, 191] width 35 height 9
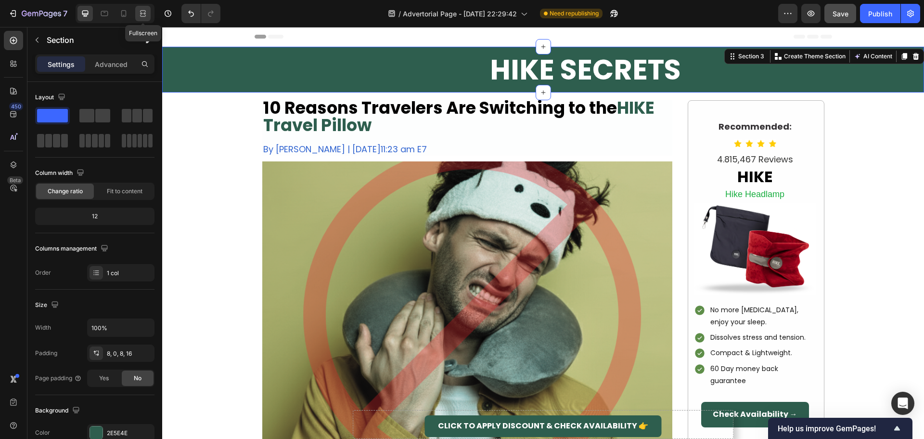
click at [141, 20] on div at bounding box center [142, 13] width 15 height 15
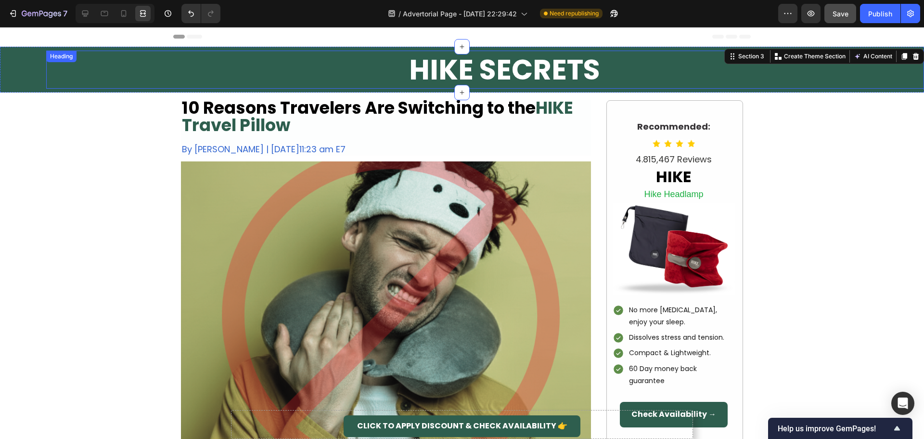
click at [173, 74] on h2 "HIKE SECRETS" at bounding box center [504, 70] width 839 height 38
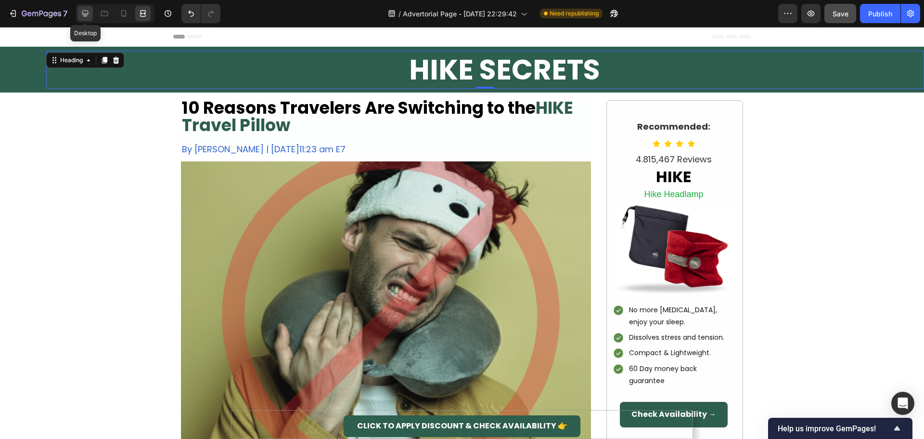
click at [85, 14] on icon at bounding box center [85, 14] width 6 height 6
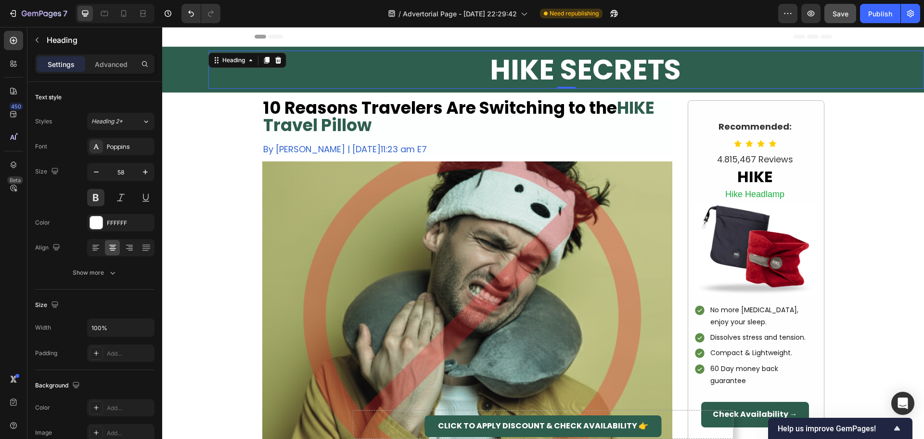
click at [225, 76] on div "HIKE SECRETS Heading 0" at bounding box center [566, 70] width 716 height 38
click at [109, 326] on input "100%" at bounding box center [121, 327] width 66 height 17
click at [142, 327] on icon "button" at bounding box center [146, 328] width 10 height 10
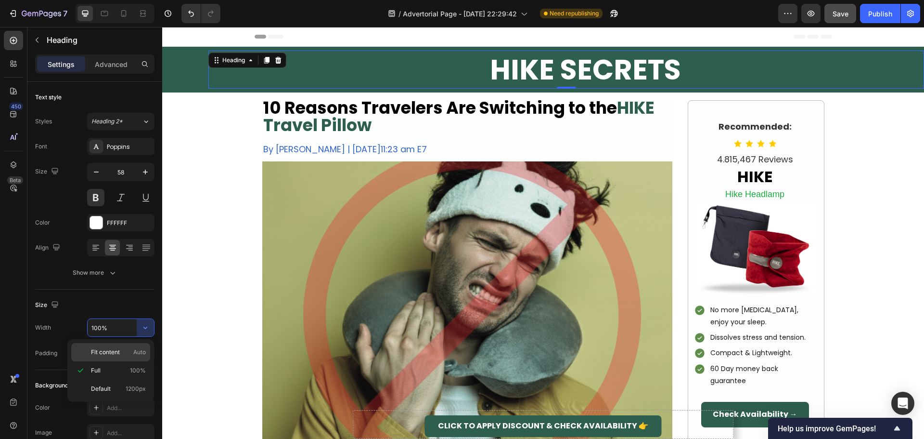
click at [116, 353] on span "Fit content" at bounding box center [105, 352] width 29 height 9
type input "Auto"
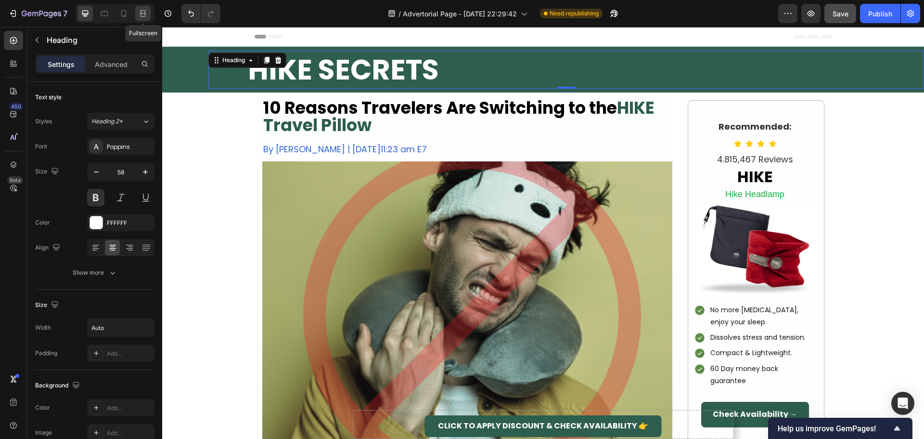
click at [146, 17] on icon at bounding box center [143, 14] width 10 height 10
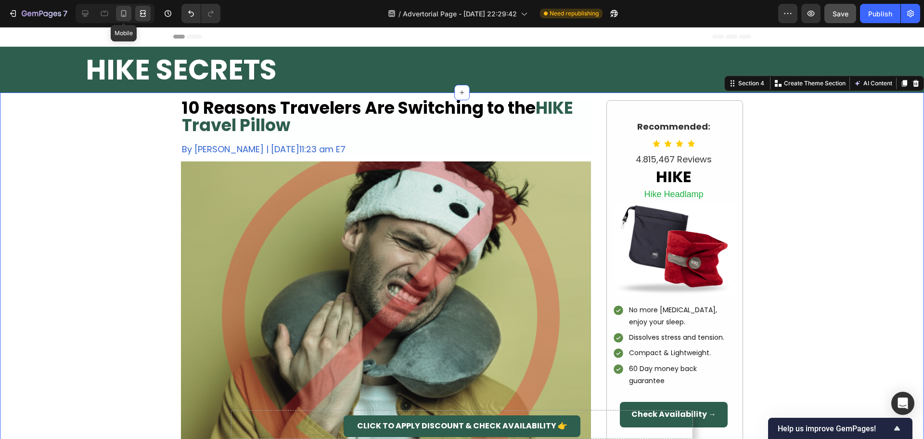
click at [120, 12] on icon at bounding box center [124, 14] width 10 height 10
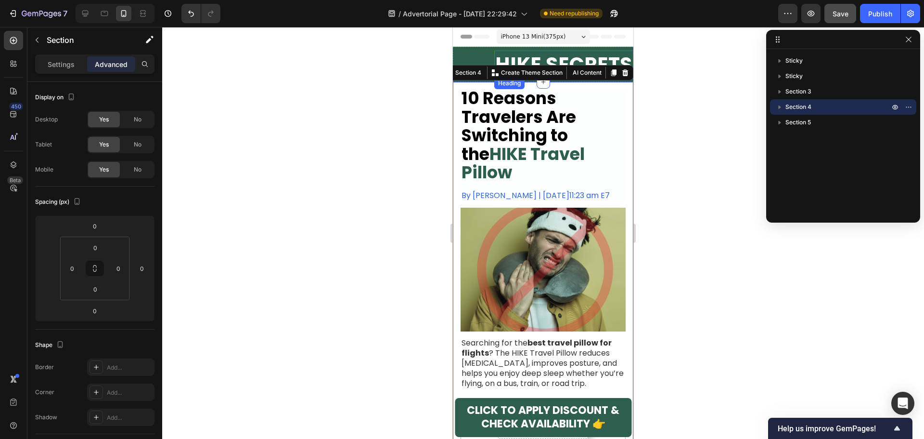
click at [503, 57] on h2 "HIKE SECRETS" at bounding box center [563, 64] width 139 height 27
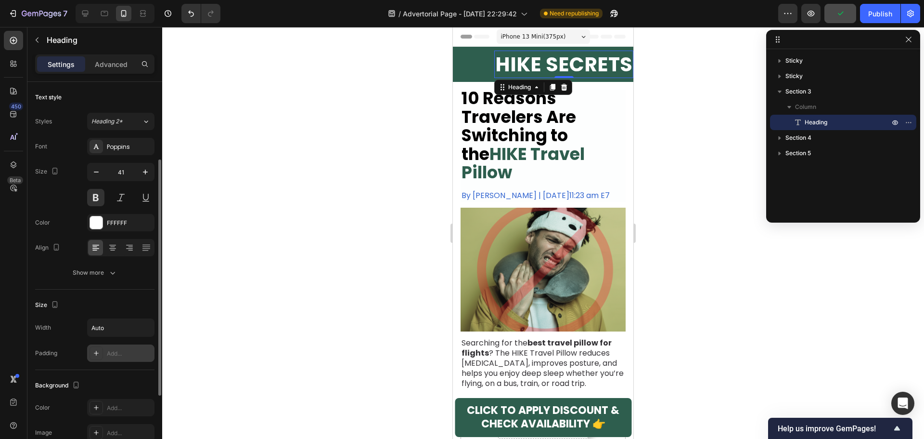
scroll to position [96, 0]
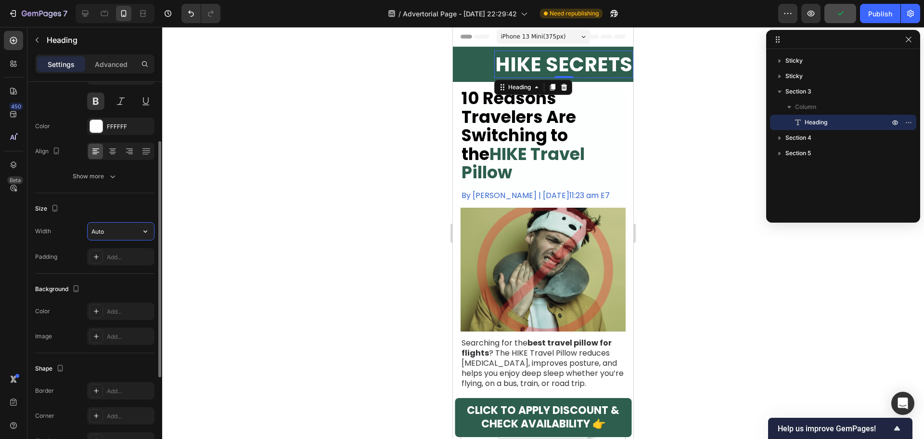
click at [122, 228] on input "Auto" at bounding box center [121, 230] width 66 height 17
click at [141, 228] on icon "button" at bounding box center [146, 231] width 10 height 10
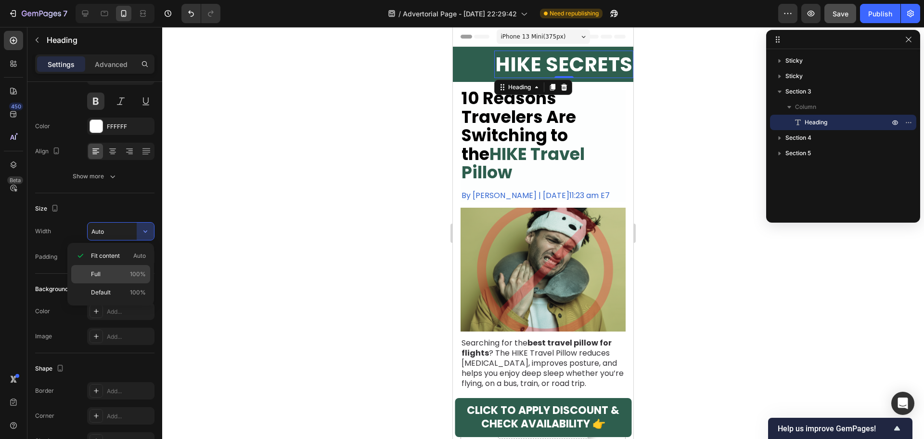
click at [109, 274] on p "Full 100%" at bounding box center [118, 274] width 55 height 9
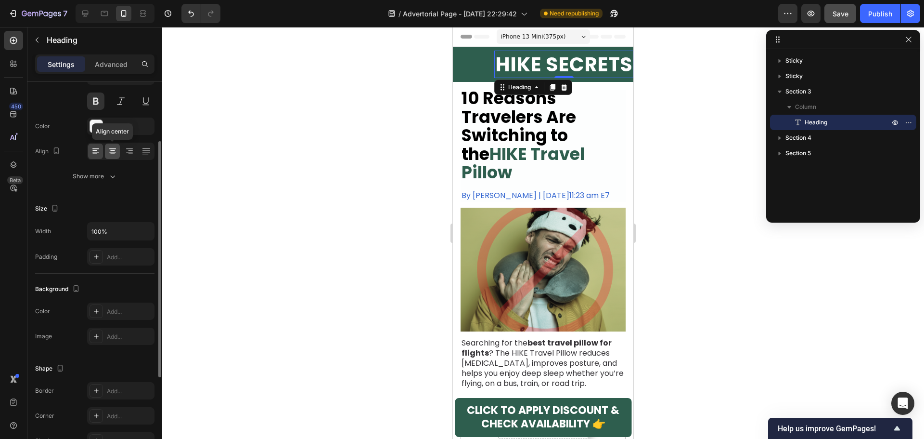
click at [114, 150] on icon at bounding box center [112, 150] width 5 height 1
click at [95, 152] on icon at bounding box center [95, 152] width 7 height 1
click at [110, 227] on input "100%" at bounding box center [121, 230] width 66 height 17
click at [145, 231] on icon "button" at bounding box center [146, 231] width 10 height 10
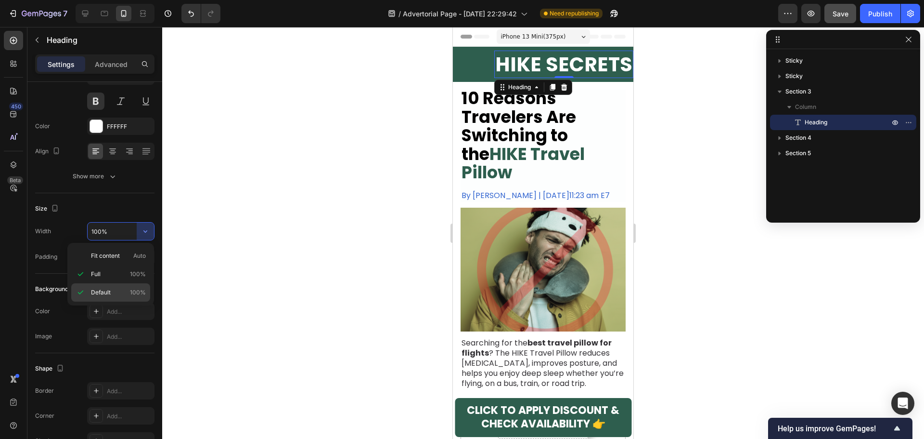
click at [111, 287] on div "Default 100%" at bounding box center [110, 292] width 79 height 18
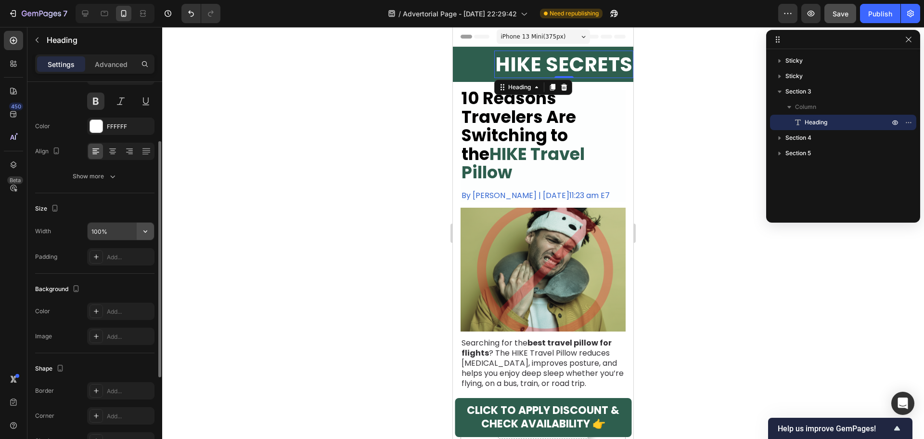
click at [139, 231] on button "button" at bounding box center [145, 230] width 17 height 17
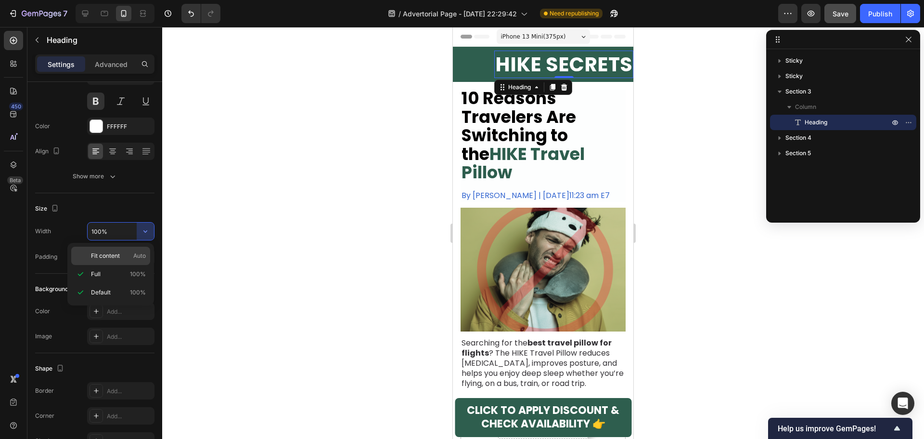
click at [114, 257] on span "Fit content" at bounding box center [105, 255] width 29 height 9
type input "Auto"
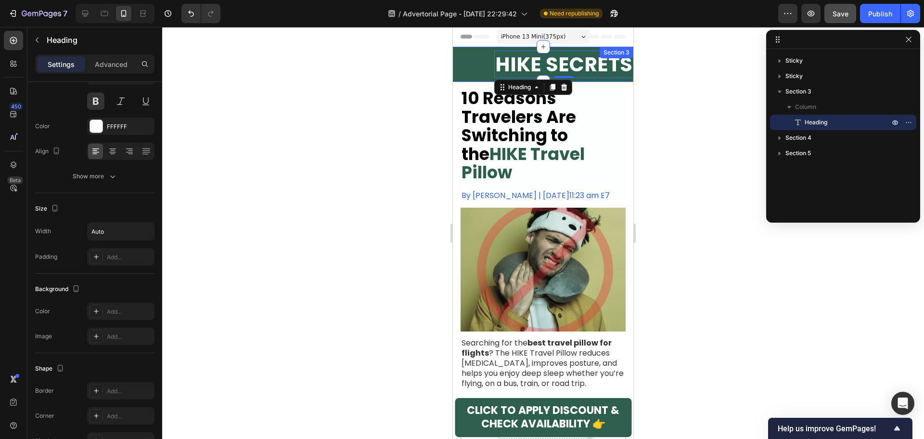
click at [471, 62] on div "HIKE SECRETS Heading 0 Section 3" at bounding box center [543, 64] width 181 height 35
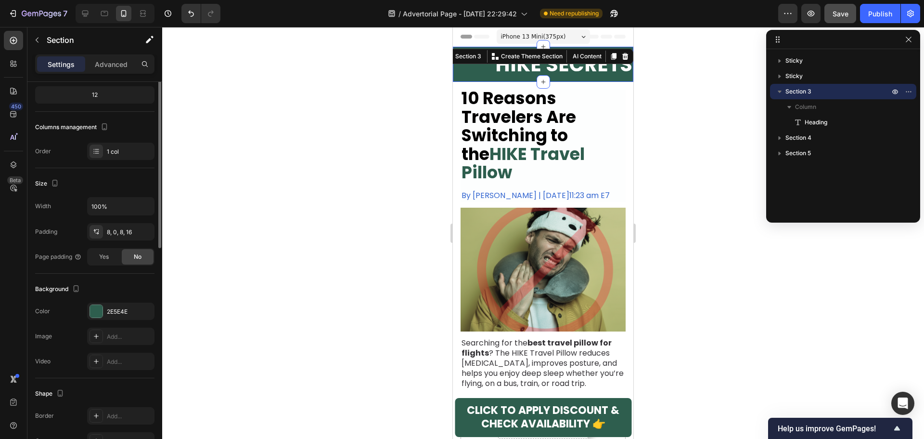
scroll to position [0, 0]
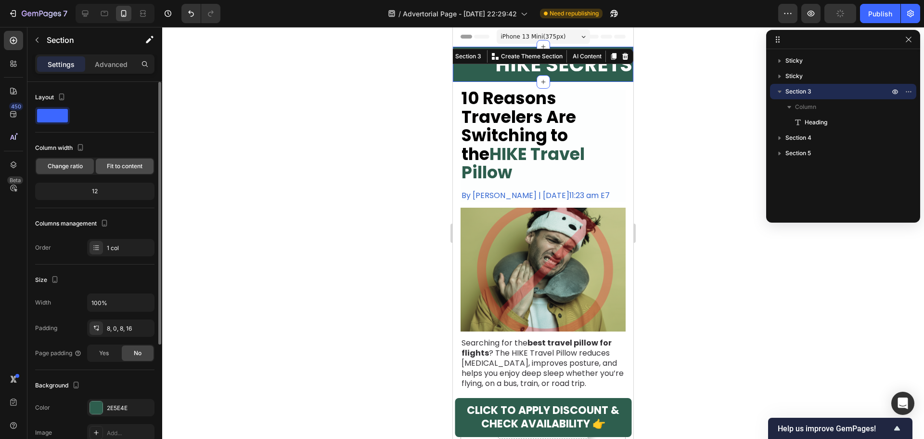
click at [124, 164] on span "Fit to content" at bounding box center [125, 166] width 36 height 9
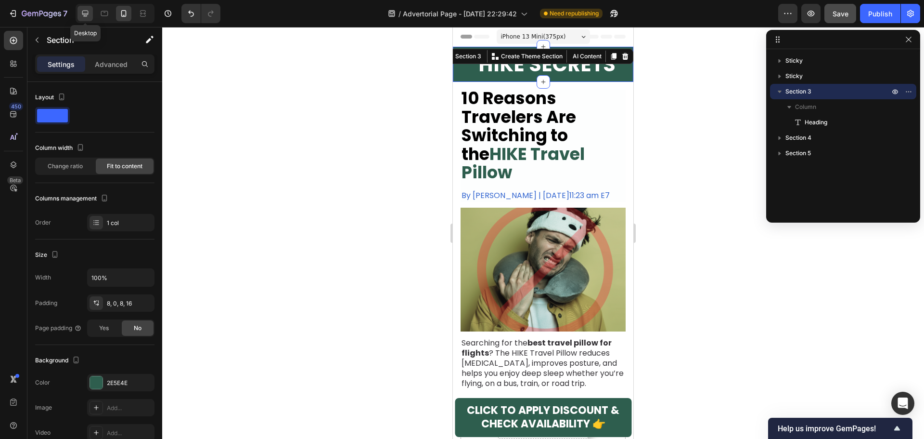
click at [85, 15] on icon at bounding box center [85, 14] width 10 height 10
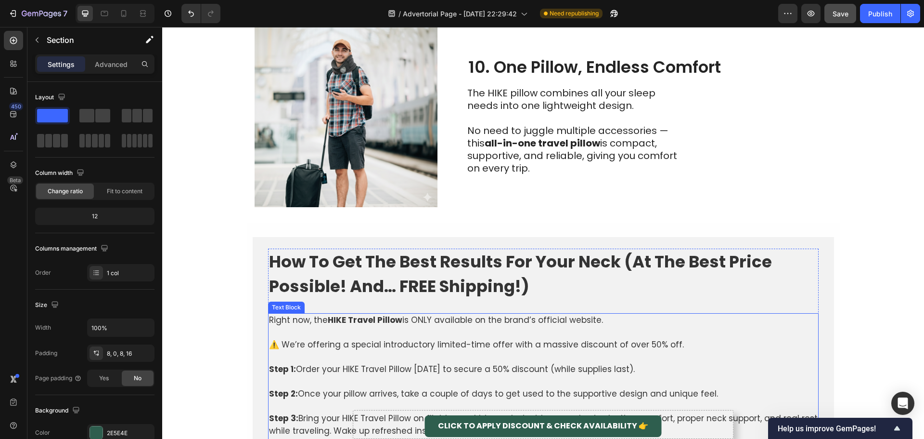
scroll to position [2320, 0]
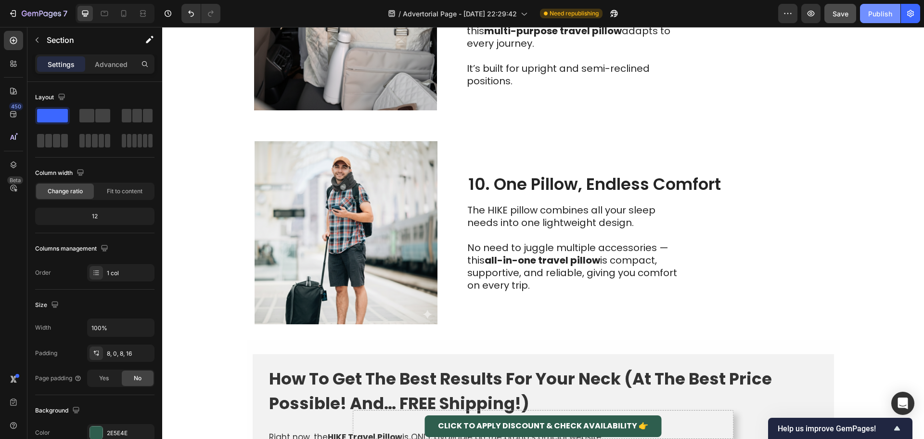
click at [876, 10] on div "Publish" at bounding box center [880, 14] width 24 height 10
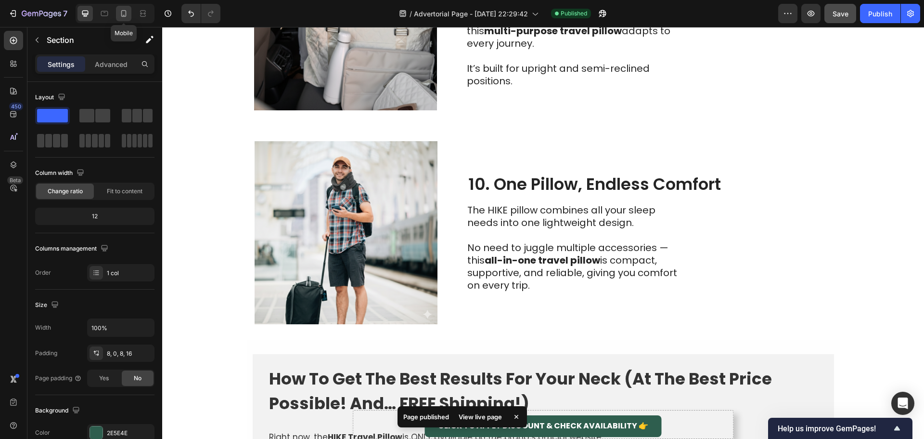
click at [122, 15] on icon at bounding box center [123, 13] width 5 height 7
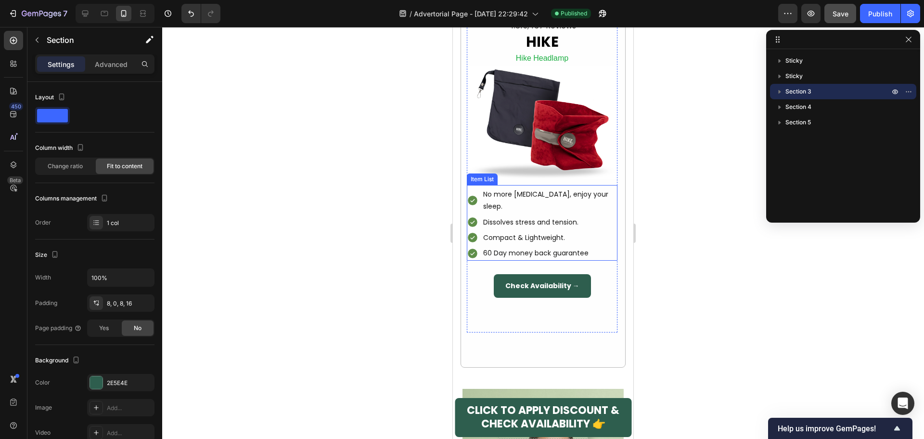
scroll to position [433, 0]
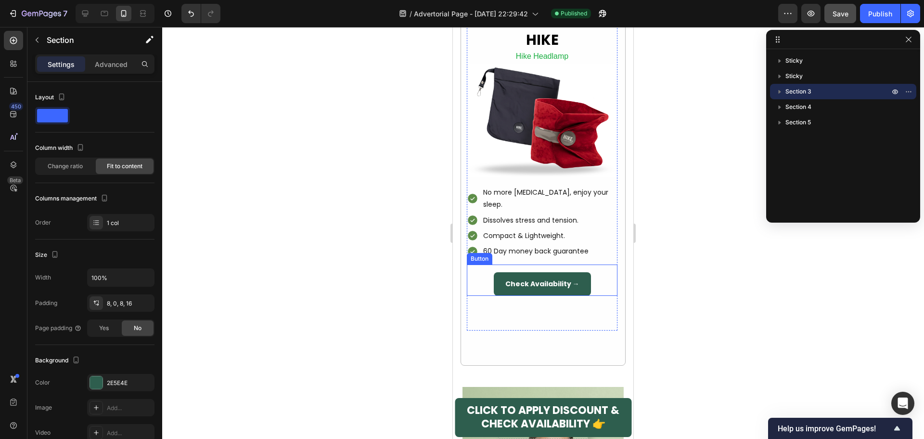
click at [580, 272] on link "Check Availability →" at bounding box center [542, 284] width 97 height 24
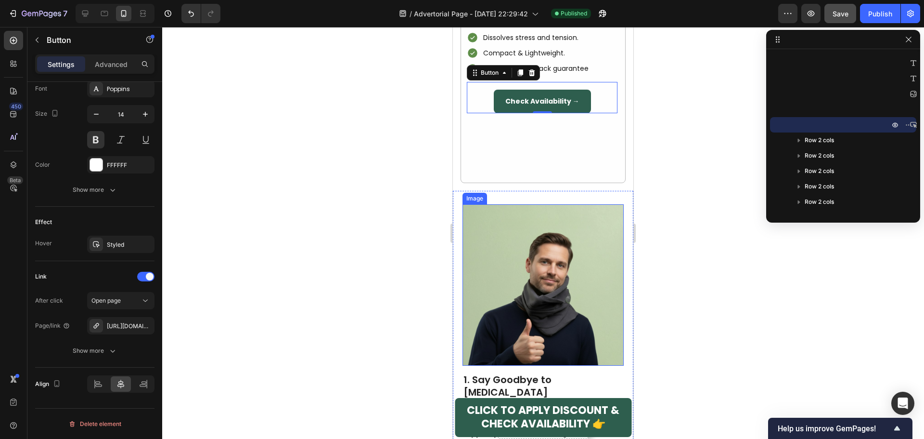
scroll to position [481, 0]
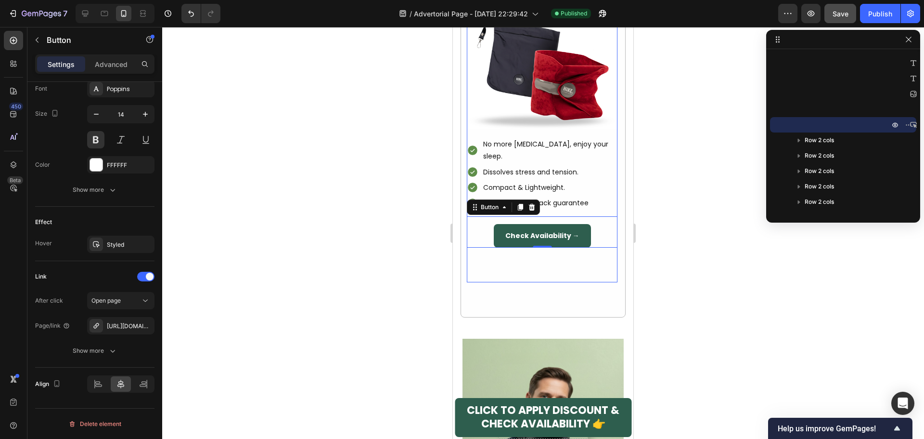
click at [529, 242] on div "Recommended: Text Block Icon Icon Icon Icon Icon List Hoz 4.815,467 Reviews Tex…" at bounding box center [542, 105] width 151 height 353
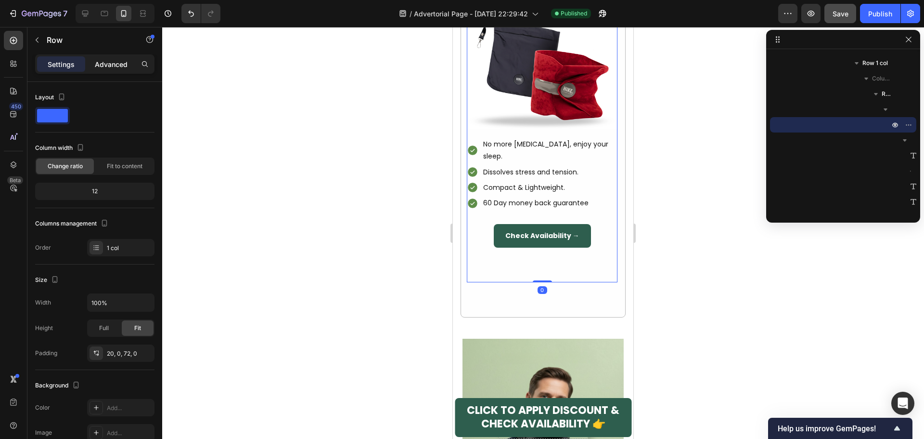
click at [108, 65] on p "Advanced" at bounding box center [111, 64] width 33 height 10
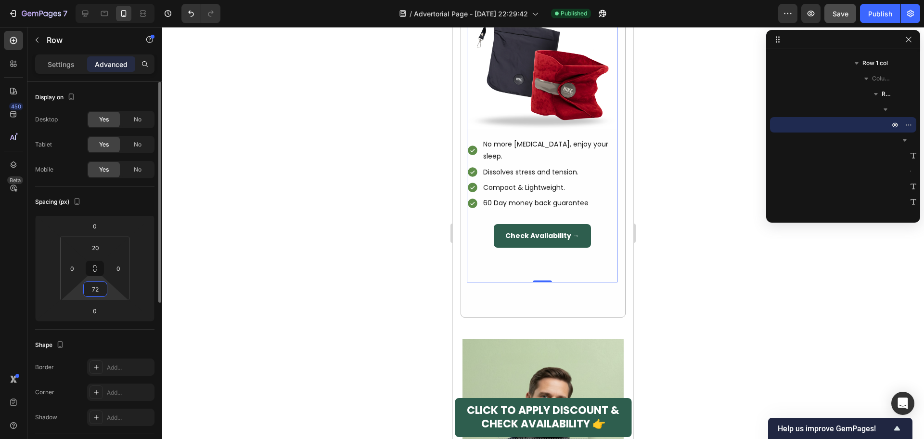
click at [96, 291] on input "72" at bounding box center [95, 289] width 19 height 14
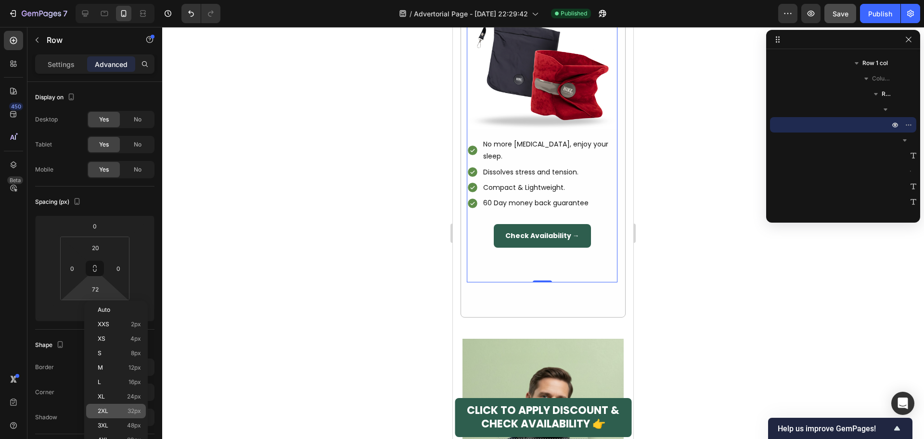
click at [116, 411] on p "2XL 32px" at bounding box center [119, 410] width 43 height 7
type input "32"
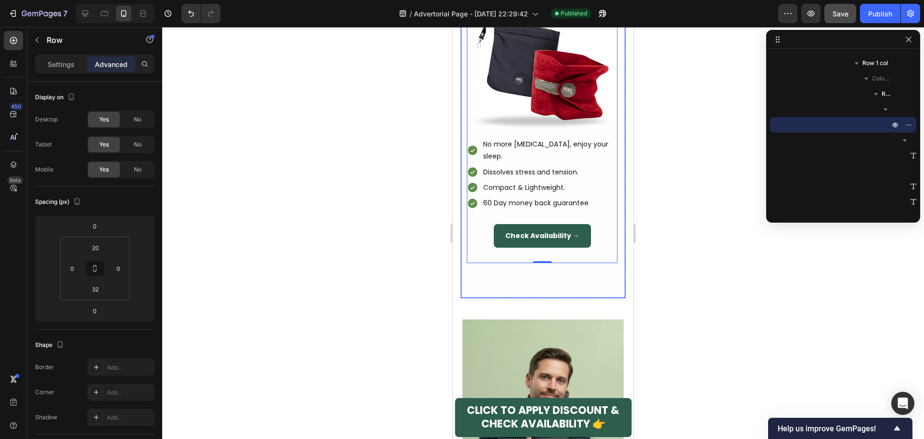
click at [491, 260] on div "Recommended: Text Block Icon Icon Icon Icon Icon List Hoz 4.815,467 Reviews Tex…" at bounding box center [543, 108] width 165 height 379
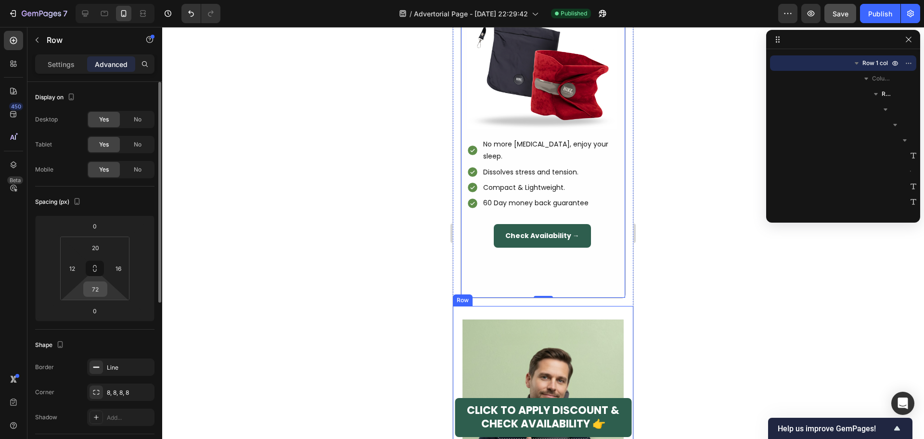
click at [92, 294] on input "72" at bounding box center [95, 289] width 19 height 14
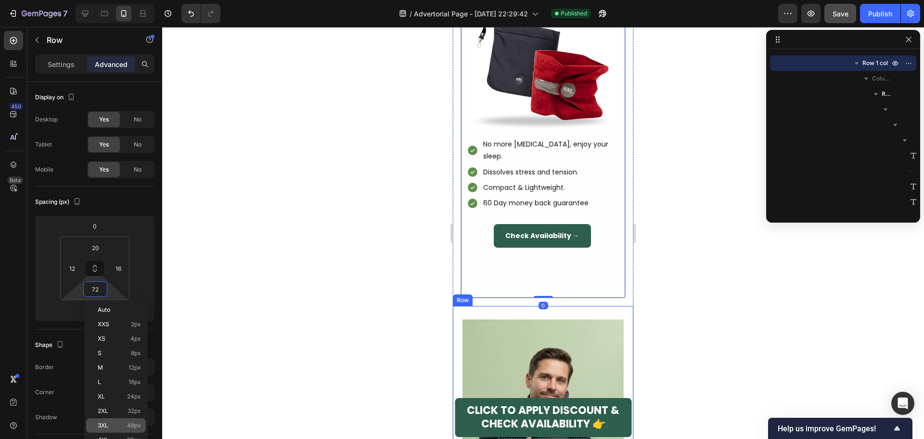
click at [102, 422] on span "3XL" at bounding box center [103, 425] width 11 height 7
type input "48"
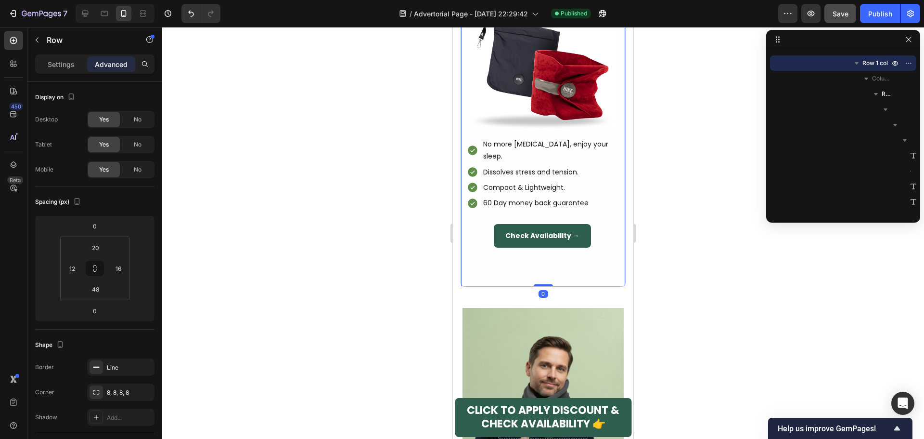
click at [726, 268] on div at bounding box center [543, 233] width 762 height 412
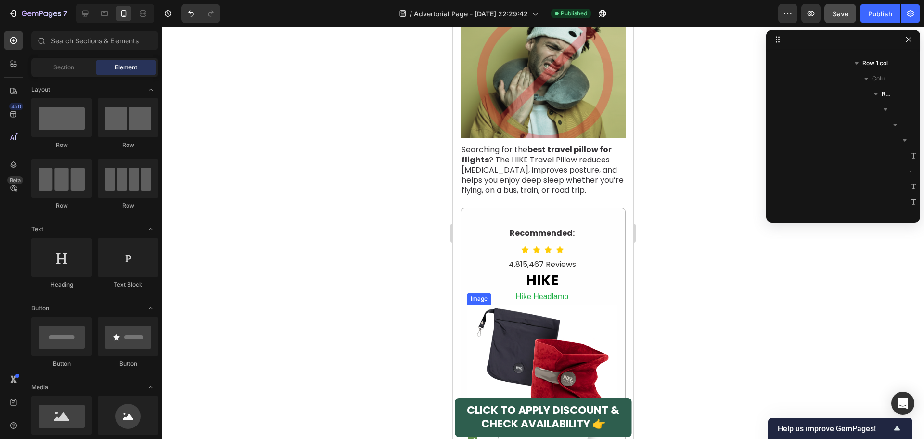
scroll to position [193, 0]
click at [528, 292] on p "Hike Headlamp" at bounding box center [542, 297] width 149 height 10
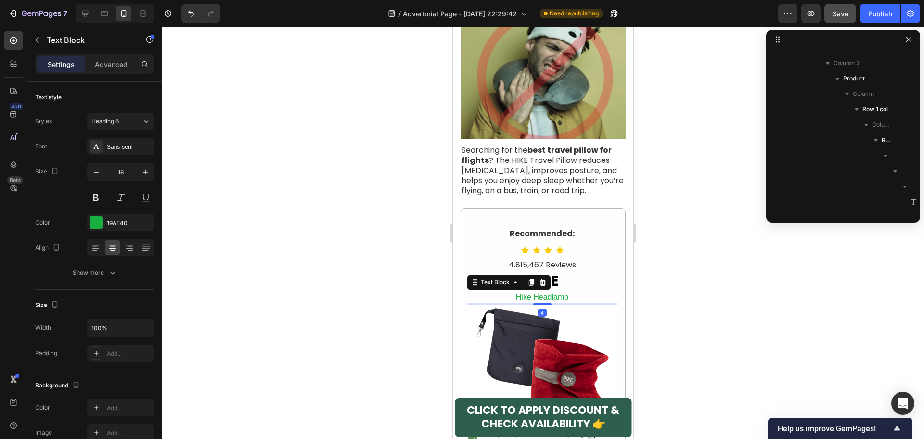
scroll to position [521, 0]
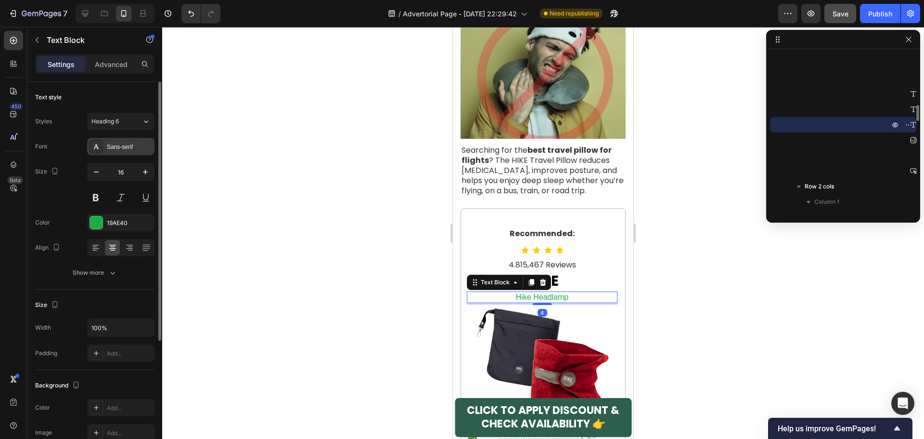
click at [125, 149] on div "Sans-serif" at bounding box center [129, 146] width 45 height 9
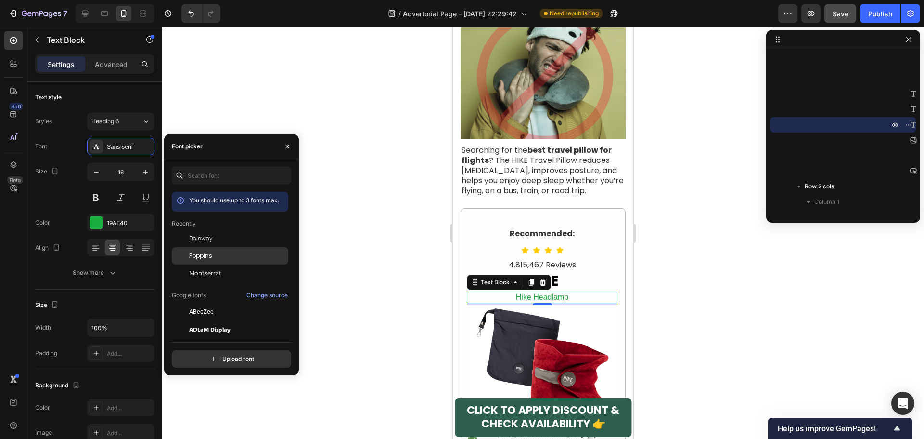
click at [199, 258] on span "Poppins" at bounding box center [200, 255] width 23 height 9
click at [147, 170] on icon "button" at bounding box center [146, 172] width 10 height 10
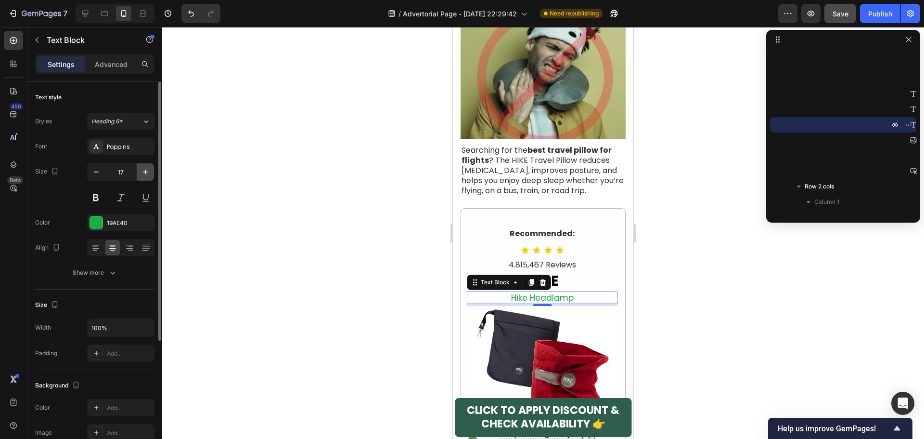
click at [147, 170] on icon "button" at bounding box center [146, 172] width 10 height 10
type input "20"
click at [99, 196] on button at bounding box center [95, 197] width 17 height 17
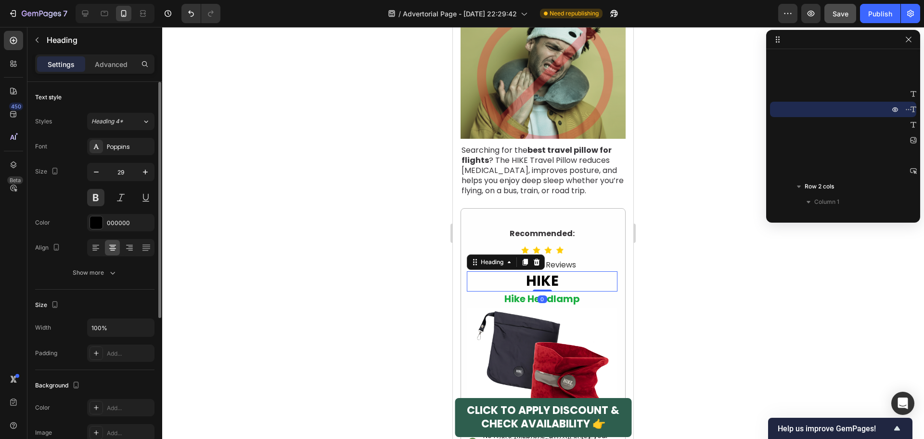
click at [596, 271] on h2 "HIKE" at bounding box center [542, 281] width 151 height 20
click at [595, 259] on div "4.815,467 Reviews" at bounding box center [542, 265] width 151 height 12
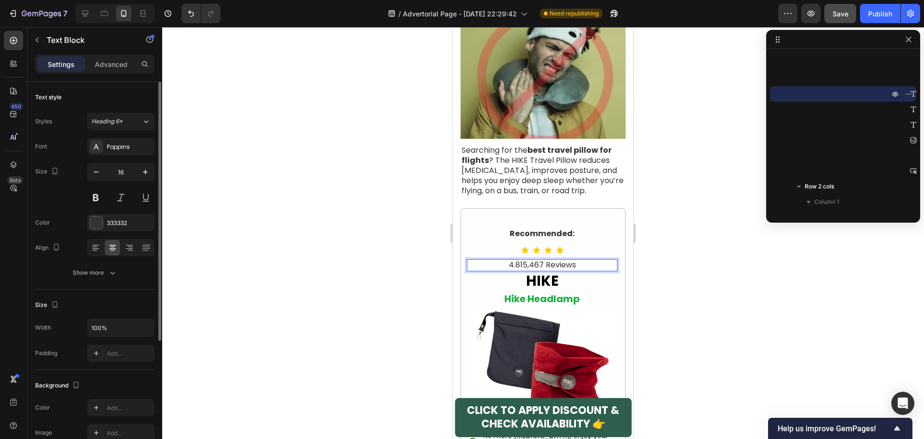
click at [520, 260] on p "4.815,467 Reviews" at bounding box center [542, 265] width 149 height 10
click at [522, 260] on p "4.8 / 5,467 Reviews" at bounding box center [542, 265] width 149 height 10
click at [549, 228] on div "Recommended:" at bounding box center [542, 234] width 151 height 12
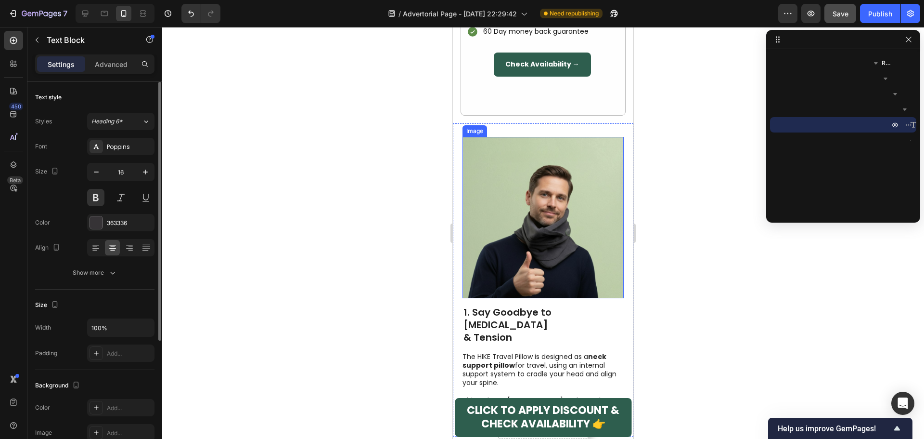
scroll to position [674, 0]
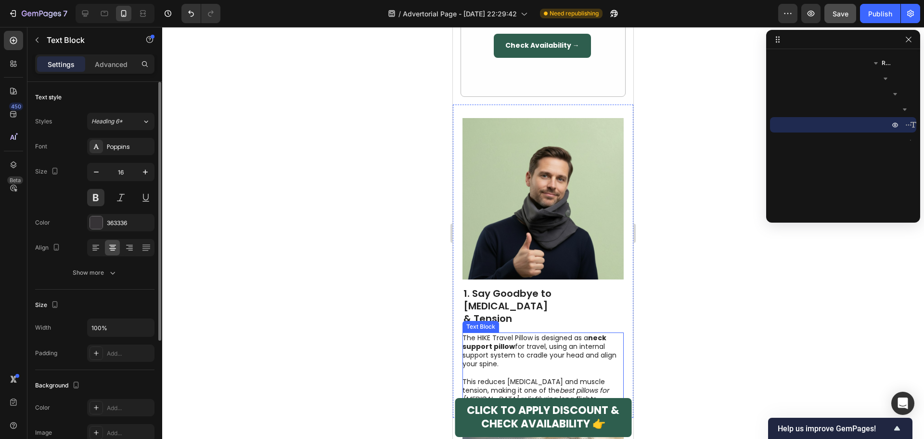
drag, startPoint x: 557, startPoint y: 294, endPoint x: 514, endPoint y: 295, distance: 43.3
click at [557, 333] on p "The HIKE Travel Pillow is designed as a neck support pillow for travel, using a…" at bounding box center [543, 350] width 160 height 35
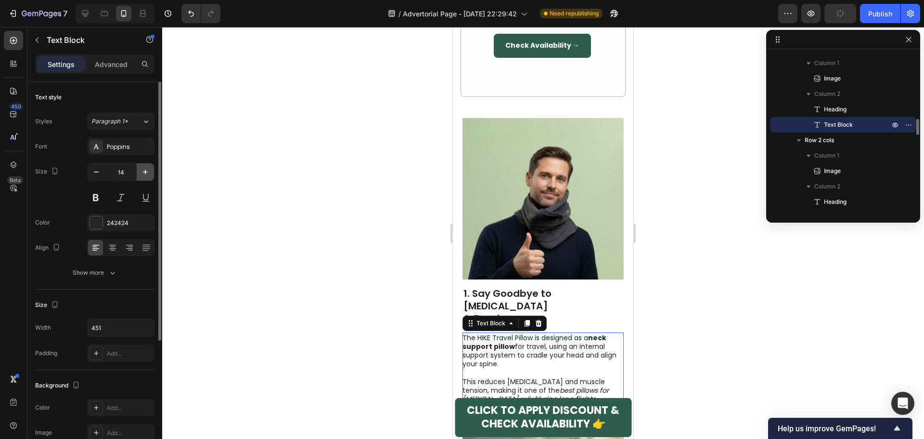
click at [149, 175] on icon "button" at bounding box center [146, 172] width 10 height 10
type input "16"
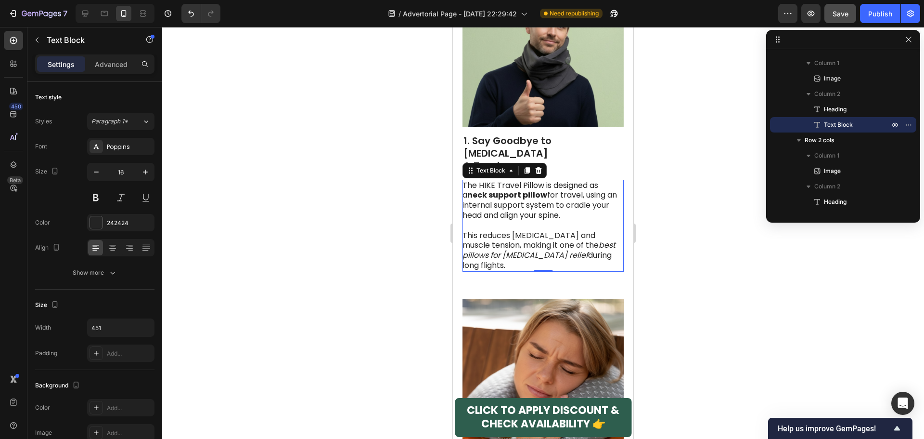
scroll to position [722, 0]
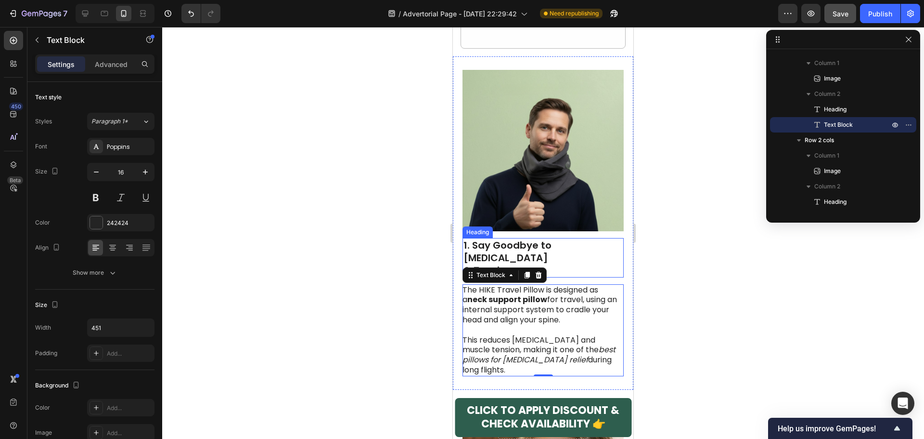
drag, startPoint x: 575, startPoint y: 209, endPoint x: 504, endPoint y: 210, distance: 70.3
click at [575, 238] on h2 "1. Say Goodbye to [MEDICAL_DATA] & Tension" at bounding box center [543, 257] width 161 height 39
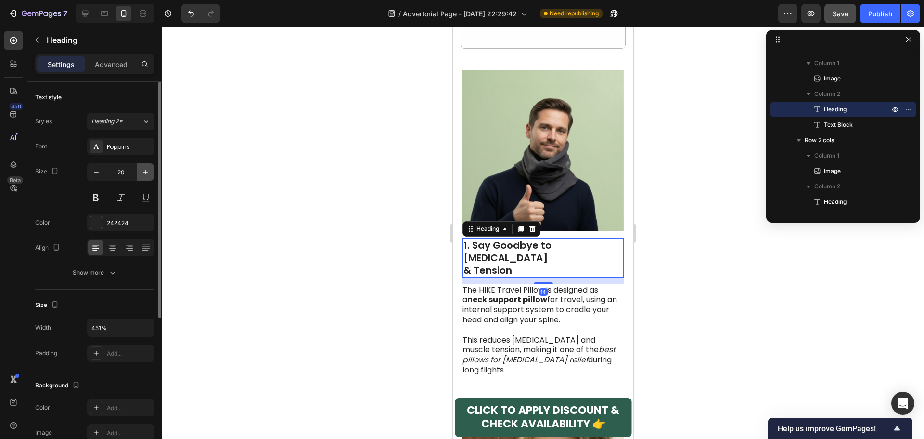
click at [151, 171] on button "button" at bounding box center [145, 171] width 17 height 17
type input "22"
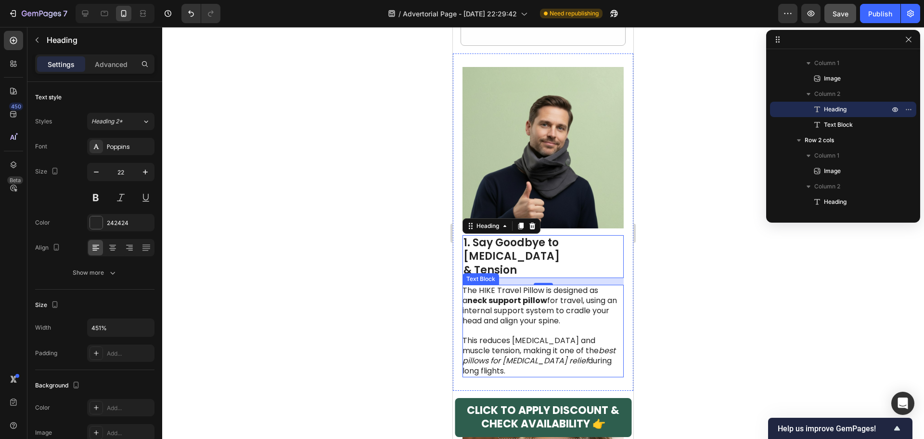
scroll to position [963, 0]
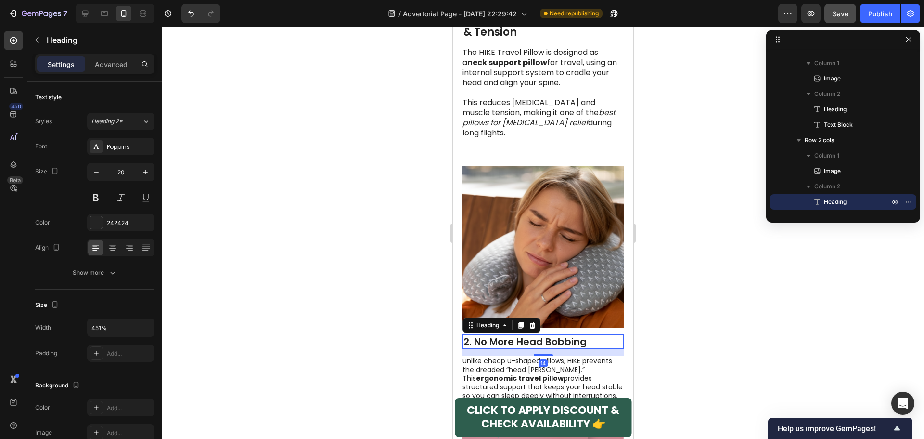
drag, startPoint x: 545, startPoint y: 280, endPoint x: 780, endPoint y: 267, distance: 235.2
click at [545, 334] on h2 "2. No More Head Bobbing" at bounding box center [543, 341] width 161 height 14
click at [146, 172] on icon "button" at bounding box center [146, 172] width 10 height 10
type input "22"
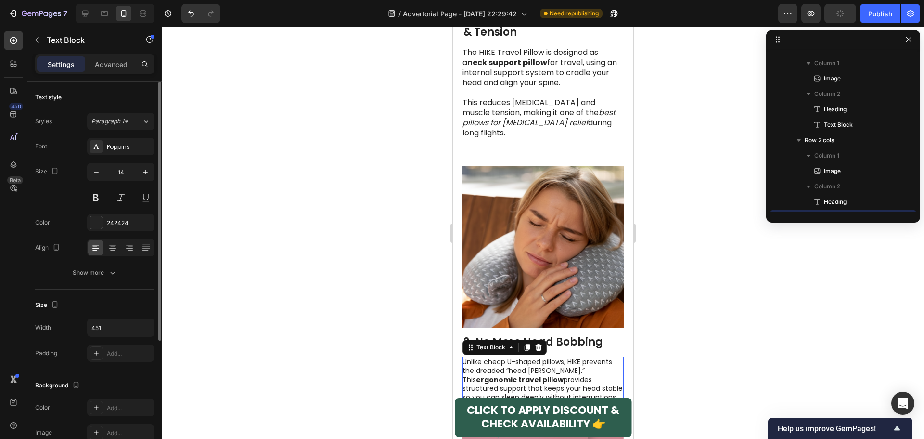
drag, startPoint x: 505, startPoint y: 319, endPoint x: 682, endPoint y: 271, distance: 182.6
click at [505, 357] on p "Unlike cheap U-shaped pillows, HIKE prevents the dreaded “head [PERSON_NAME].” …" at bounding box center [543, 379] width 160 height 44
click at [138, 171] on button "button" at bounding box center [145, 171] width 17 height 17
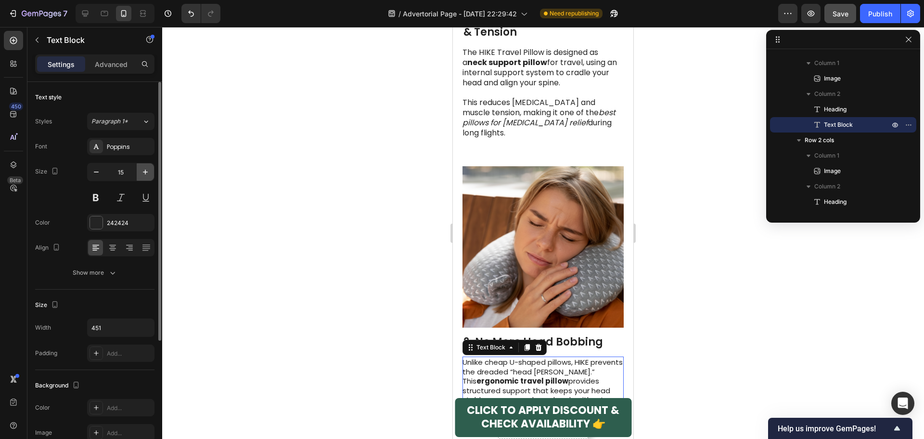
click at [139, 171] on button "button" at bounding box center [145, 171] width 17 height 17
type input "16"
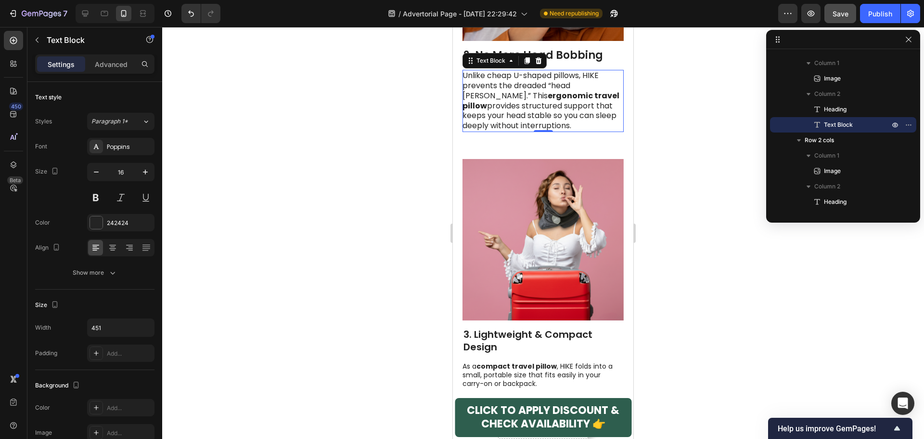
scroll to position [1252, 0]
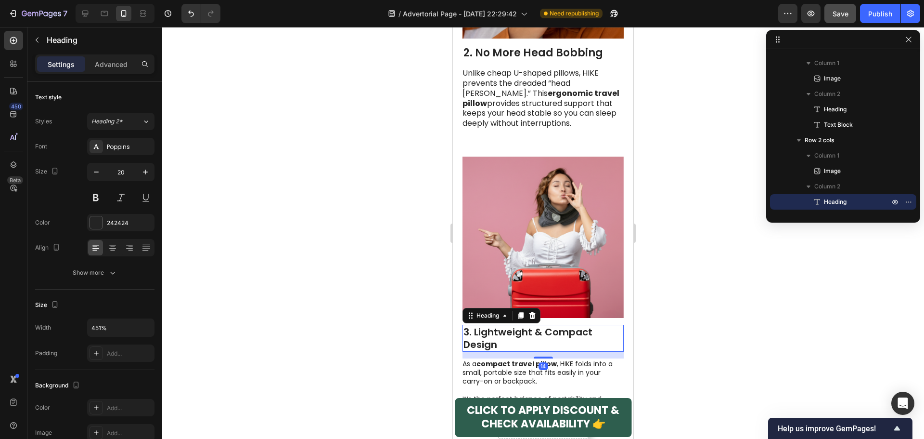
click at [538, 324] on h2 "3. Lightweight & Compact Design" at bounding box center [543, 337] width 161 height 27
click at [147, 173] on icon "button" at bounding box center [146, 172] width 10 height 10
type input "22"
click at [491, 388] on p at bounding box center [543, 392] width 160 height 9
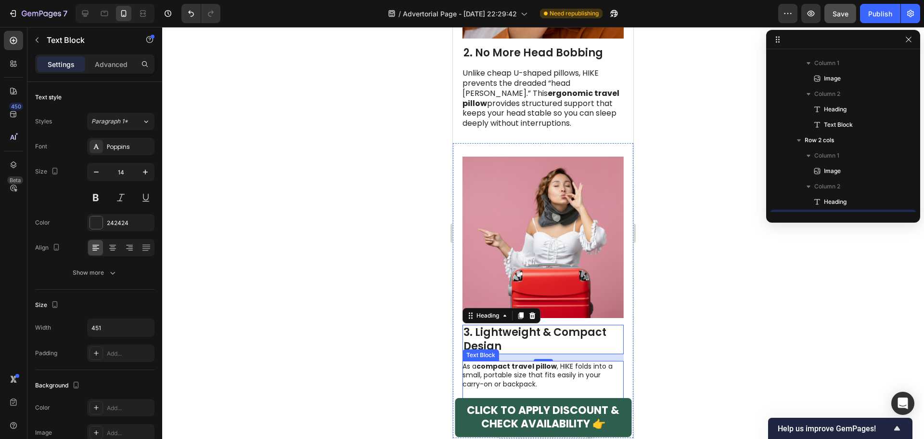
scroll to position [845, 0]
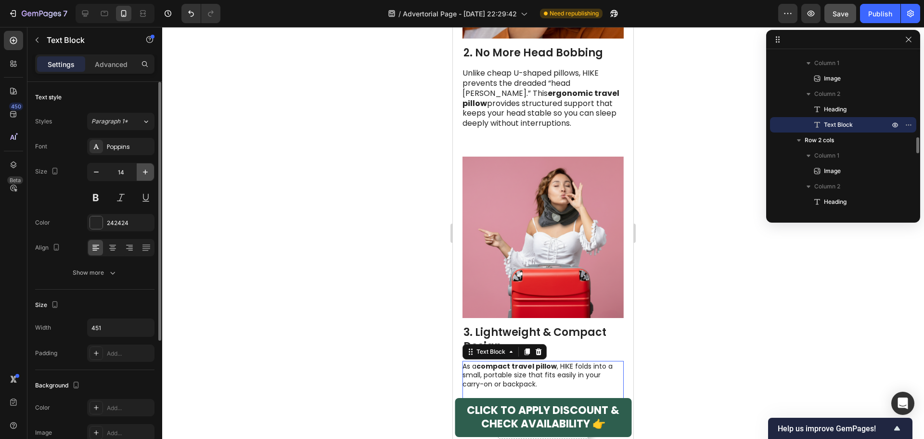
click at [140, 171] on button "button" at bounding box center [145, 171] width 17 height 17
type input "16"
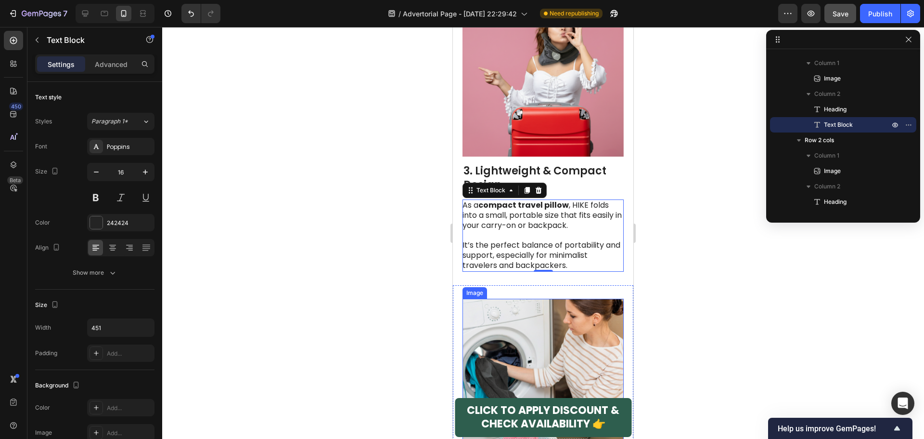
scroll to position [1492, 0]
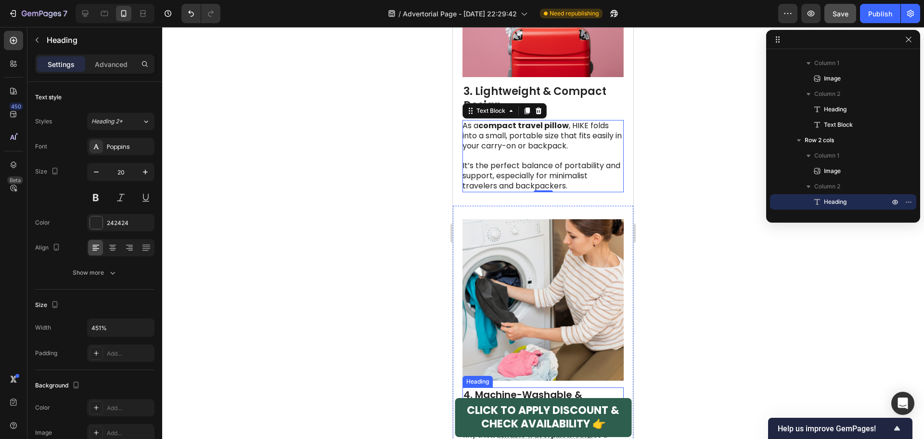
click at [508, 387] on h2 "4. Machine-Washable & Hypoallergenic" at bounding box center [543, 400] width 161 height 27
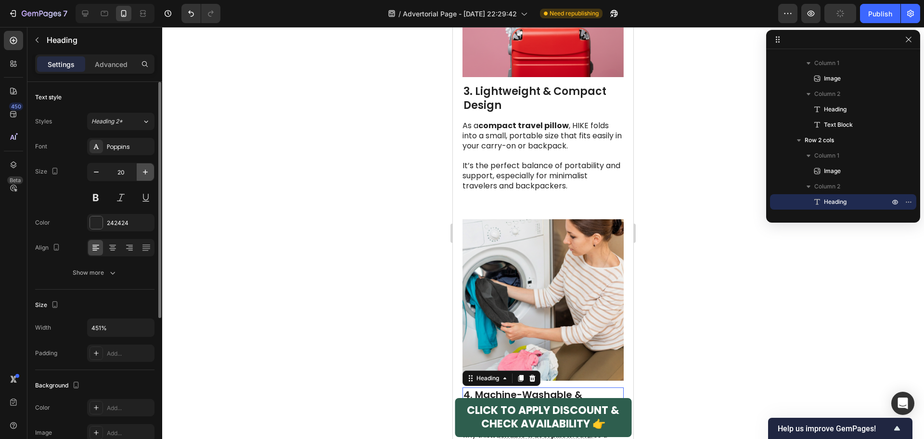
click at [143, 170] on icon "button" at bounding box center [146, 172] width 10 height 10
type input "22"
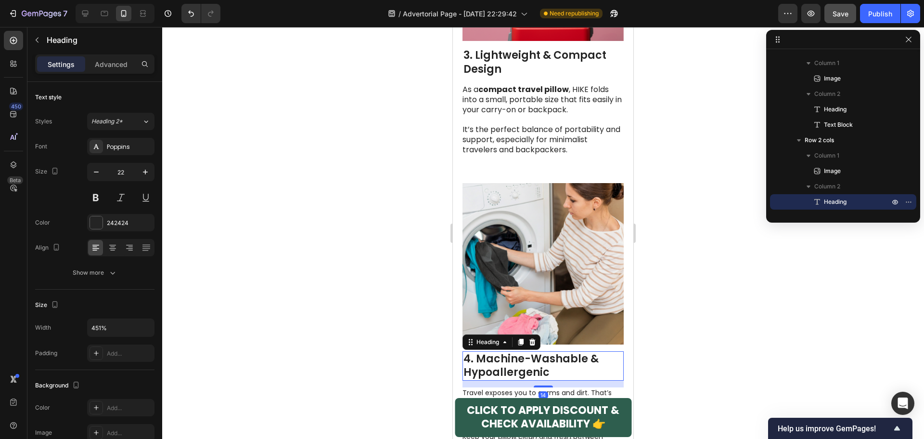
scroll to position [1588, 0]
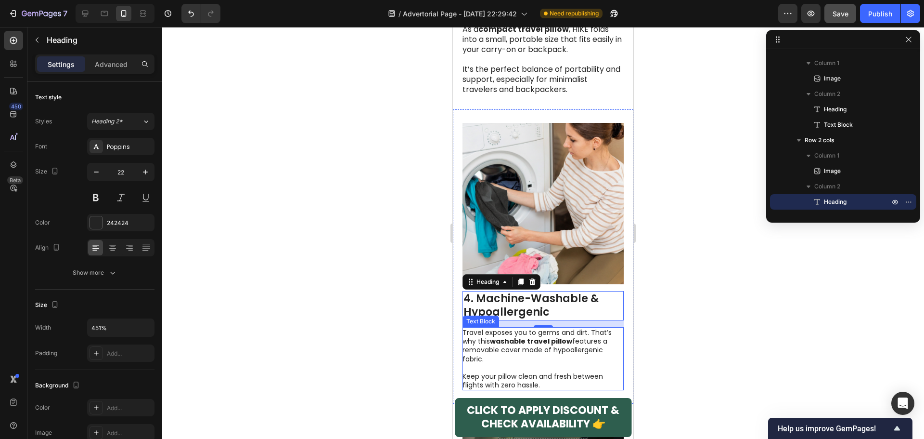
click at [509, 372] on p "Keep your pillow clean and fresh between flights with zero hassle." at bounding box center [543, 380] width 160 height 17
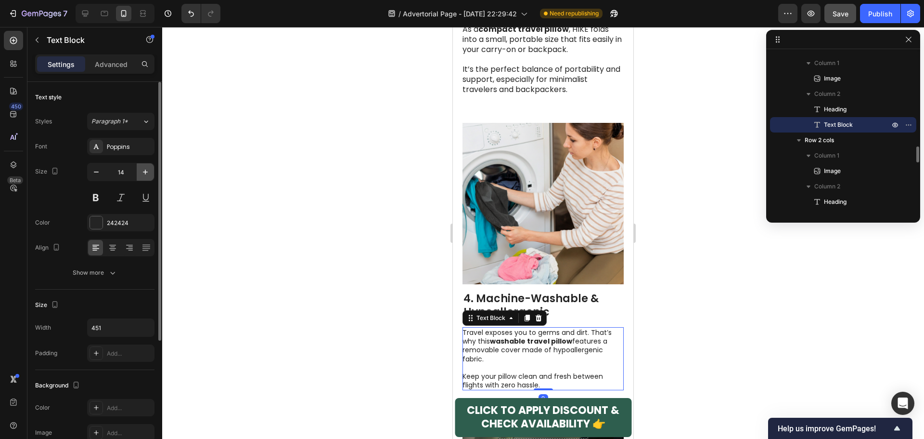
click at [140, 171] on button "button" at bounding box center [145, 171] width 17 height 17
type input "16"
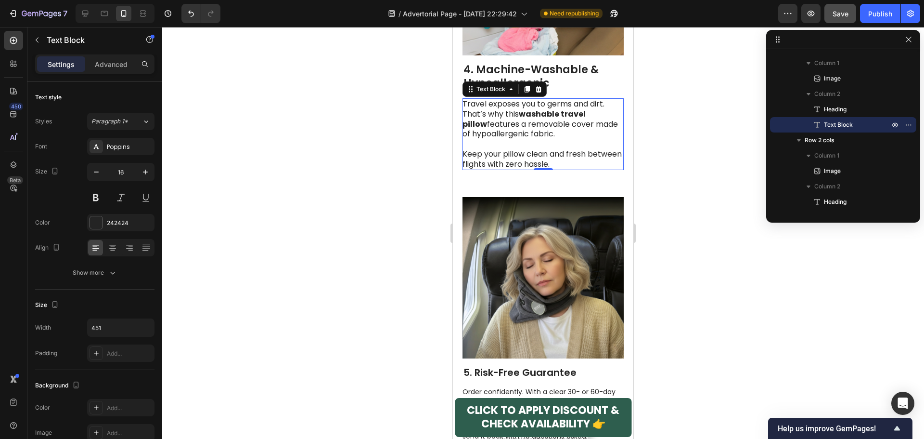
scroll to position [1829, 0]
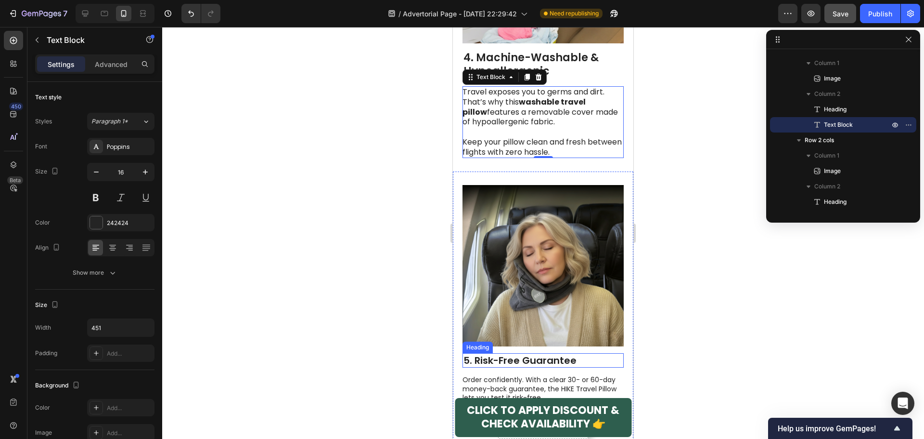
click at [533, 353] on h2 "5. Risk-Free Guarantee" at bounding box center [543, 360] width 161 height 14
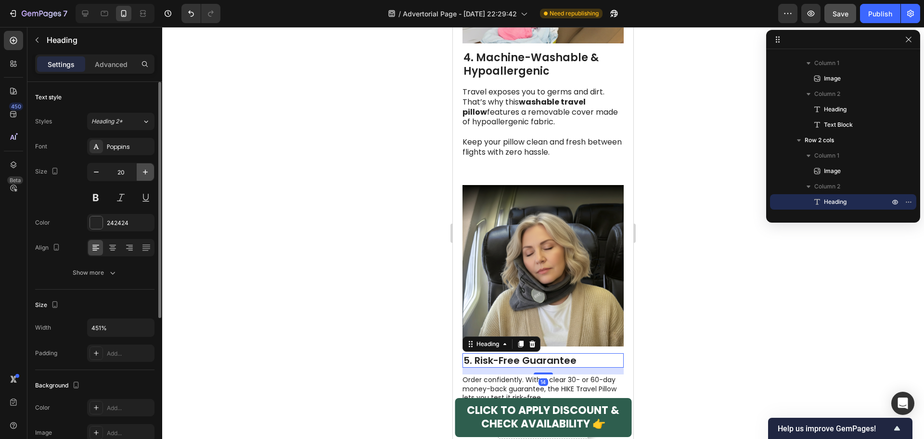
click at [140, 173] on button "button" at bounding box center [145, 171] width 17 height 17
type input "22"
click at [547, 412] on p "If it’s not the best travel pillow you’ve ever tried, send it back with no ques…" at bounding box center [543, 420] width 160 height 17
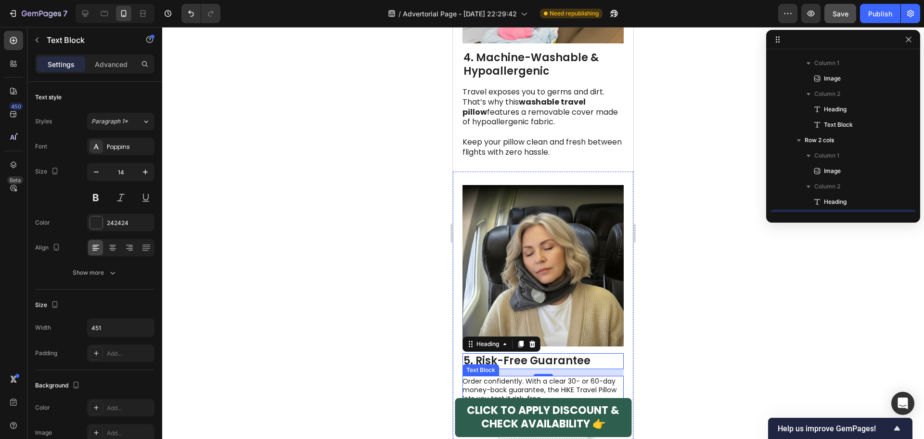
scroll to position [1030, 0]
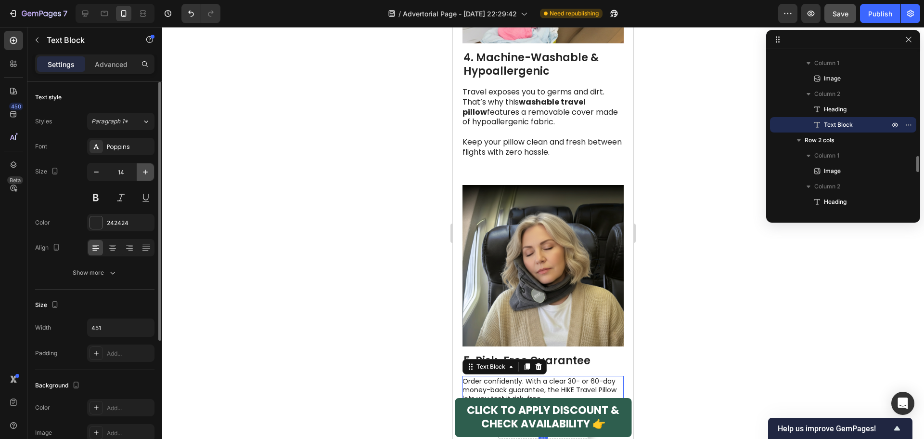
click at [144, 172] on icon "button" at bounding box center [146, 172] width 10 height 10
click at [144, 173] on icon "button" at bounding box center [146, 172] width 10 height 10
type input "16"
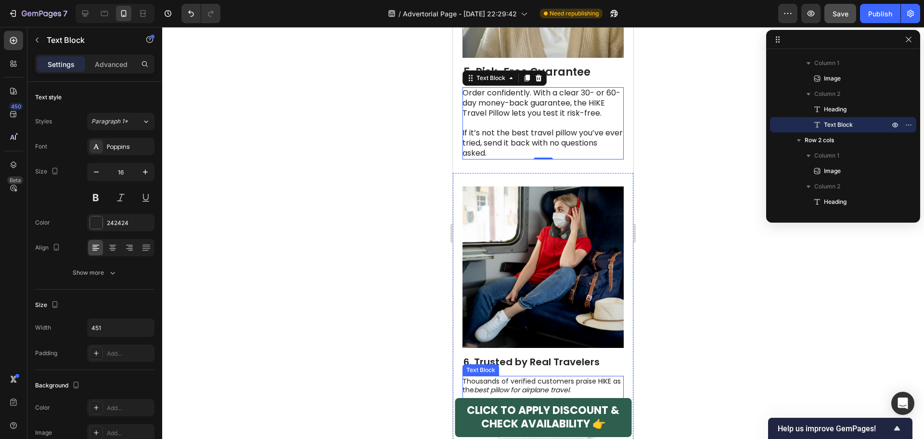
scroll to position [2118, 0]
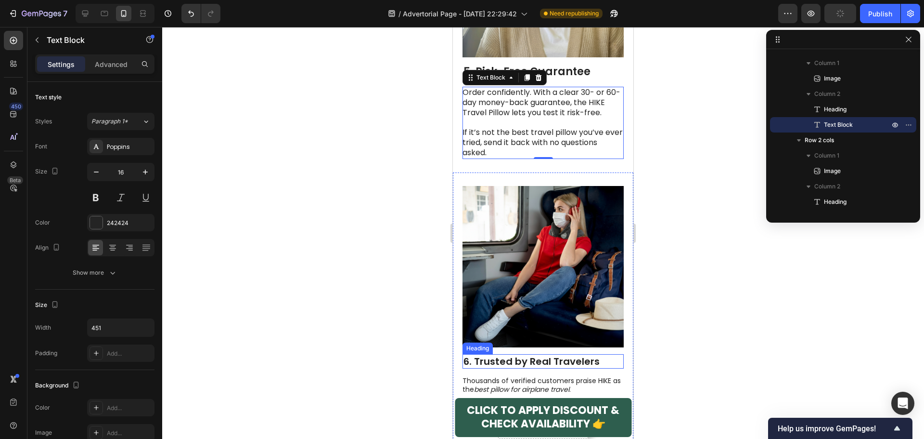
click at [507, 354] on h2 "6. Trusted by Real Travelers" at bounding box center [543, 361] width 161 height 14
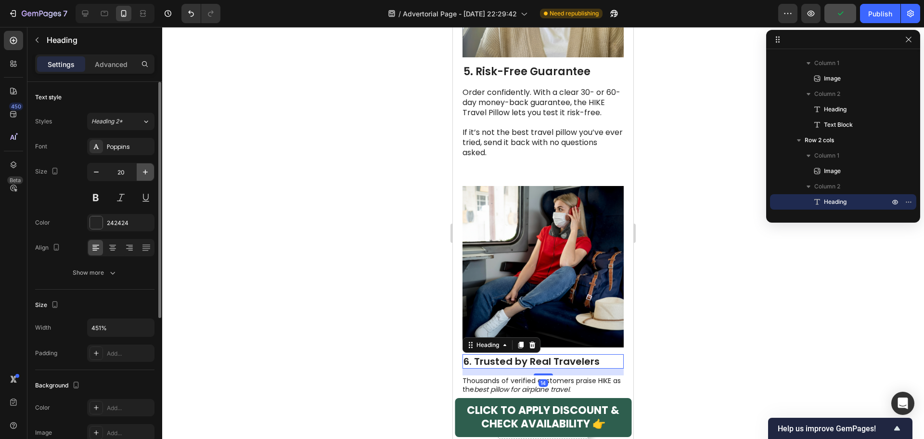
click at [141, 169] on icon "button" at bounding box center [146, 172] width 10 height 10
type input "22"
click at [485, 395] on p at bounding box center [543, 399] width 160 height 9
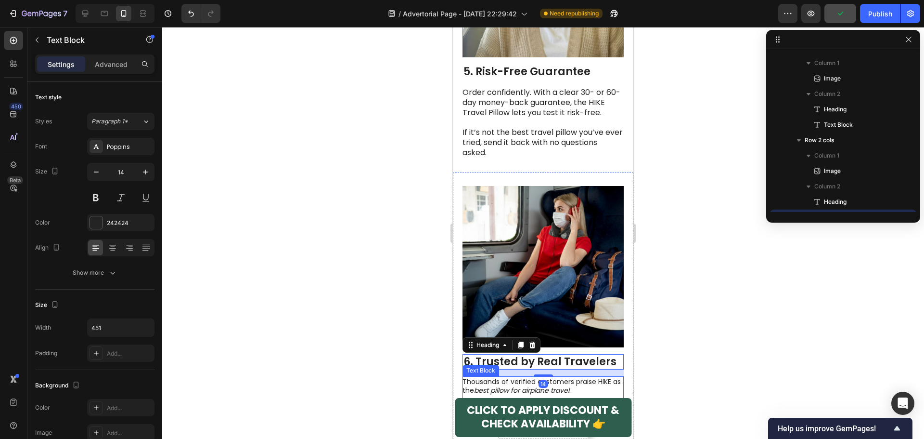
scroll to position [1122, 0]
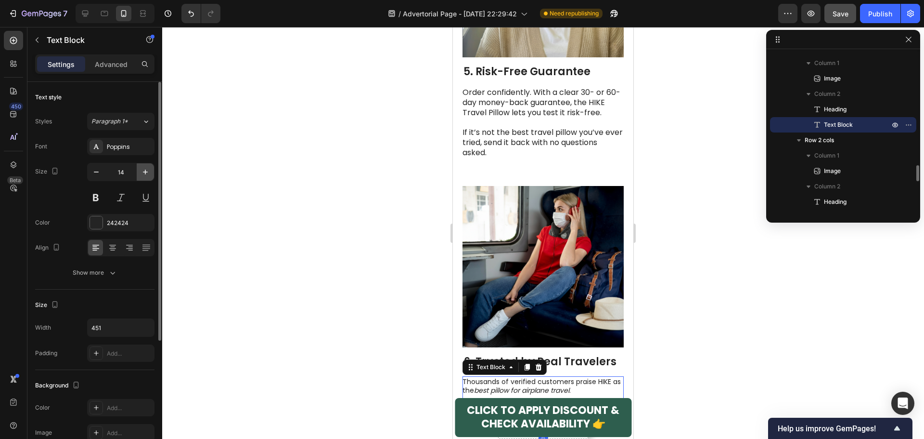
click at [151, 174] on button "button" at bounding box center [145, 171] width 17 height 17
click at [150, 174] on button "button" at bounding box center [145, 171] width 17 height 17
type input "16"
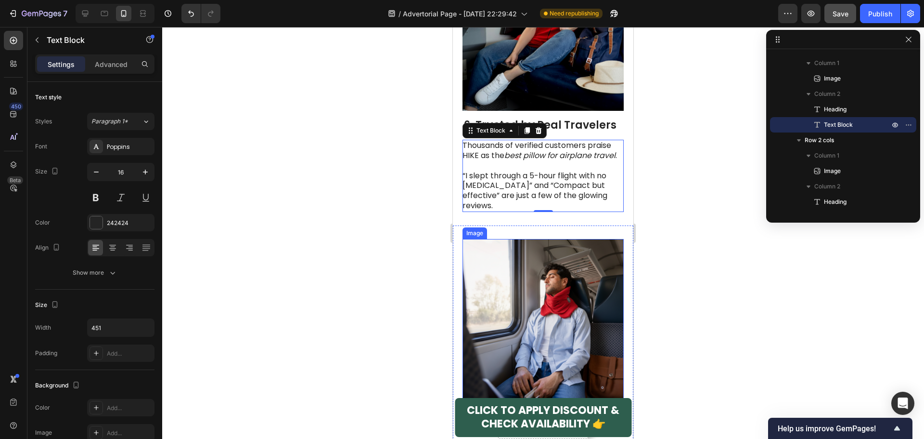
scroll to position [2455, 0]
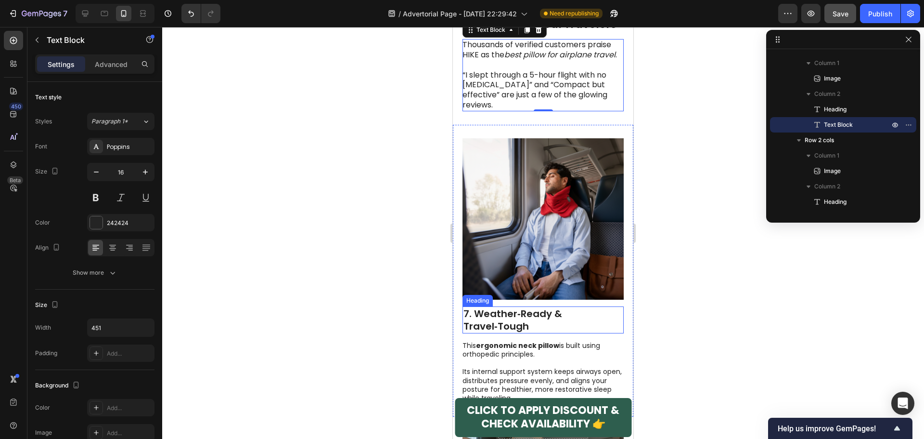
click at [529, 306] on h2 "7. Weather‑Ready & Travel‑Tough" at bounding box center [543, 319] width 161 height 27
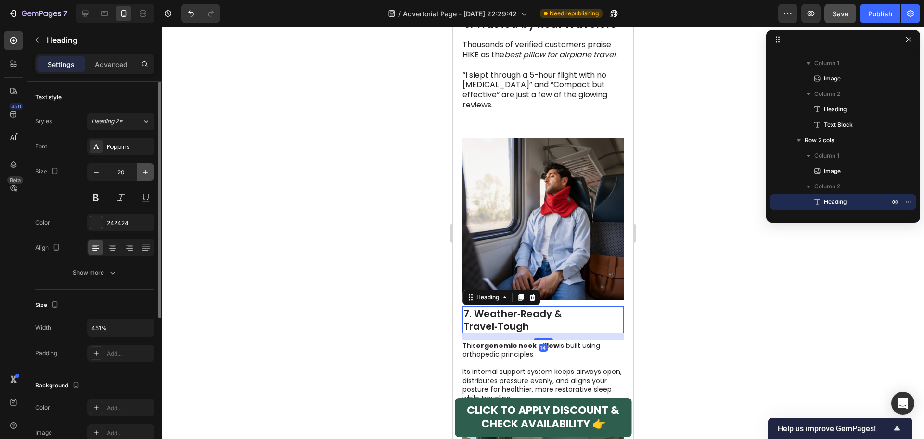
click at [146, 170] on icon "button" at bounding box center [146, 172] width 10 height 10
type input "22"
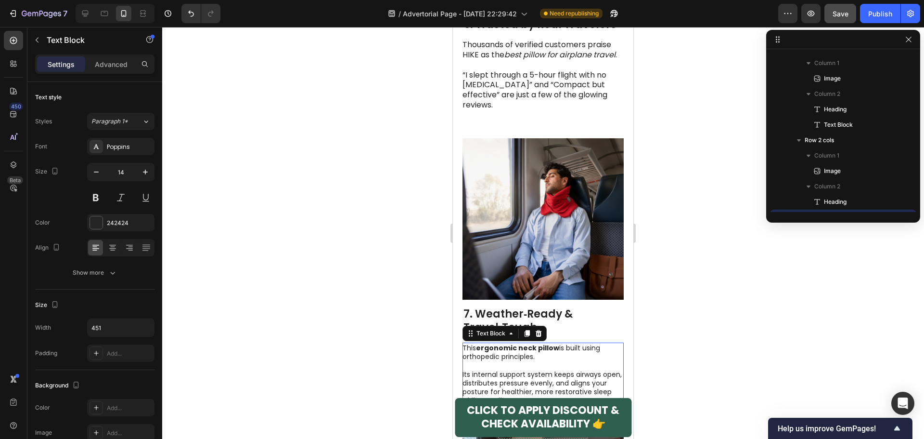
drag, startPoint x: 504, startPoint y: 294, endPoint x: 678, endPoint y: 254, distance: 178.8
click at [504, 370] on p "Its internal support system keeps airways open, distributes pressure evenly, an…" at bounding box center [543, 387] width 160 height 35
click at [149, 175] on icon "button" at bounding box center [146, 172] width 10 height 10
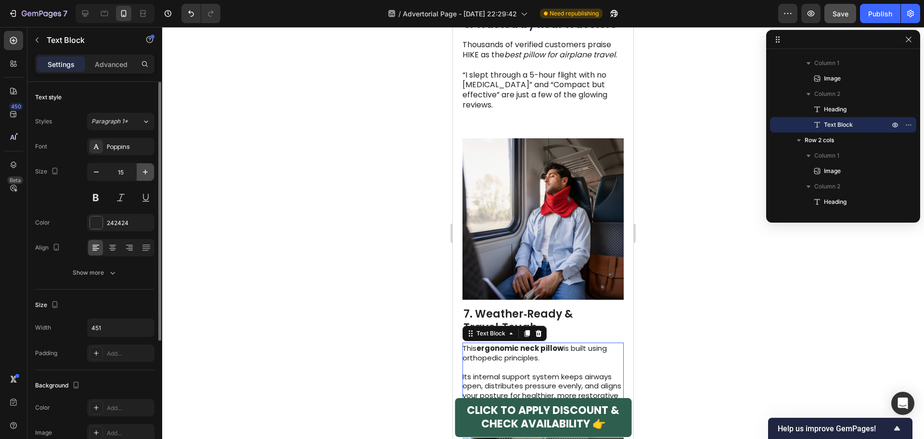
click at [149, 175] on icon "button" at bounding box center [146, 172] width 10 height 10
type input "16"
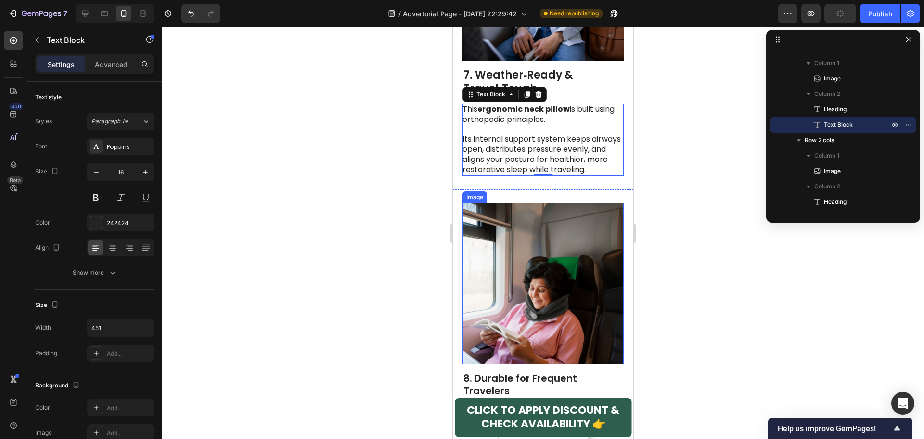
scroll to position [2696, 0]
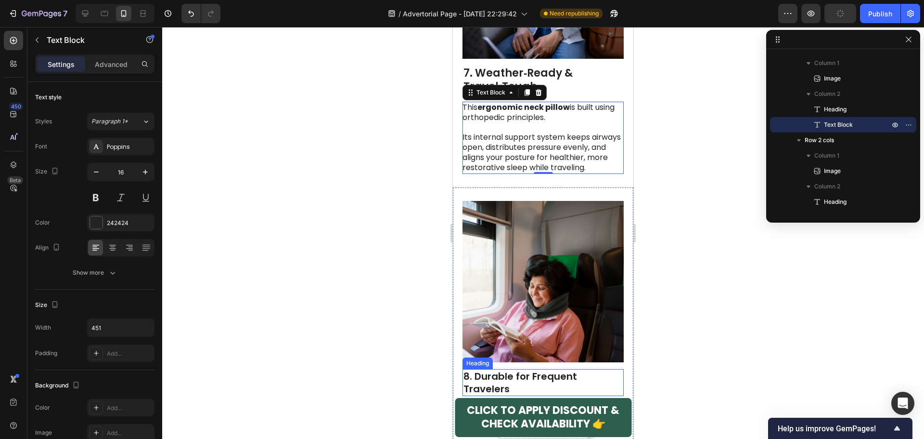
click at [534, 369] on h2 "8. Durable for Frequent Travelers" at bounding box center [543, 382] width 161 height 27
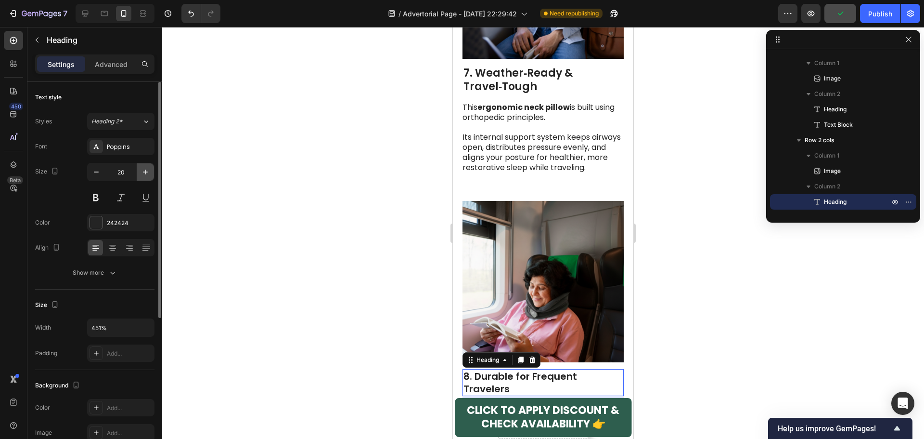
click at [143, 169] on icon "button" at bounding box center [146, 172] width 10 height 10
type input "22"
click at [503, 432] on p at bounding box center [543, 436] width 160 height 9
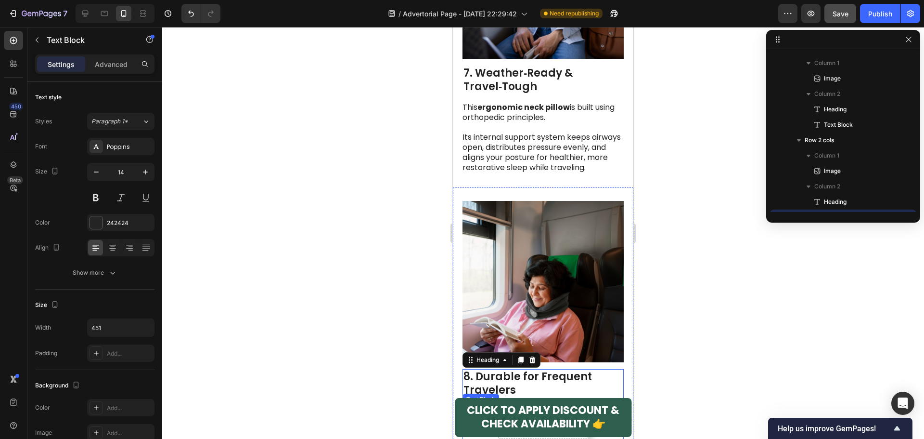
scroll to position [1307, 0]
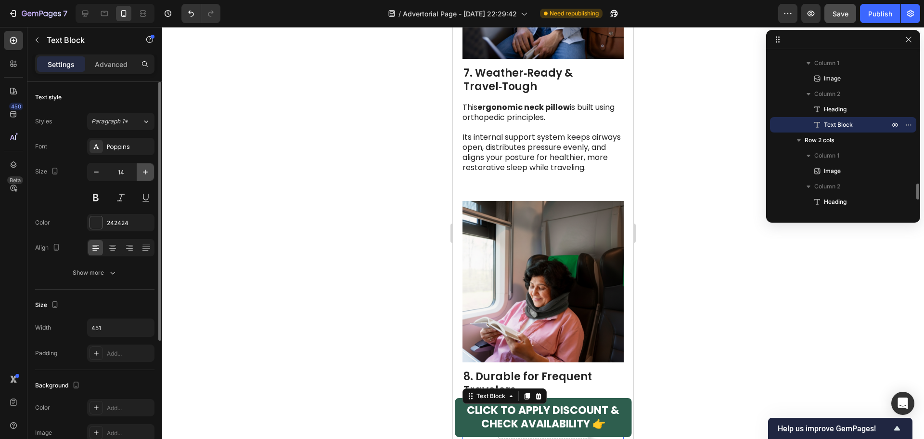
click at [142, 174] on icon "button" at bounding box center [146, 172] width 10 height 10
type input "16"
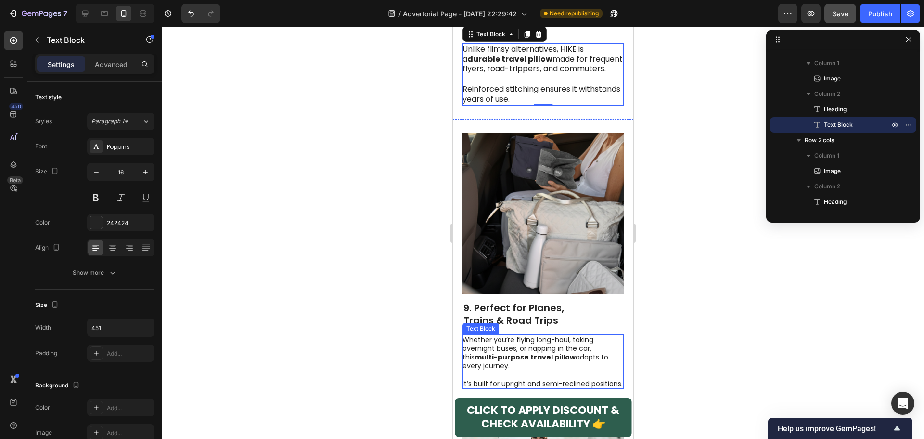
scroll to position [3081, 0]
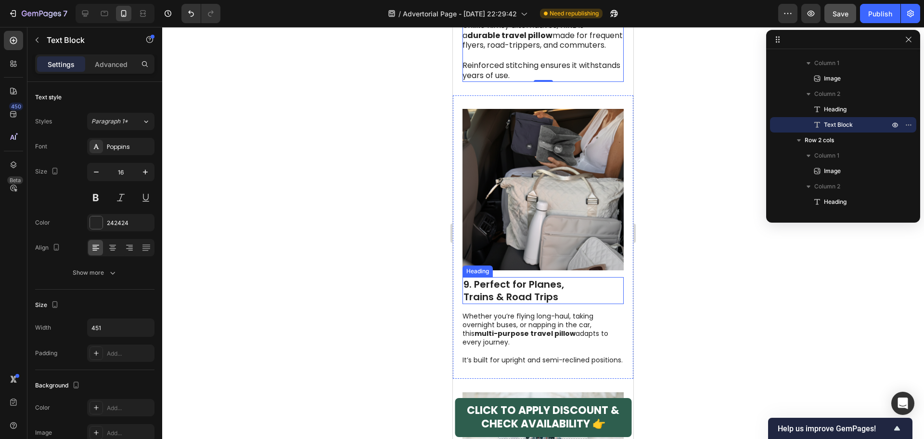
click at [525, 277] on h2 "9. Perfect for Planes, Trains & Road Trips" at bounding box center [543, 290] width 161 height 27
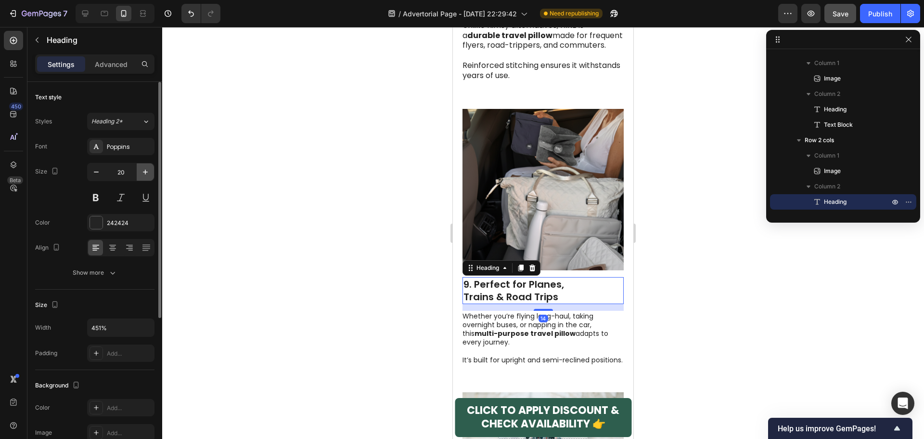
click at [142, 170] on icon "button" at bounding box center [146, 172] width 10 height 10
type input "22"
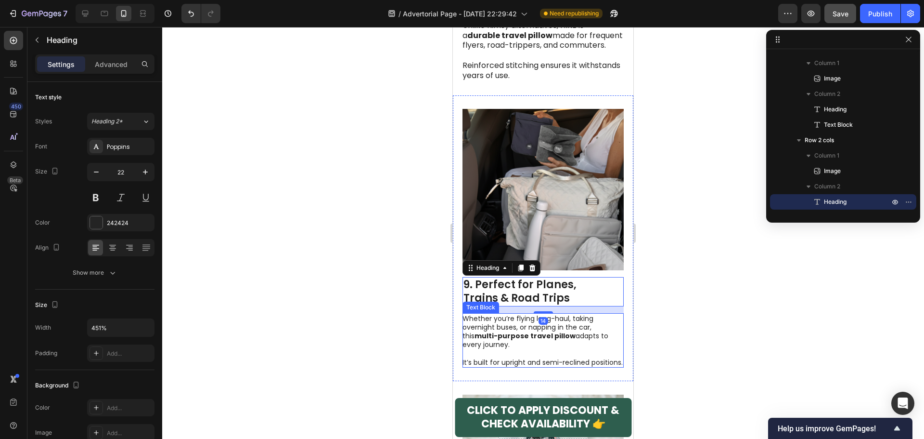
click at [498, 314] on p "Whether you’re flying long-haul, taking overnight buses, or napping in the car,…" at bounding box center [543, 331] width 160 height 35
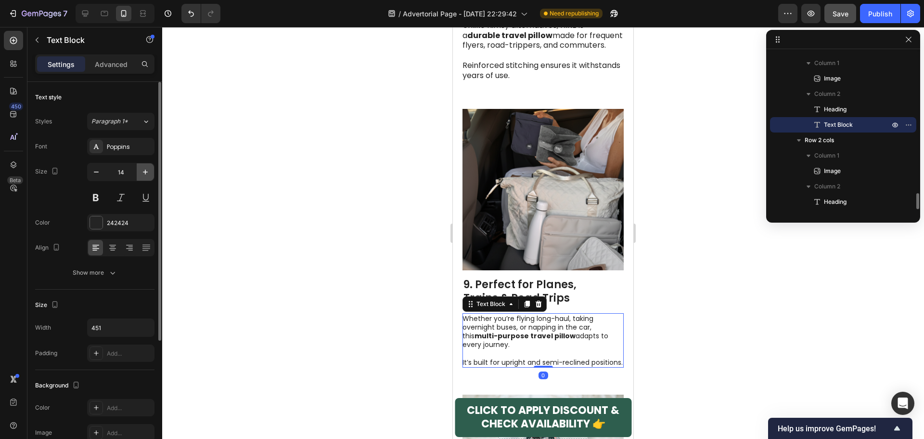
click at [142, 168] on icon "button" at bounding box center [146, 172] width 10 height 10
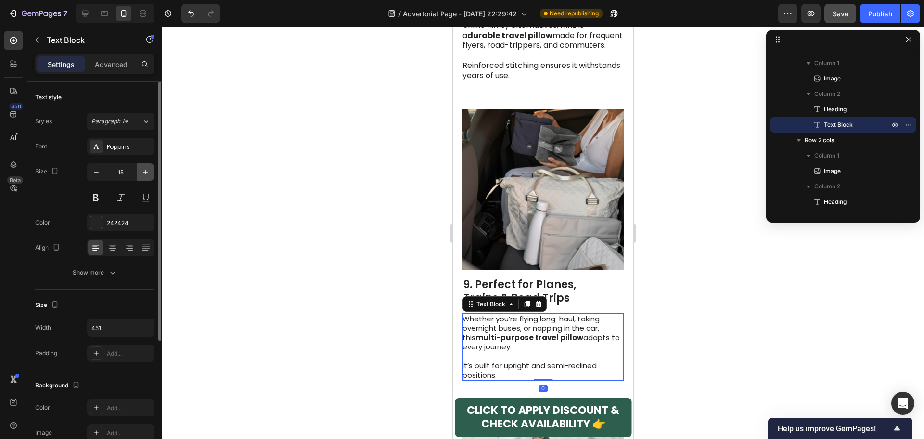
click at [142, 168] on icon "button" at bounding box center [146, 172] width 10 height 10
type input "16"
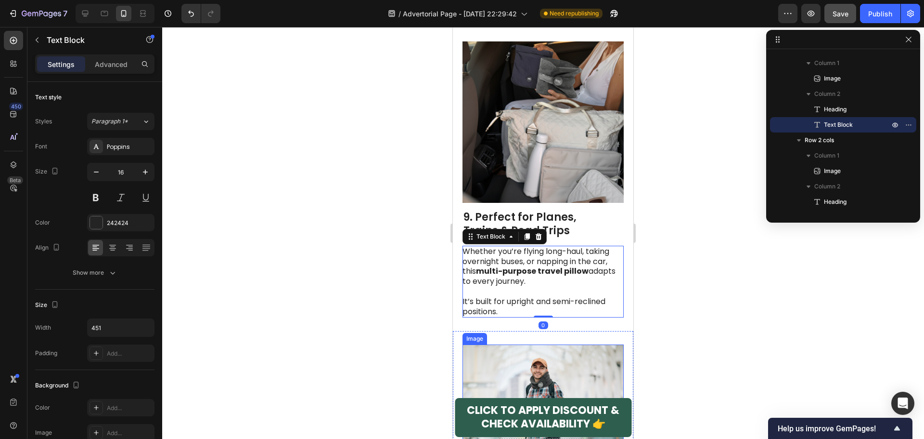
scroll to position [3273, 0]
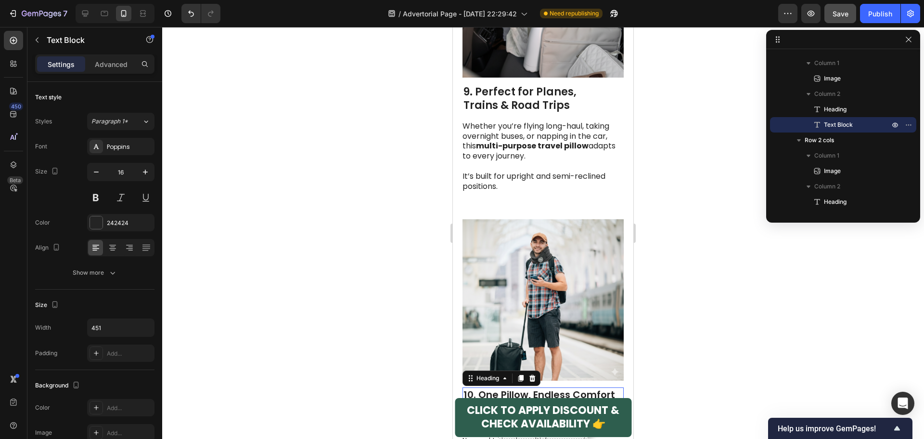
click at [522, 387] on h2 "10. One Pillow, Endless Comfort" at bounding box center [543, 394] width 161 height 14
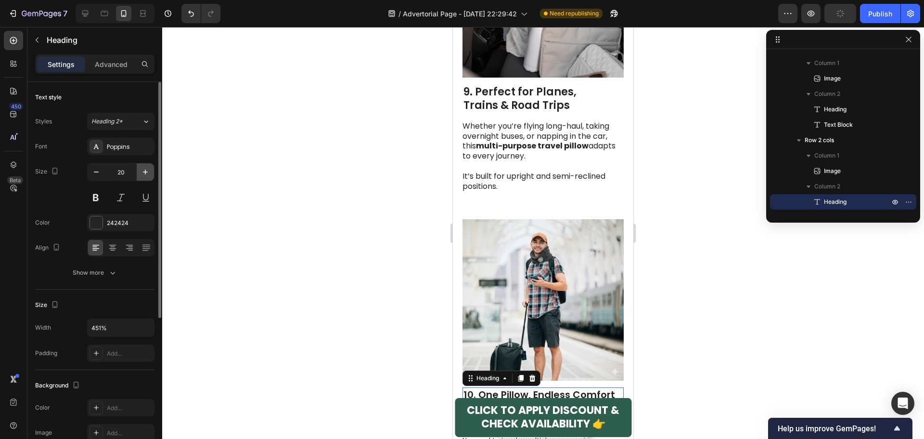
click at [152, 172] on button "button" at bounding box center [145, 171] width 17 height 17
type input "22"
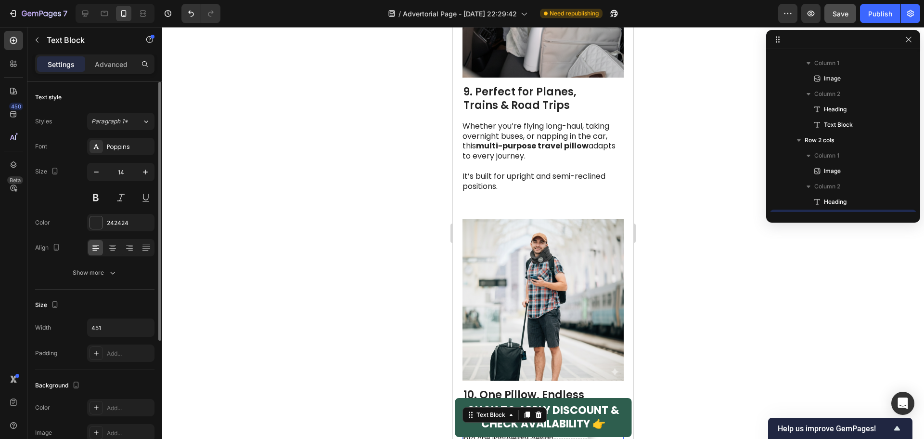
click at [499, 425] on p "The HIKE pillow combines all your sleep needs into one lightweight design." at bounding box center [543, 433] width 160 height 17
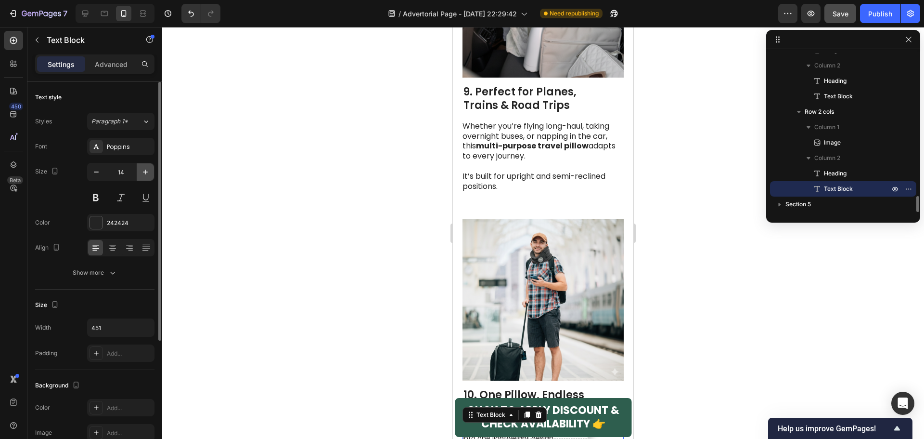
click at [147, 170] on icon "button" at bounding box center [146, 172] width 10 height 10
type input "16"
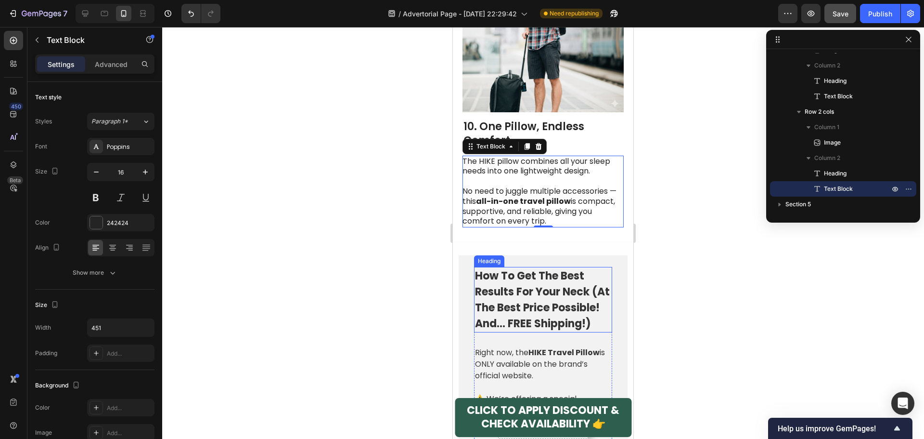
scroll to position [3610, 0]
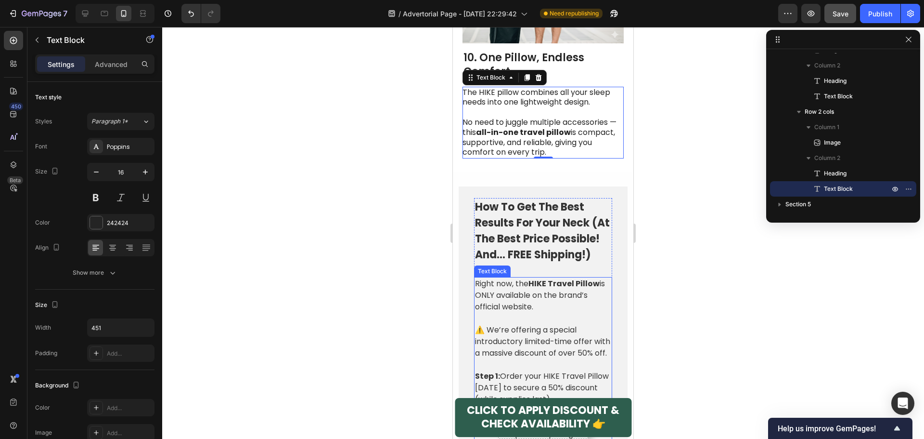
click at [558, 324] on p "⚠️ We’re offering a special introductory limited-time offer with a massive disc…" at bounding box center [543, 341] width 136 height 35
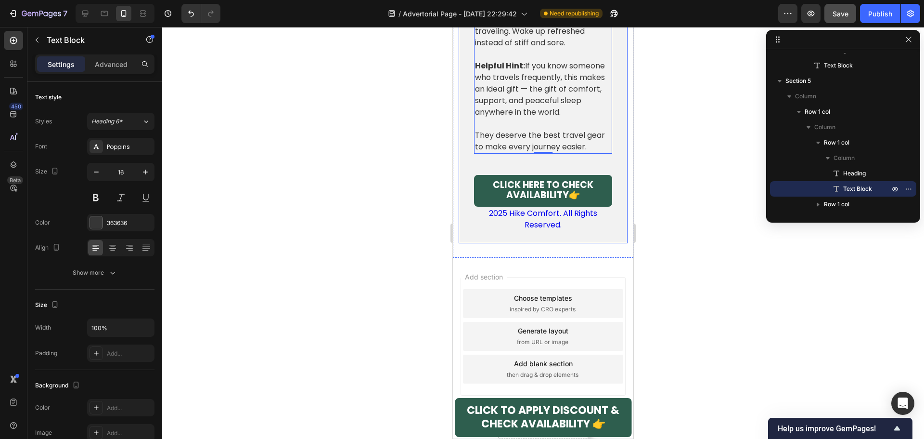
scroll to position [4057, 0]
click at [879, 16] on div "Publish" at bounding box center [880, 14] width 24 height 10
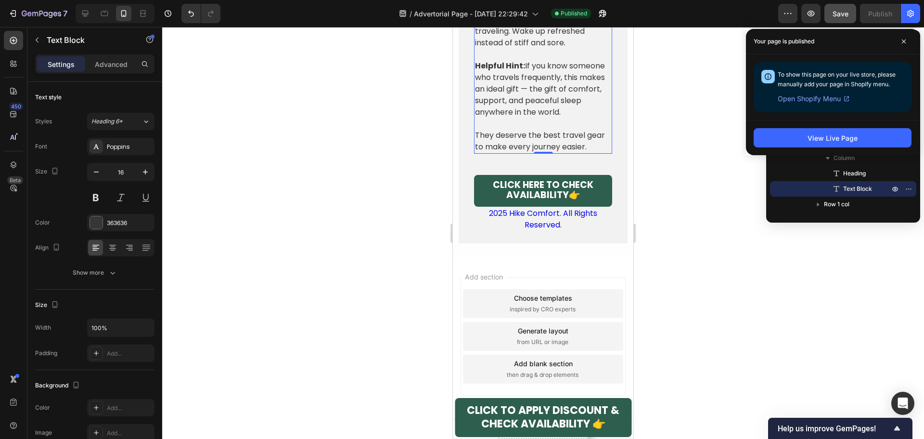
click at [270, 127] on div at bounding box center [543, 233] width 762 height 412
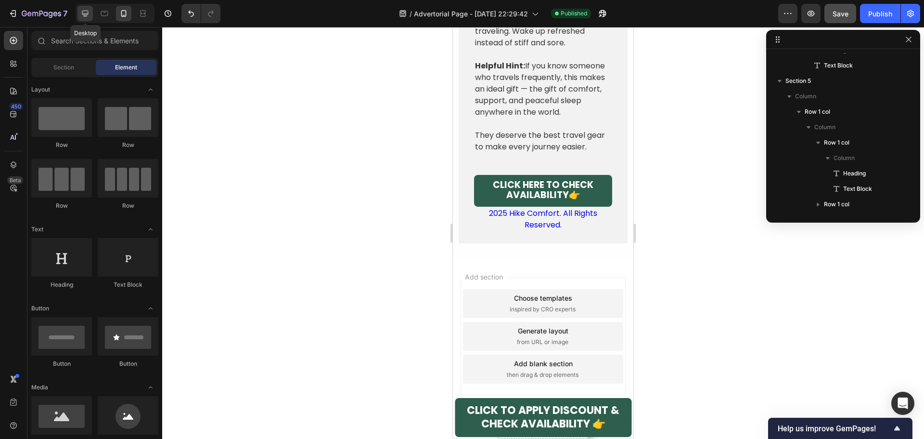
click at [88, 11] on icon at bounding box center [85, 14] width 6 height 6
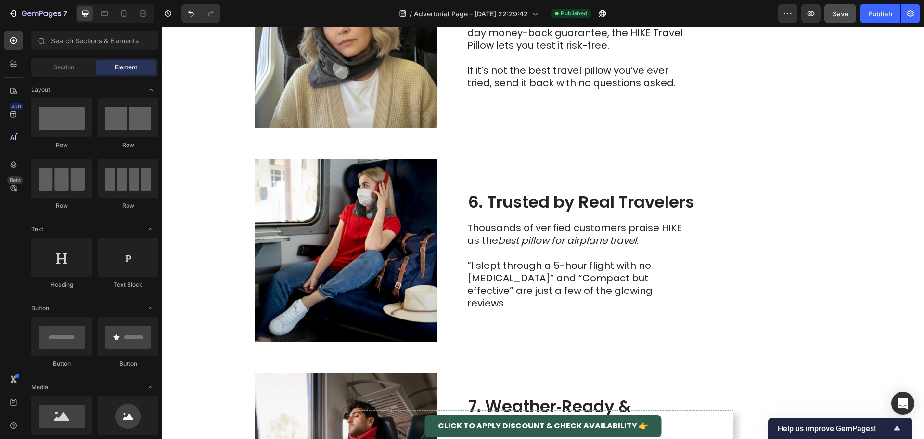
scroll to position [1346, 0]
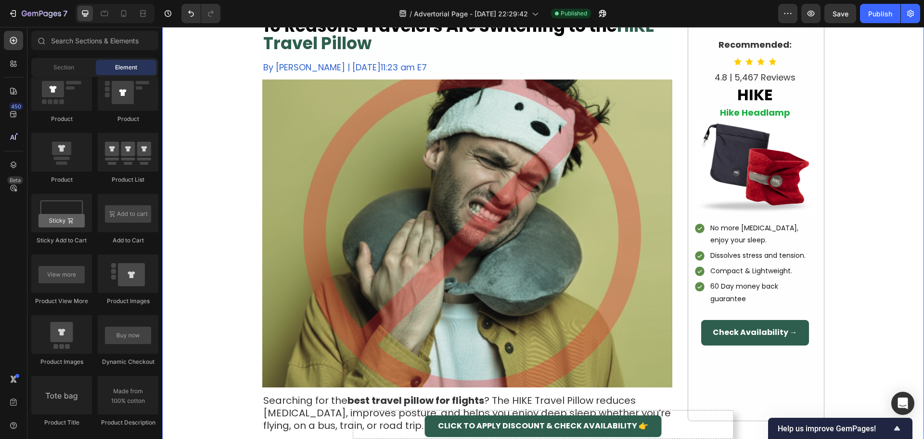
scroll to position [48, 0]
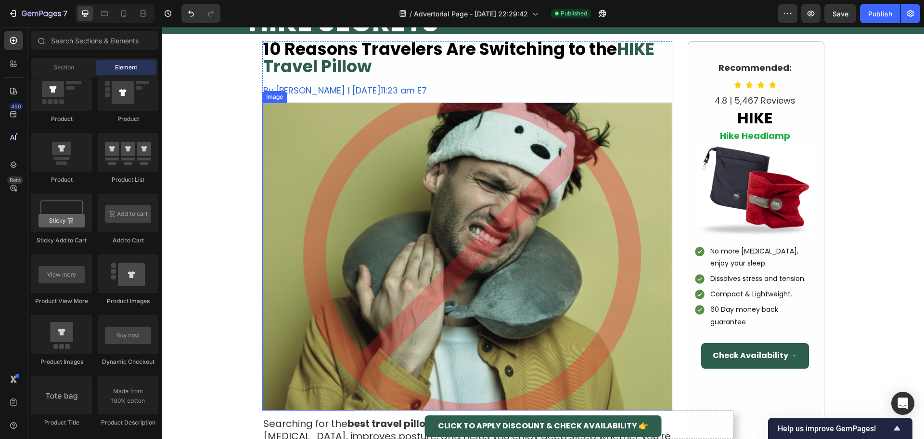
click at [467, 192] on img at bounding box center [467, 257] width 410 height 308
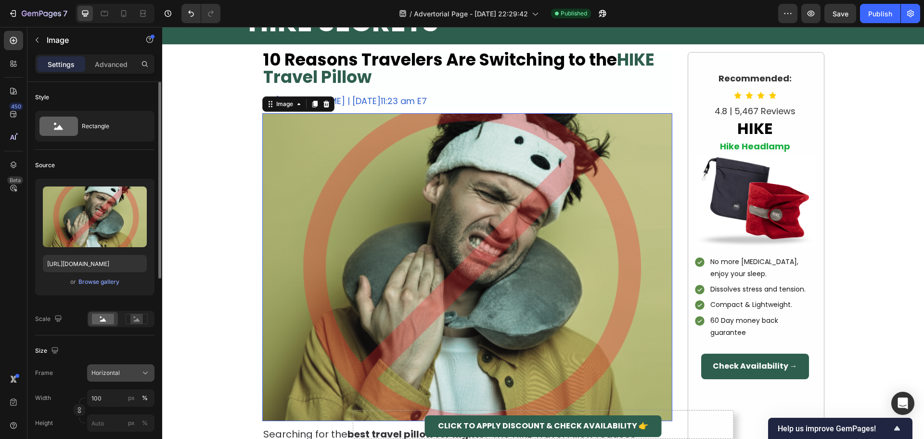
click at [110, 368] on div "Horizontal" at bounding box center [120, 373] width 59 height 10
click at [109, 394] on input "100" at bounding box center [120, 397] width 67 height 17
click at [99, 421] on span "Full" at bounding box center [96, 420] width 10 height 9
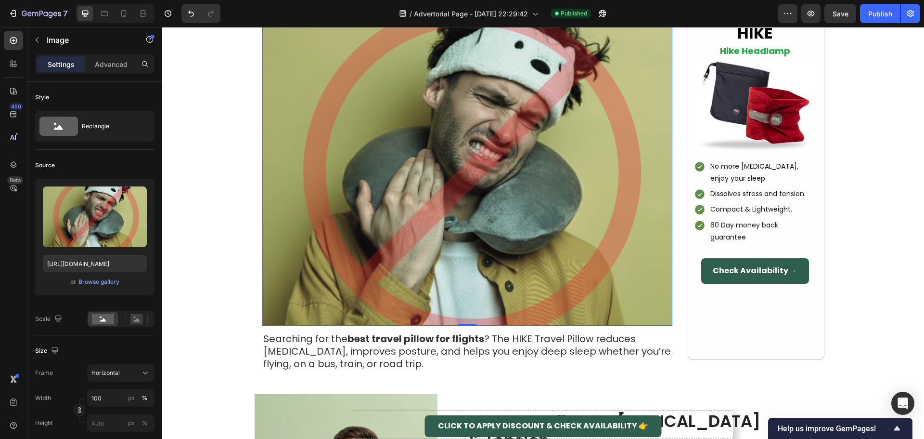
scroll to position [144, 0]
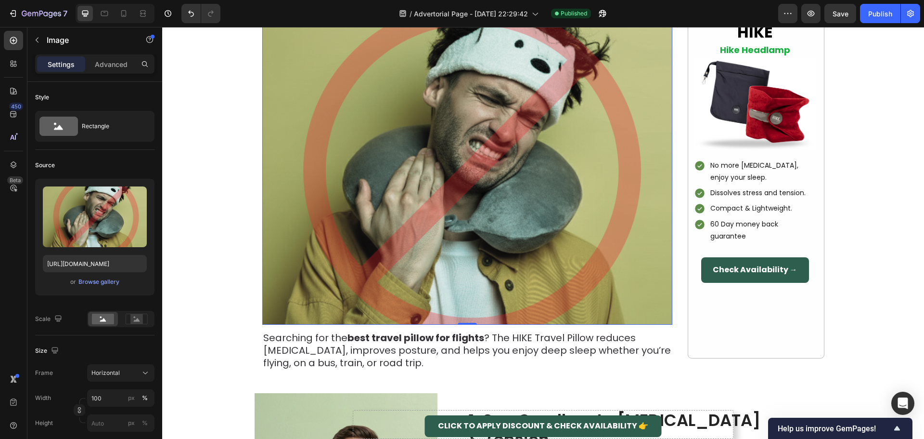
click at [346, 227] on img at bounding box center [467, 171] width 410 height 308
click at [111, 377] on span "Horizontal" at bounding box center [105, 372] width 28 height 9
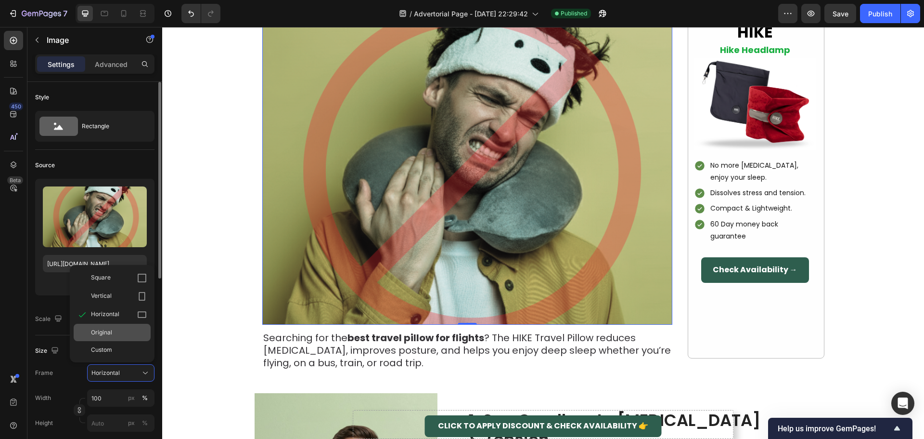
click at [113, 331] on div "Original" at bounding box center [119, 332] width 56 height 9
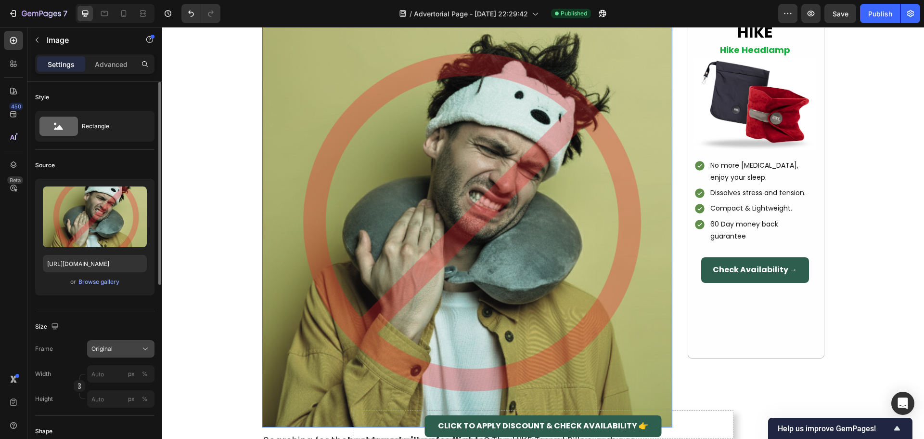
click at [106, 351] on span "Original" at bounding box center [101, 348] width 21 height 9
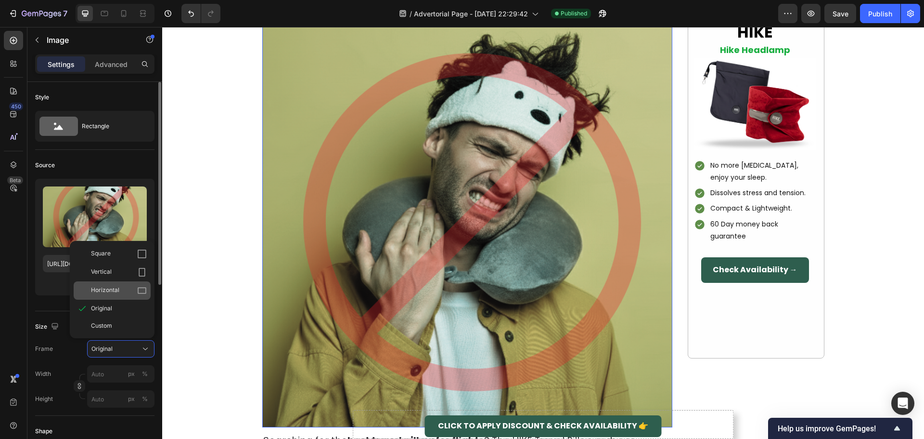
click at [112, 295] on div "Horizontal" at bounding box center [112, 290] width 77 height 18
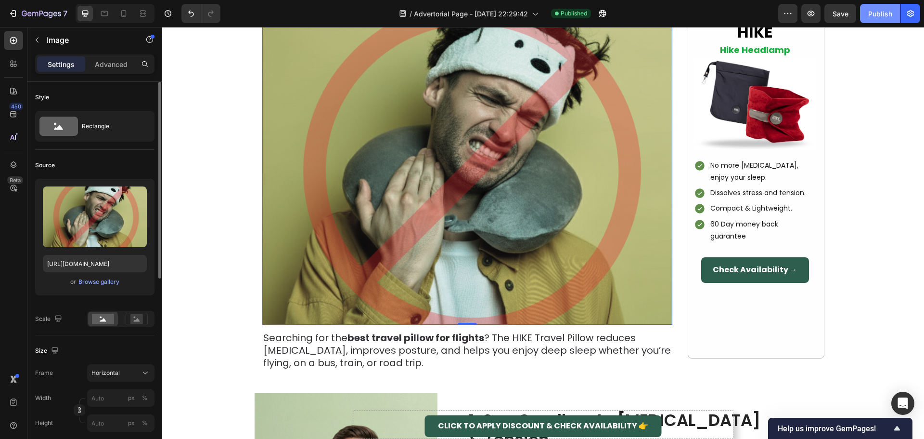
click at [877, 14] on div "Publish" at bounding box center [880, 14] width 24 height 10
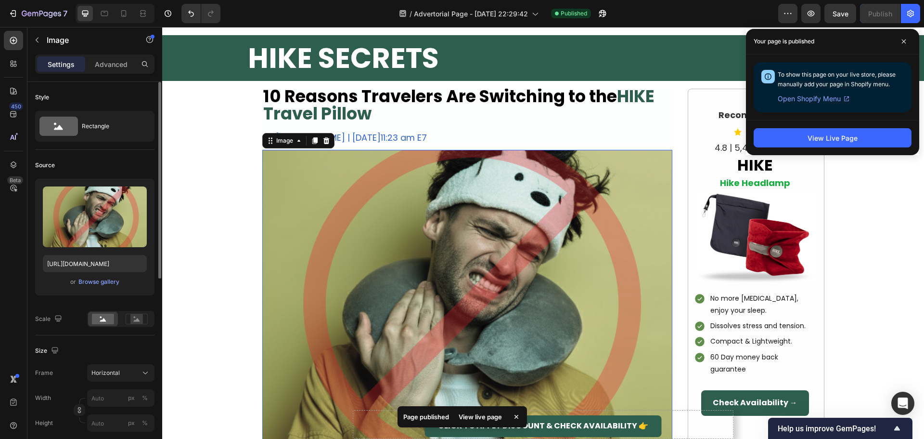
scroll to position [0, 0]
